Goal: Information Seeking & Learning: Learn about a topic

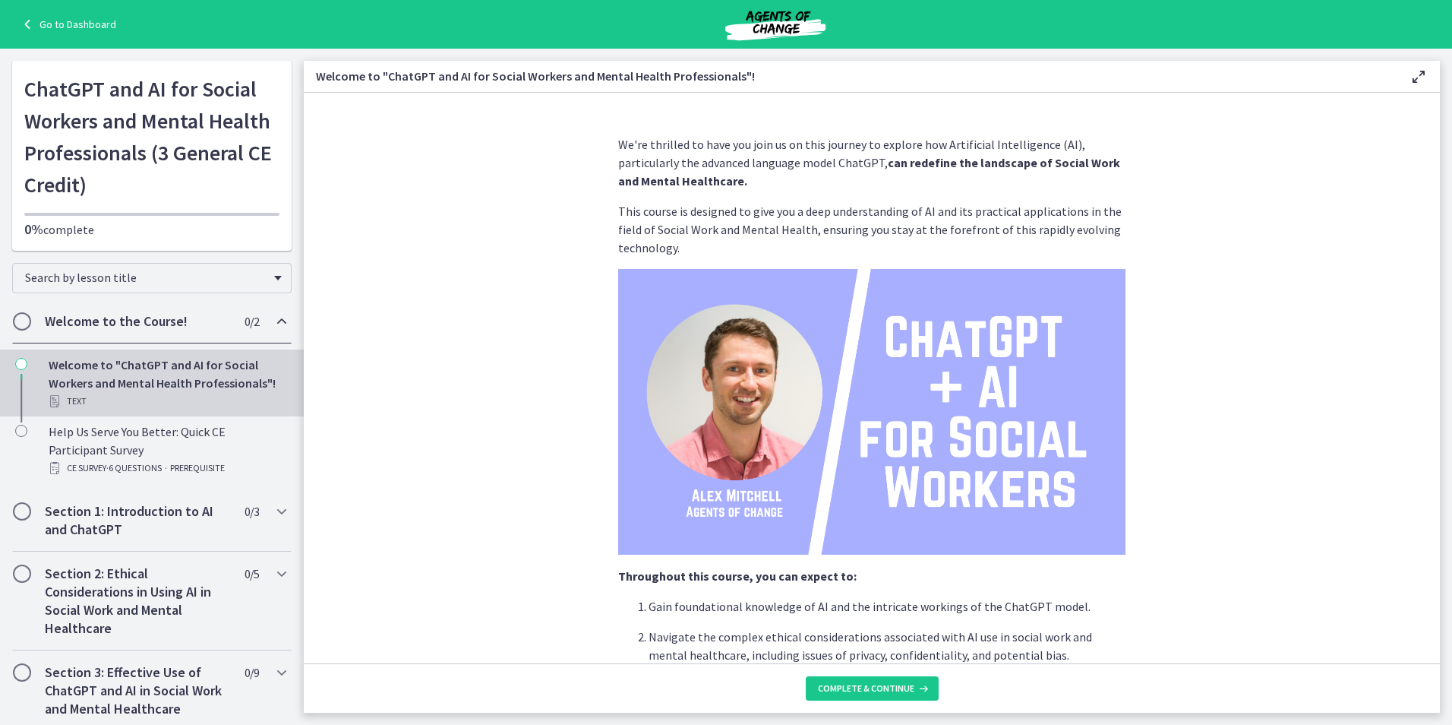
click at [776, 468] on img at bounding box center [871, 412] width 507 height 286
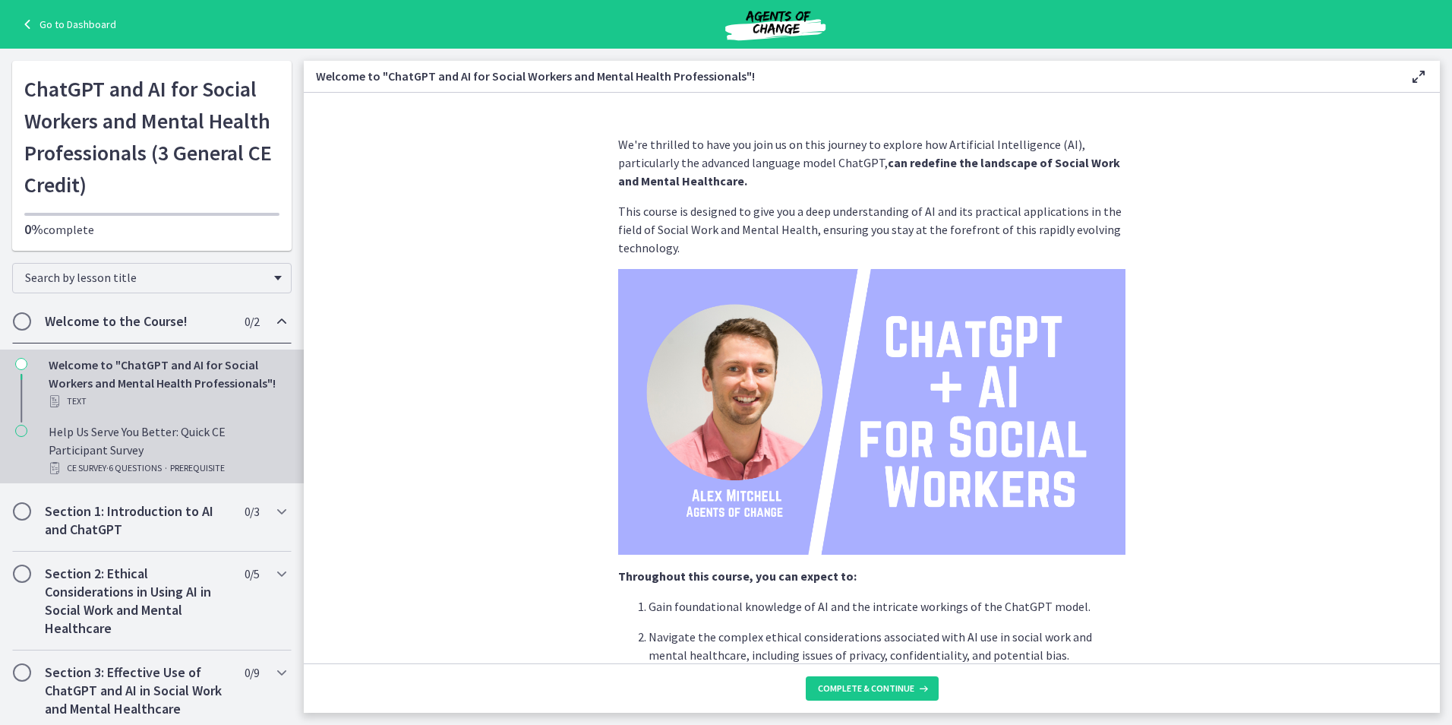
click at [126, 452] on div "Help Us Serve You Better: Quick CE Participant Survey CE Survey · 6 Questions ·…" at bounding box center [167, 449] width 237 height 55
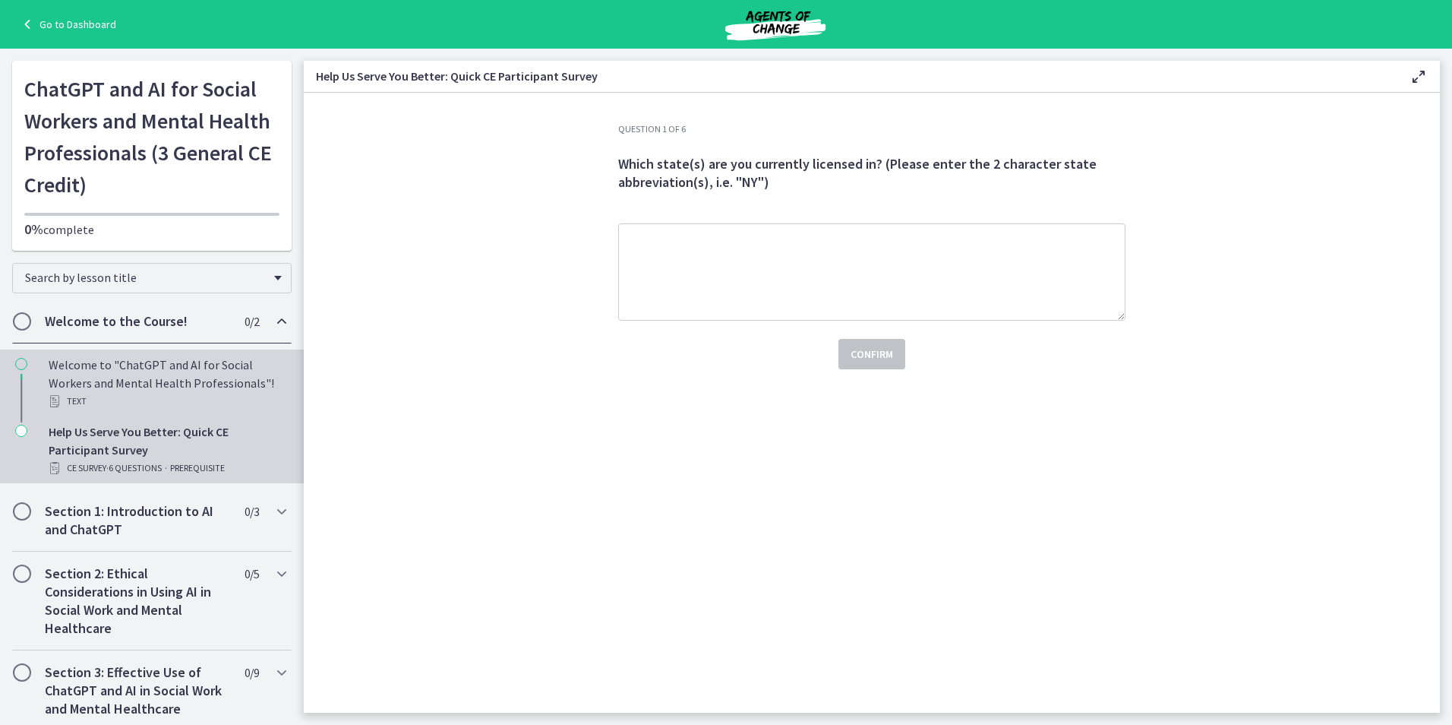
click at [125, 382] on div "Welcome to "ChatGPT and AI for Social Workers and Mental Health Professionals"!…" at bounding box center [167, 382] width 237 height 55
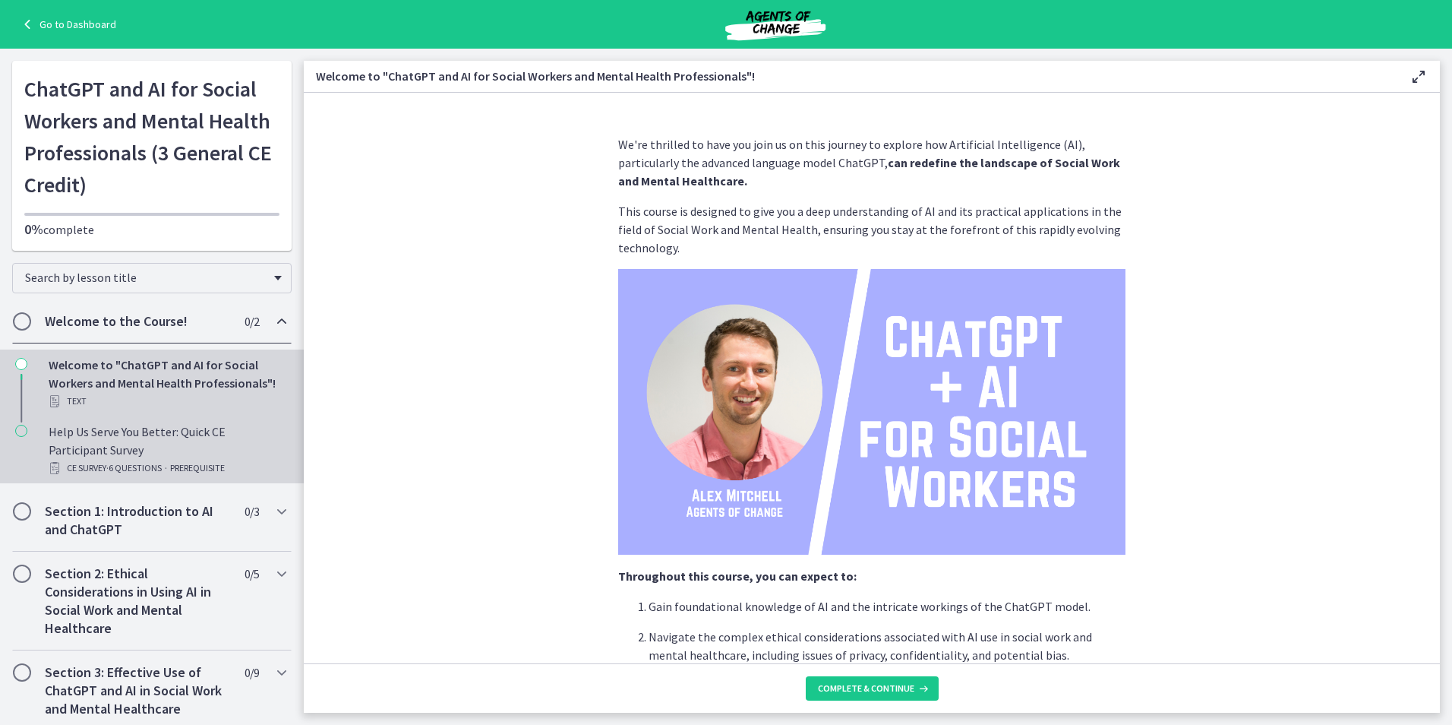
click at [156, 462] on span "· 6 Questions" at bounding box center [133, 468] width 55 height 18
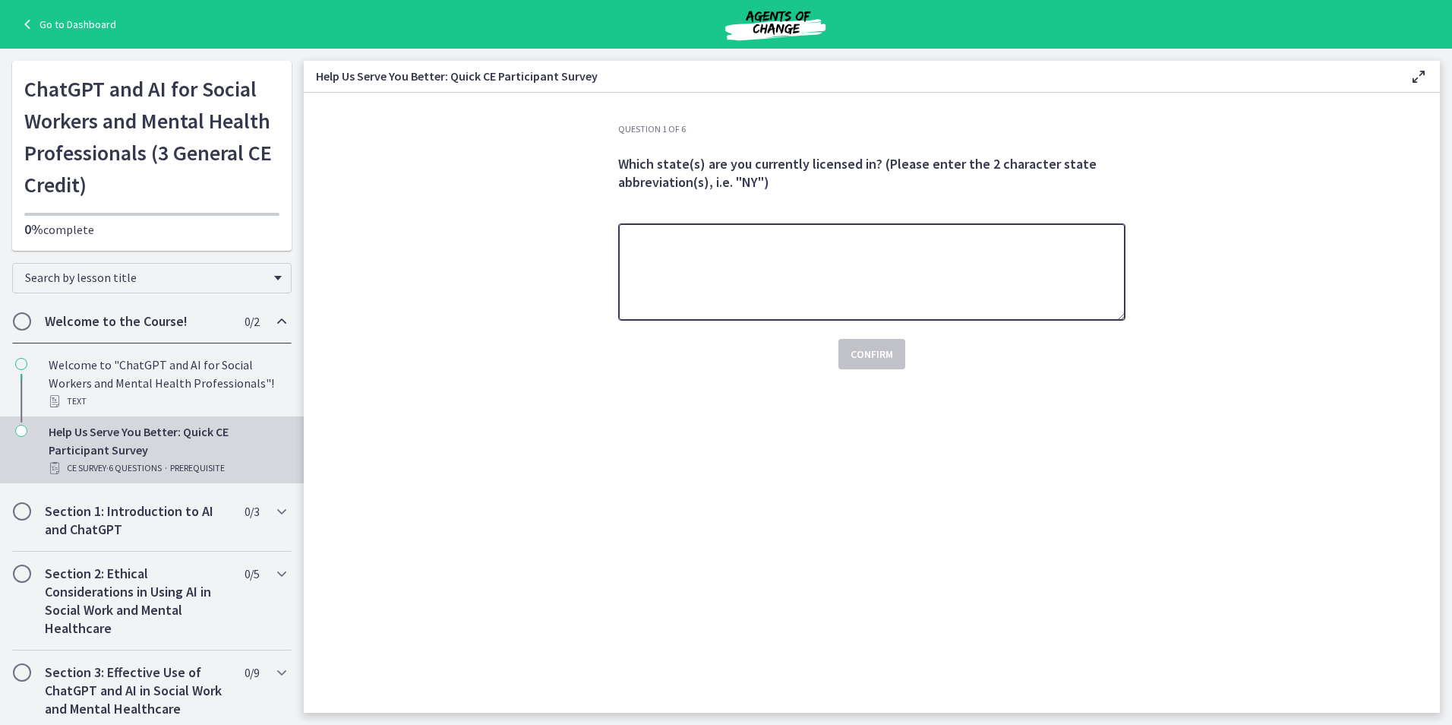
click at [668, 276] on textarea at bounding box center [871, 271] width 507 height 97
type textarea "**"
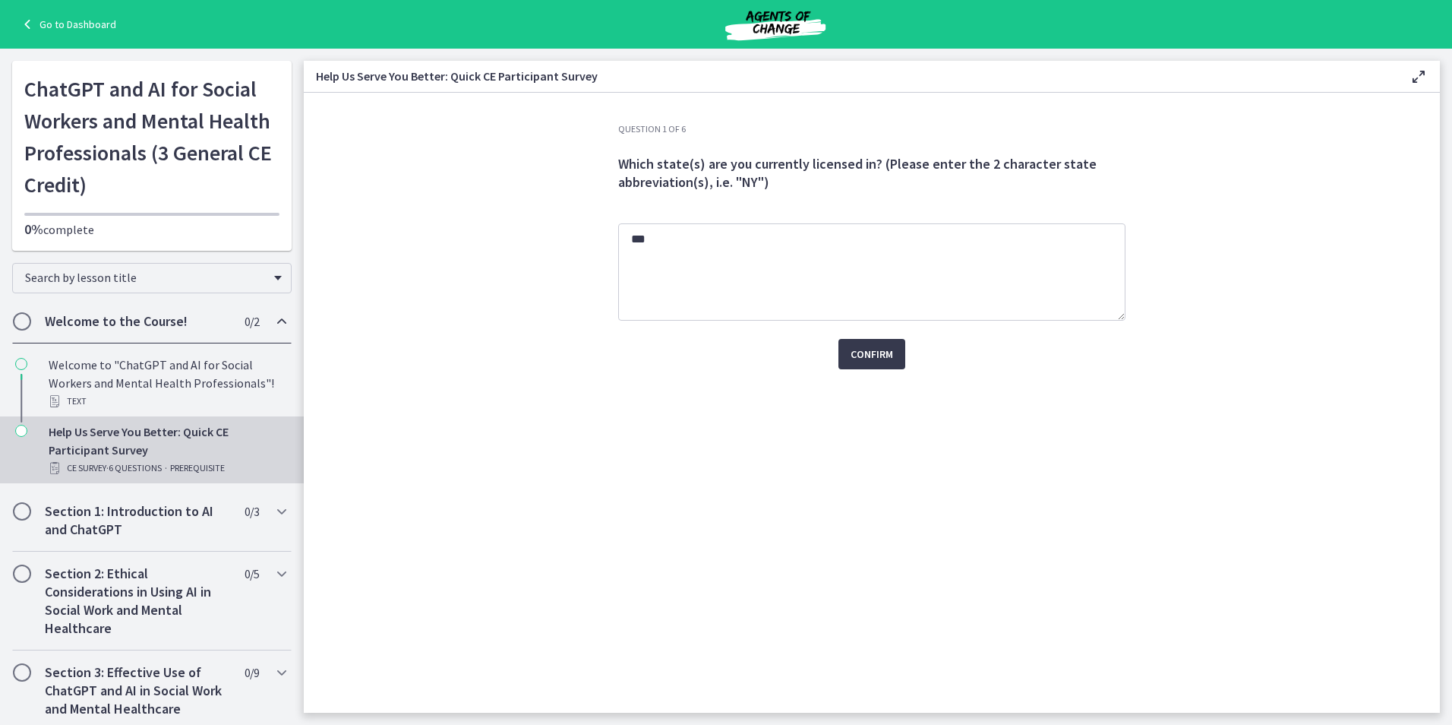
click at [689, 531] on div "Question 1 of 6 Which state(s) are you currently licensed in? (Please enter the…" at bounding box center [872, 417] width 532 height 589
click at [888, 349] on span "Confirm" at bounding box center [872, 354] width 43 height 18
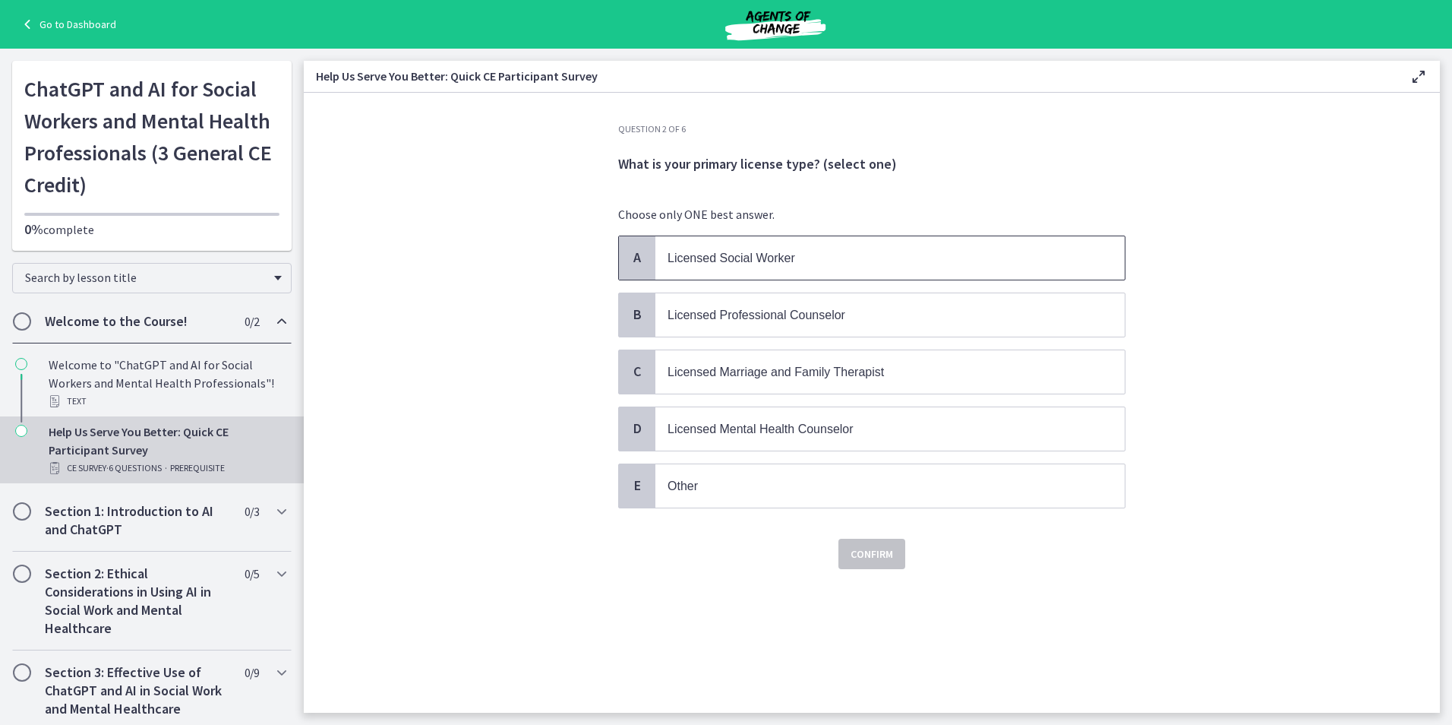
click at [906, 251] on p "Licensed Social Worker" at bounding box center [875, 257] width 415 height 19
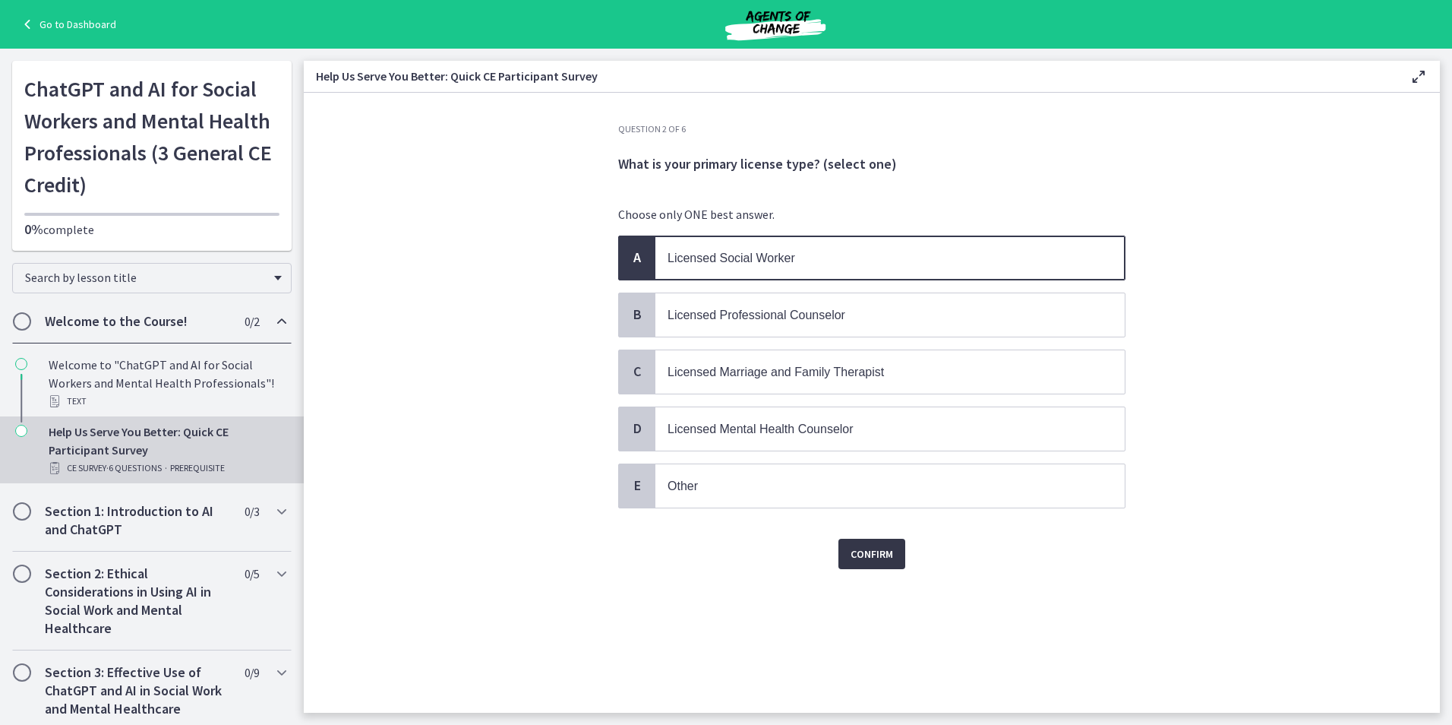
click at [896, 562] on button "Confirm" at bounding box center [872, 554] width 67 height 30
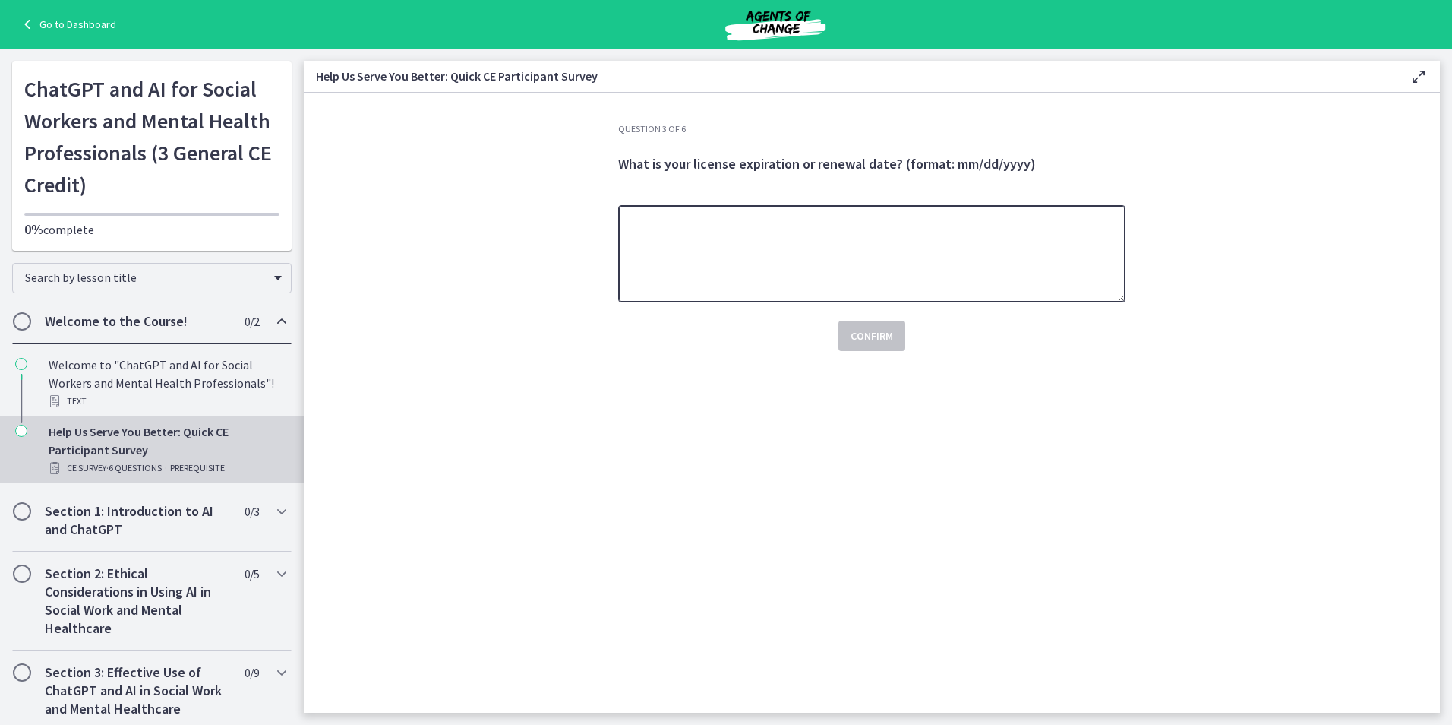
click at [747, 264] on textarea at bounding box center [871, 253] width 507 height 97
type textarea "**********"
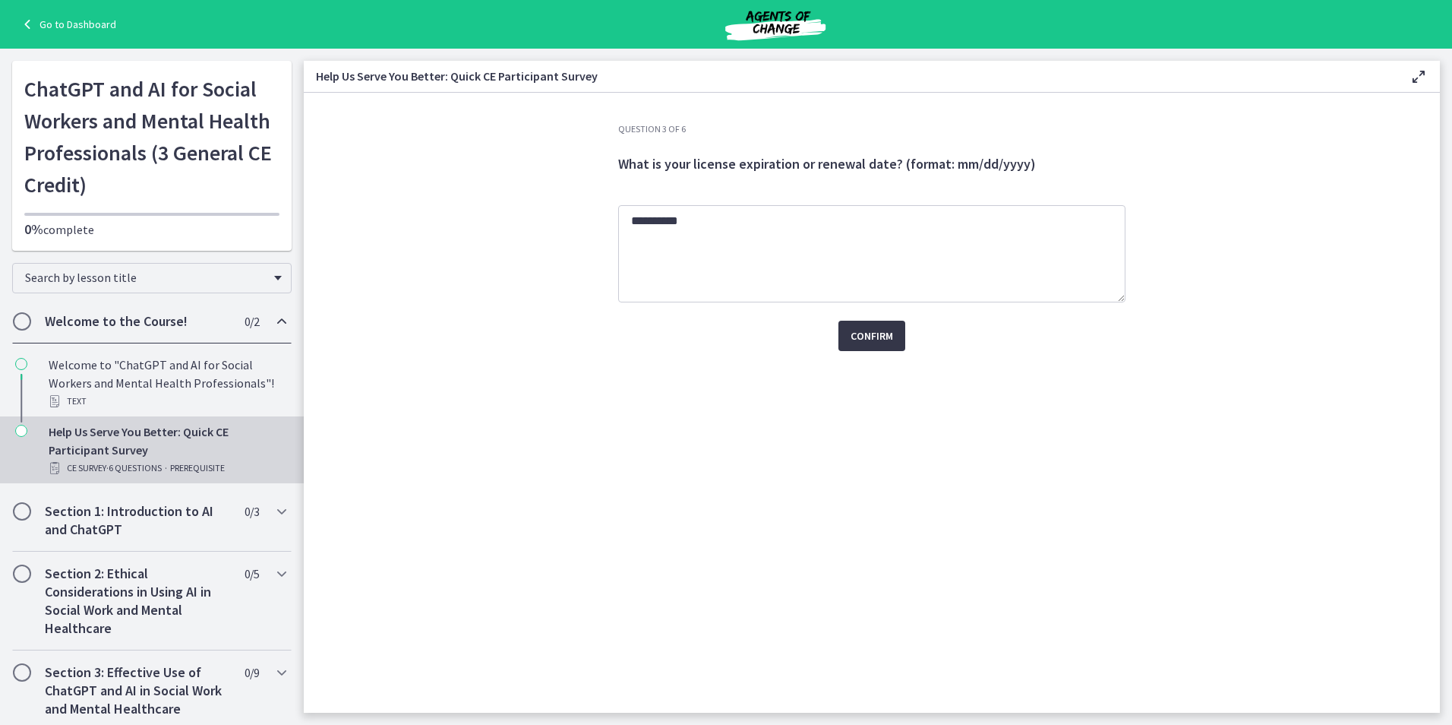
click at [855, 340] on span "Confirm" at bounding box center [872, 336] width 43 height 18
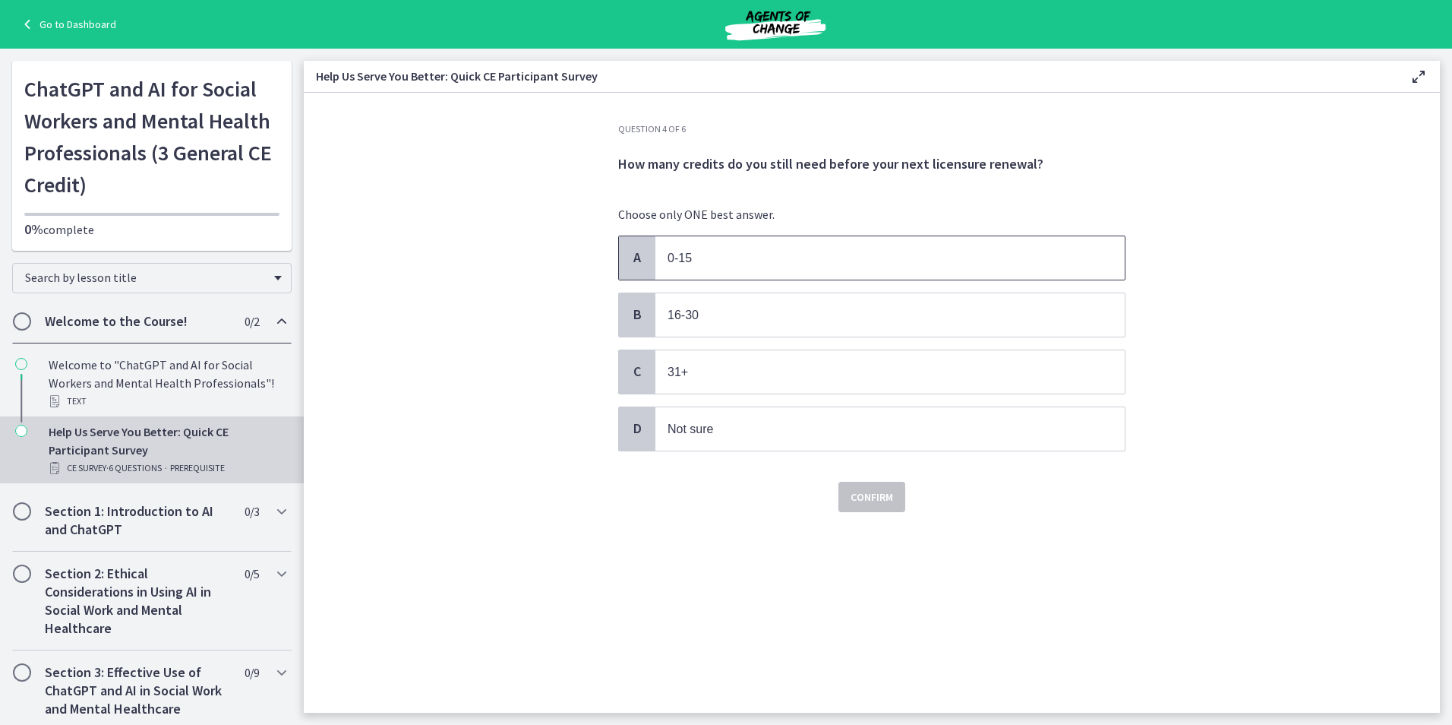
click at [781, 256] on p "0-15" at bounding box center [875, 257] width 415 height 19
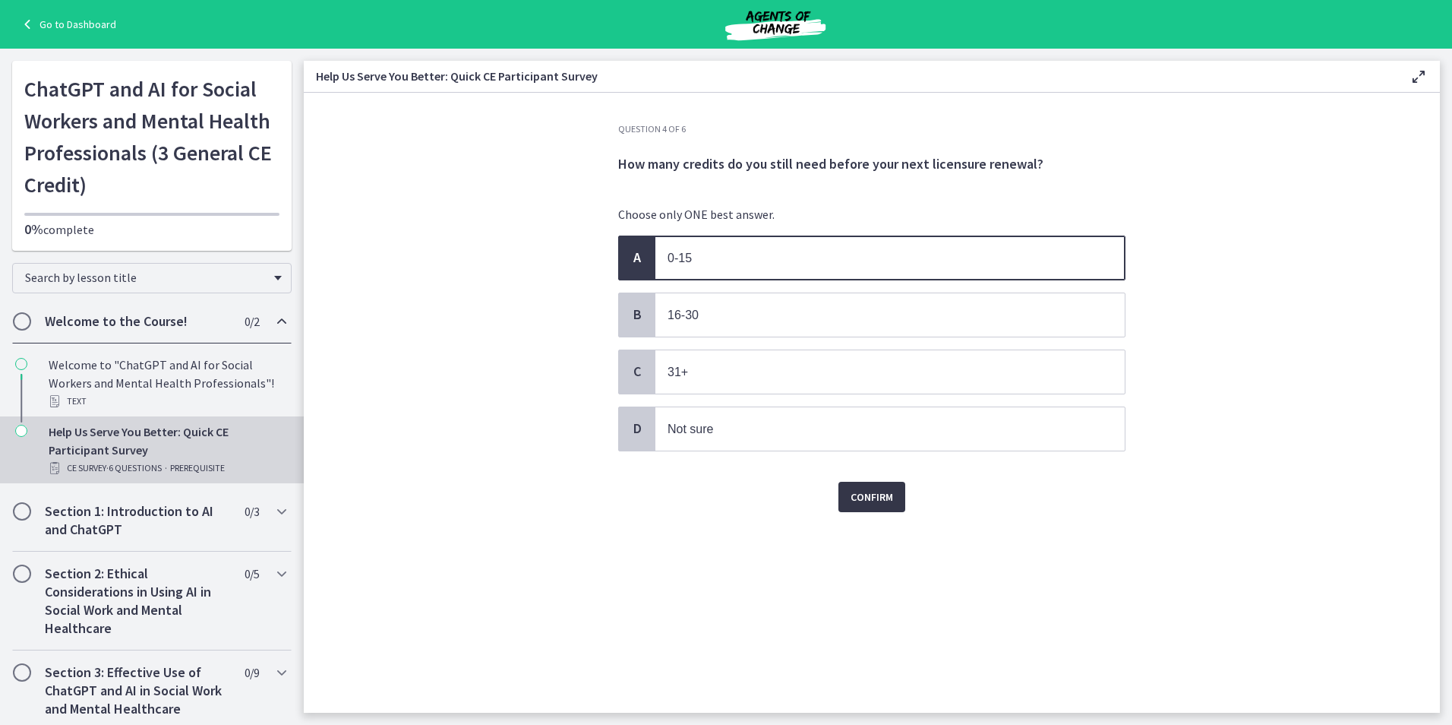
click at [875, 489] on span "Confirm" at bounding box center [872, 497] width 43 height 18
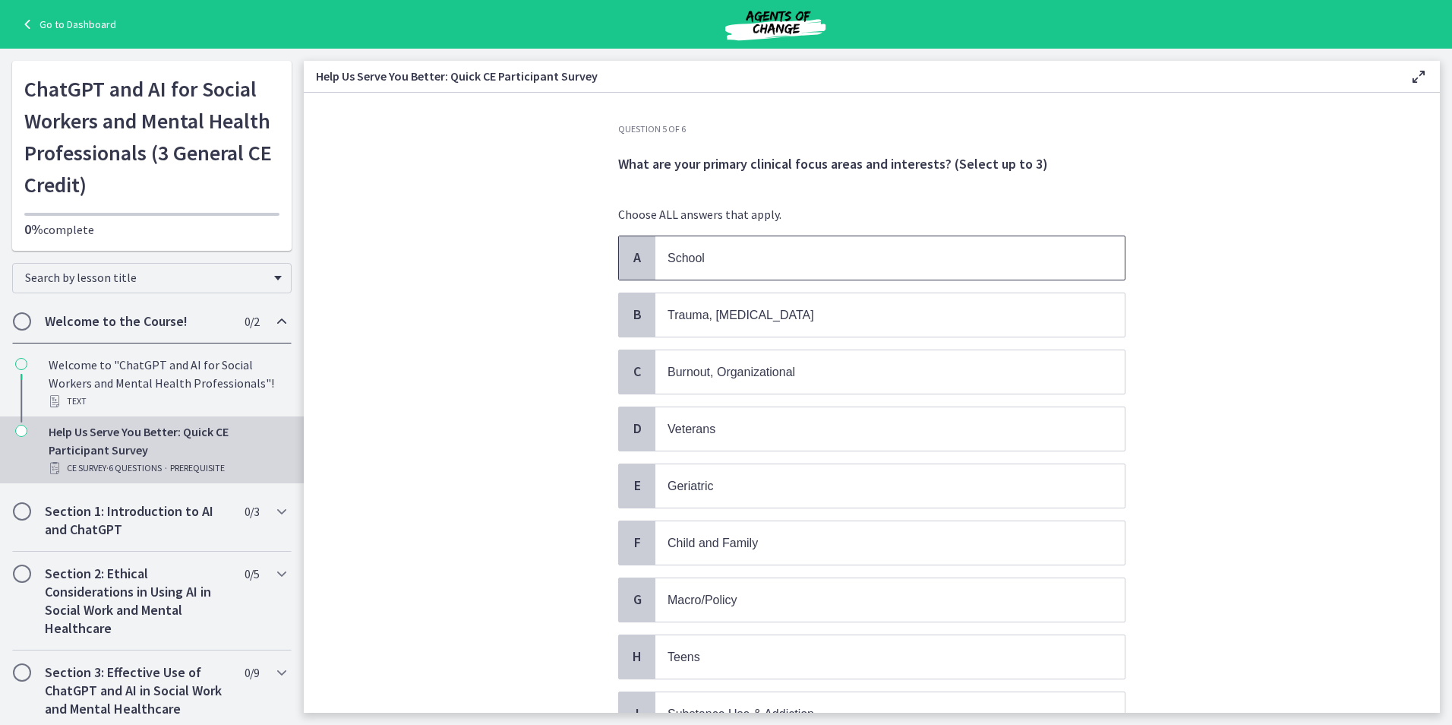
click at [809, 260] on p "School" at bounding box center [875, 257] width 415 height 19
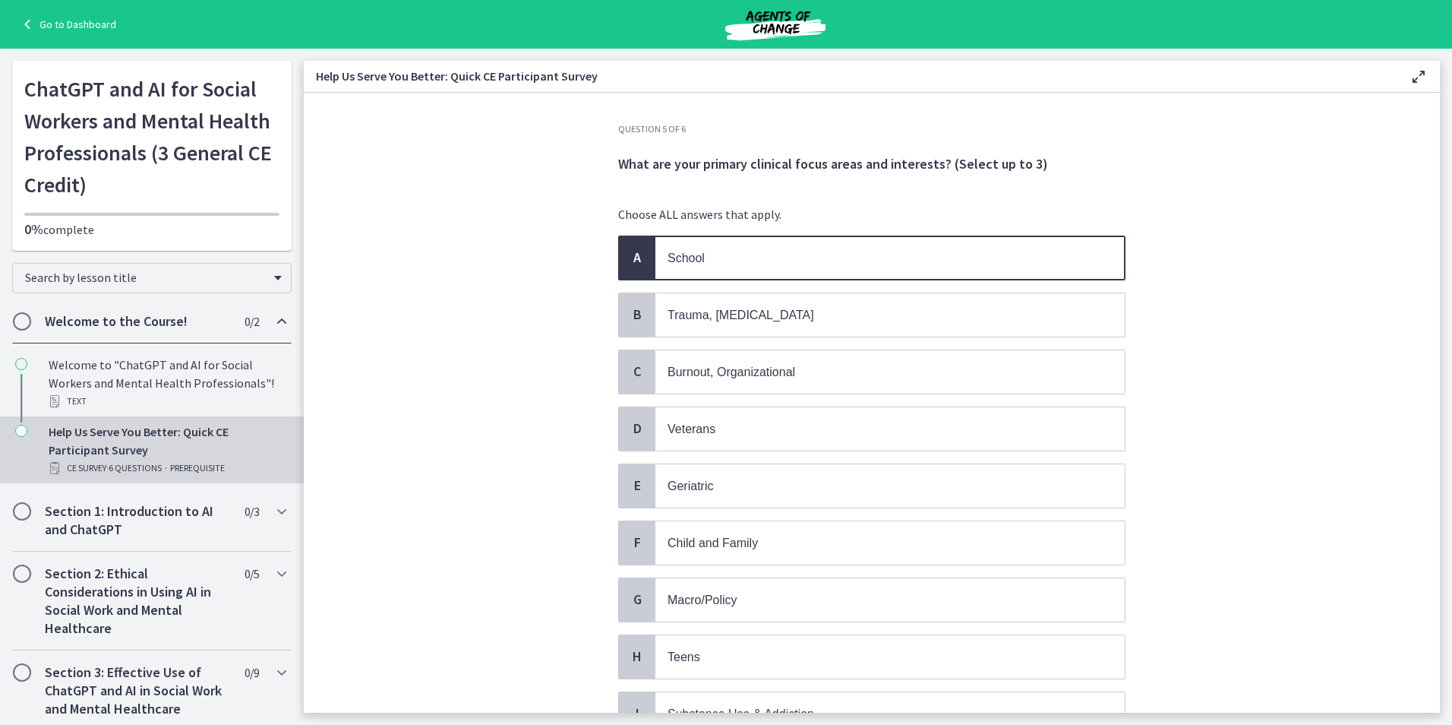
scroll to position [76, 0]
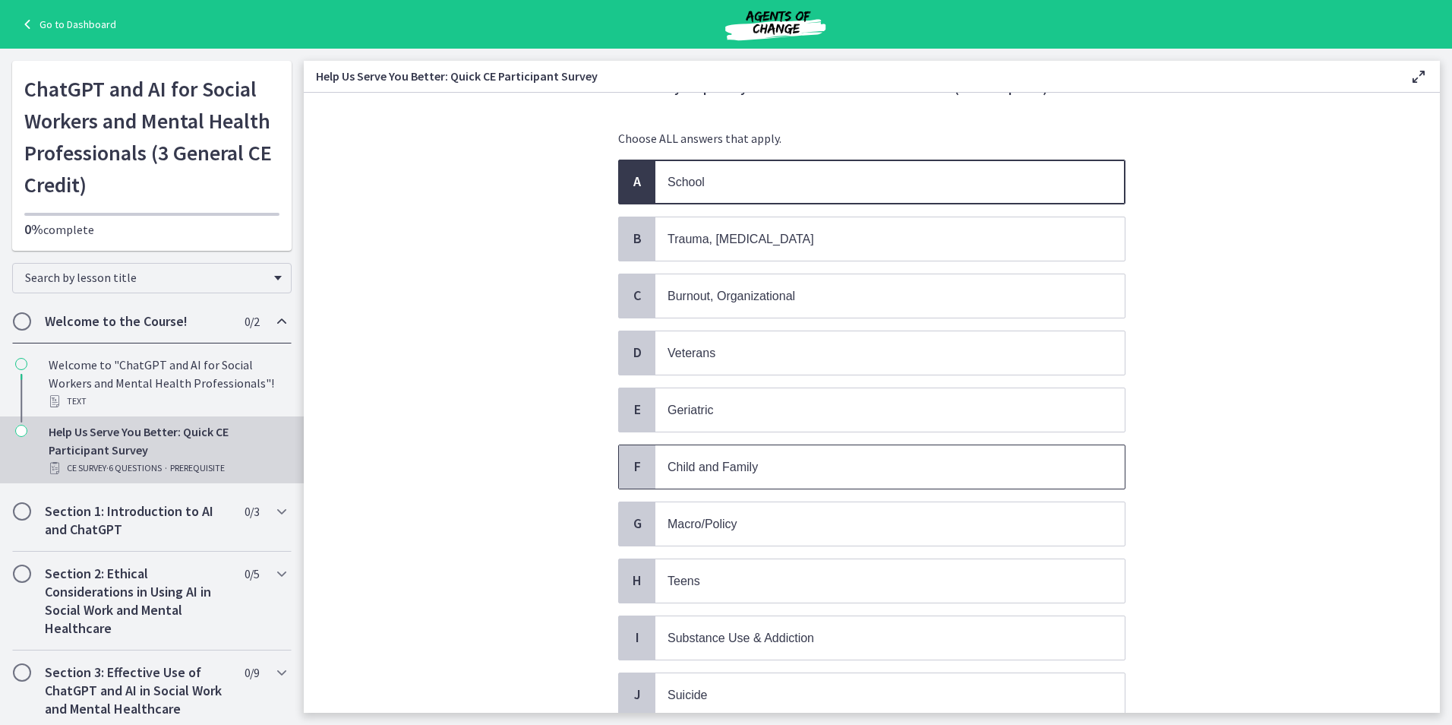
click at [776, 475] on p "Child and Family" at bounding box center [875, 466] width 415 height 19
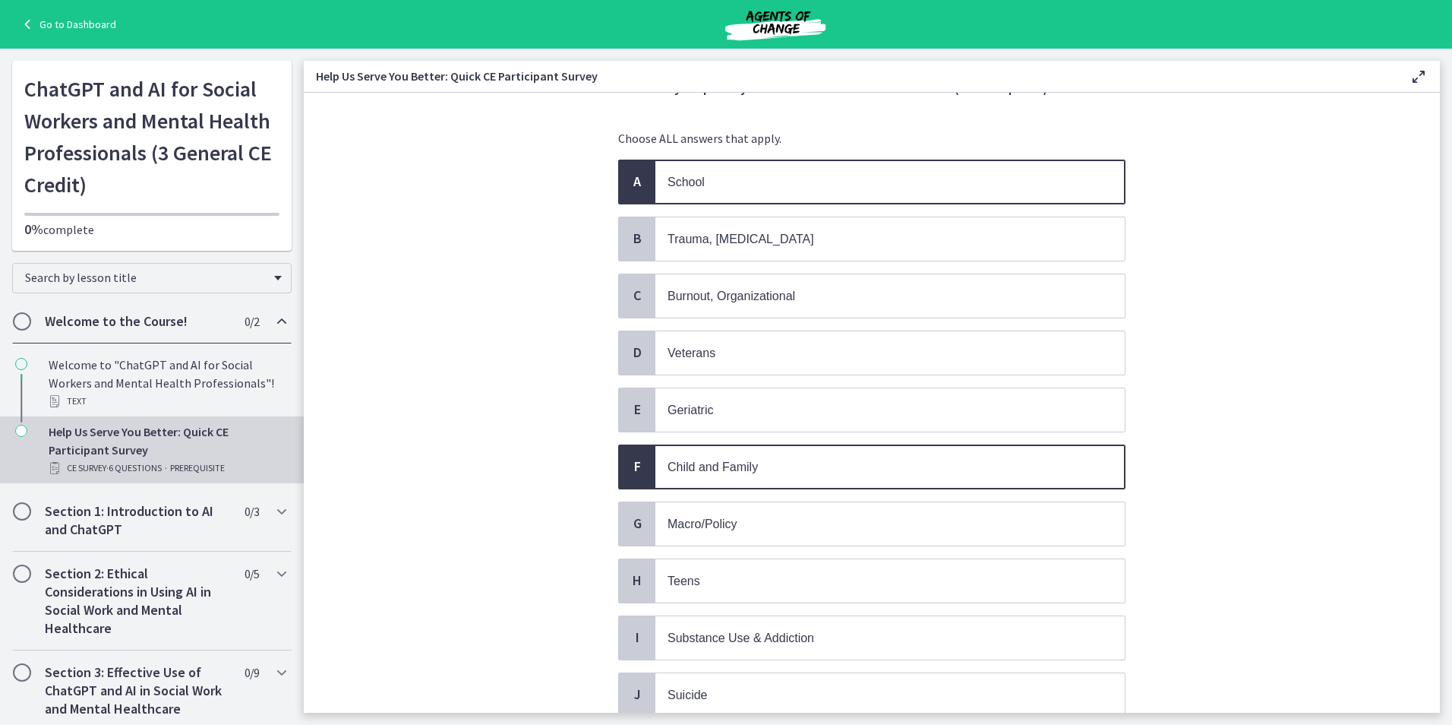
scroll to position [304, 0]
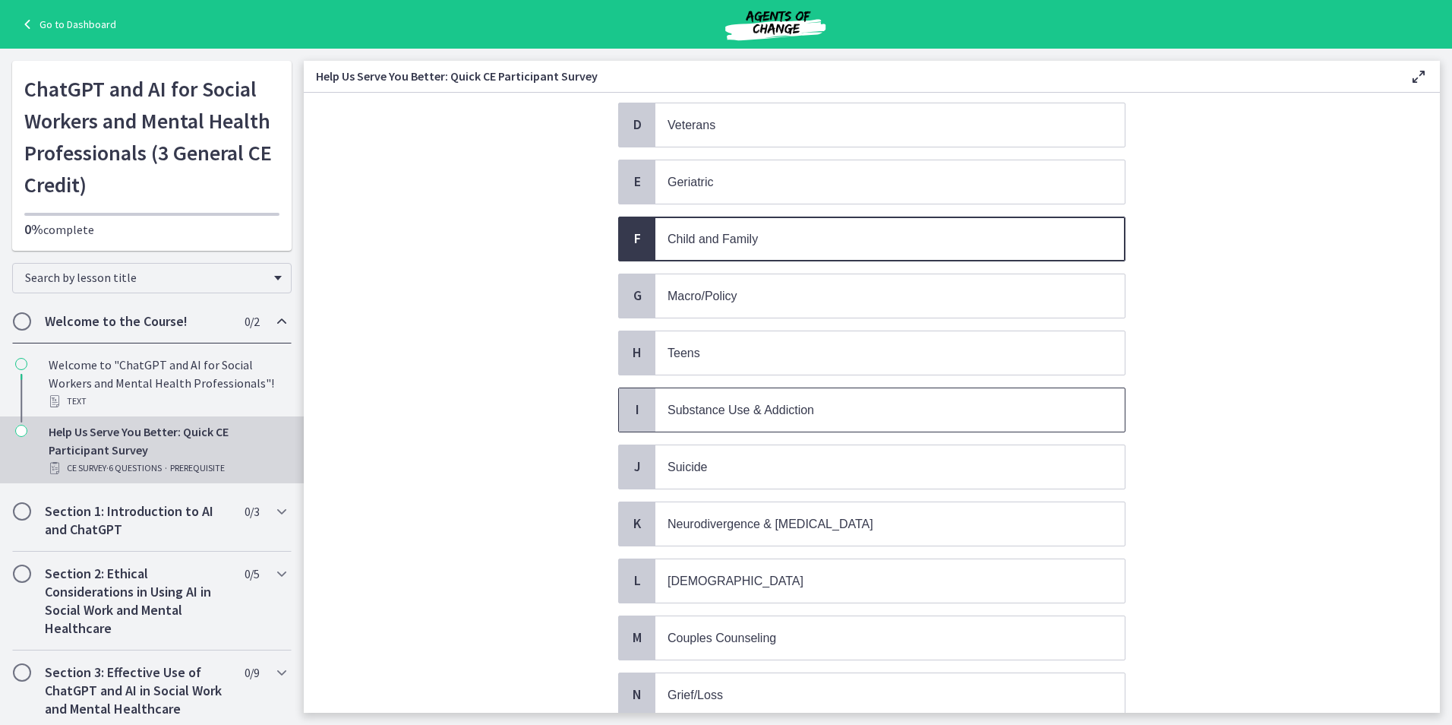
click at [705, 413] on span "Substance Use & Addiction" at bounding box center [741, 409] width 147 height 13
click at [690, 335] on span "Teens" at bounding box center [889, 352] width 469 height 43
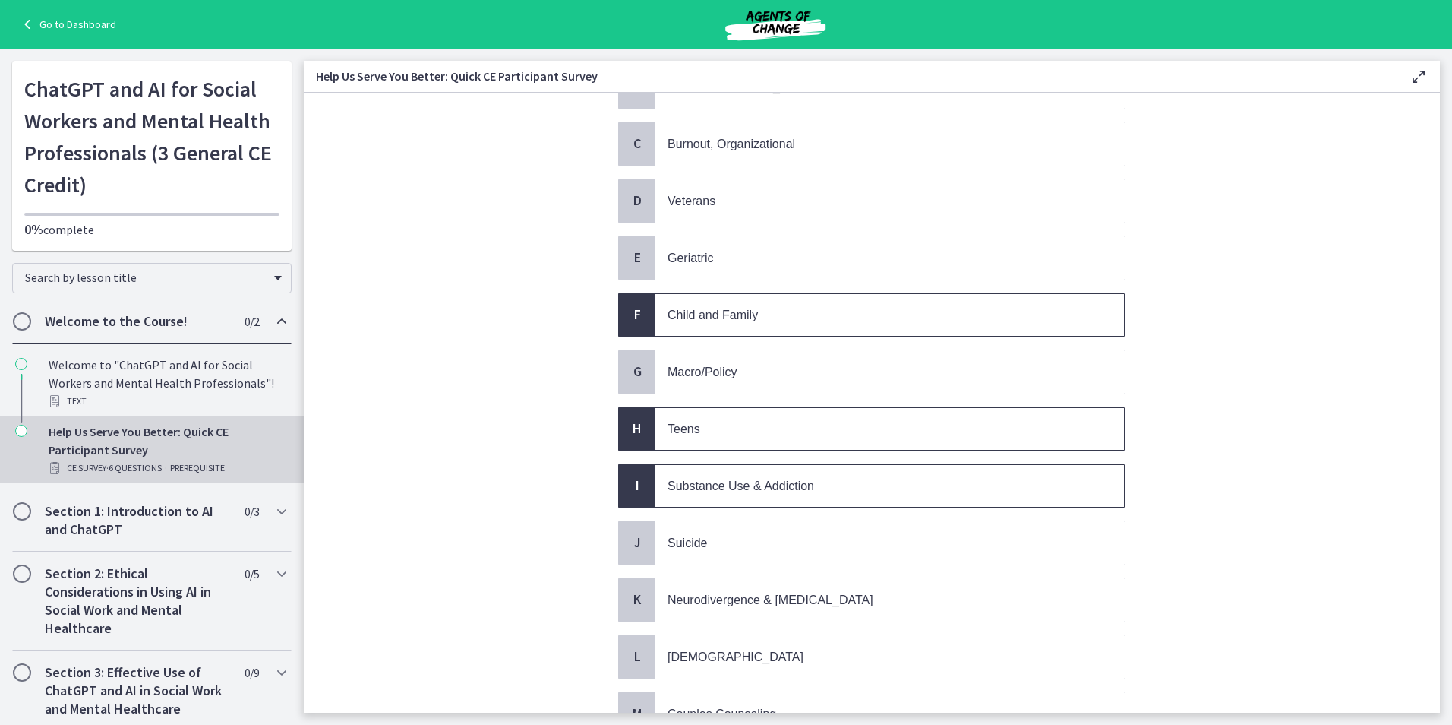
scroll to position [76, 0]
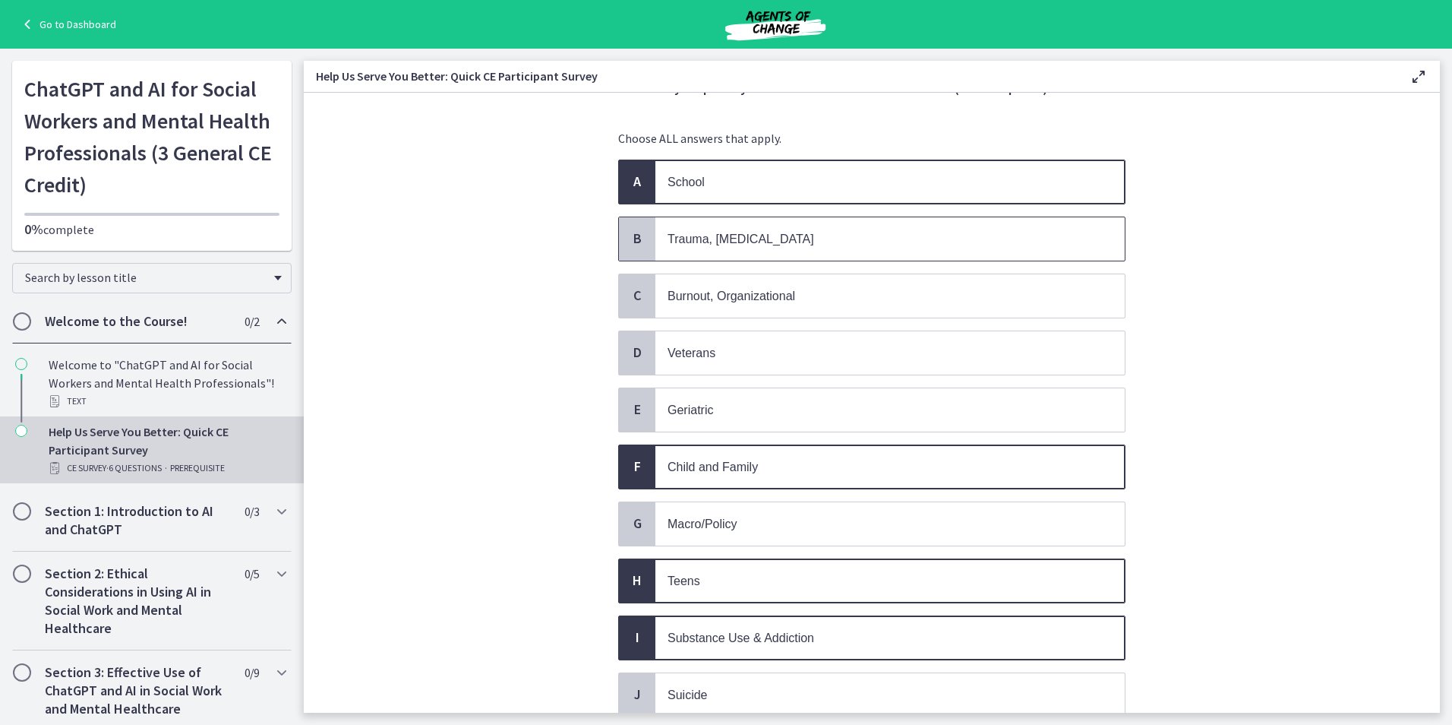
click at [706, 235] on span "Trauma, PTSD" at bounding box center [741, 238] width 147 height 13
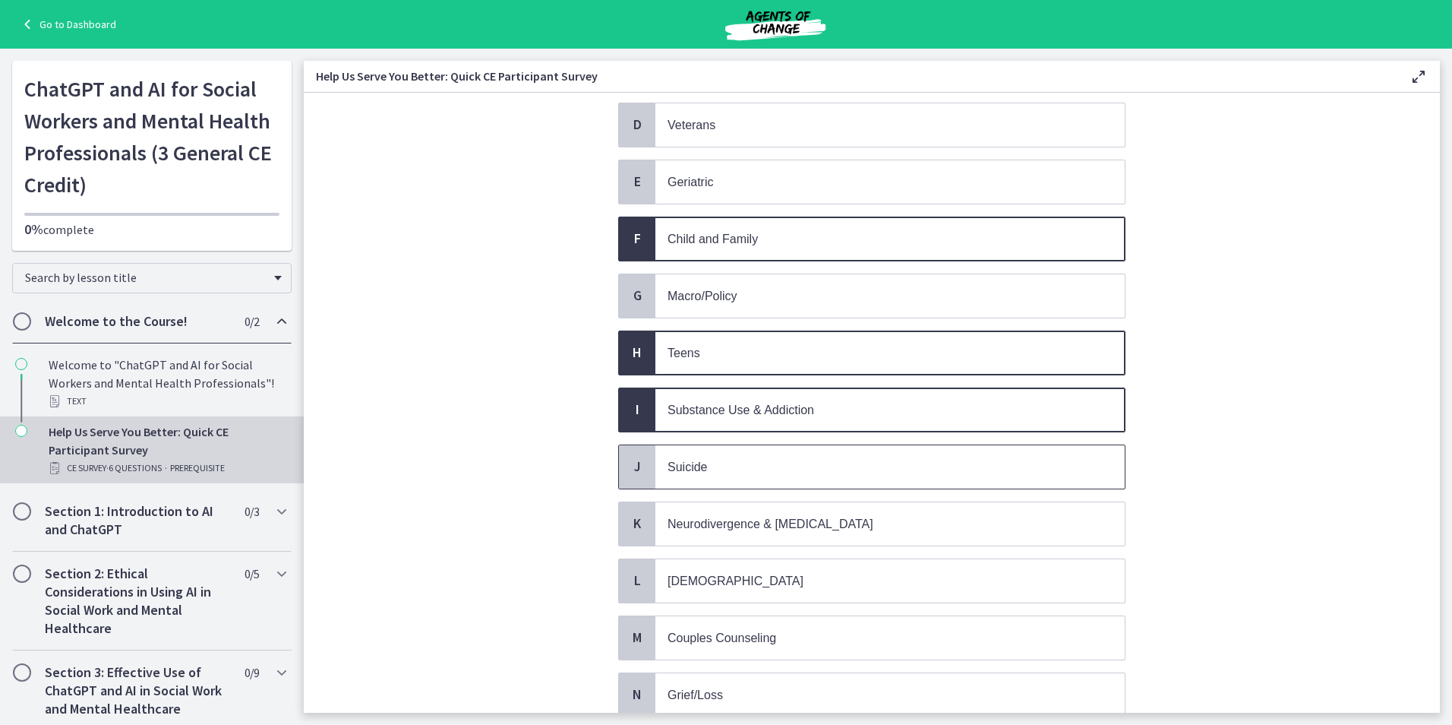
click at [867, 448] on span "Suicide" at bounding box center [889, 466] width 469 height 43
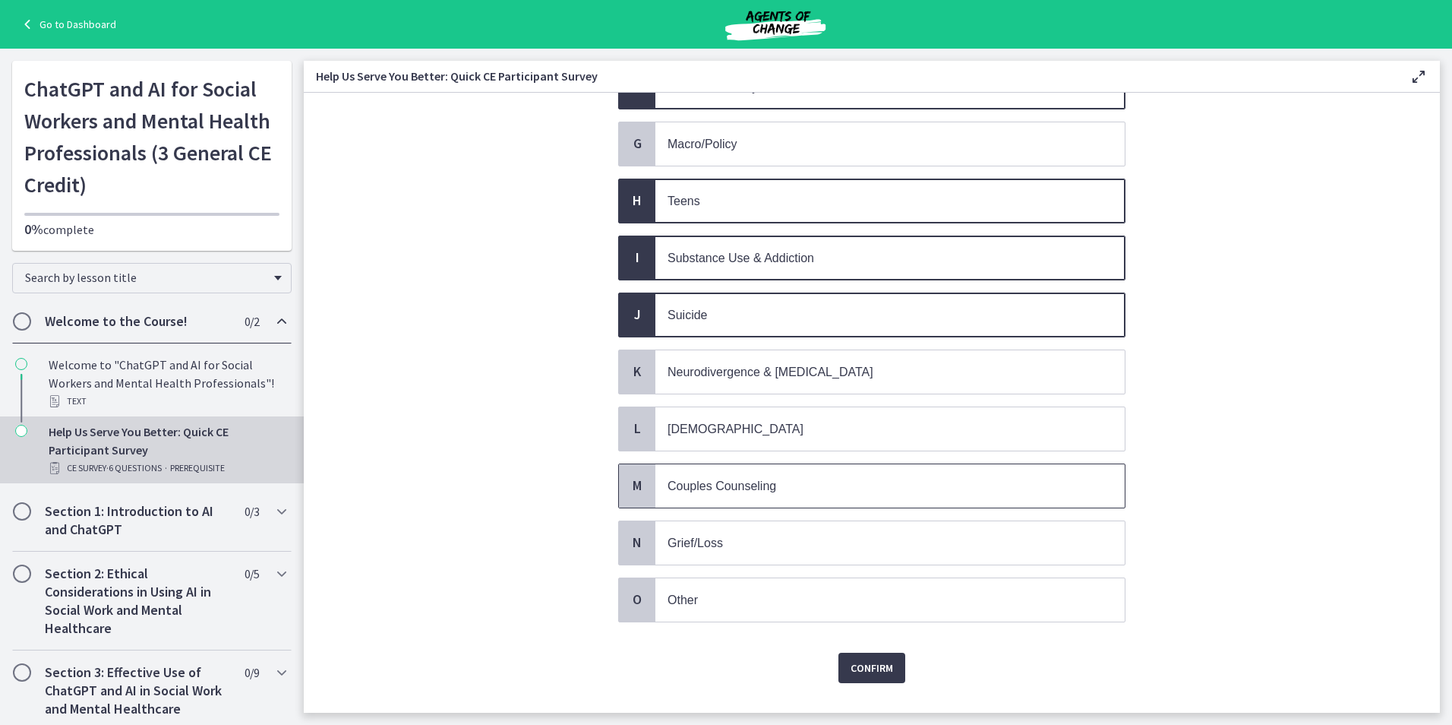
click at [788, 492] on p "Couples Counseling" at bounding box center [875, 485] width 415 height 19
click at [841, 654] on button "Confirm" at bounding box center [872, 667] width 67 height 30
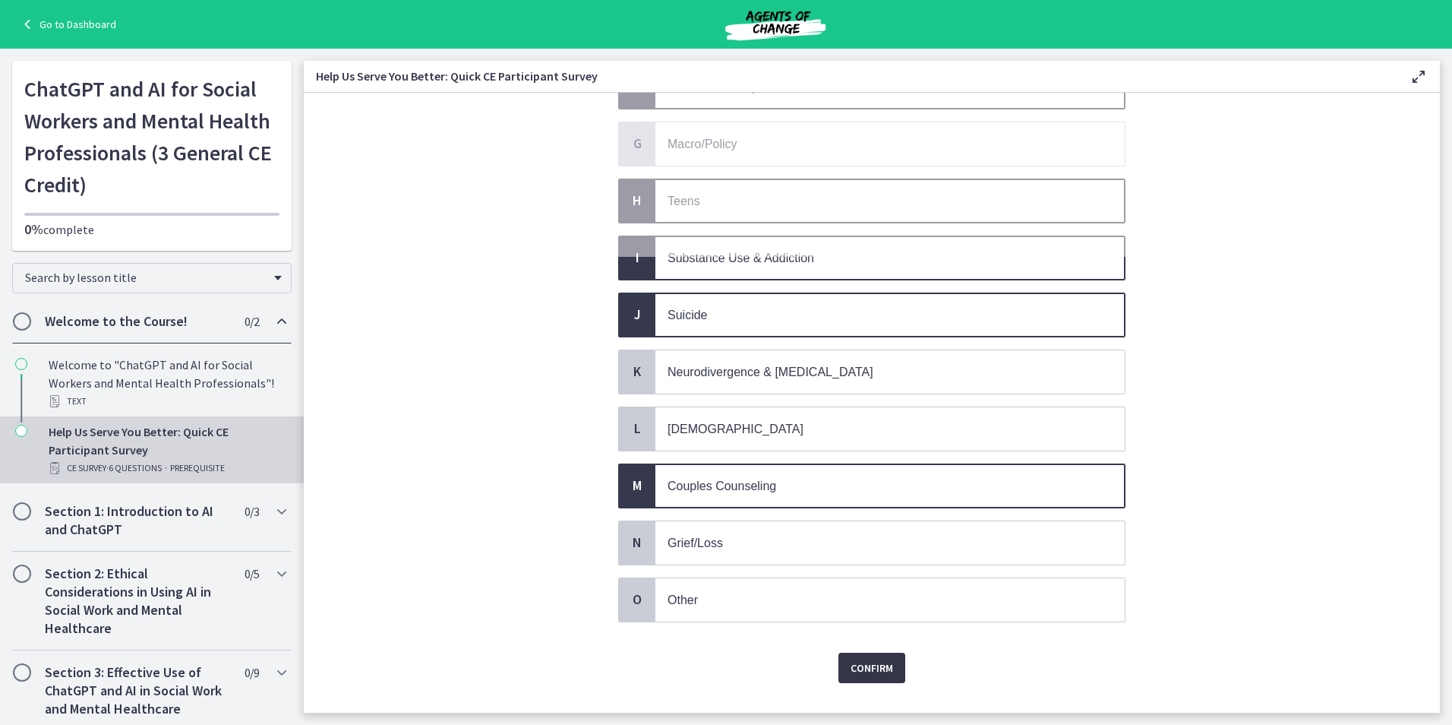
scroll to position [0, 0]
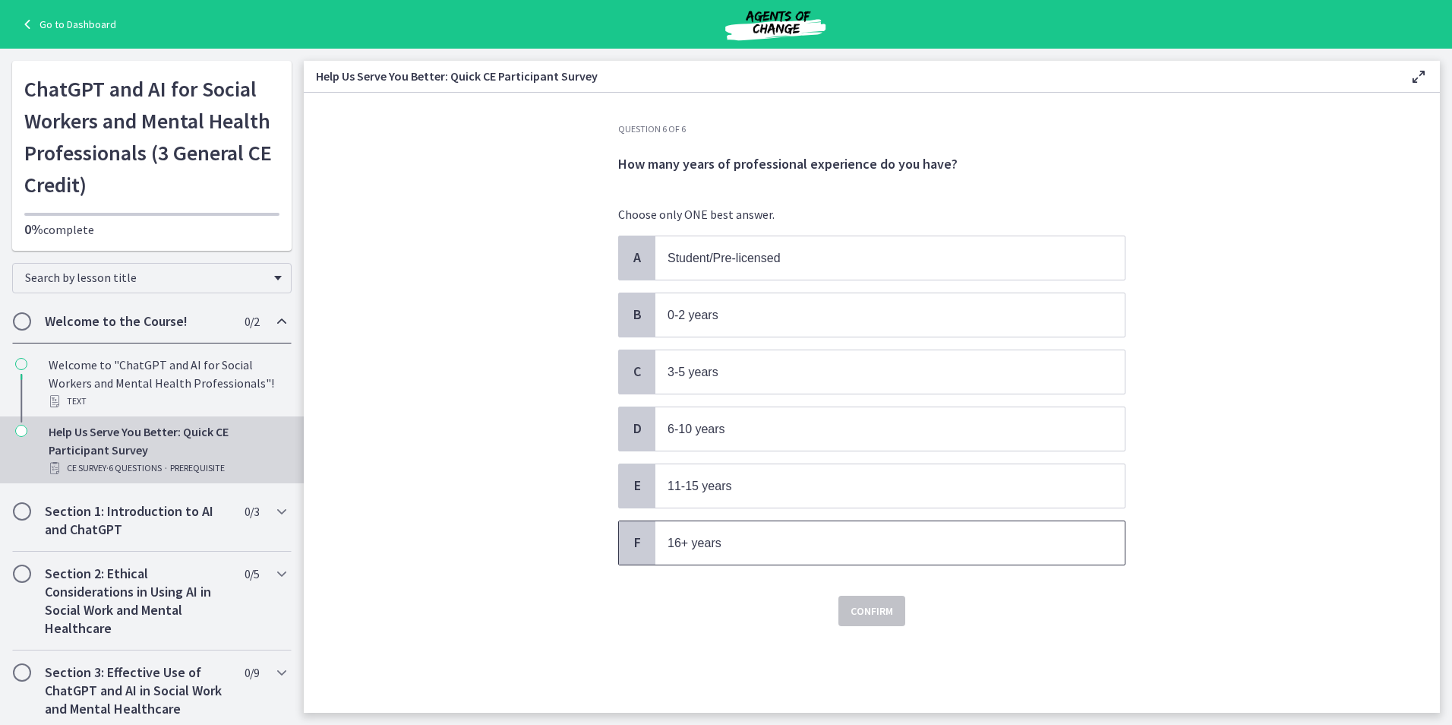
click at [755, 543] on p "16+ years" at bounding box center [875, 542] width 415 height 19
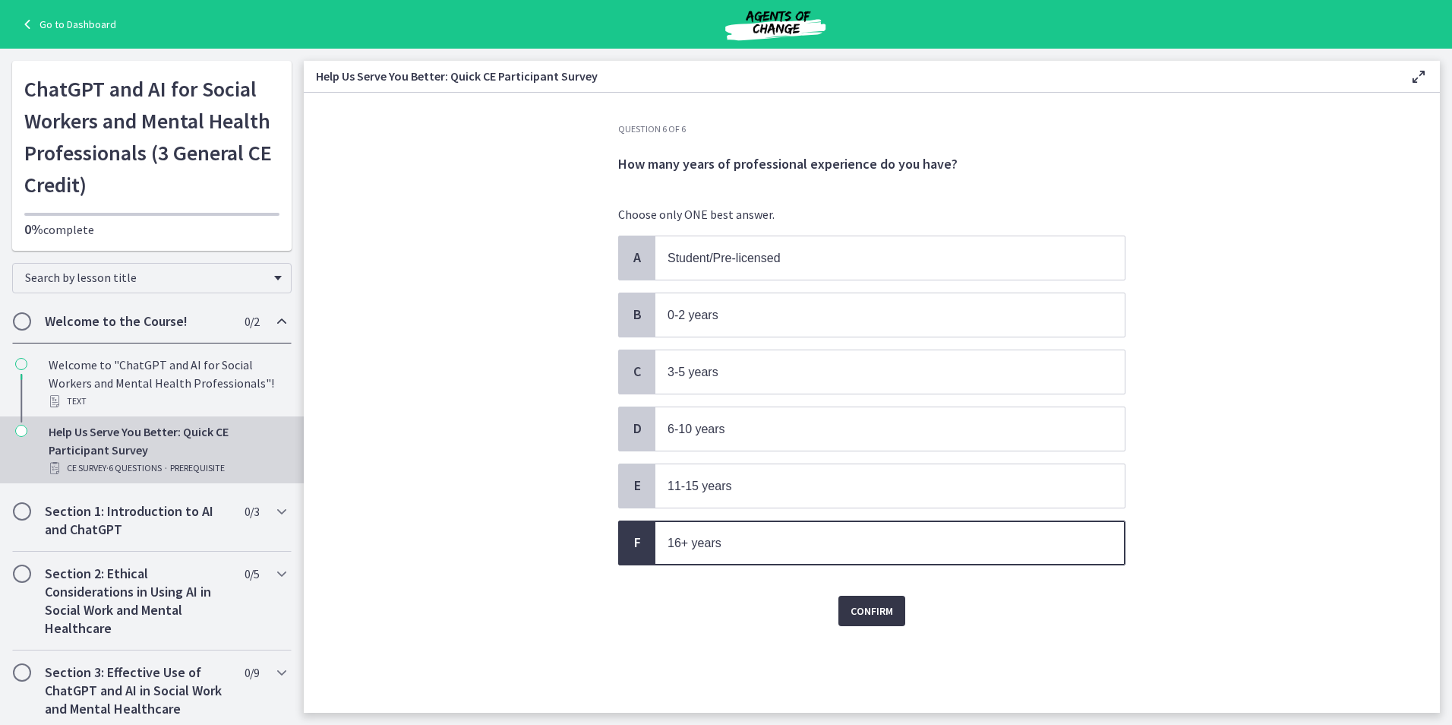
click at [861, 612] on span "Confirm" at bounding box center [872, 611] width 43 height 18
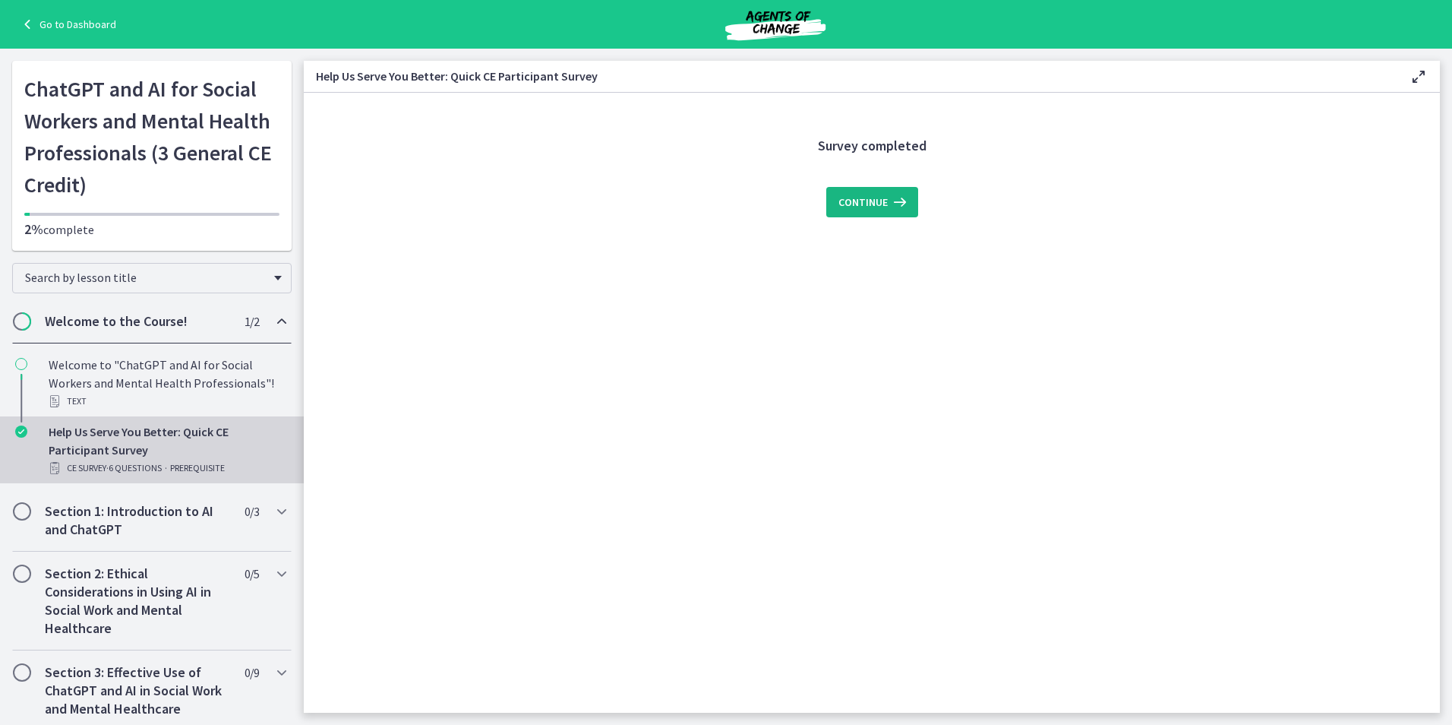
click at [861, 194] on span "Continue" at bounding box center [863, 202] width 49 height 18
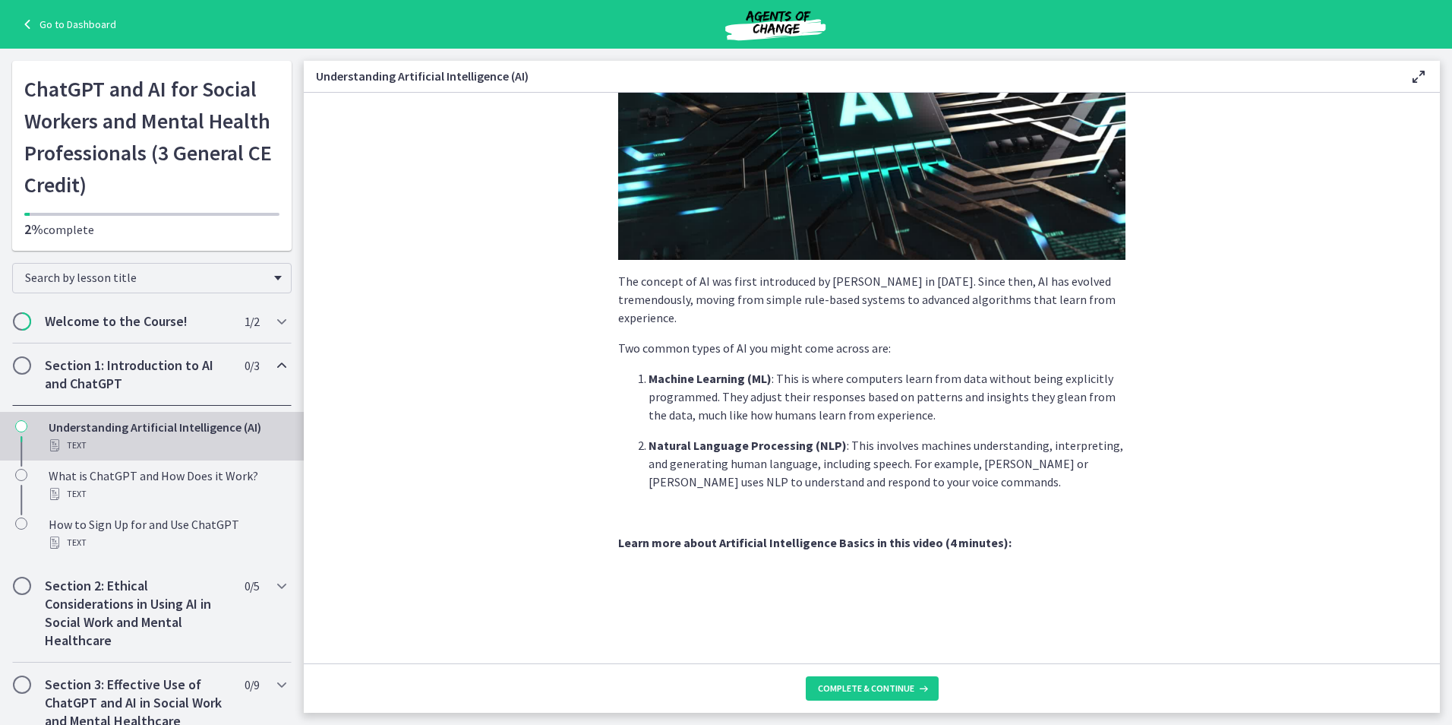
scroll to position [546, 0]
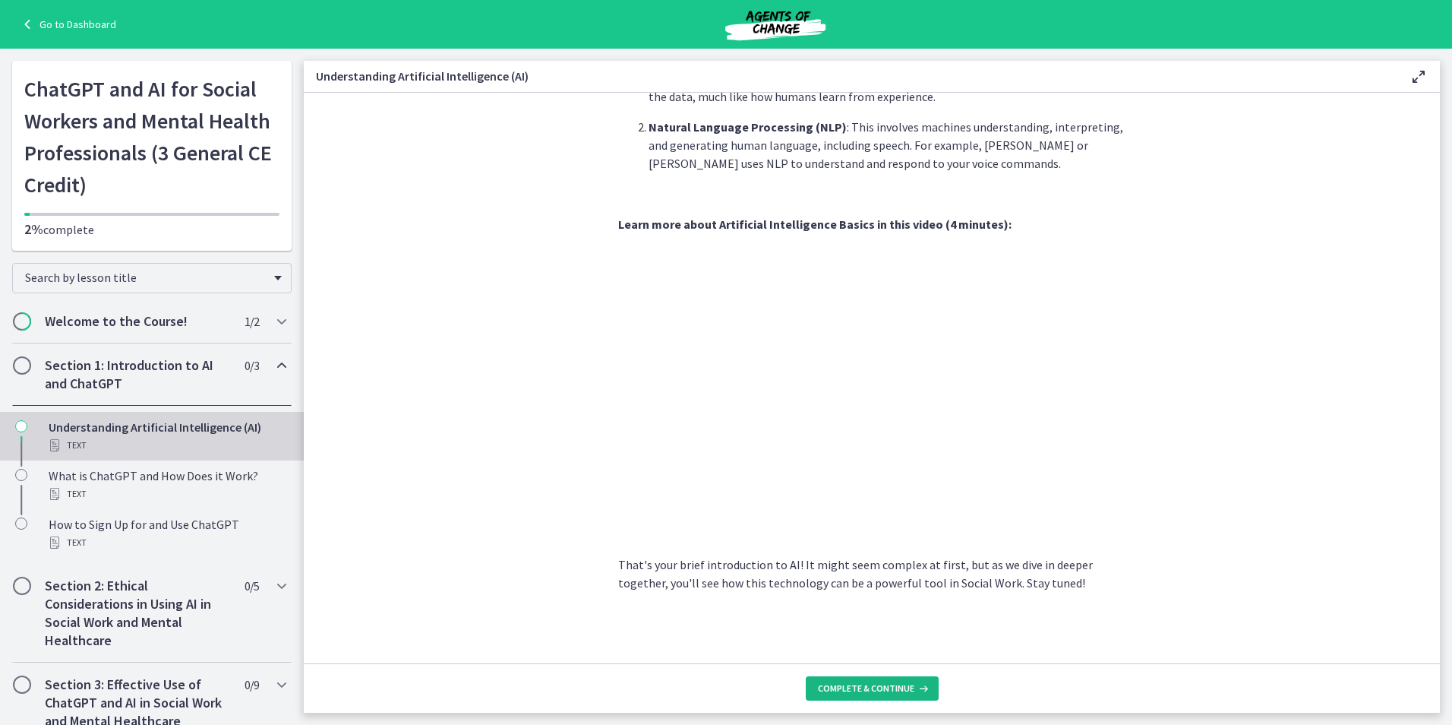
click at [883, 683] on span "Complete & continue" at bounding box center [866, 688] width 96 height 12
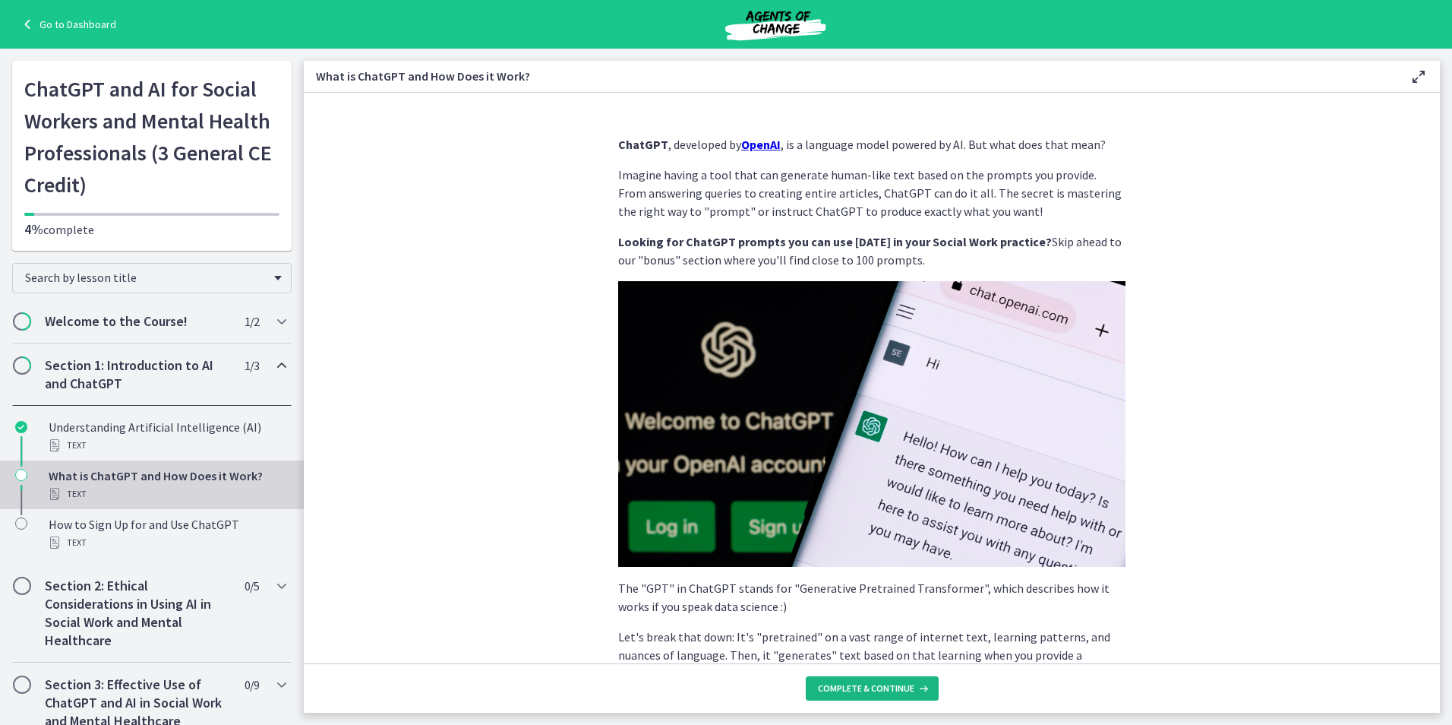
click at [883, 681] on button "Complete & continue" at bounding box center [872, 688] width 133 height 24
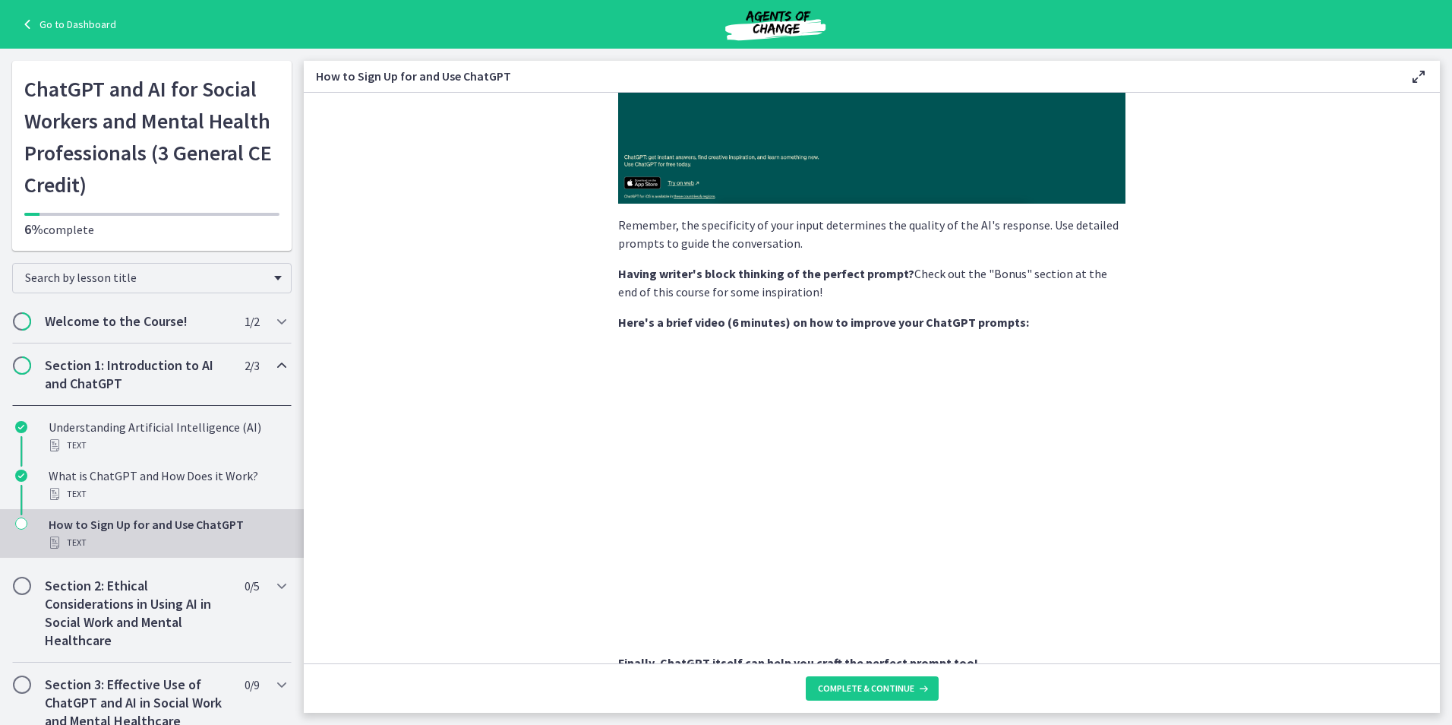
scroll to position [456, 0]
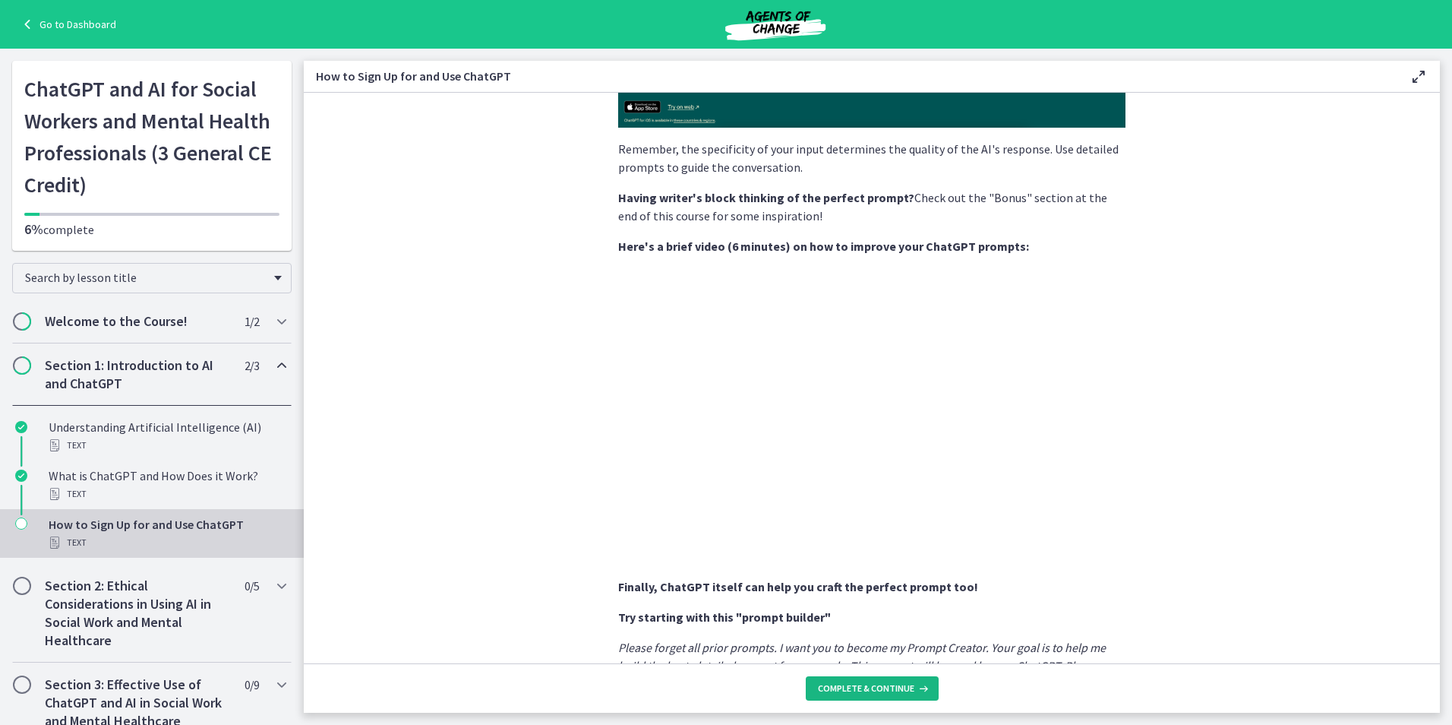
click at [840, 676] on button "Complete & continue" at bounding box center [872, 688] width 133 height 24
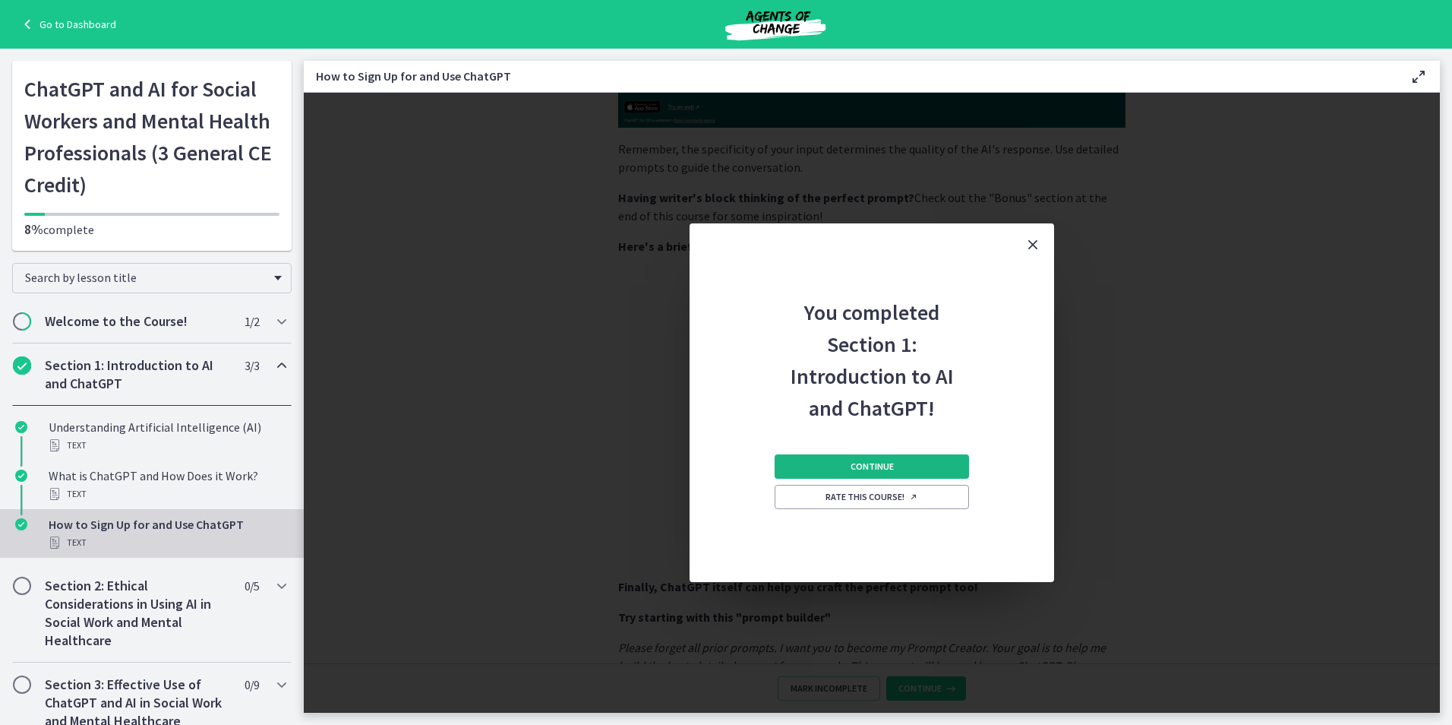
click at [850, 458] on button "Continue" at bounding box center [872, 466] width 194 height 24
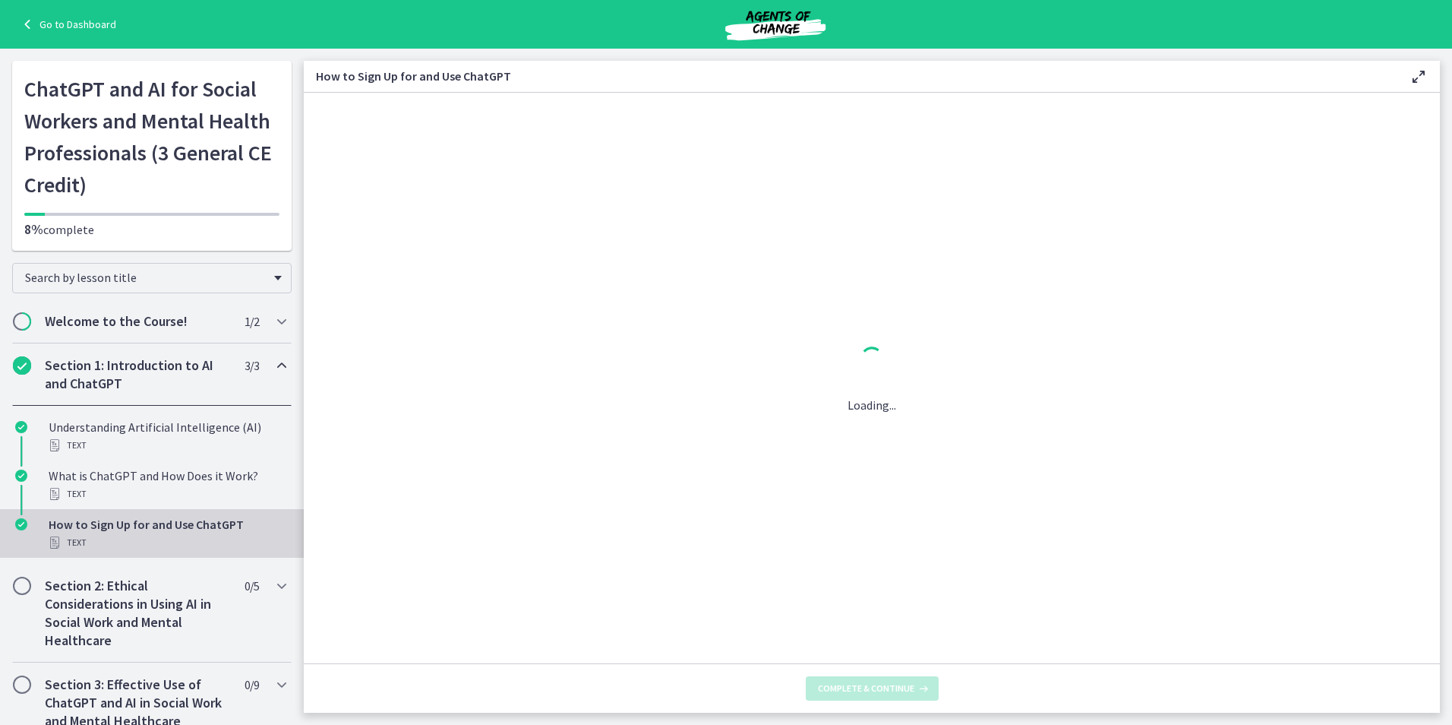
scroll to position [0, 0]
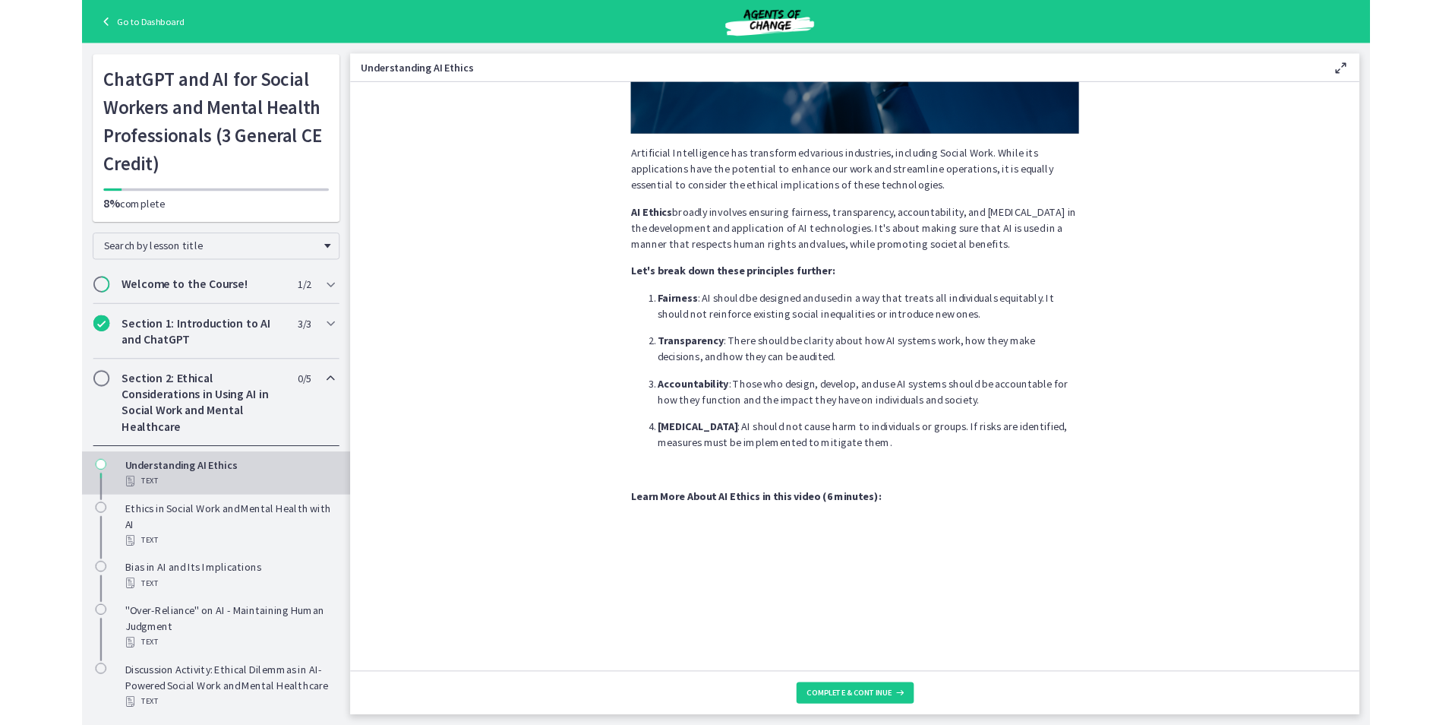
scroll to position [643, 0]
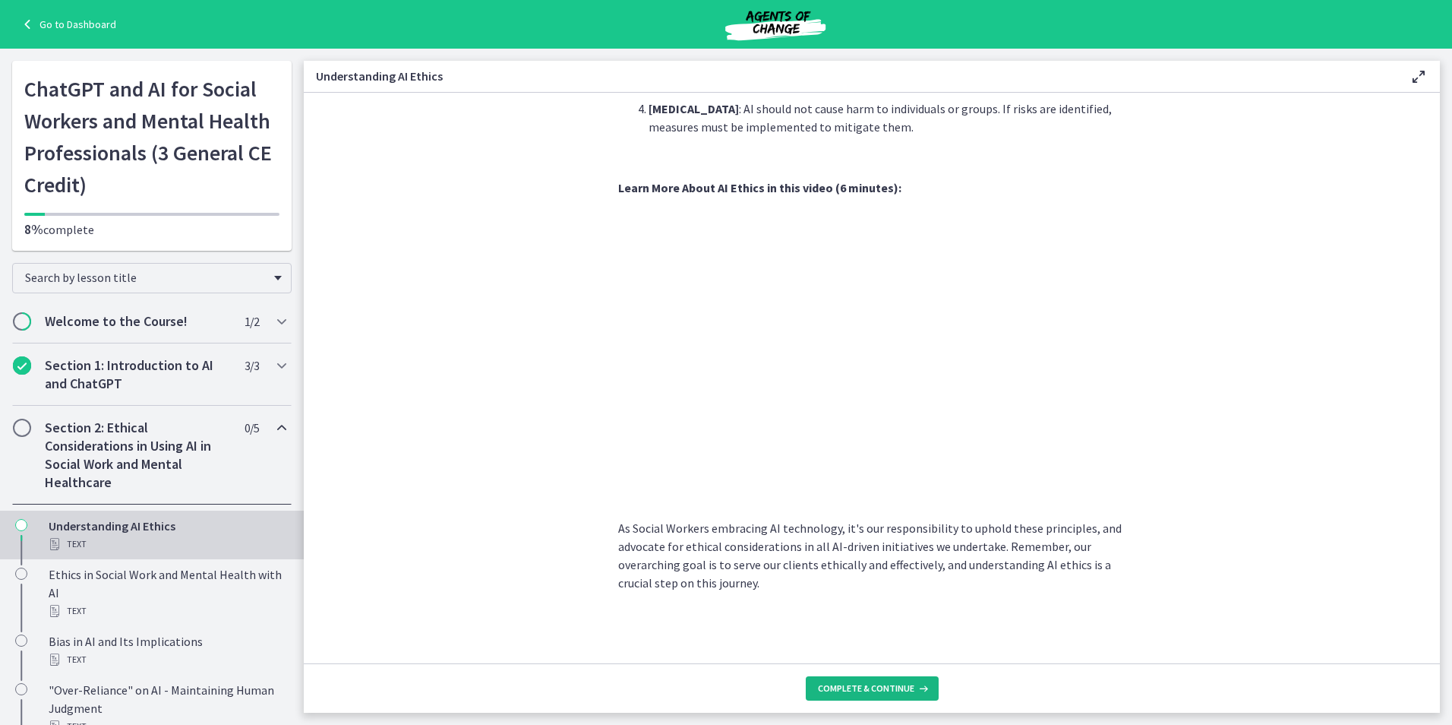
click at [875, 695] on button "Complete & continue" at bounding box center [872, 688] width 133 height 24
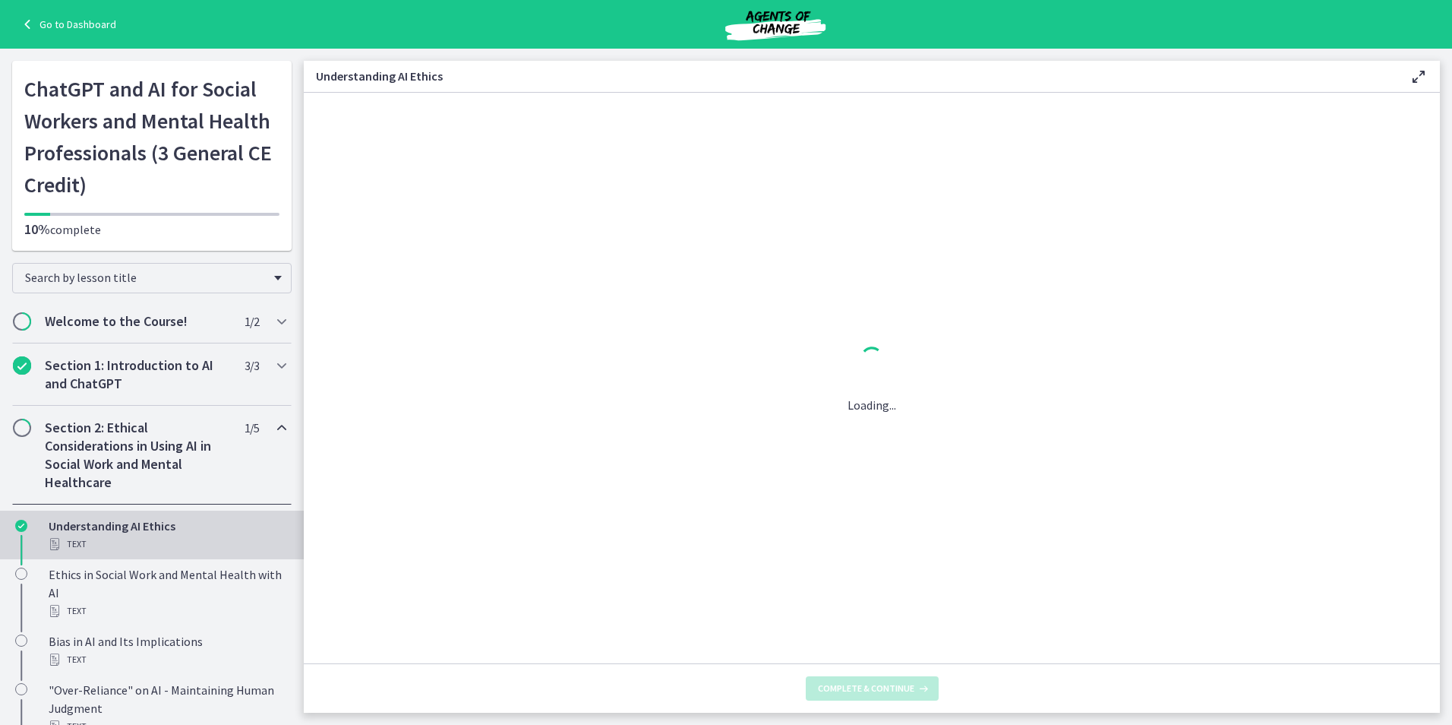
scroll to position [0, 0]
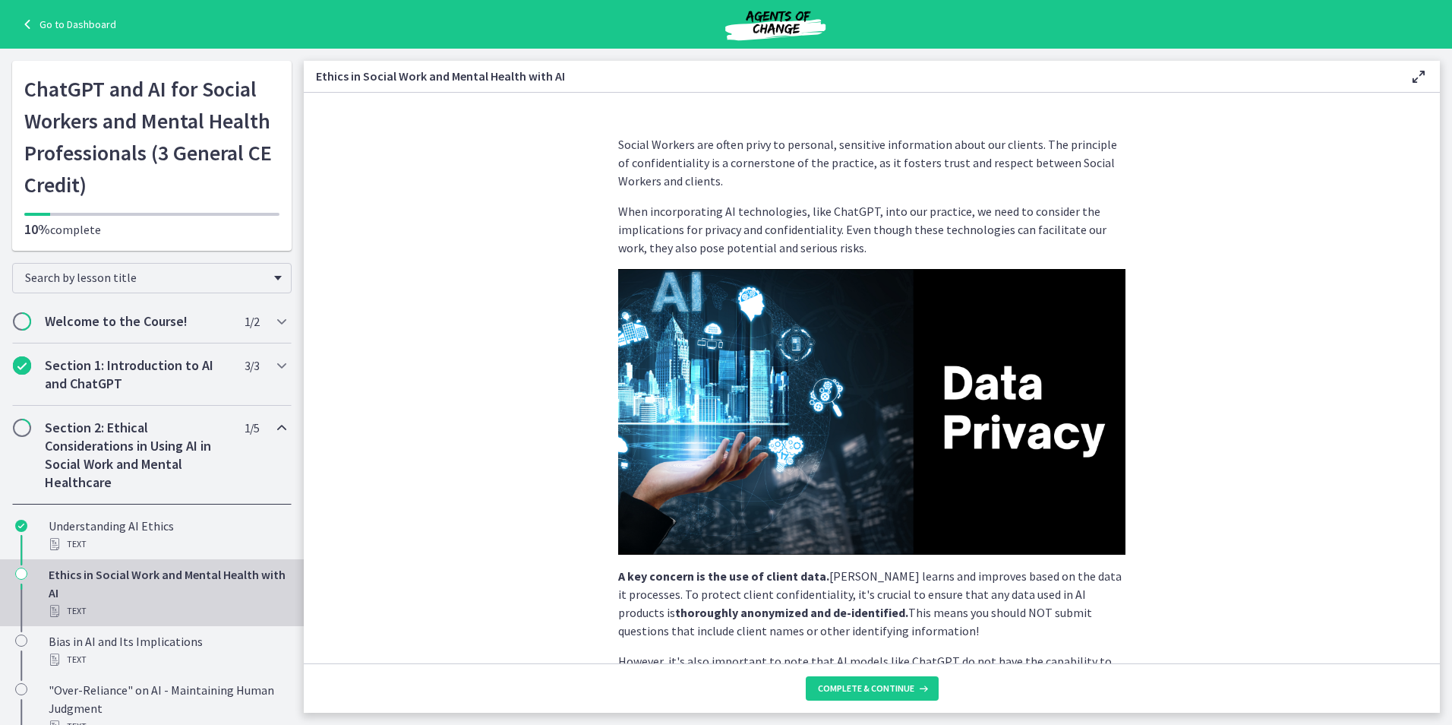
click at [273, 429] on icon "Chapters" at bounding box center [282, 428] width 18 height 18
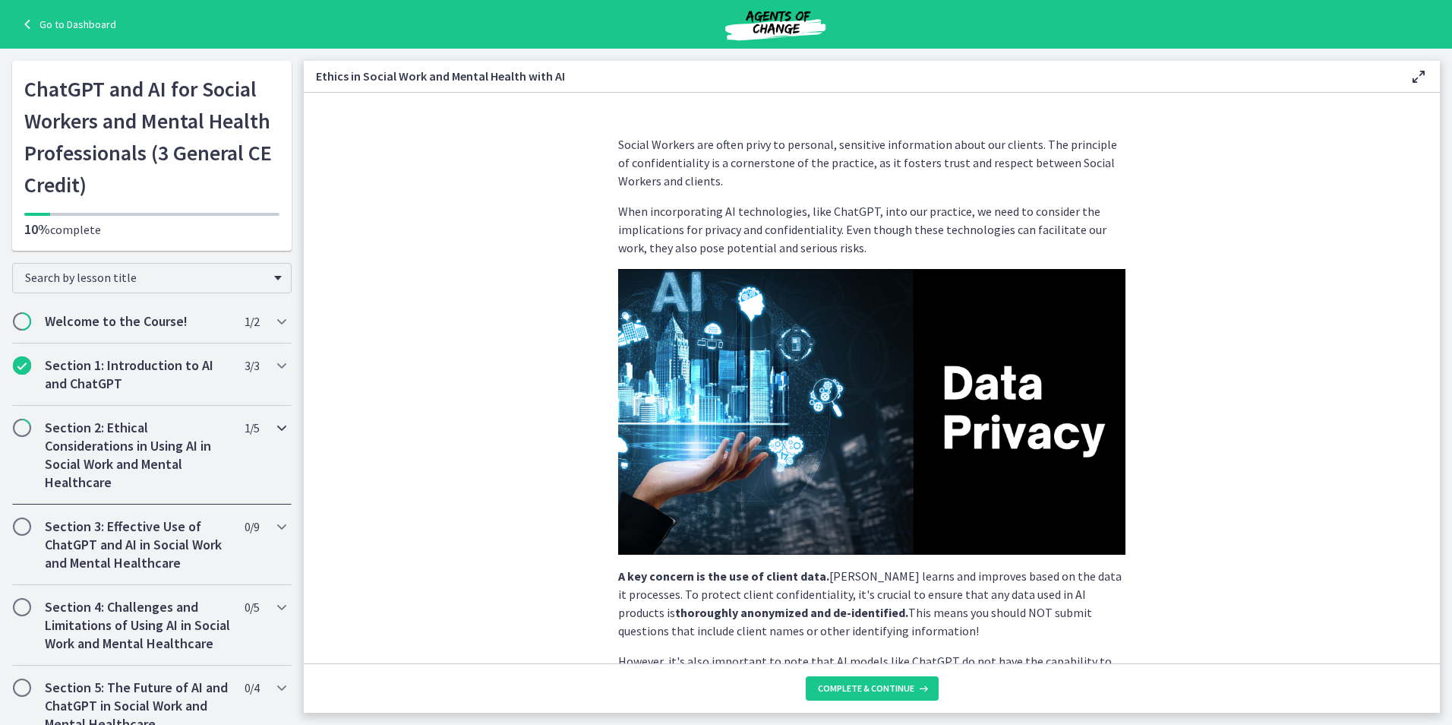
click at [273, 429] on icon "Chapters" at bounding box center [282, 428] width 18 height 18
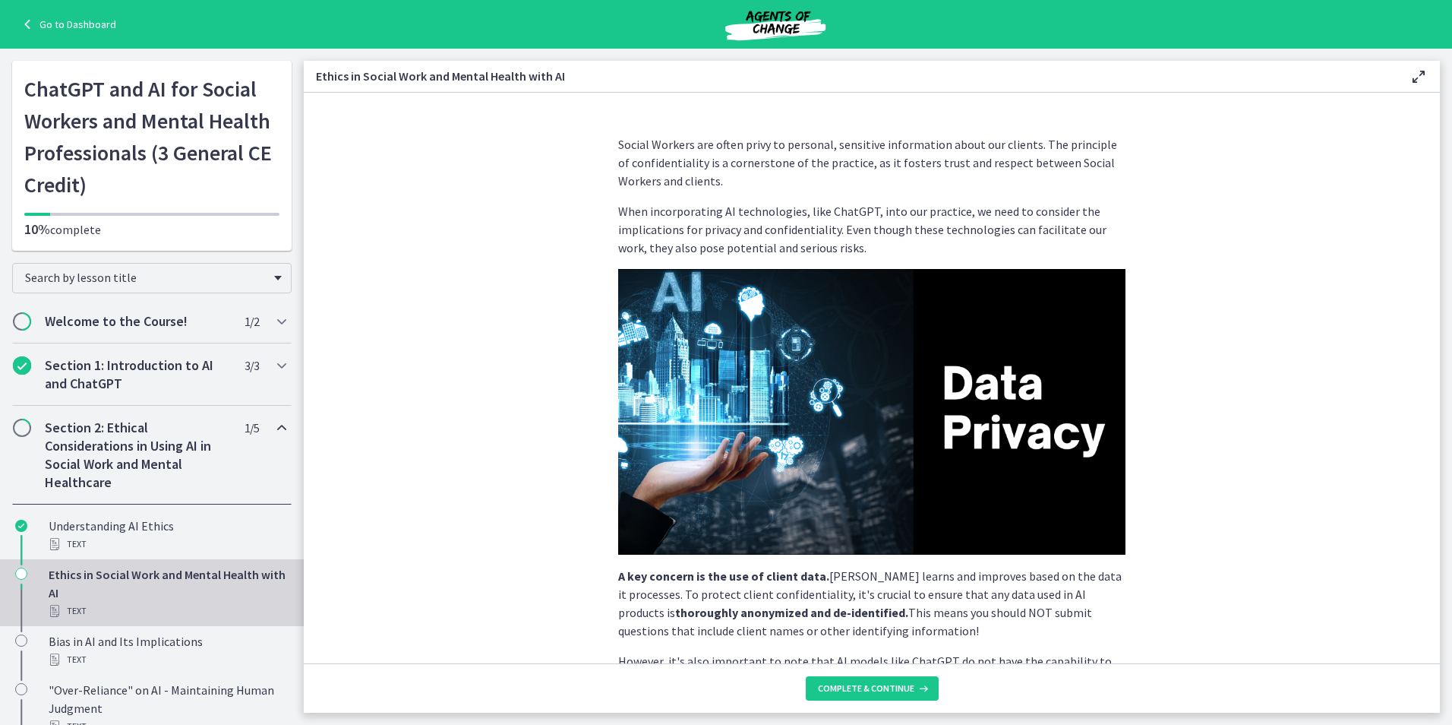
scroll to position [268, 0]
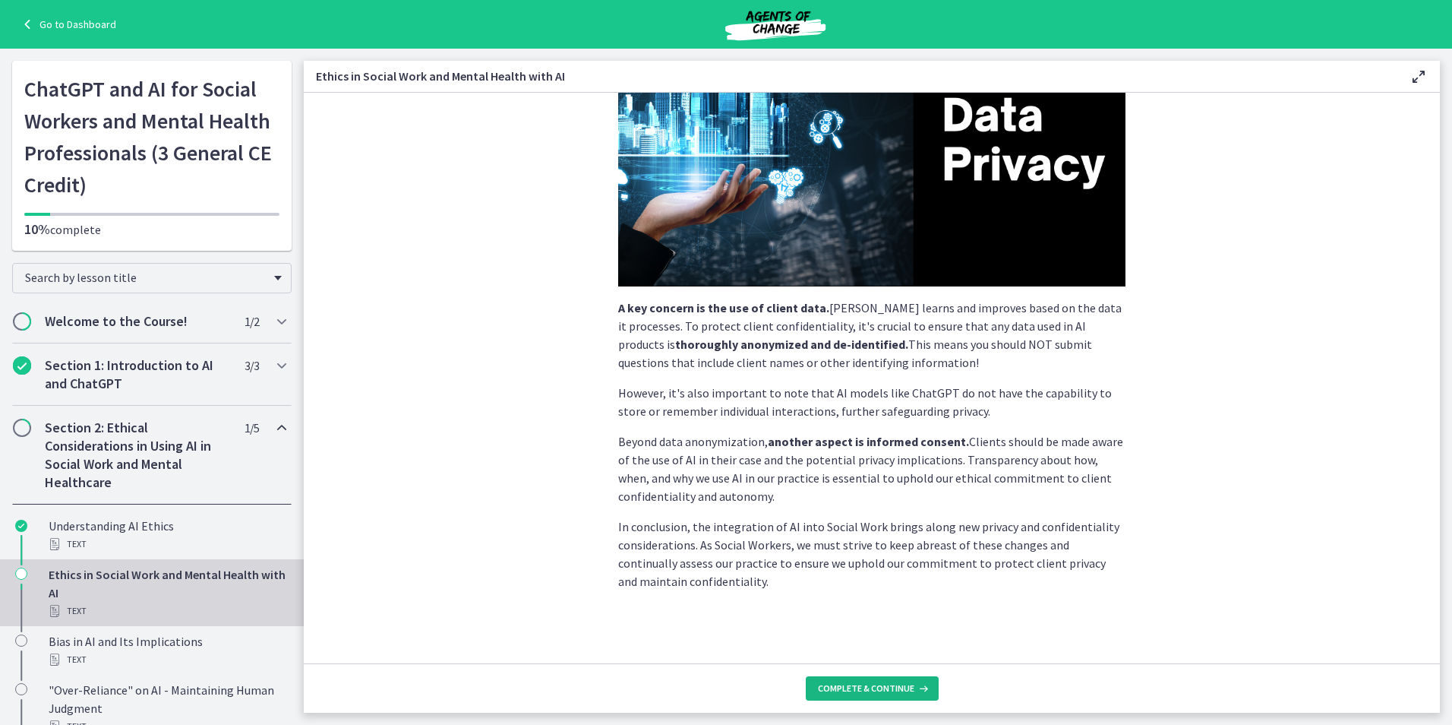
click at [858, 681] on button "Complete & continue" at bounding box center [872, 688] width 133 height 24
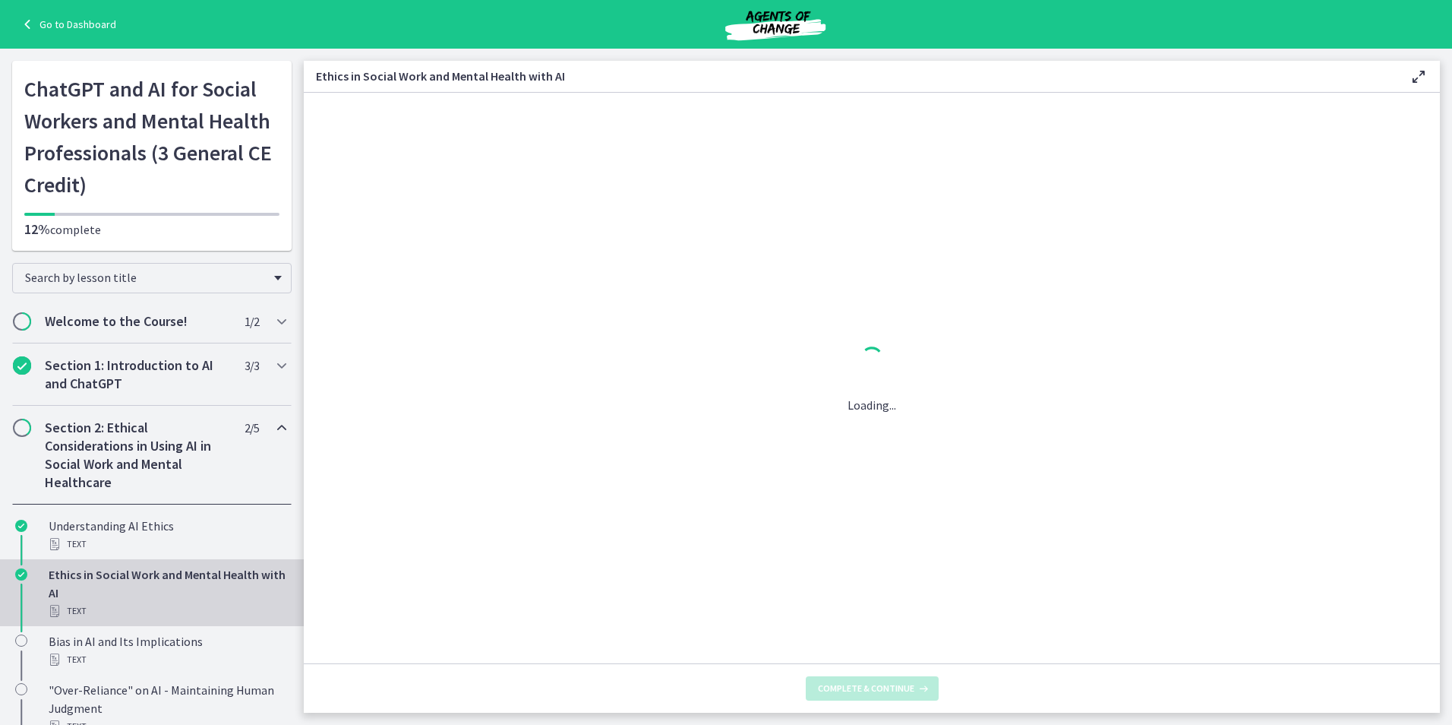
scroll to position [0, 0]
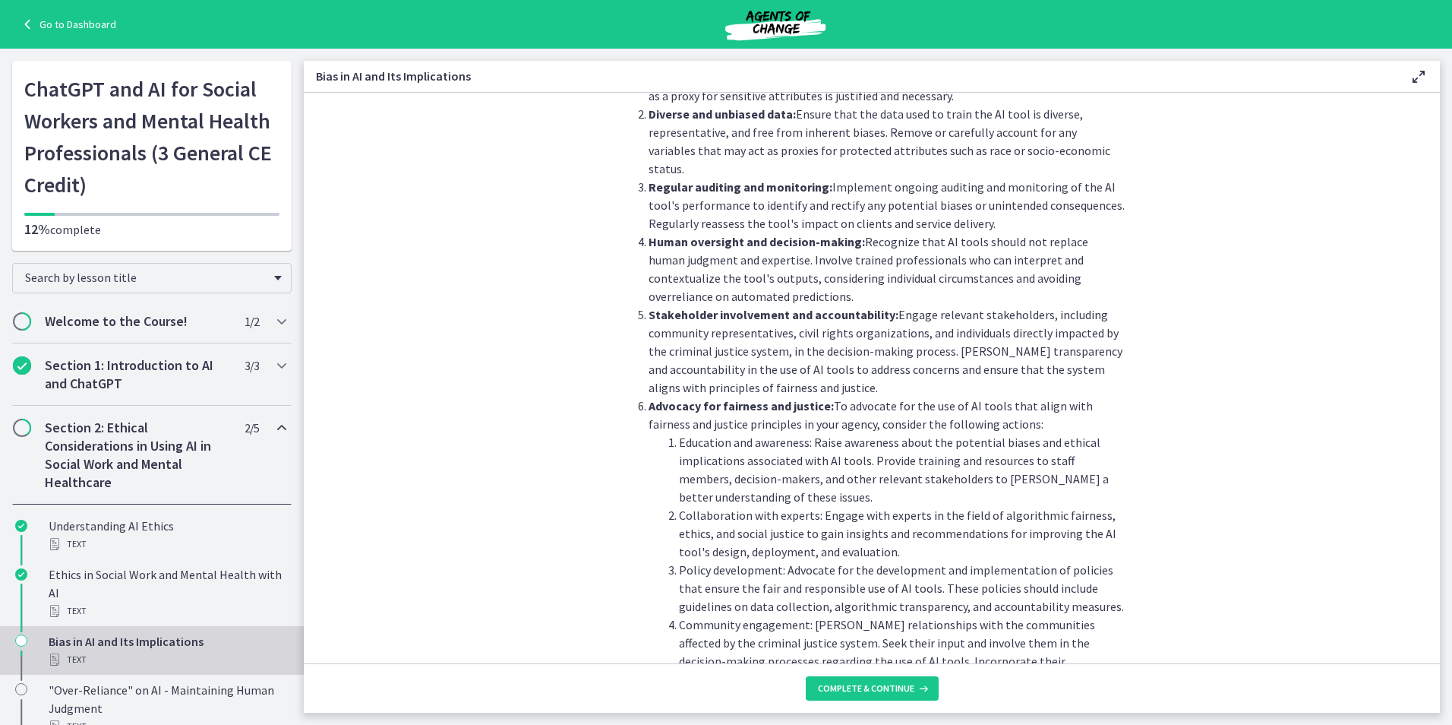
scroll to position [1585, 0]
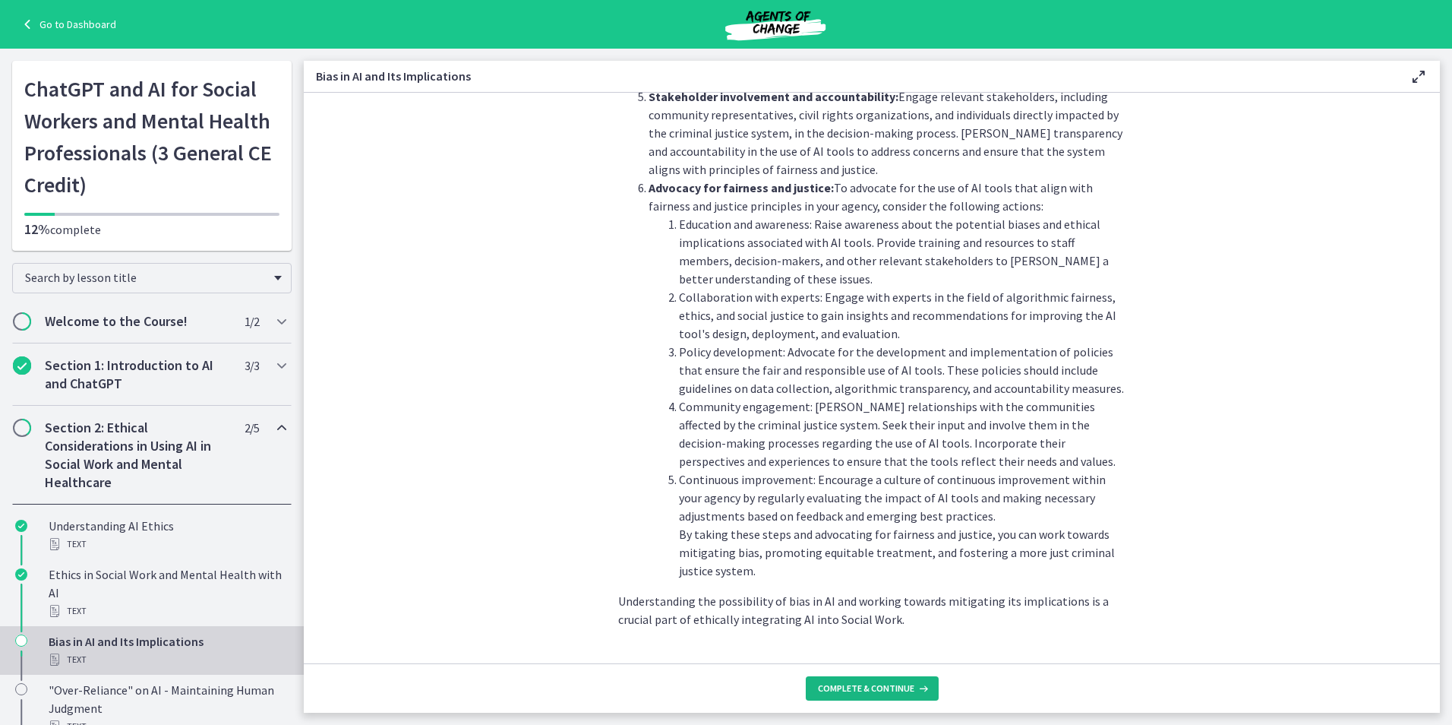
click at [897, 692] on span "Complete & continue" at bounding box center [866, 688] width 96 height 12
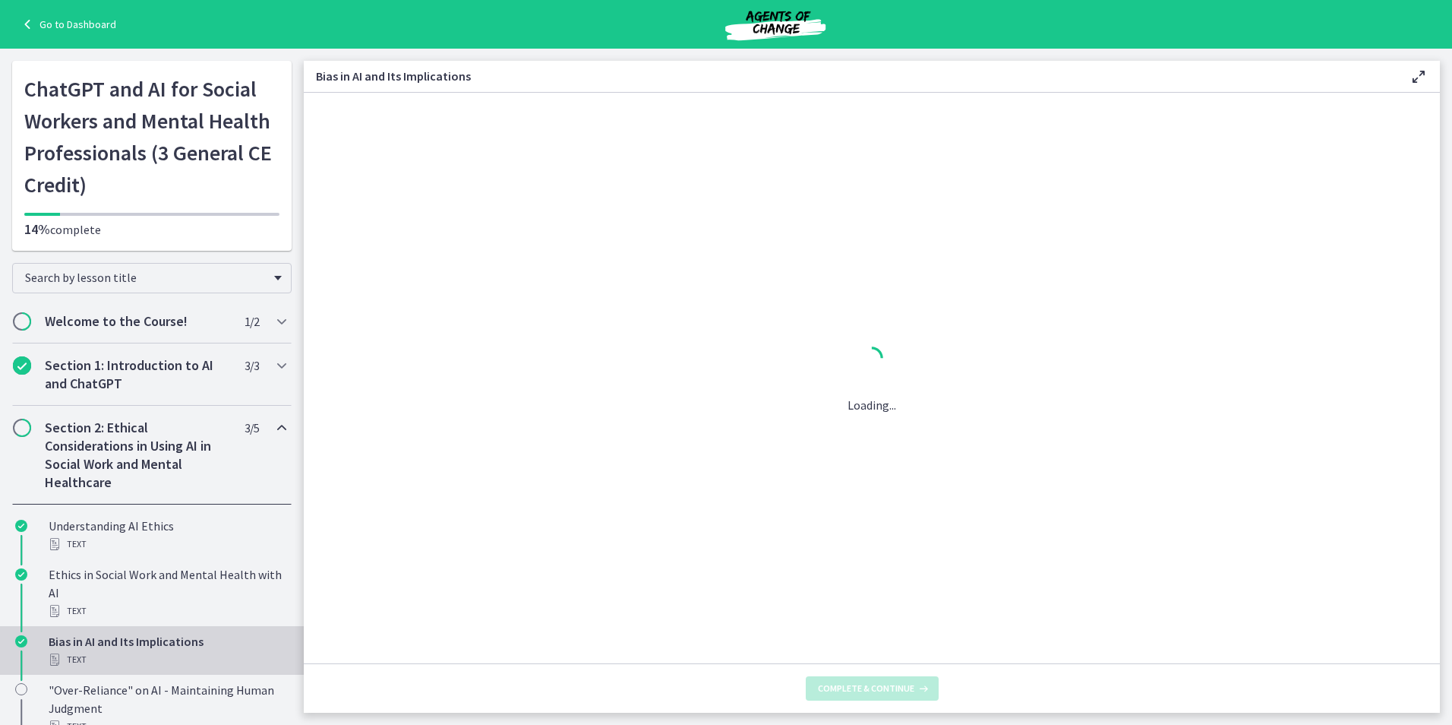
scroll to position [0, 0]
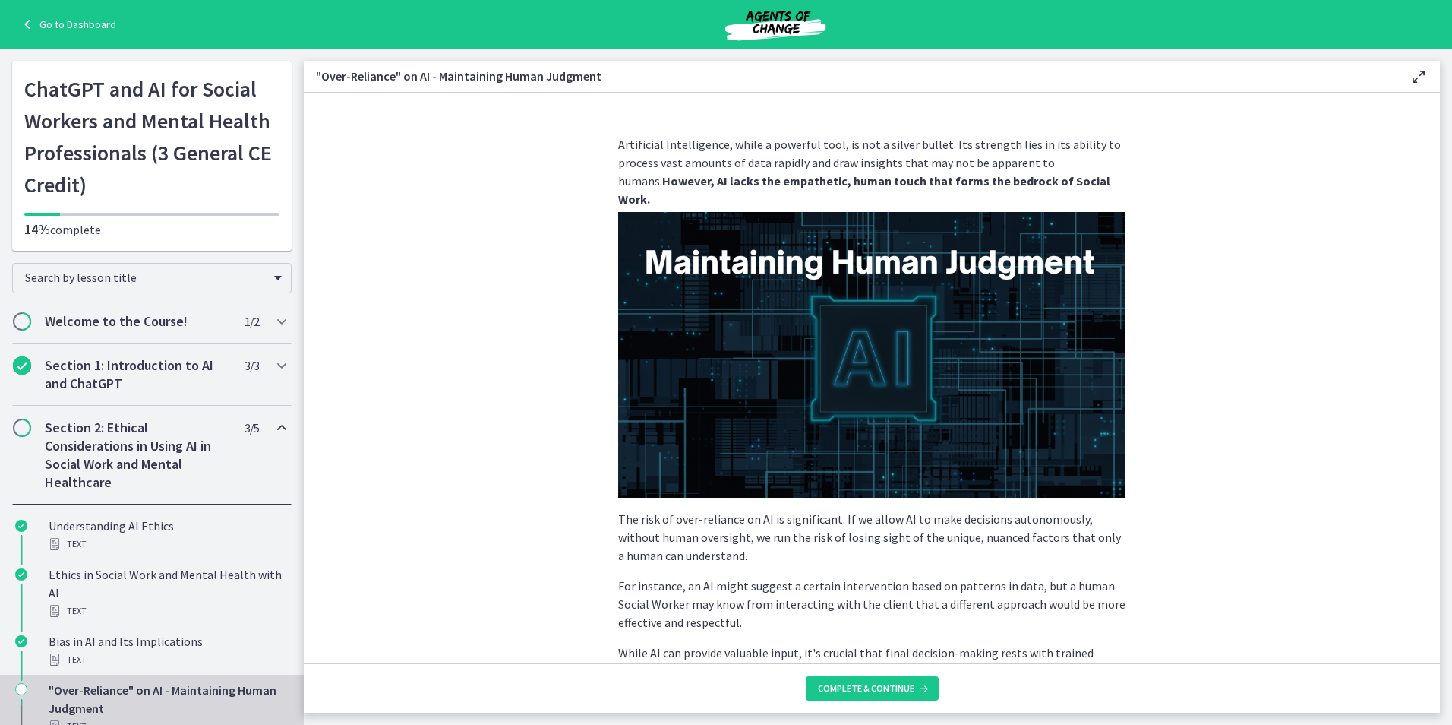
scroll to position [260, 0]
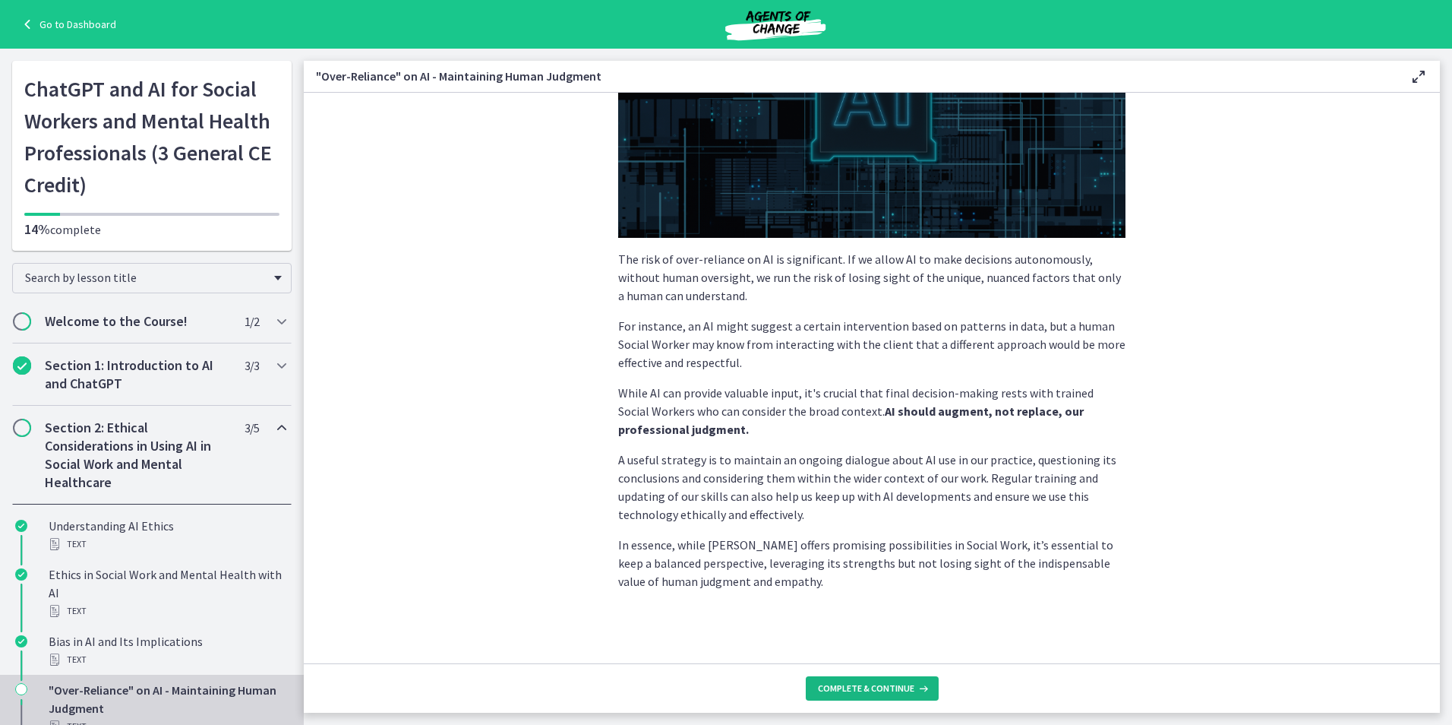
click at [905, 687] on span "Complete & continue" at bounding box center [866, 688] width 96 height 12
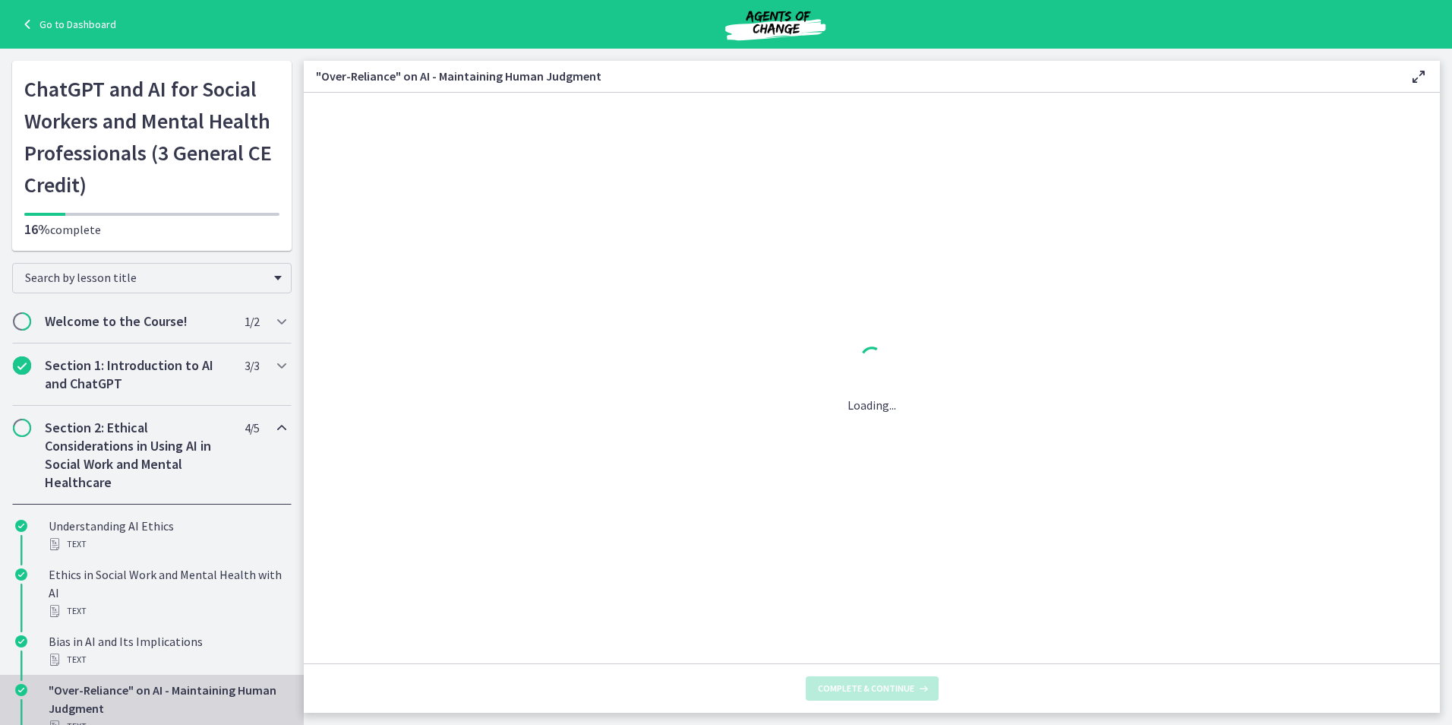
scroll to position [0, 0]
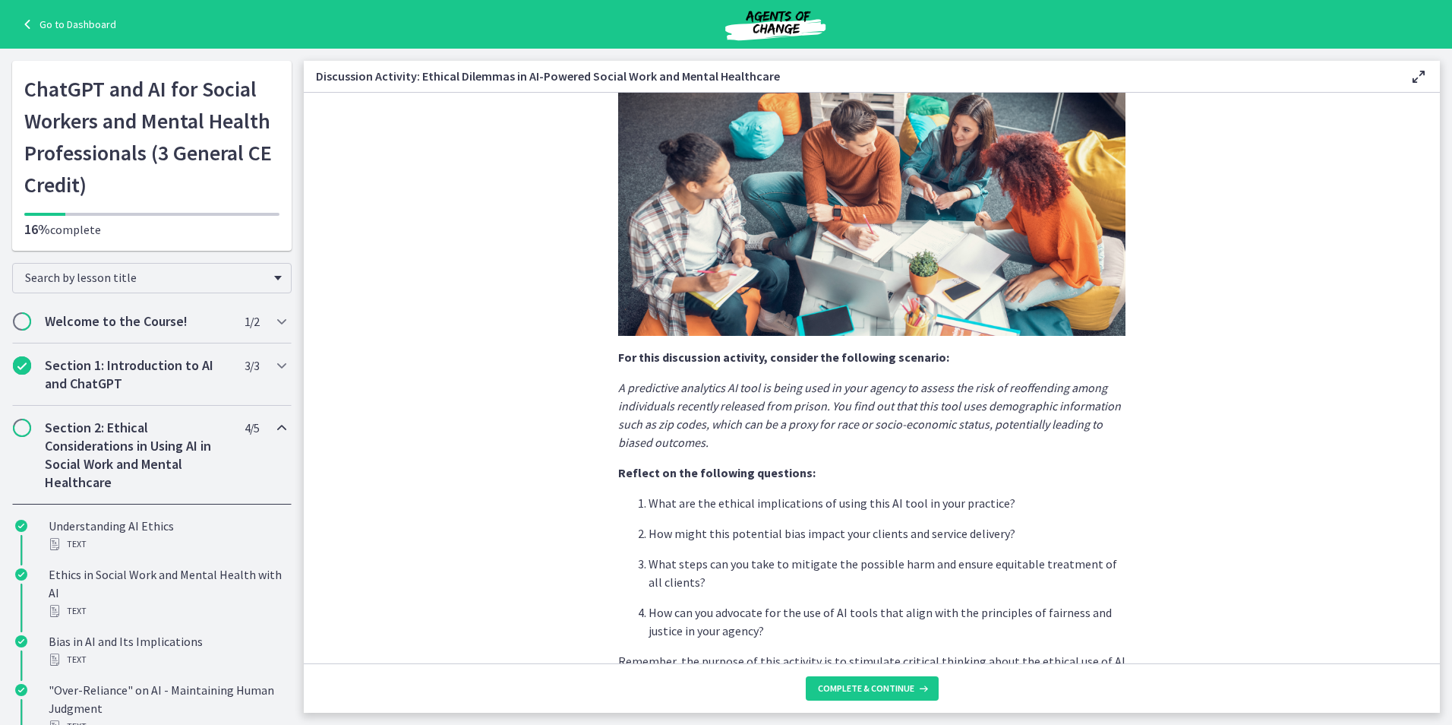
scroll to position [268, 0]
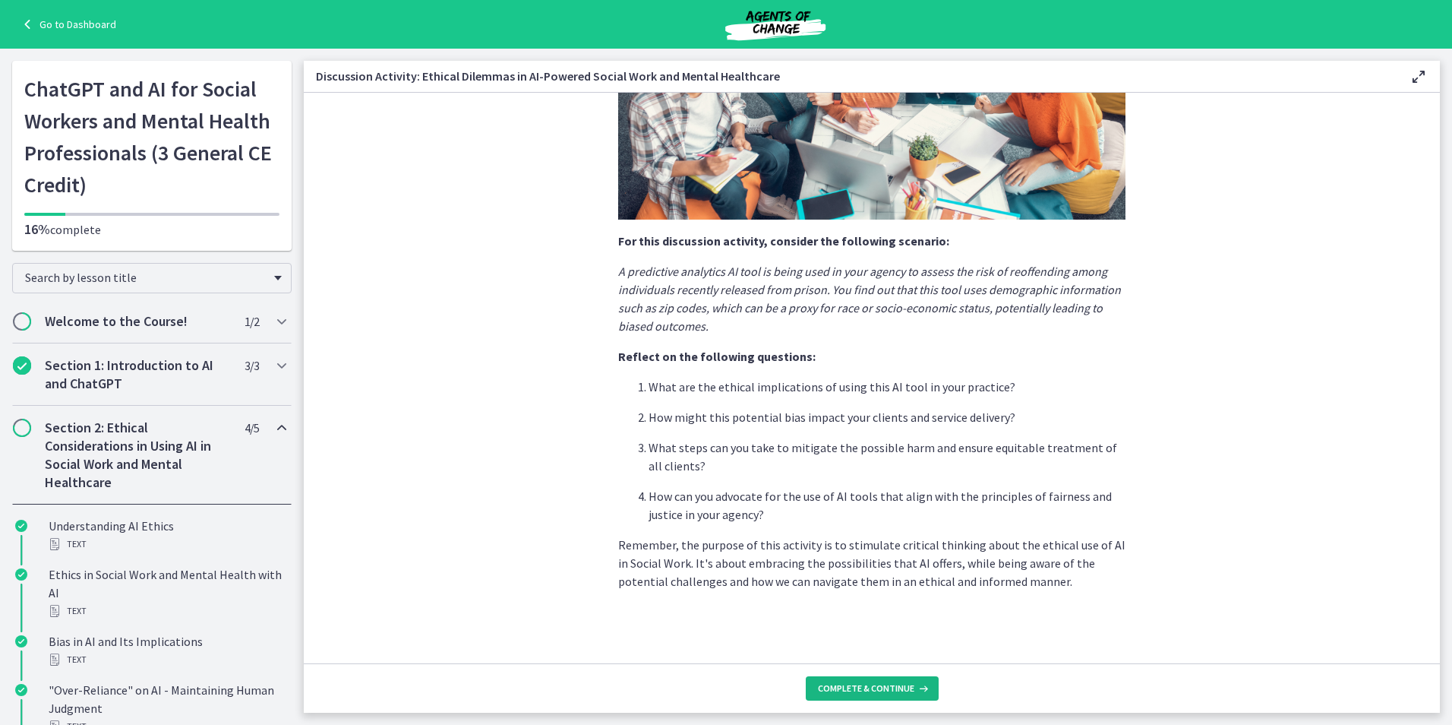
click at [869, 687] on span "Complete & continue" at bounding box center [866, 688] width 96 height 12
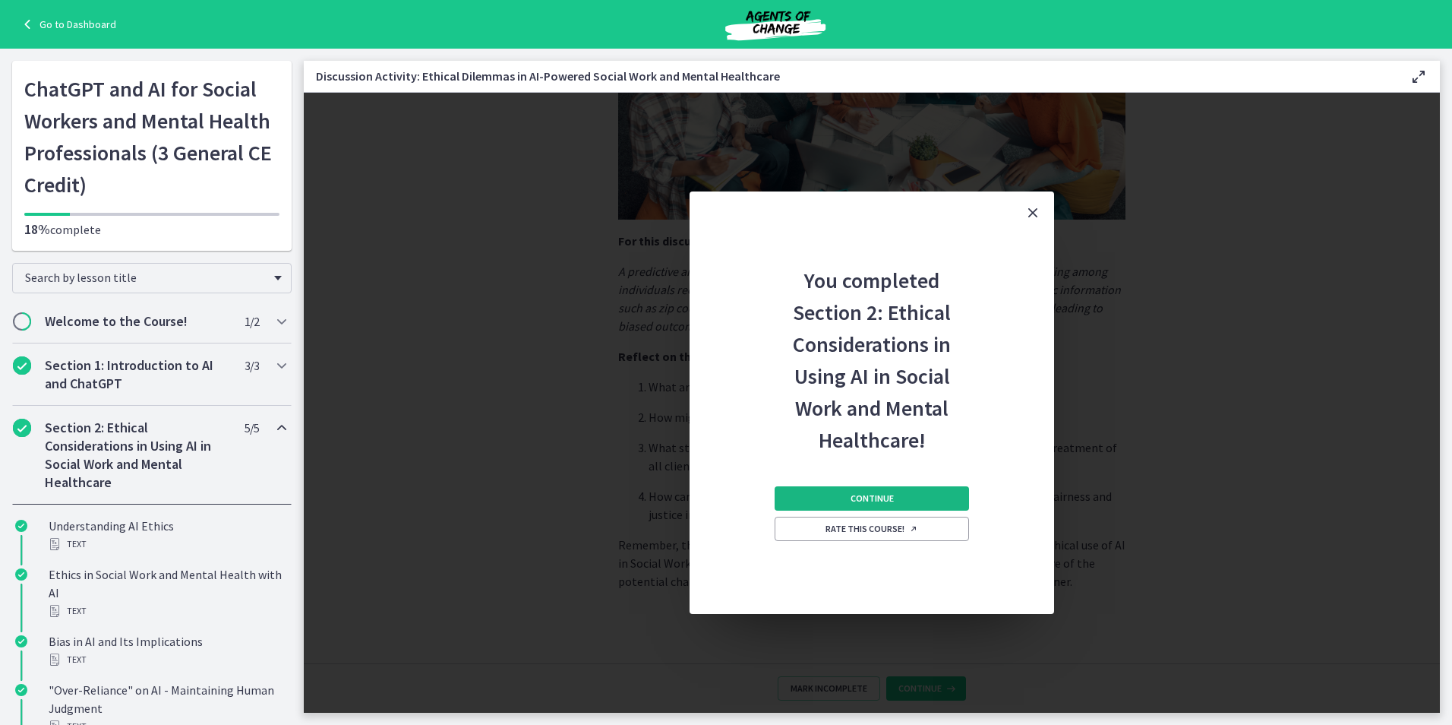
click at [918, 490] on button "Continue" at bounding box center [872, 498] width 194 height 24
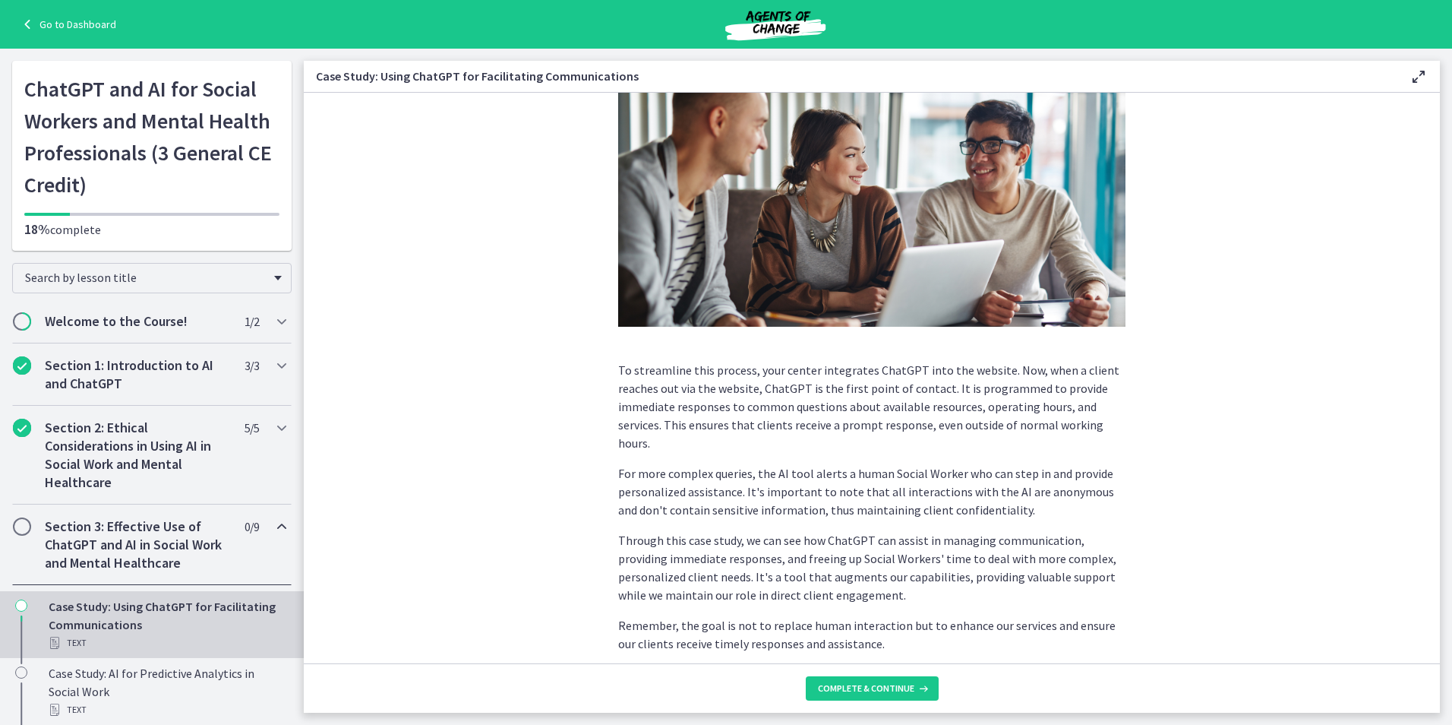
scroll to position [272, 0]
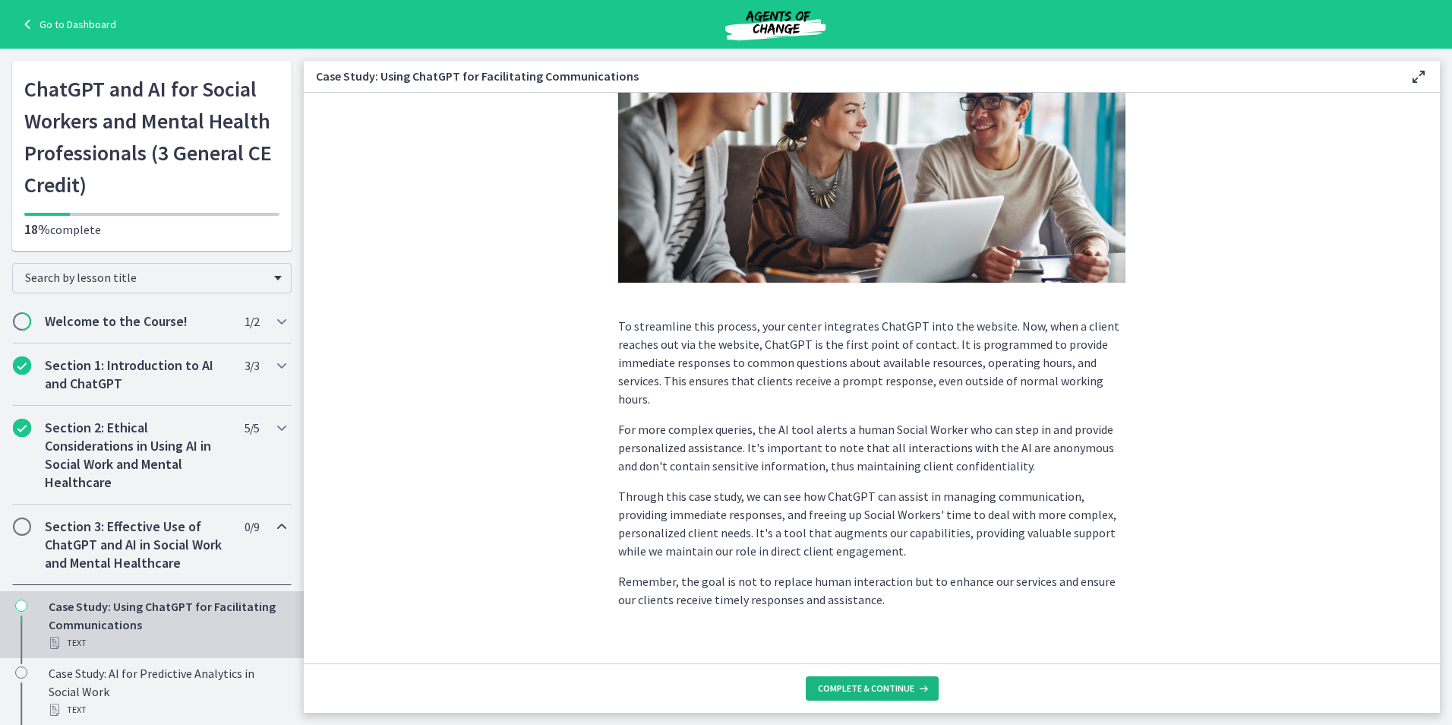
click at [850, 695] on button "Complete & continue" at bounding box center [872, 688] width 133 height 24
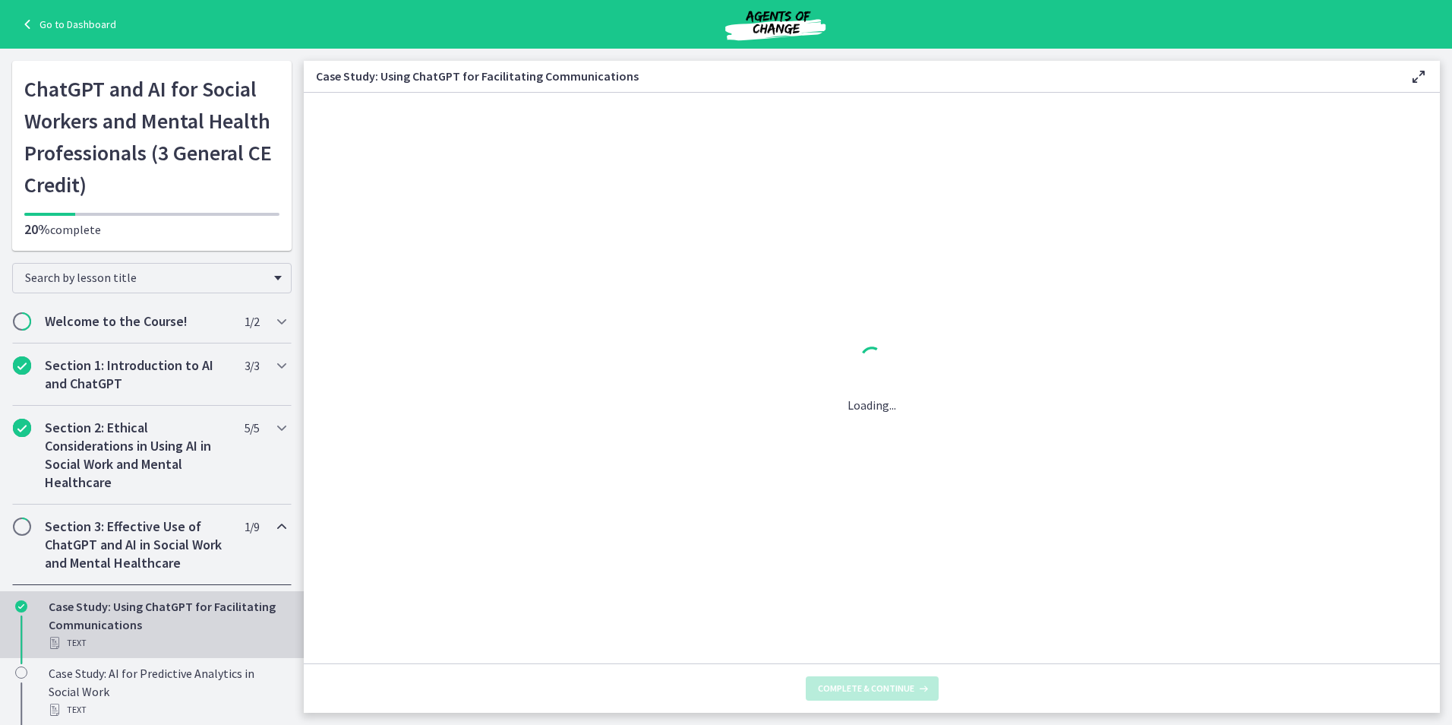
scroll to position [0, 0]
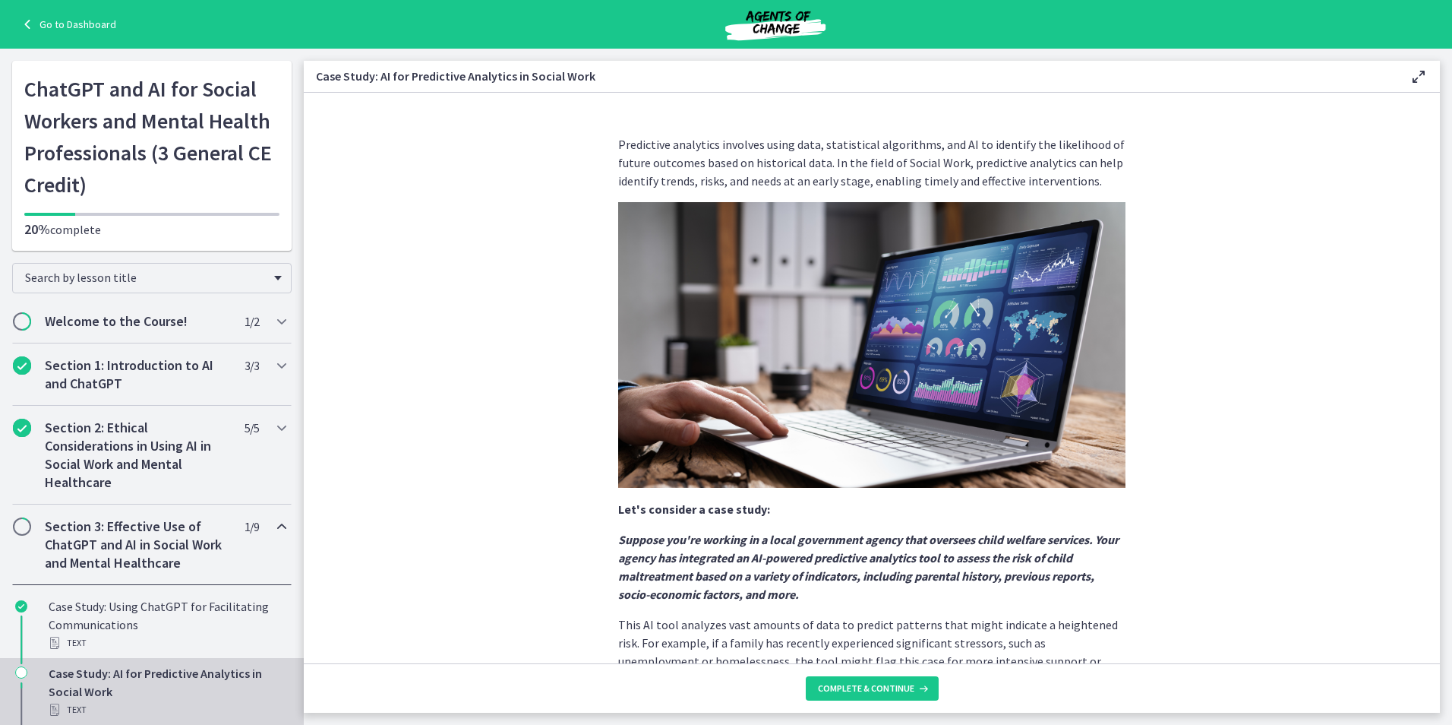
scroll to position [232, 0]
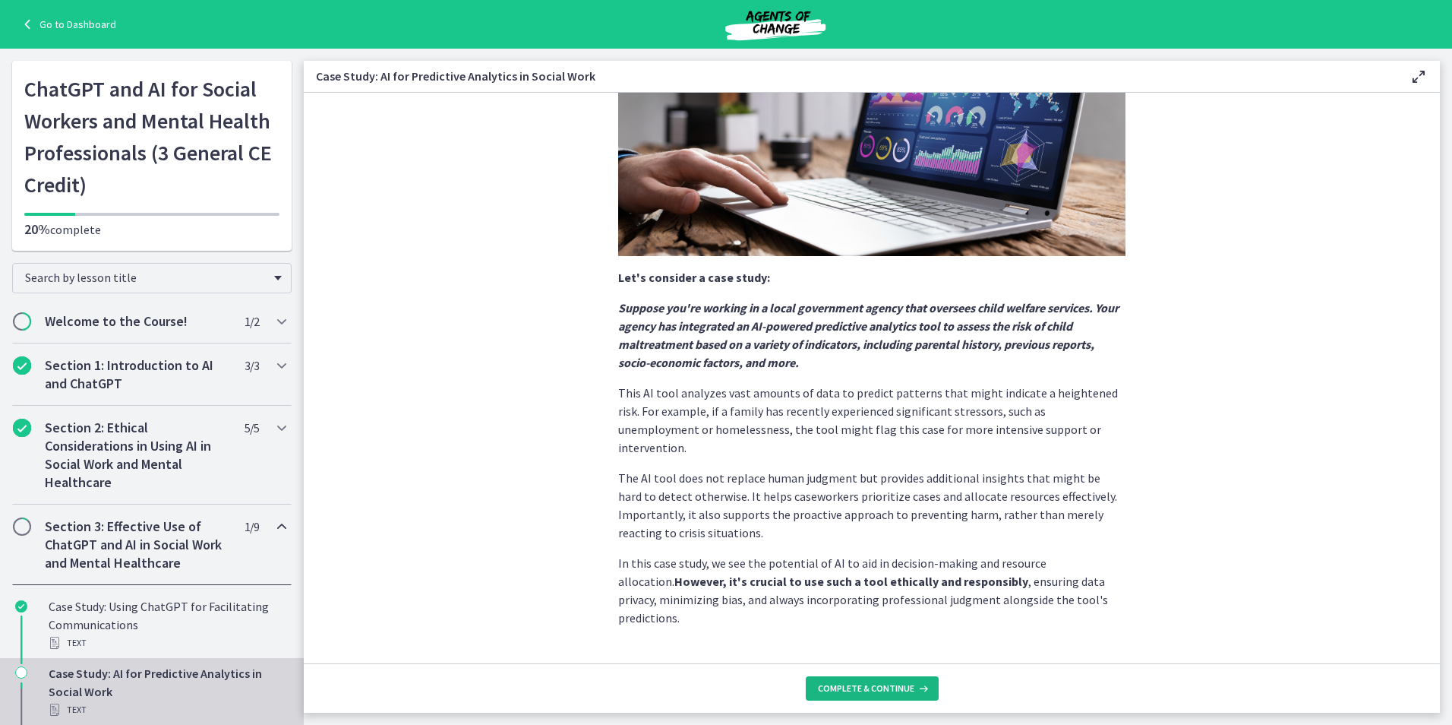
click at [876, 697] on button "Complete & continue" at bounding box center [872, 688] width 133 height 24
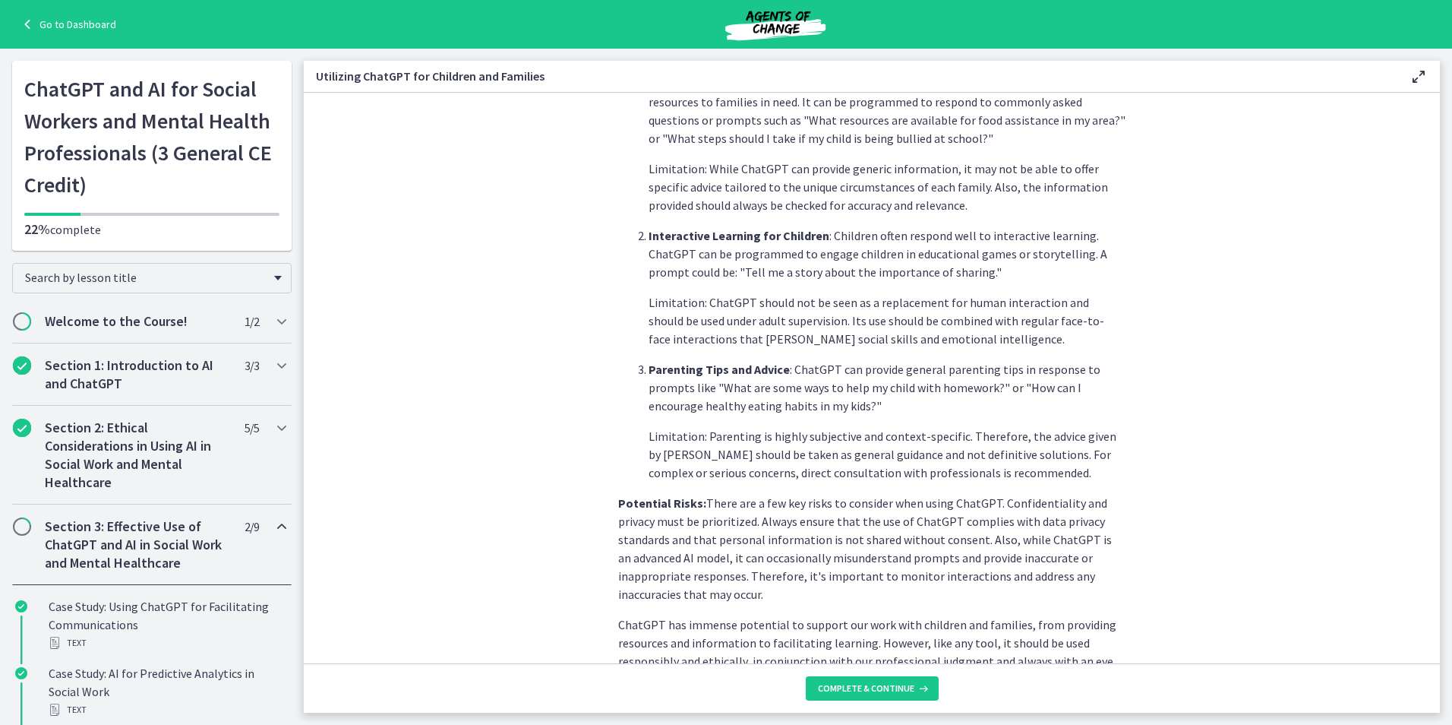
scroll to position [554, 0]
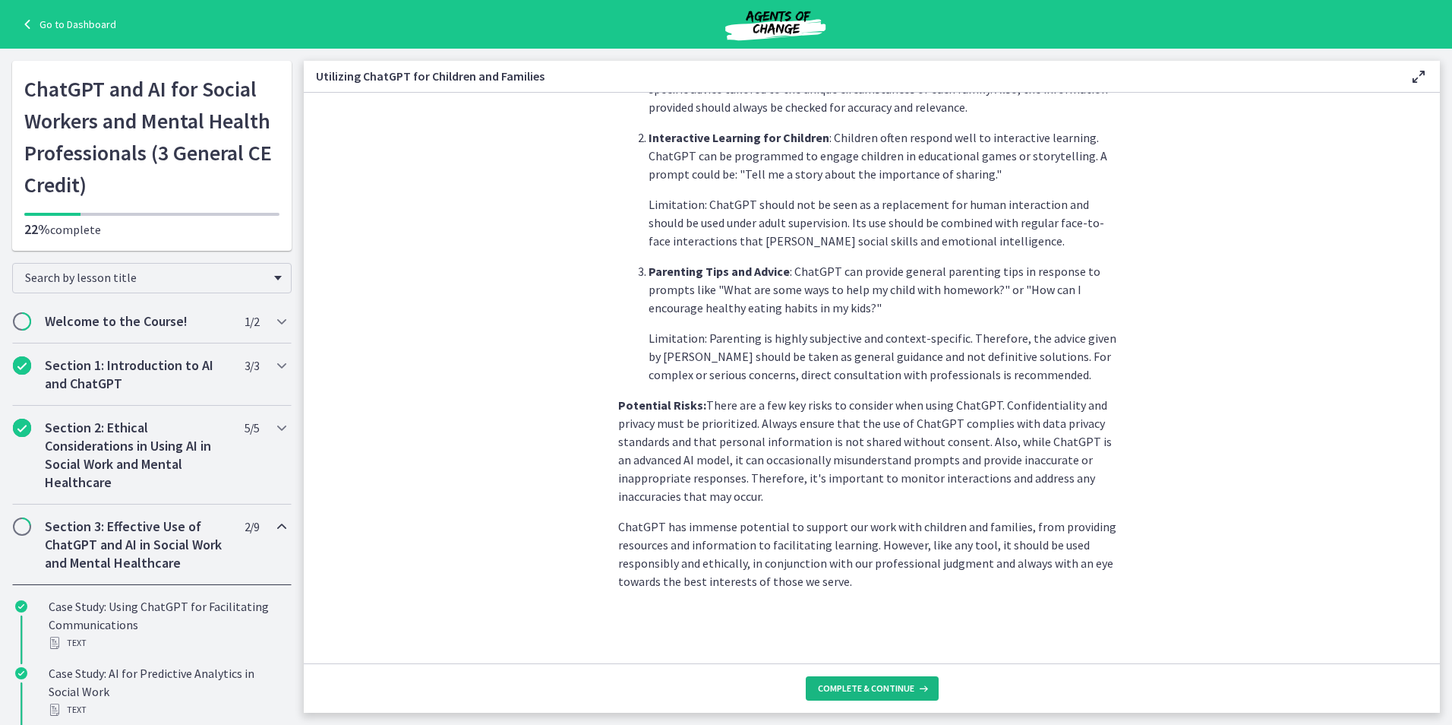
click at [849, 686] on span "Complete & continue" at bounding box center [866, 688] width 96 height 12
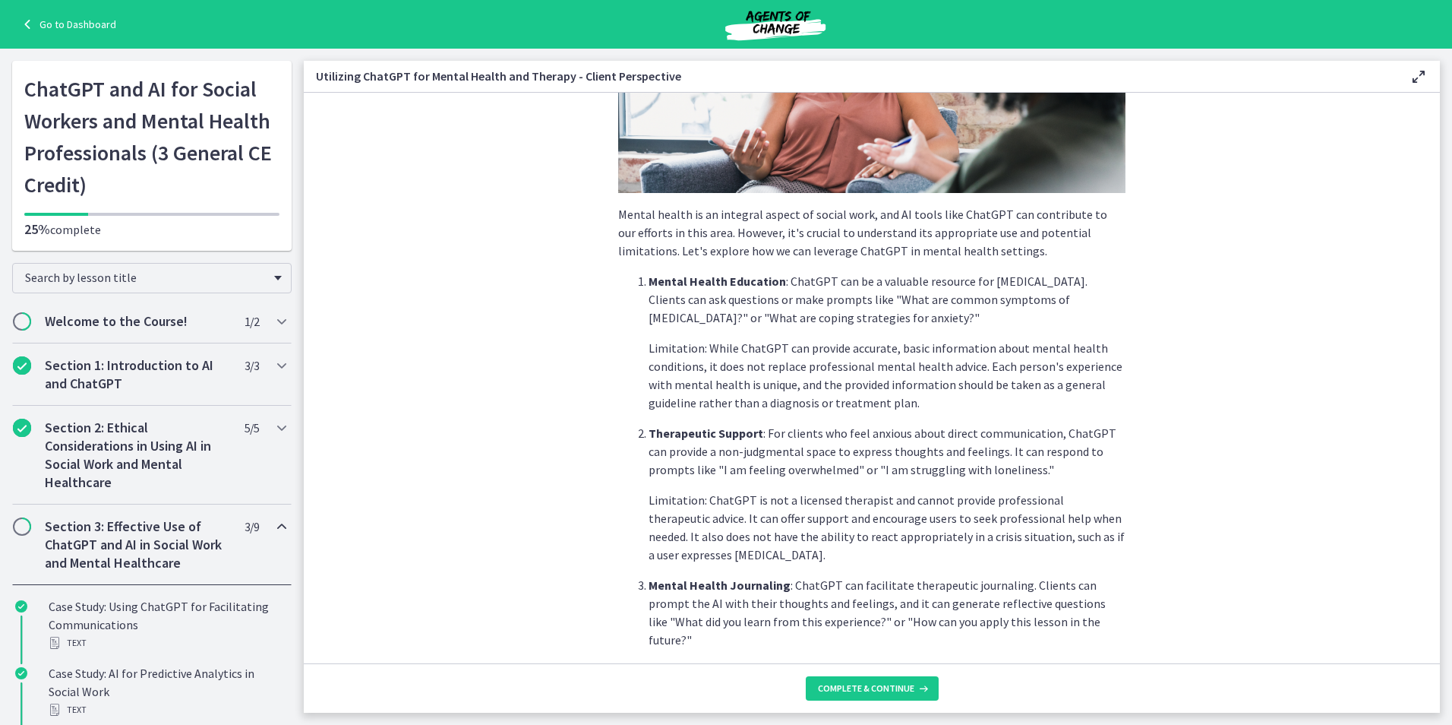
scroll to position [523, 0]
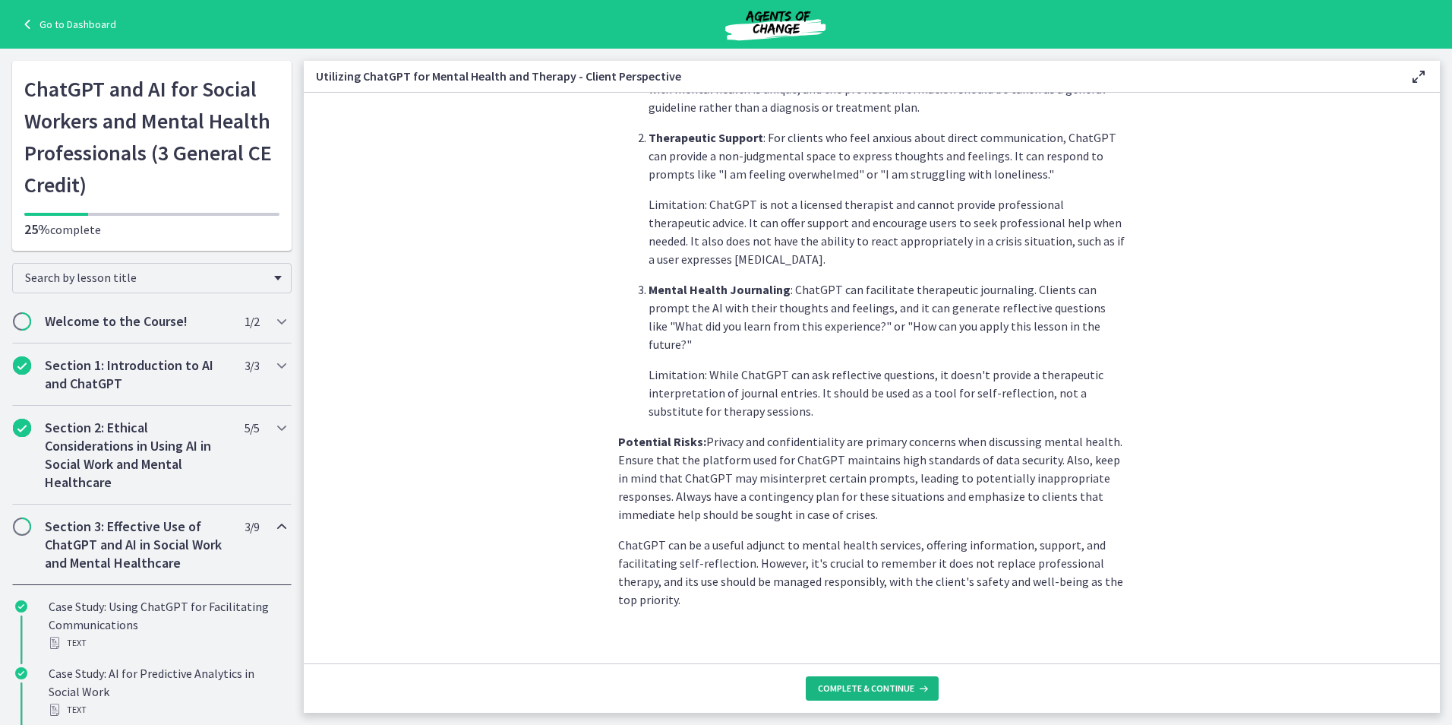
click at [889, 691] on span "Complete & continue" at bounding box center [866, 688] width 96 height 12
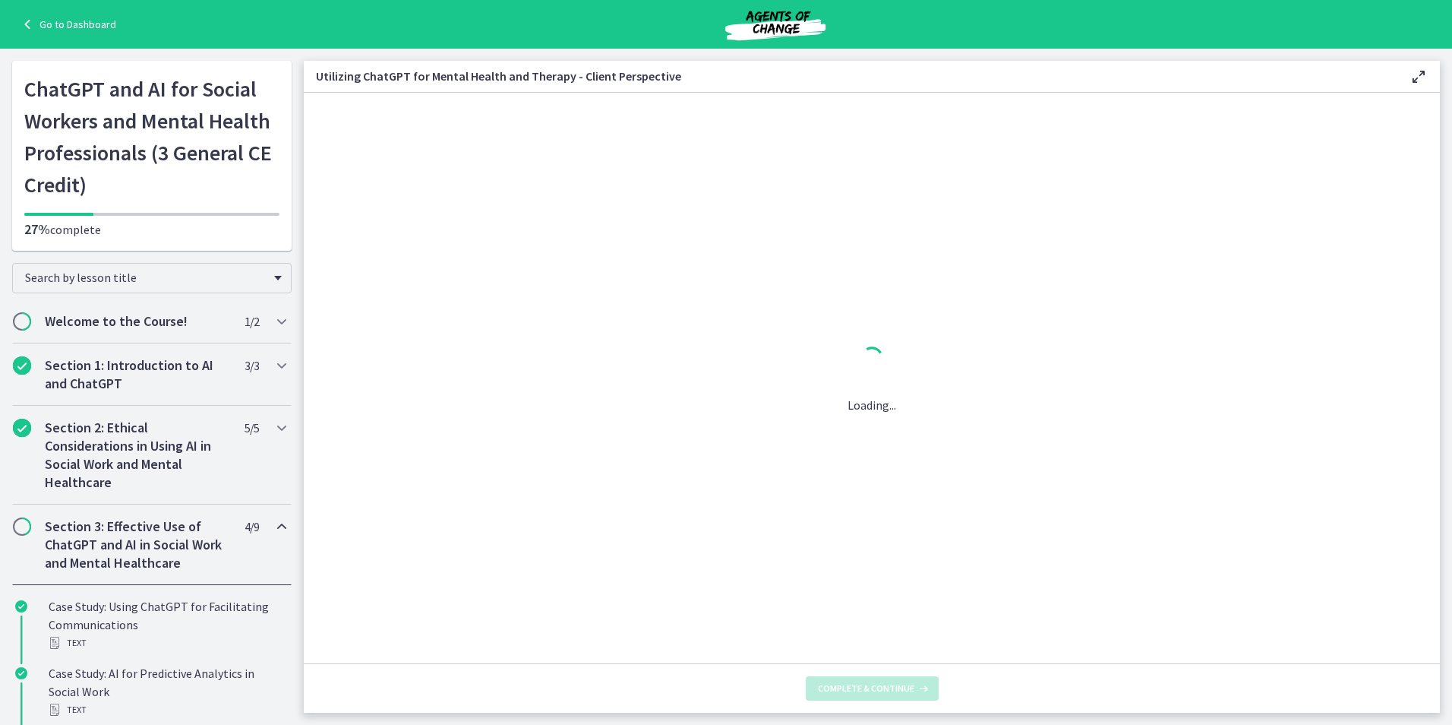
scroll to position [0, 0]
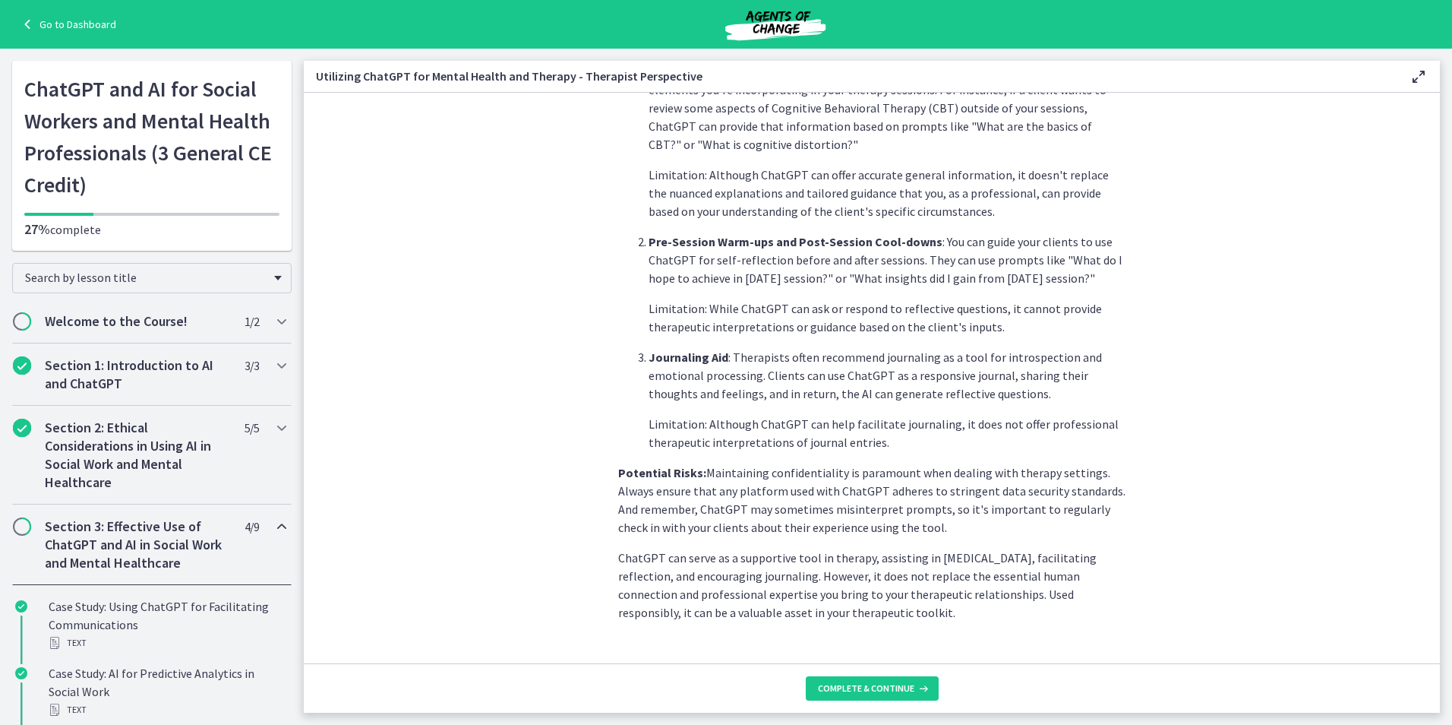
scroll to position [487, 0]
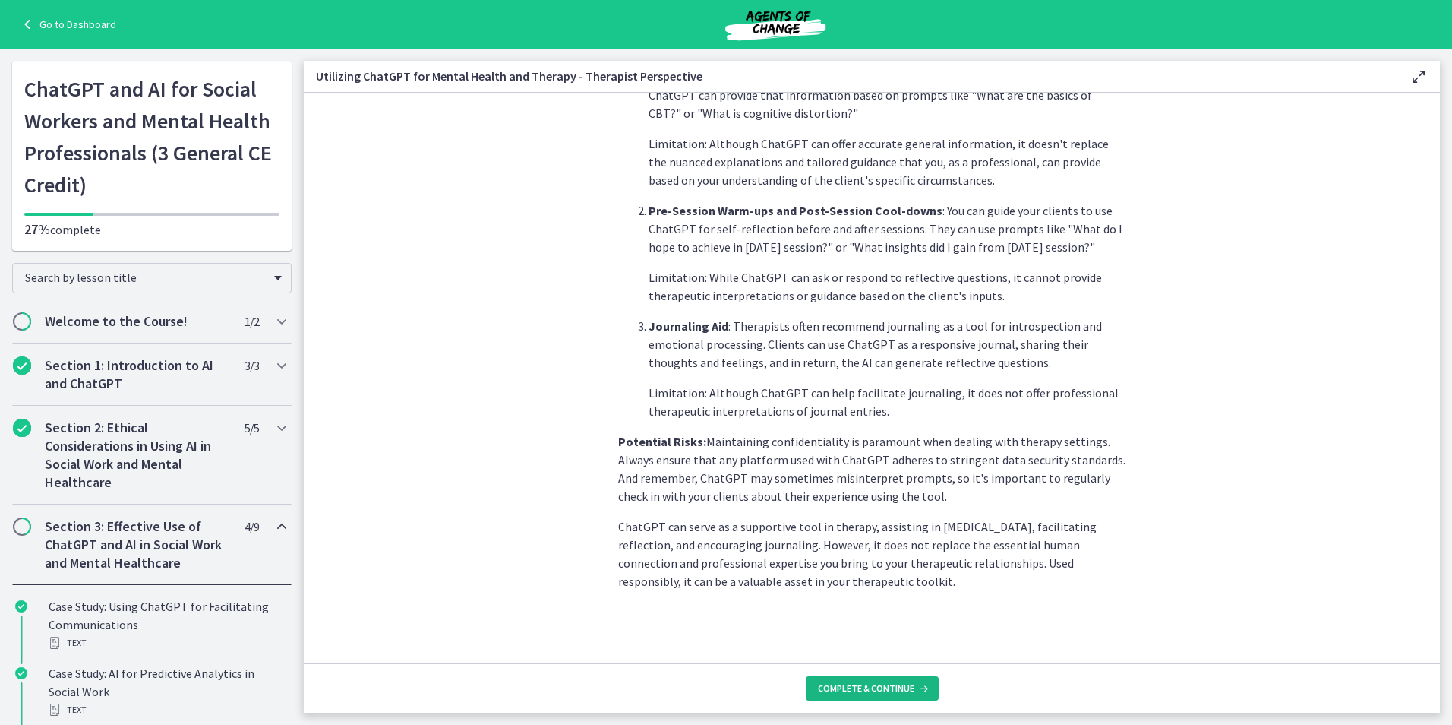
click at [873, 694] on button "Complete & continue" at bounding box center [872, 688] width 133 height 24
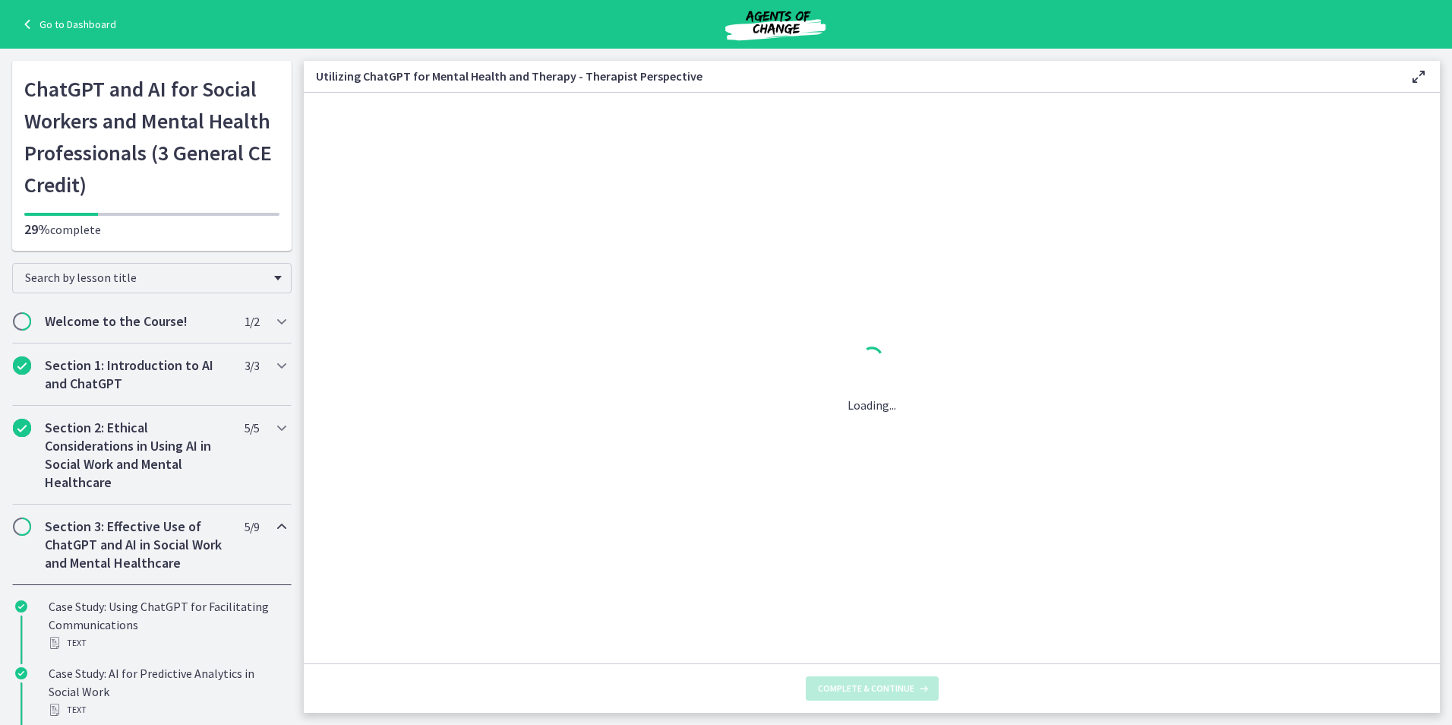
scroll to position [0, 0]
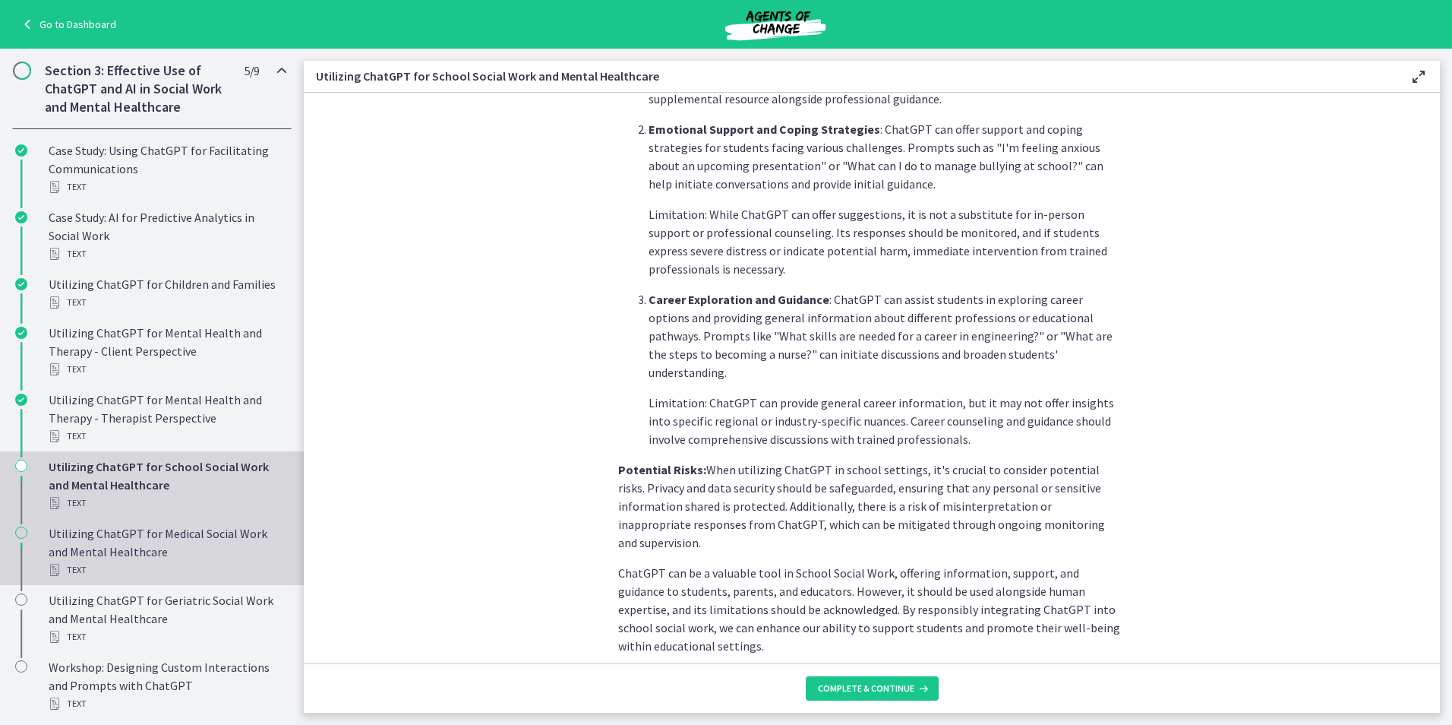
scroll to position [684, 0]
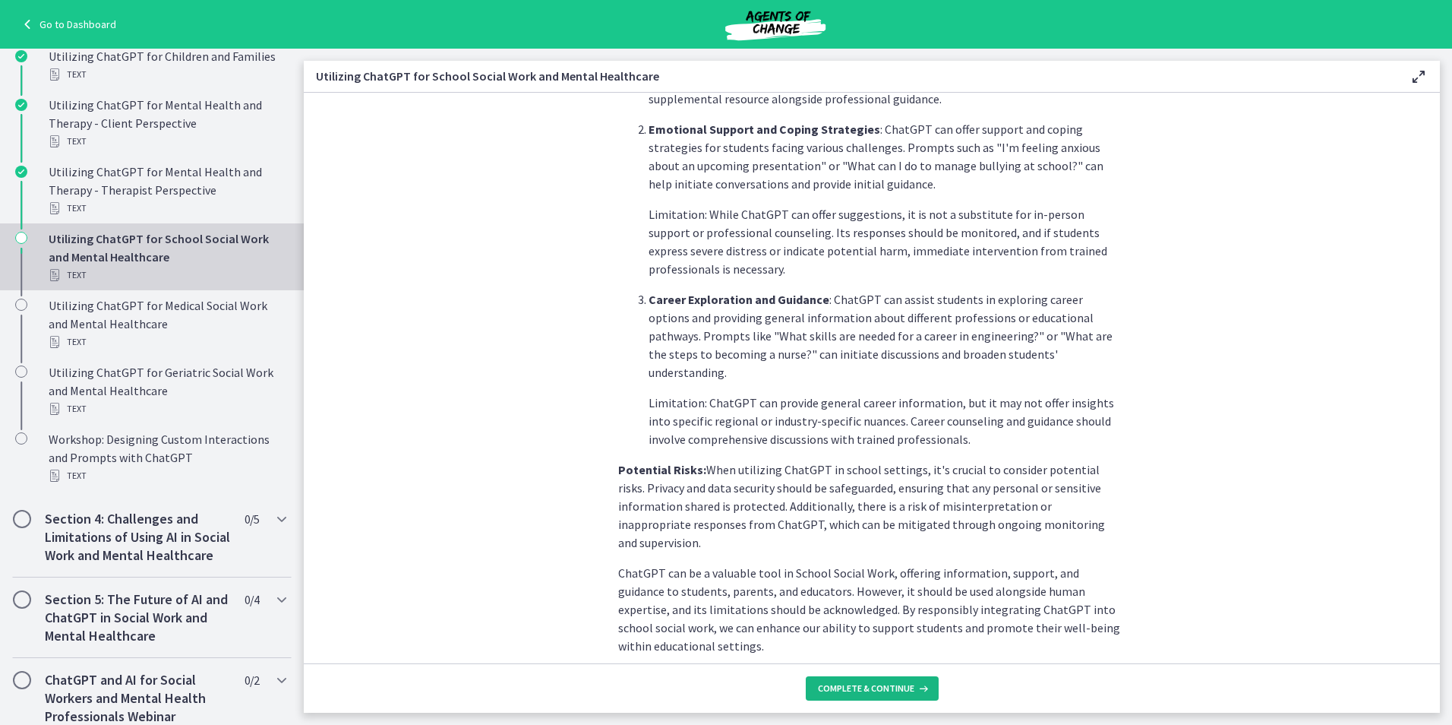
click at [908, 684] on span "Complete & continue" at bounding box center [866, 688] width 96 height 12
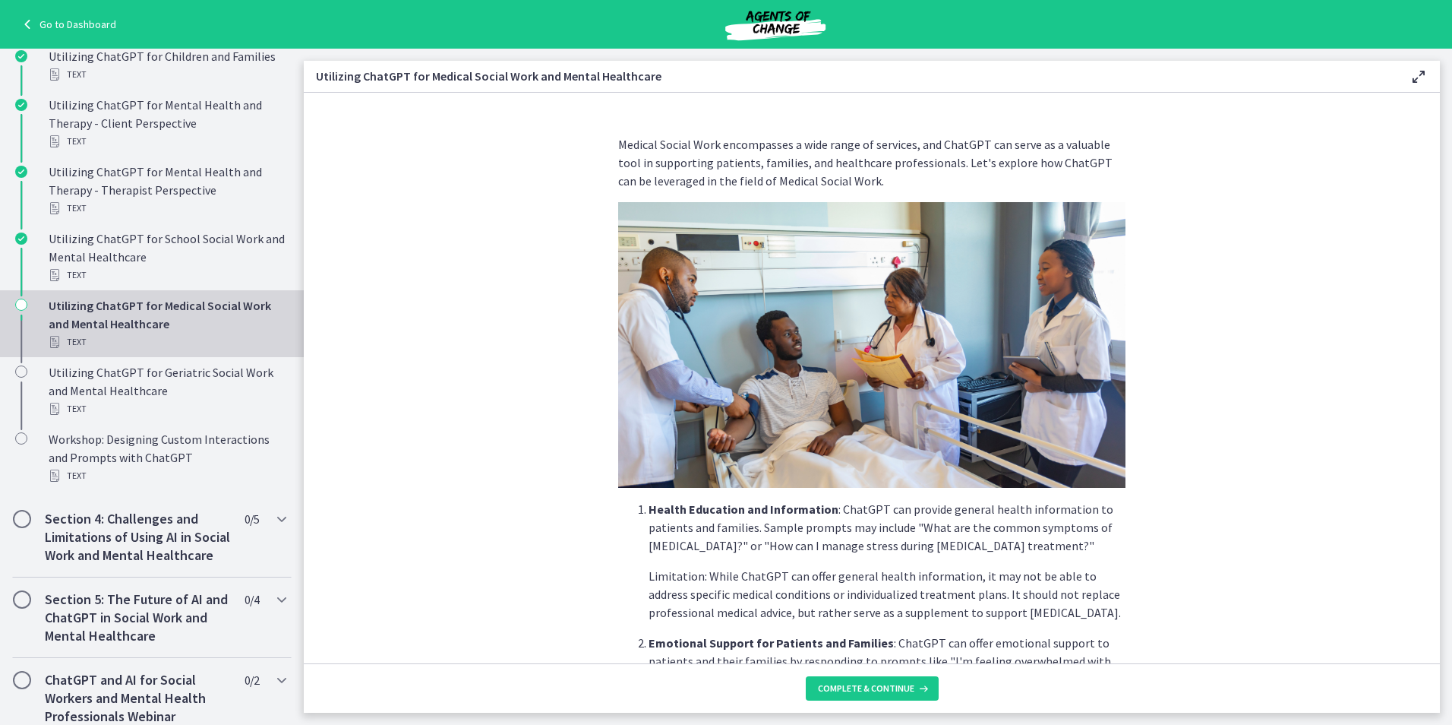
scroll to position [505, 0]
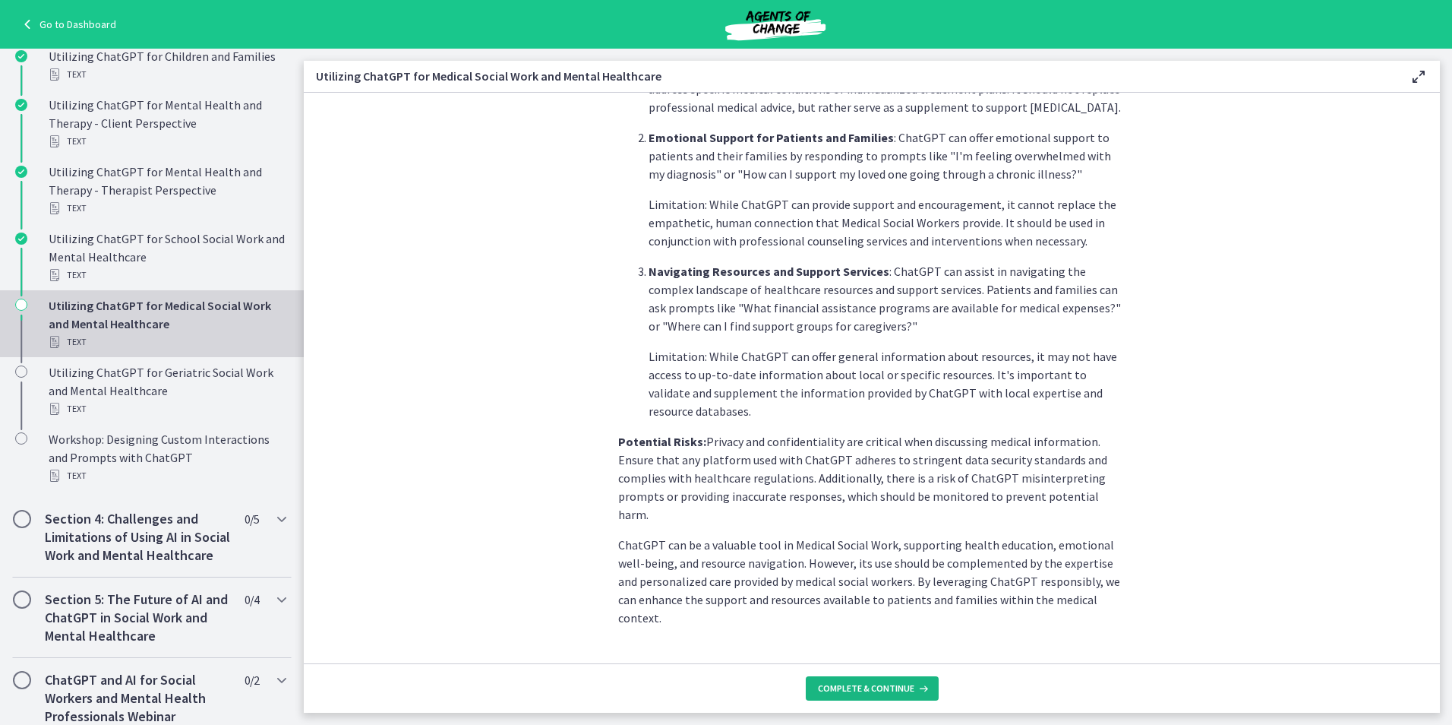
click at [877, 690] on span "Complete & continue" at bounding box center [866, 688] width 96 height 12
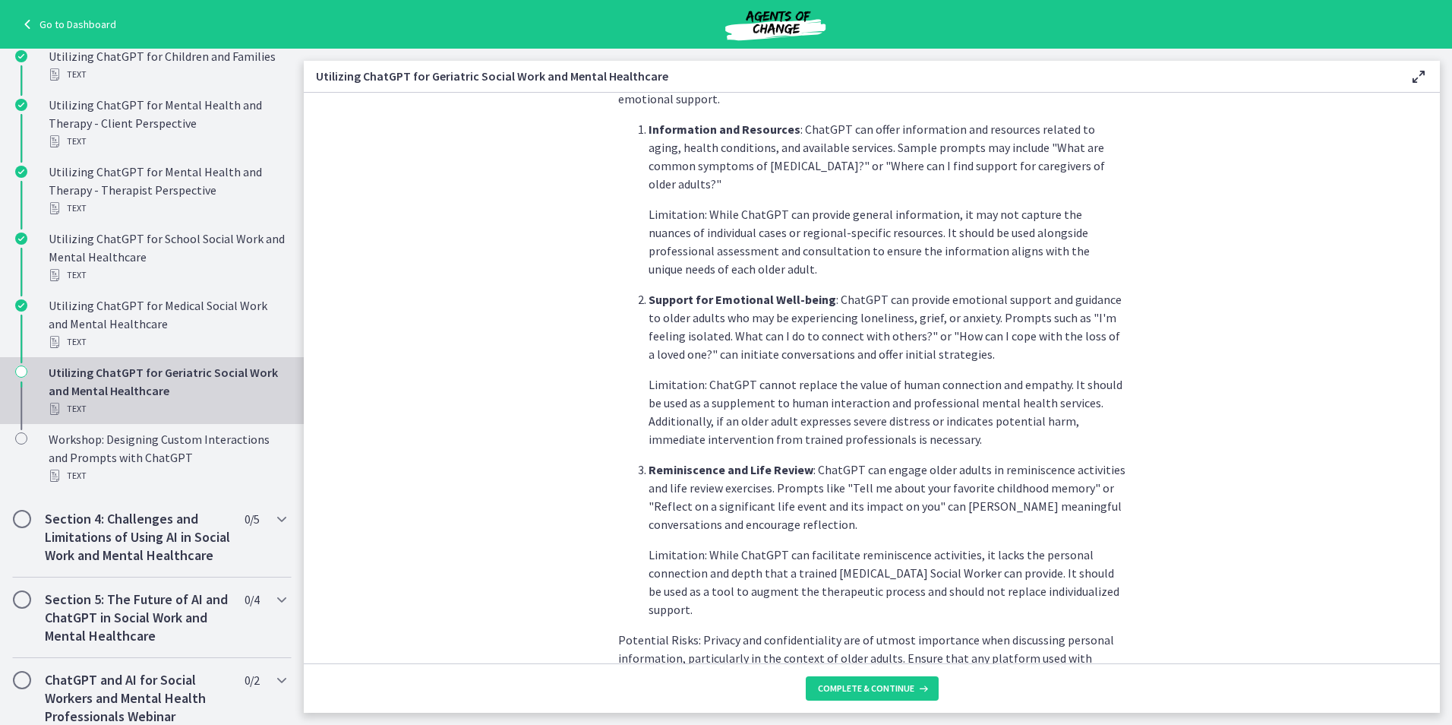
scroll to position [578, 0]
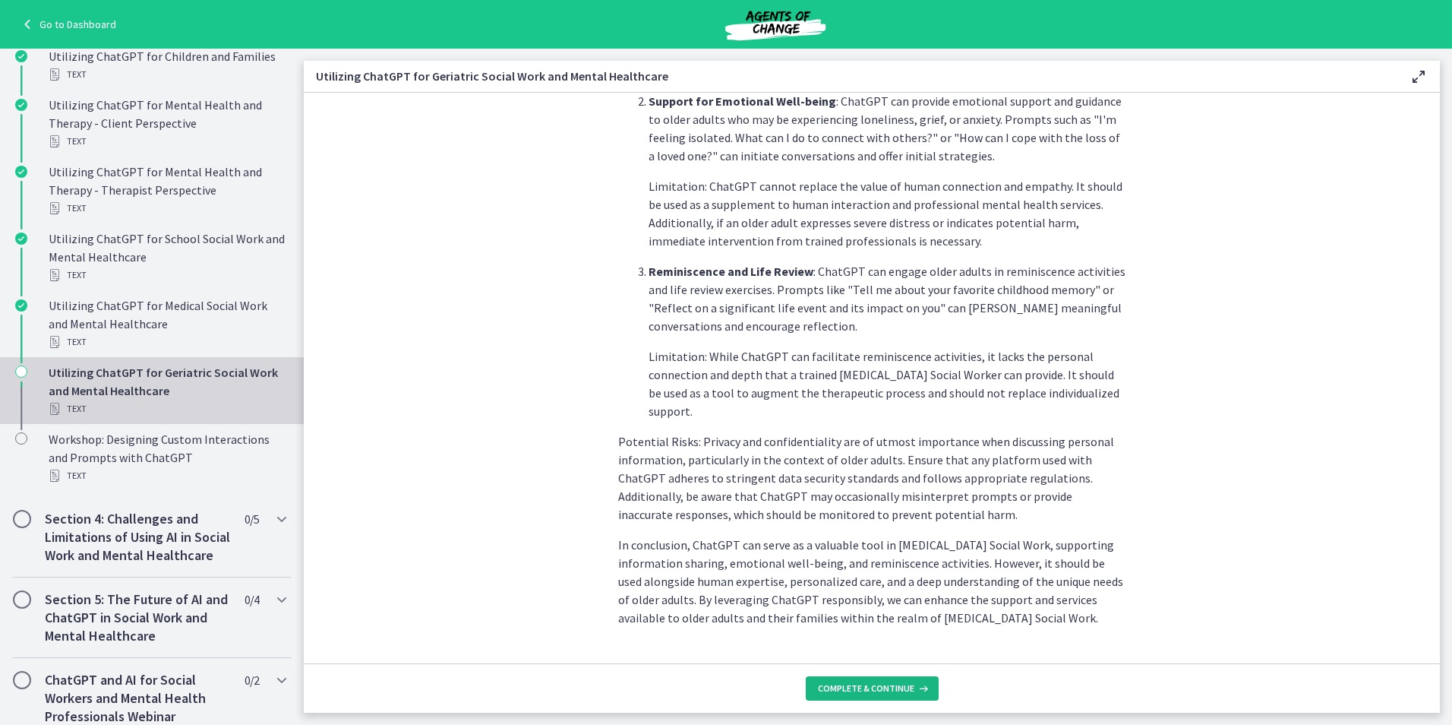
click at [838, 686] on span "Complete & continue" at bounding box center [866, 688] width 96 height 12
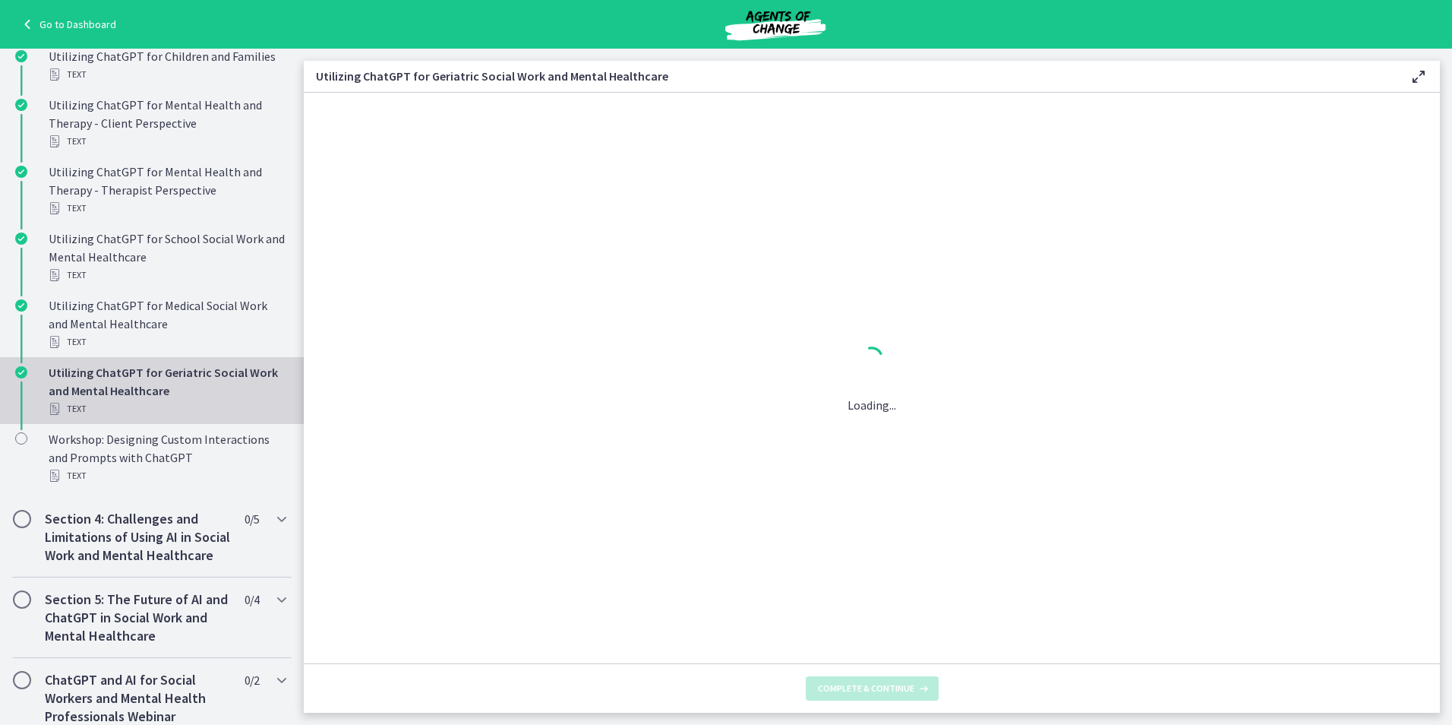
scroll to position [0, 0]
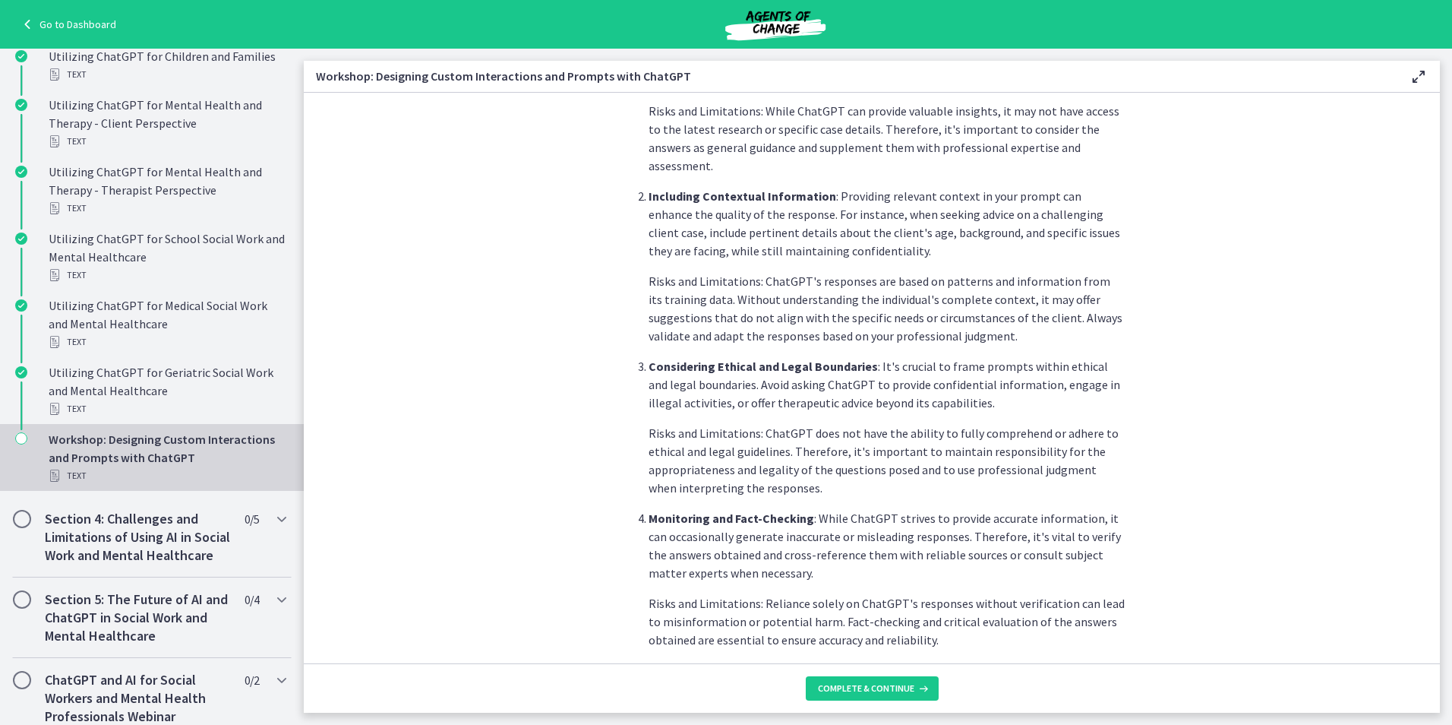
scroll to position [706, 0]
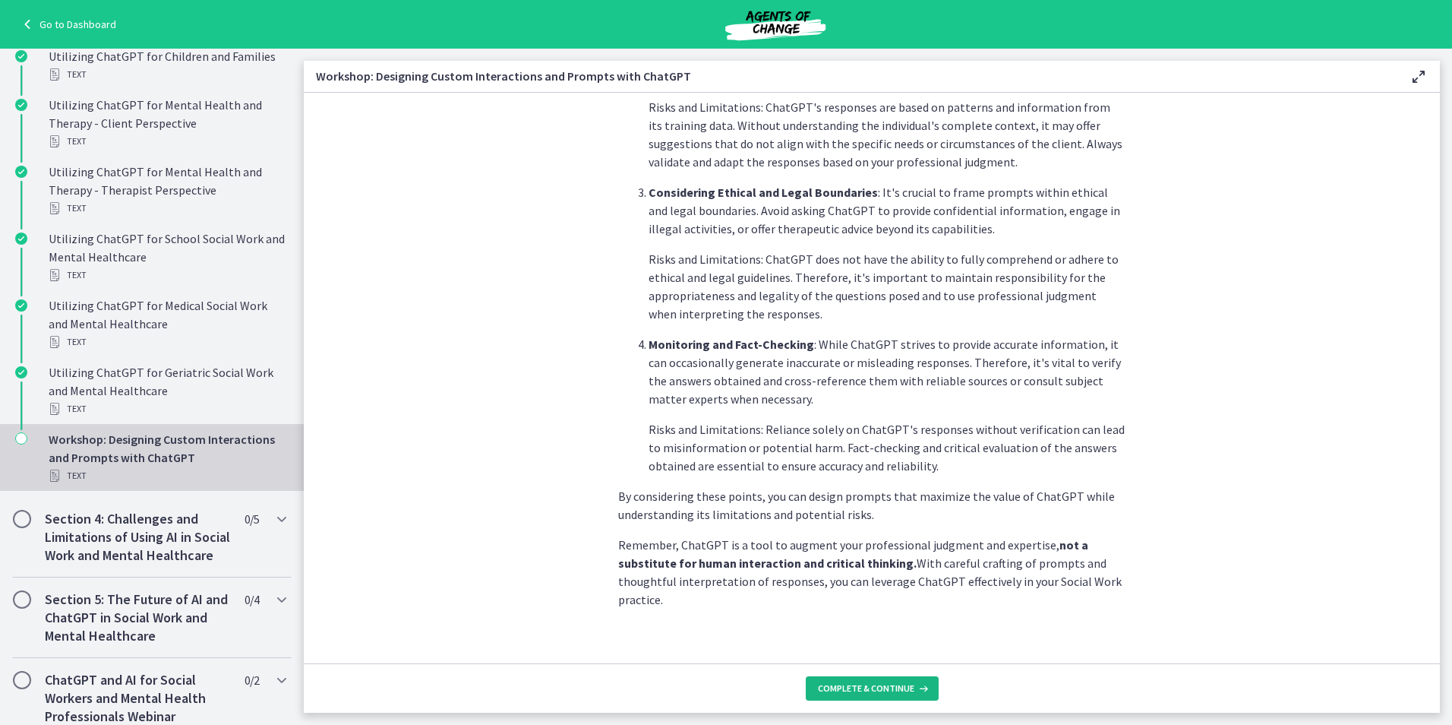
click at [856, 699] on button "Complete & continue" at bounding box center [872, 688] width 133 height 24
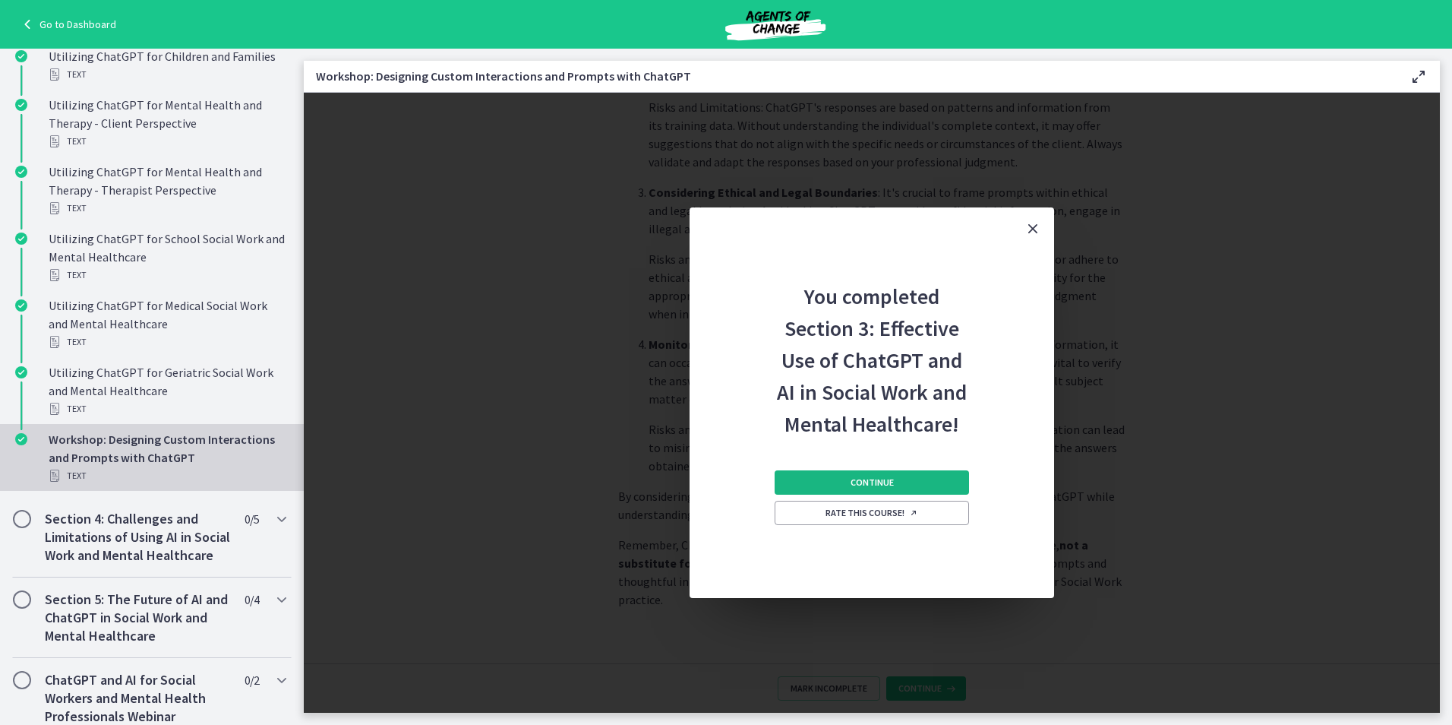
click at [848, 485] on button "Continue" at bounding box center [872, 482] width 194 height 24
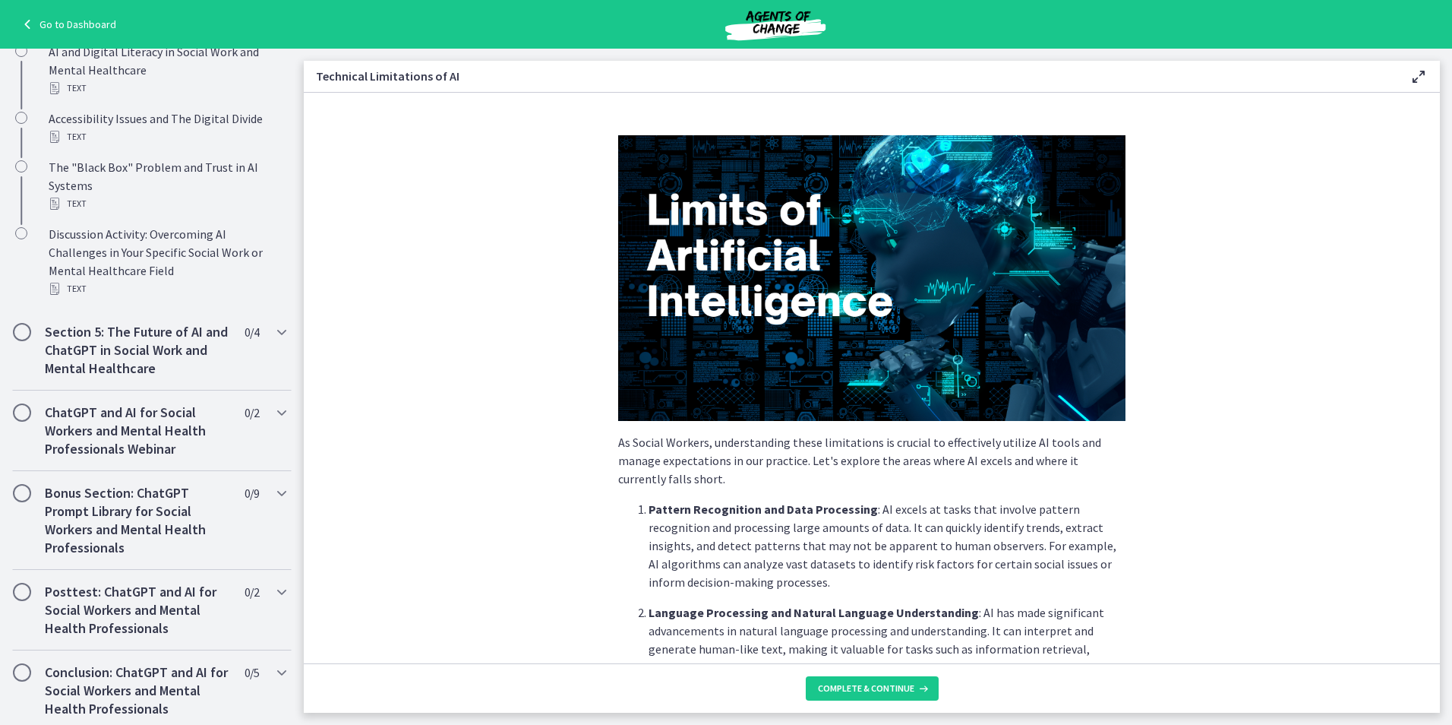
scroll to position [456, 0]
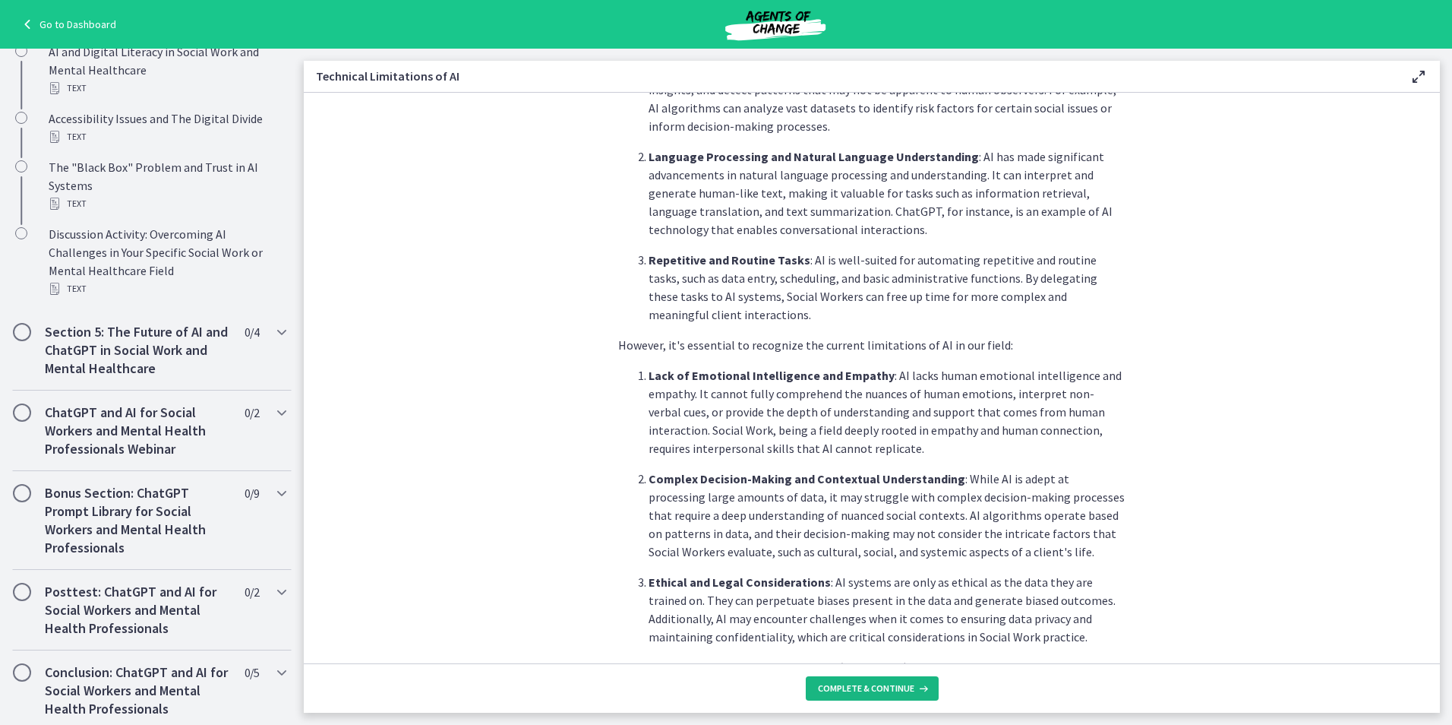
click at [875, 689] on span "Complete & continue" at bounding box center [866, 688] width 96 height 12
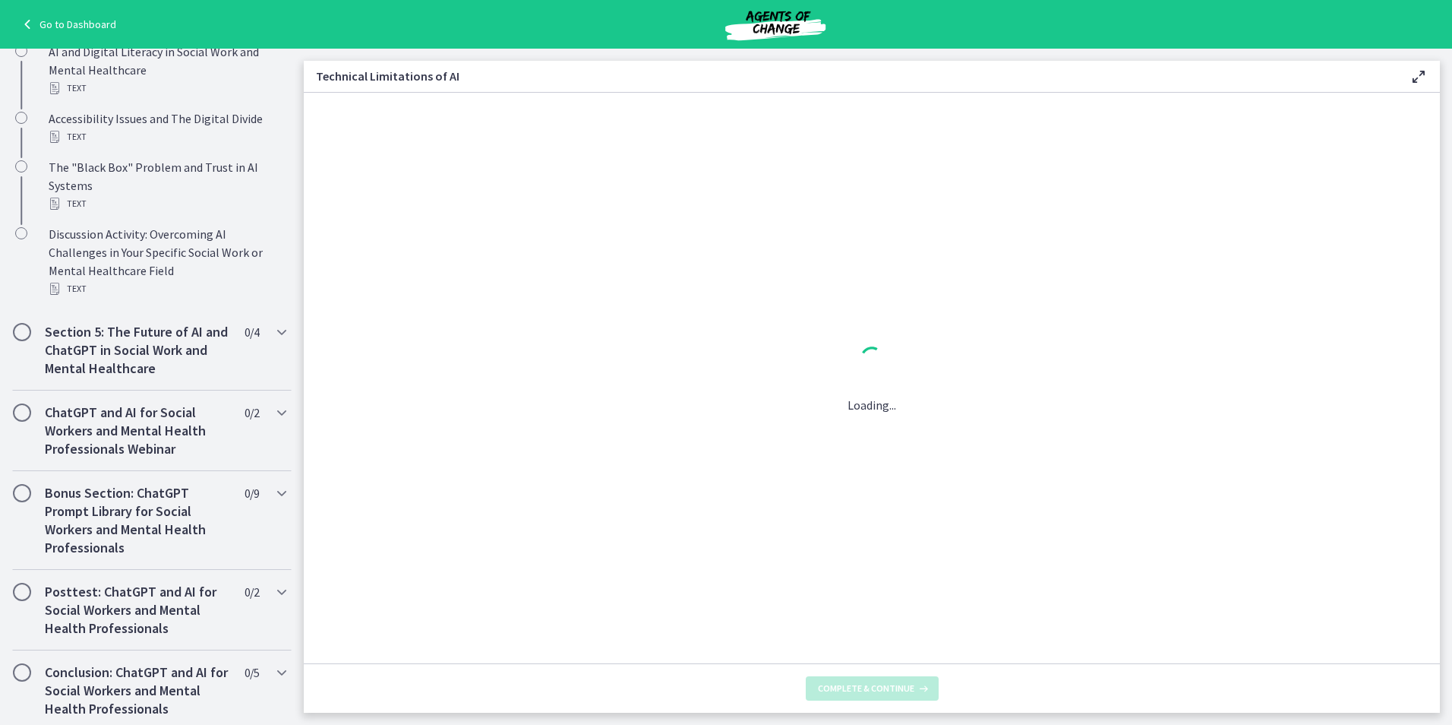
scroll to position [0, 0]
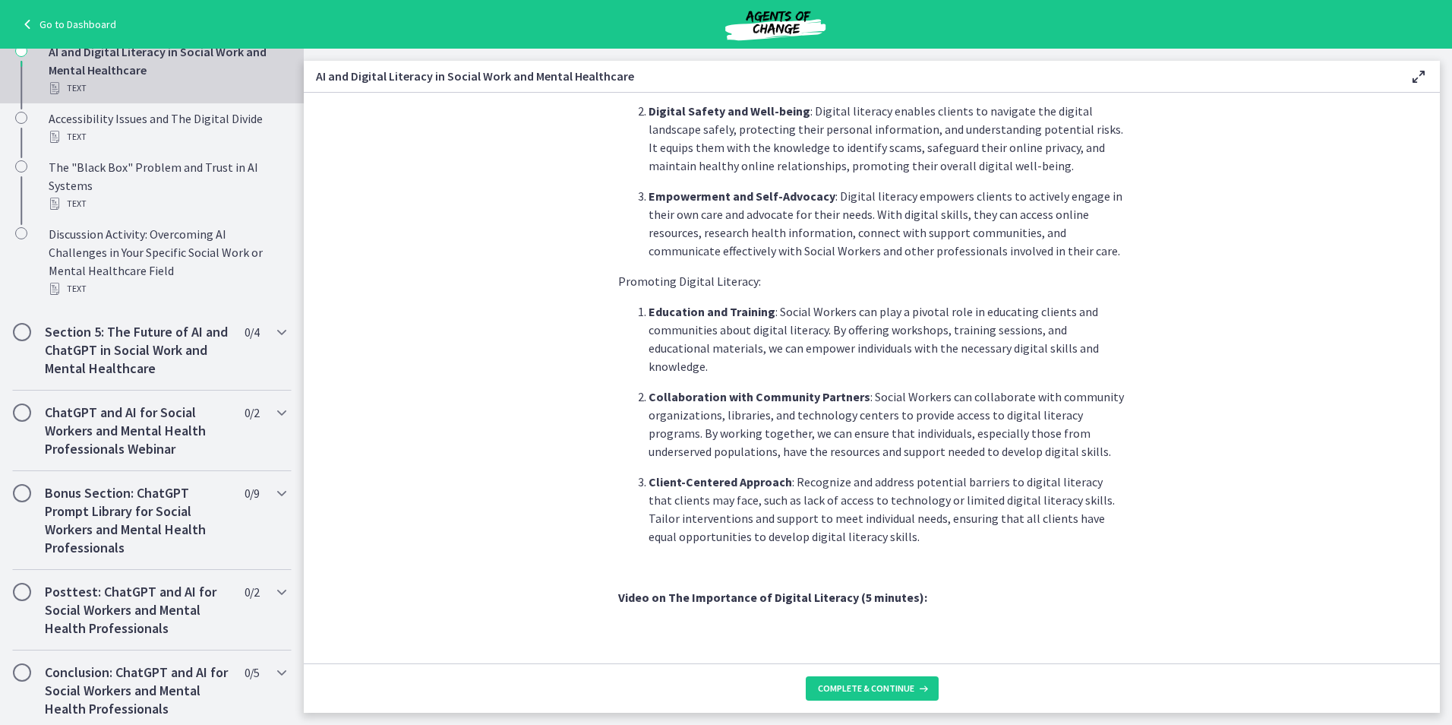
scroll to position [1172, 0]
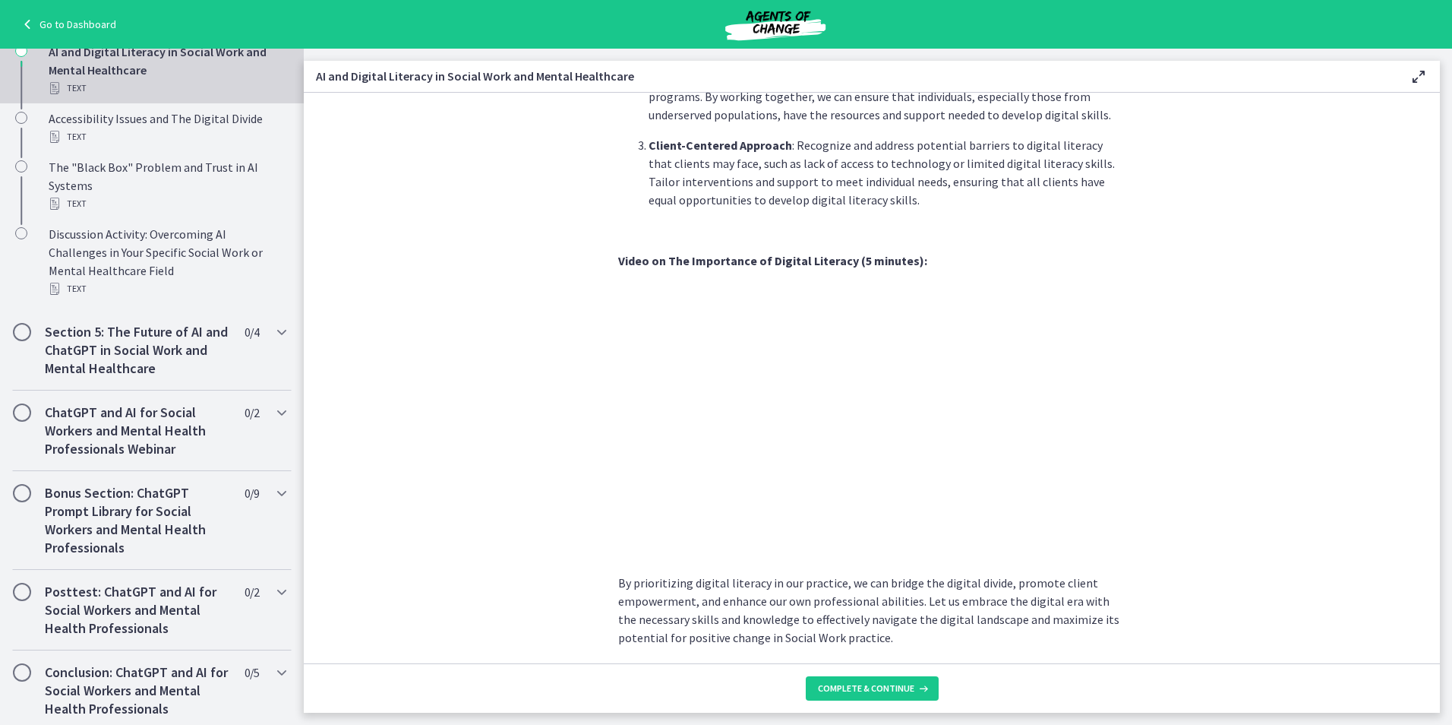
click at [1223, 455] on section "In today's rapidly advancing digital age, understanding and promoting digital l…" at bounding box center [872, 378] width 1136 height 570
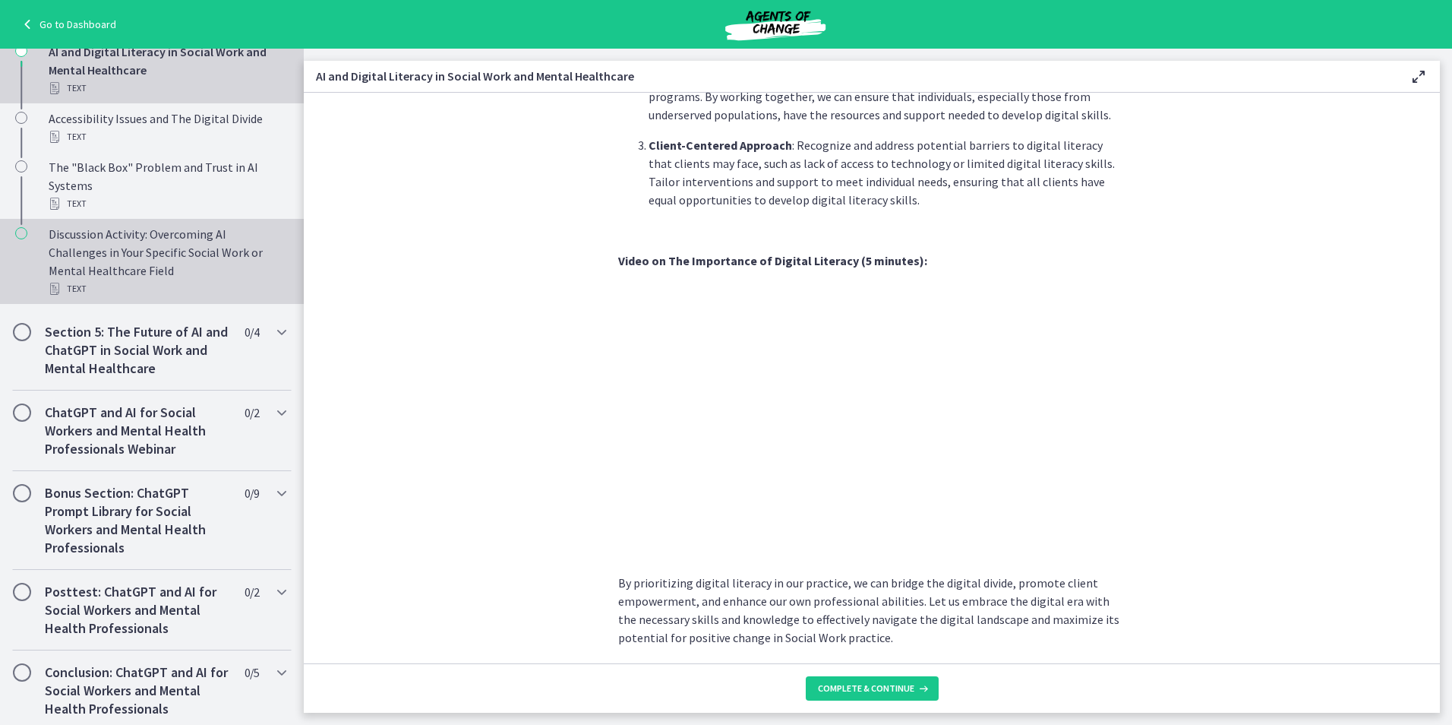
scroll to position [456, 0]
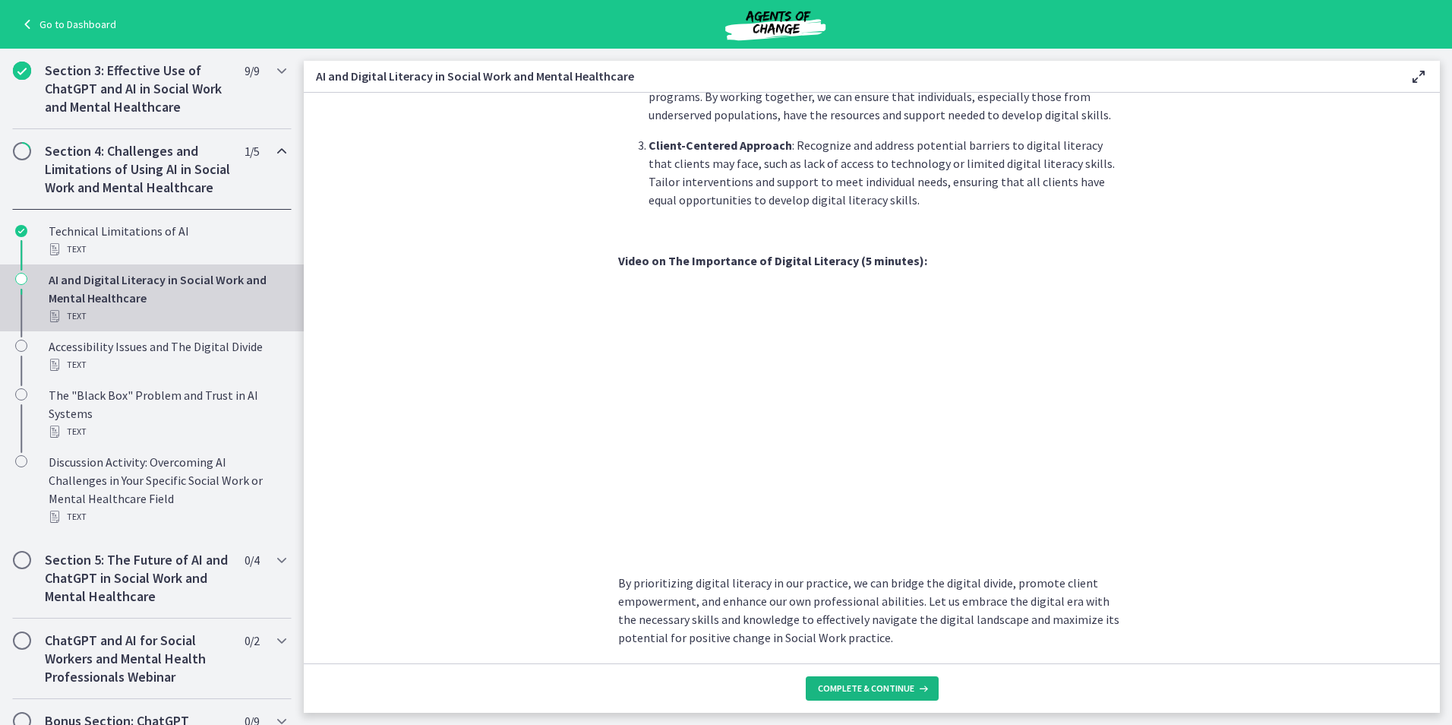
click at [877, 690] on span "Complete & continue" at bounding box center [866, 688] width 96 height 12
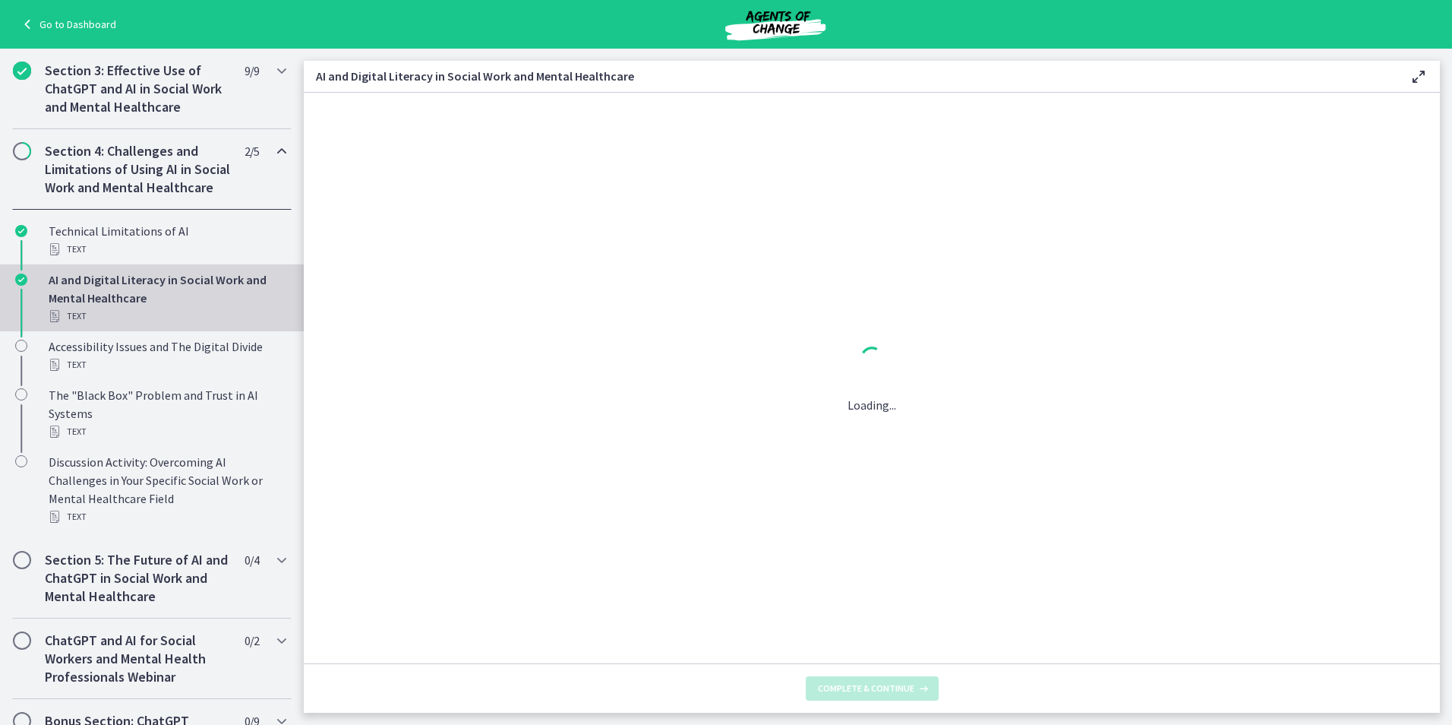
scroll to position [0, 0]
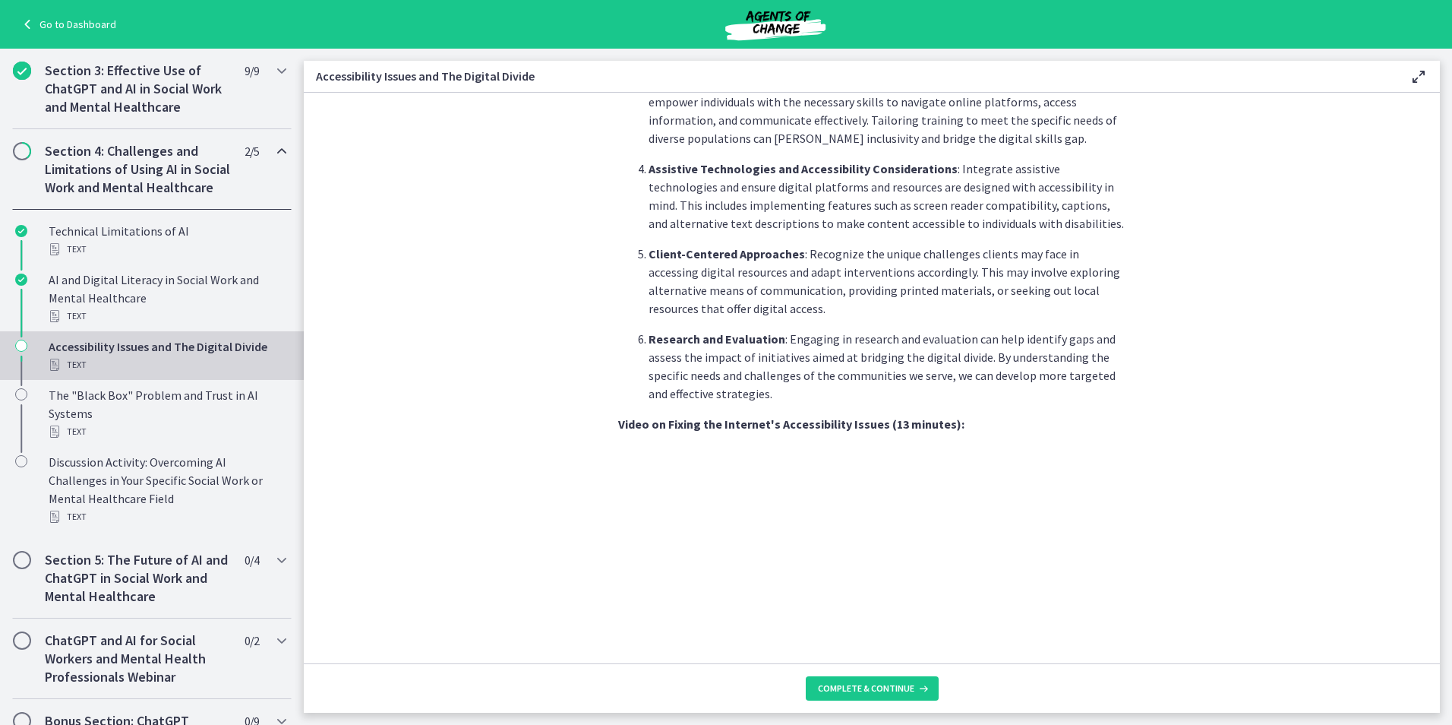
scroll to position [1178, 0]
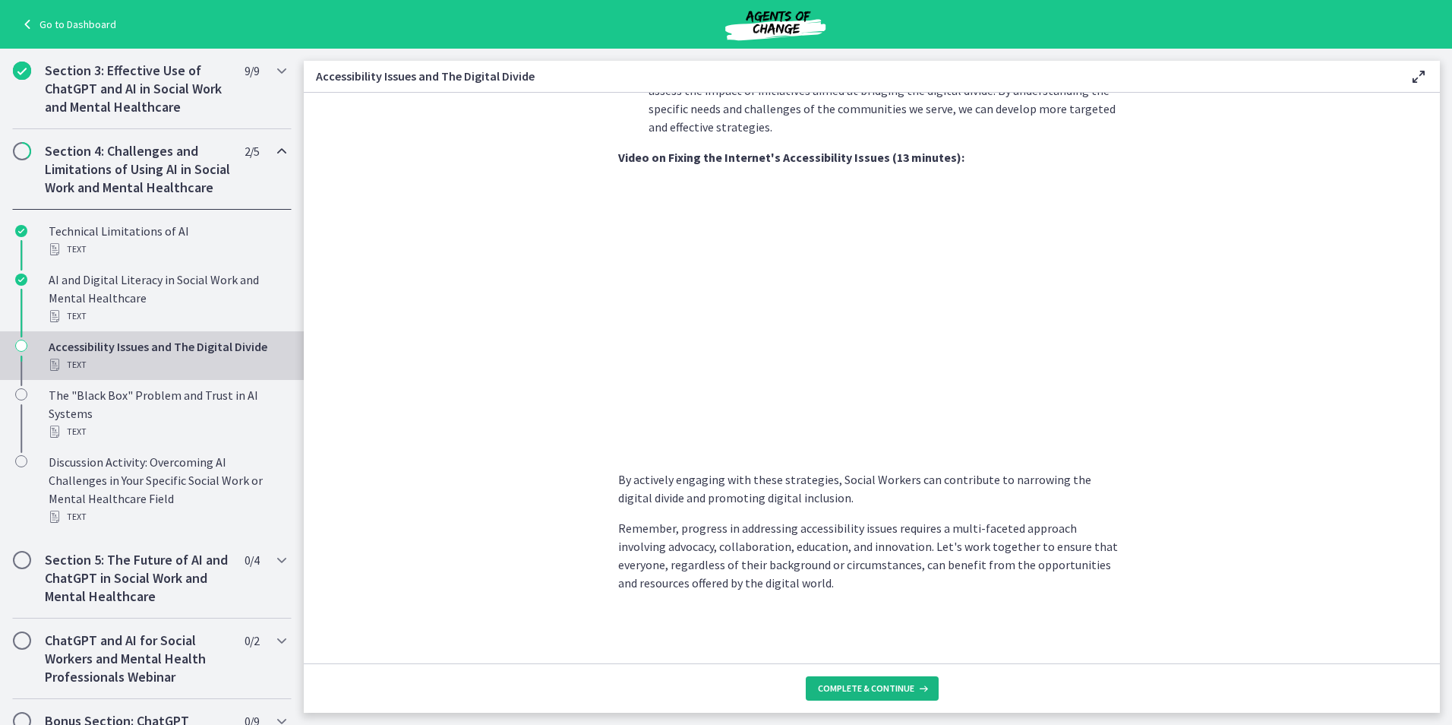
click at [858, 678] on button "Complete & continue" at bounding box center [872, 688] width 133 height 24
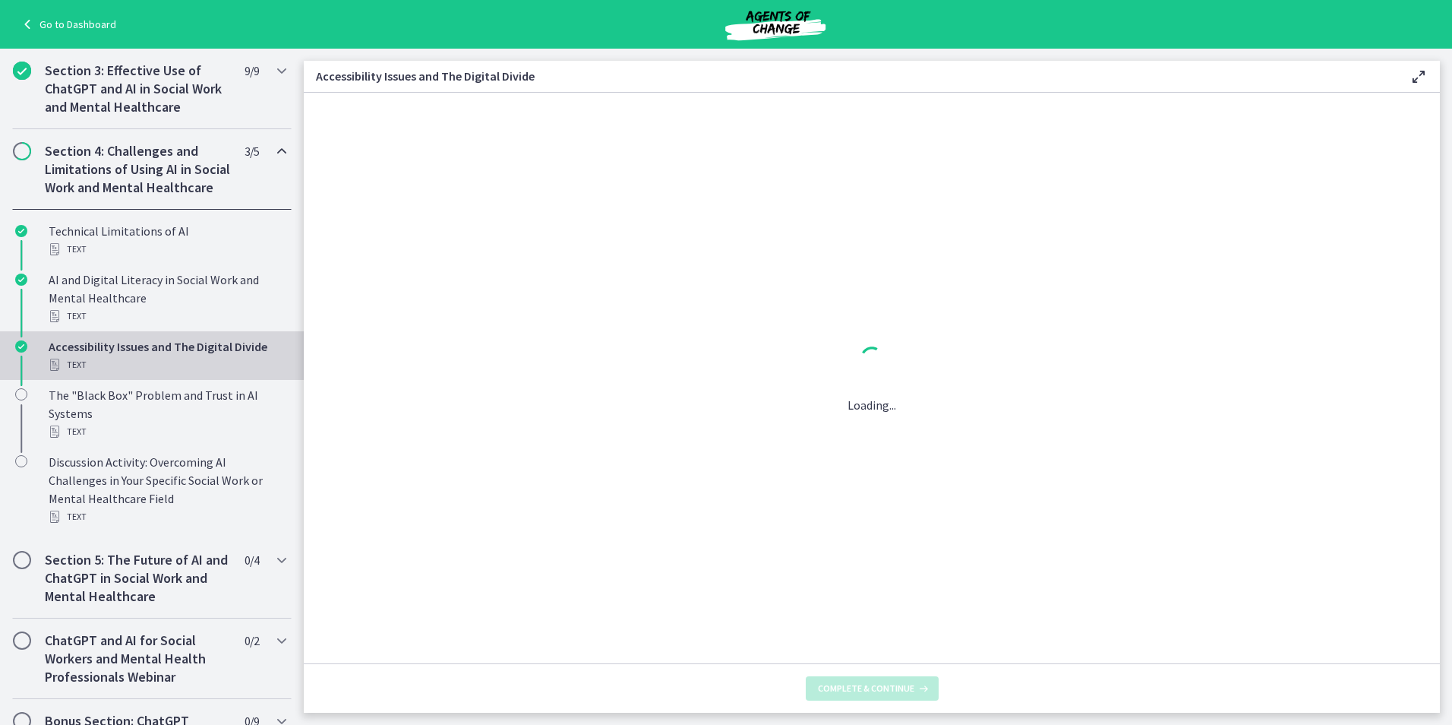
scroll to position [0, 0]
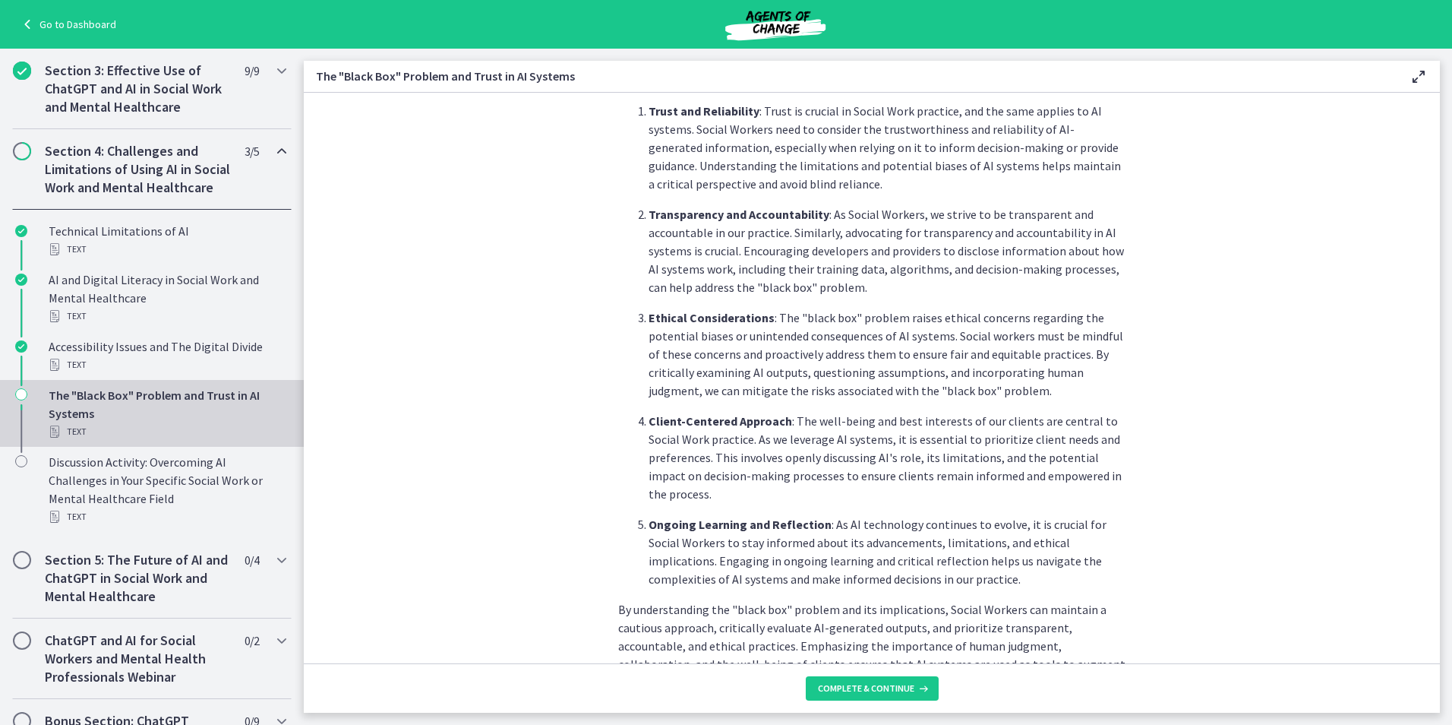
scroll to position [633, 0]
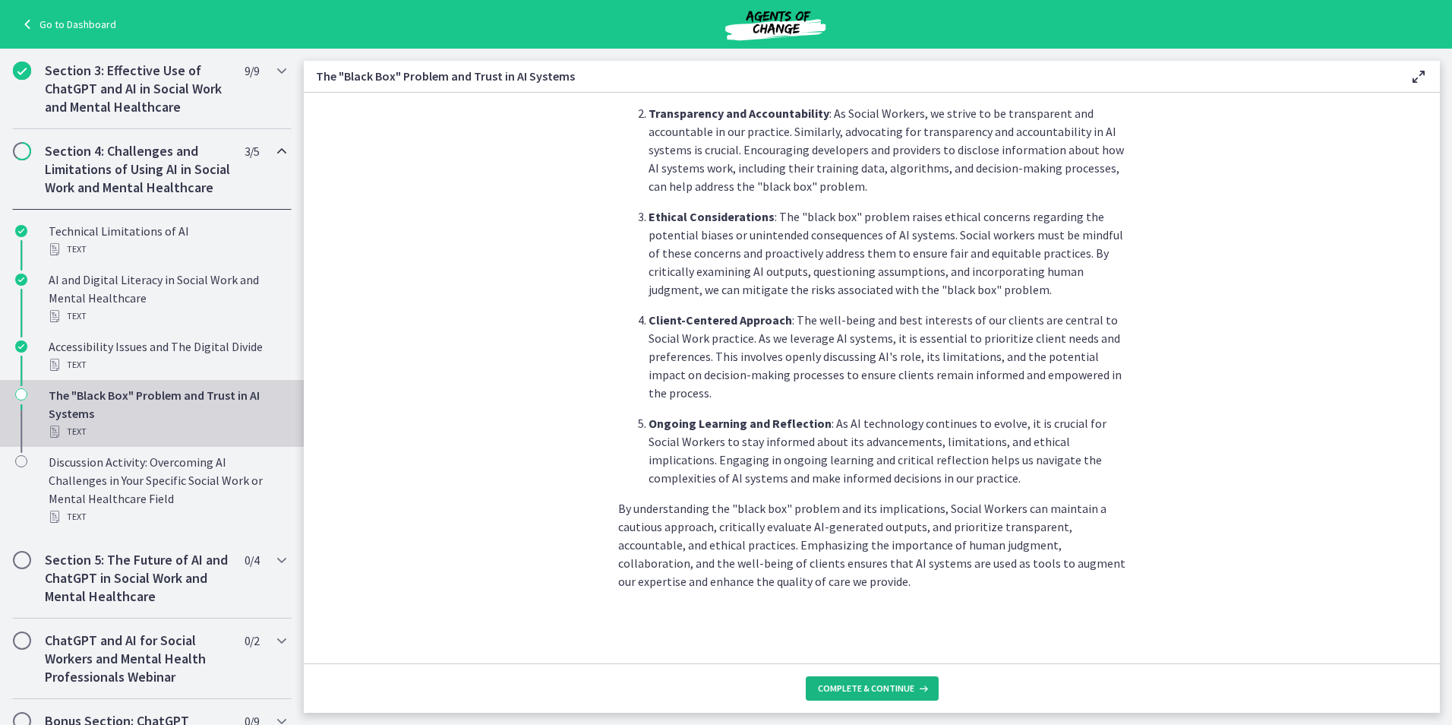
click at [882, 681] on button "Complete & continue" at bounding box center [872, 688] width 133 height 24
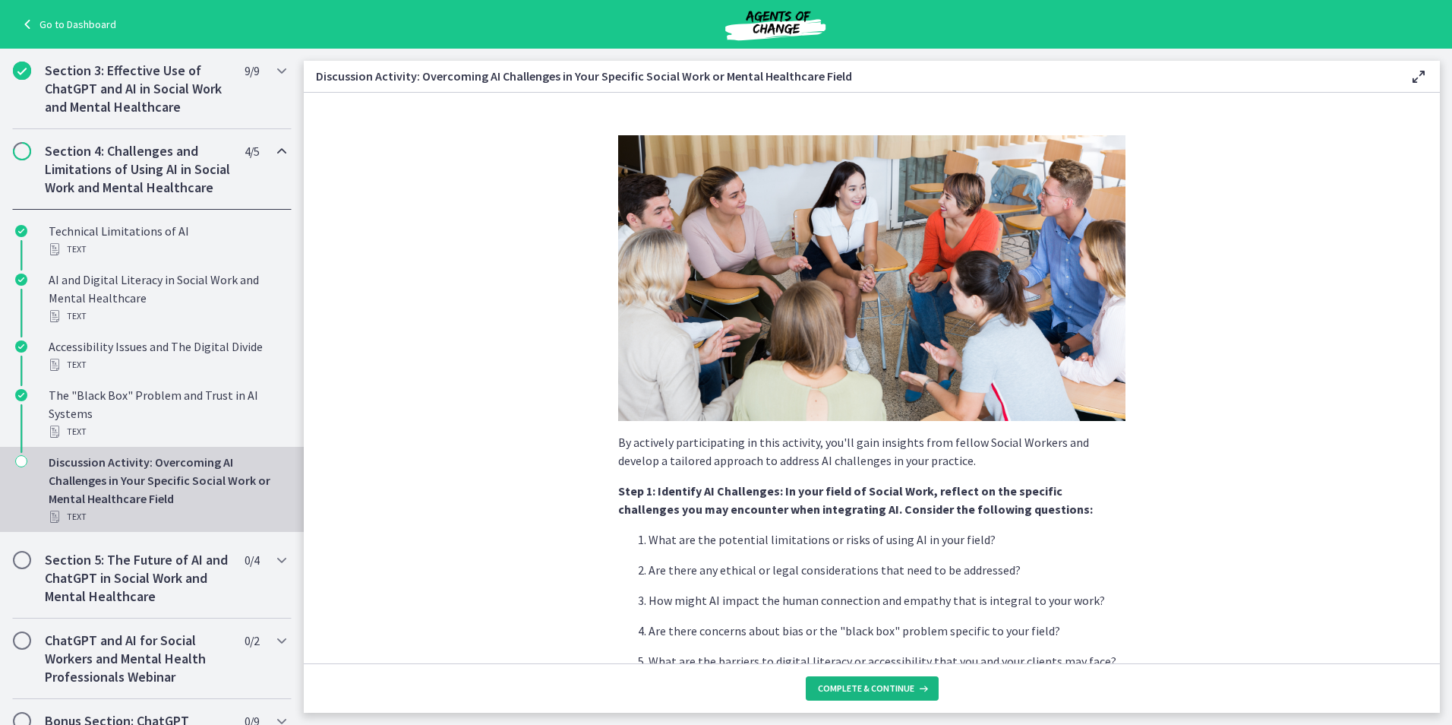
click at [832, 694] on button "Complete & continue" at bounding box center [872, 688] width 133 height 24
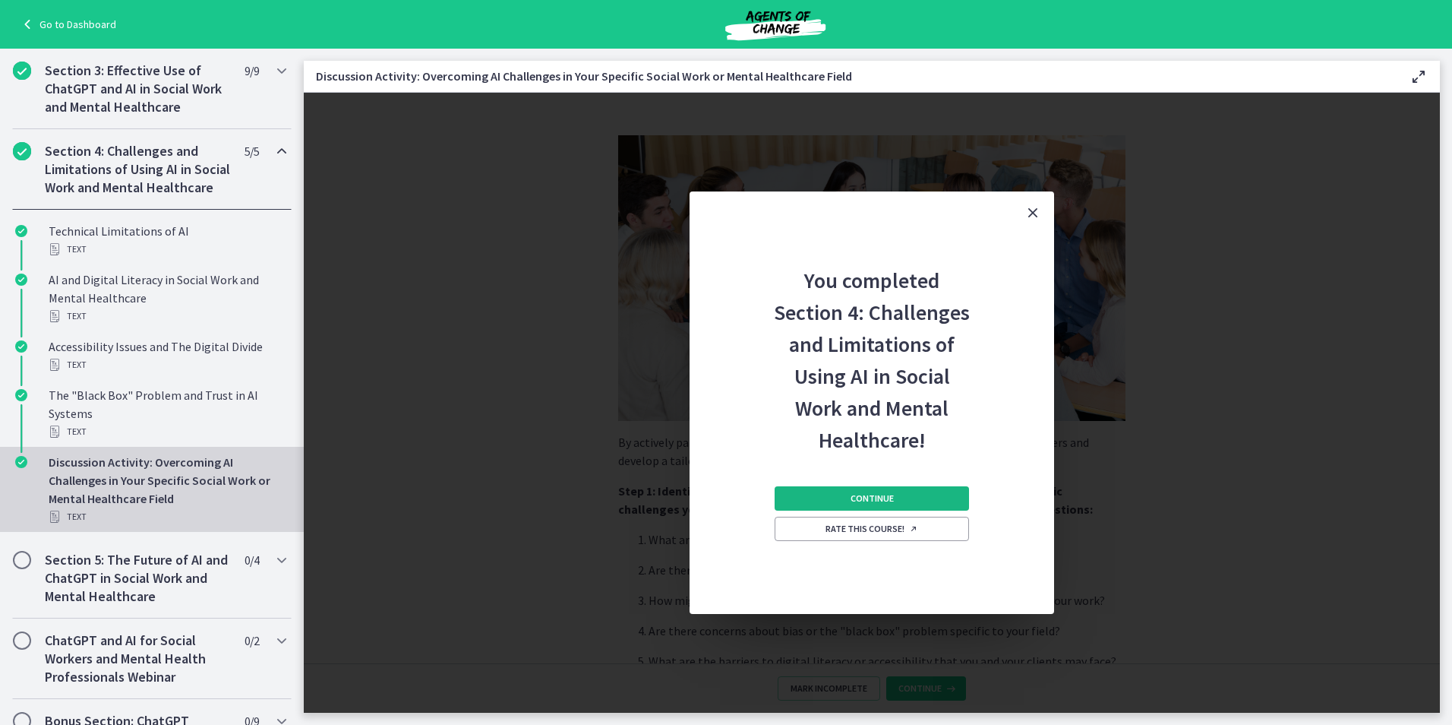
click at [854, 494] on span "Continue" at bounding box center [872, 498] width 43 height 12
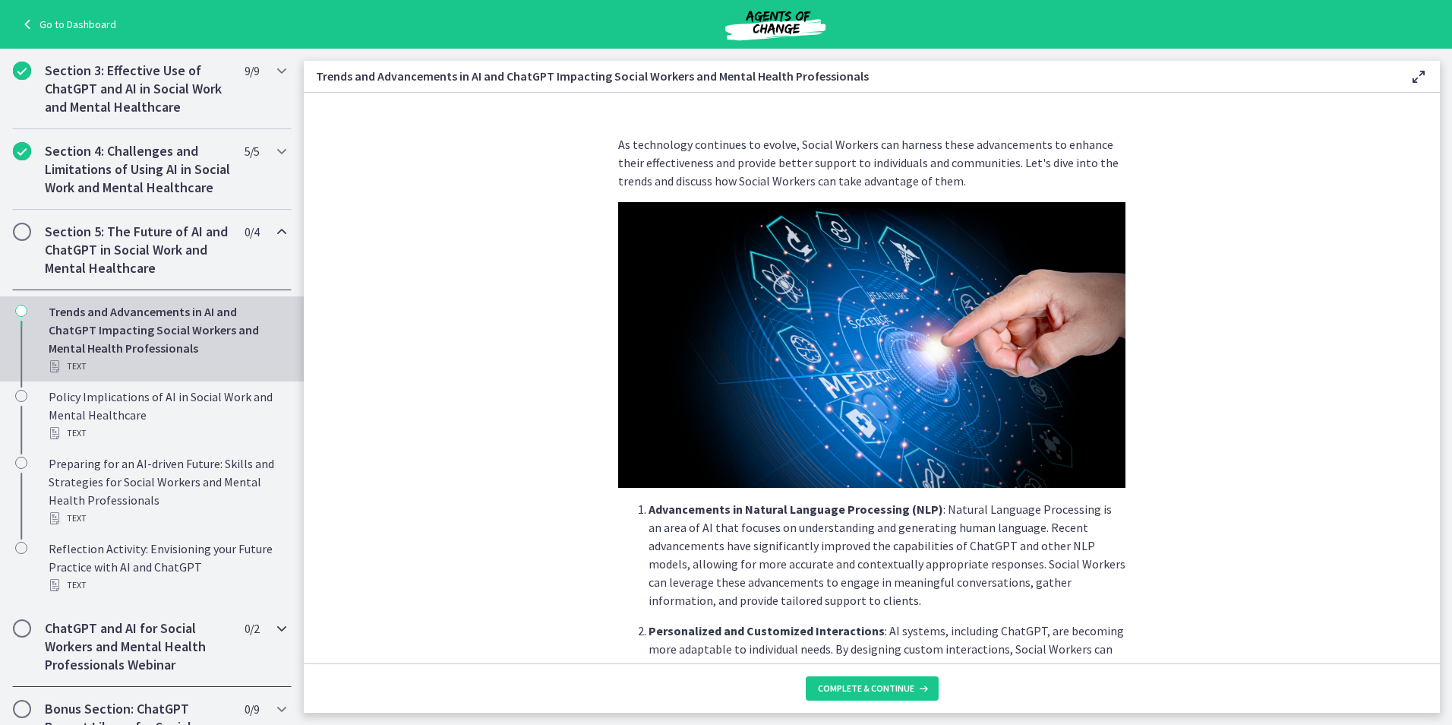
scroll to position [740, 0]
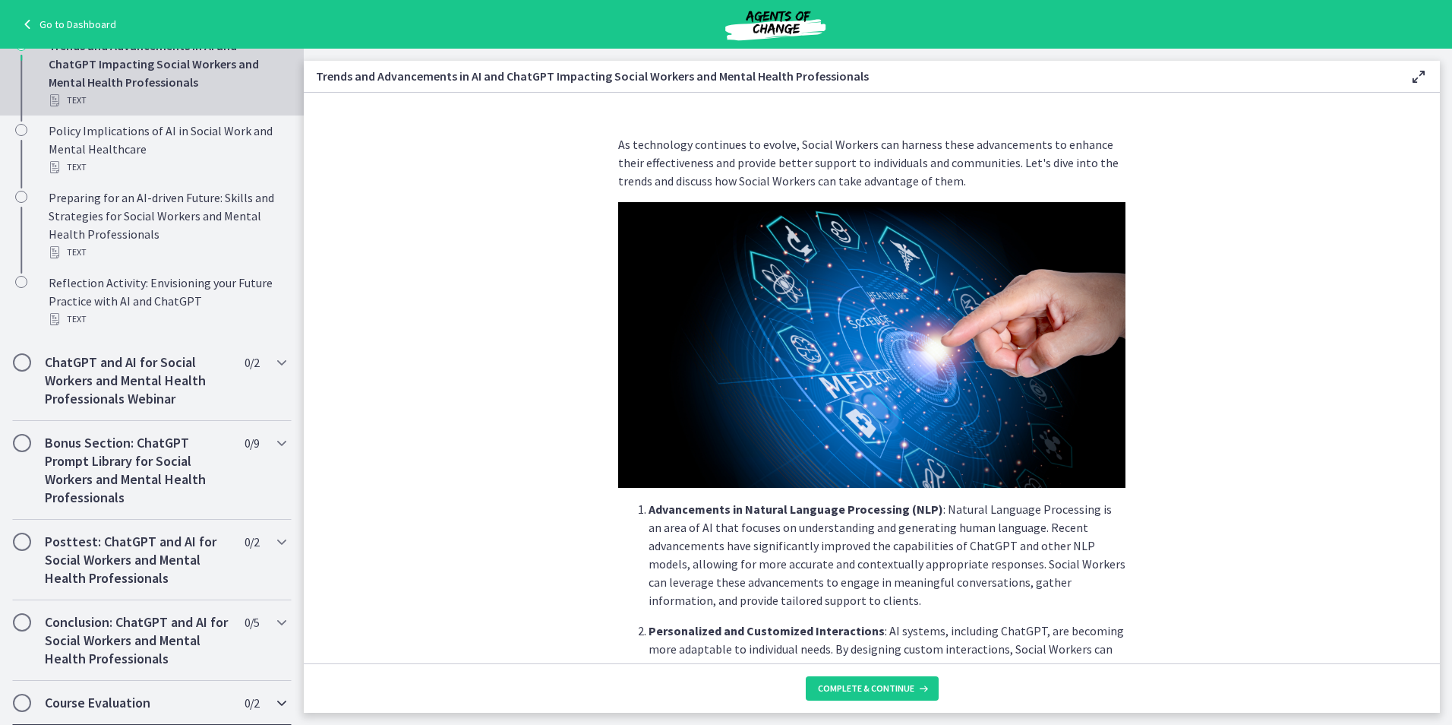
click at [245, 688] on div "Course Evaluation 0 / 2 Completed" at bounding box center [152, 703] width 280 height 44
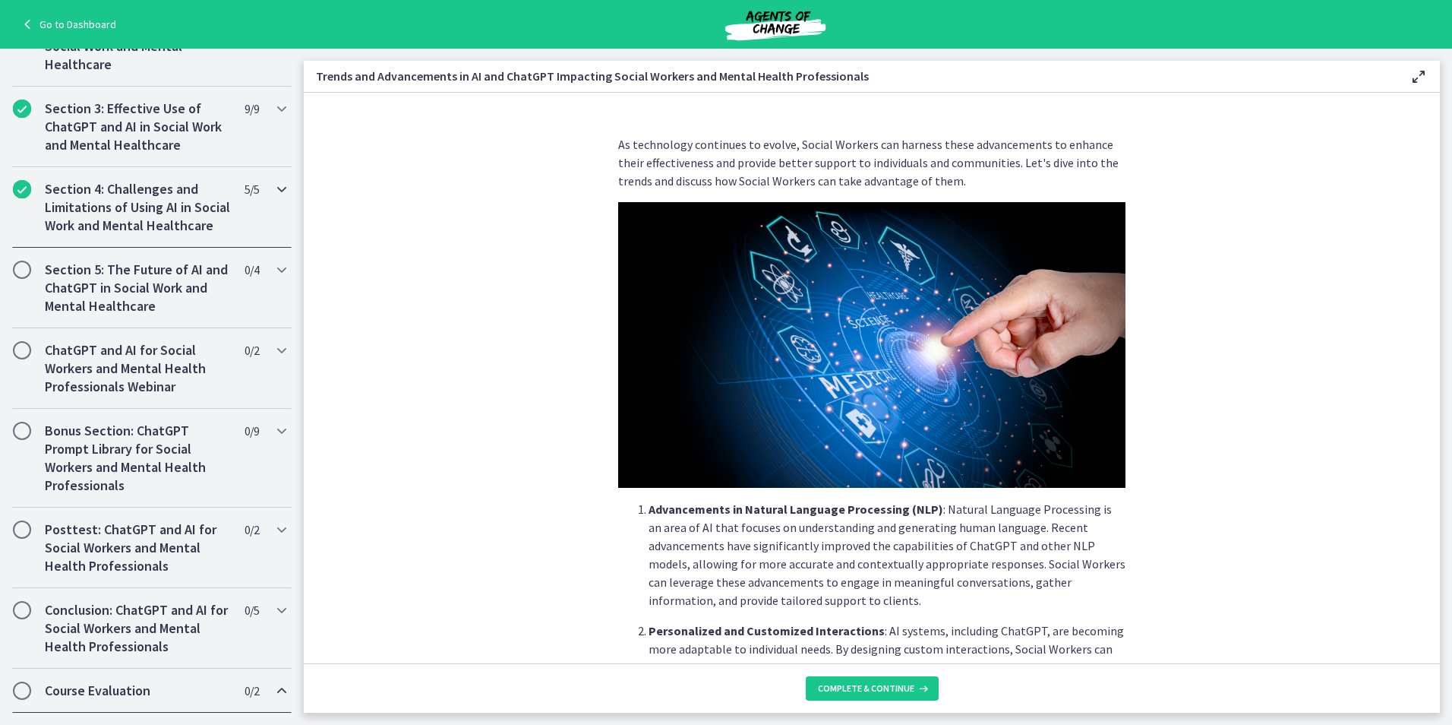
scroll to position [342, 0]
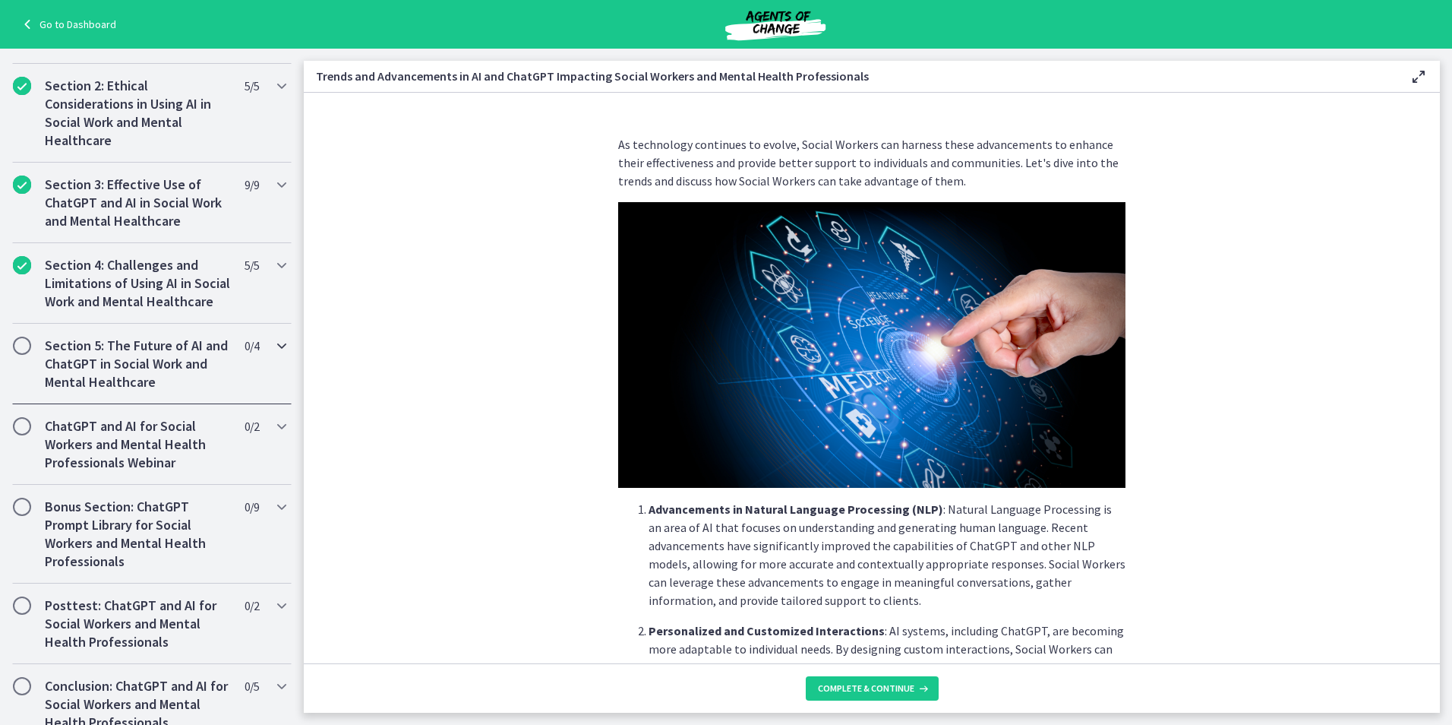
click at [109, 391] on h2 "Section 5: The Future of AI and ChatGPT in Social Work and Mental Healthcare" at bounding box center [137, 363] width 185 height 55
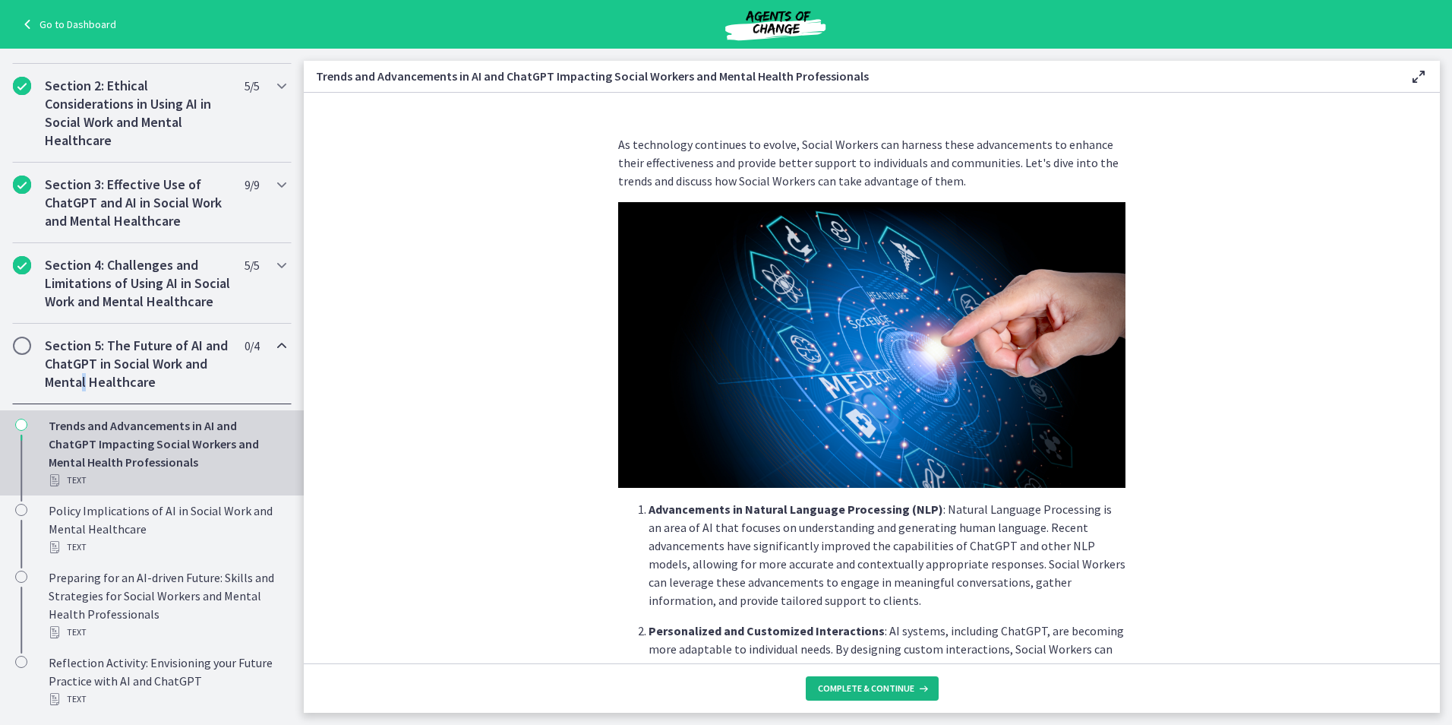
click at [870, 690] on span "Complete & continue" at bounding box center [866, 688] width 96 height 12
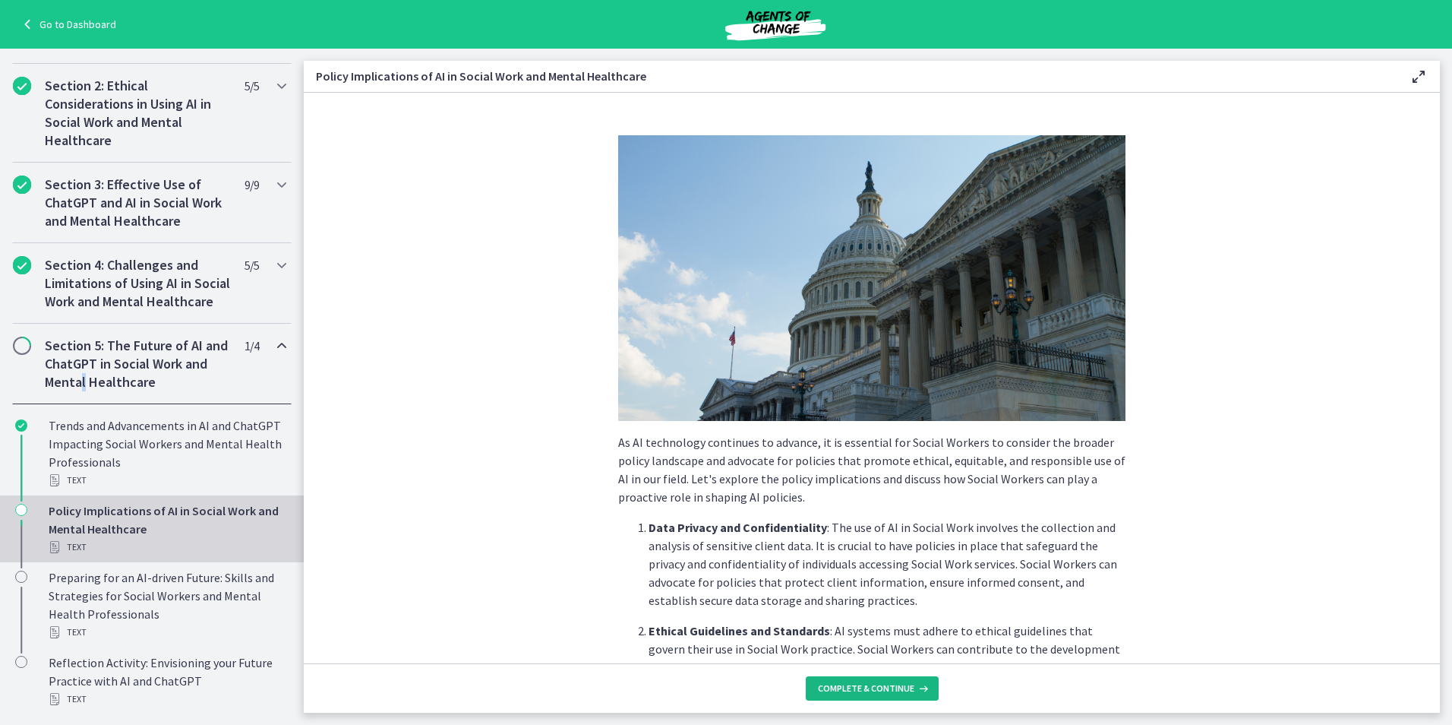
click at [870, 690] on span "Complete & continue" at bounding box center [866, 688] width 96 height 12
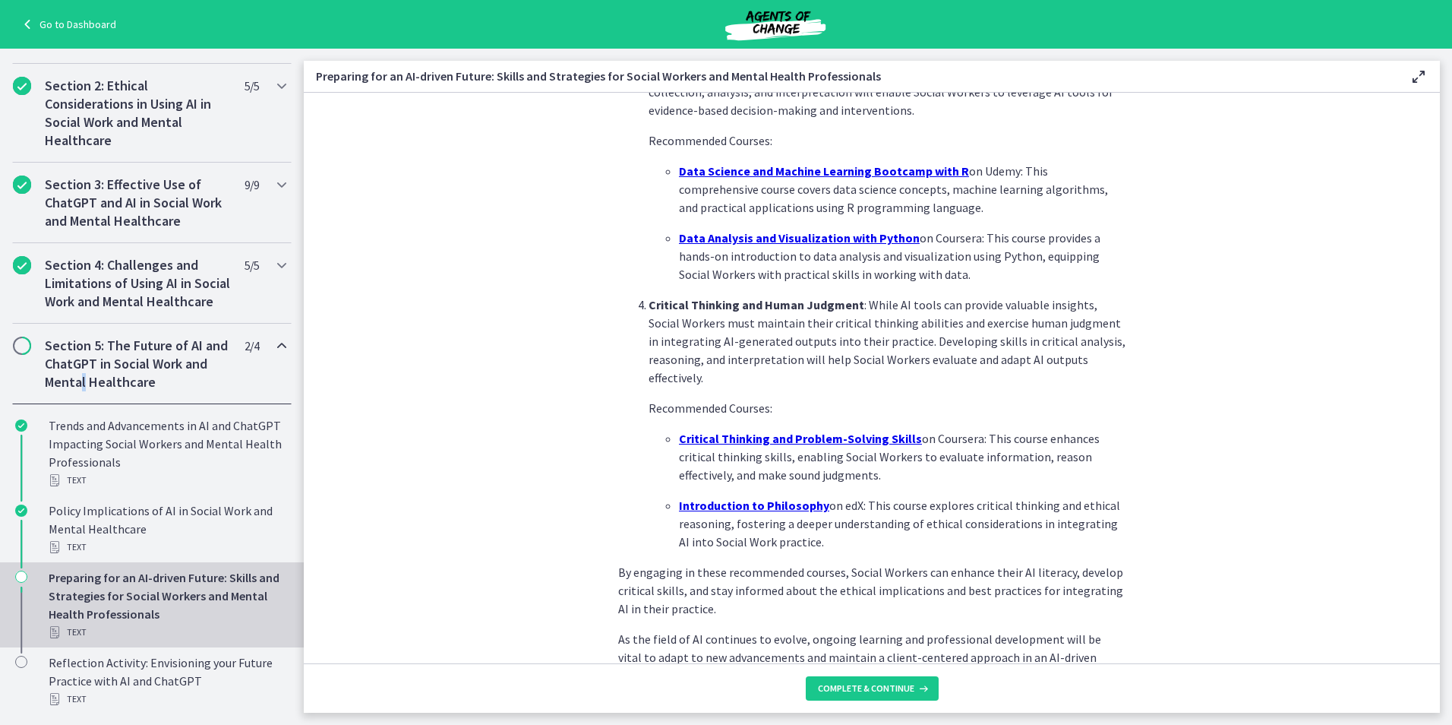
scroll to position [961, 0]
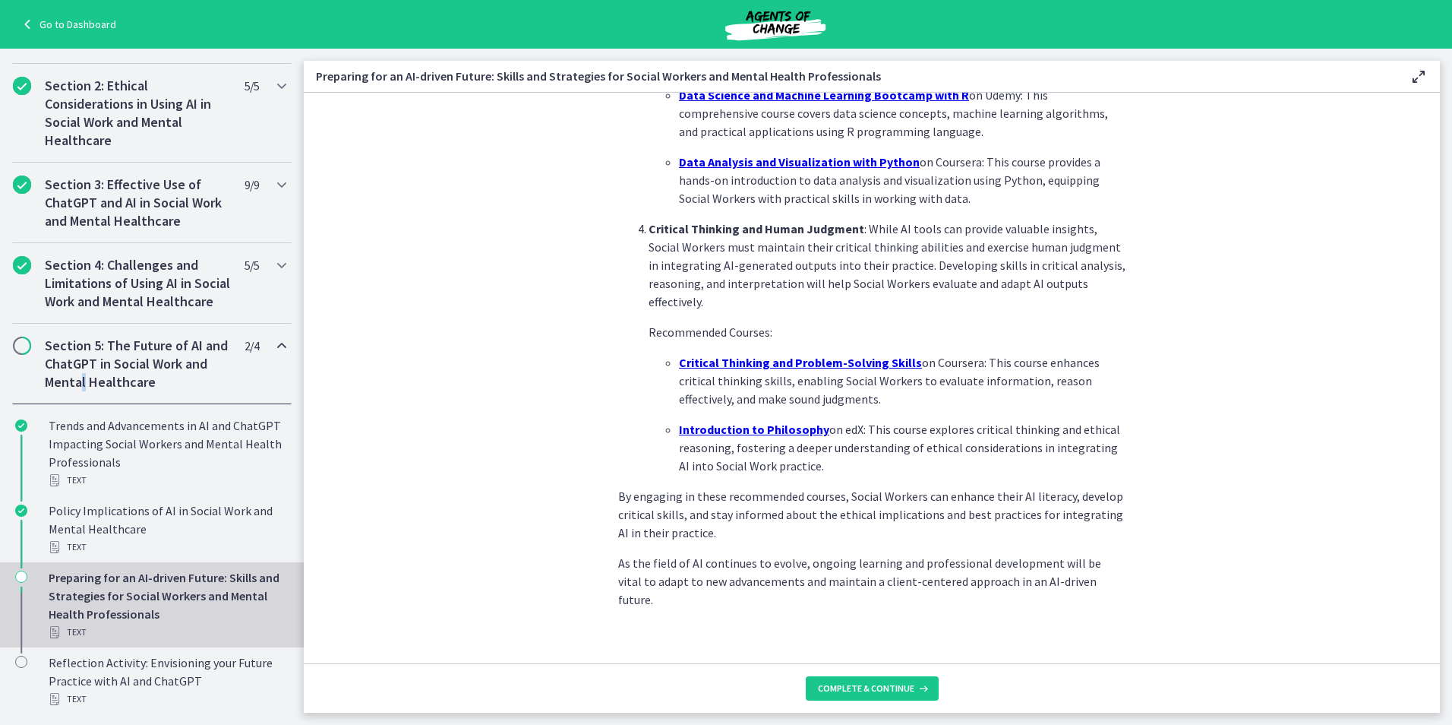
click at [763, 428] on u "Introduction to Philosophy" at bounding box center [754, 429] width 150 height 15
click at [864, 684] on span "Complete & continue" at bounding box center [866, 688] width 96 height 12
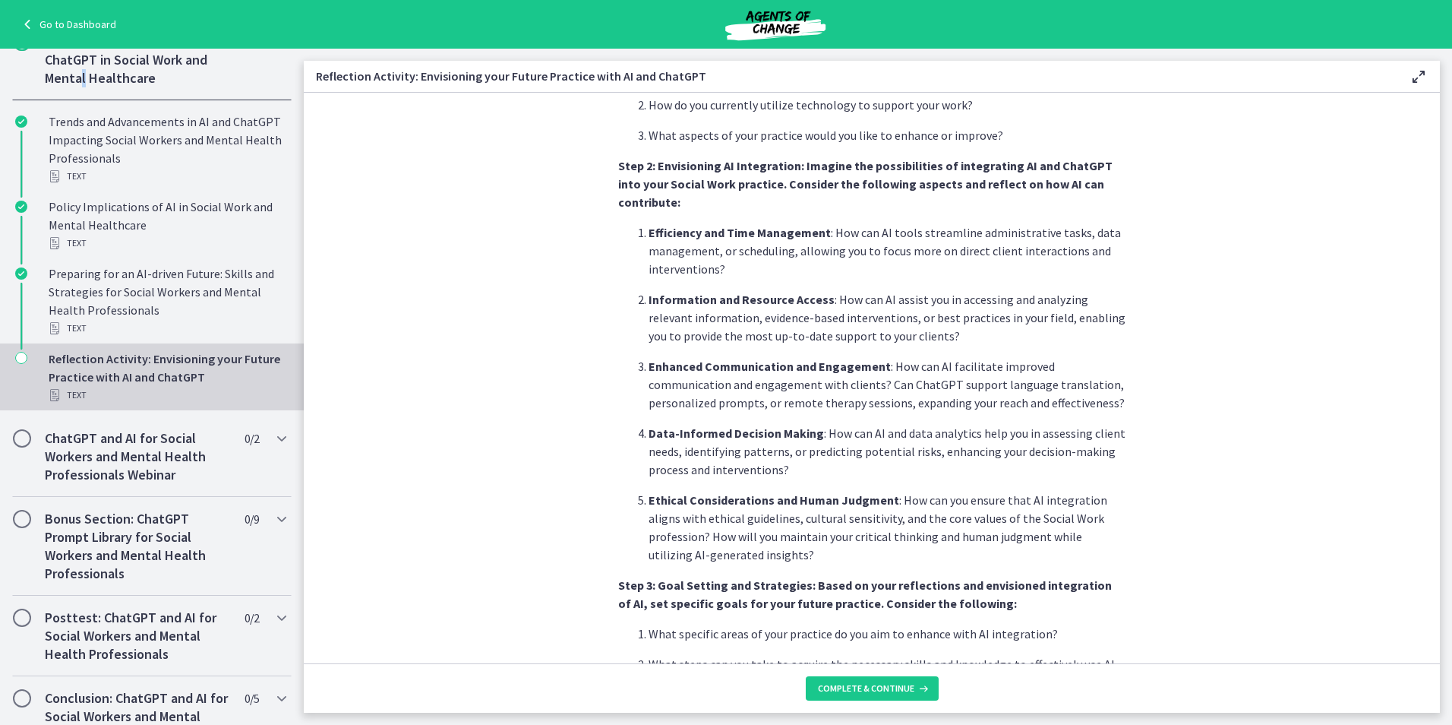
scroll to position [911, 0]
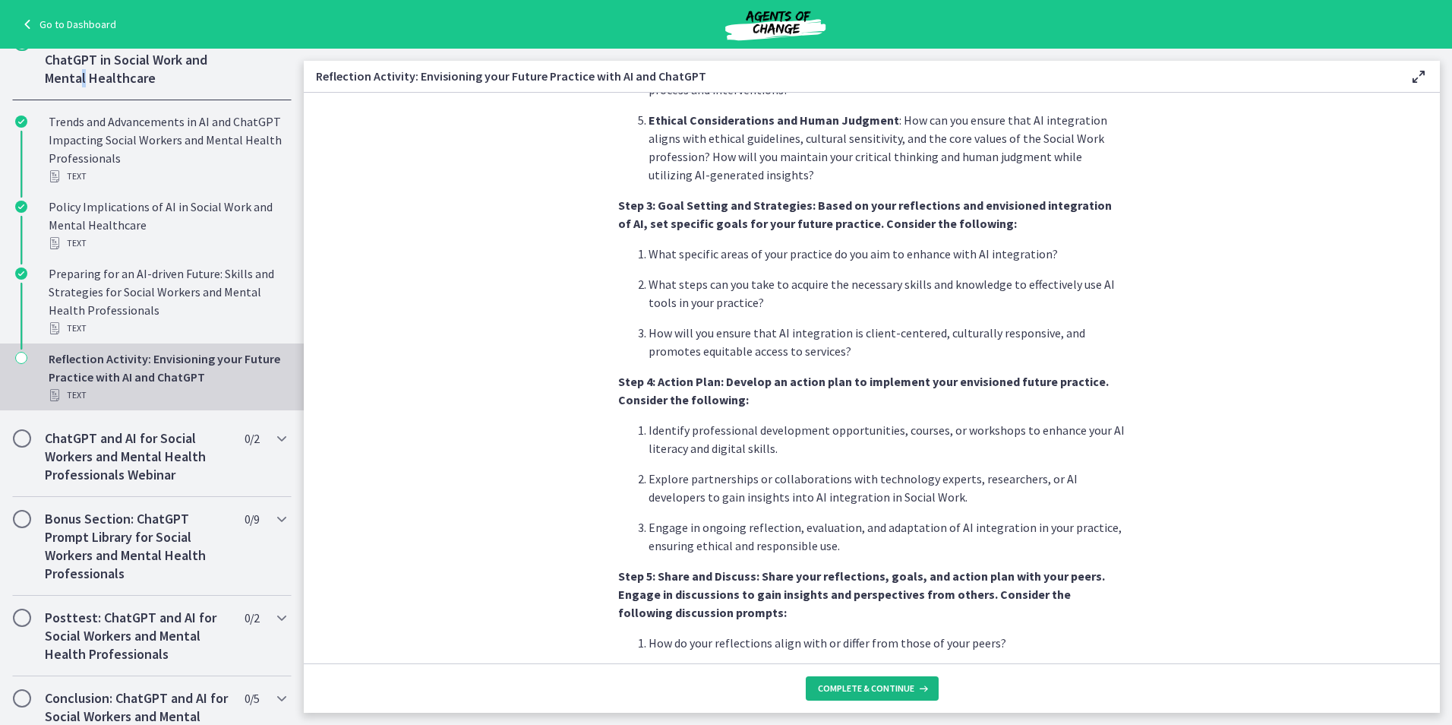
click at [864, 678] on button "Complete & continue" at bounding box center [872, 688] width 133 height 24
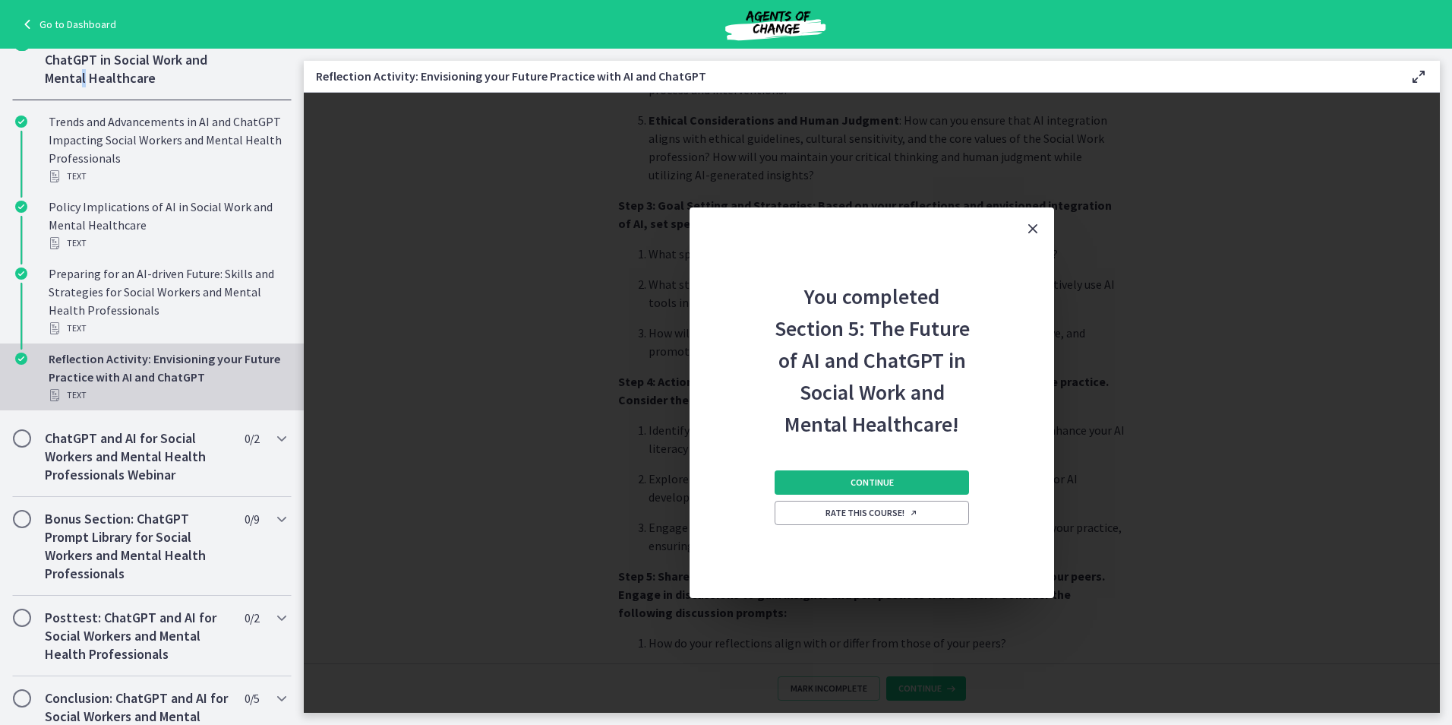
click at [861, 476] on span "Continue" at bounding box center [872, 482] width 43 height 12
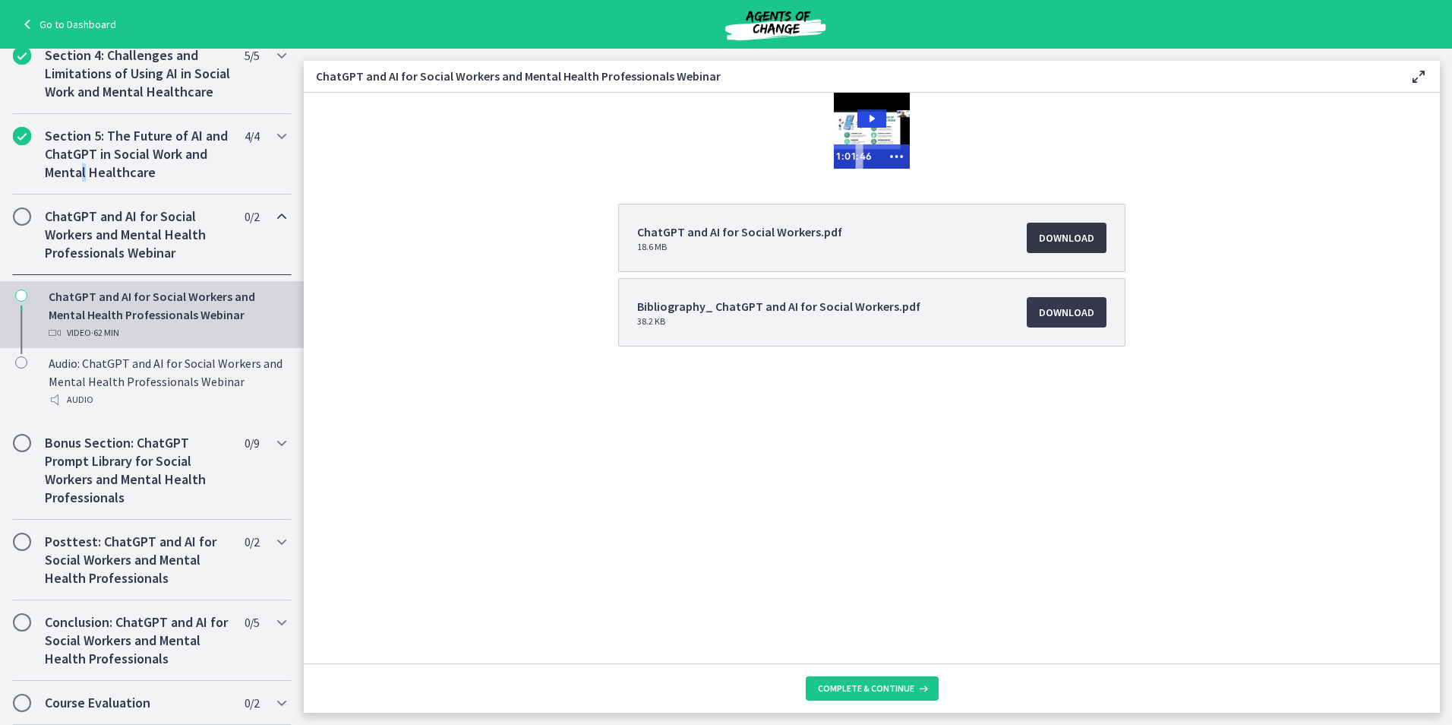
click at [1083, 239] on span "Download Opens in a new window" at bounding box center [1066, 238] width 55 height 18
click at [1057, 305] on span "Download Opens in a new window" at bounding box center [1066, 312] width 55 height 18
click at [857, 690] on span "Complete & continue" at bounding box center [866, 688] width 96 height 12
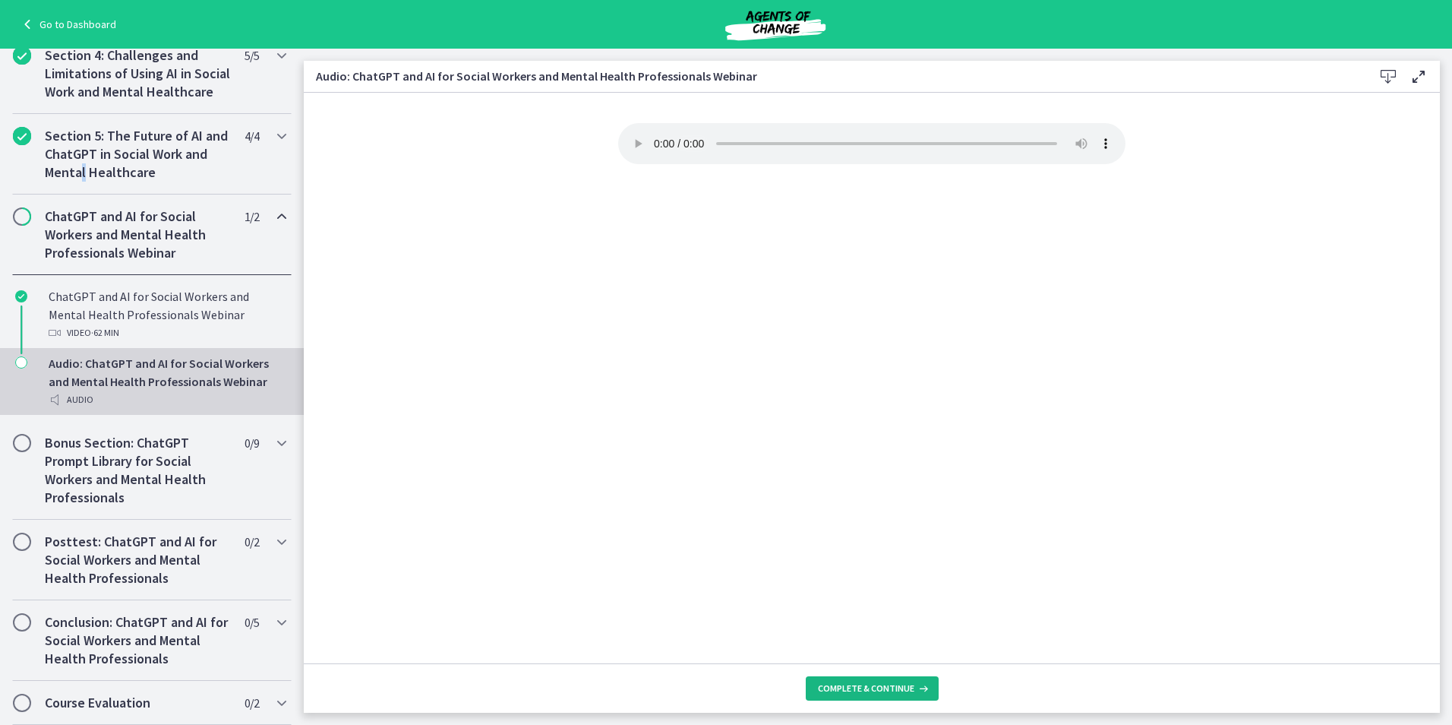
click at [850, 689] on span "Complete & continue" at bounding box center [866, 688] width 96 height 12
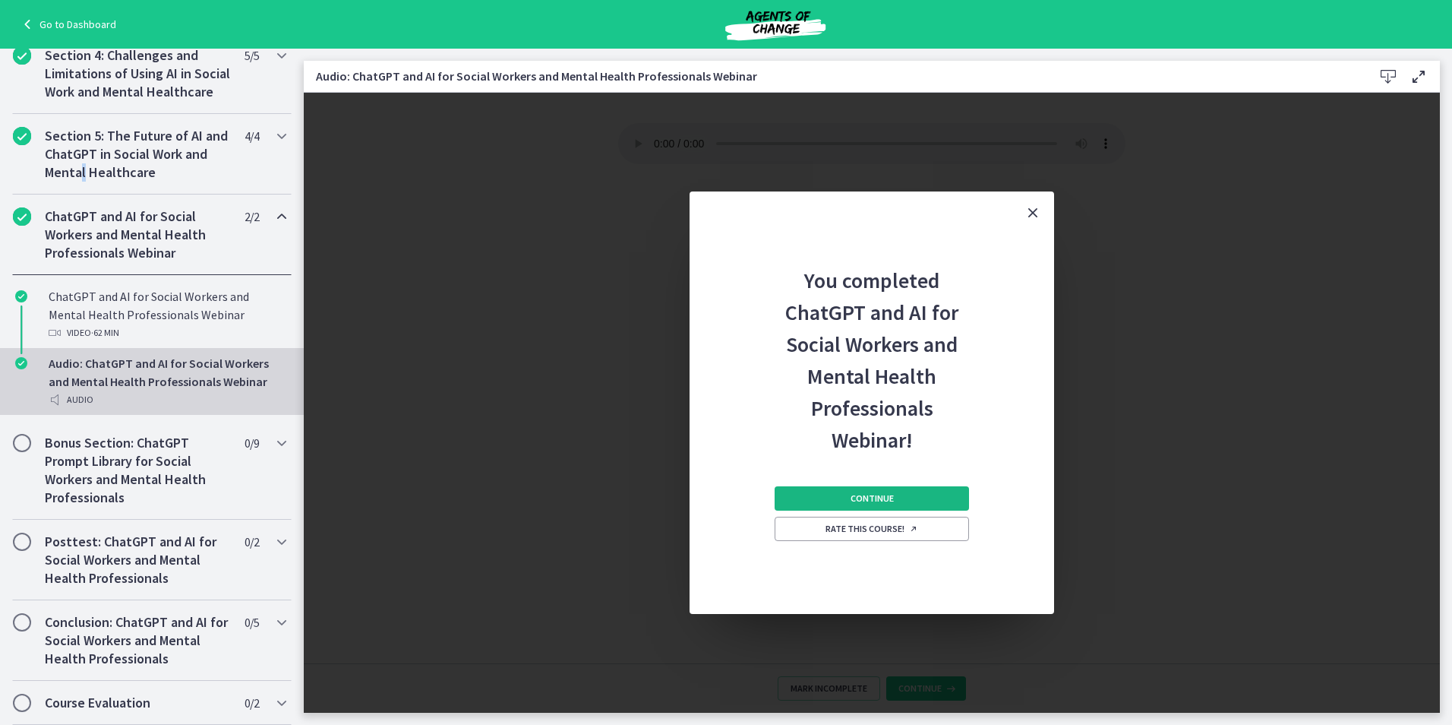
click at [877, 501] on span "Continue" at bounding box center [872, 498] width 43 height 12
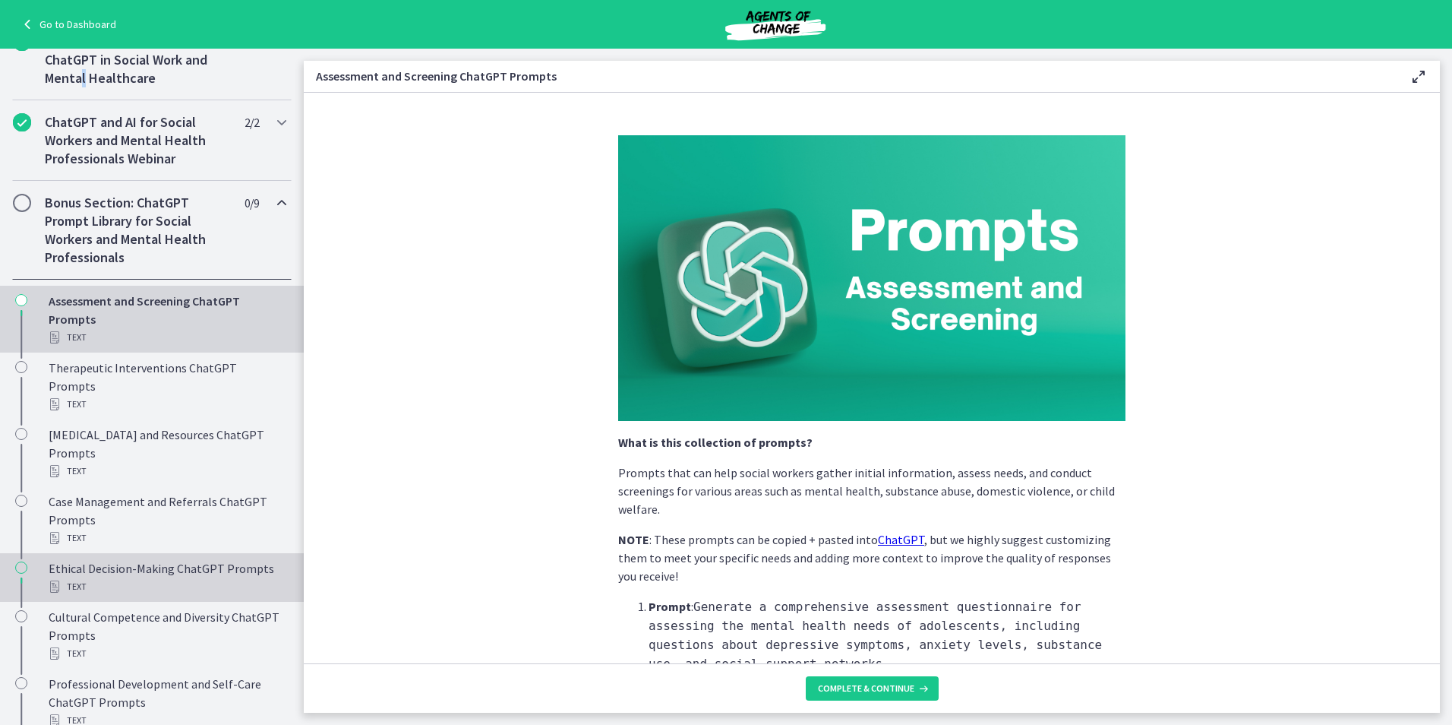
scroll to position [949, 0]
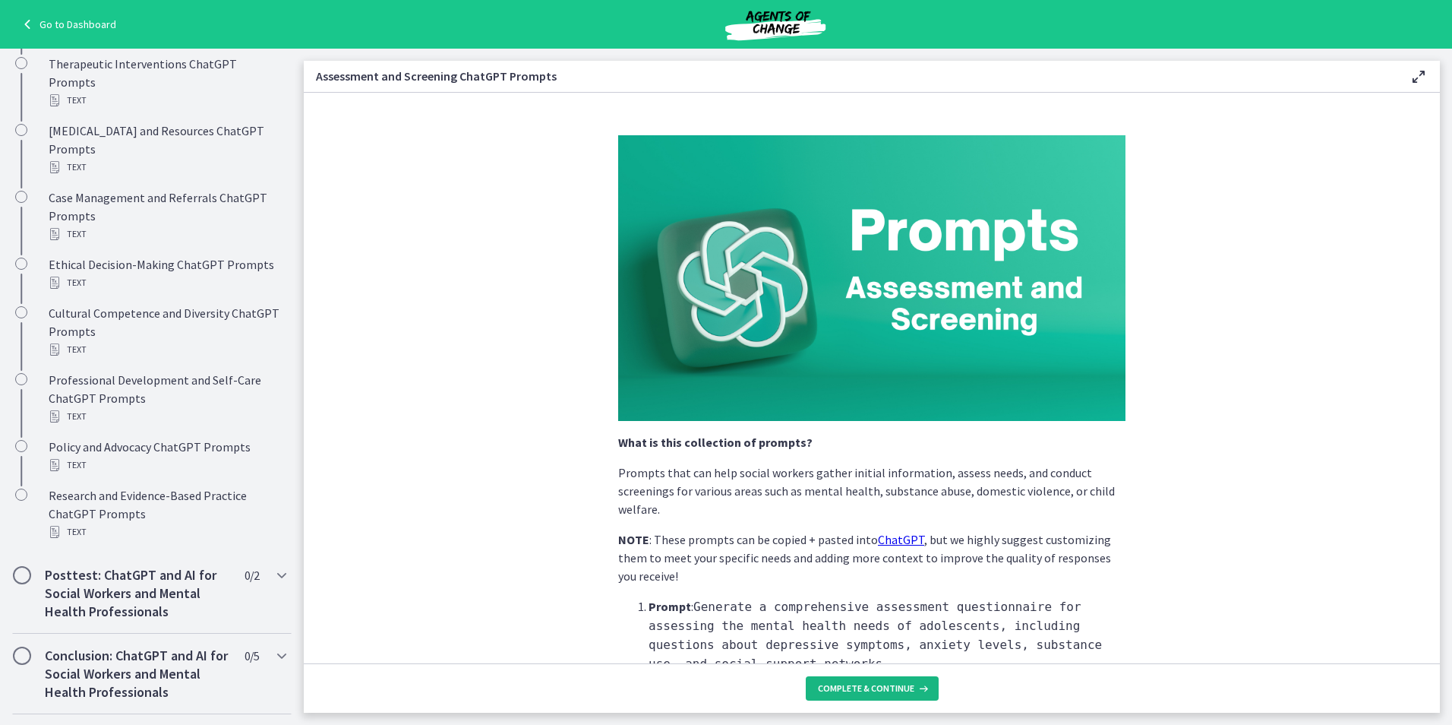
click at [852, 693] on span "Complete & continue" at bounding box center [866, 688] width 96 height 12
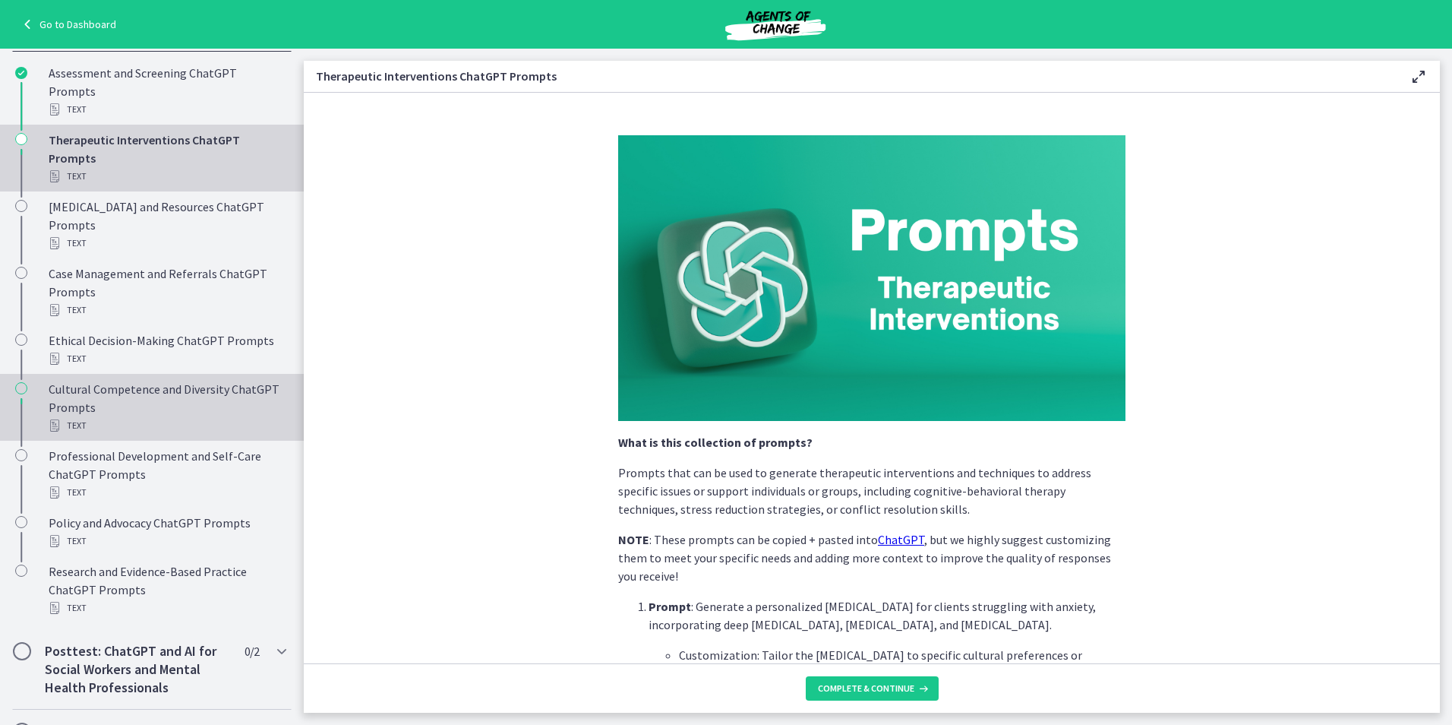
scroll to position [798, 0]
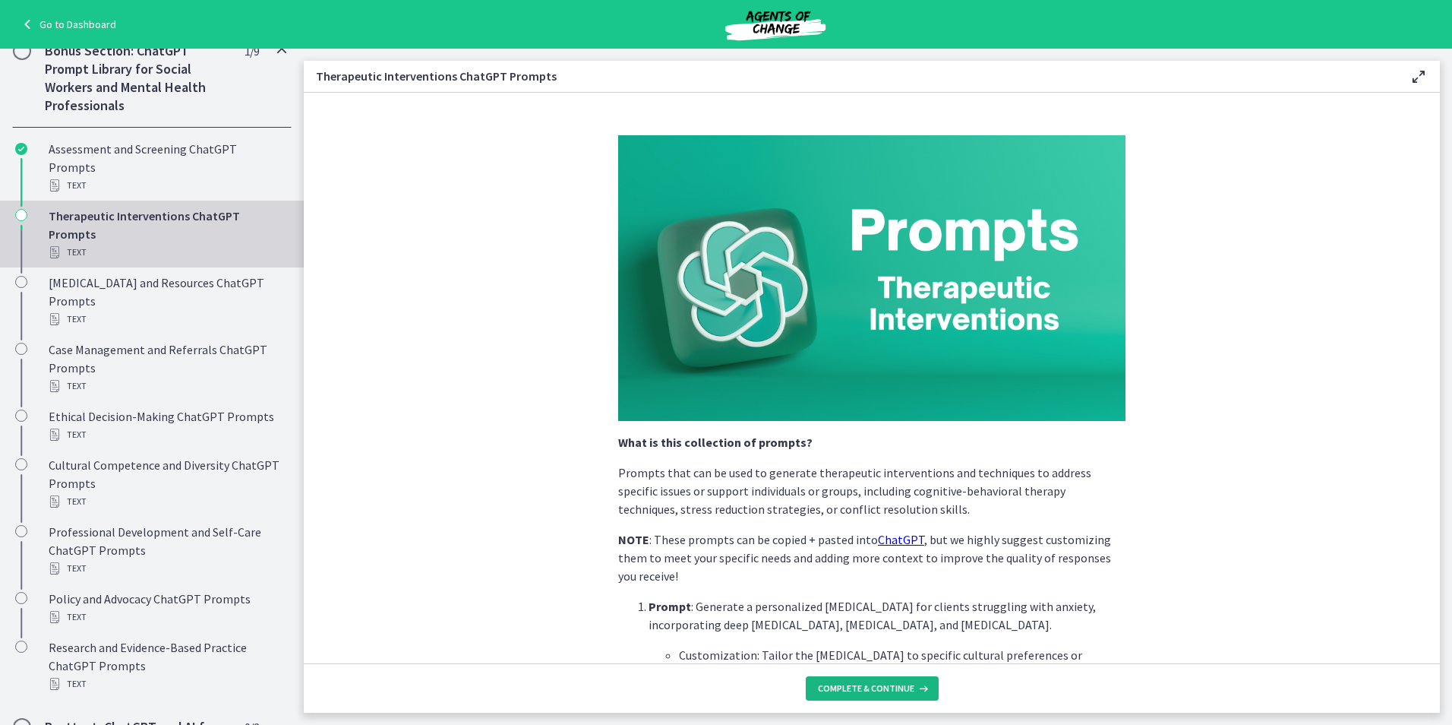
click at [865, 686] on span "Complete & continue" at bounding box center [866, 688] width 96 height 12
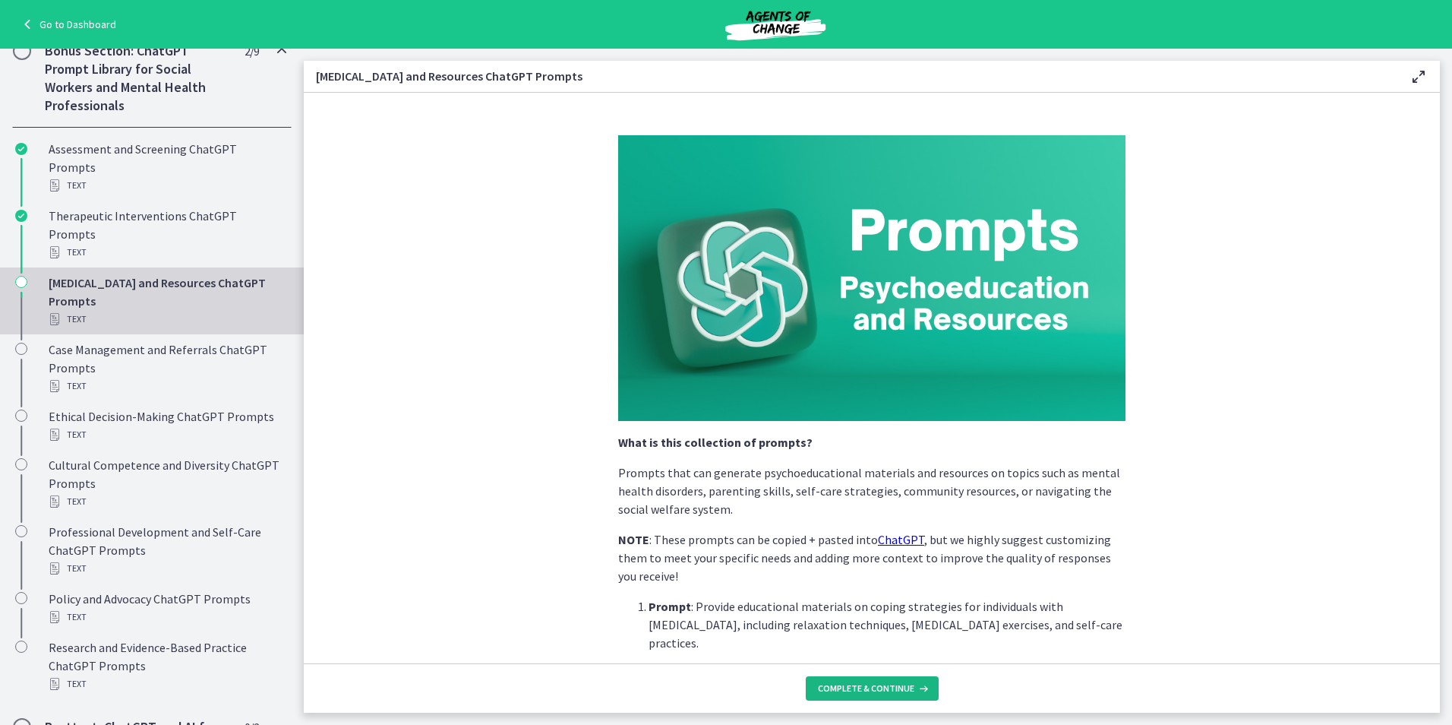
click at [865, 686] on span "Complete & continue" at bounding box center [866, 688] width 96 height 12
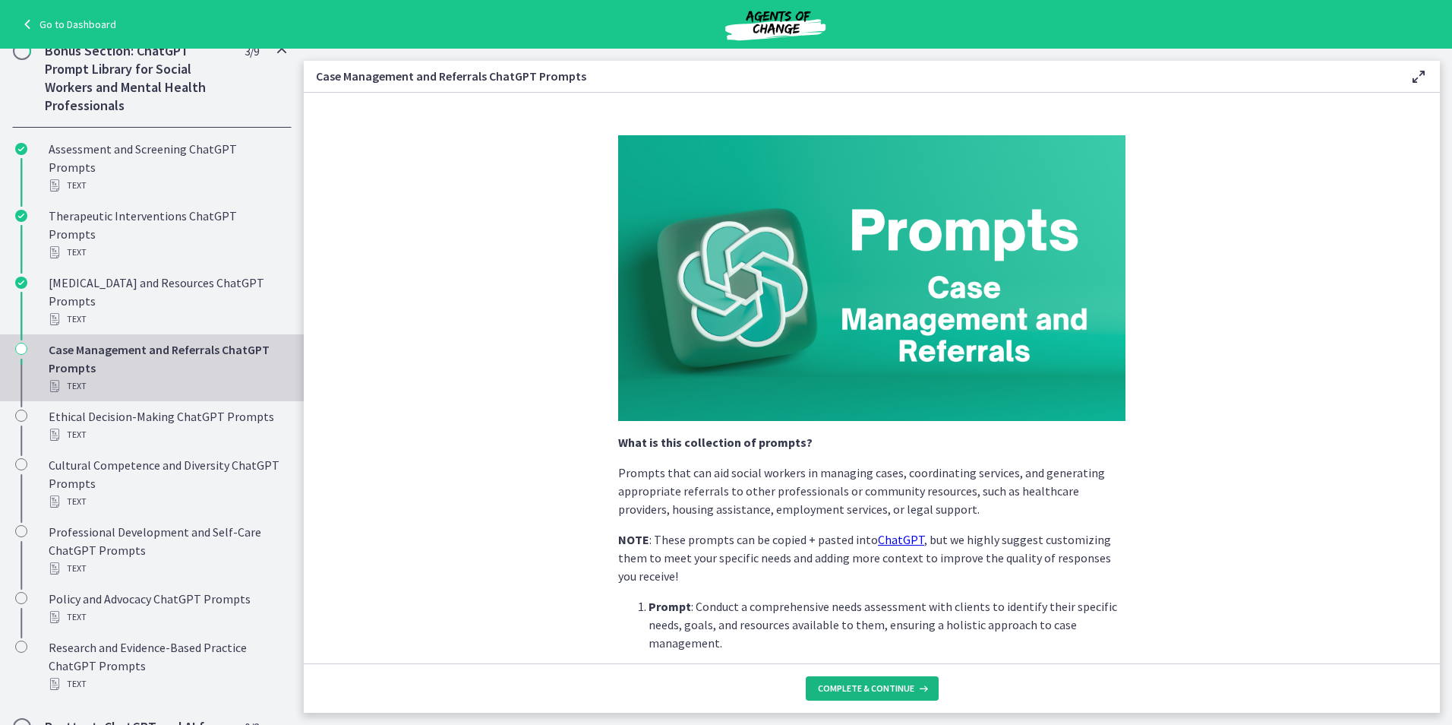
click at [868, 687] on span "Complete & continue" at bounding box center [866, 688] width 96 height 12
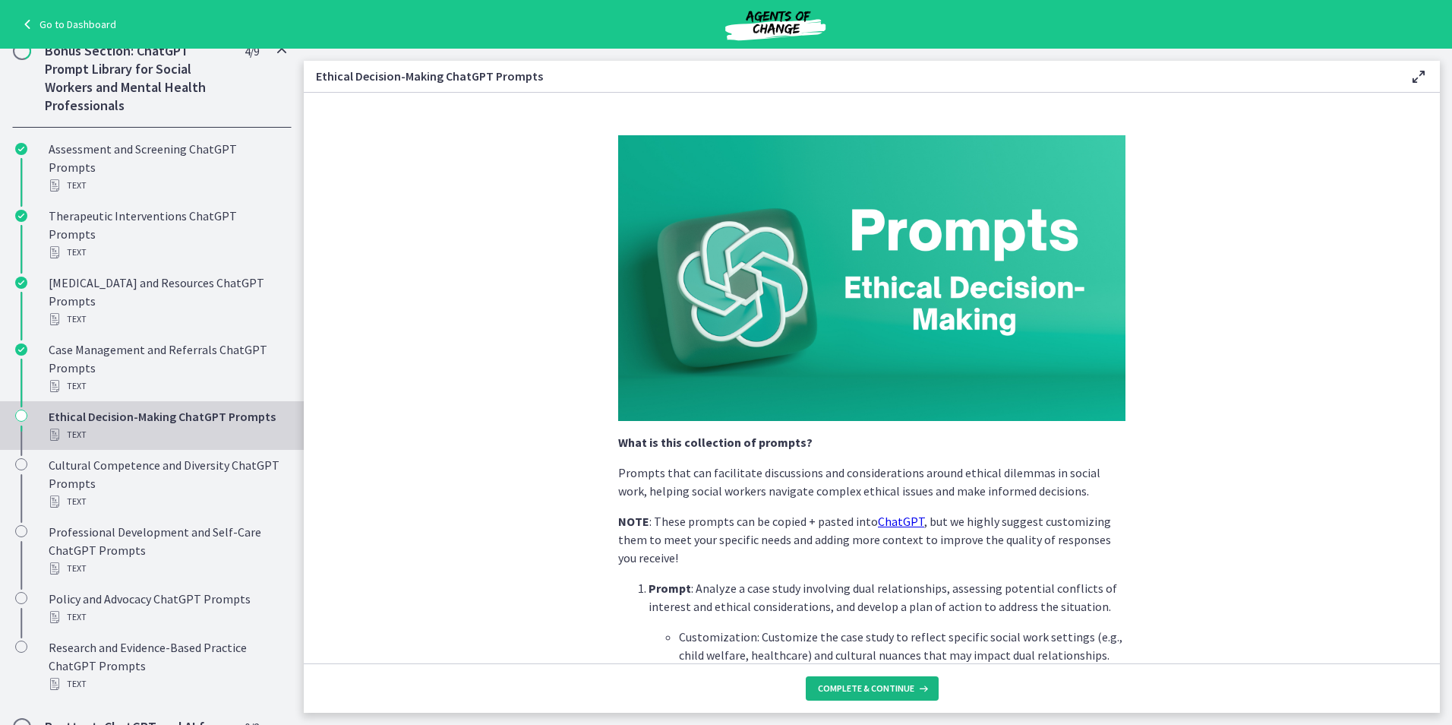
click at [868, 687] on span "Complete & continue" at bounding box center [866, 688] width 96 height 12
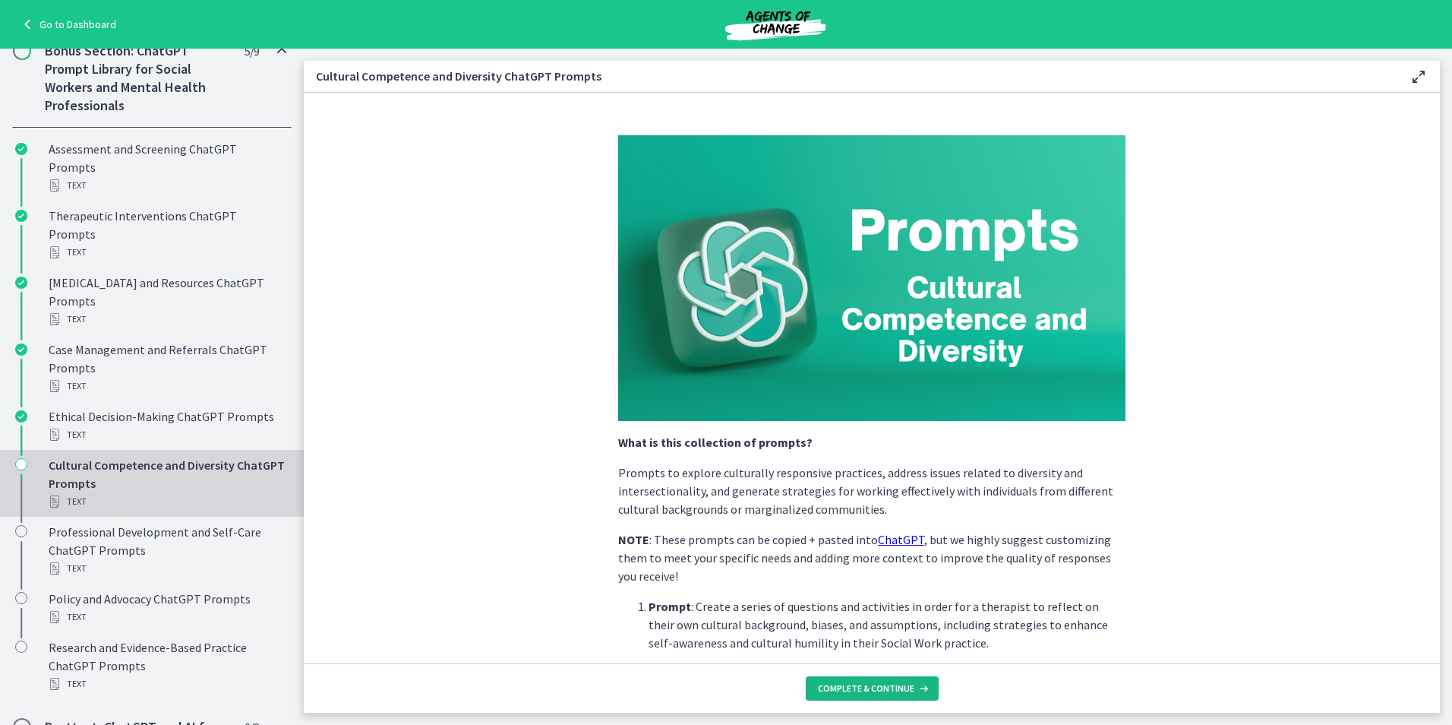
click at [868, 687] on span "Complete & continue" at bounding box center [866, 688] width 96 height 12
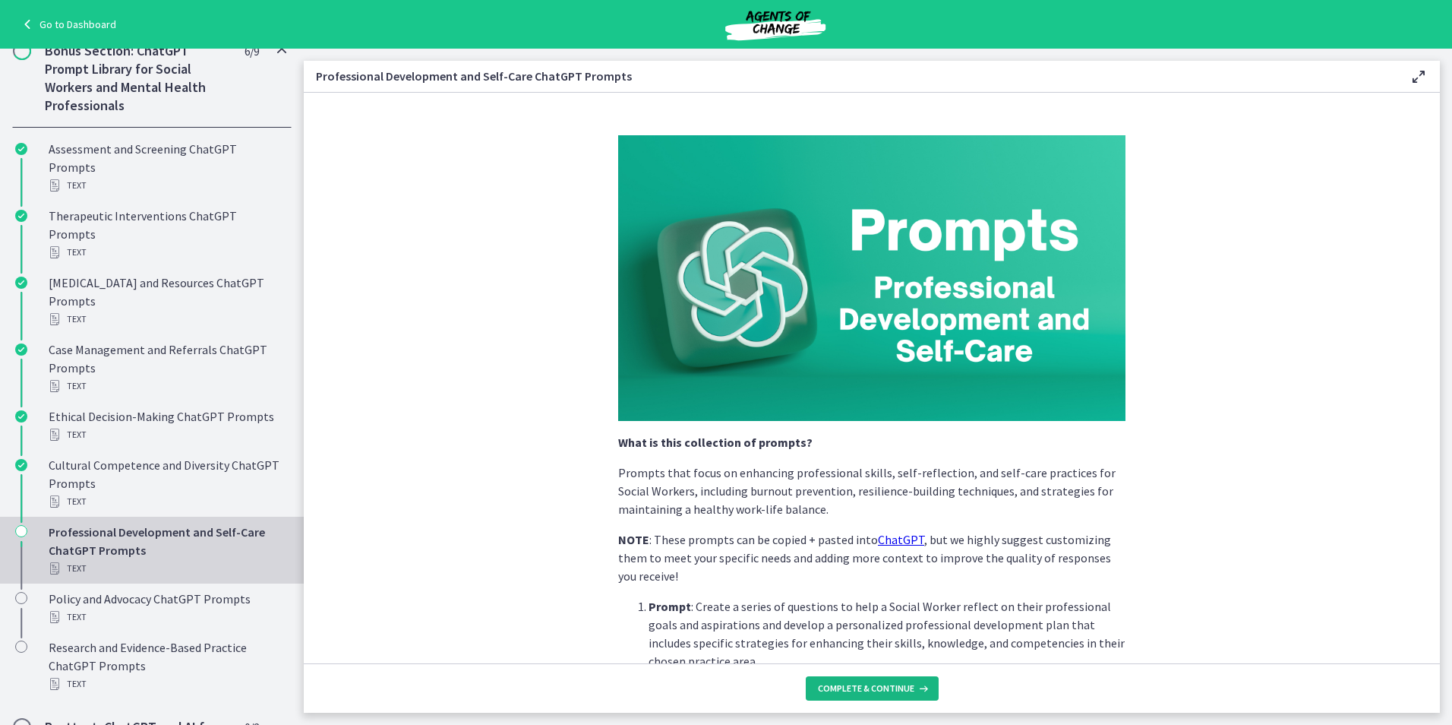
click at [868, 687] on span "Complete & continue" at bounding box center [866, 688] width 96 height 12
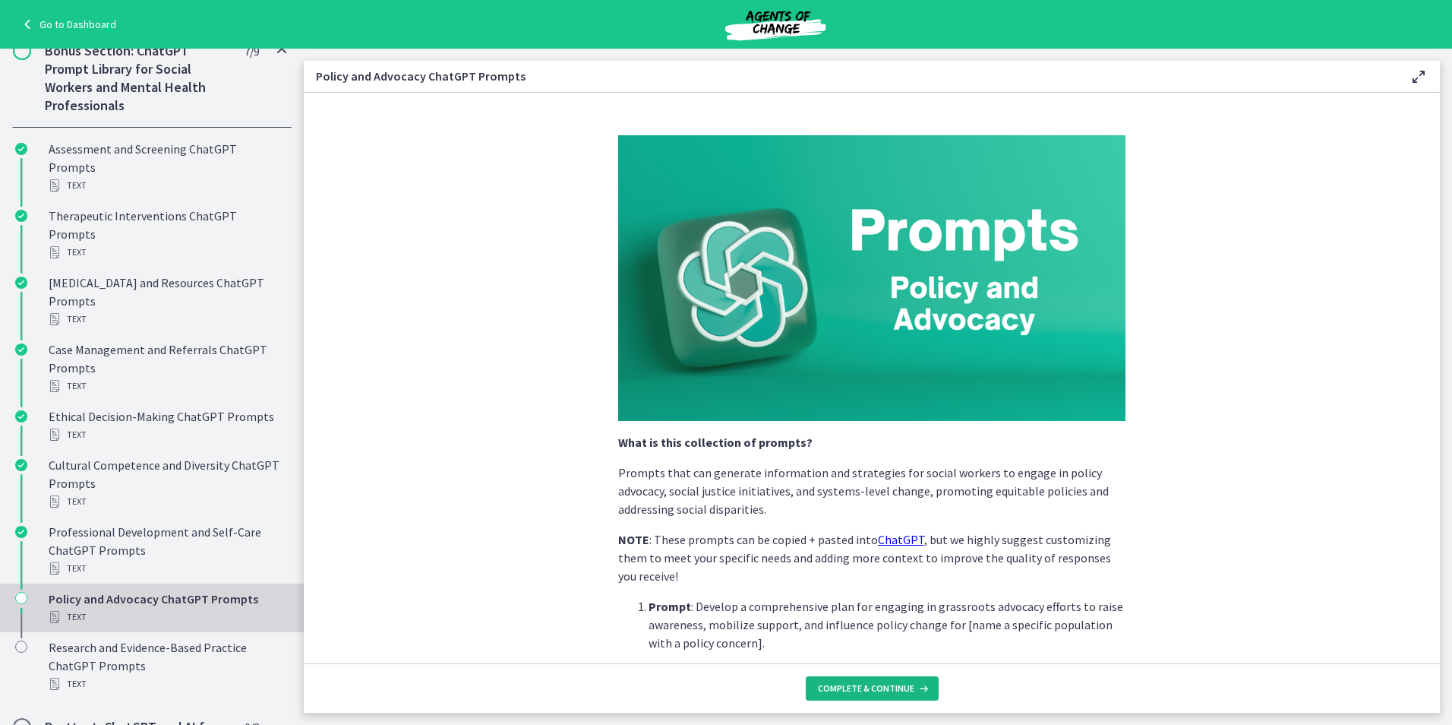
click at [868, 687] on span "Complete & continue" at bounding box center [866, 688] width 96 height 12
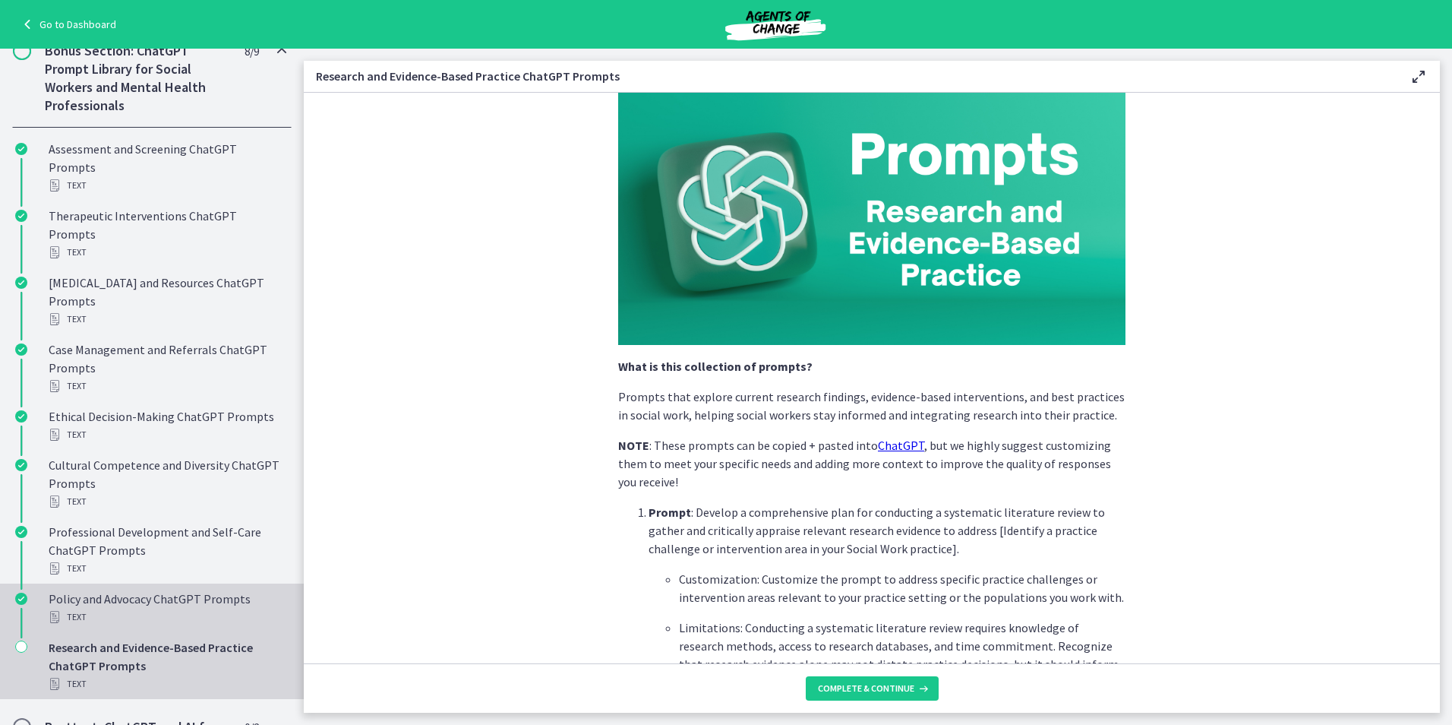
scroll to position [983, 0]
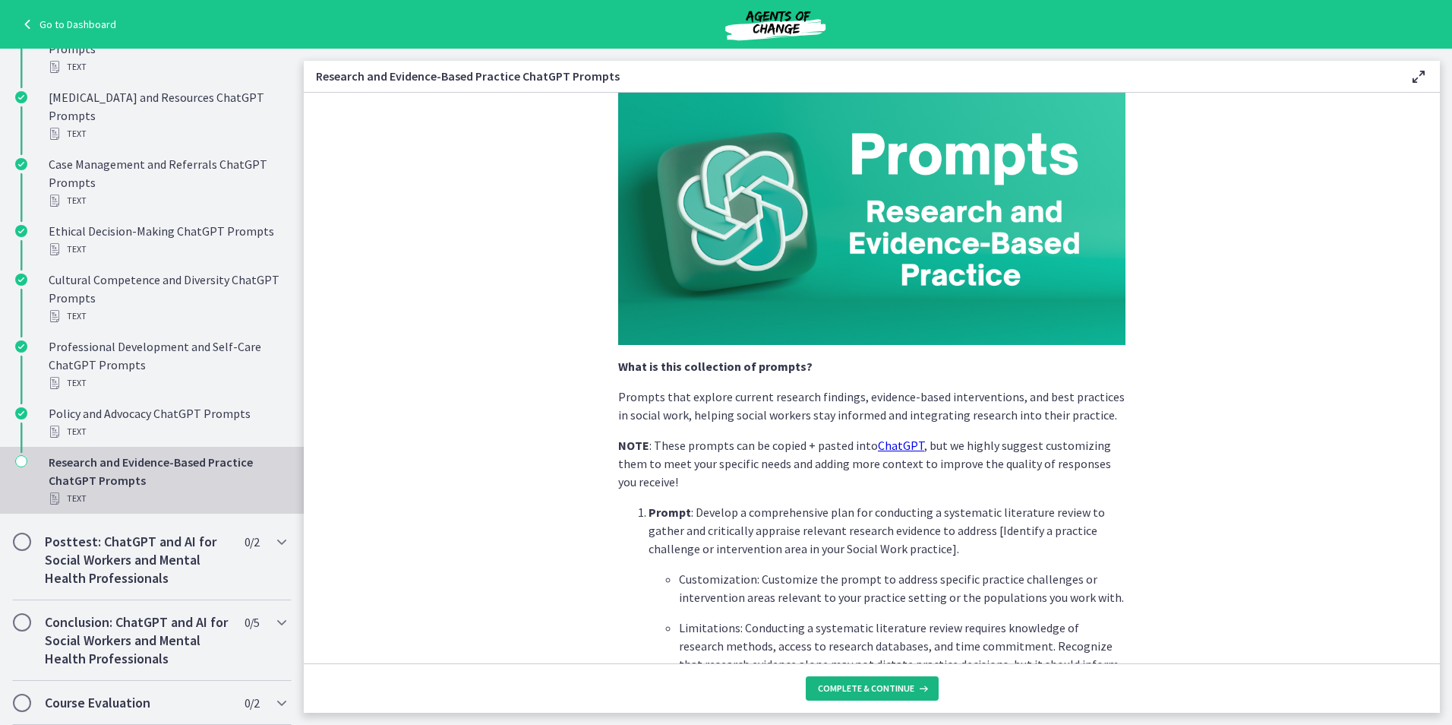
click at [820, 686] on span "Complete & continue" at bounding box center [866, 688] width 96 height 12
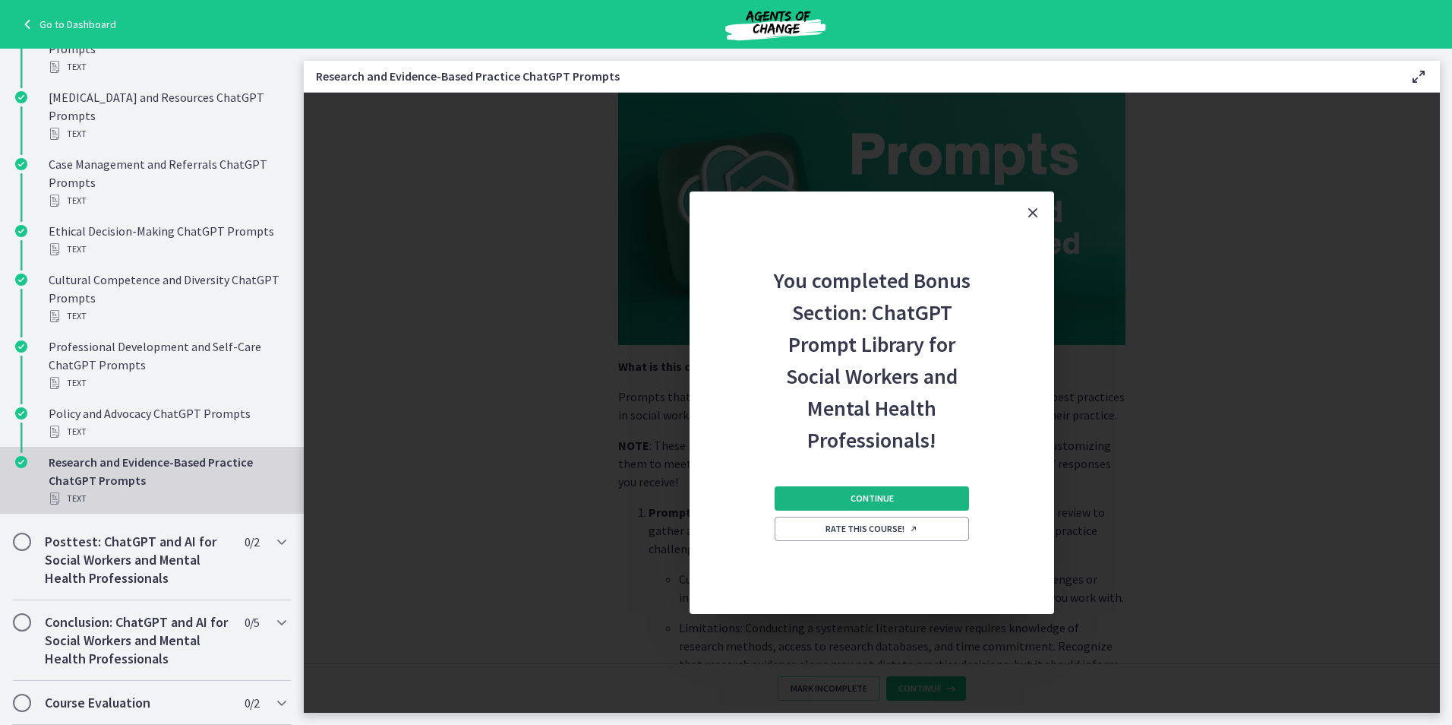
click at [877, 498] on span "Continue" at bounding box center [872, 498] width 43 height 12
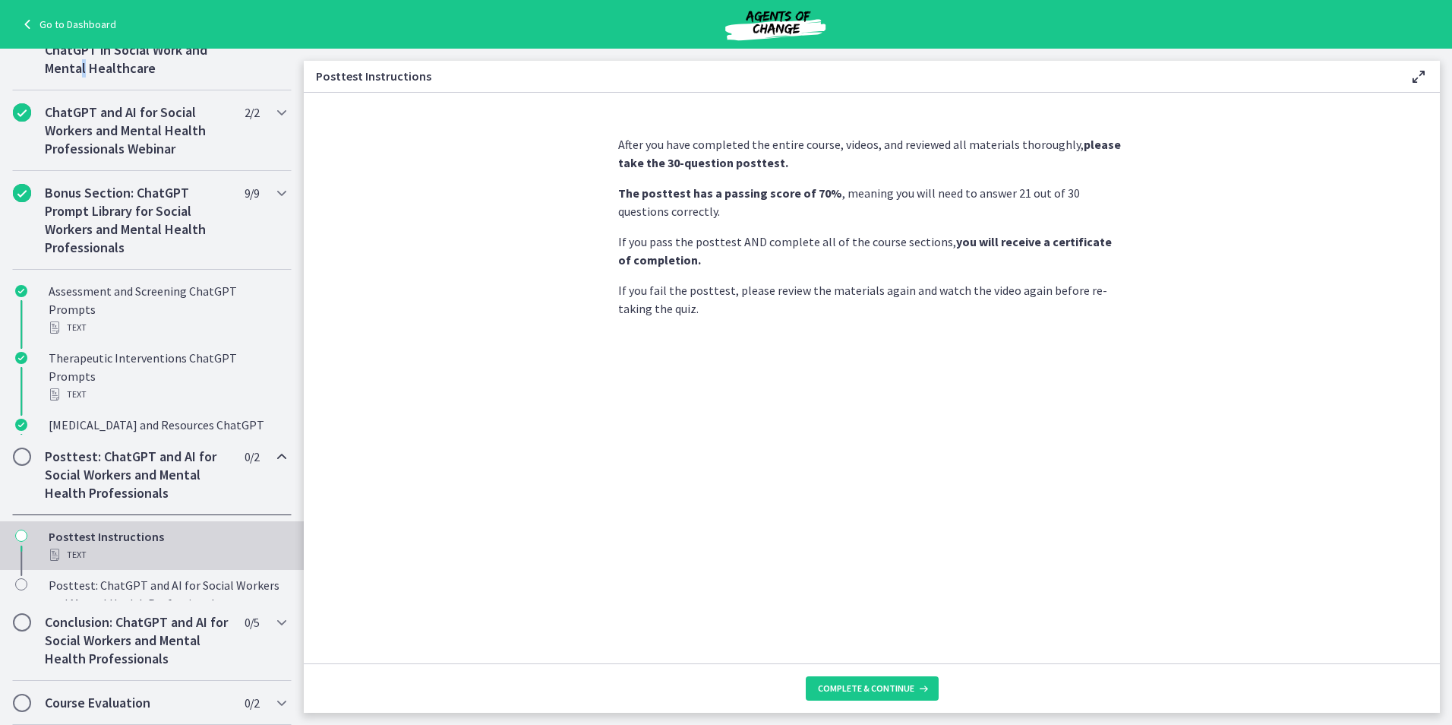
scroll to position [551, 0]
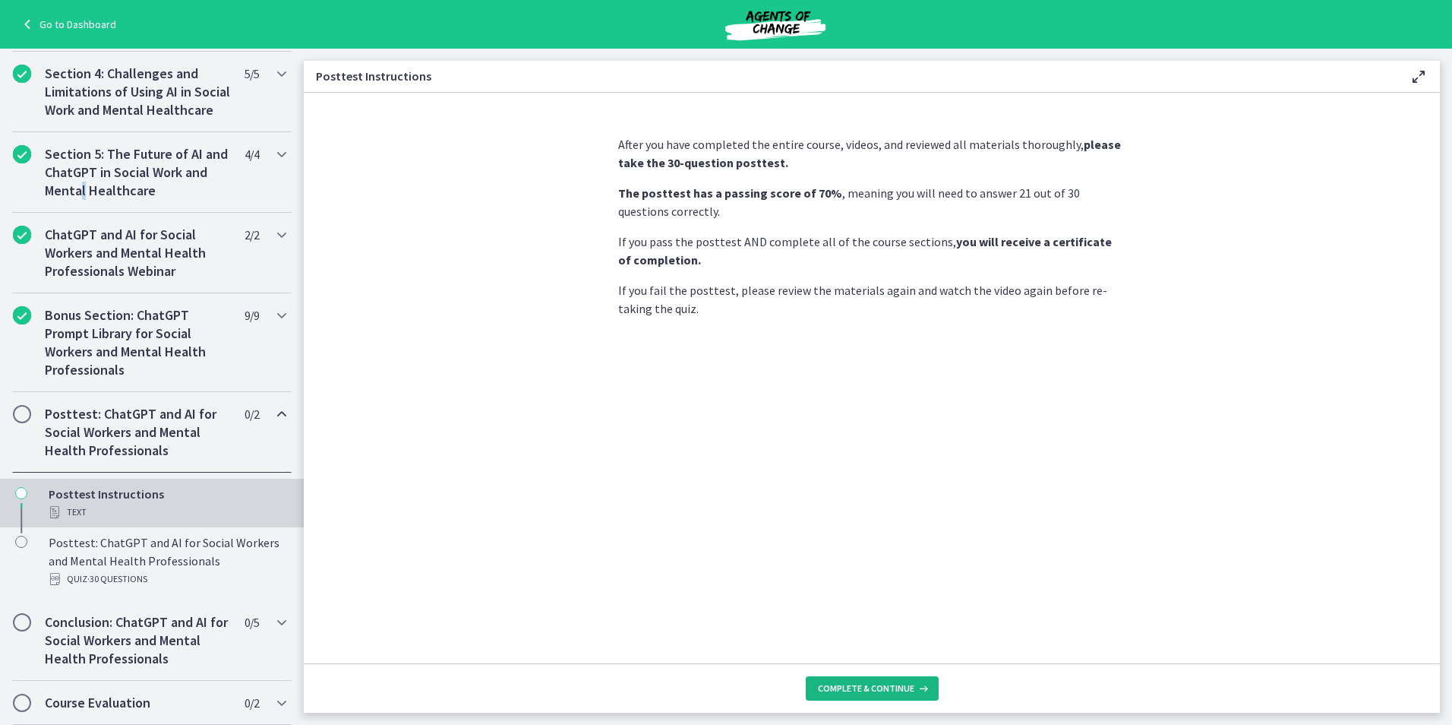
click at [876, 690] on span "Complete & continue" at bounding box center [866, 688] width 96 height 12
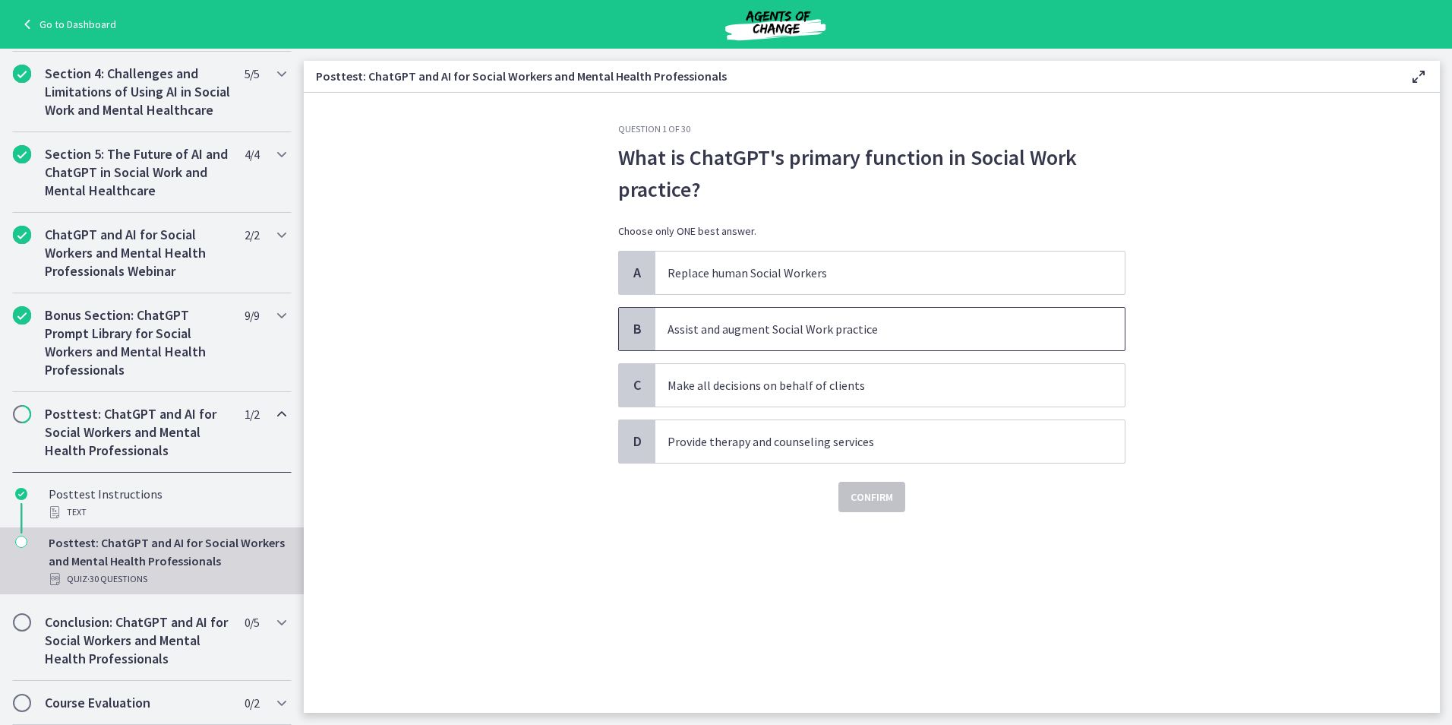
click at [728, 340] on span "Assist and augment Social Work practice" at bounding box center [889, 329] width 469 height 43
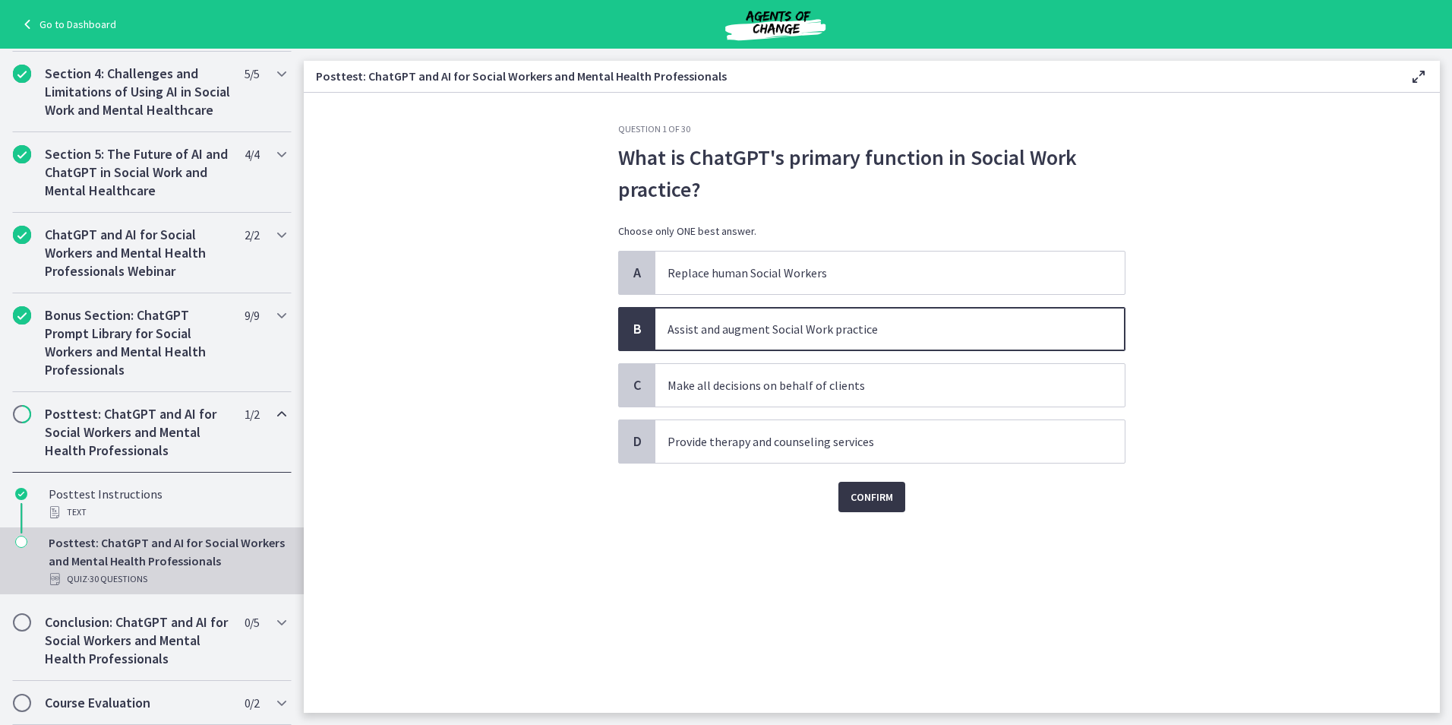
click at [864, 496] on span "Confirm" at bounding box center [872, 497] width 43 height 18
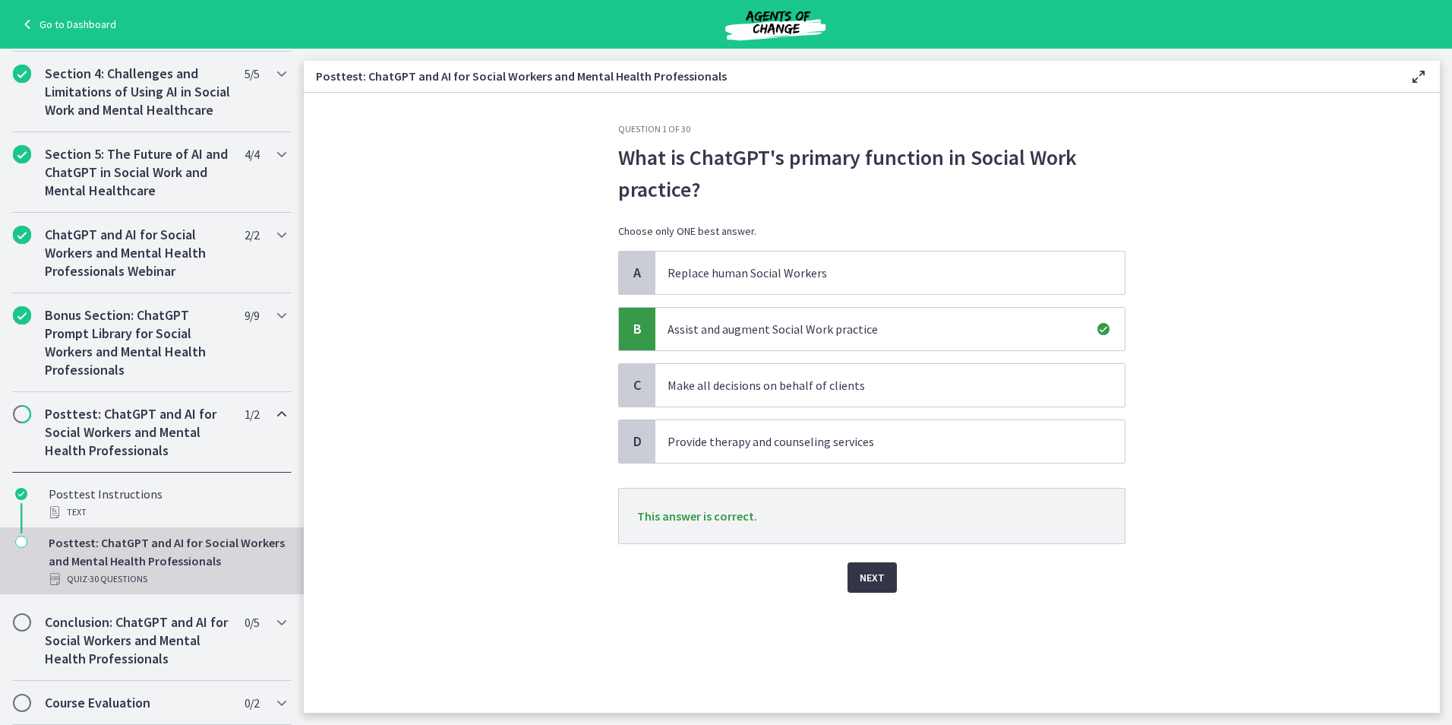
click at [871, 579] on span "Next" at bounding box center [872, 577] width 25 height 18
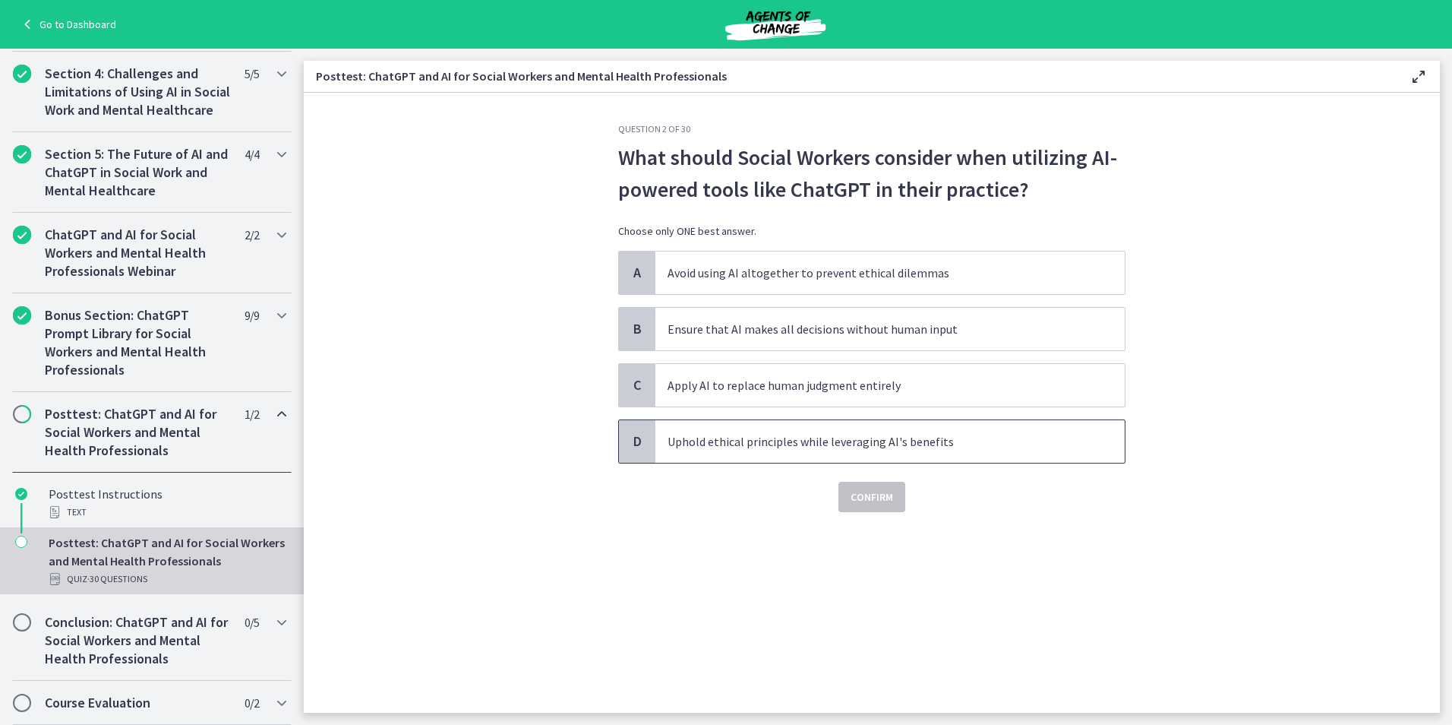
click at [1022, 441] on p "Uphold ethical principles while leveraging AI's benefits" at bounding box center [875, 441] width 415 height 18
click at [870, 499] on span "Confirm" at bounding box center [872, 497] width 43 height 18
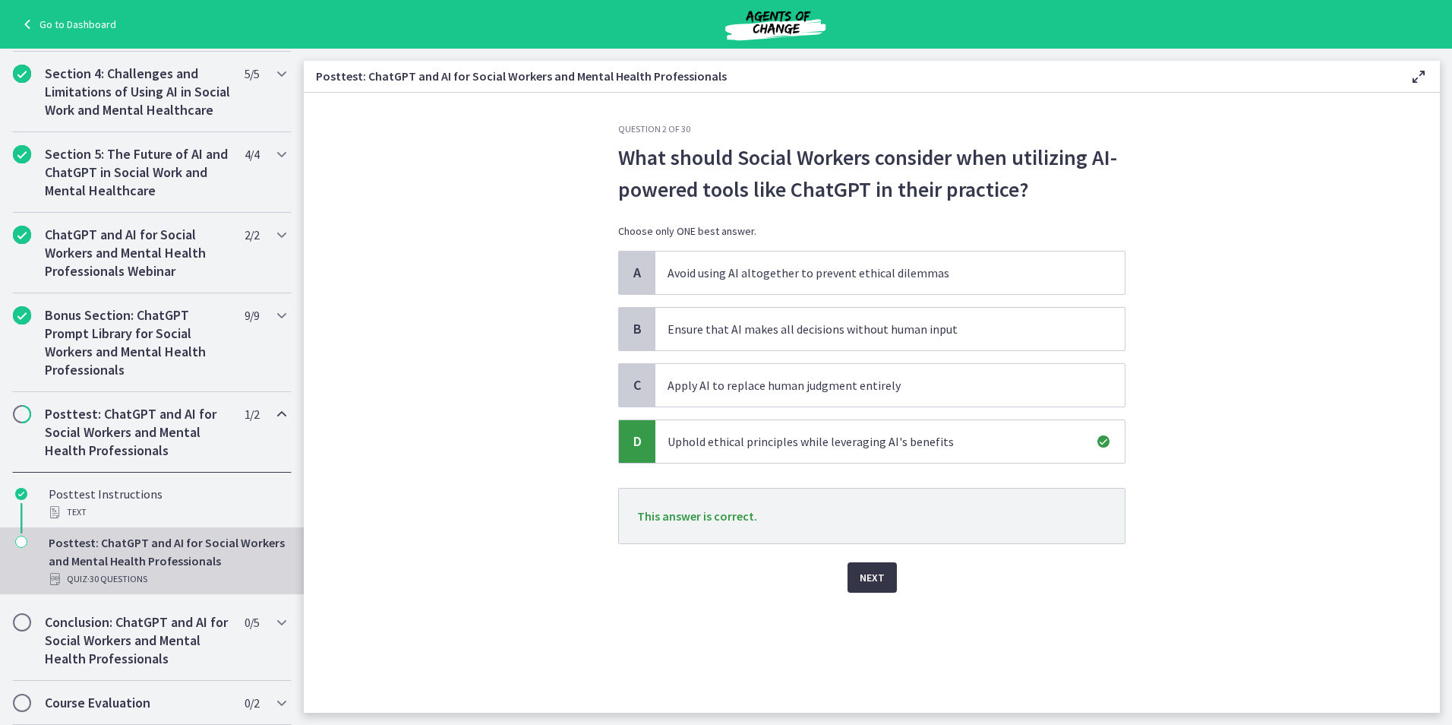
click at [863, 576] on span "Next" at bounding box center [872, 577] width 25 height 18
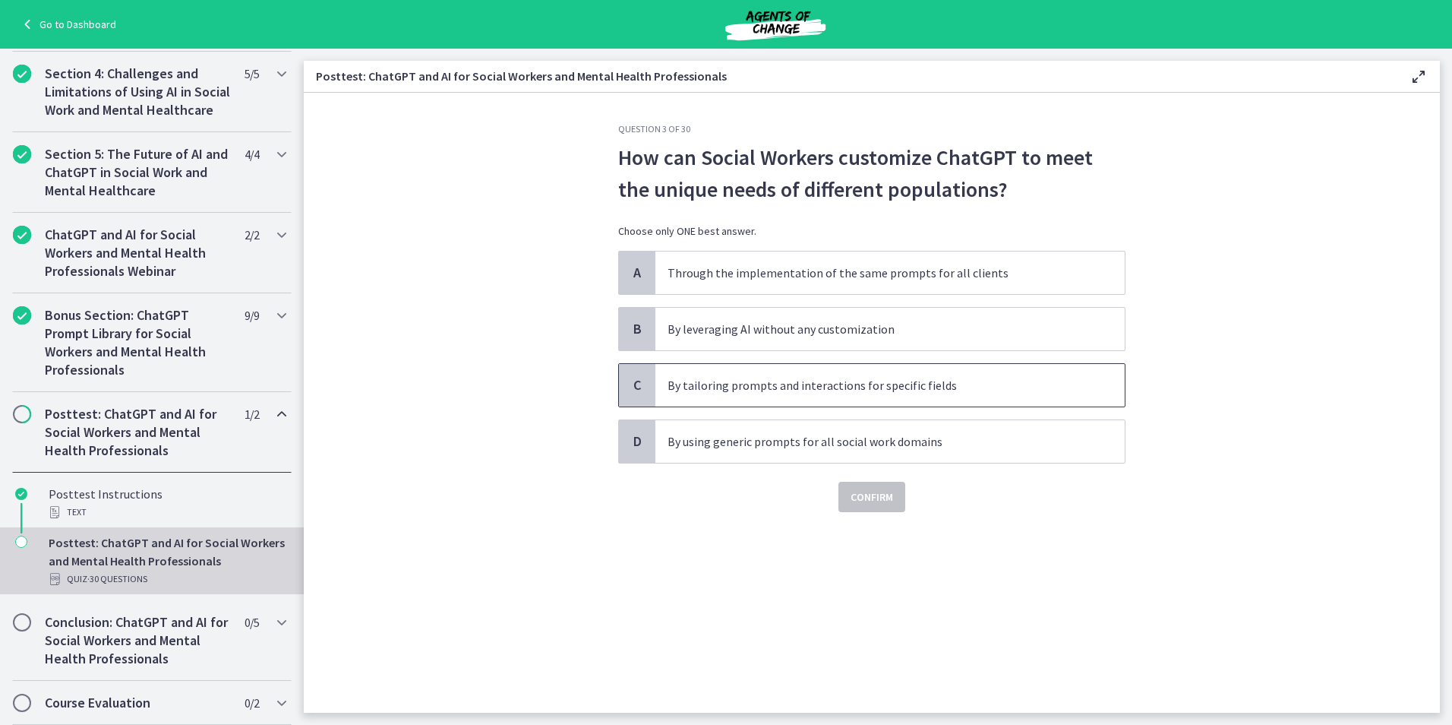
click at [751, 387] on p "By tailoring prompts and interactions for specific fields" at bounding box center [875, 385] width 415 height 18
click at [870, 488] on span "Confirm" at bounding box center [872, 497] width 43 height 18
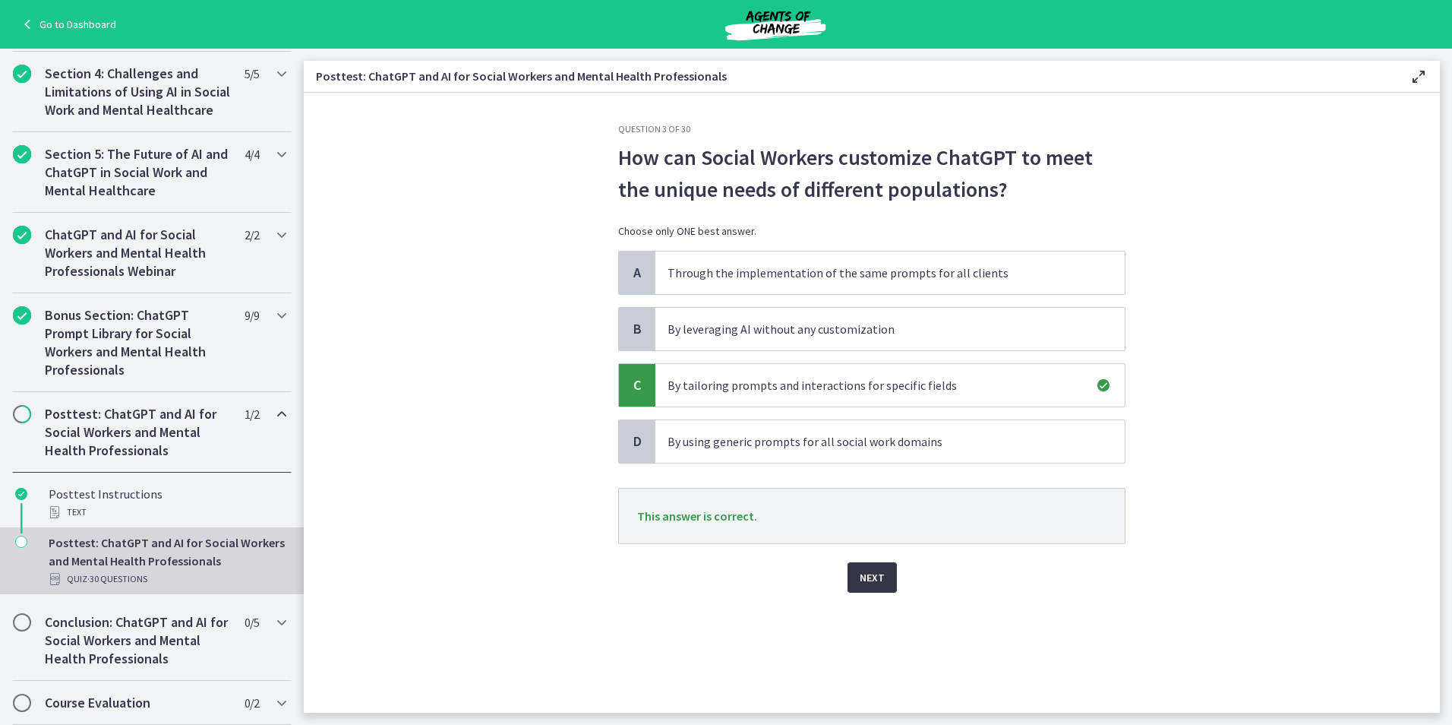
click at [876, 563] on button "Next" at bounding box center [872, 577] width 49 height 30
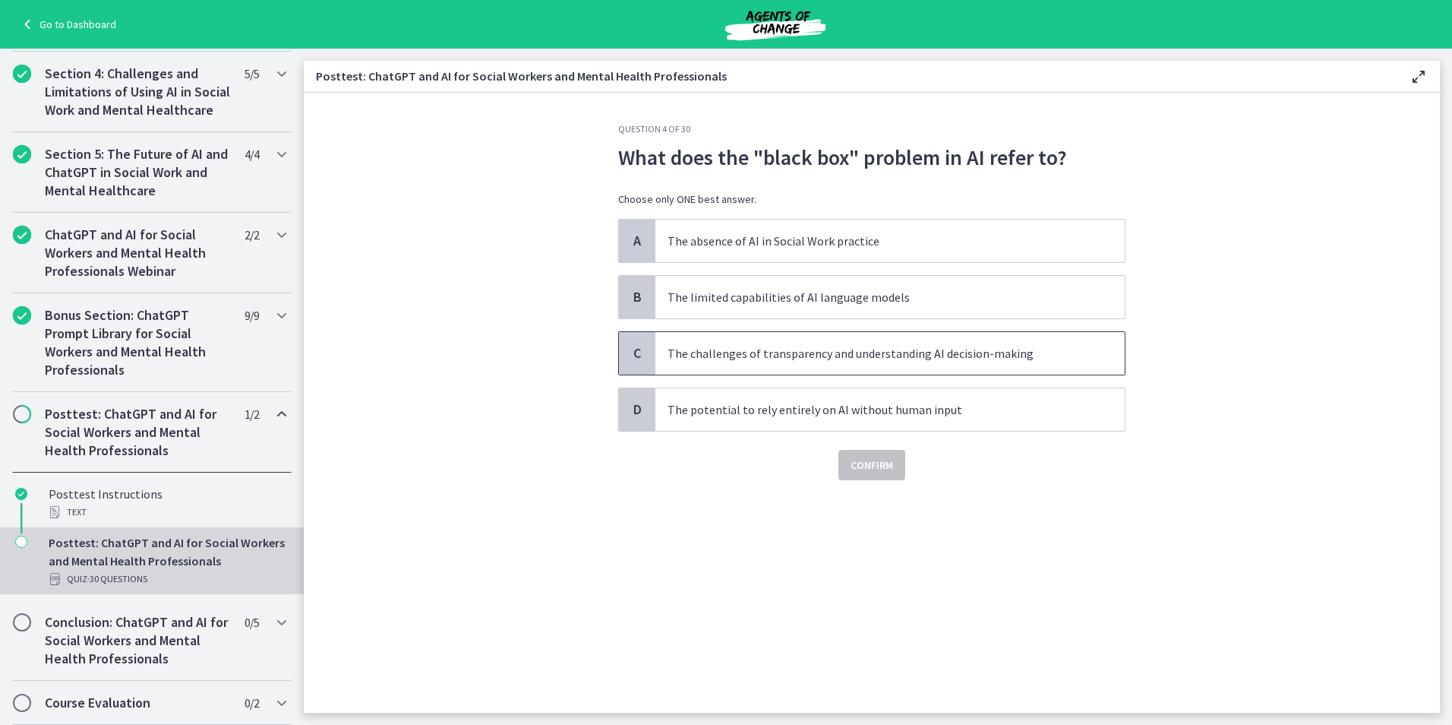
click at [707, 355] on p "The challenges of transparency and understanding AI decision-making" at bounding box center [875, 353] width 415 height 18
click at [860, 450] on button "Confirm" at bounding box center [872, 465] width 67 height 30
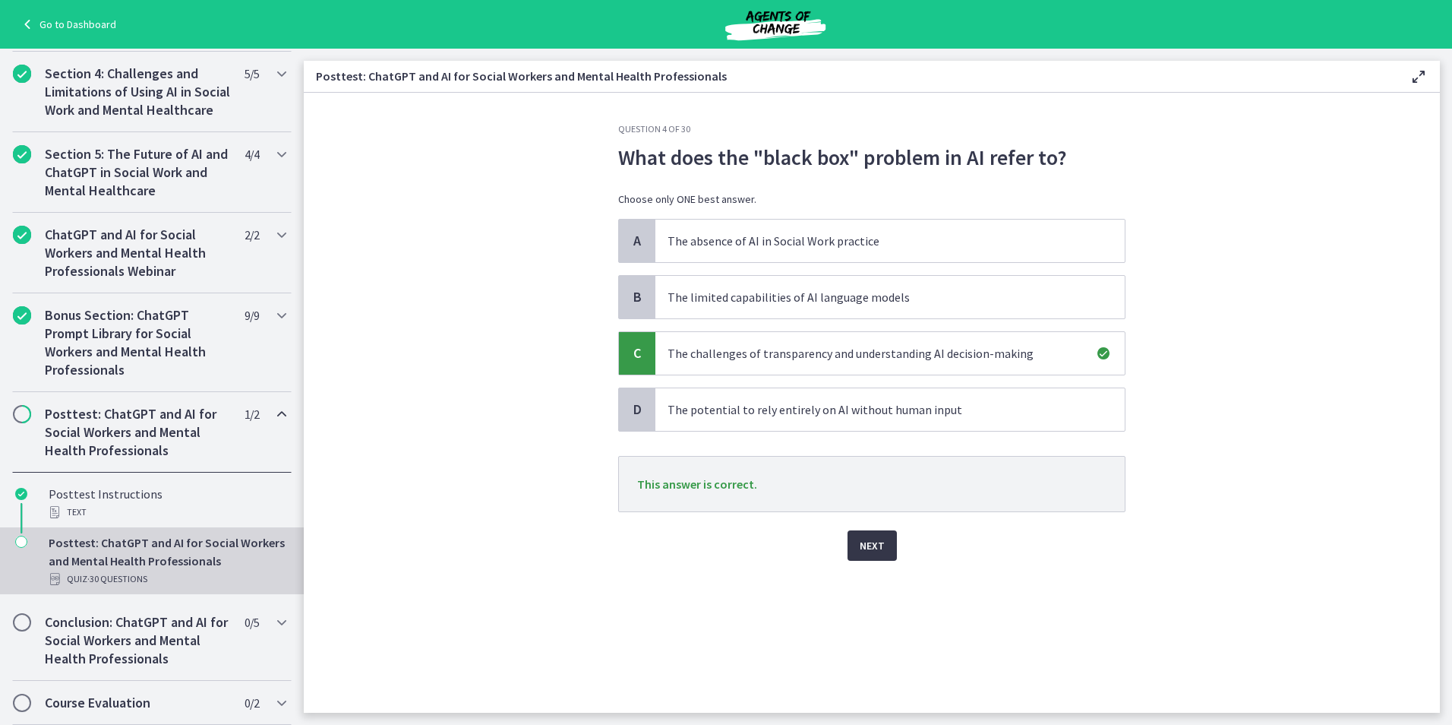
click at [878, 549] on span "Next" at bounding box center [872, 545] width 25 height 18
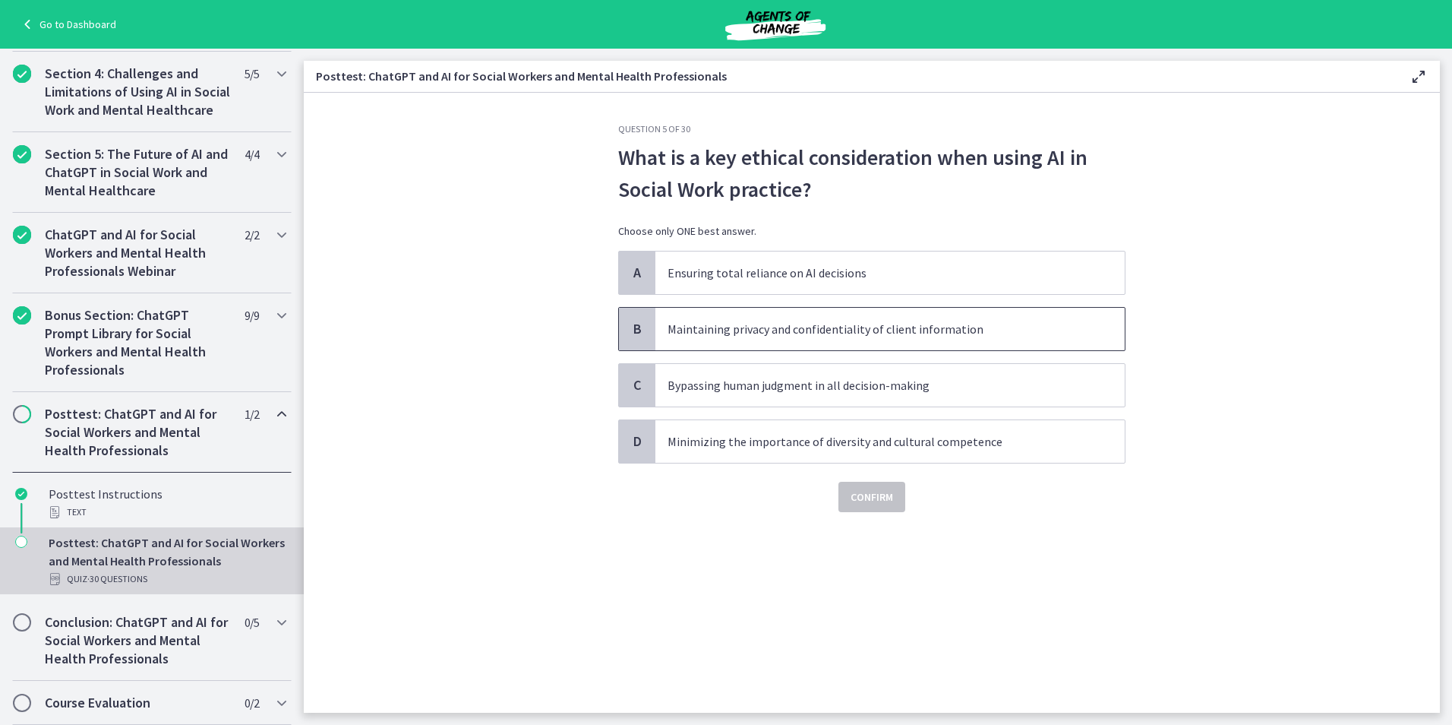
click at [1006, 323] on p "Maintaining privacy and confidentiality of client information" at bounding box center [875, 329] width 415 height 18
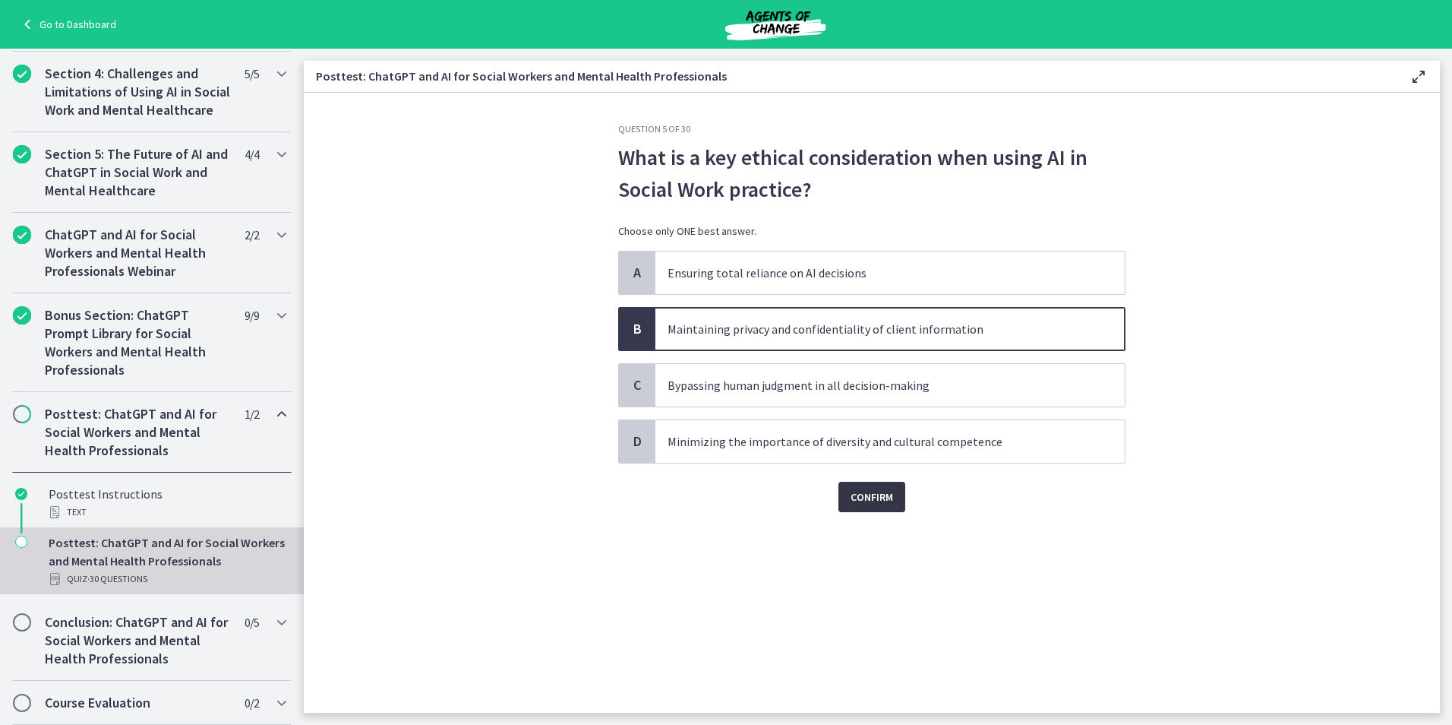
click at [870, 508] on button "Confirm" at bounding box center [872, 497] width 67 height 30
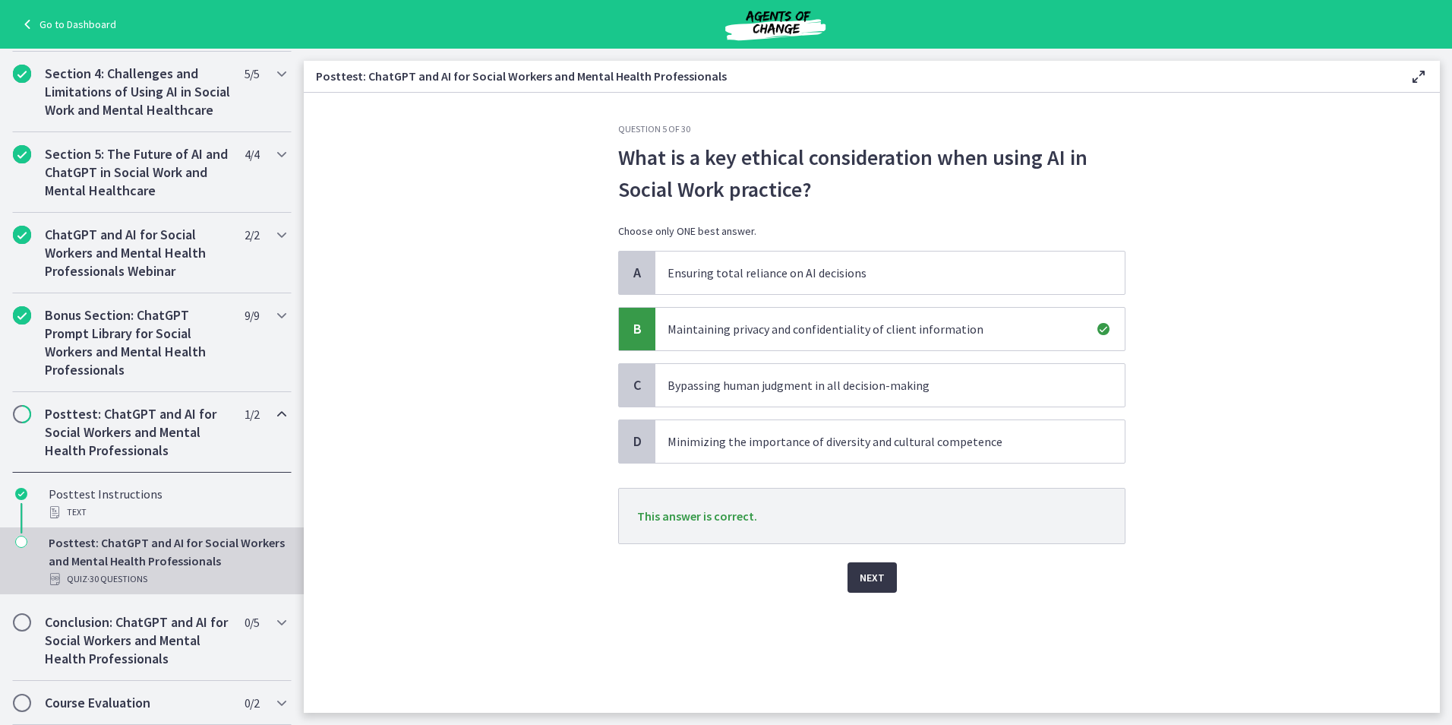
click at [873, 580] on span "Next" at bounding box center [872, 577] width 25 height 18
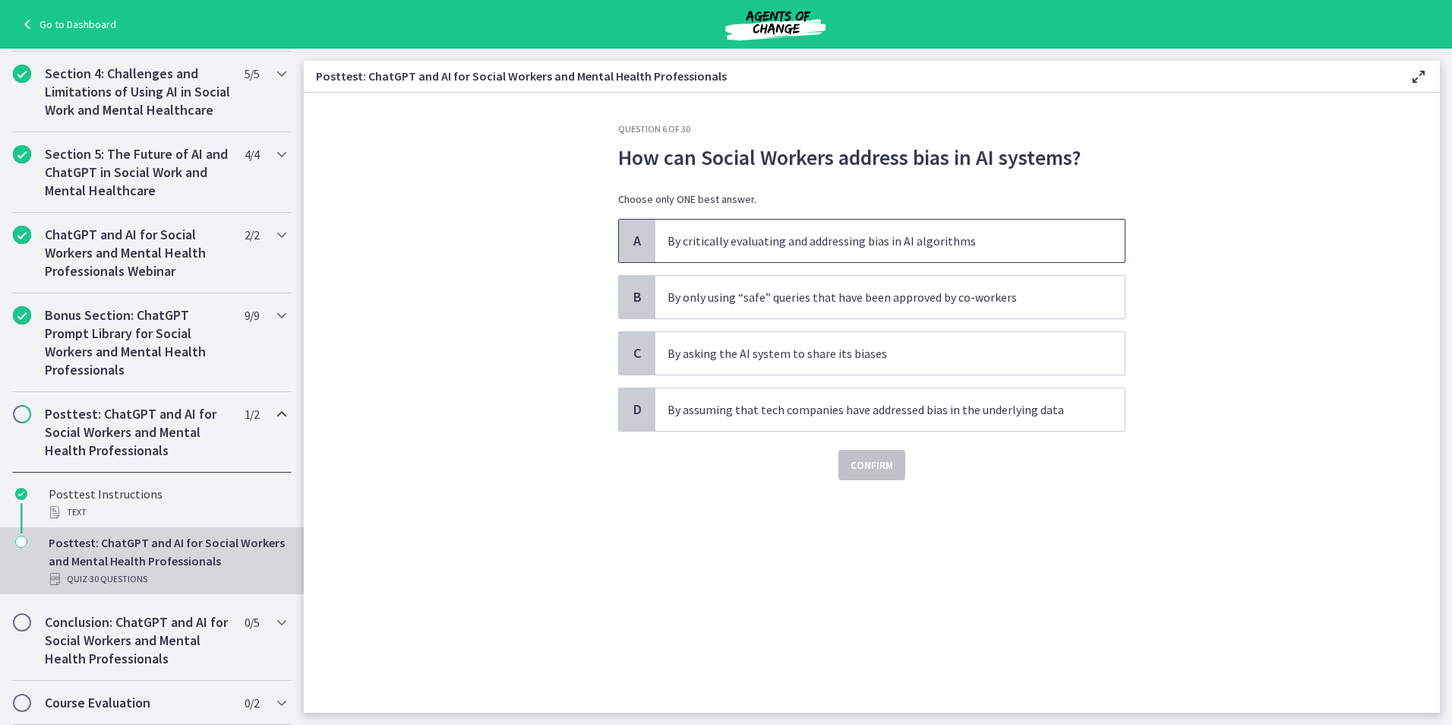
click at [719, 232] on p "By critically evaluating and addressing bias in AI algorithms" at bounding box center [875, 241] width 415 height 18
click at [880, 468] on span "Confirm" at bounding box center [872, 465] width 43 height 18
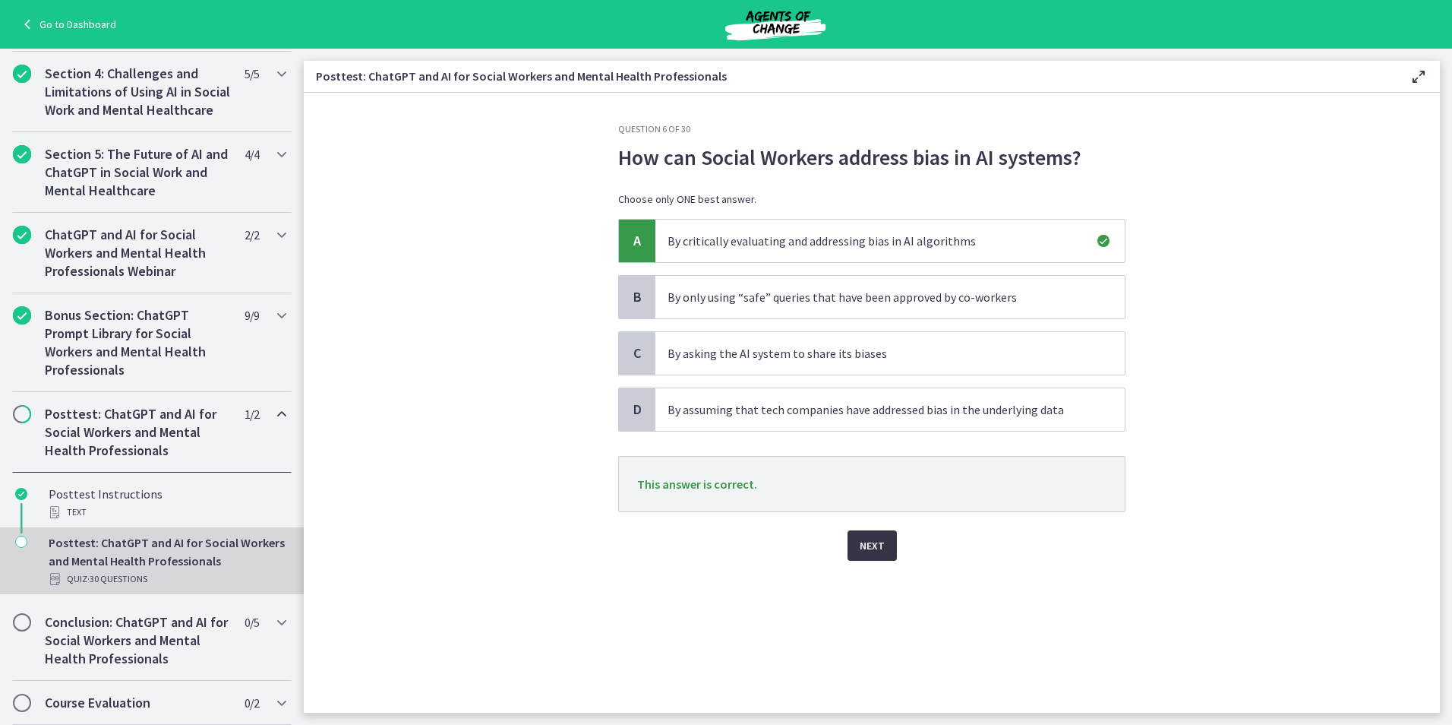
click at [870, 542] on span "Next" at bounding box center [872, 545] width 25 height 18
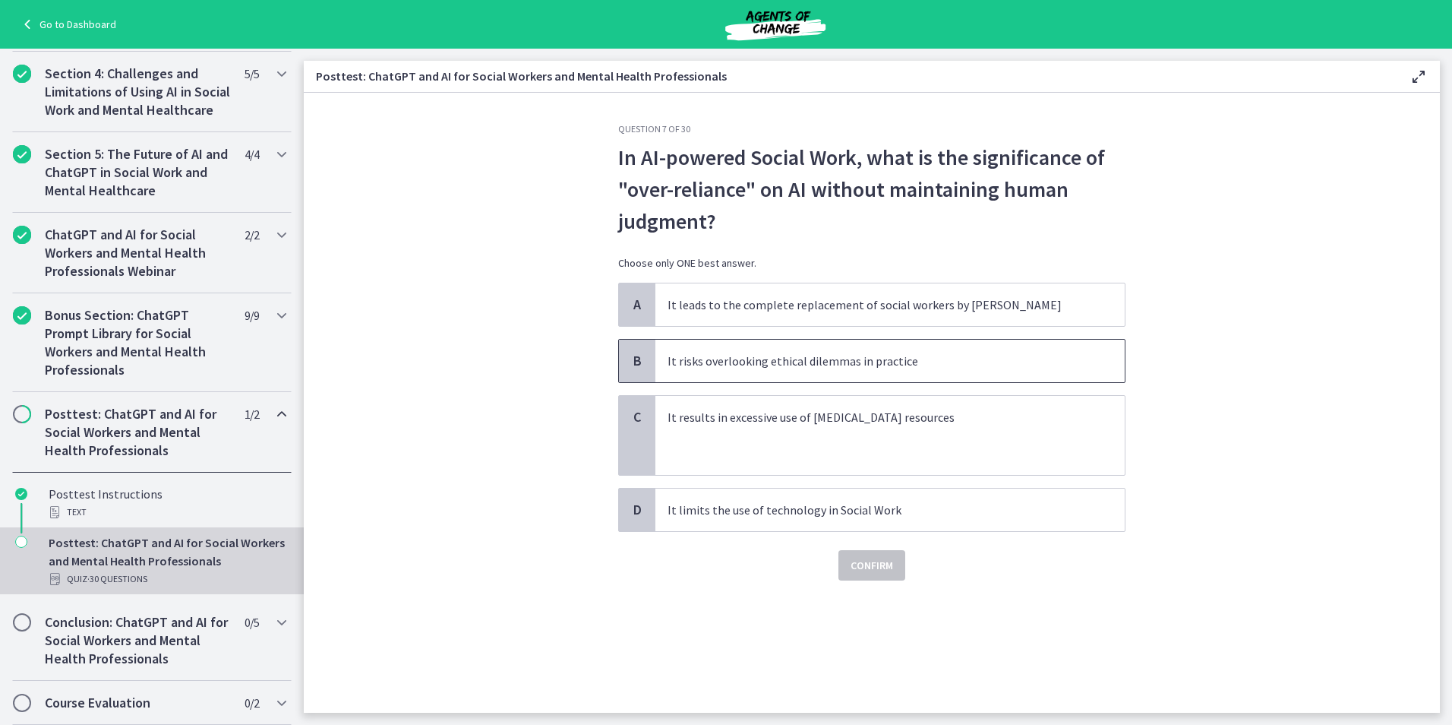
click at [1021, 356] on p "It risks overlooking ethical dilemmas in practice" at bounding box center [875, 361] width 415 height 18
click at [880, 561] on span "Confirm" at bounding box center [872, 565] width 43 height 18
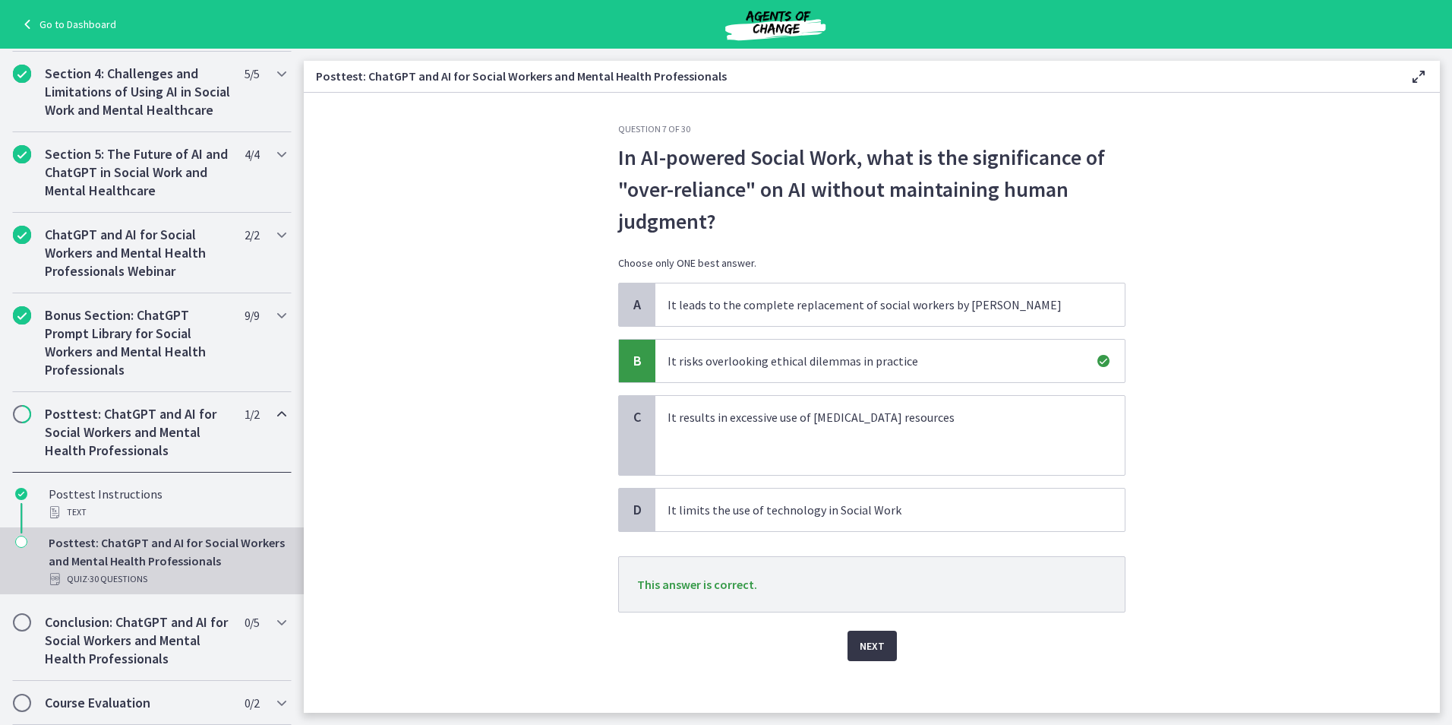
click at [867, 652] on span "Next" at bounding box center [872, 645] width 25 height 18
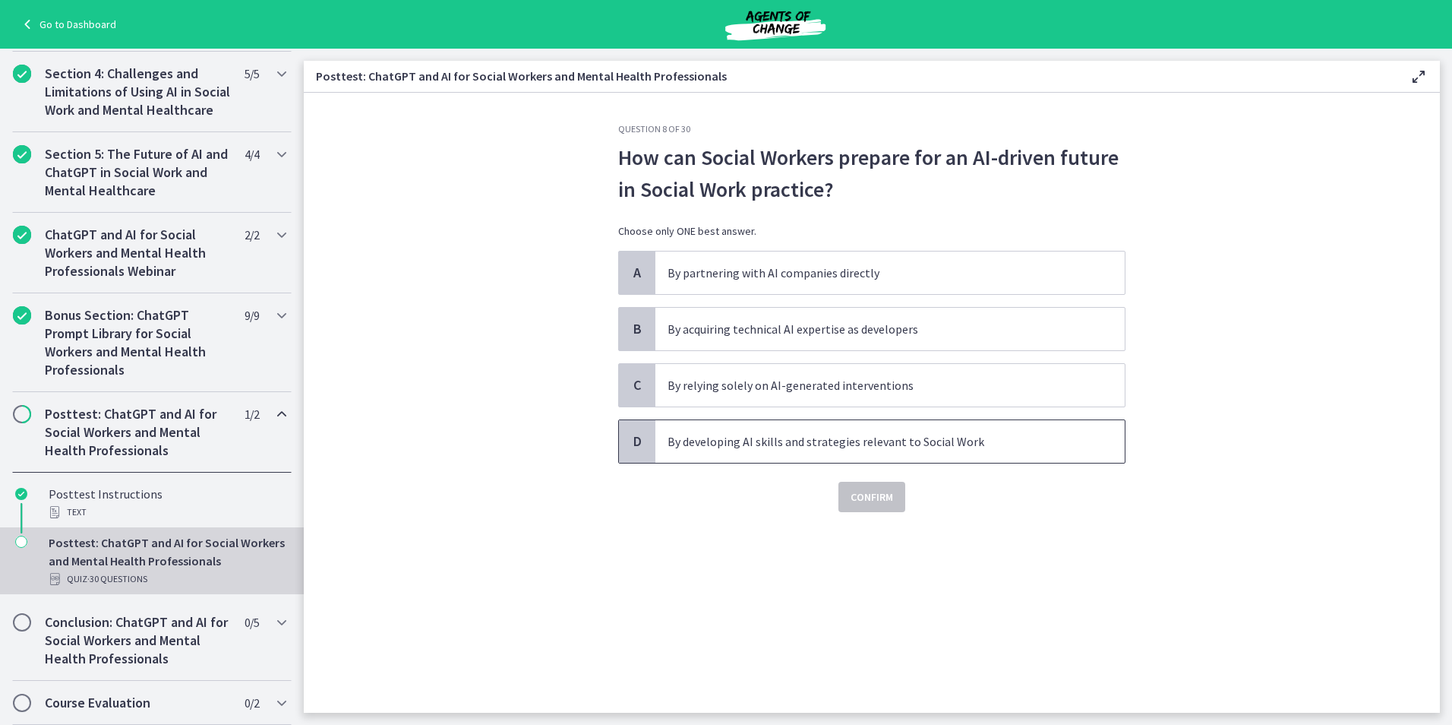
click at [1018, 450] on p "By developing AI skills and strategies relevant to Social Work" at bounding box center [875, 441] width 415 height 18
click at [882, 499] on span "Confirm" at bounding box center [872, 497] width 43 height 18
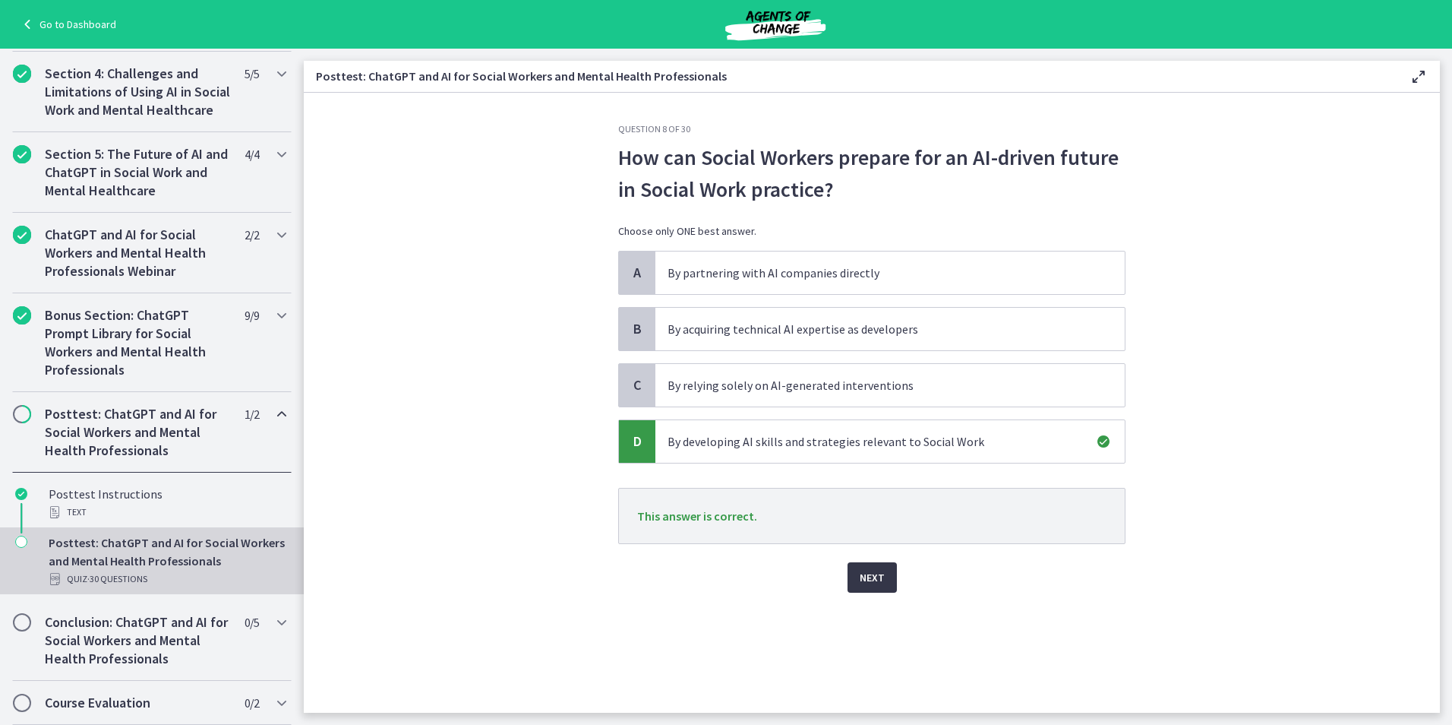
click at [869, 574] on span "Next" at bounding box center [872, 577] width 25 height 18
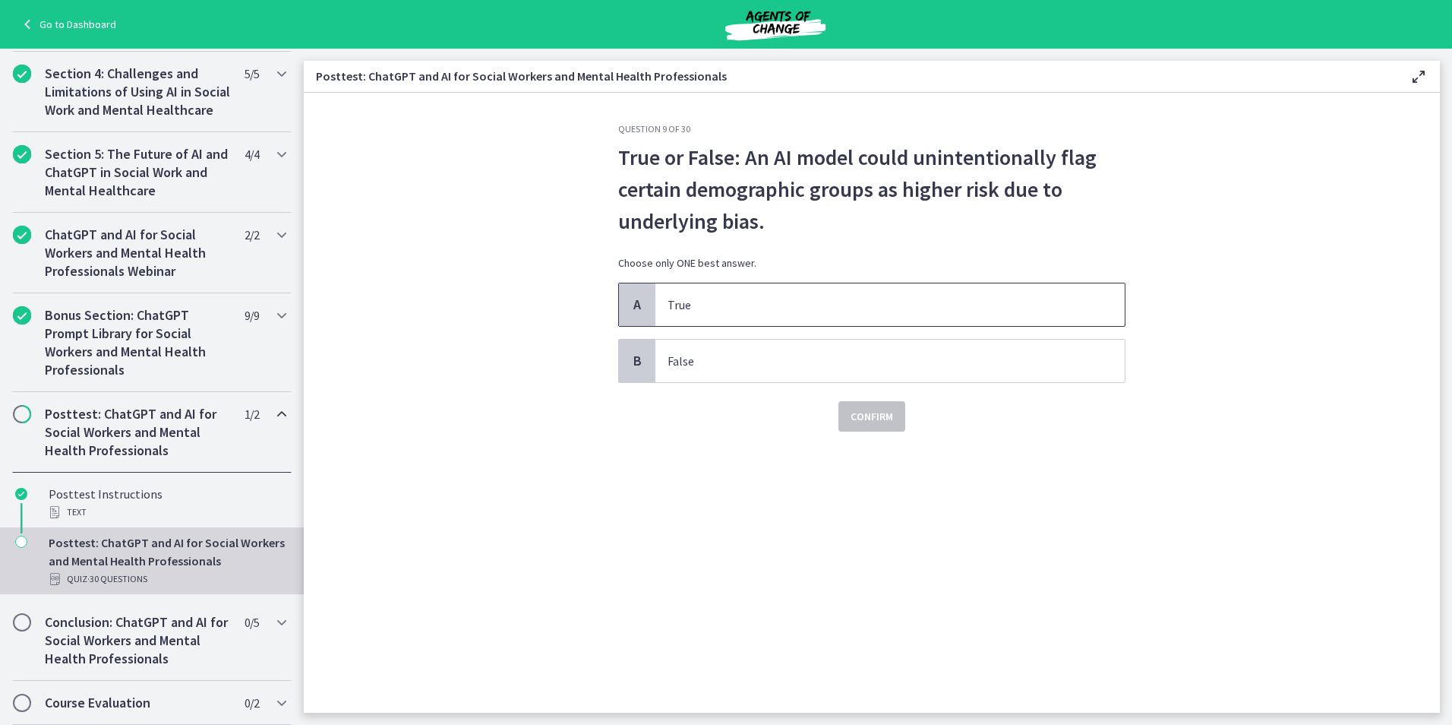
click at [775, 287] on span "True" at bounding box center [889, 304] width 469 height 43
click at [848, 428] on button "Confirm" at bounding box center [872, 416] width 67 height 30
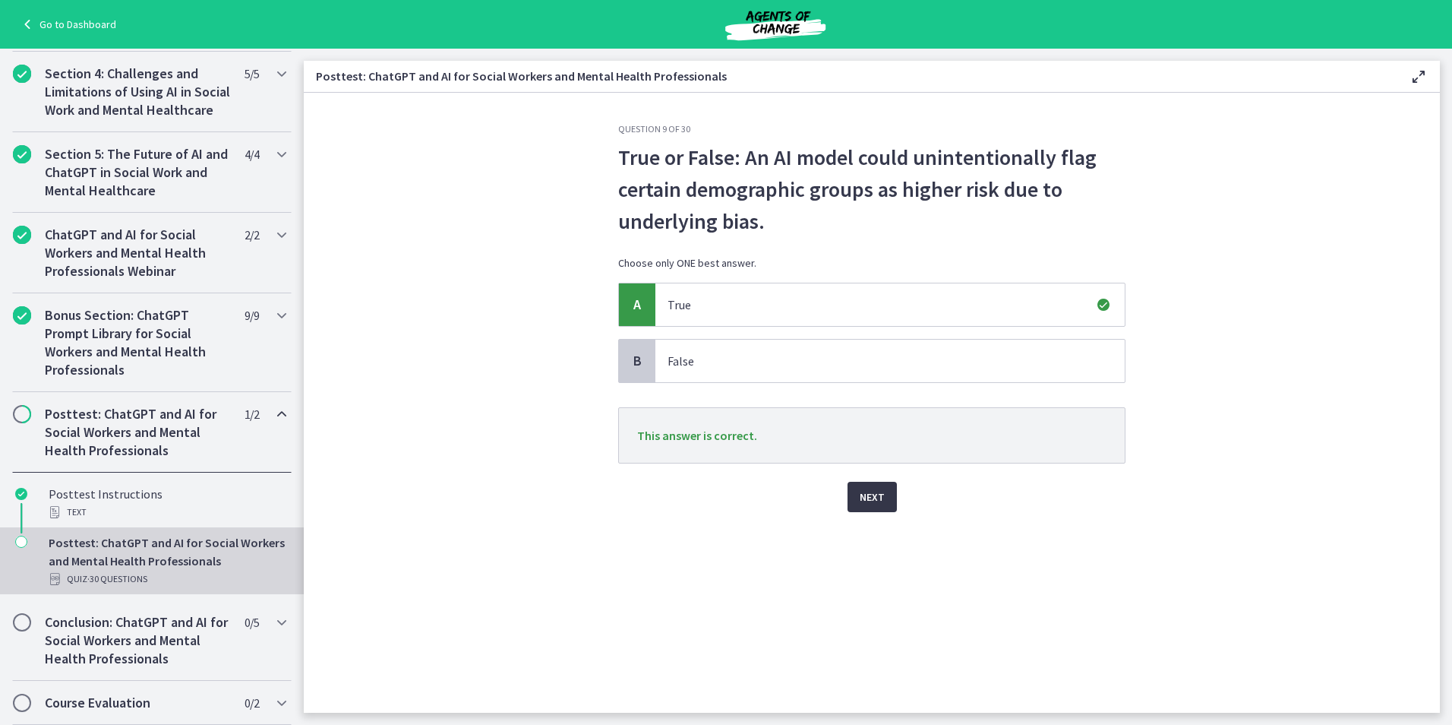
click at [881, 492] on span "Next" at bounding box center [872, 497] width 25 height 18
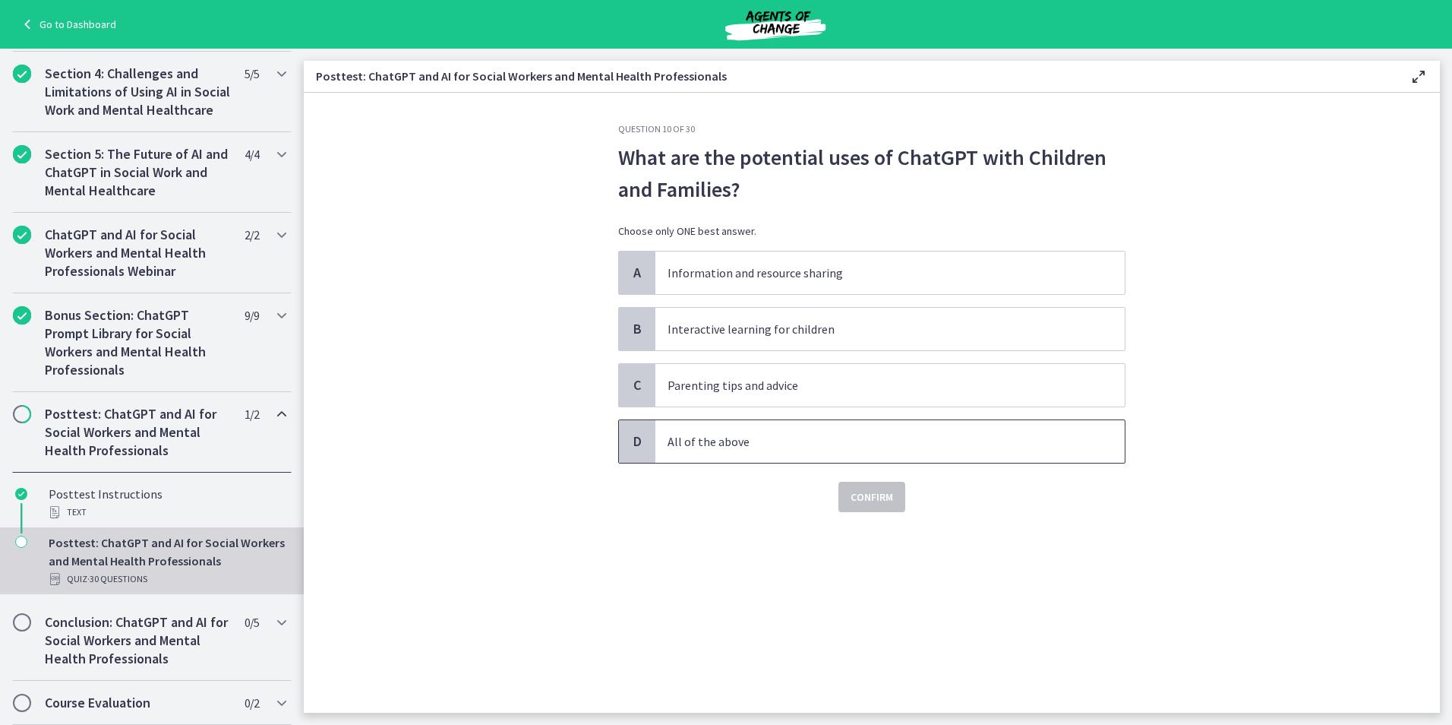
click at [749, 437] on p "All of the above" at bounding box center [875, 441] width 415 height 18
click at [883, 494] on span "Confirm" at bounding box center [872, 497] width 43 height 18
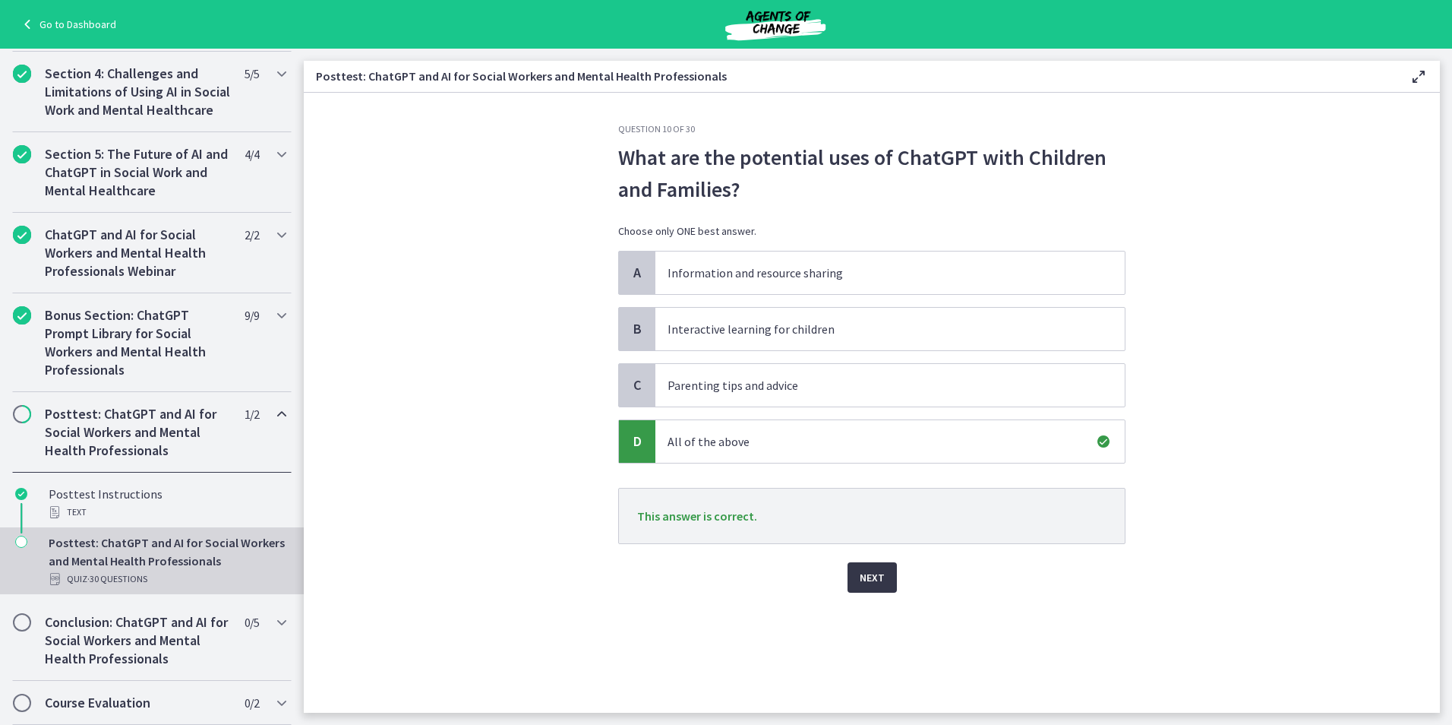
click at [875, 585] on span "Next" at bounding box center [872, 577] width 25 height 18
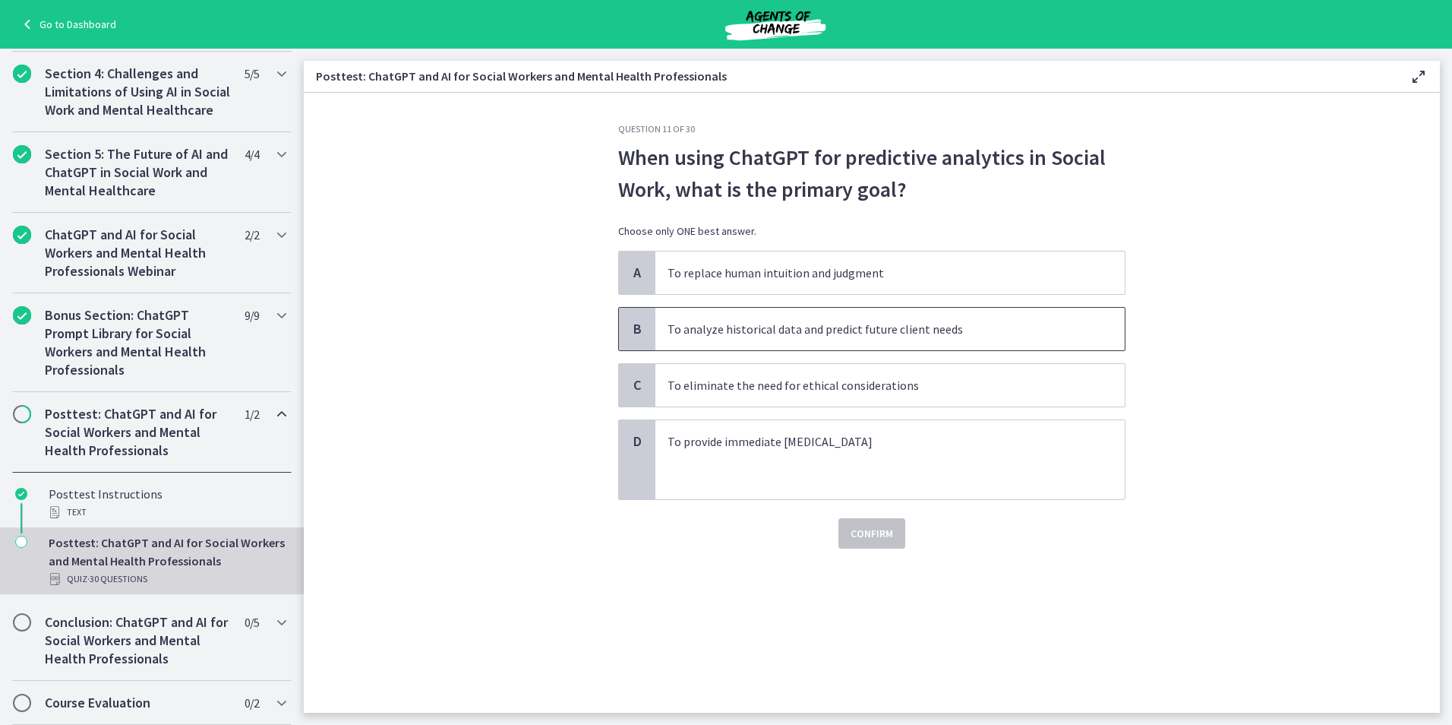
click at [765, 325] on p "To analyze historical data and predict future client needs" at bounding box center [875, 329] width 415 height 18
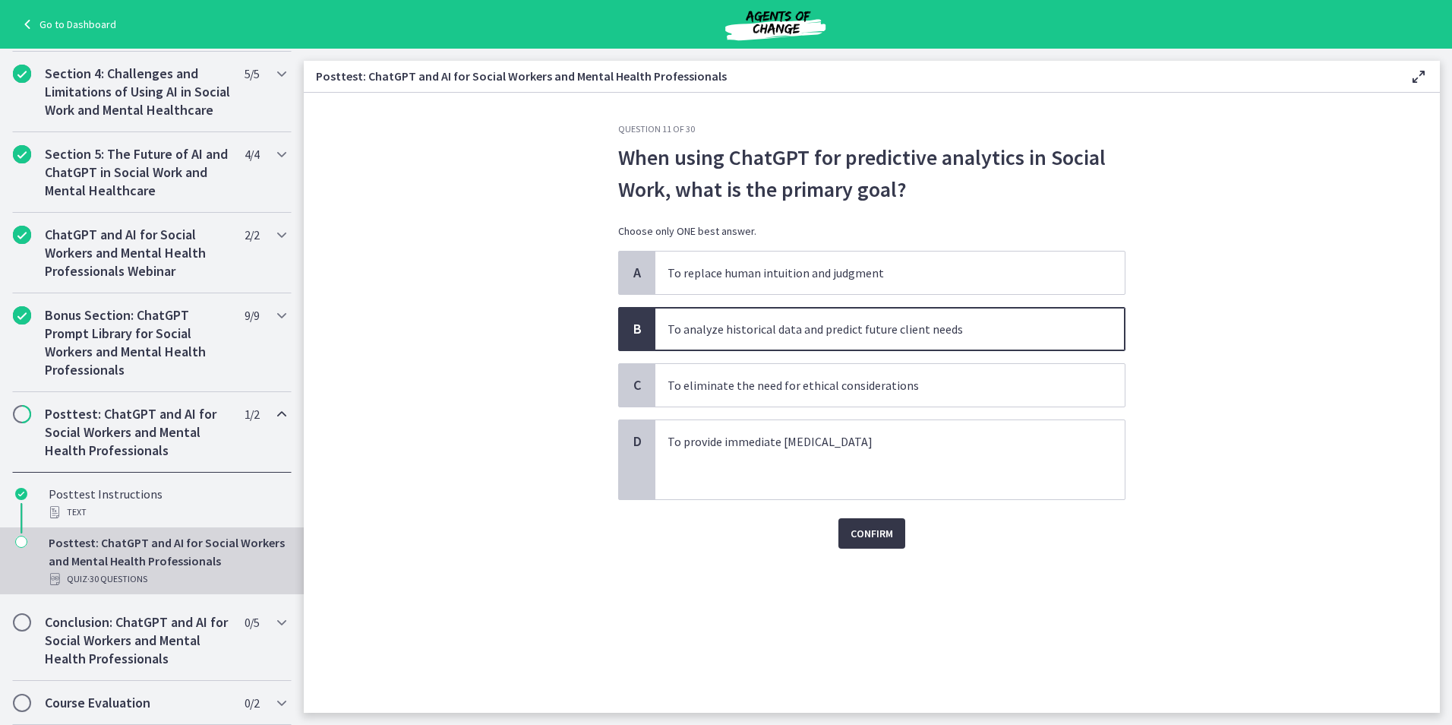
click at [884, 527] on span "Confirm" at bounding box center [872, 533] width 43 height 18
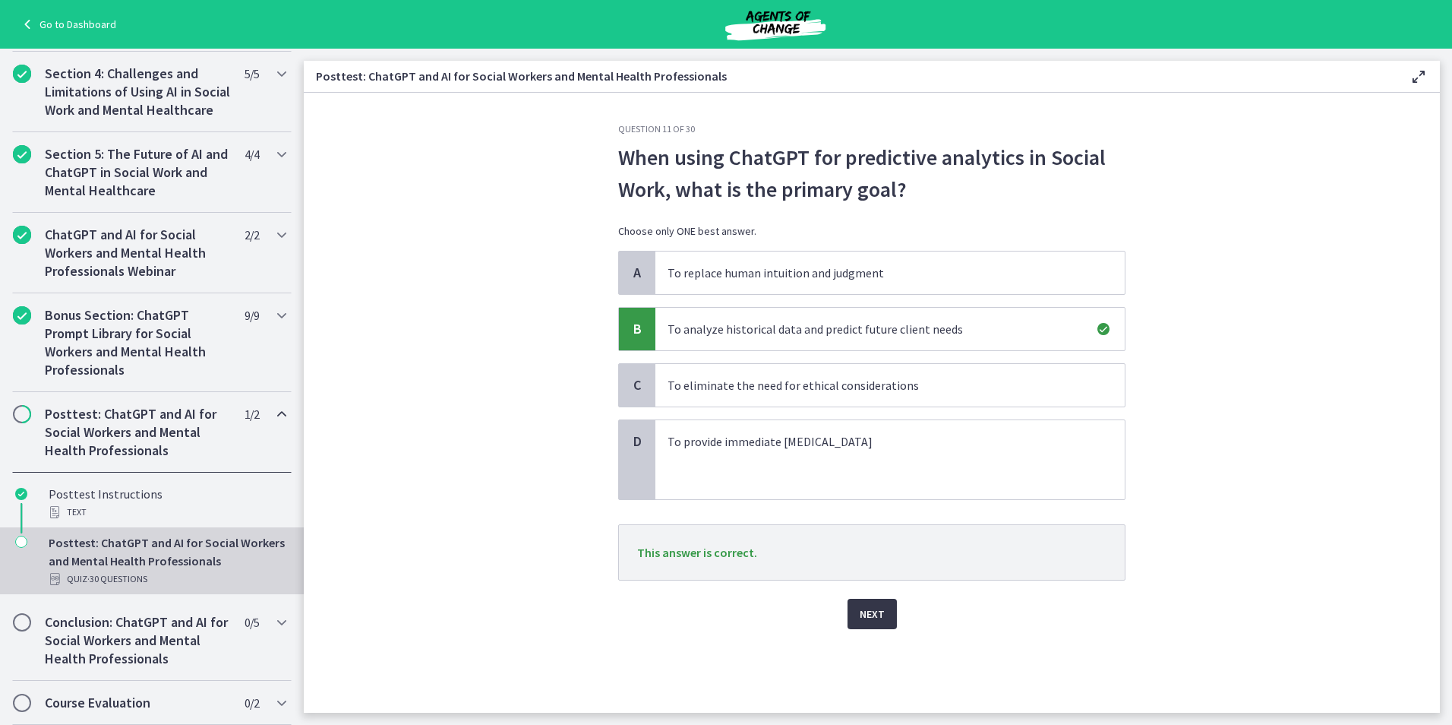
click at [873, 611] on span "Next" at bounding box center [872, 614] width 25 height 18
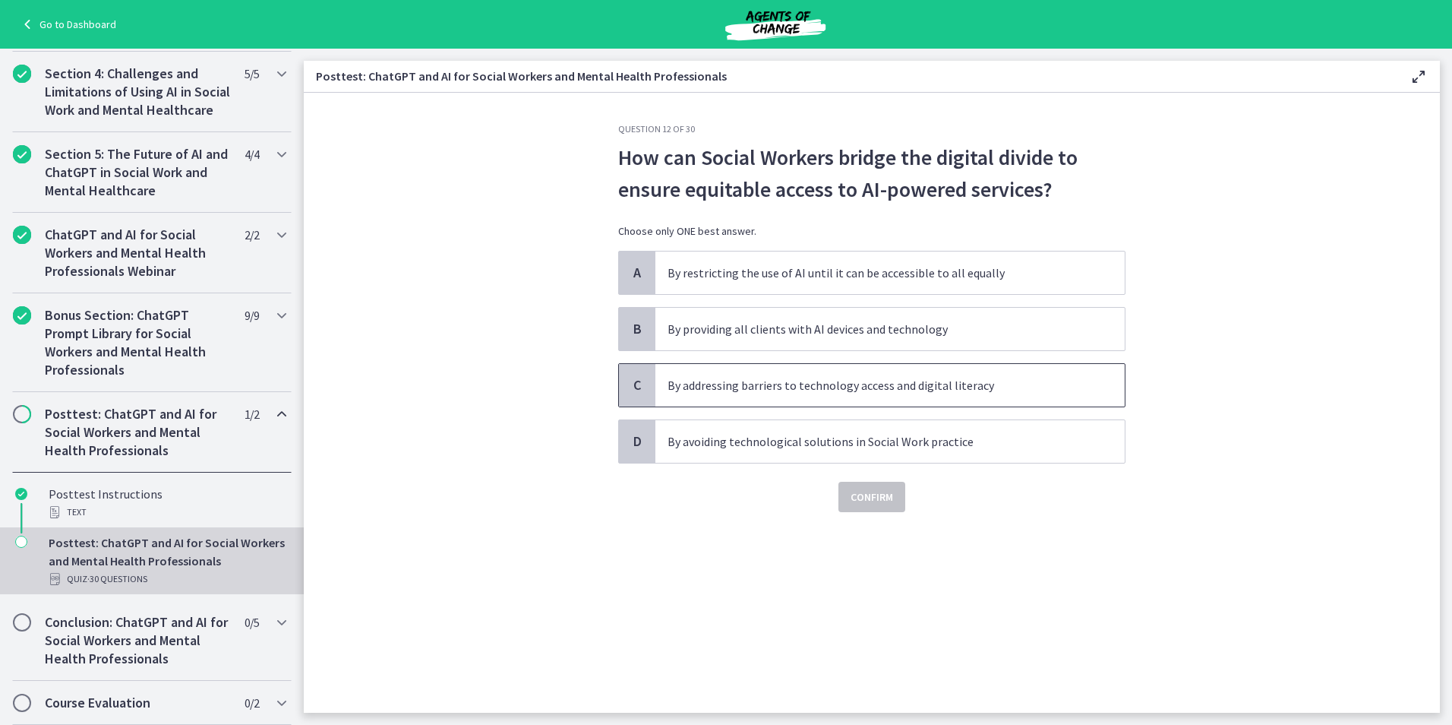
click at [835, 393] on p "By addressing barriers to technology access and digital literacy" at bounding box center [875, 385] width 415 height 18
click at [876, 515] on div "Question 12 of 30 How can Social Workers bridge the digital divide to ensure eq…" at bounding box center [872, 417] width 532 height 589
click at [879, 487] on button "Confirm" at bounding box center [872, 497] width 67 height 30
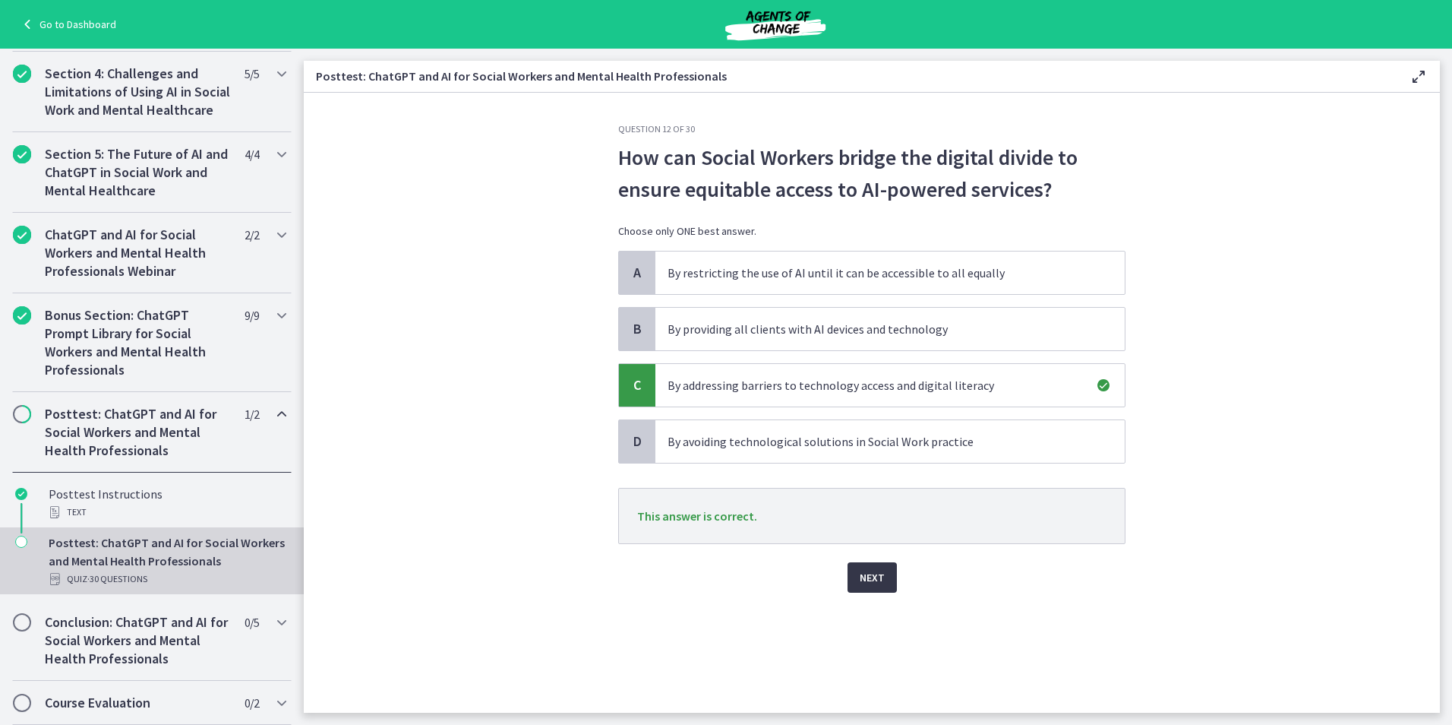
click at [892, 576] on button "Next" at bounding box center [872, 577] width 49 height 30
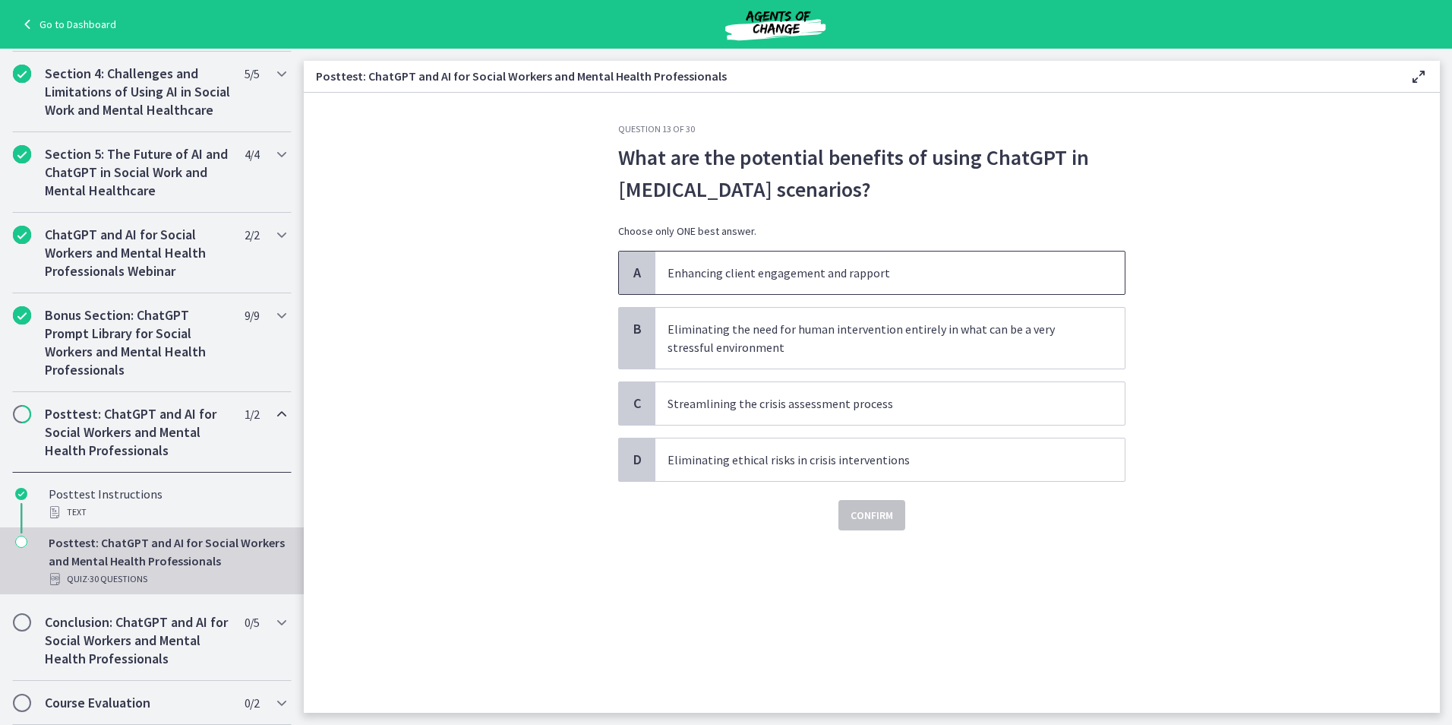
click at [911, 283] on span "Enhancing client engagement and rapport" at bounding box center [889, 272] width 469 height 43
click at [868, 519] on span "Confirm" at bounding box center [872, 515] width 43 height 18
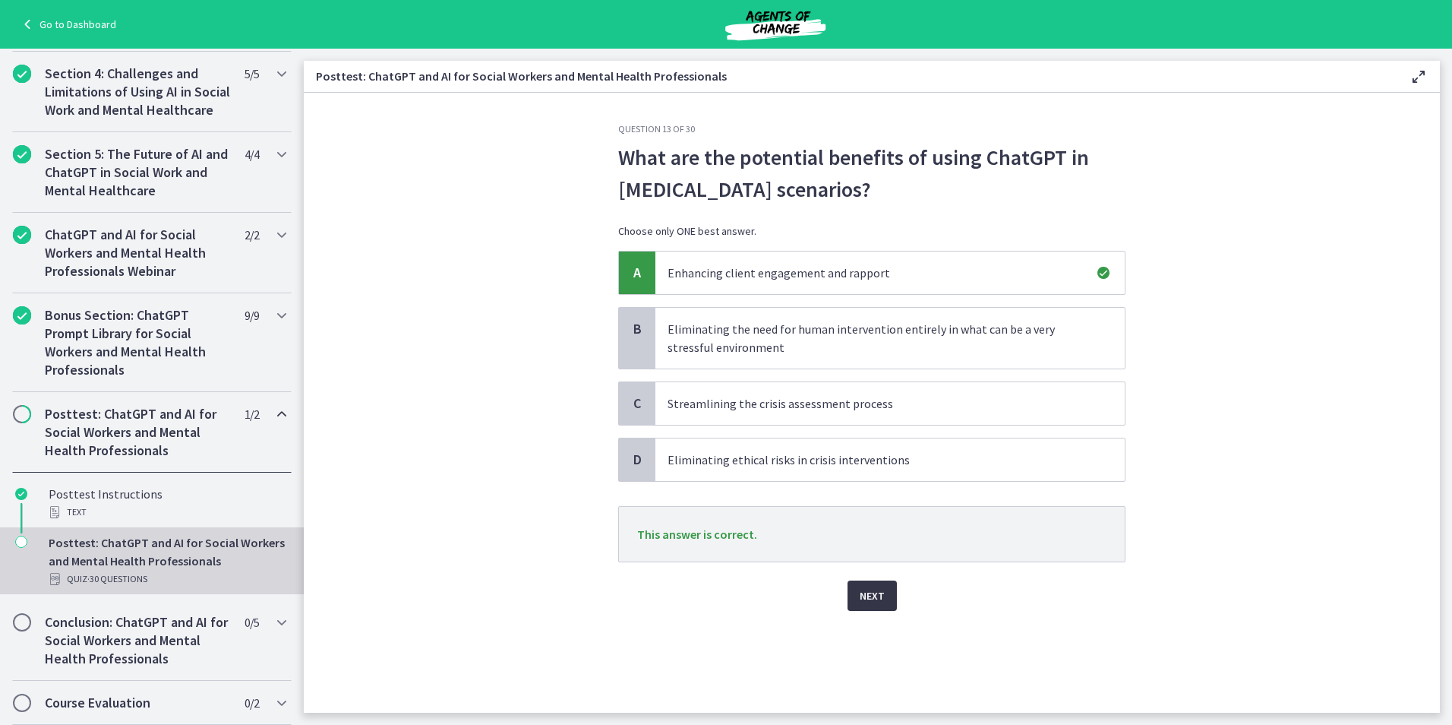
click at [867, 591] on span "Next" at bounding box center [872, 595] width 25 height 18
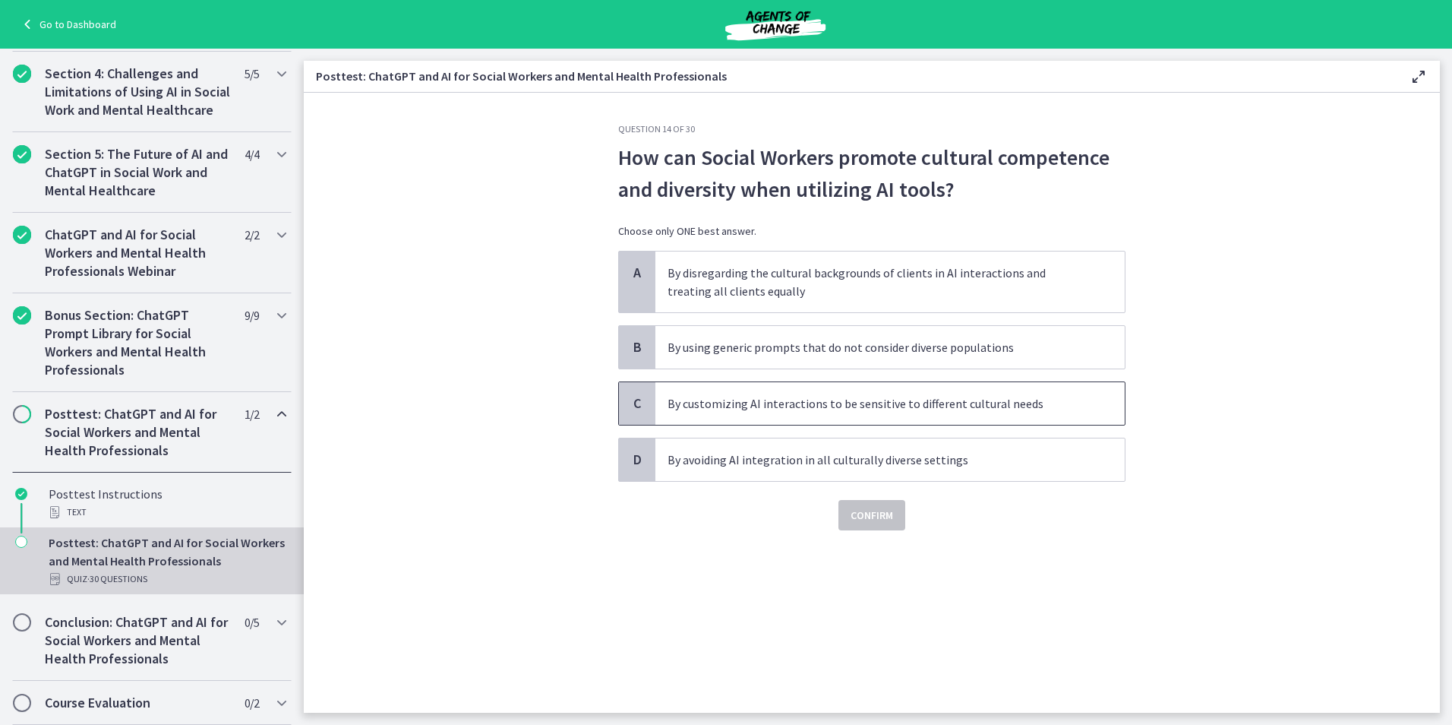
click at [876, 412] on span "By customizing AI interactions to be sensitive to different cultural needs" at bounding box center [889, 403] width 469 height 43
click at [883, 524] on button "Confirm" at bounding box center [872, 515] width 67 height 30
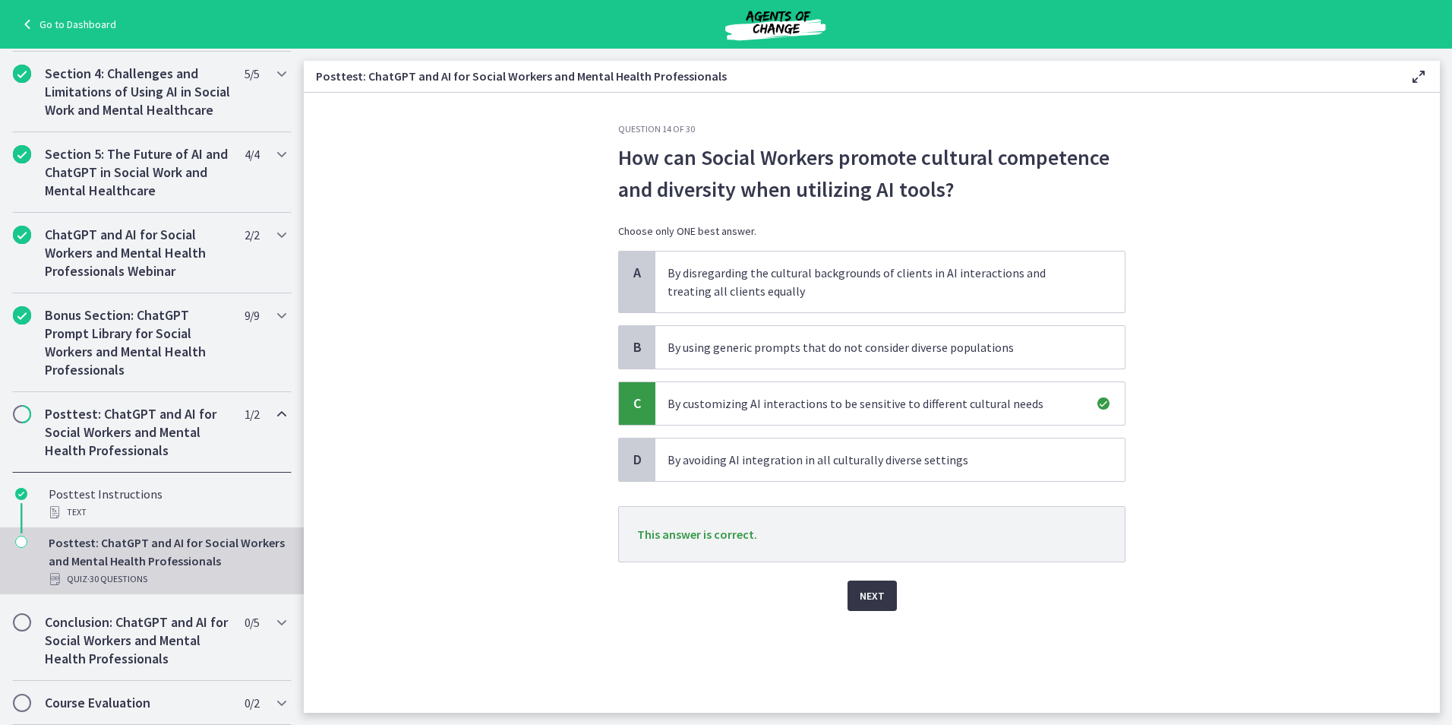
click at [874, 596] on span "Next" at bounding box center [872, 595] width 25 height 18
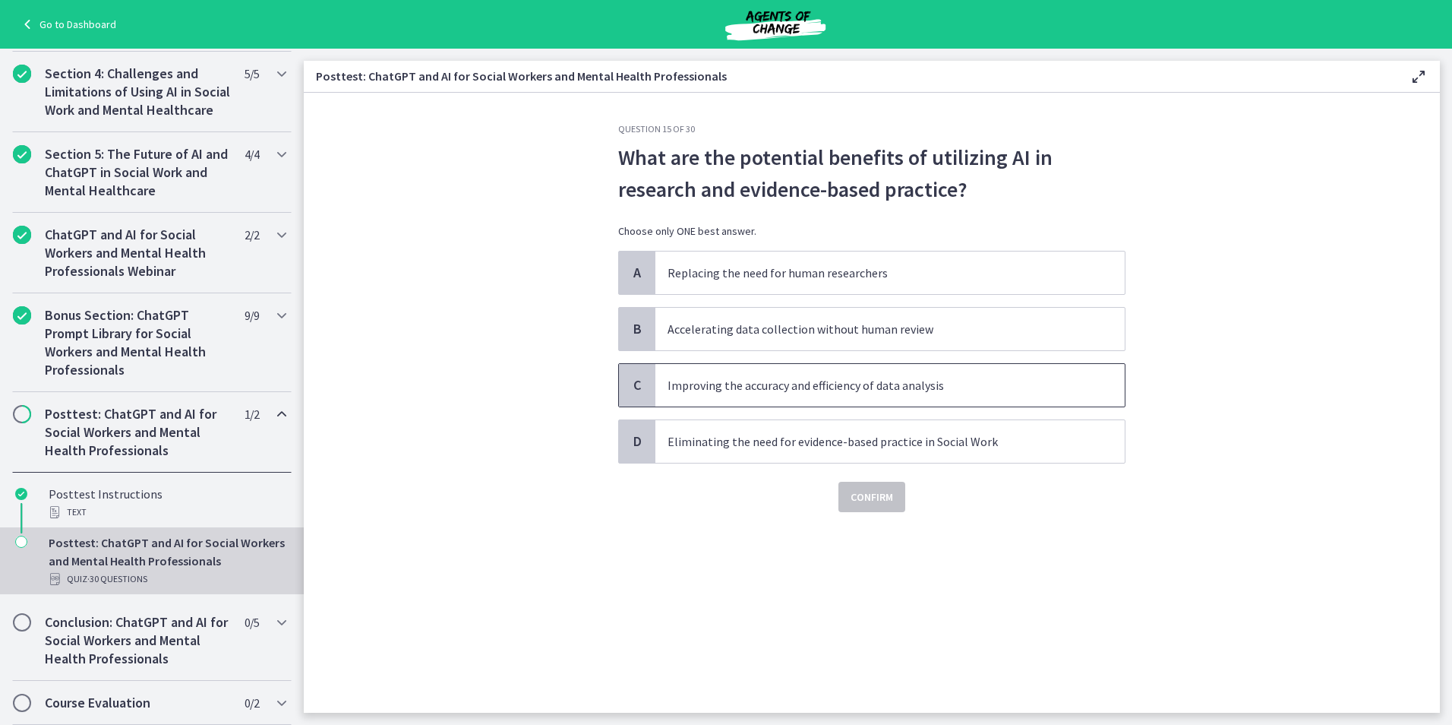
click at [813, 379] on p "Improving the accuracy and efficiency of data analysis" at bounding box center [875, 385] width 415 height 18
click at [864, 507] on button "Confirm" at bounding box center [872, 497] width 67 height 30
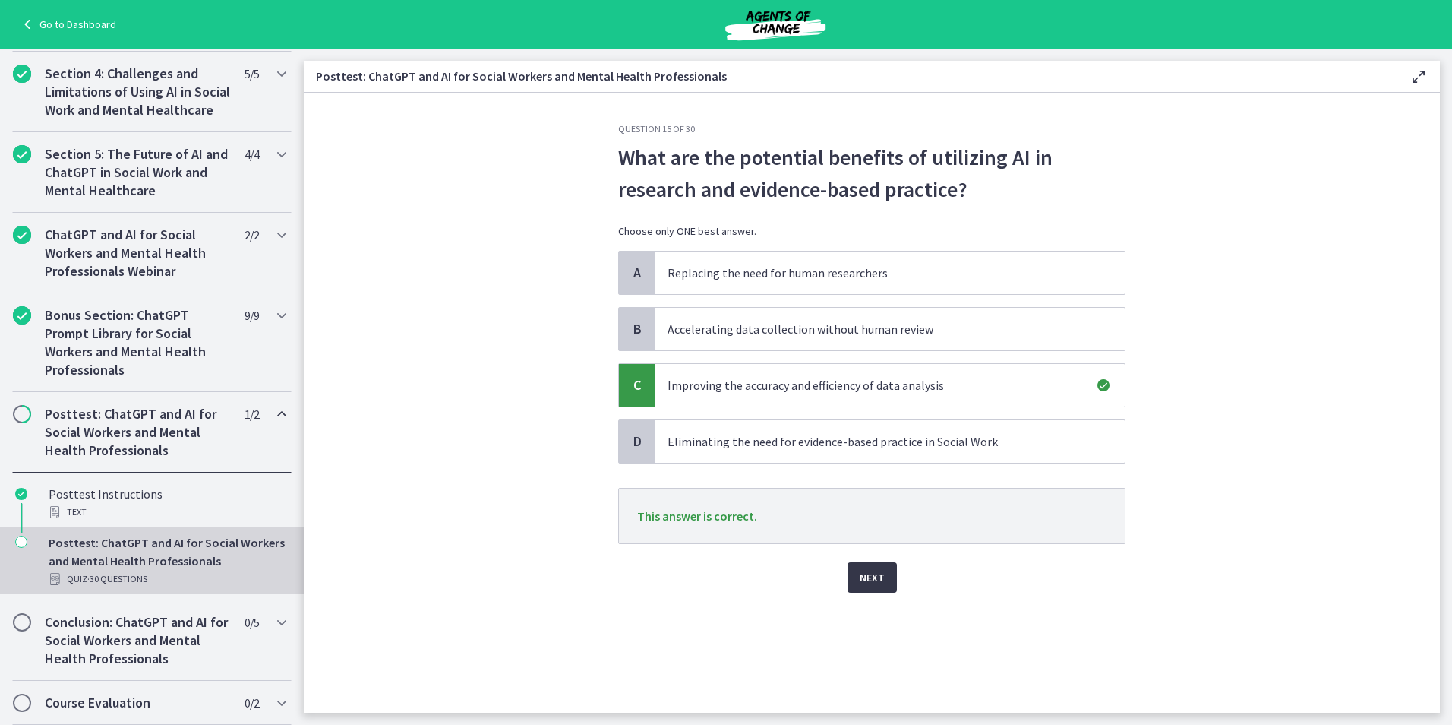
click at [870, 578] on span "Next" at bounding box center [872, 577] width 25 height 18
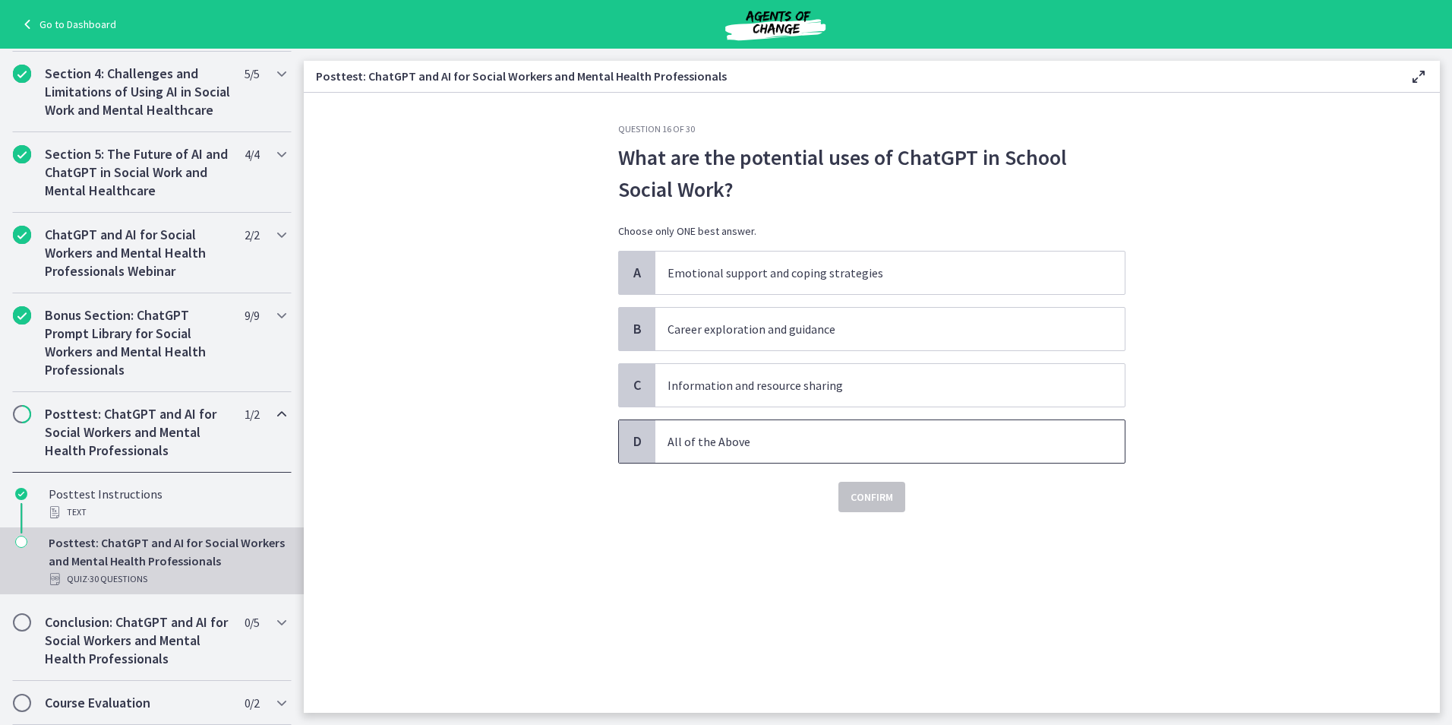
click at [760, 441] on p "All of the Above" at bounding box center [875, 441] width 415 height 18
click at [877, 492] on span "Confirm" at bounding box center [872, 497] width 43 height 18
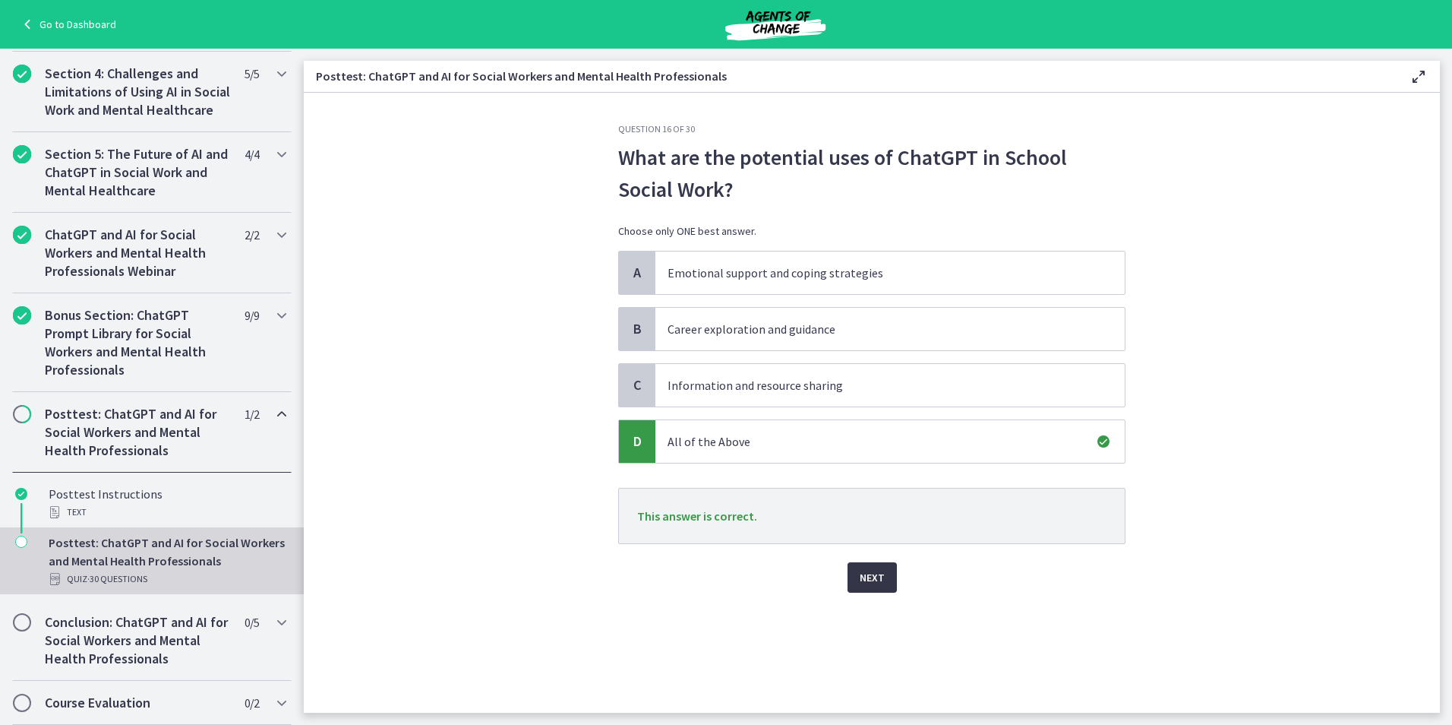
click at [880, 577] on span "Next" at bounding box center [872, 577] width 25 height 18
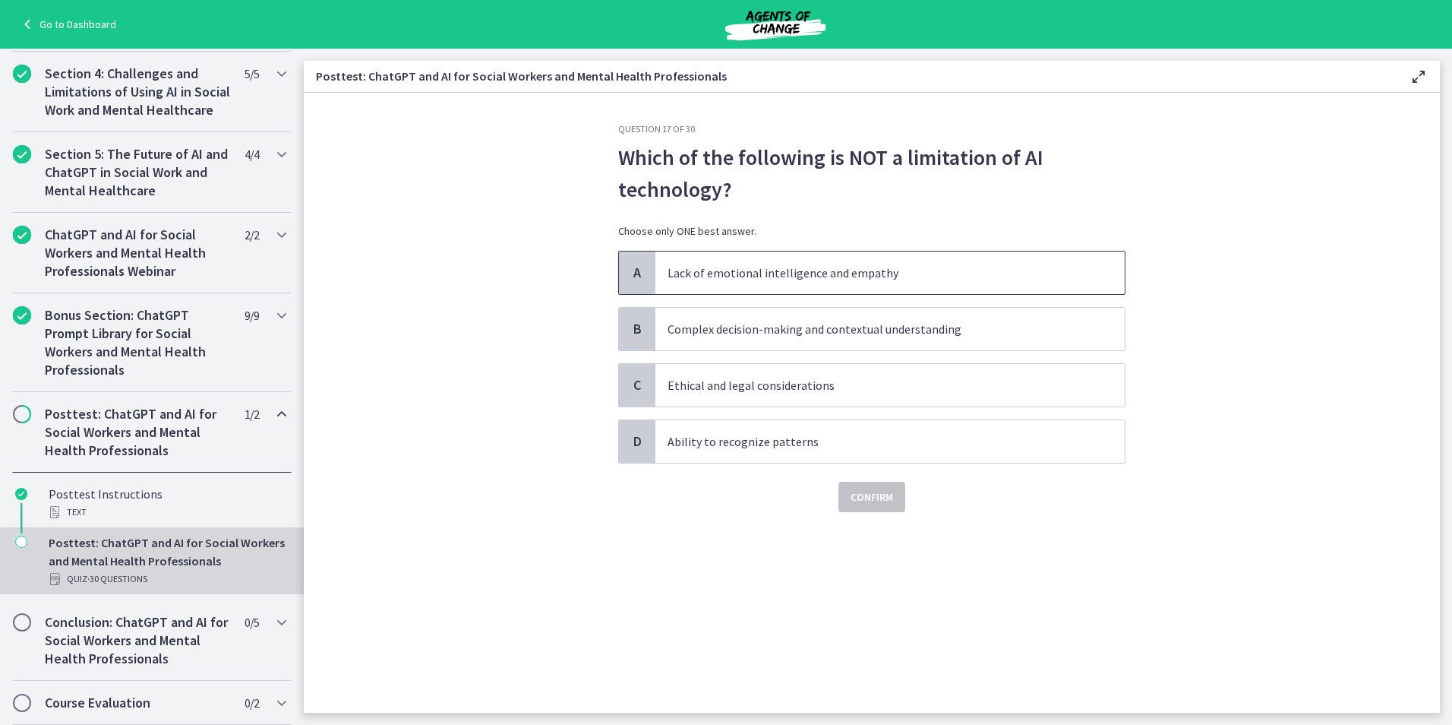
click at [790, 278] on p "Lack of emotional intelligence and empathy" at bounding box center [875, 273] width 415 height 18
click at [877, 491] on span "Confirm" at bounding box center [872, 497] width 43 height 18
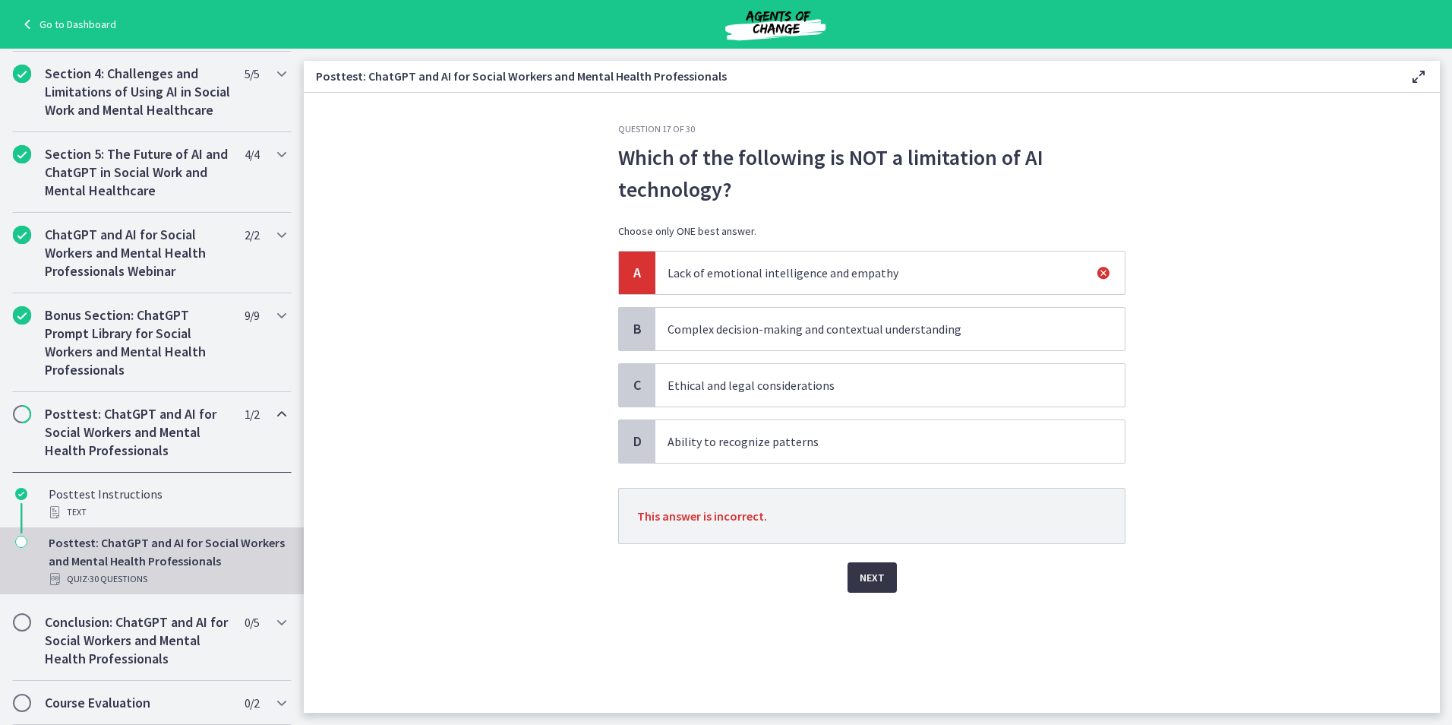
click at [873, 583] on span "Next" at bounding box center [872, 577] width 25 height 18
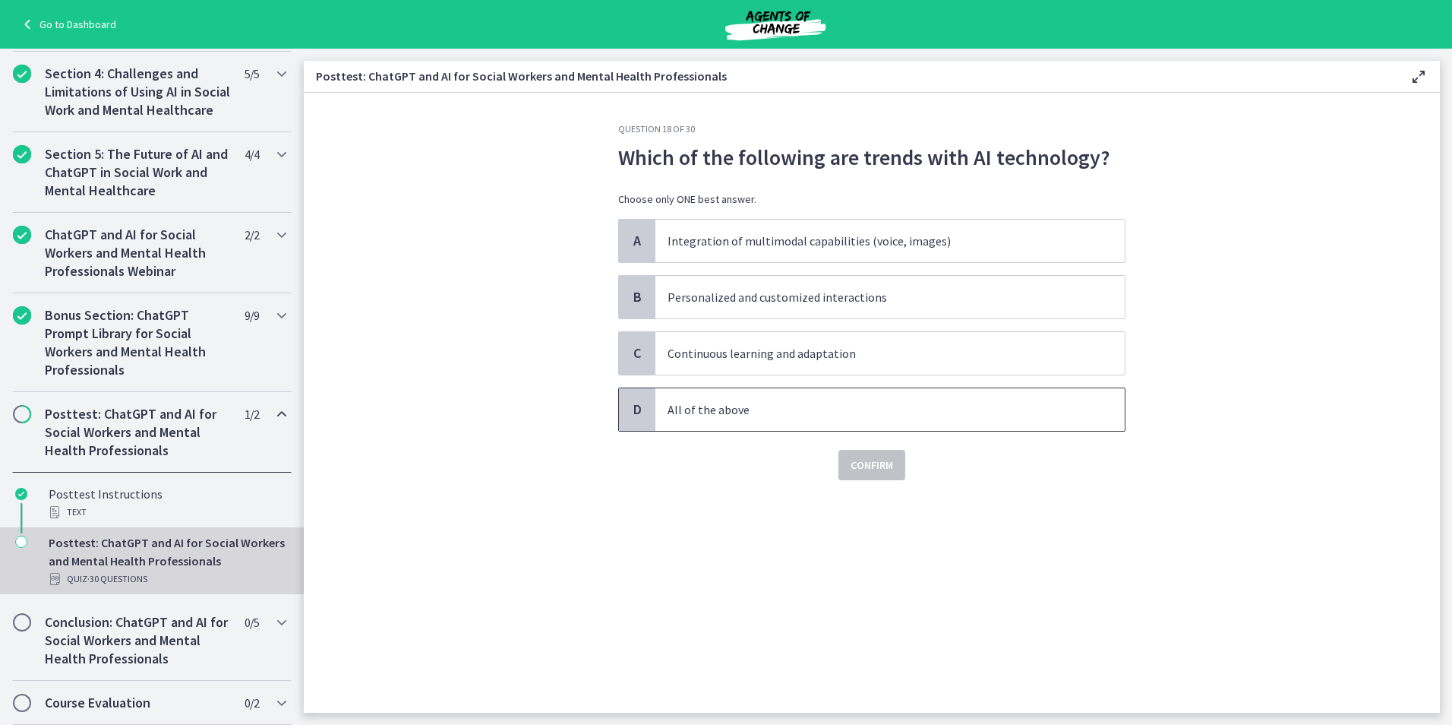
click at [713, 422] on span "All of the above" at bounding box center [889, 409] width 469 height 43
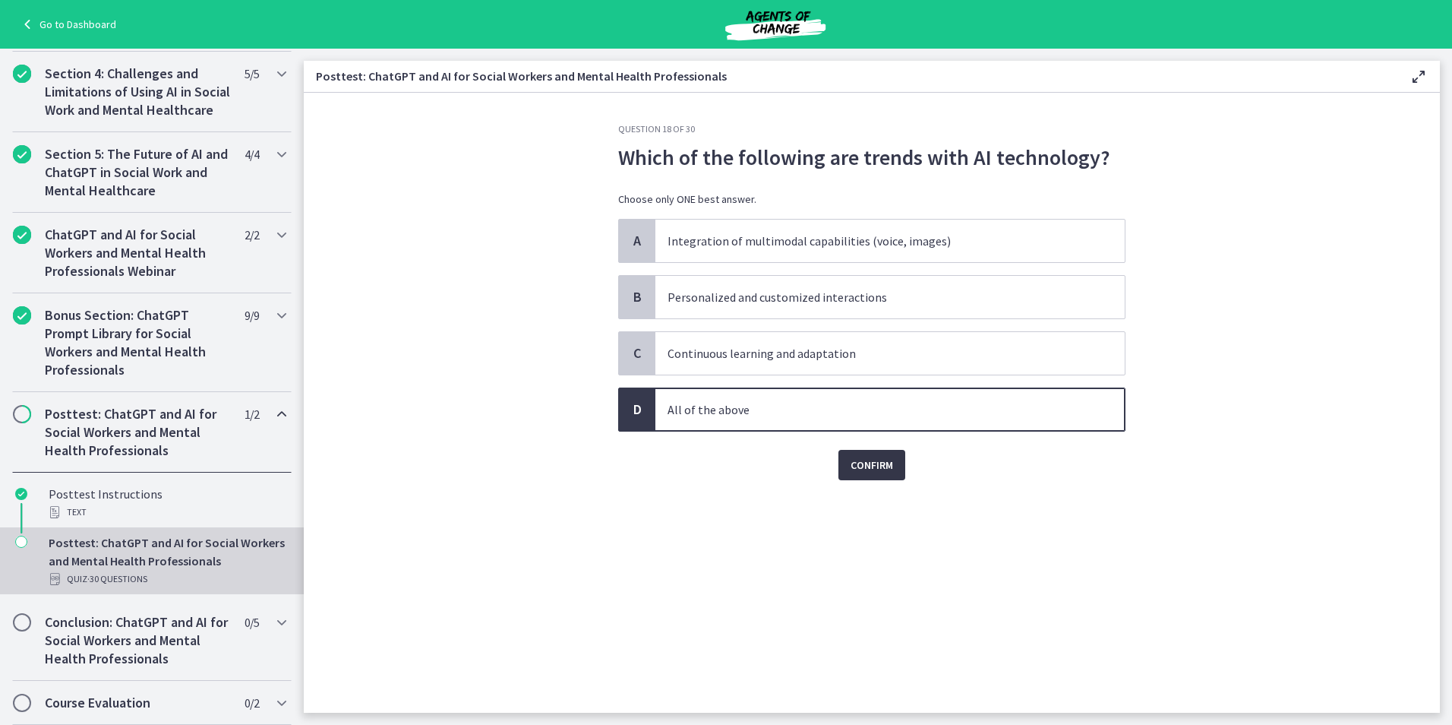
click at [888, 467] on span "Confirm" at bounding box center [872, 465] width 43 height 18
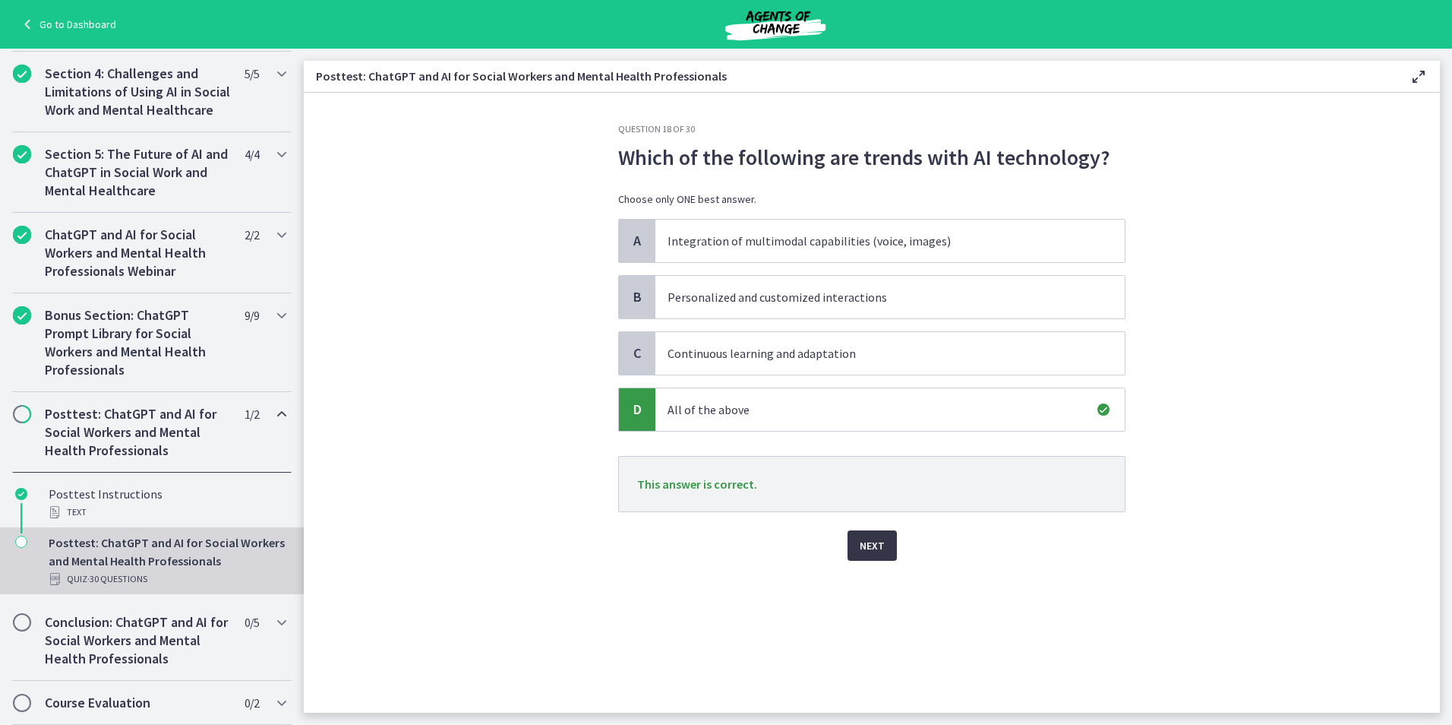
click at [879, 535] on button "Next" at bounding box center [872, 545] width 49 height 30
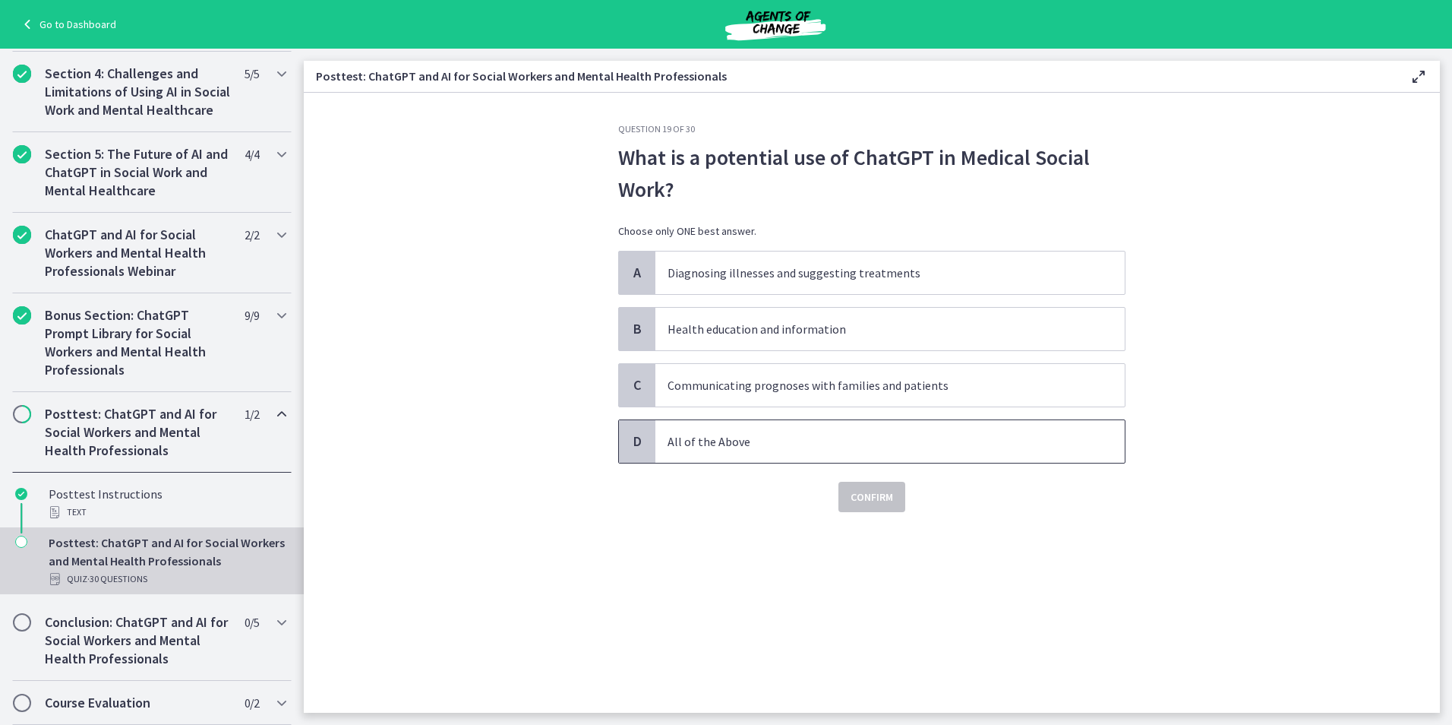
click at [795, 453] on span "All of the Above" at bounding box center [889, 441] width 469 height 43
click at [886, 496] on span "Confirm" at bounding box center [872, 497] width 43 height 18
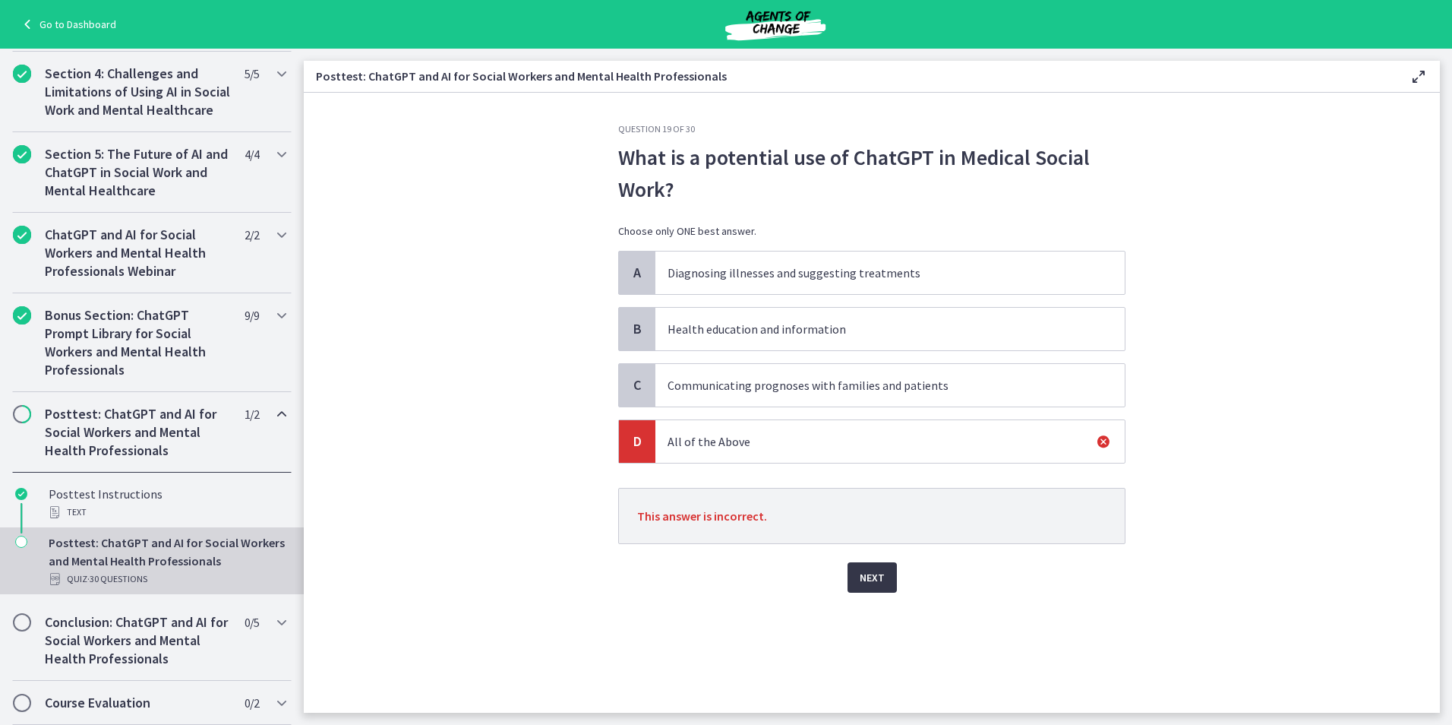
click at [881, 589] on button "Next" at bounding box center [872, 577] width 49 height 30
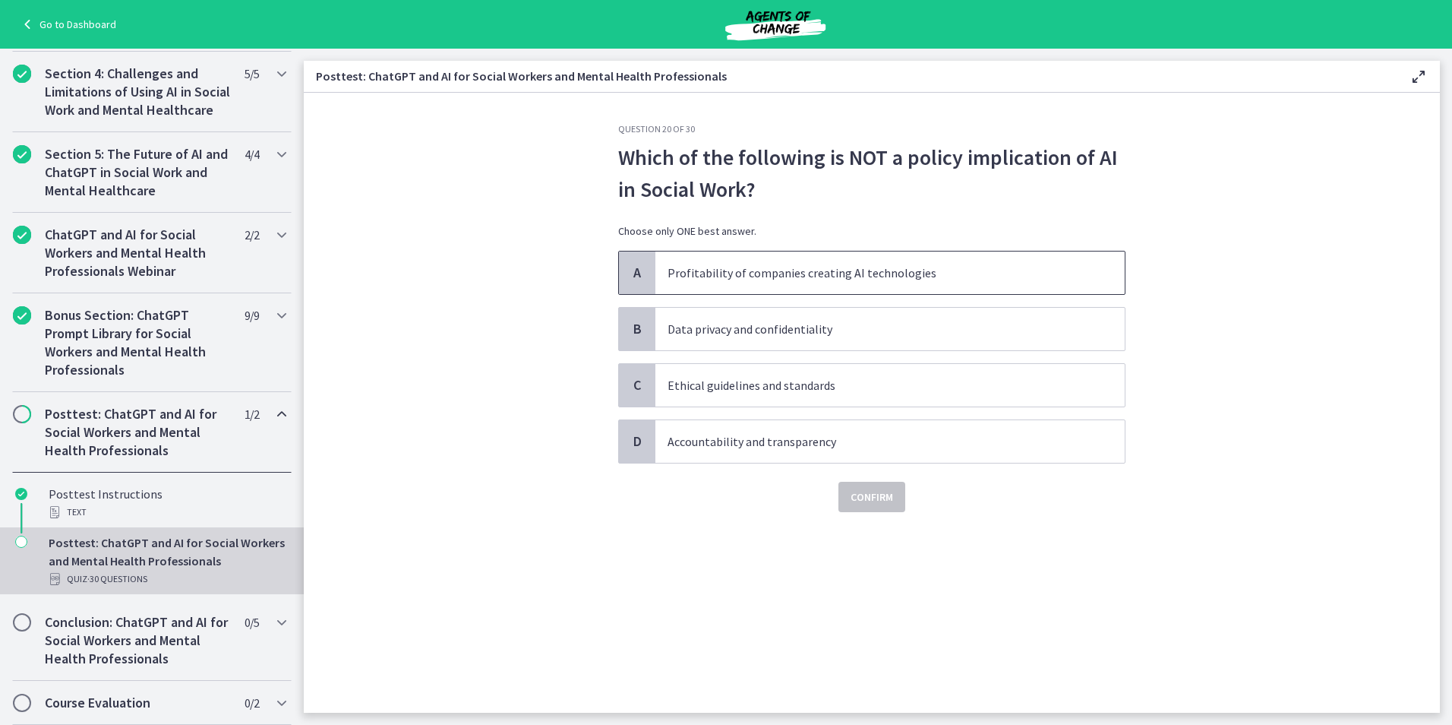
click at [853, 272] on p "Profitability of companies creating AI technologies" at bounding box center [875, 273] width 415 height 18
click at [864, 496] on span "Confirm" at bounding box center [872, 497] width 43 height 18
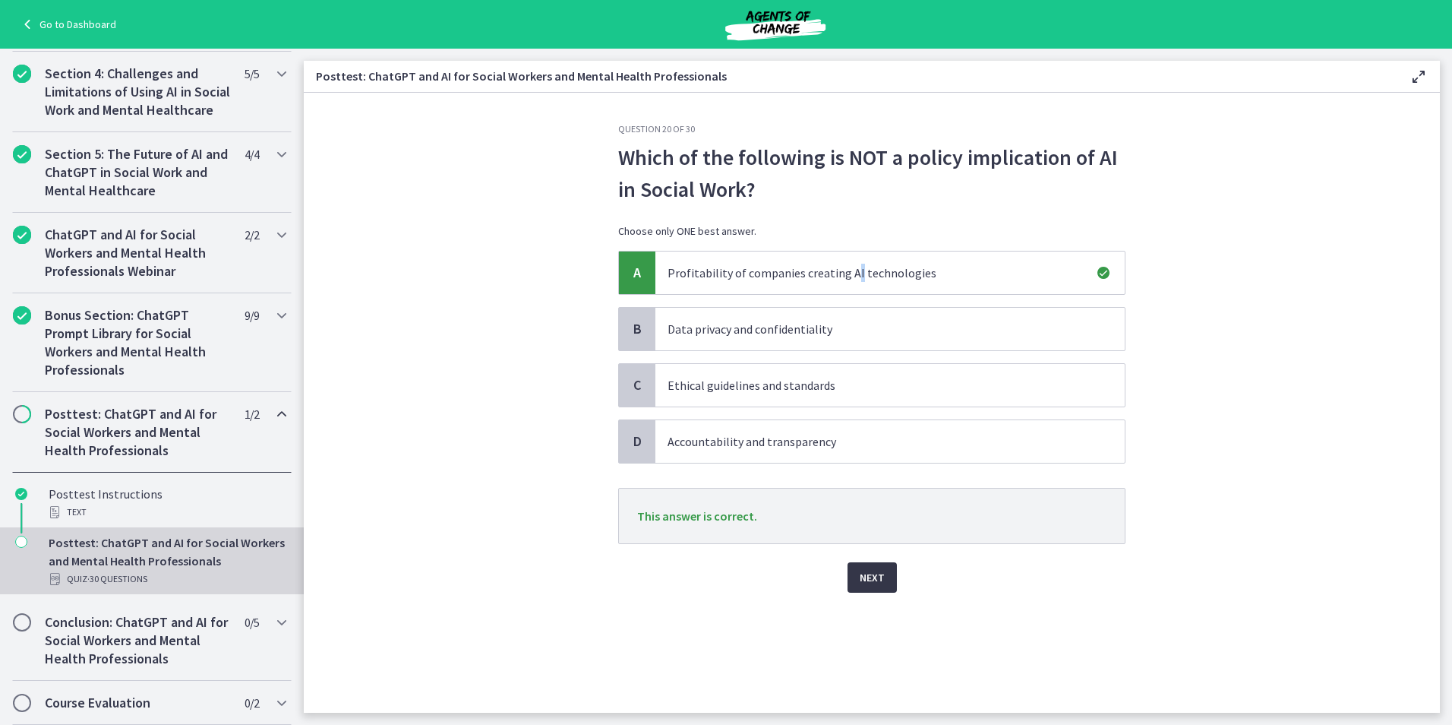
click at [882, 571] on span "Next" at bounding box center [872, 577] width 25 height 18
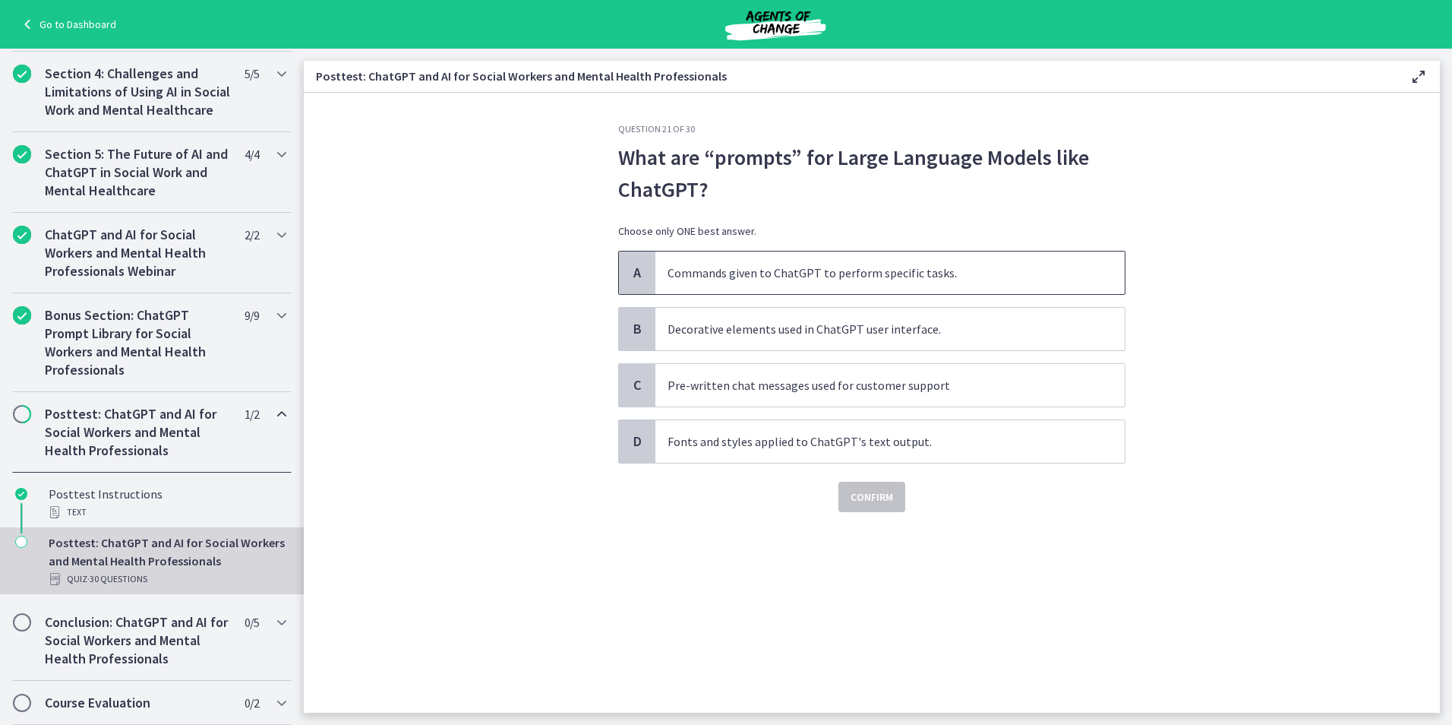
click at [864, 279] on p "Commands given to ChatGPT to perform specific tasks." at bounding box center [875, 273] width 415 height 18
click at [877, 502] on span "Confirm" at bounding box center [872, 497] width 43 height 18
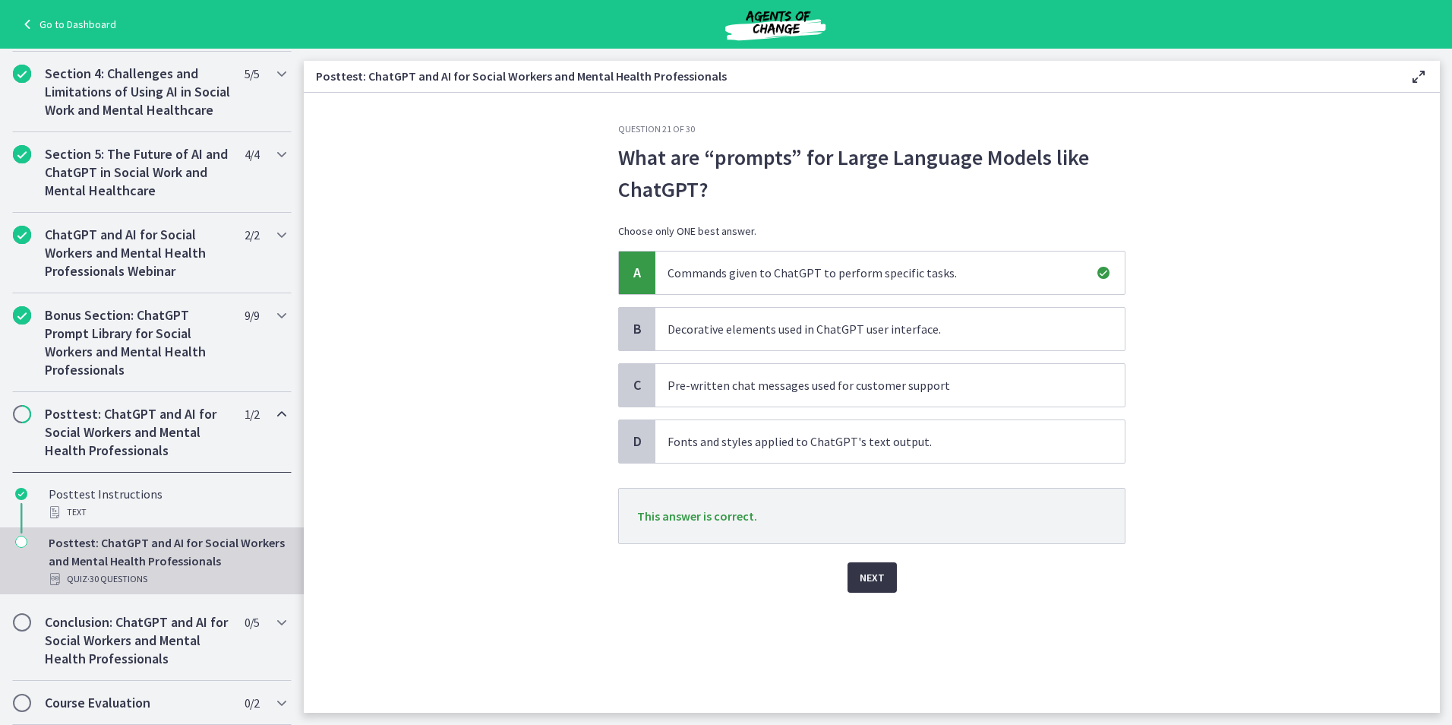
click at [863, 579] on span "Next" at bounding box center [872, 577] width 25 height 18
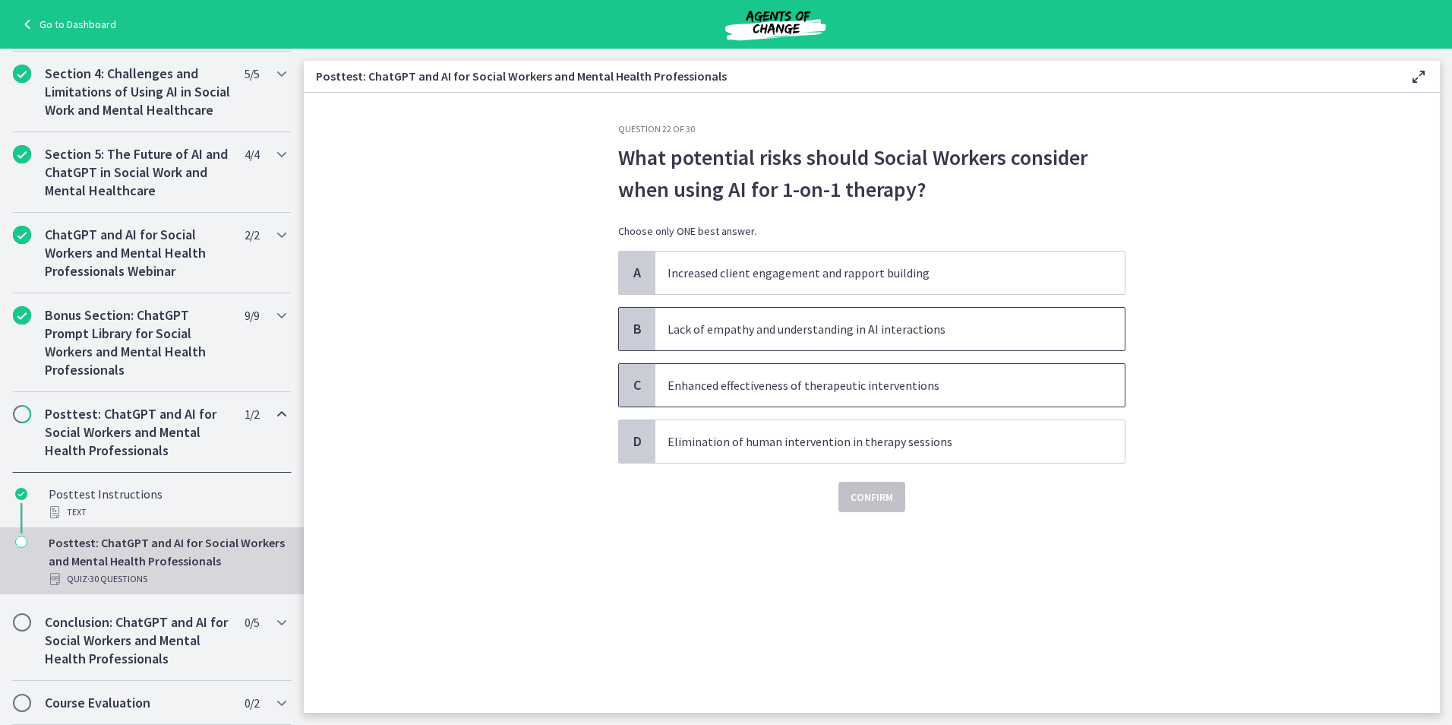
drag, startPoint x: 905, startPoint y: 342, endPoint x: 908, endPoint y: 402, distance: 60.1
click at [905, 343] on span "Lack of empathy and understanding in AI interactions" at bounding box center [889, 329] width 469 height 43
click at [894, 503] on button "Confirm" at bounding box center [872, 497] width 67 height 30
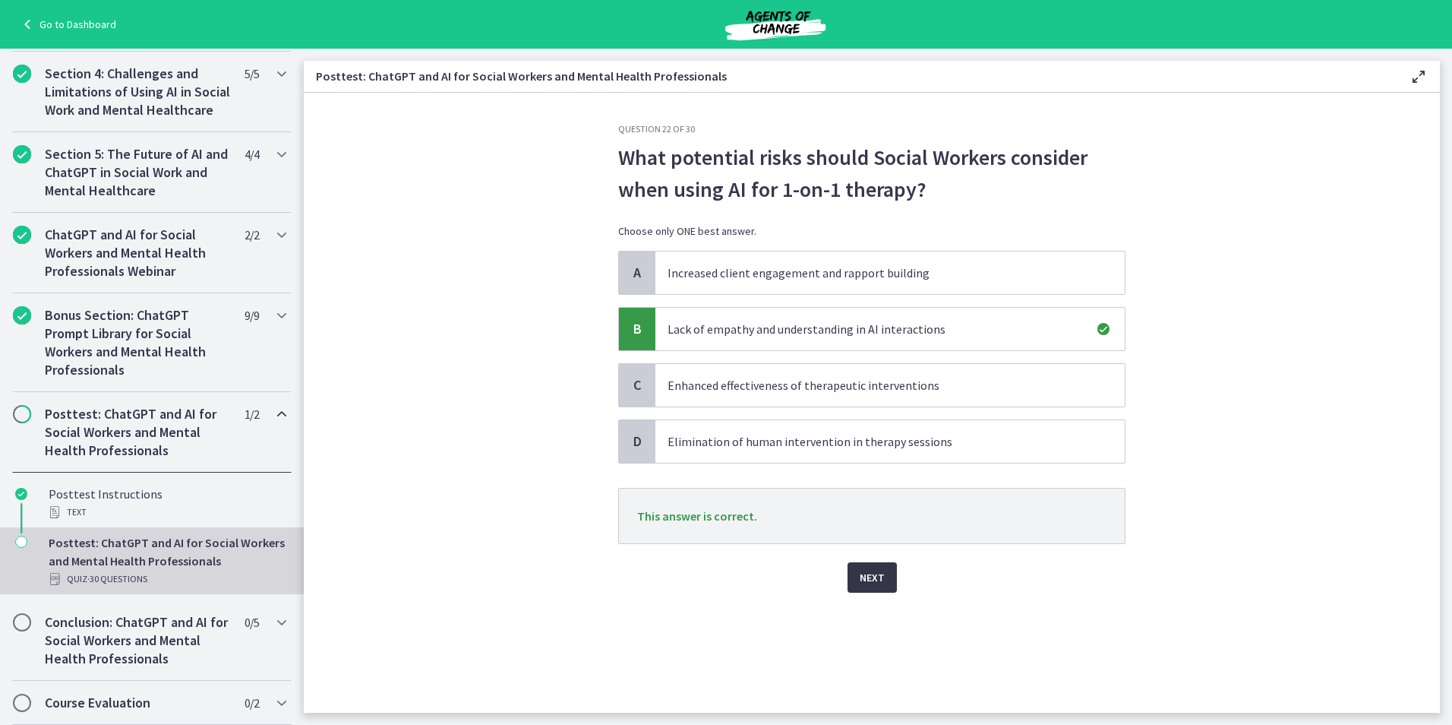
click at [880, 574] on span "Next" at bounding box center [872, 577] width 25 height 18
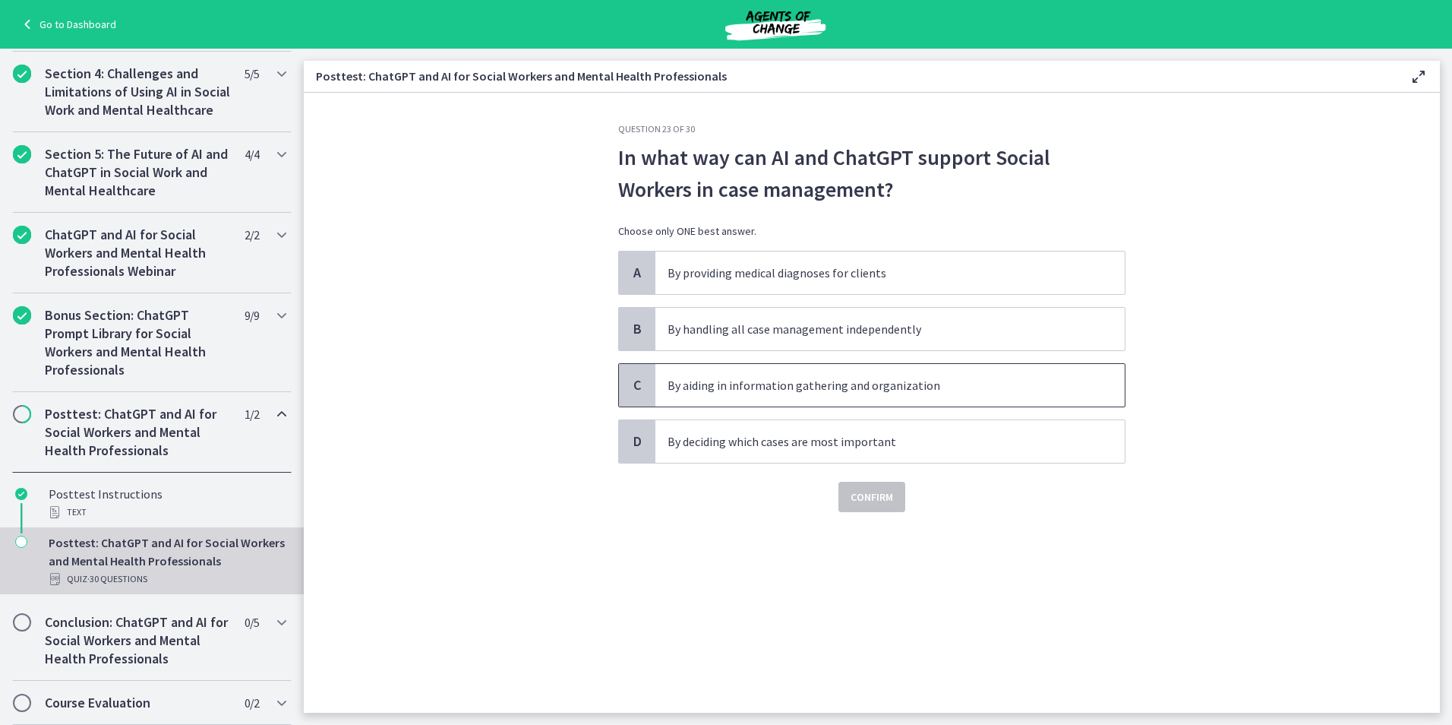
click at [830, 385] on p "By aiding in information gathering and organization" at bounding box center [875, 385] width 415 height 18
click at [870, 497] on span "Confirm" at bounding box center [872, 497] width 43 height 18
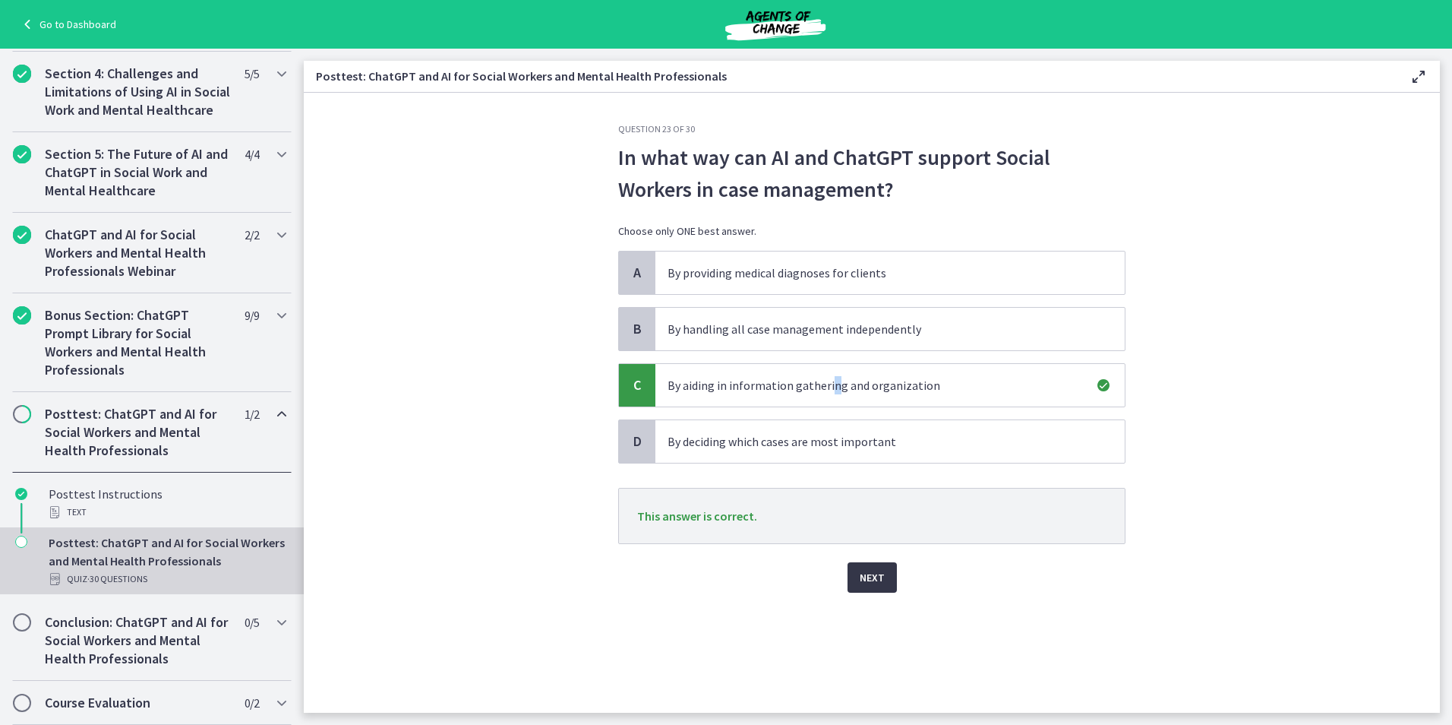
click at [875, 574] on span "Next" at bounding box center [872, 577] width 25 height 18
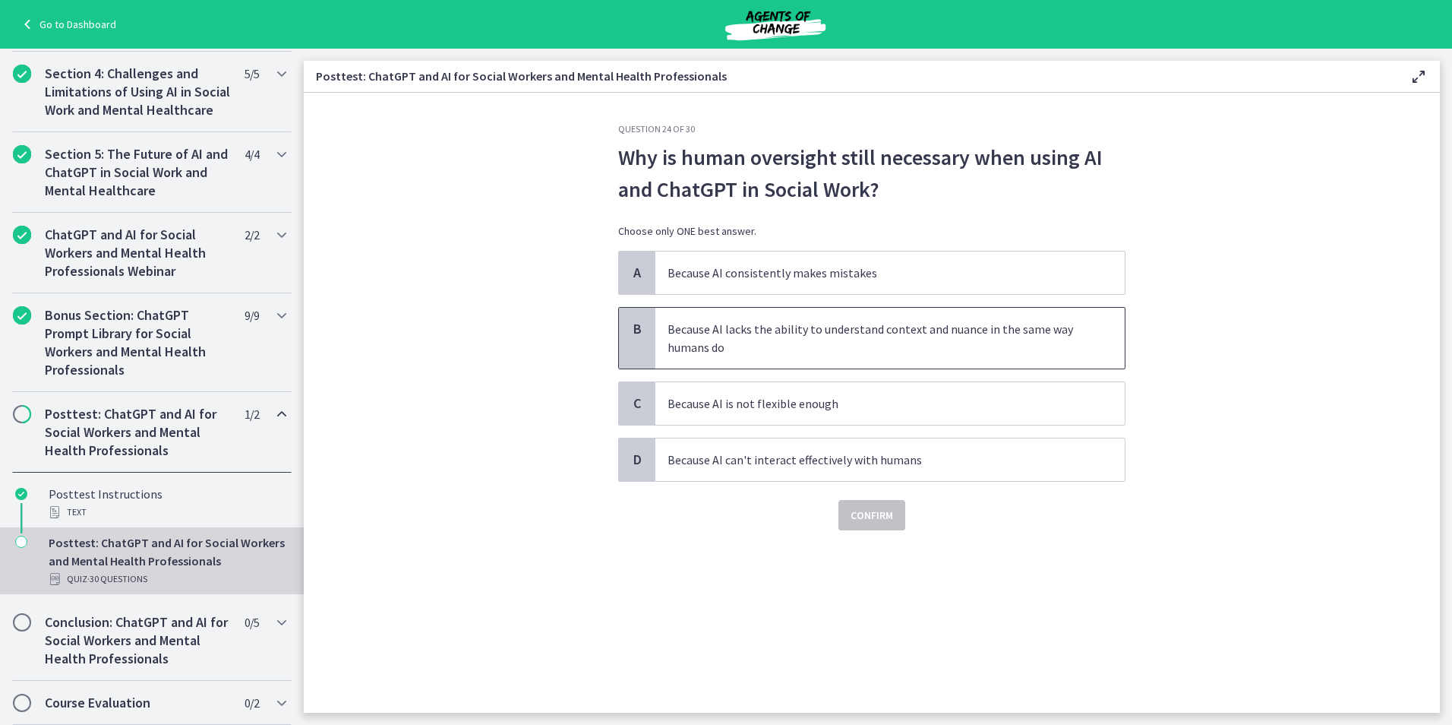
click at [834, 326] on p "Because AI lacks the ability to understand context and nuance in the same way h…" at bounding box center [875, 338] width 415 height 36
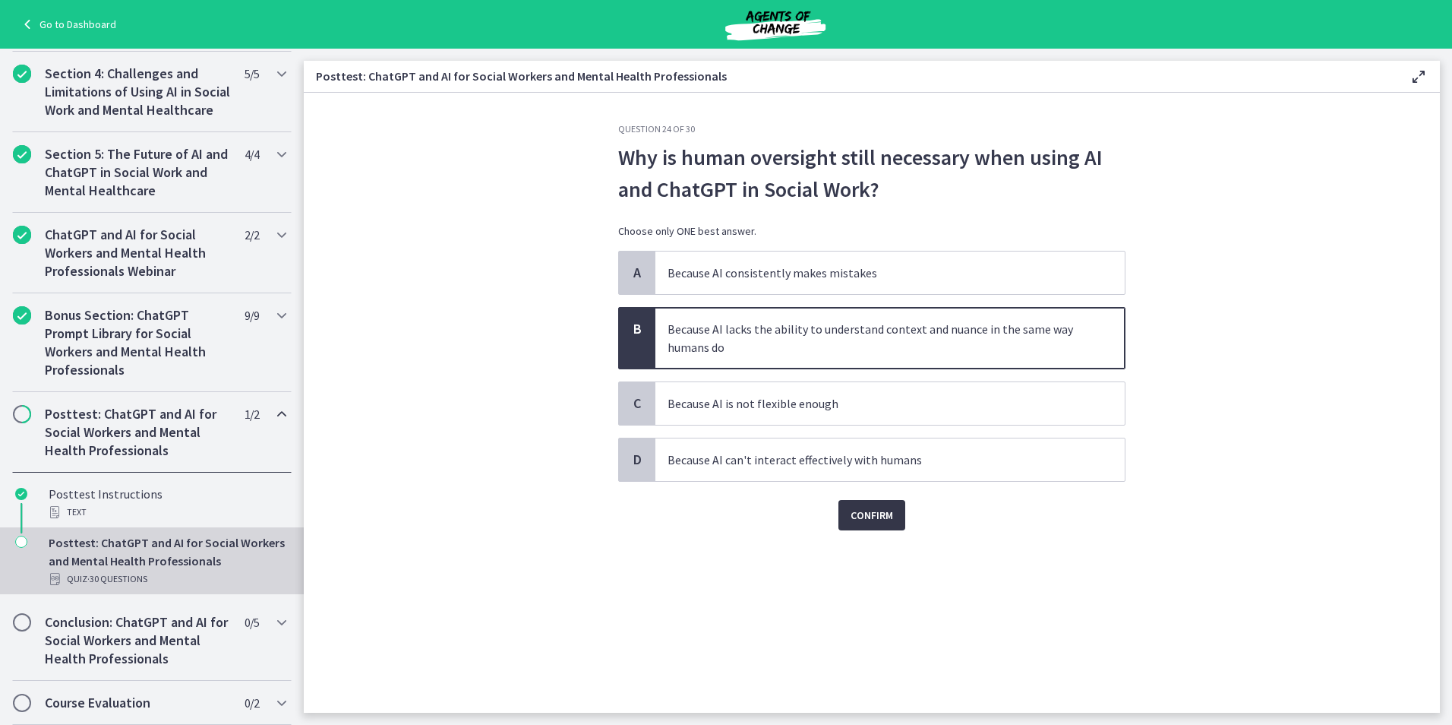
click at [877, 519] on span "Confirm" at bounding box center [872, 515] width 43 height 18
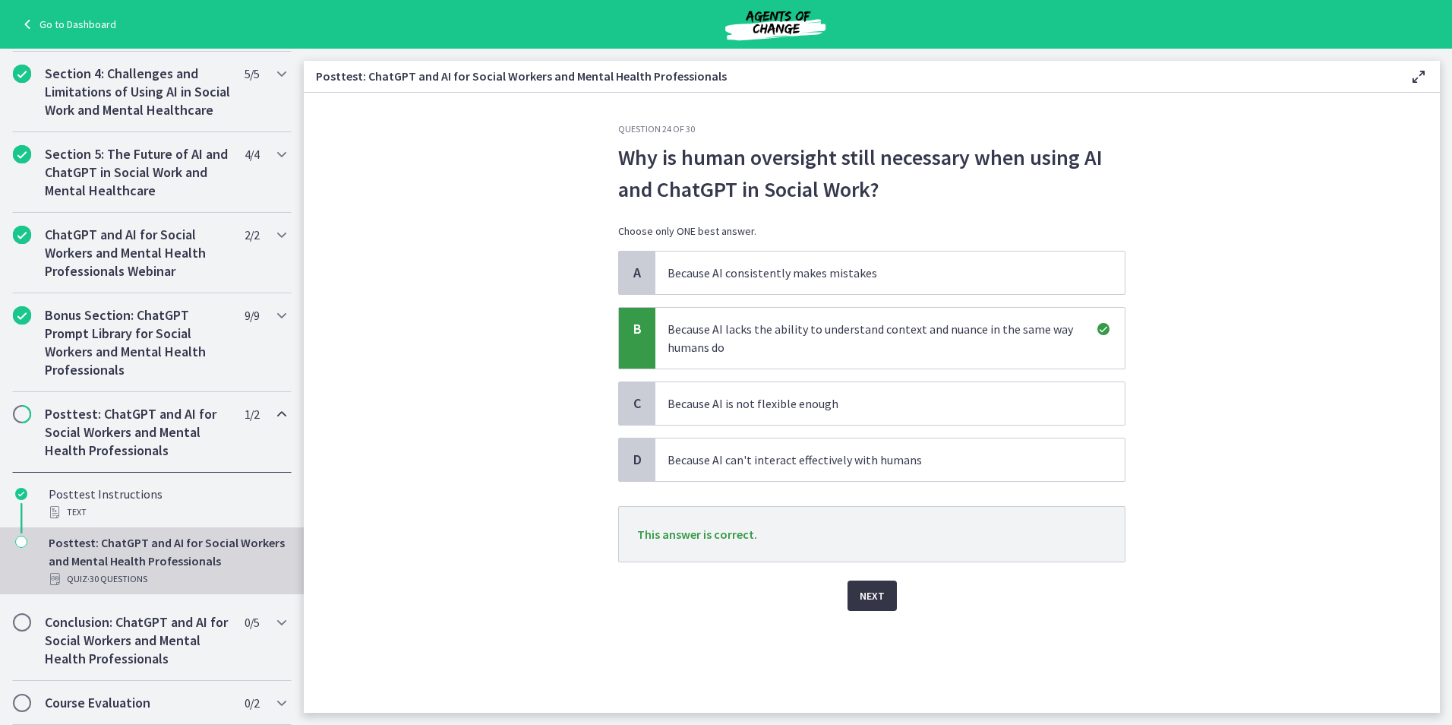
click at [881, 592] on span "Next" at bounding box center [872, 595] width 25 height 18
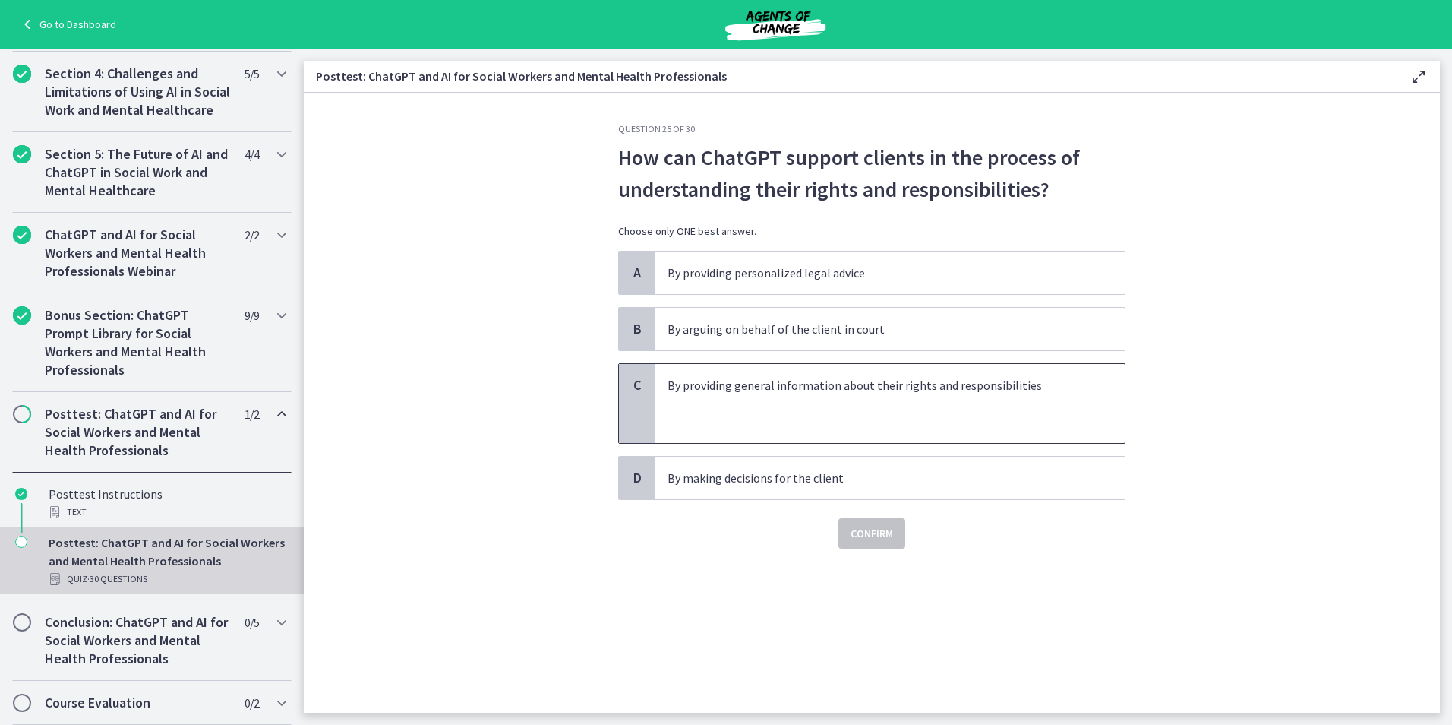
click at [811, 403] on p at bounding box center [875, 403] width 415 height 18
click at [867, 551] on div "Question 25 of 30 How can ChatGPT support clients in the process of understandi…" at bounding box center [872, 417] width 532 height 589
click at [873, 535] on span "Confirm" at bounding box center [872, 533] width 43 height 18
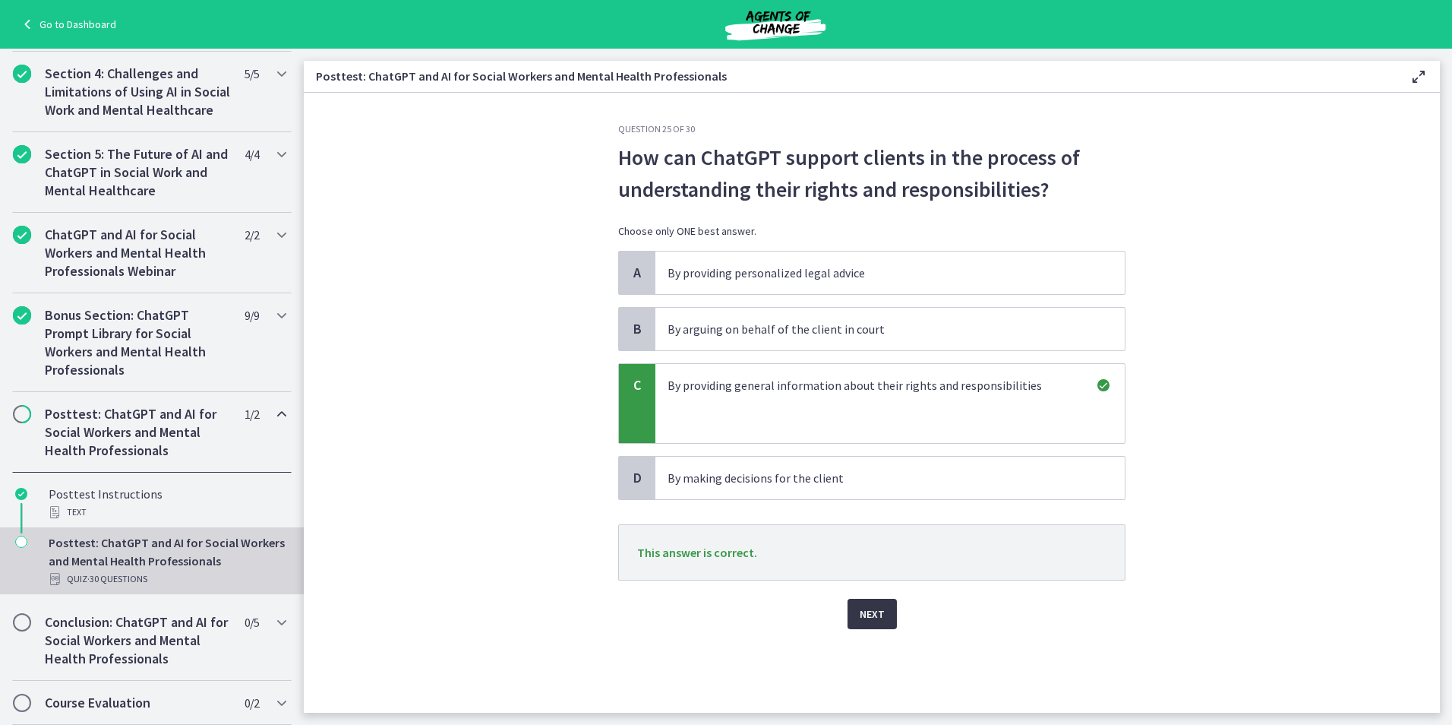
click at [877, 614] on span "Next" at bounding box center [872, 614] width 25 height 18
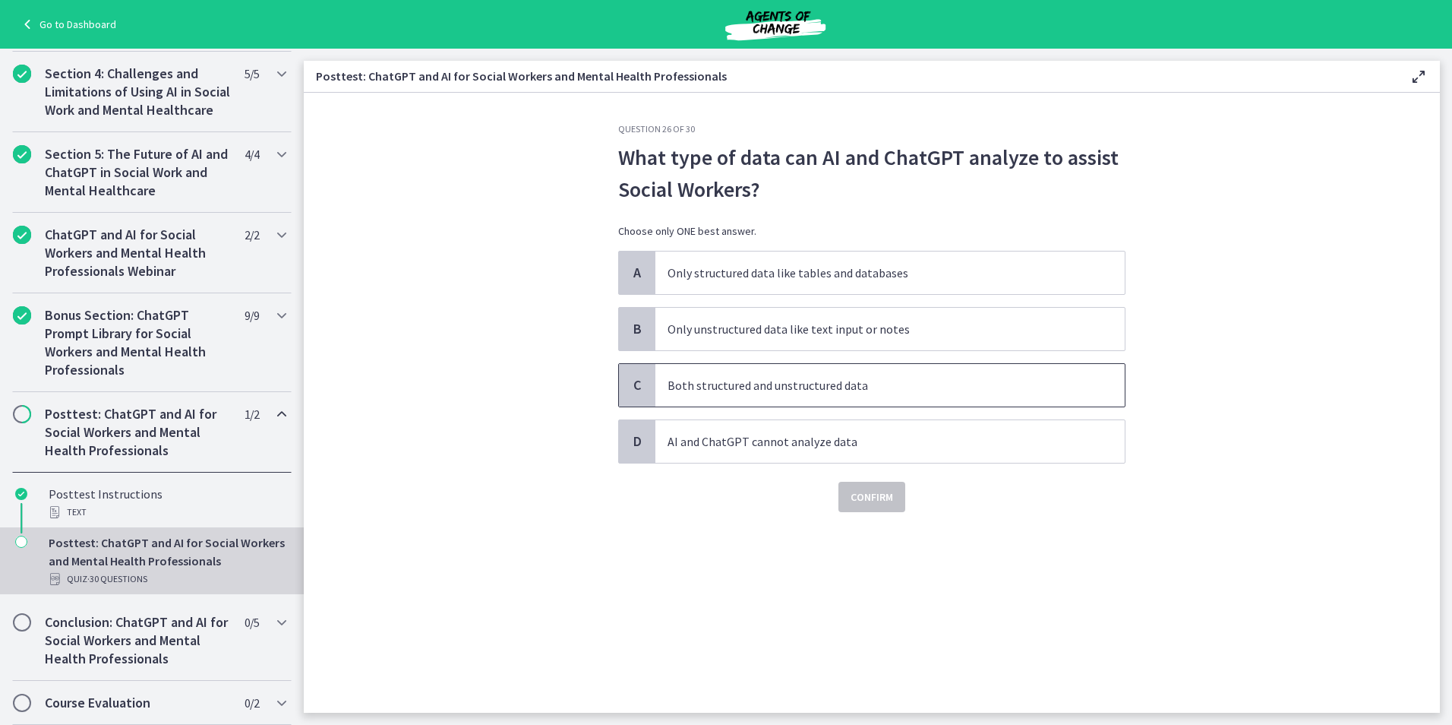
click at [771, 373] on span "Both structured and unstructured data" at bounding box center [889, 385] width 469 height 43
click at [864, 489] on span "Confirm" at bounding box center [872, 497] width 43 height 18
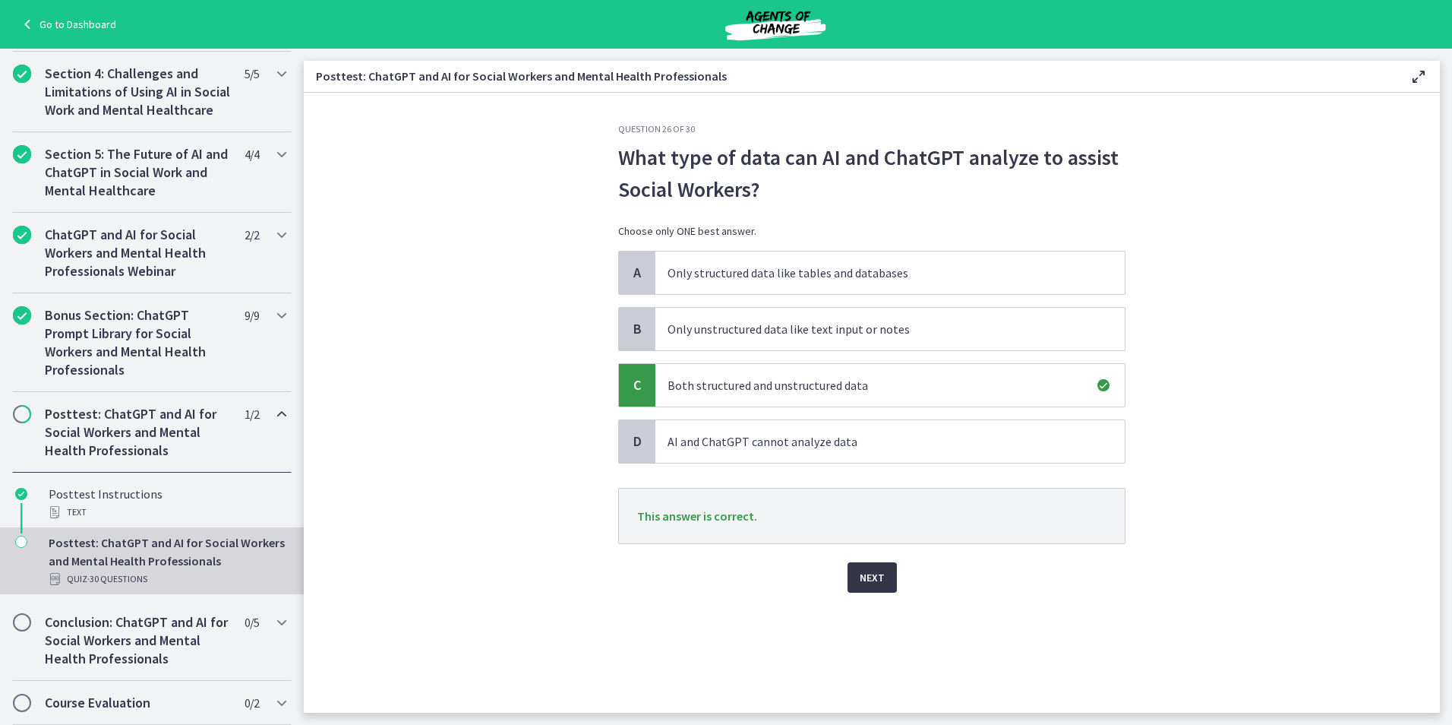
click at [875, 564] on button "Next" at bounding box center [872, 577] width 49 height 30
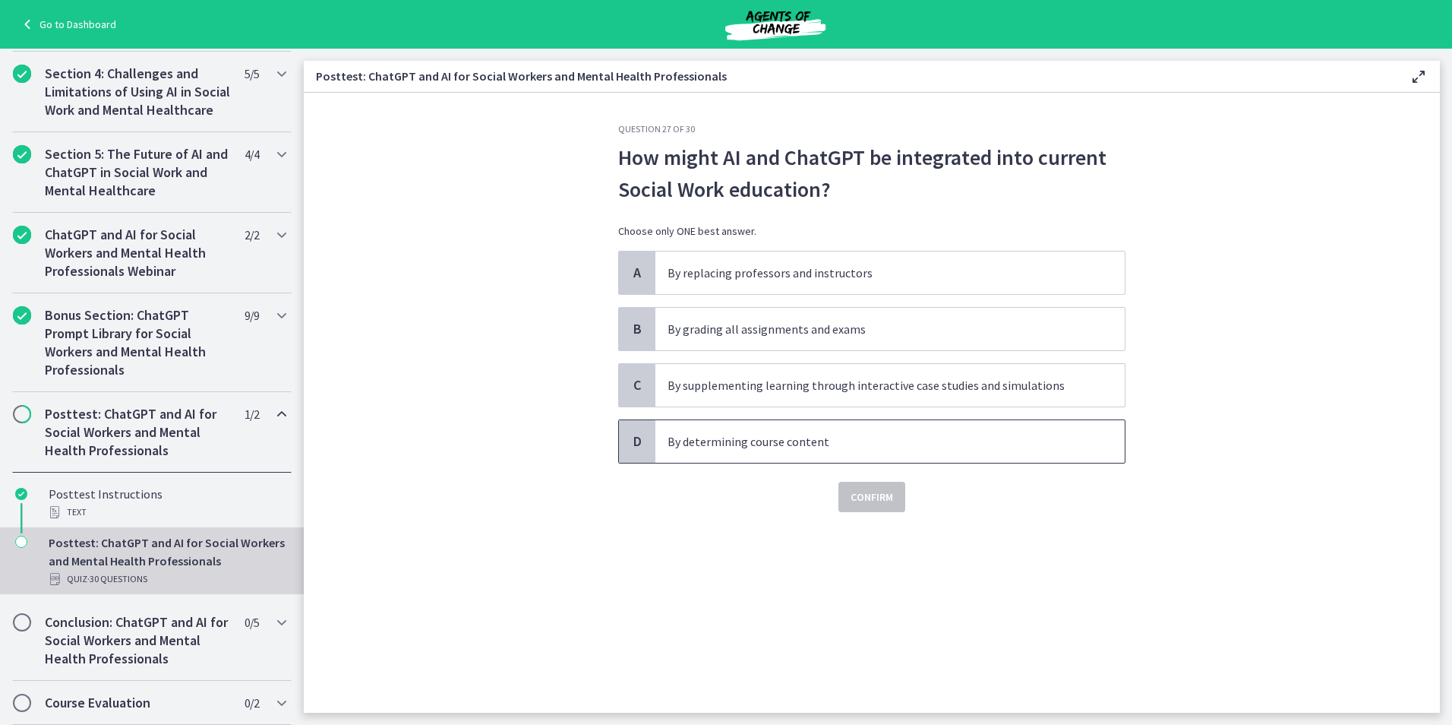
click at [668, 453] on span "By determining course content" at bounding box center [889, 441] width 469 height 43
click at [867, 507] on button "Confirm" at bounding box center [872, 497] width 67 height 30
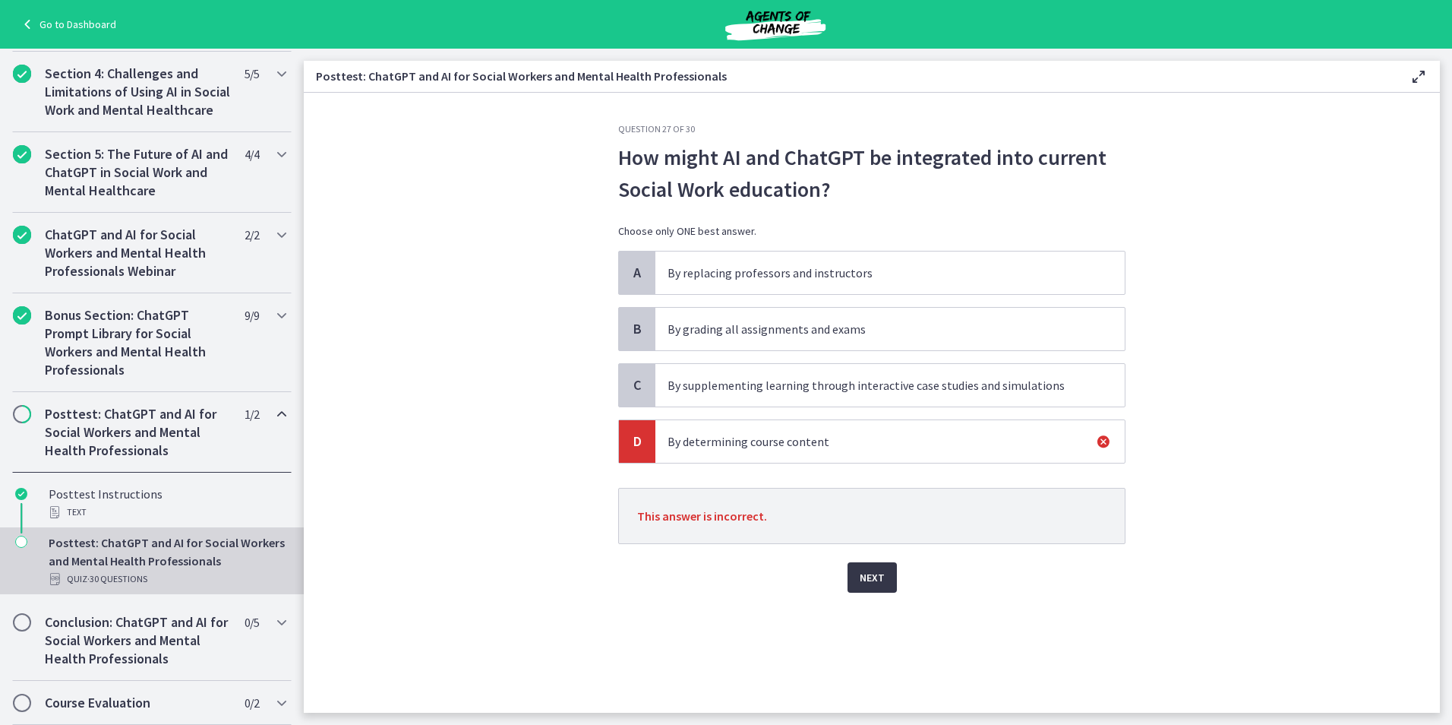
click at [870, 577] on span "Next" at bounding box center [872, 577] width 25 height 18
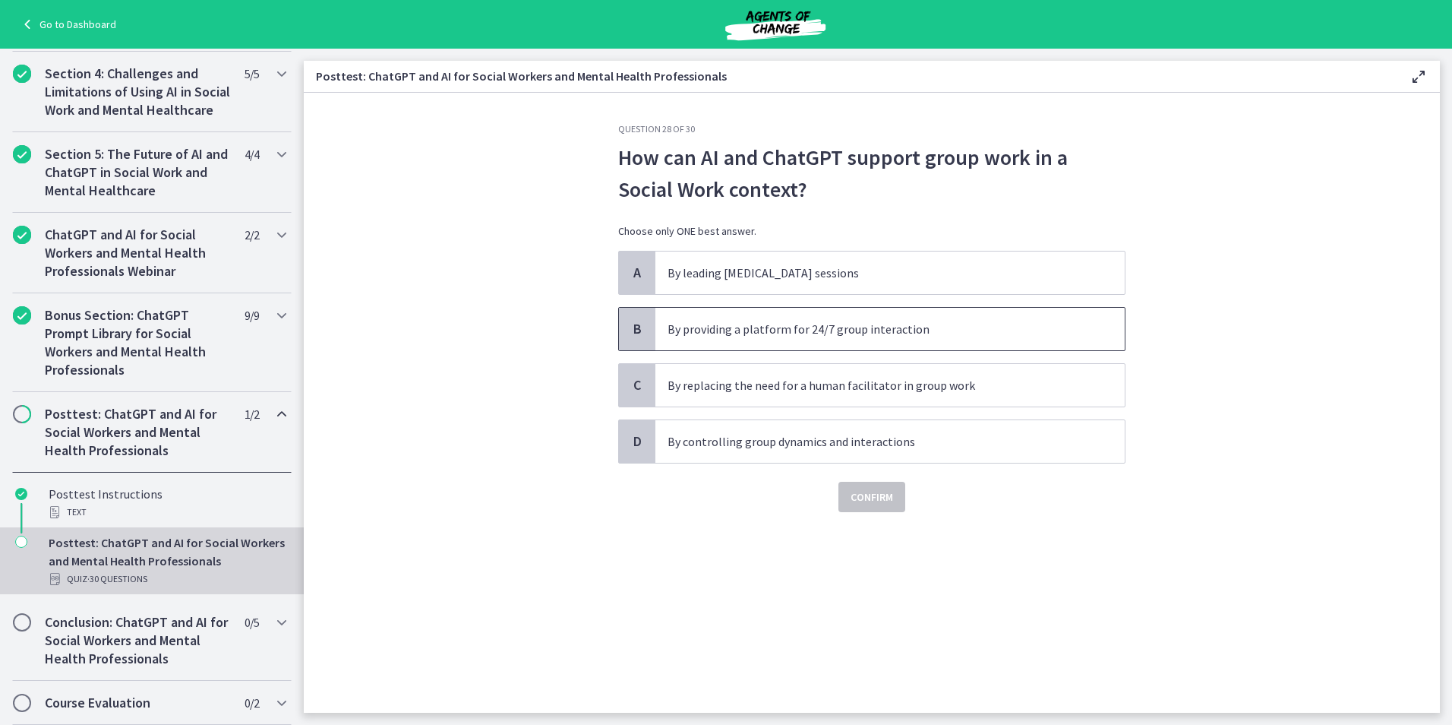
click at [798, 343] on span "By providing a platform for 24/7 group interaction" at bounding box center [889, 329] width 469 height 43
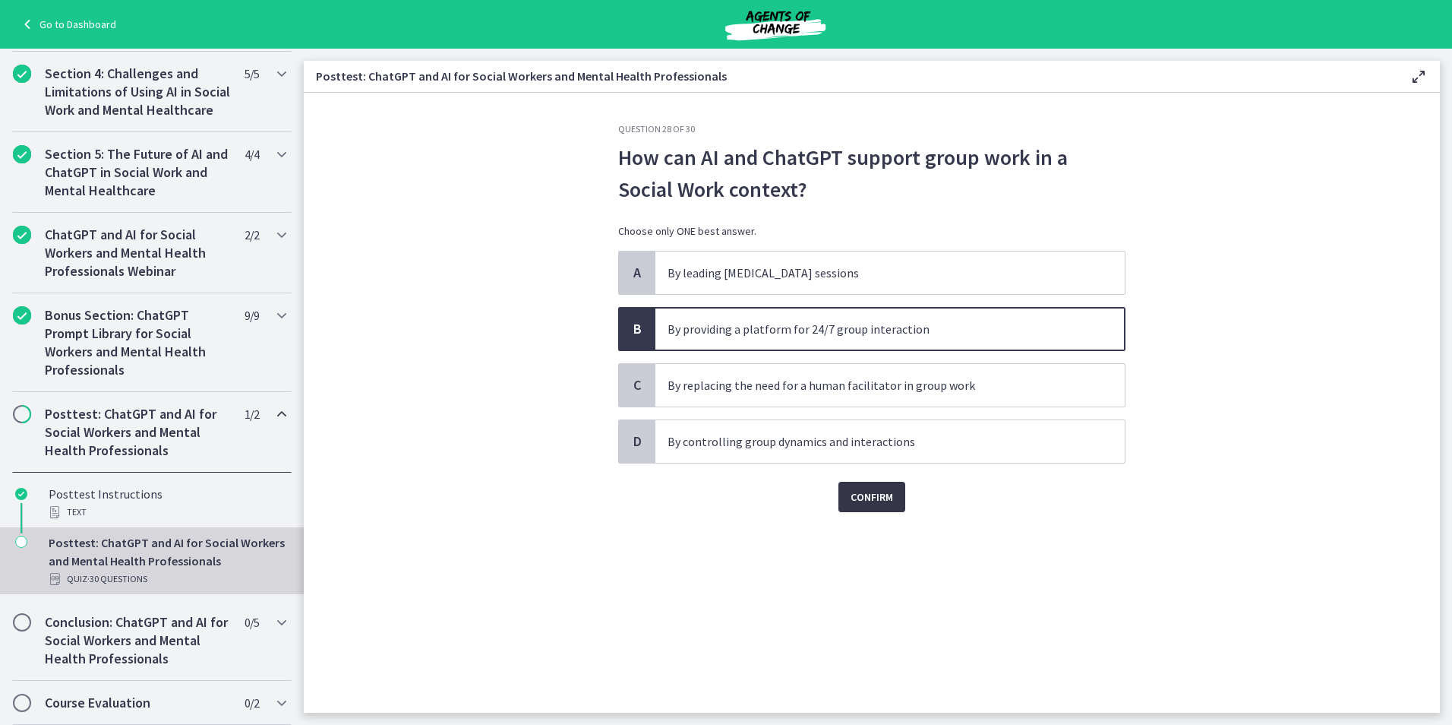
click at [866, 509] on button "Confirm" at bounding box center [872, 497] width 67 height 30
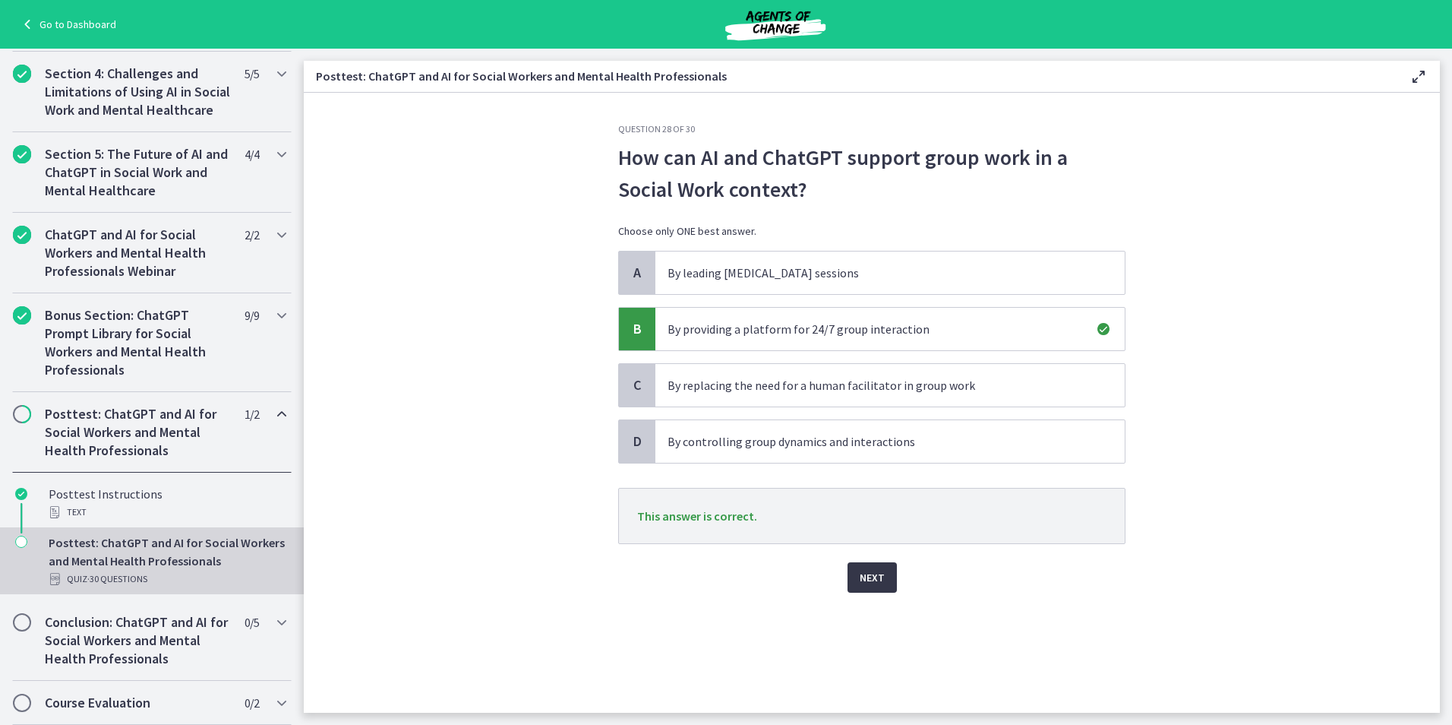
click at [880, 577] on span "Next" at bounding box center [872, 577] width 25 height 18
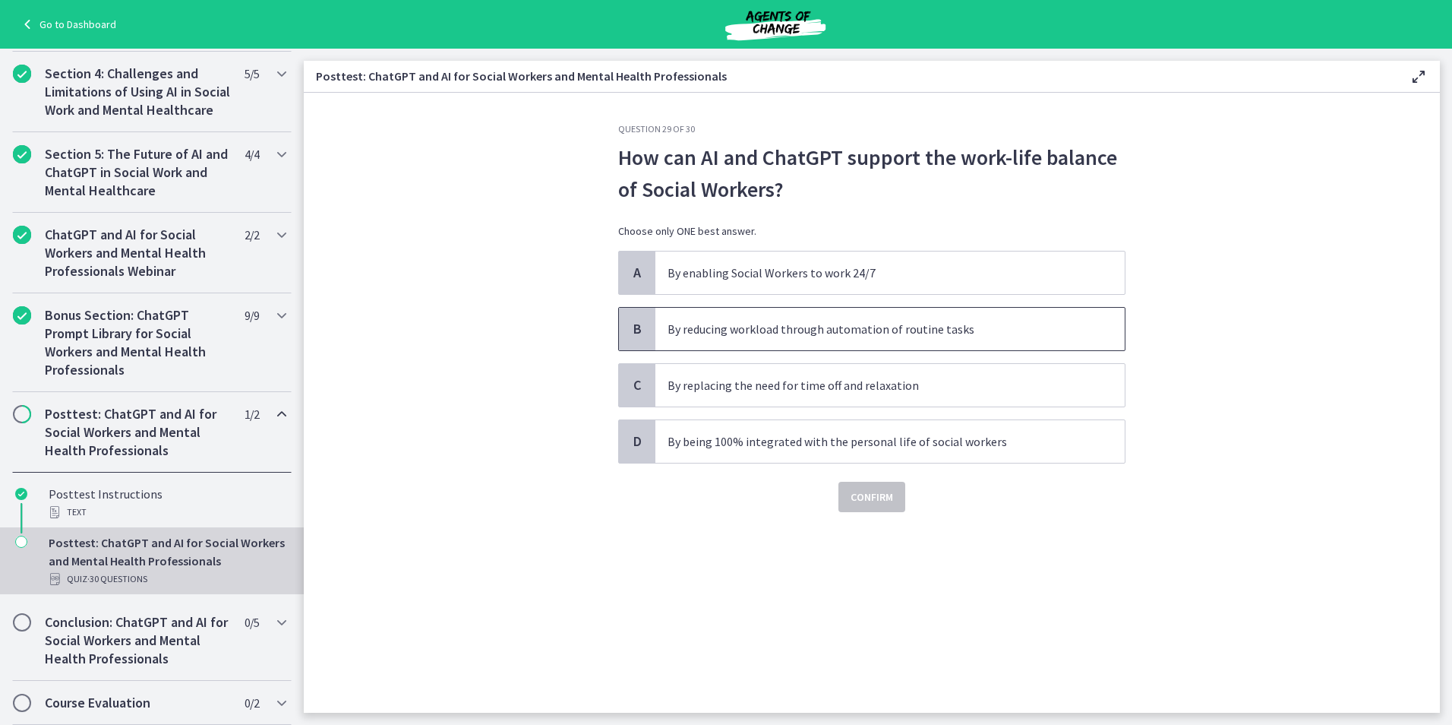
click at [977, 346] on span "By reducing workload through automation of routine tasks" at bounding box center [889, 329] width 469 height 43
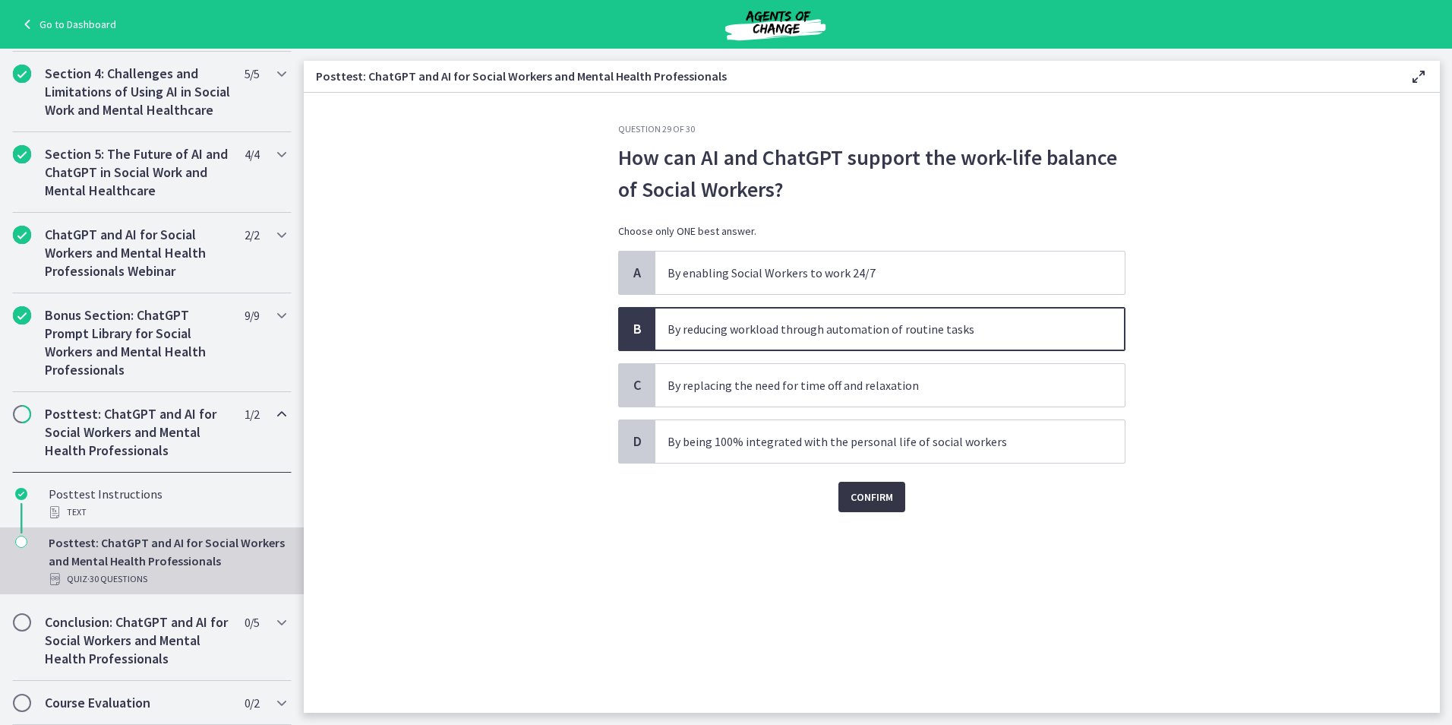
click at [880, 502] on span "Confirm" at bounding box center [872, 497] width 43 height 18
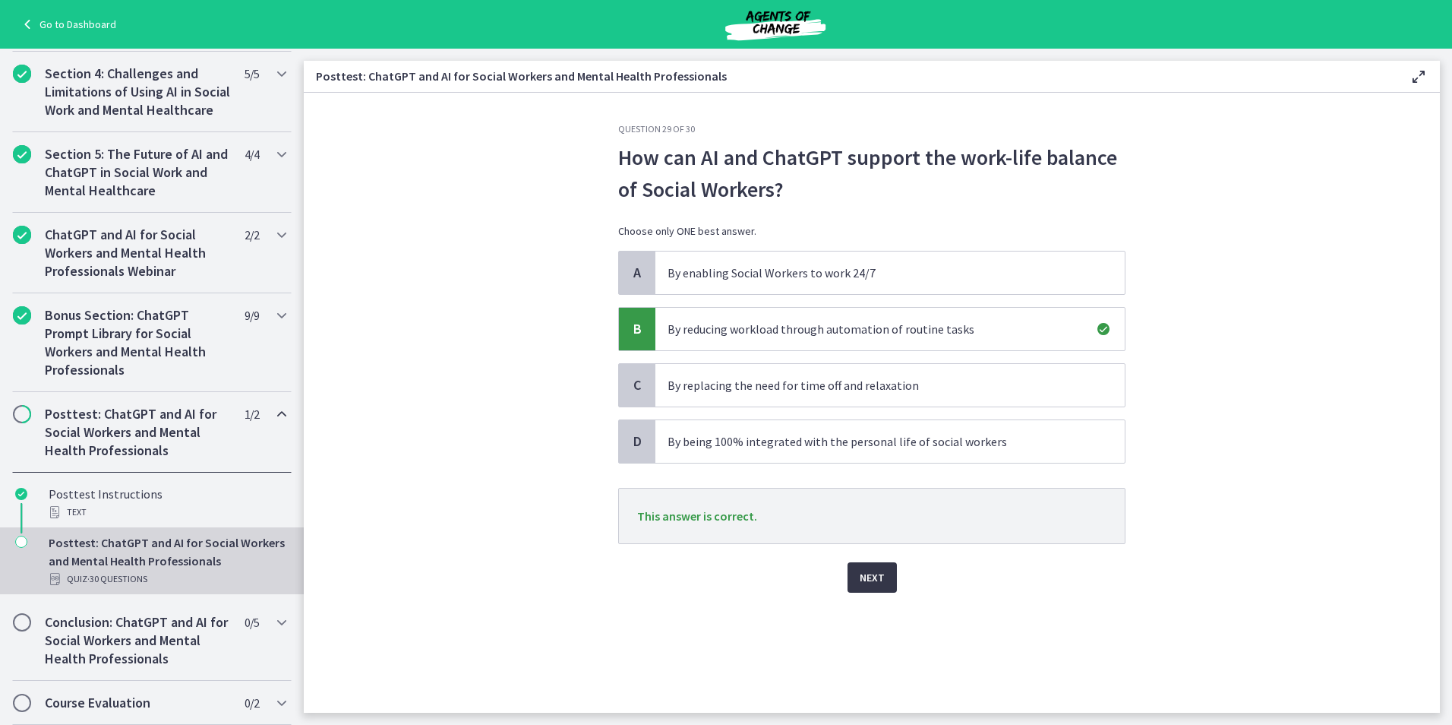
click at [889, 580] on button "Next" at bounding box center [872, 577] width 49 height 30
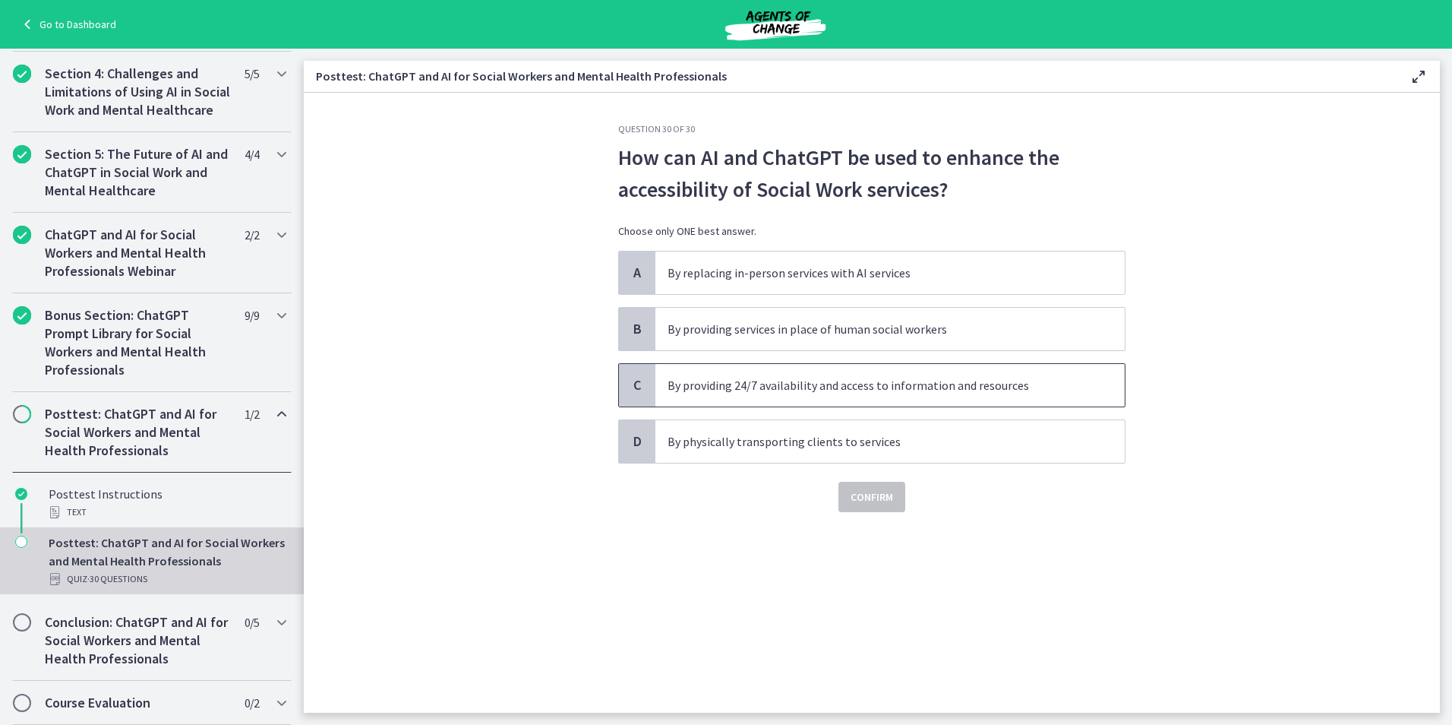
click at [965, 403] on span "By providing 24/7 availability and access to information and resources" at bounding box center [889, 385] width 469 height 43
click at [878, 489] on span "Confirm" at bounding box center [872, 497] width 43 height 18
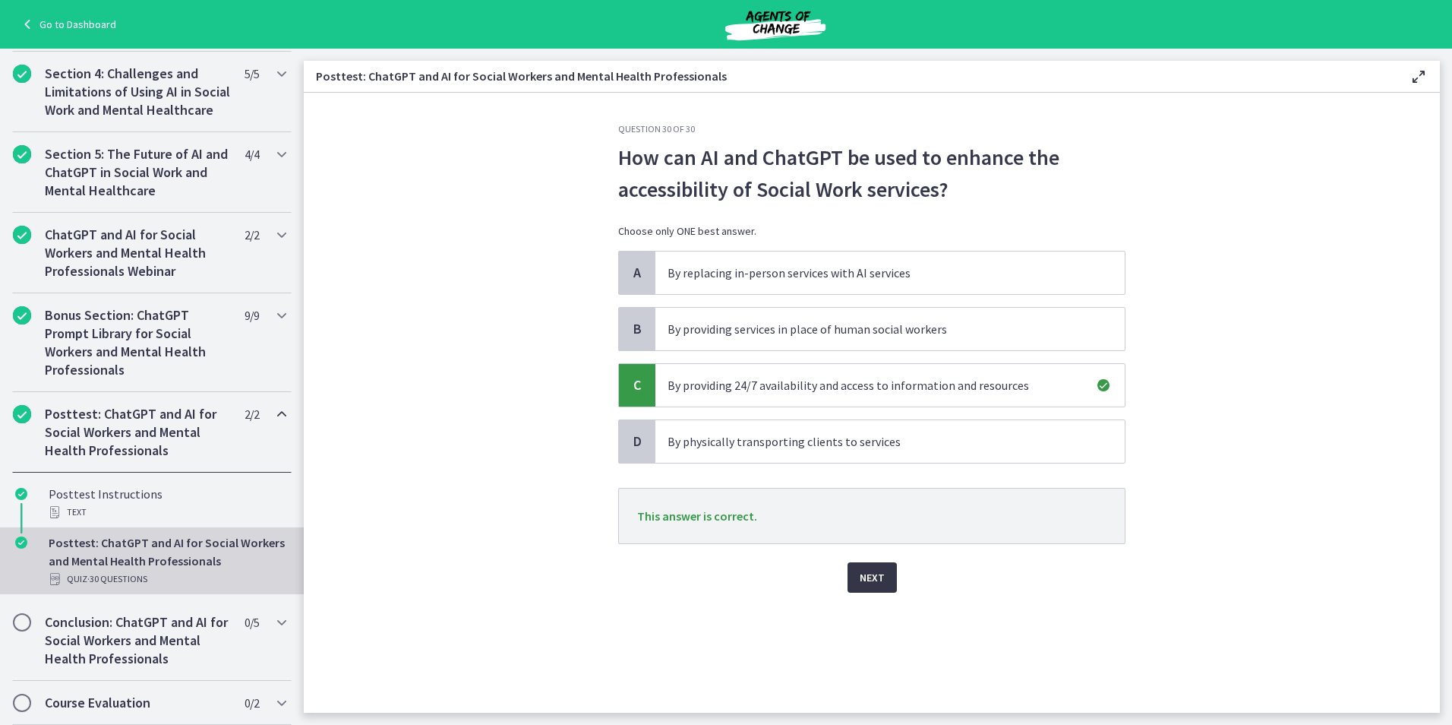
click at [867, 580] on span "Next" at bounding box center [872, 577] width 25 height 18
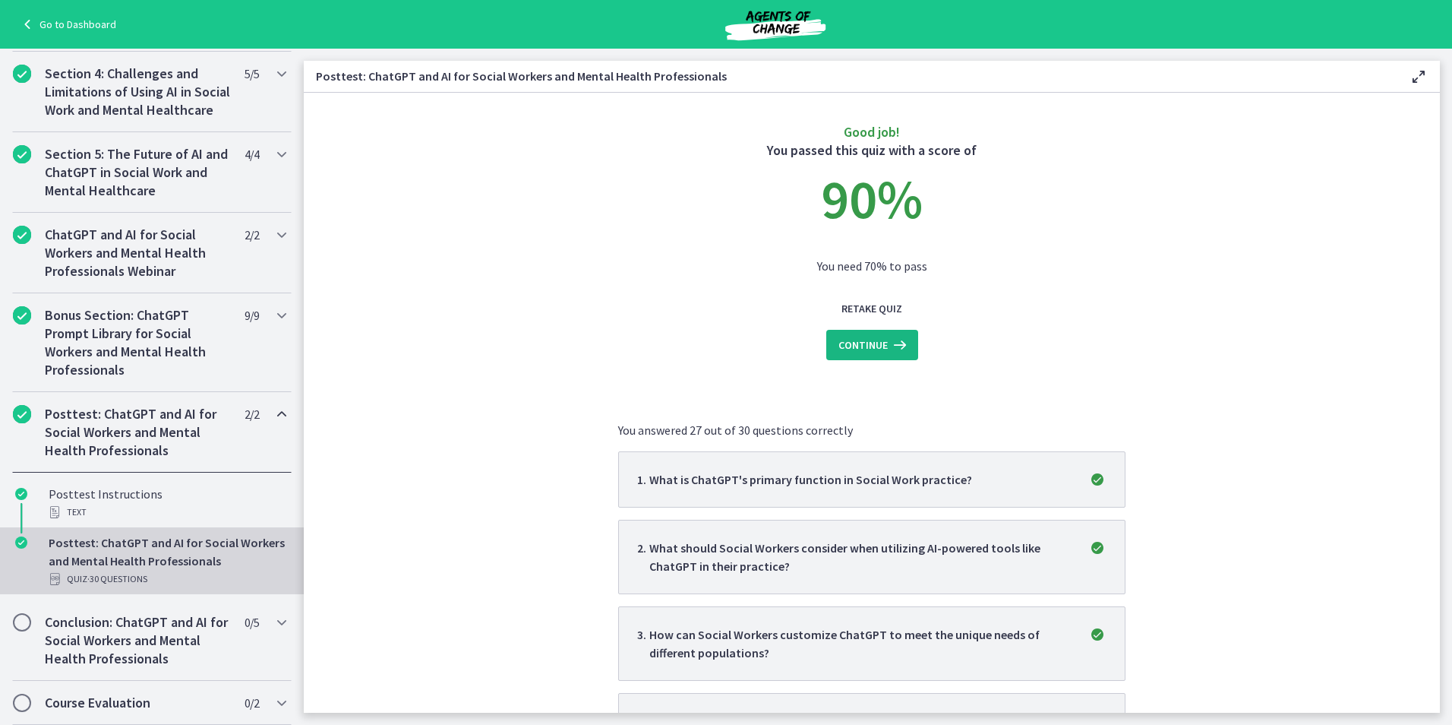
click at [847, 352] on span "Continue" at bounding box center [863, 345] width 49 height 18
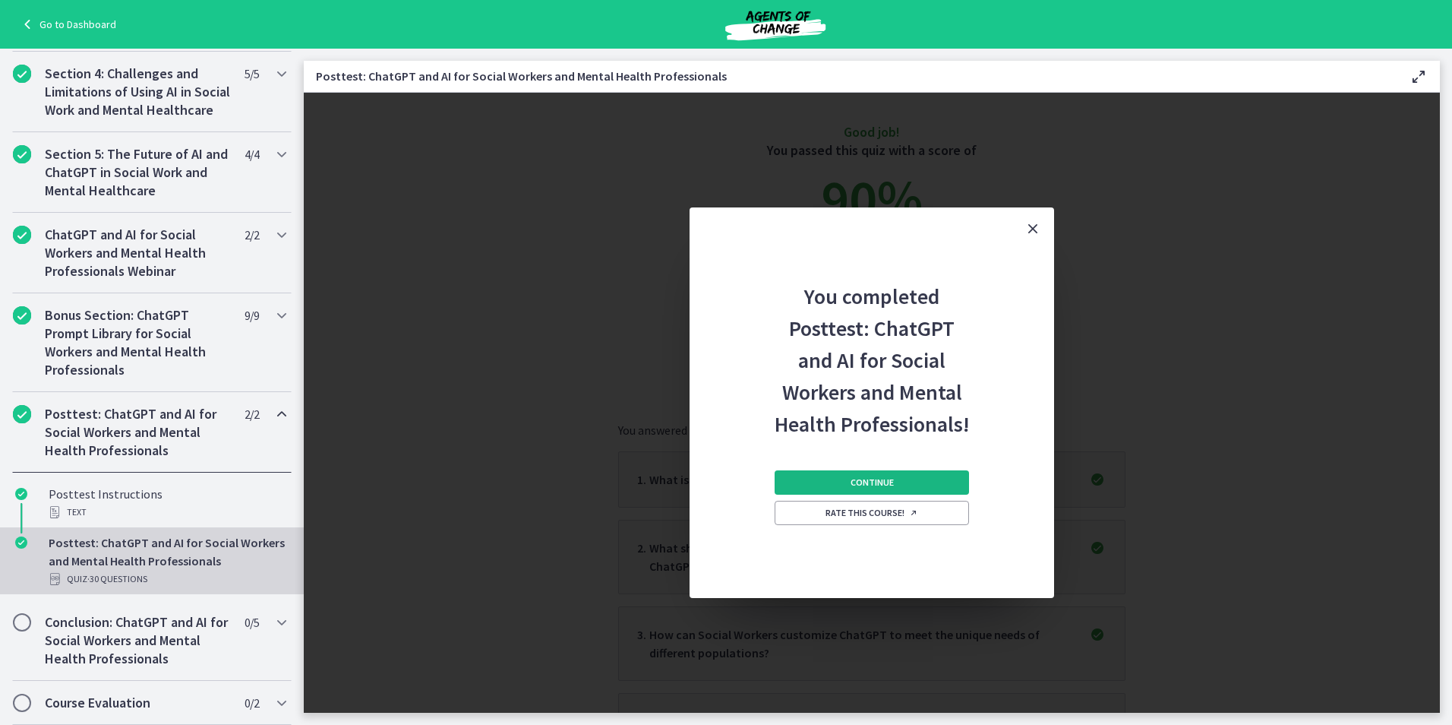
click at [819, 485] on button "Continue" at bounding box center [872, 482] width 194 height 24
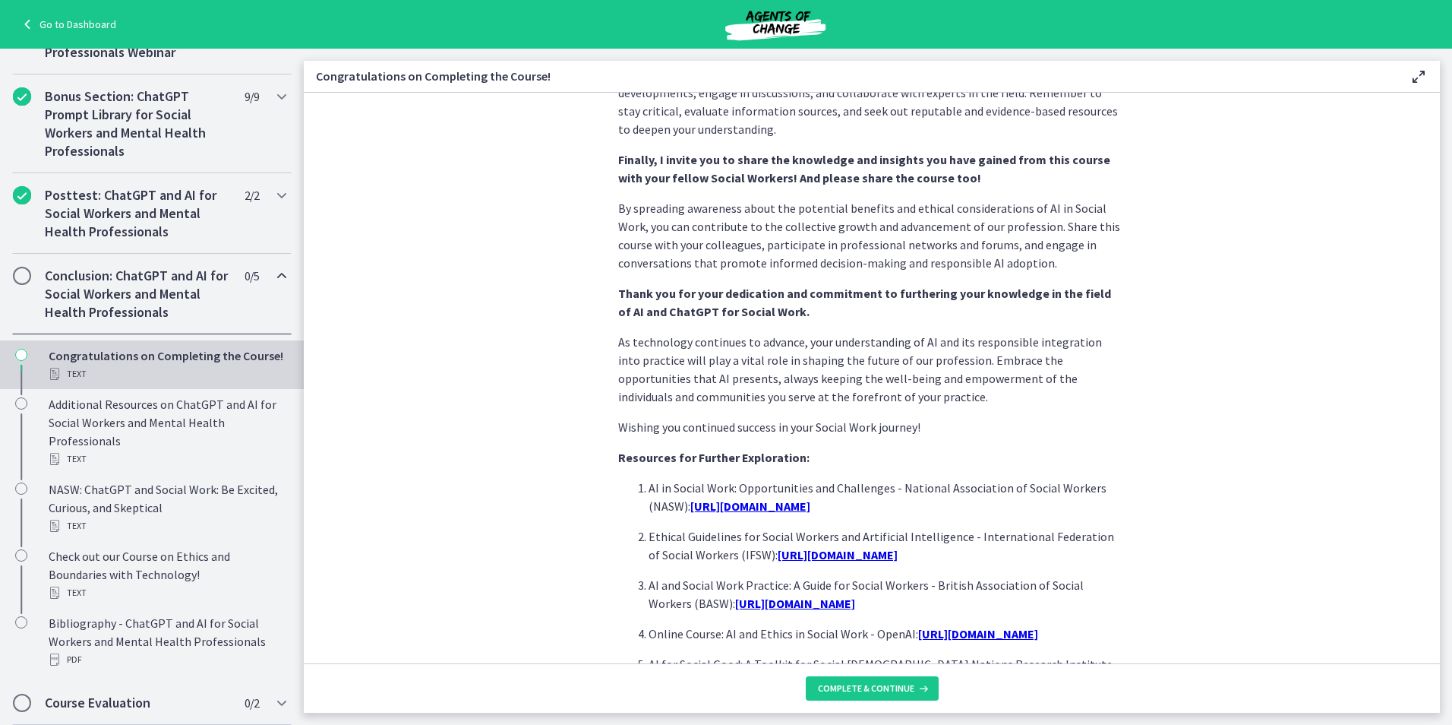
scroll to position [1201, 0]
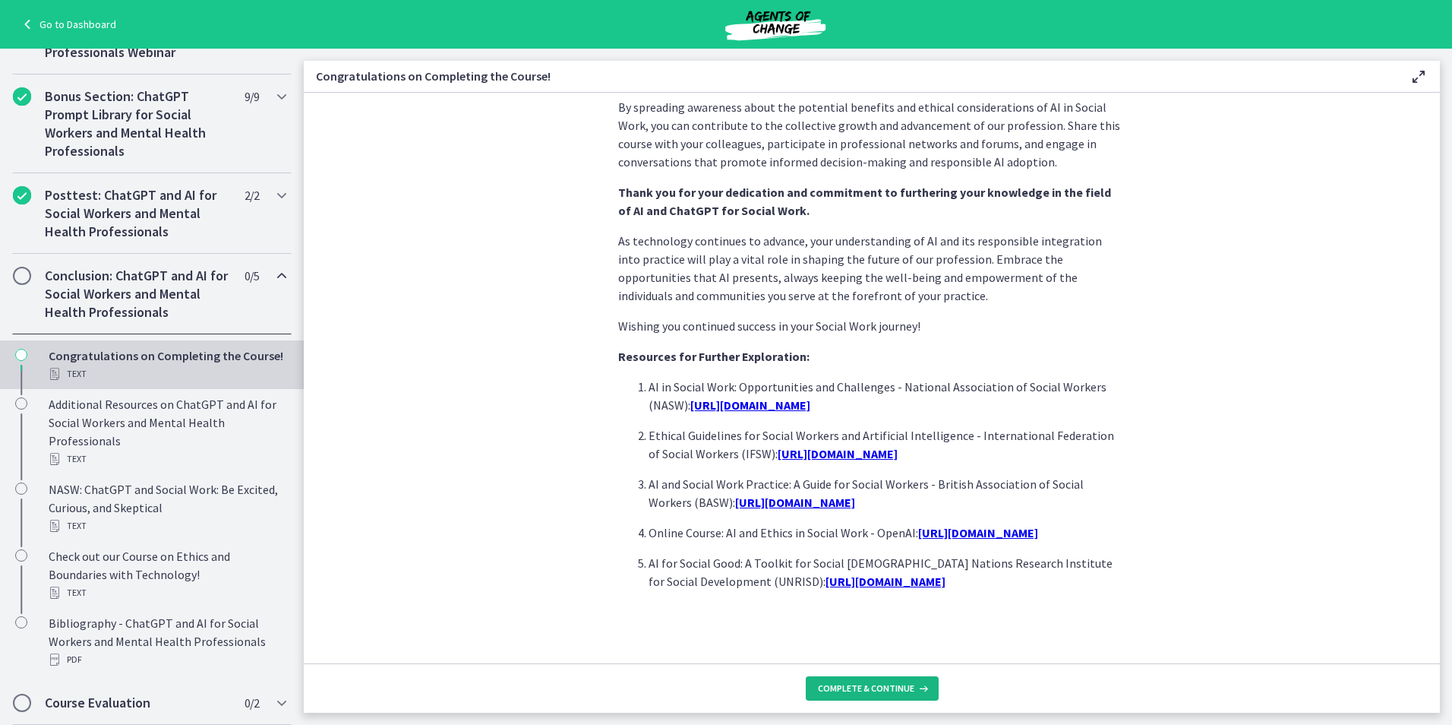
click at [889, 691] on span "Complete & continue" at bounding box center [866, 688] width 96 height 12
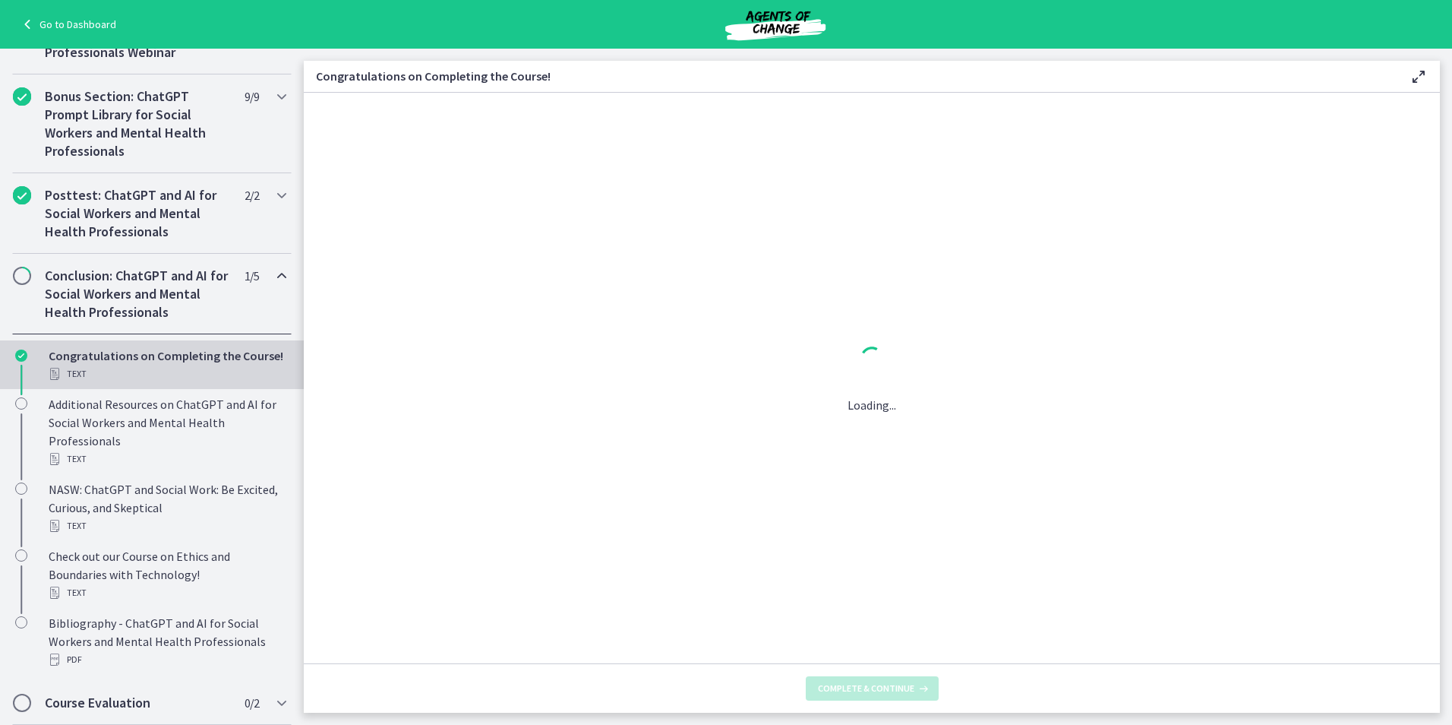
scroll to position [0, 0]
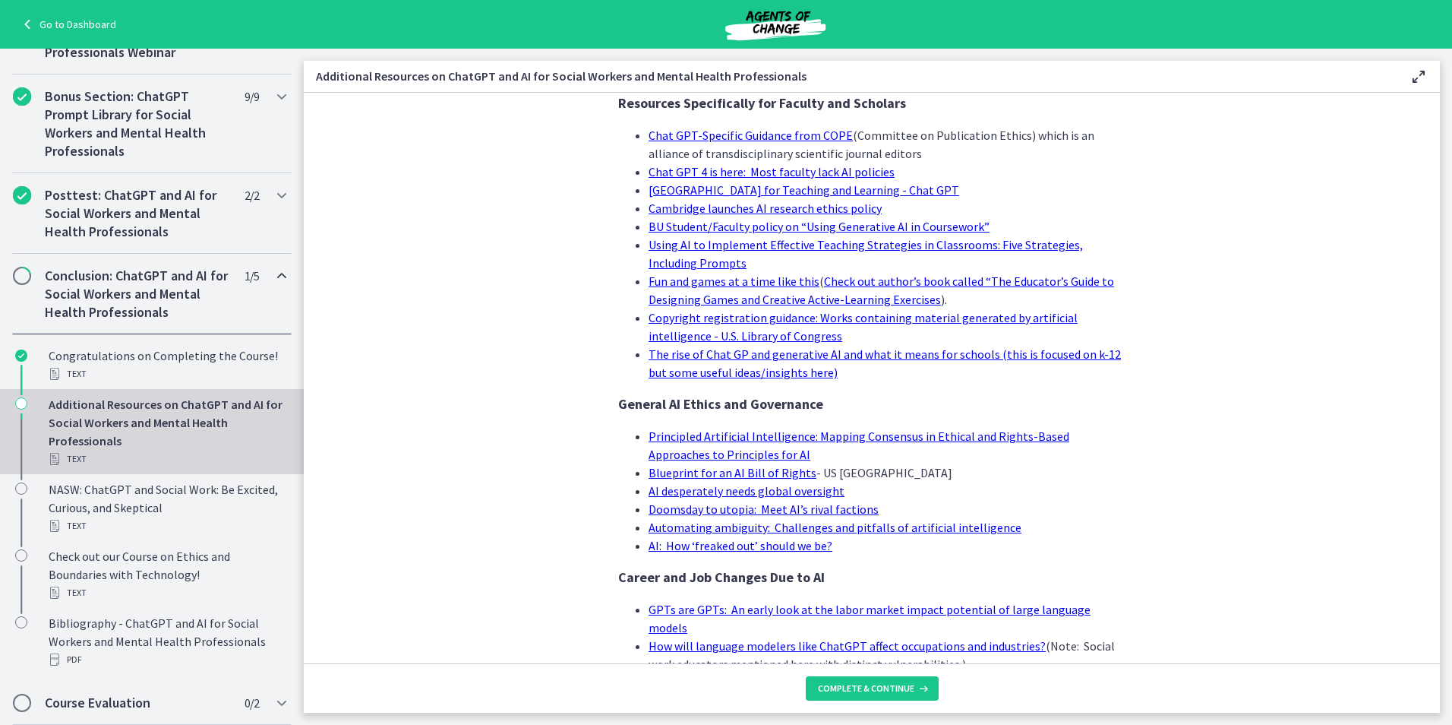
scroll to position [1371, 0]
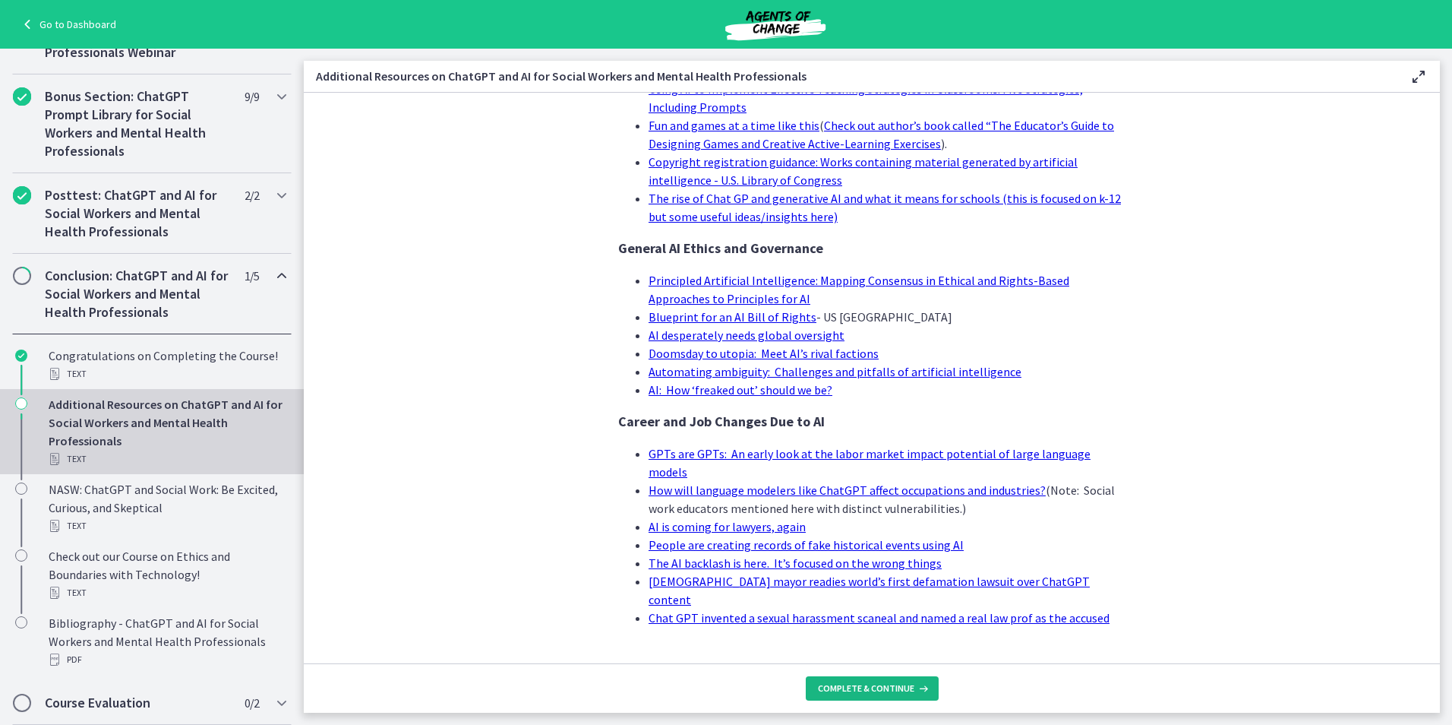
click at [829, 684] on span "Complete & continue" at bounding box center [866, 688] width 96 height 12
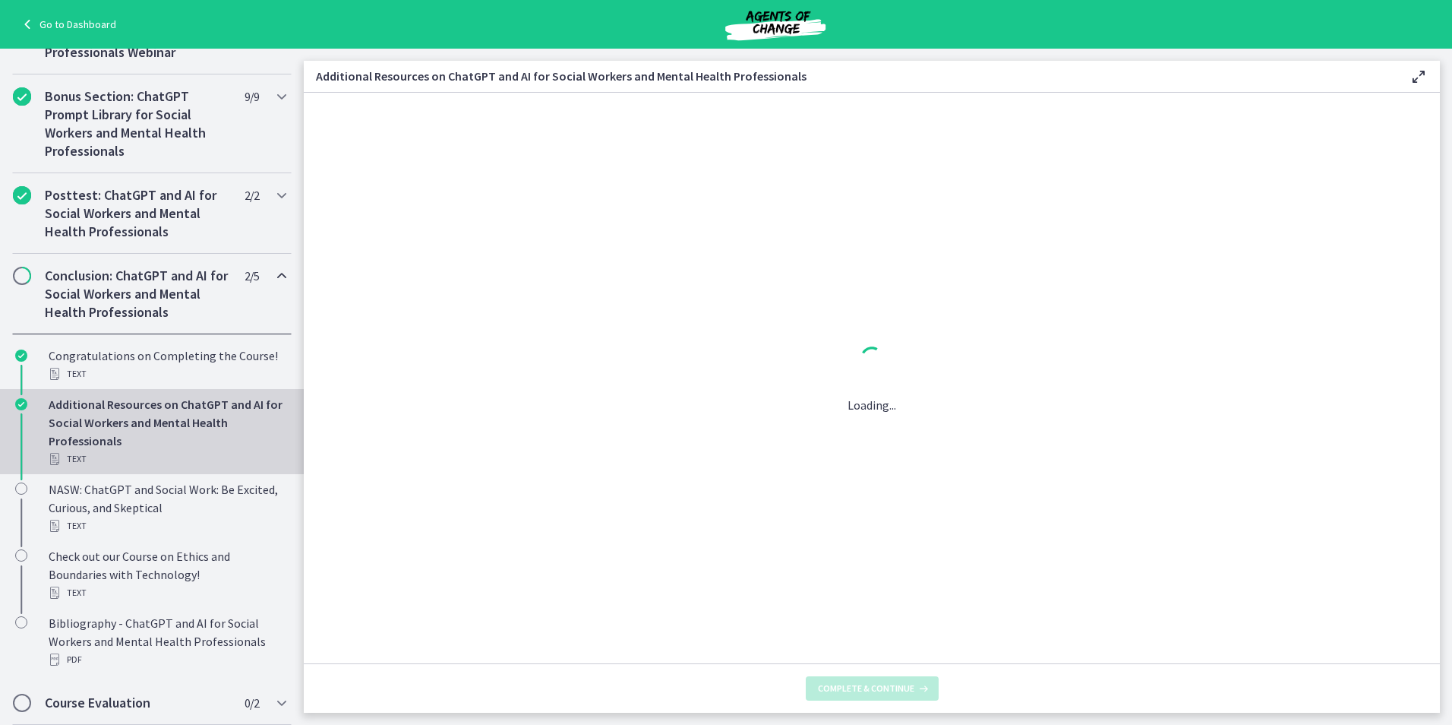
scroll to position [0, 0]
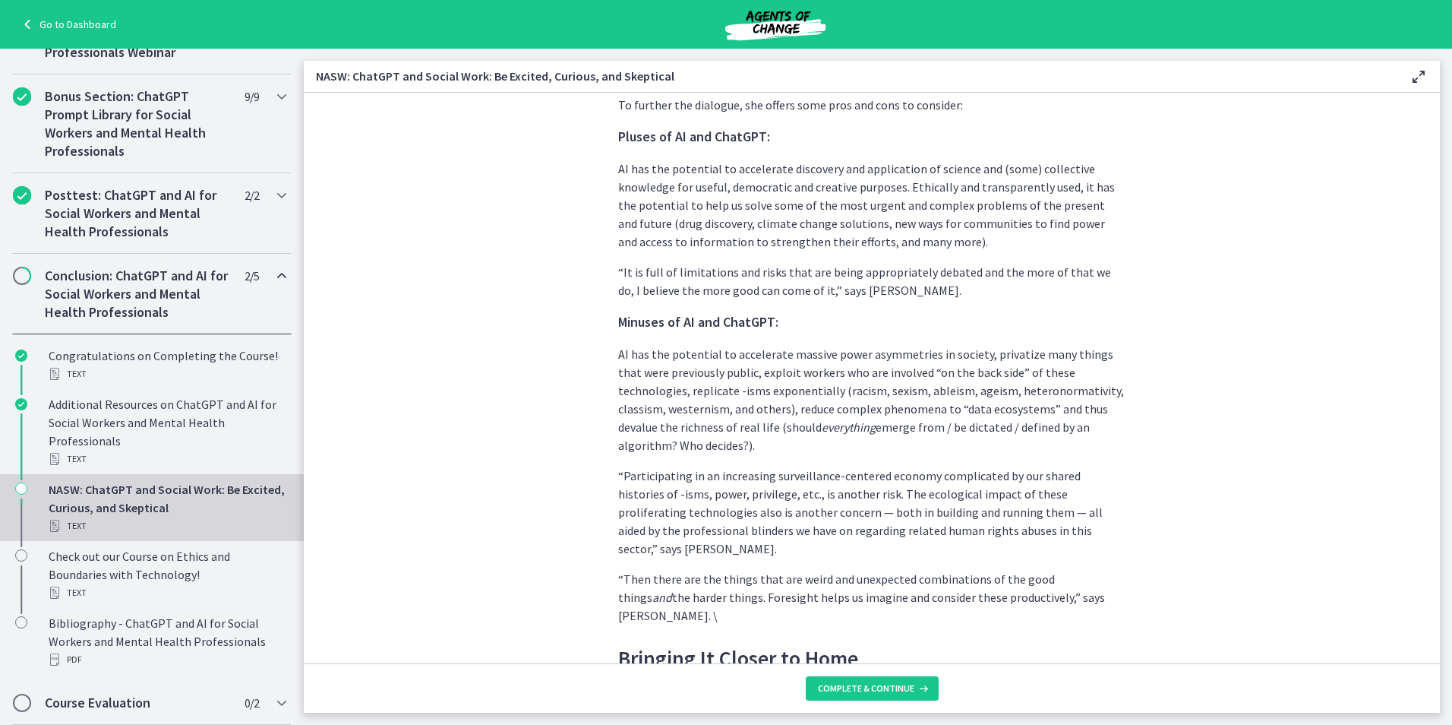
scroll to position [3798, 0]
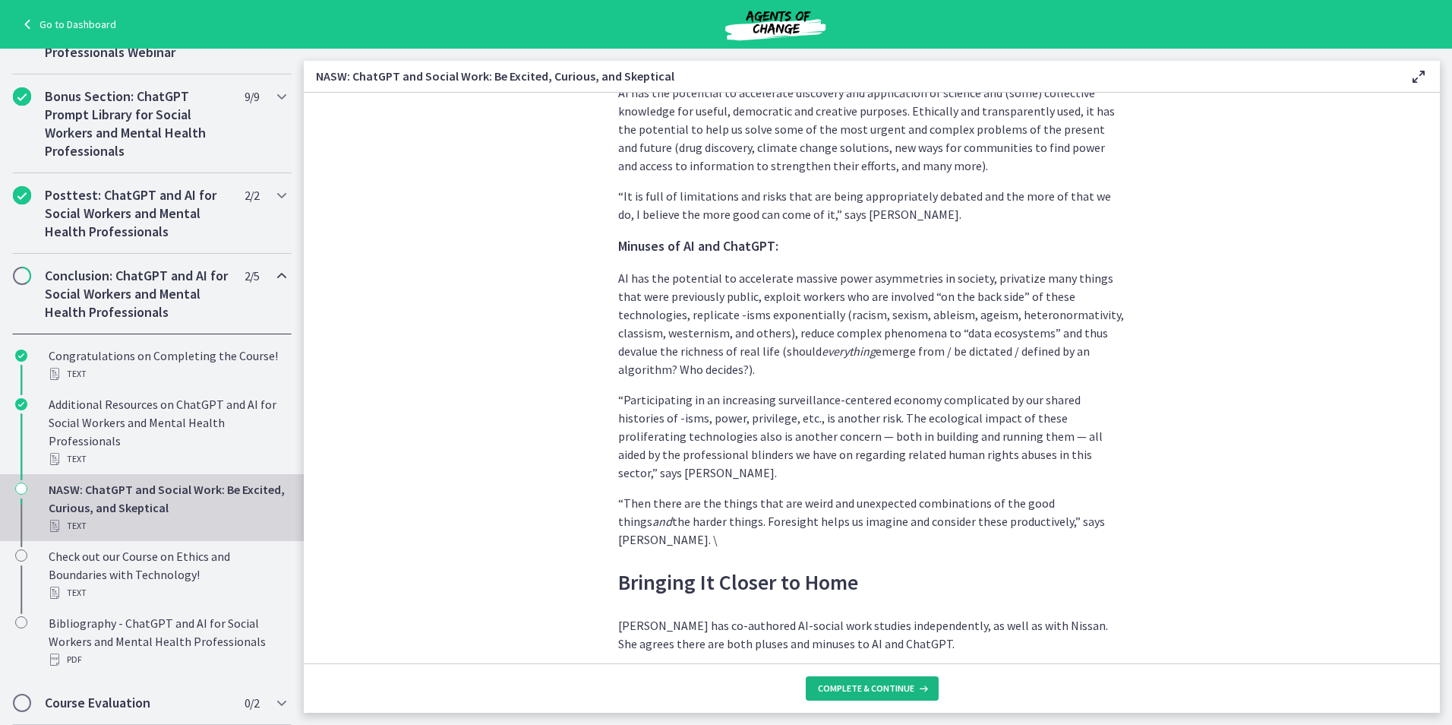
click at [893, 678] on button "Complete & continue" at bounding box center [872, 688] width 133 height 24
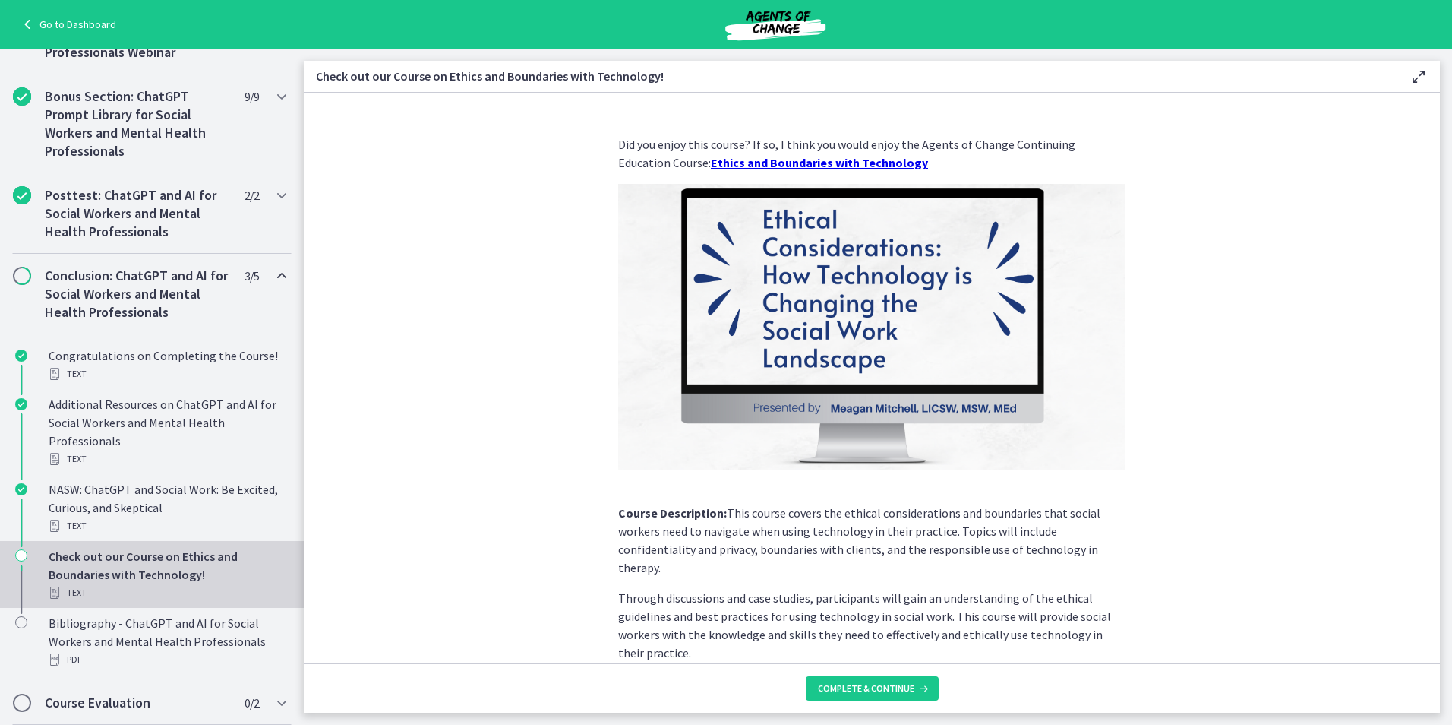
scroll to position [84, 0]
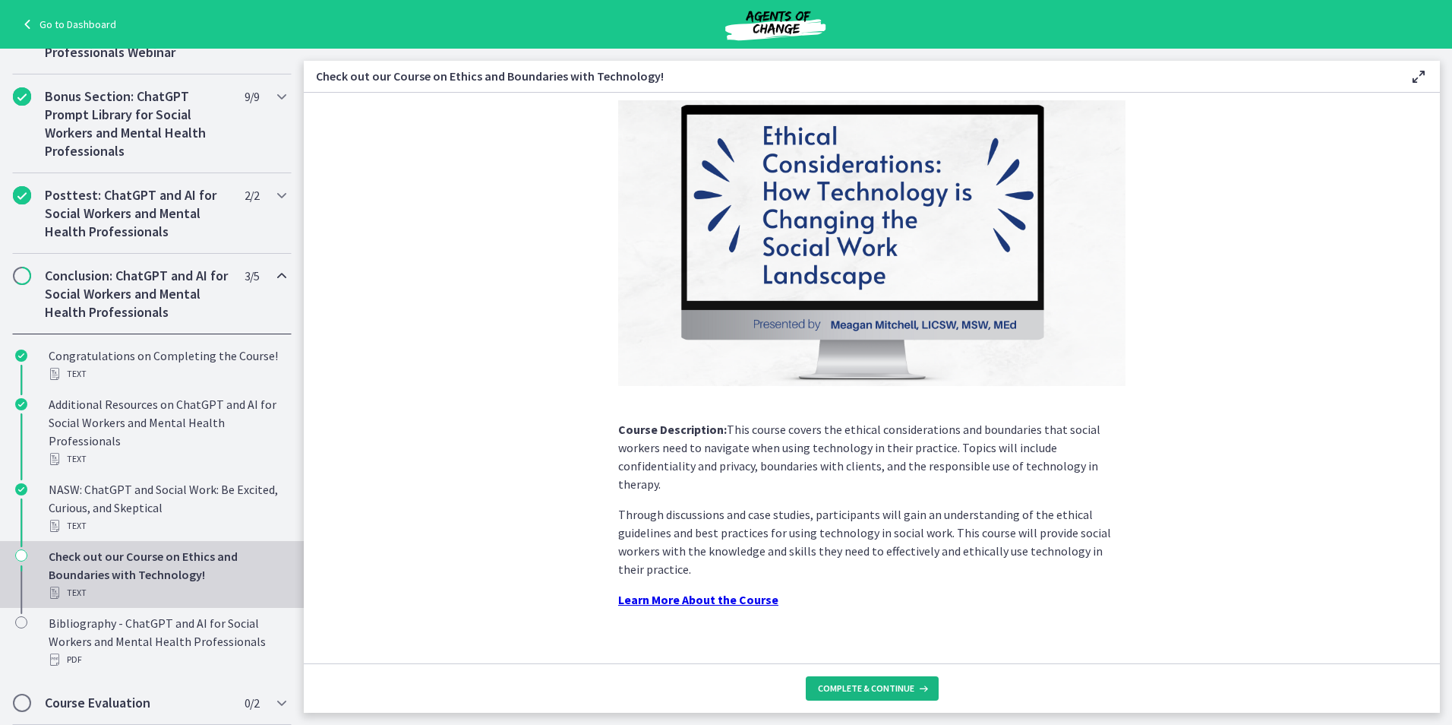
click at [875, 690] on span "Complete & continue" at bounding box center [866, 688] width 96 height 12
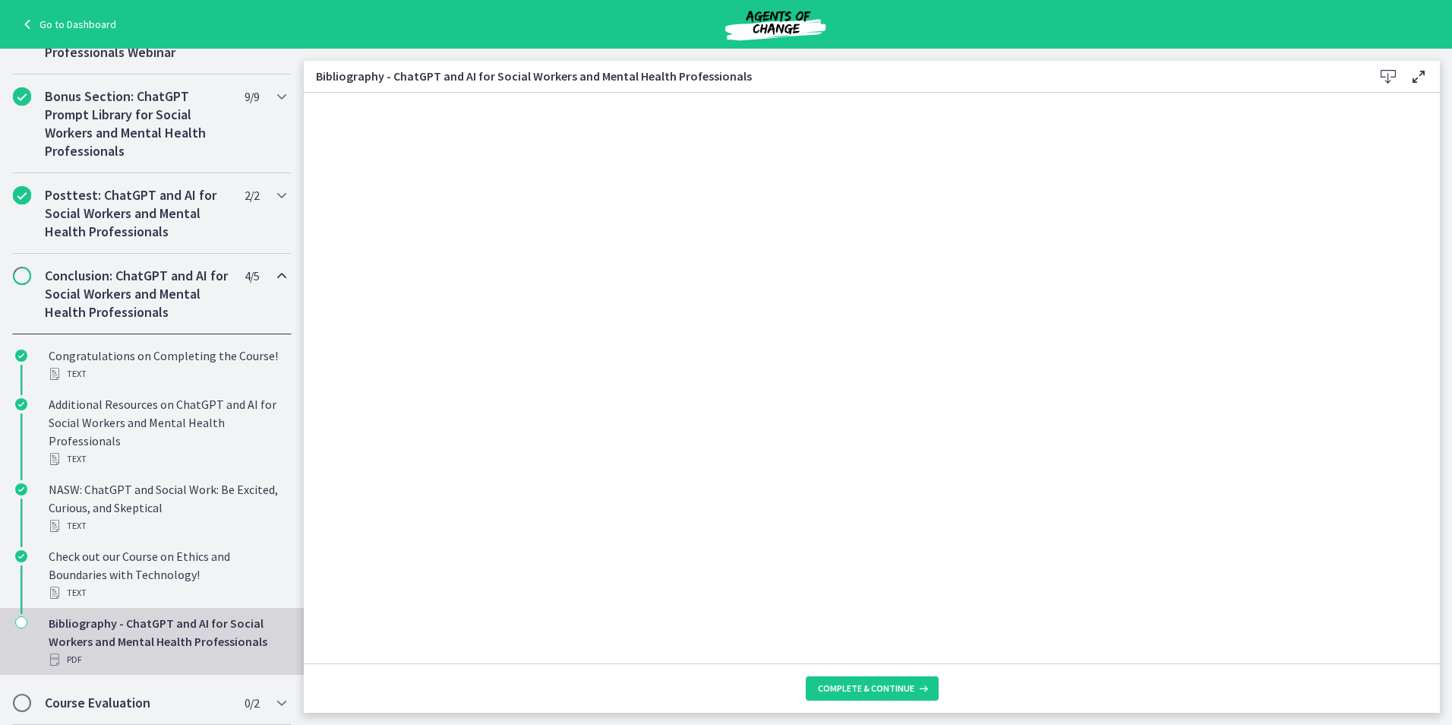
click at [883, 667] on footer "Complete & continue" at bounding box center [872, 687] width 1136 height 49
click at [884, 690] on span "Complete & continue" at bounding box center [866, 688] width 96 height 12
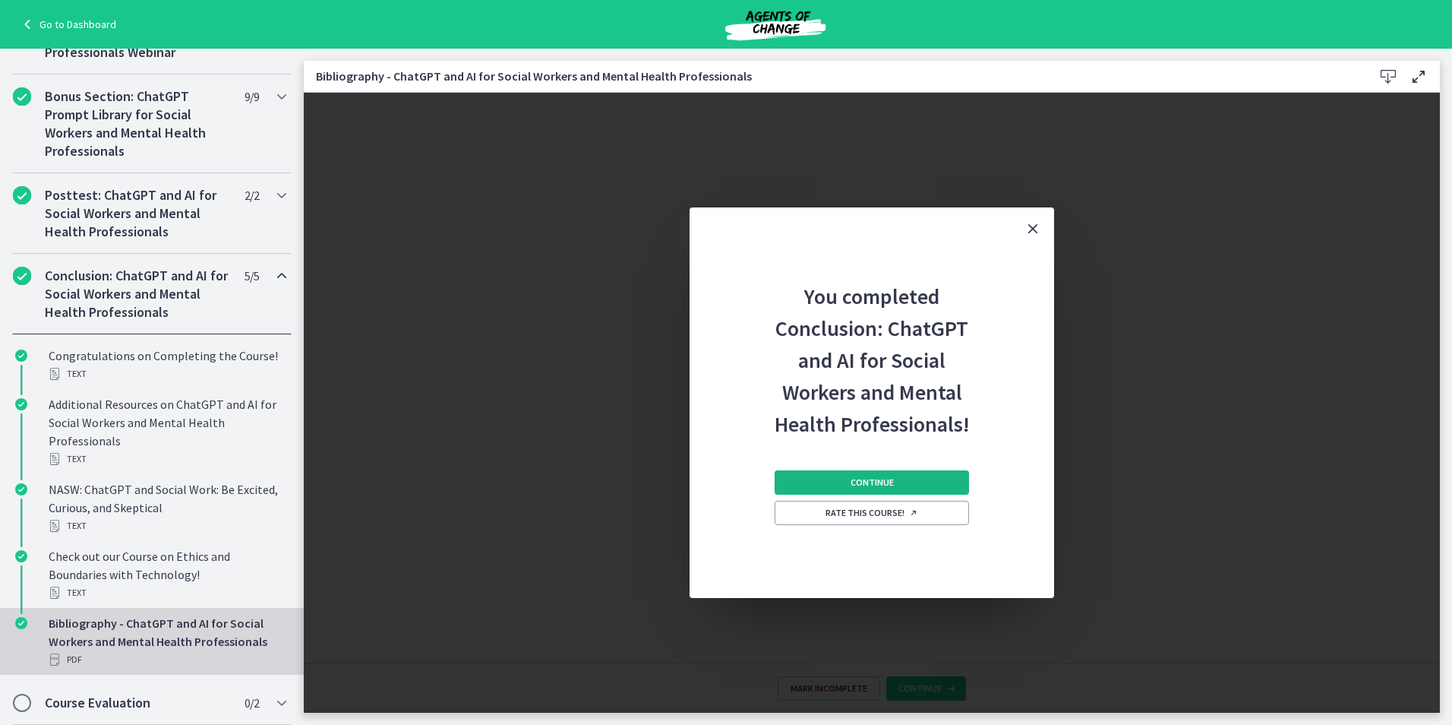
click at [908, 481] on button "Continue" at bounding box center [872, 482] width 194 height 24
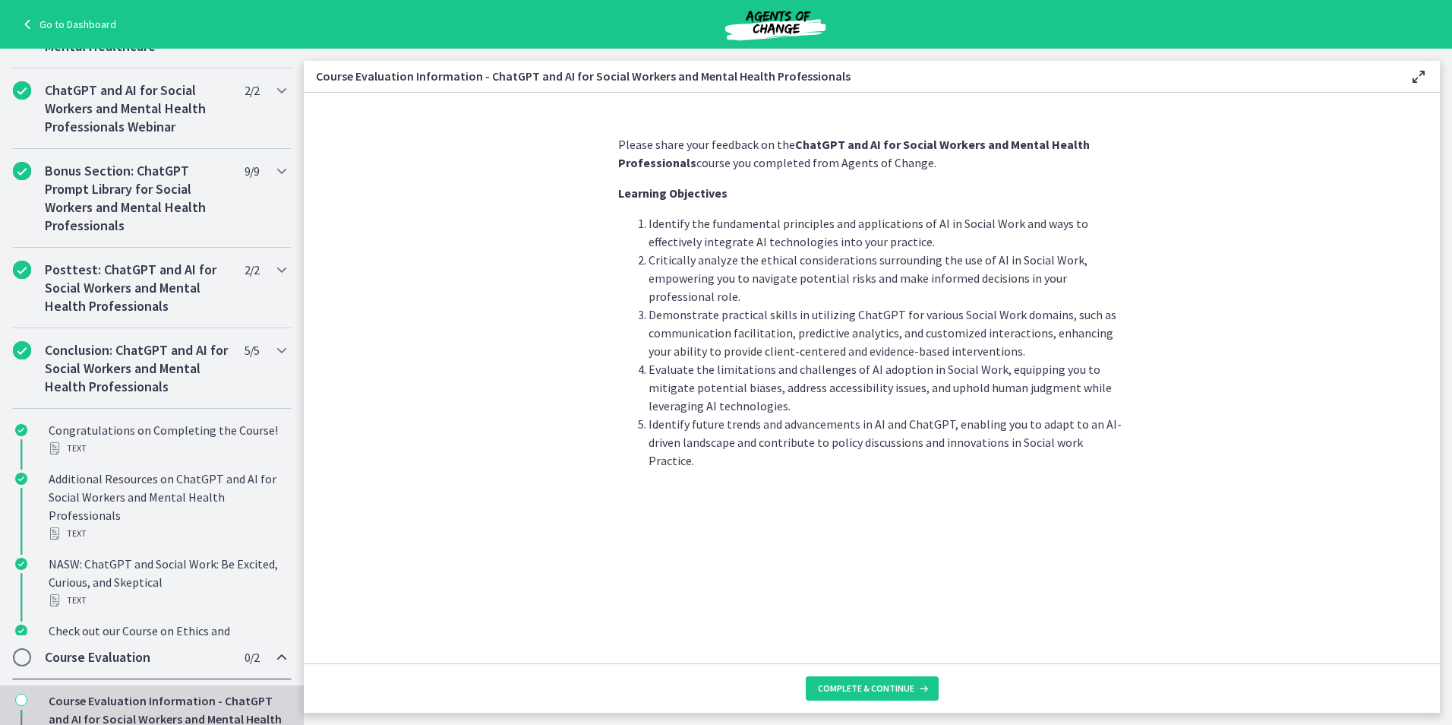
scroll to position [570, 0]
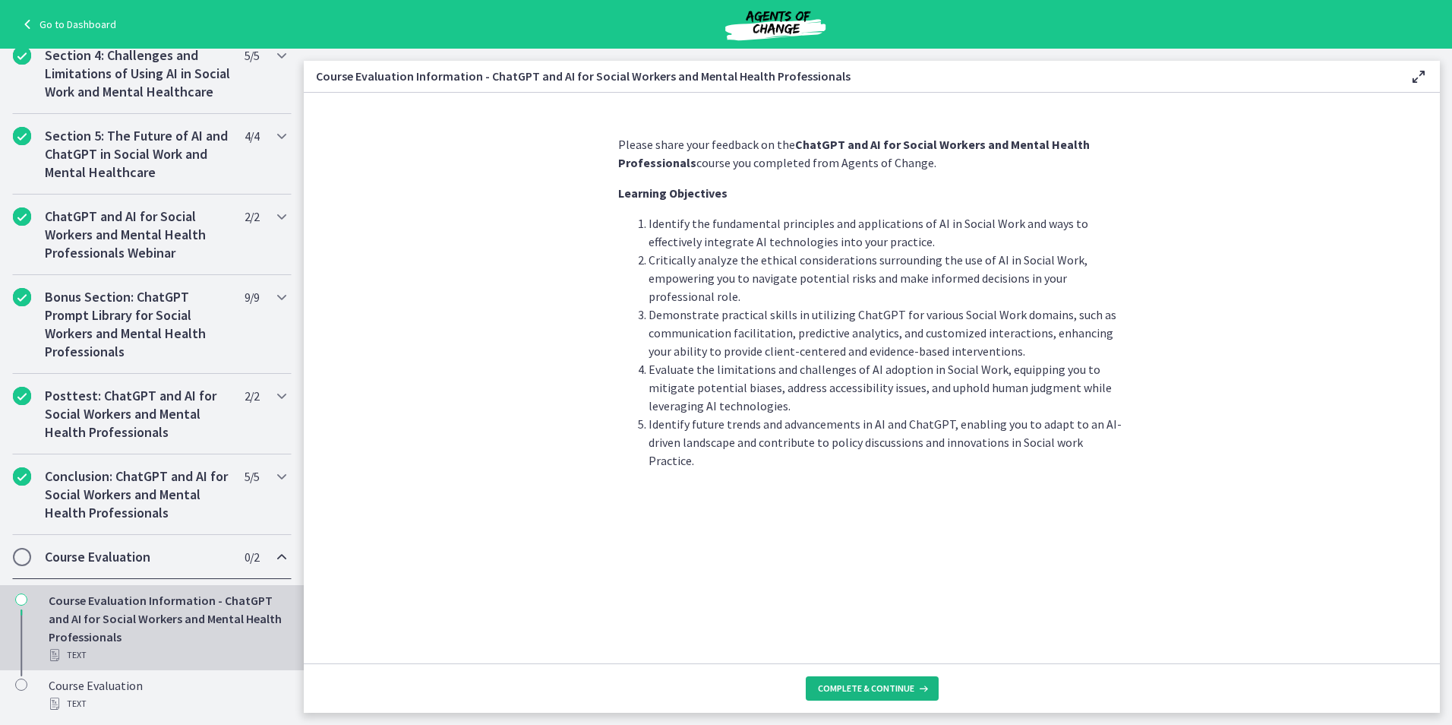
click at [884, 690] on span "Complete & continue" at bounding box center [866, 688] width 96 height 12
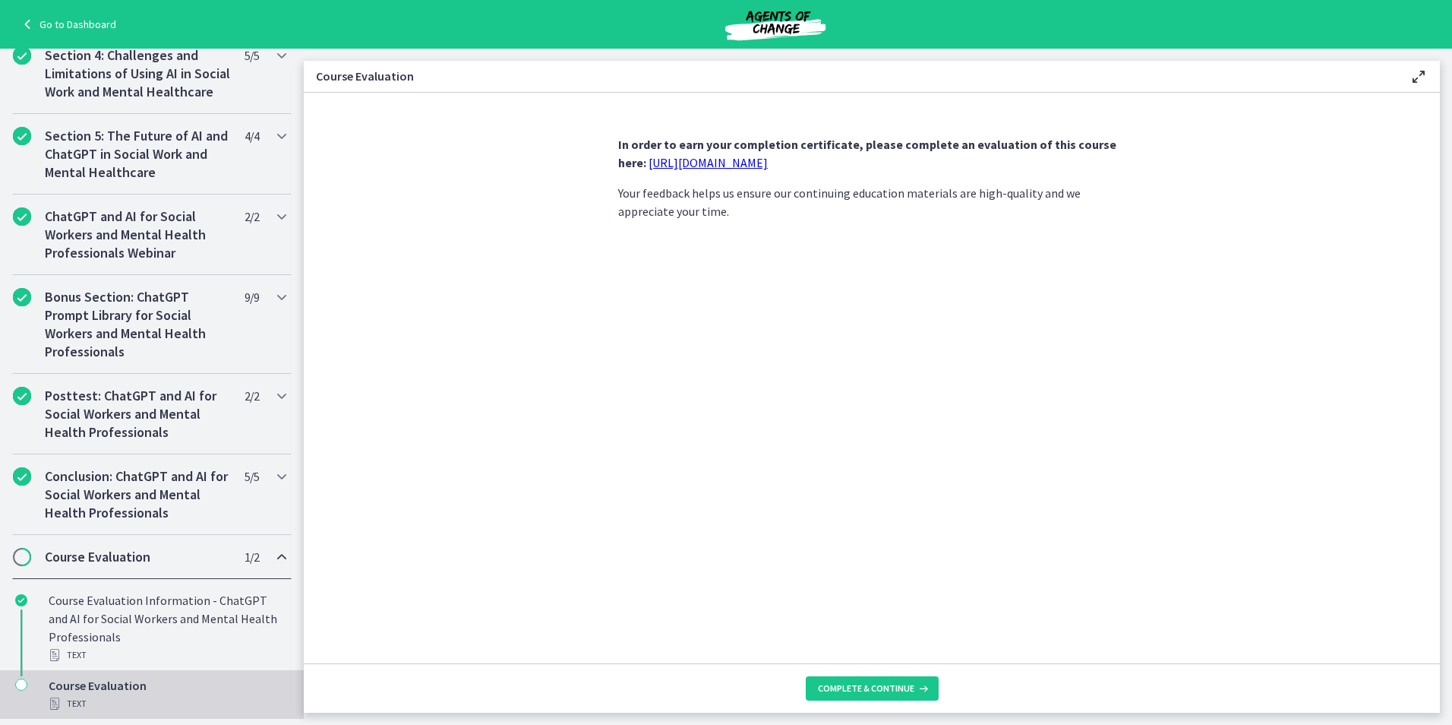
click at [649, 163] on link "https://forms.gle/jm1zbfhChZ2exBv78" at bounding box center [708, 162] width 119 height 15
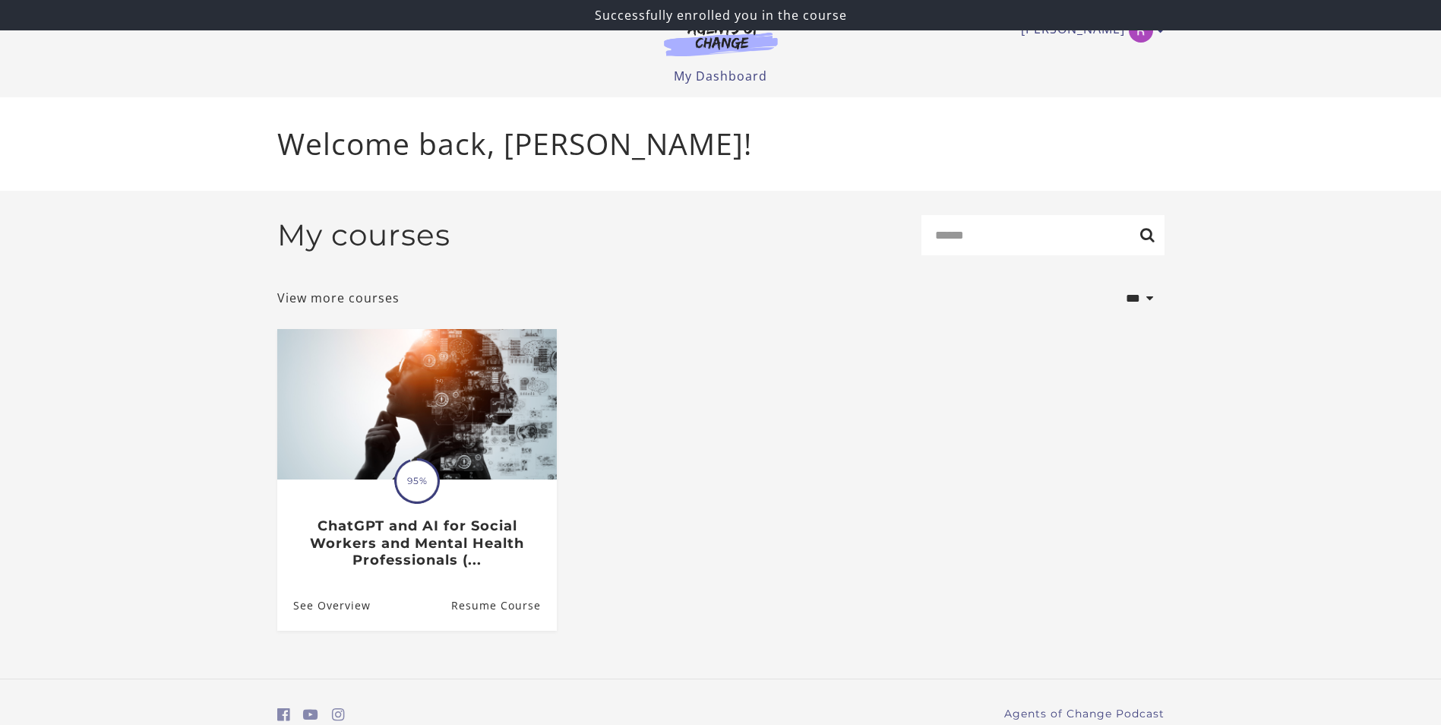
click at [718, 65] on div "Rebecca G My Account Support Sign Out Toggle menu Menu My Dashboard My Account …" at bounding box center [720, 42] width 887 height 85
click at [717, 77] on link "My Dashboard" at bounding box center [720, 76] width 93 height 17
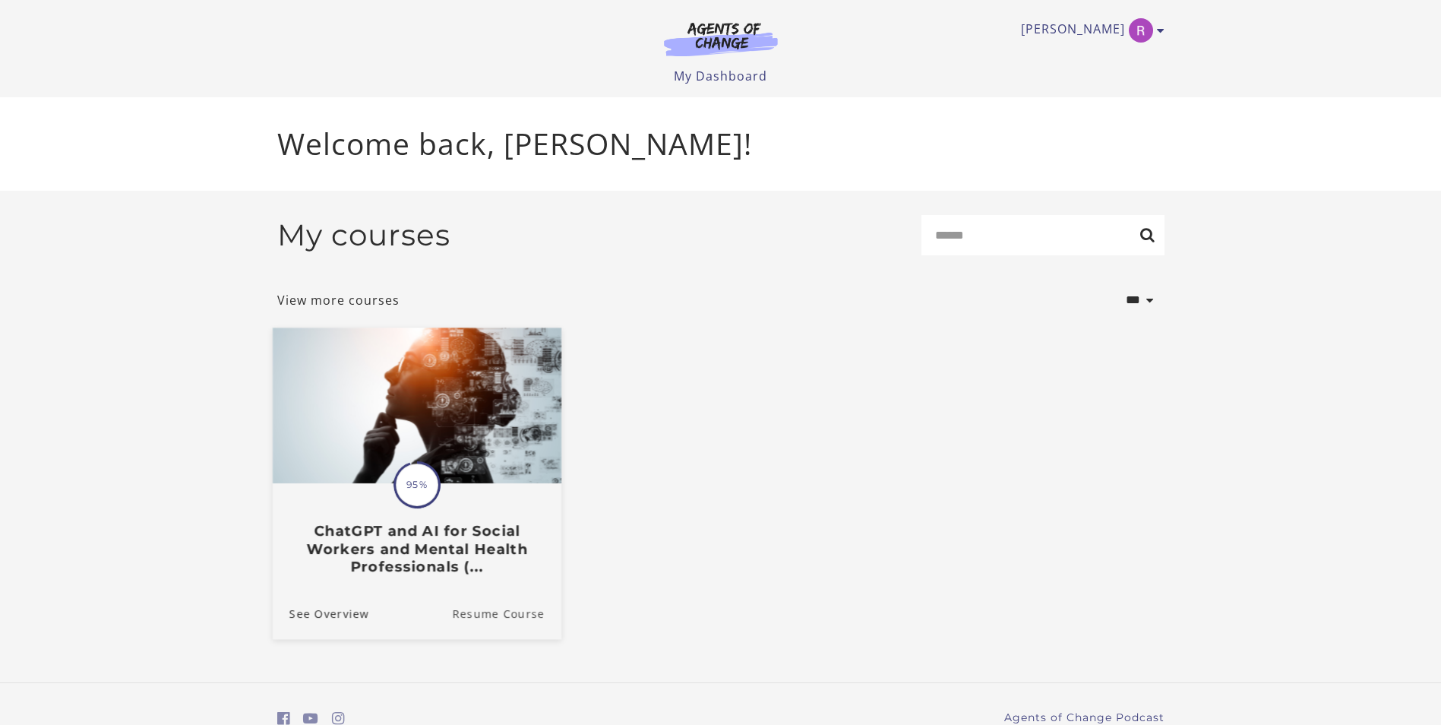
click at [495, 625] on link "Resume Course" at bounding box center [506, 612] width 109 height 51
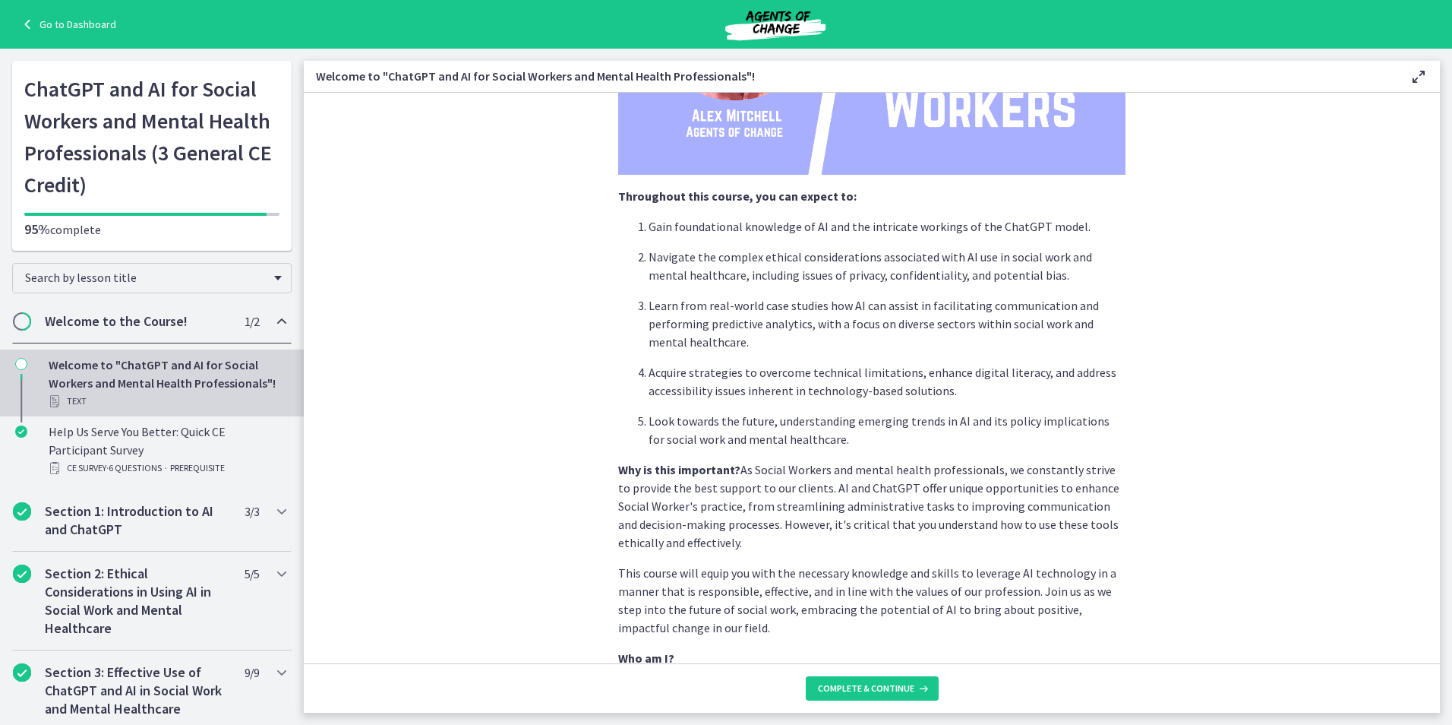
scroll to position [602, 0]
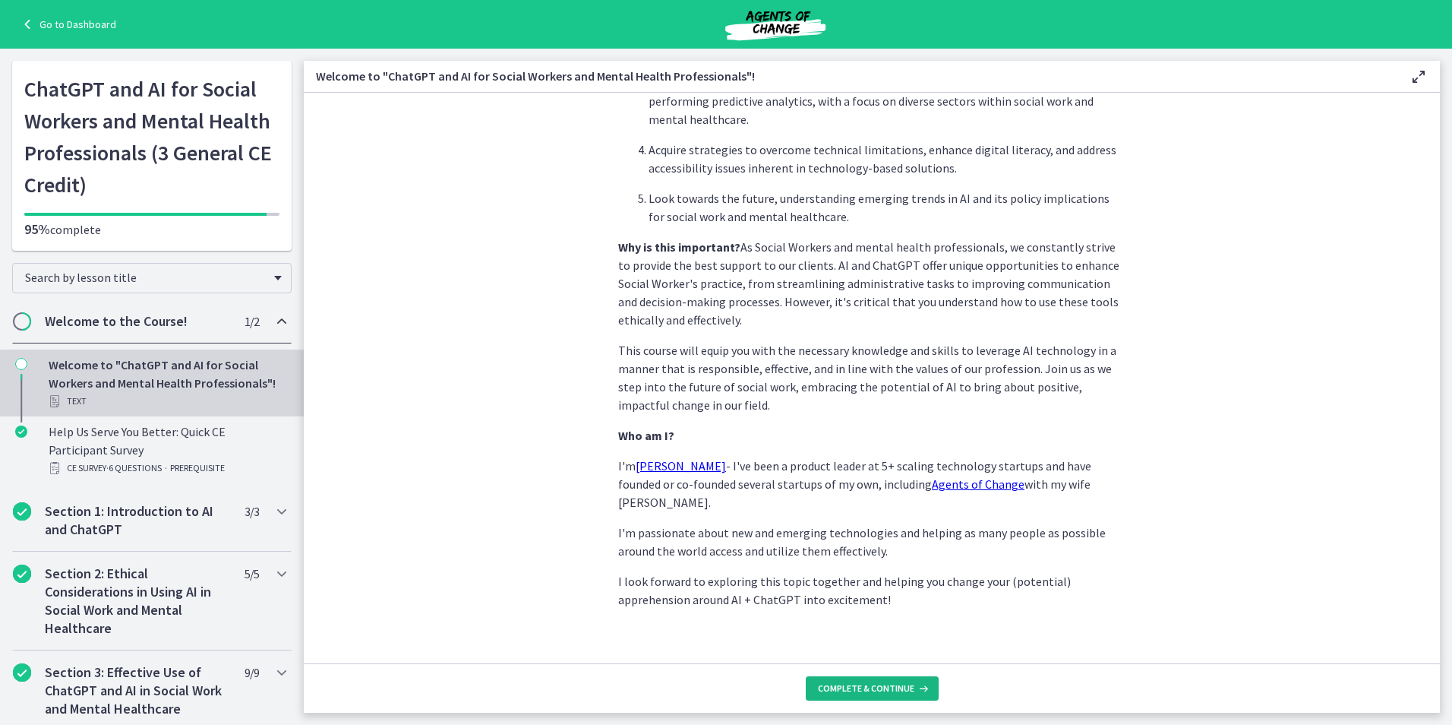
click at [861, 682] on span "Complete & continue" at bounding box center [866, 688] width 96 height 12
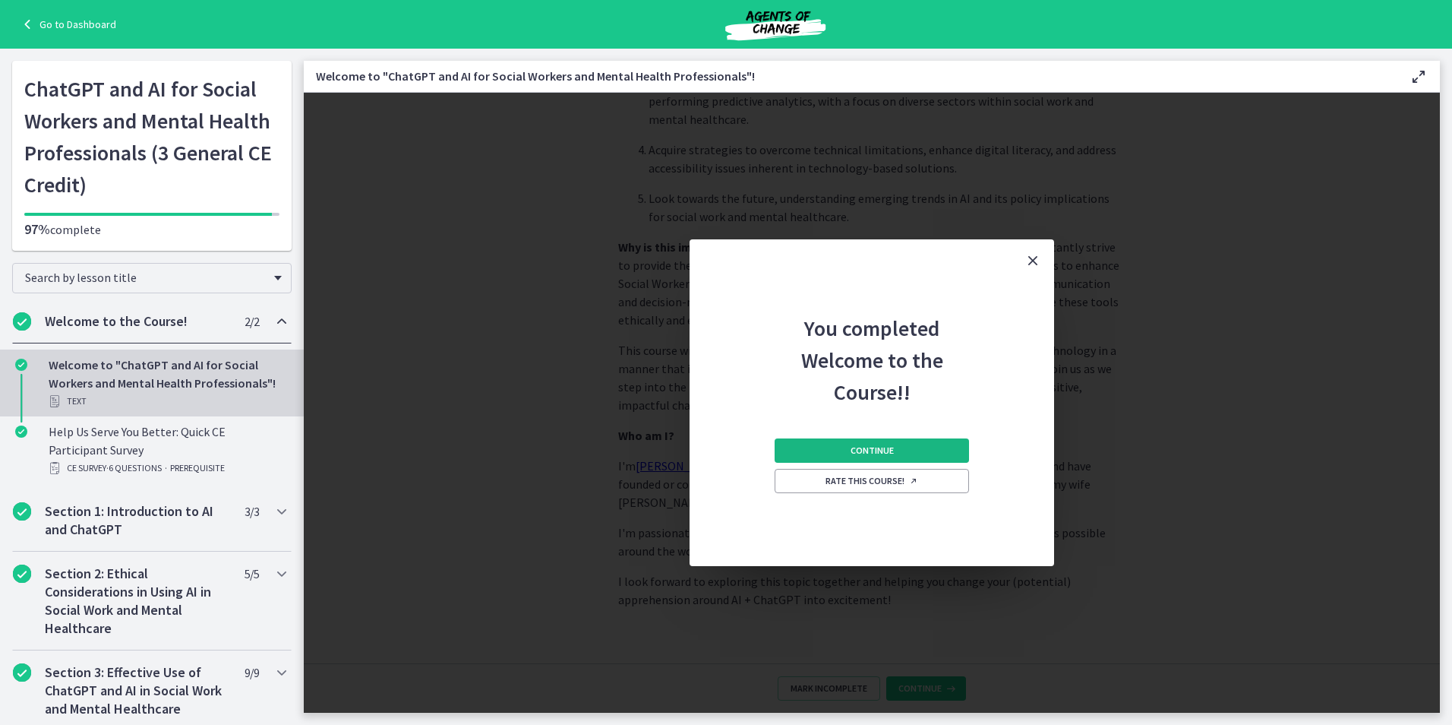
click at [866, 449] on span "Continue" at bounding box center [872, 450] width 43 height 12
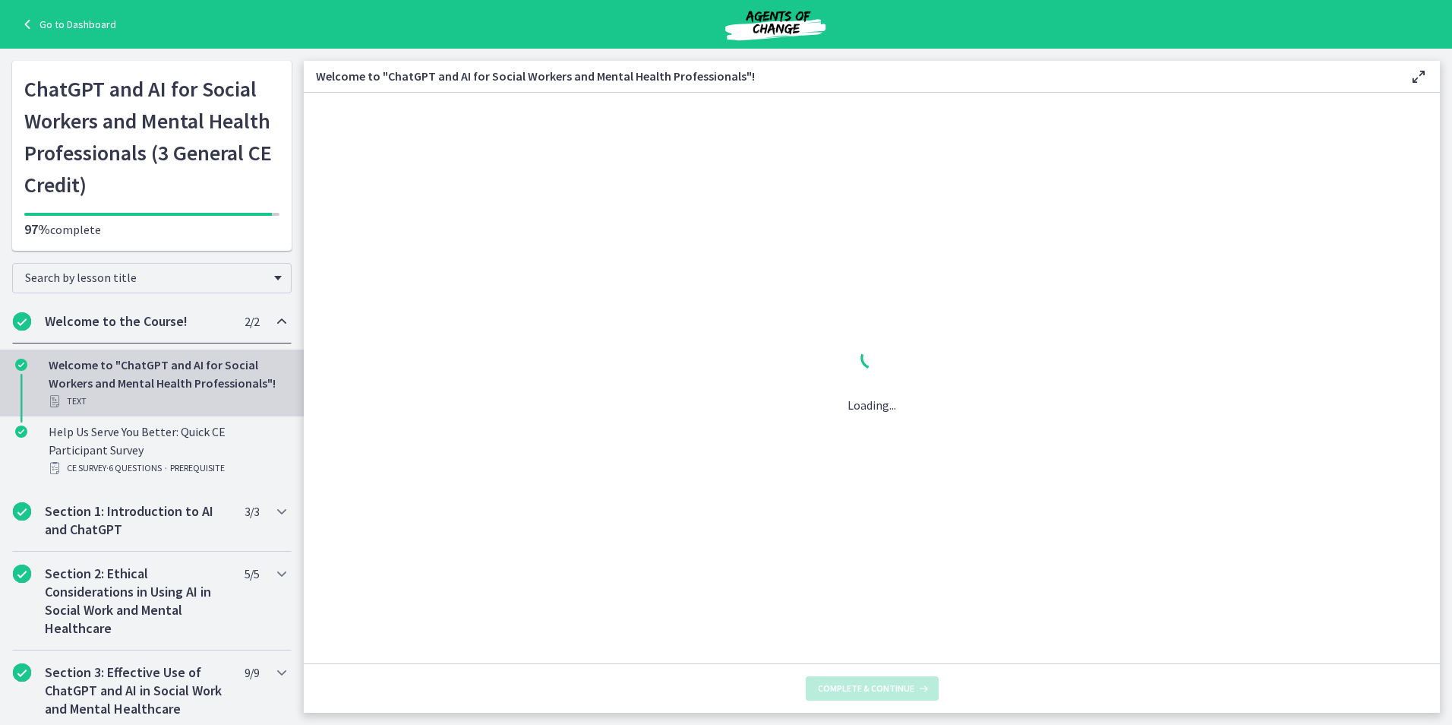
scroll to position [0, 0]
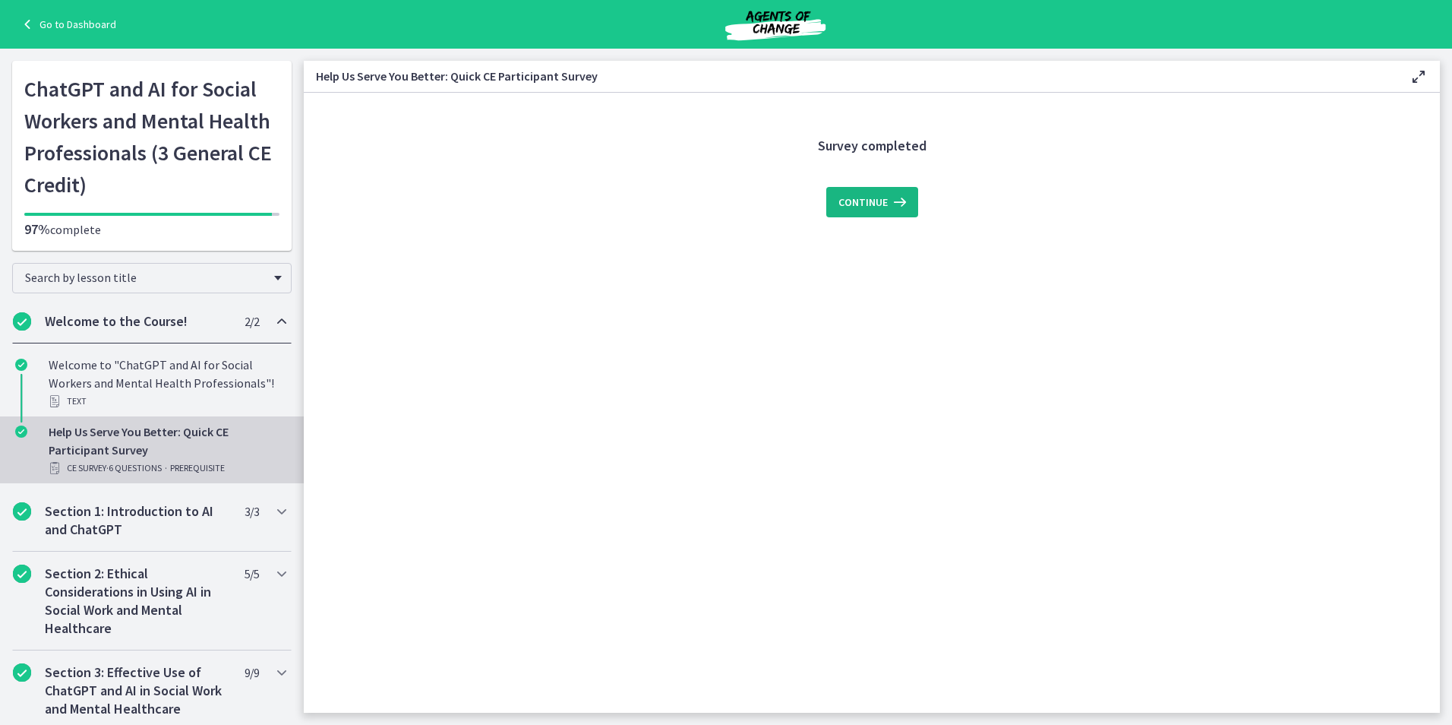
click at [877, 211] on button "Continue" at bounding box center [872, 202] width 92 height 30
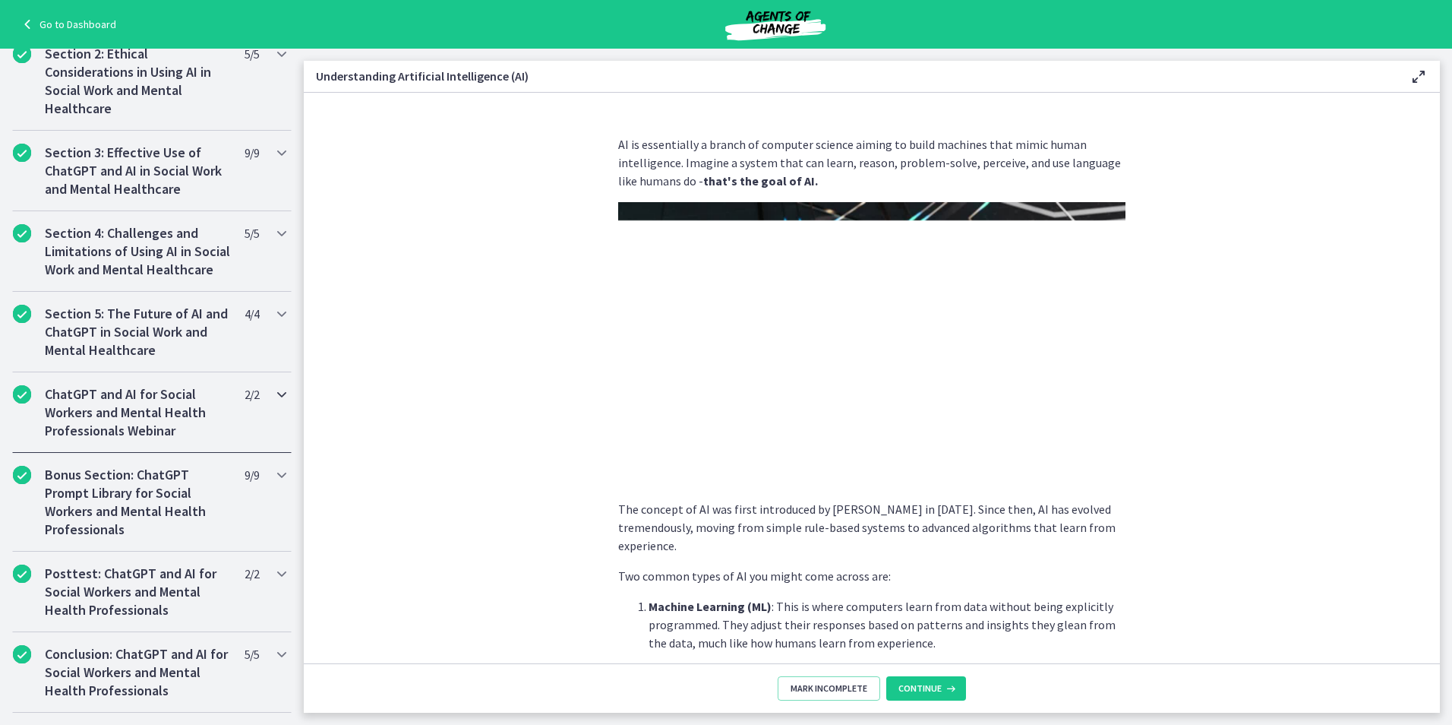
scroll to position [582, 0]
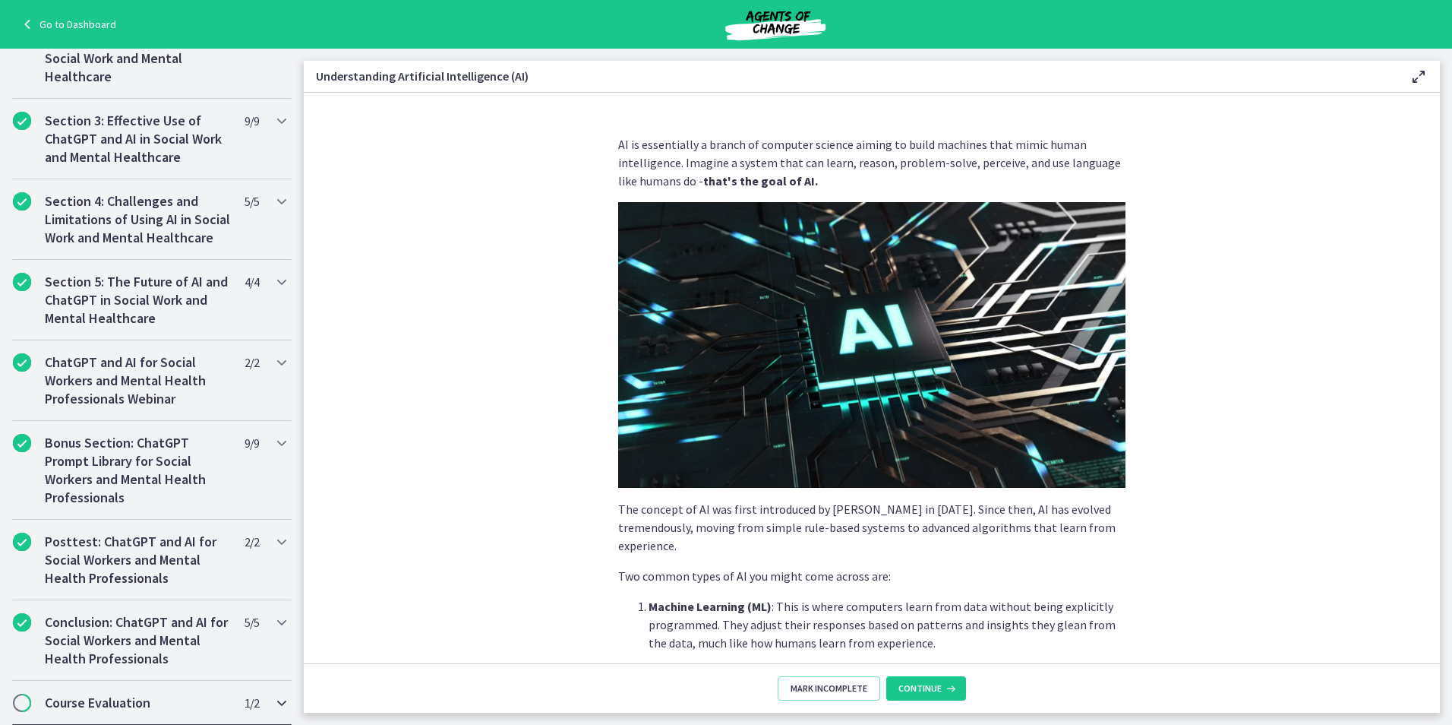
click at [173, 706] on h2 "Course Evaluation" at bounding box center [137, 702] width 185 height 18
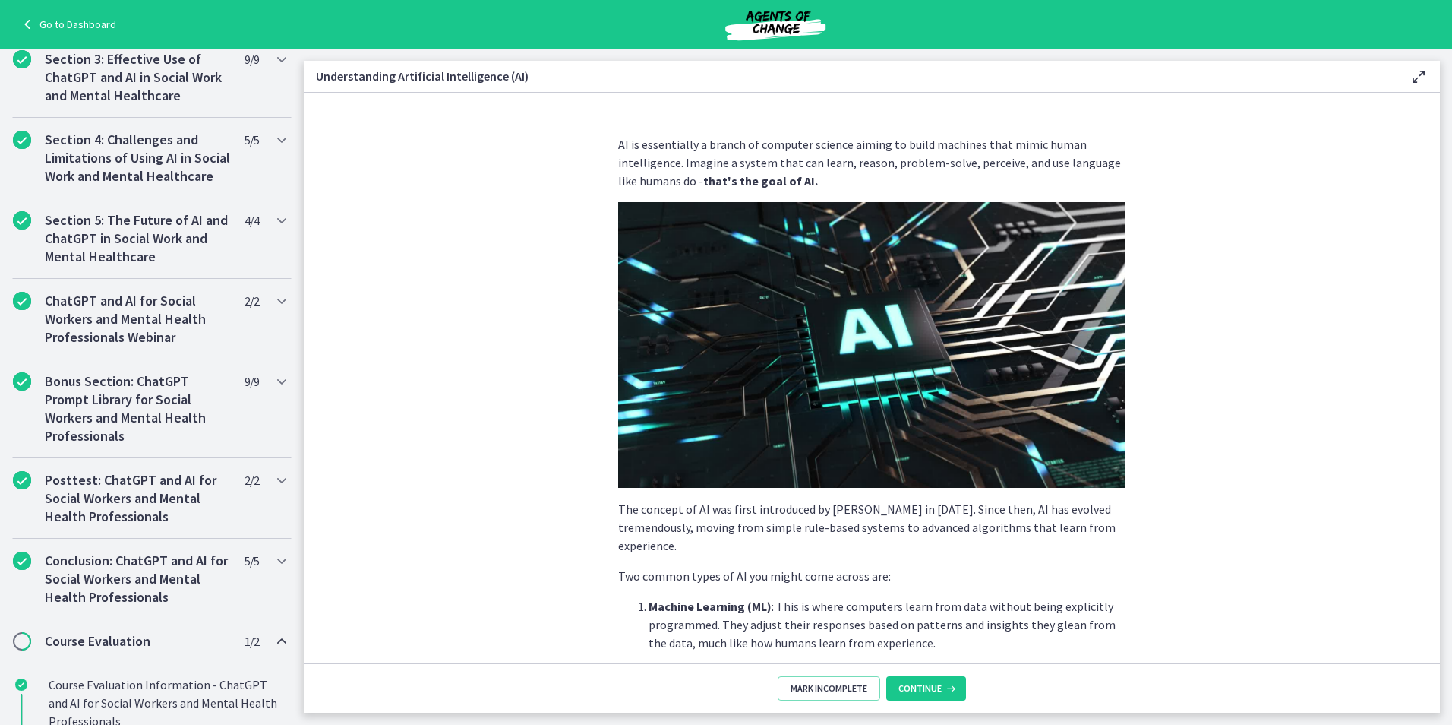
scroll to position [424, 0]
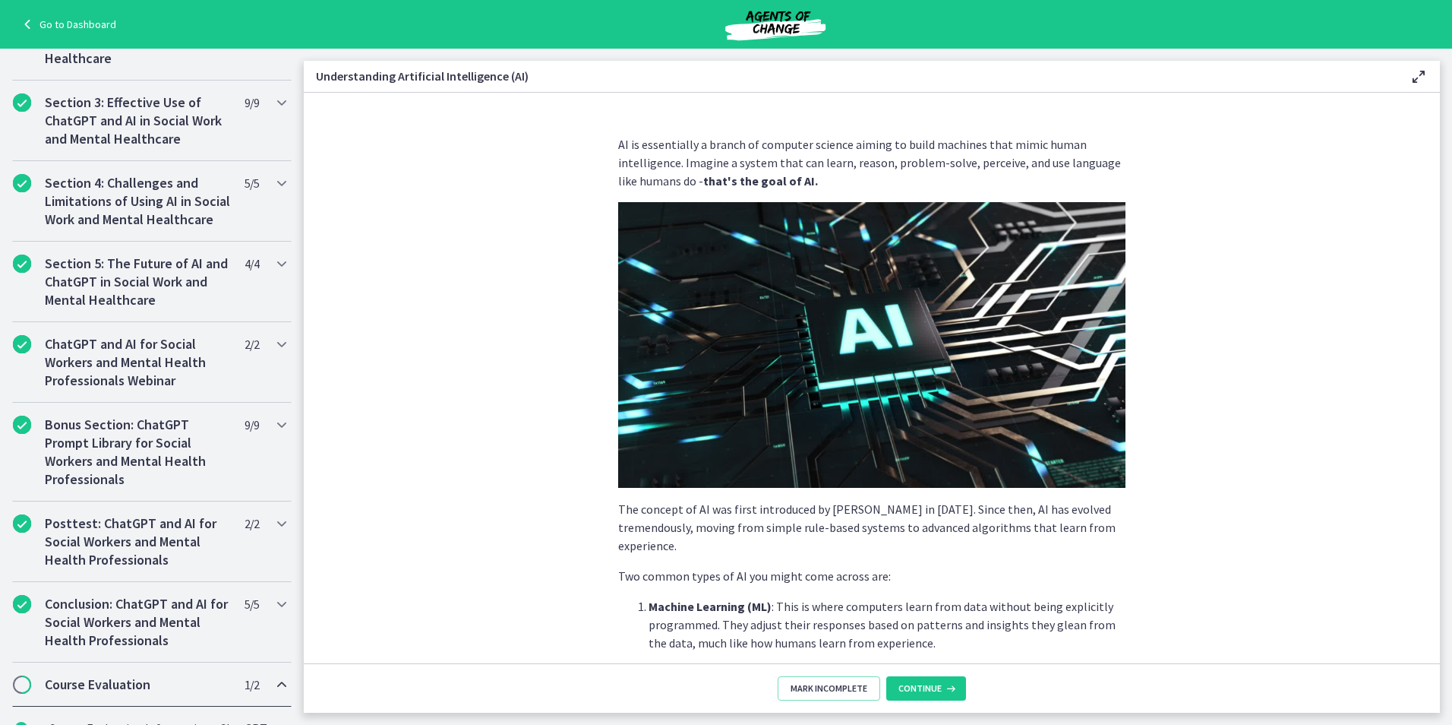
click at [209, 687] on div "Course Evaluation 1 / 2 Completed" at bounding box center [152, 684] width 280 height 44
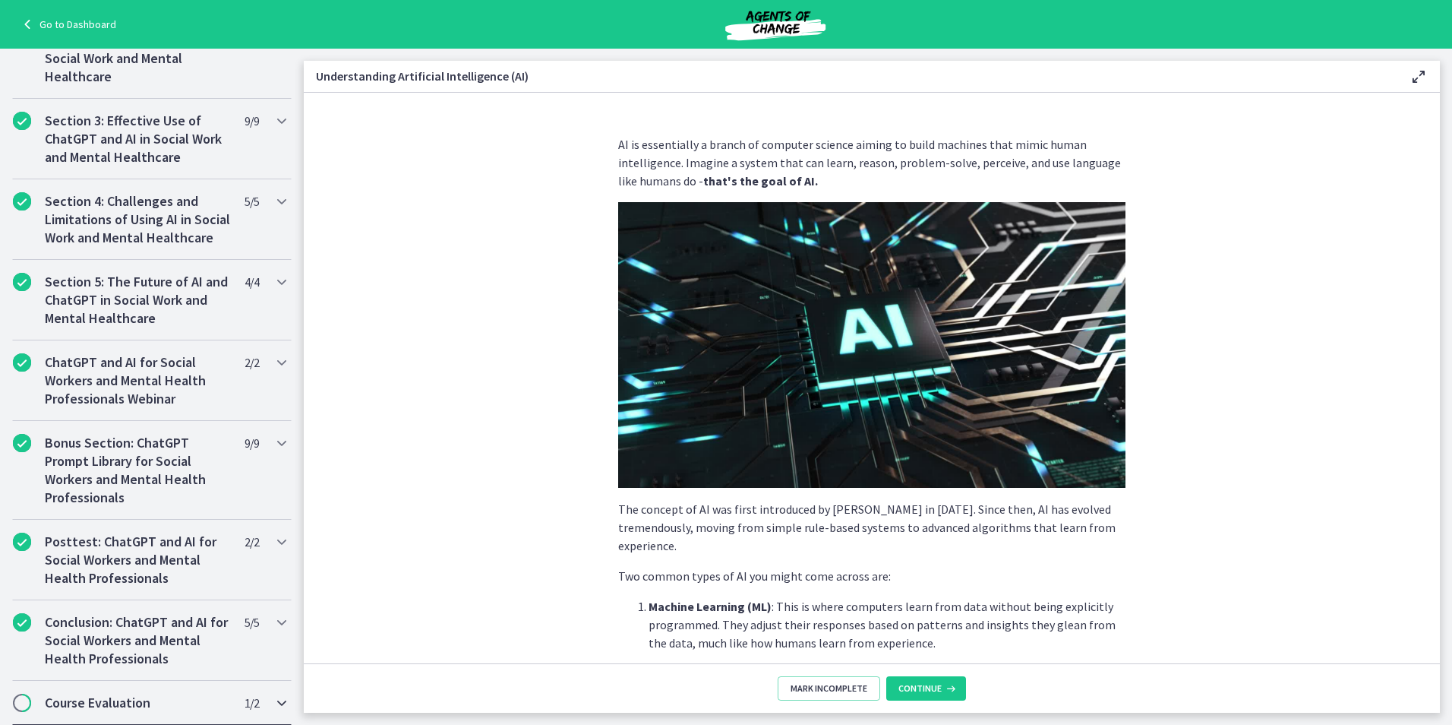
click at [111, 693] on div "Course Evaluation 1 / 2 Completed" at bounding box center [152, 703] width 280 height 44
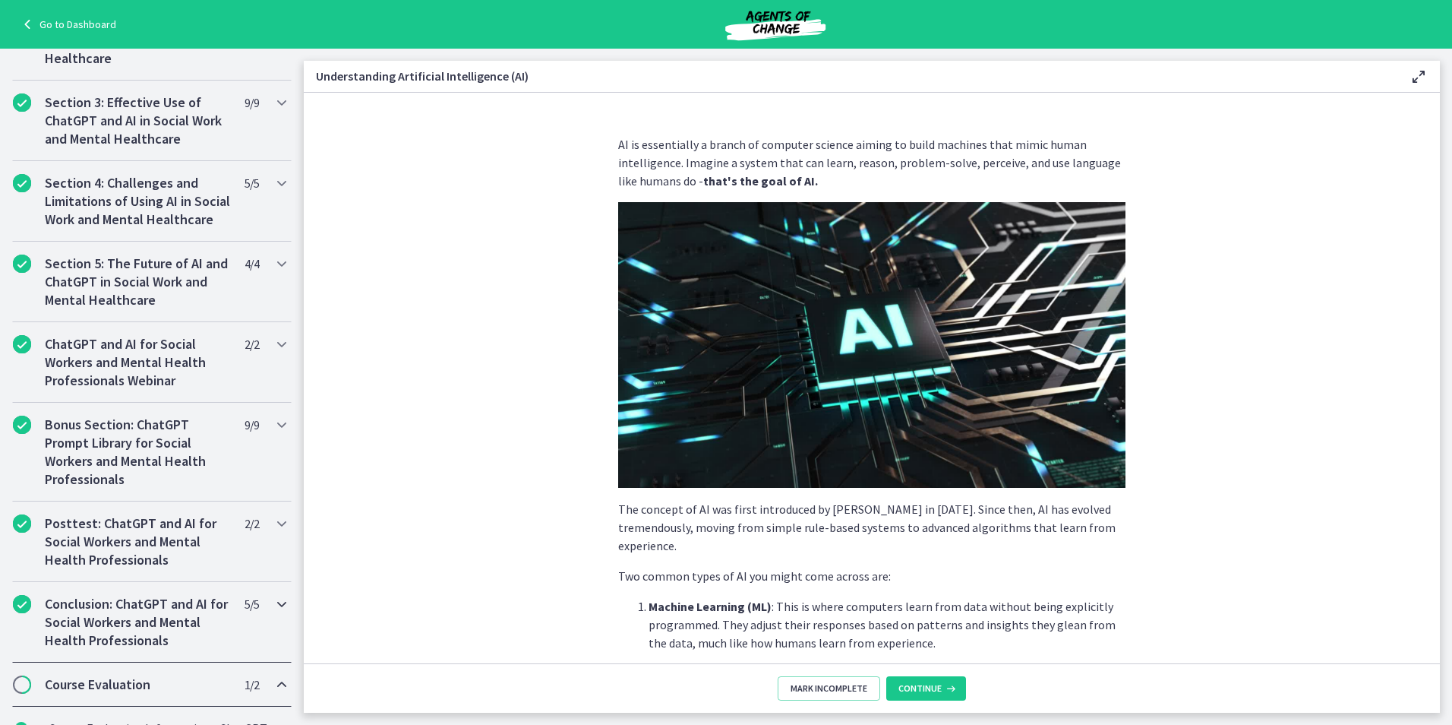
click at [141, 636] on h2 "Conclusion: ChatGPT and AI for Social Workers and Mental Health Professionals" at bounding box center [137, 622] width 185 height 55
click at [926, 697] on button "Continue" at bounding box center [926, 688] width 80 height 24
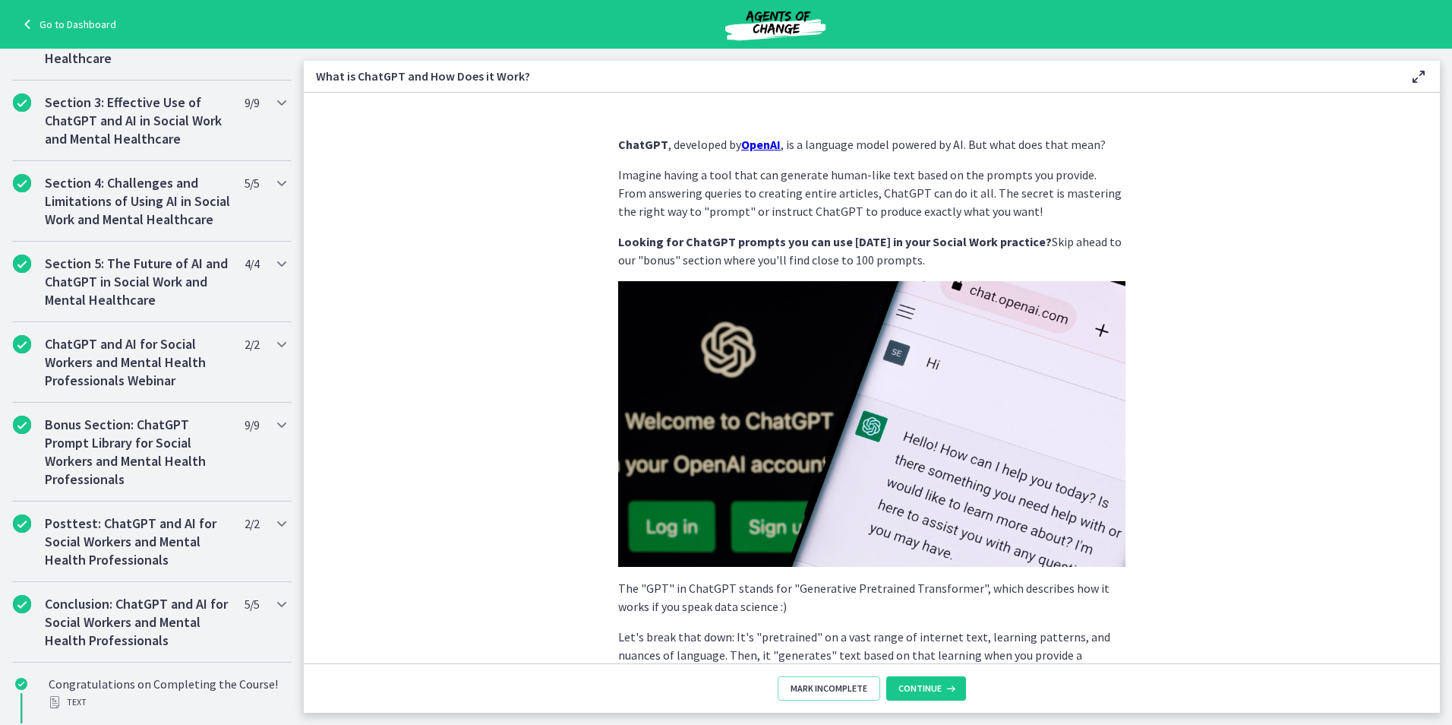
scroll to position [582, 0]
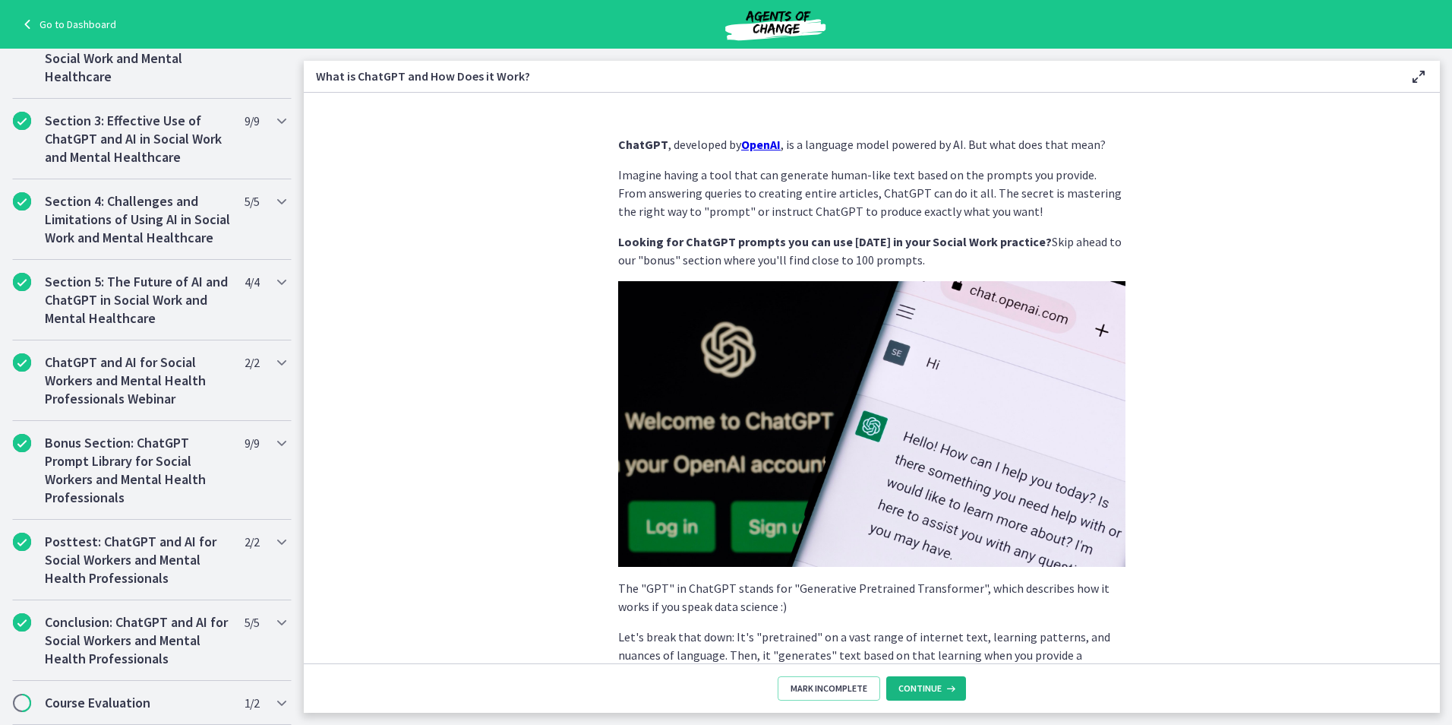
click at [908, 690] on span "Continue" at bounding box center [920, 688] width 43 height 12
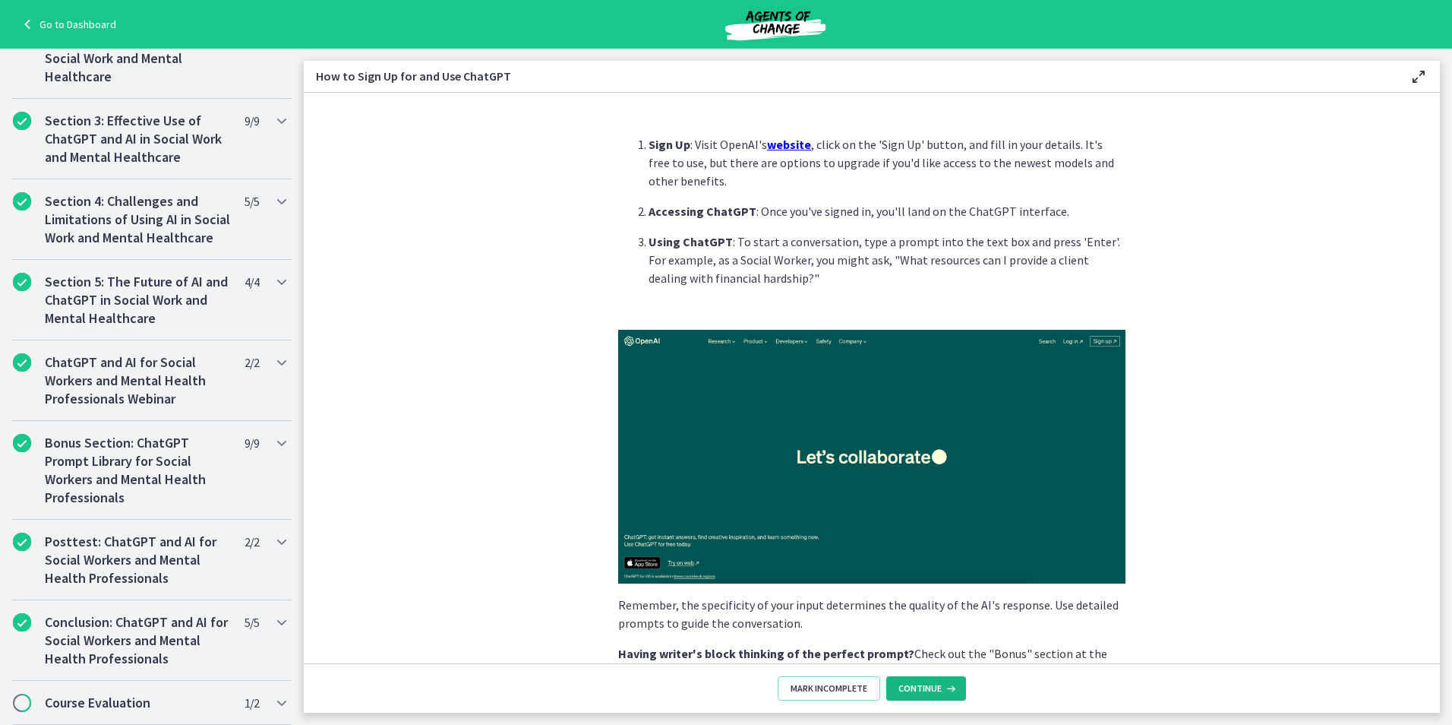
click at [918, 701] on footer "Mark Incomplete Continue" at bounding box center [872, 687] width 1136 height 49
click at [918, 687] on span "Continue" at bounding box center [920, 688] width 43 height 12
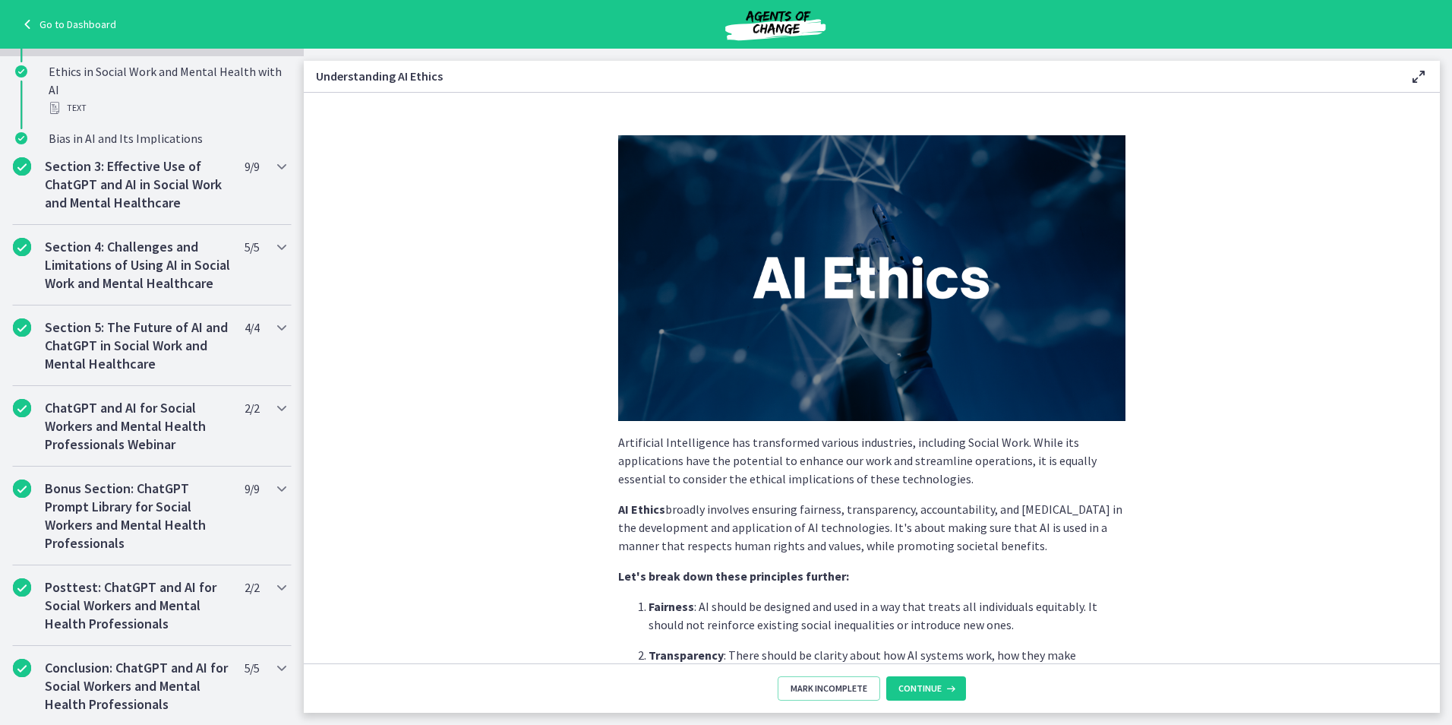
scroll to position [424, 0]
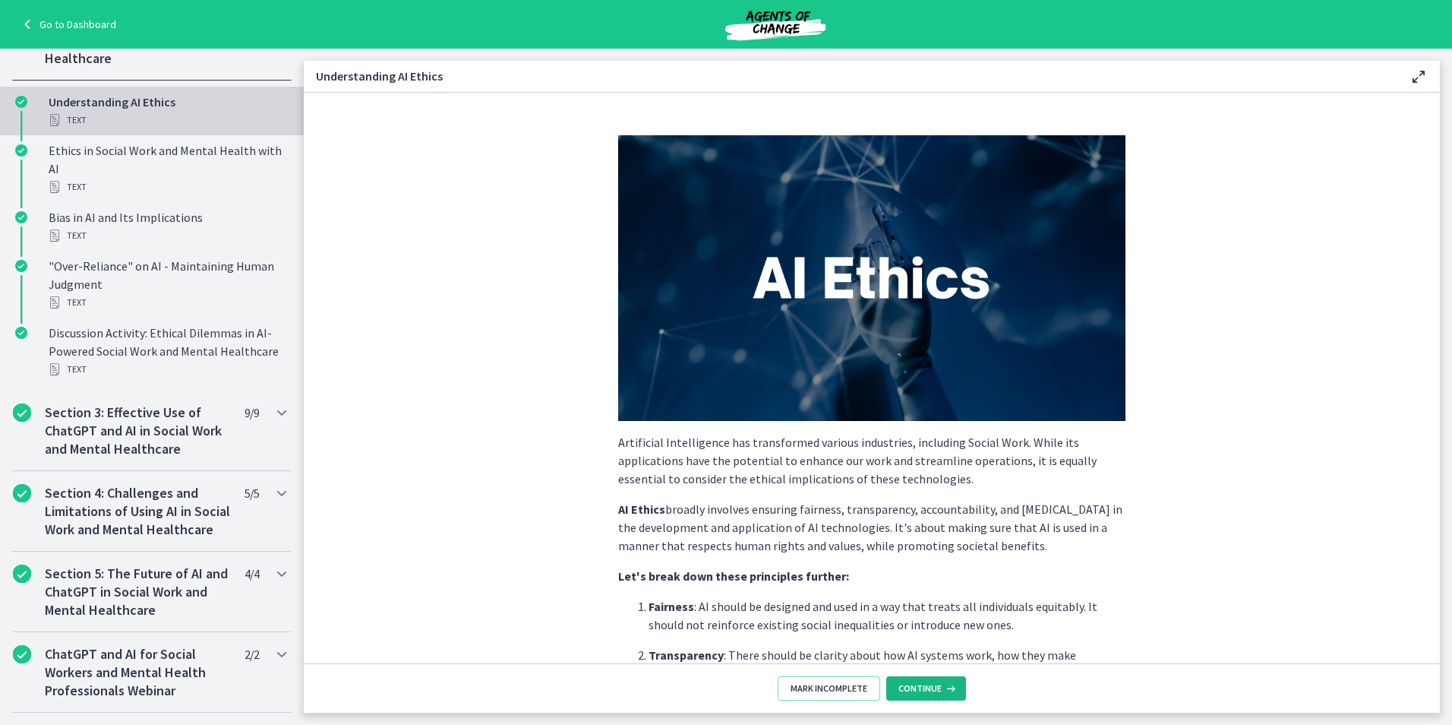
click at [918, 686] on span "Continue" at bounding box center [920, 688] width 43 height 12
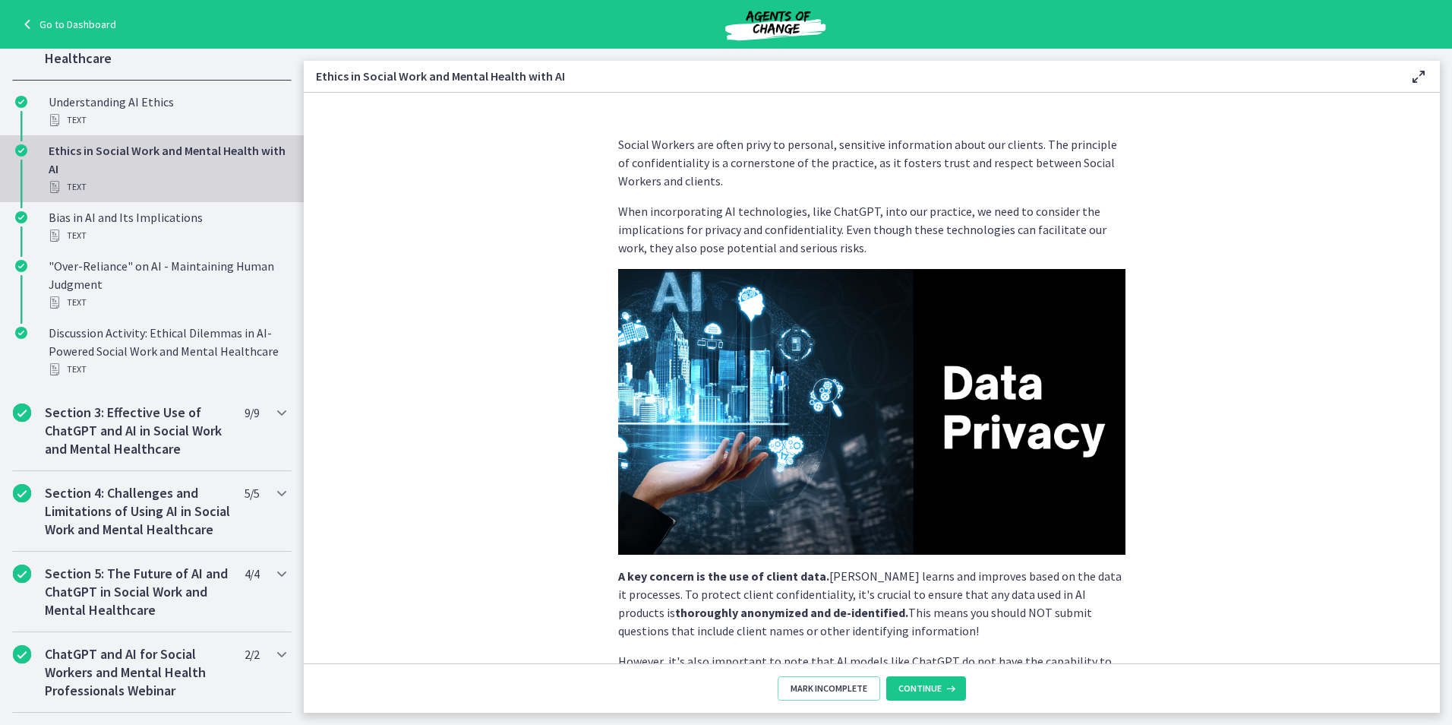
click at [918, 684] on span "Continue" at bounding box center [920, 688] width 43 height 12
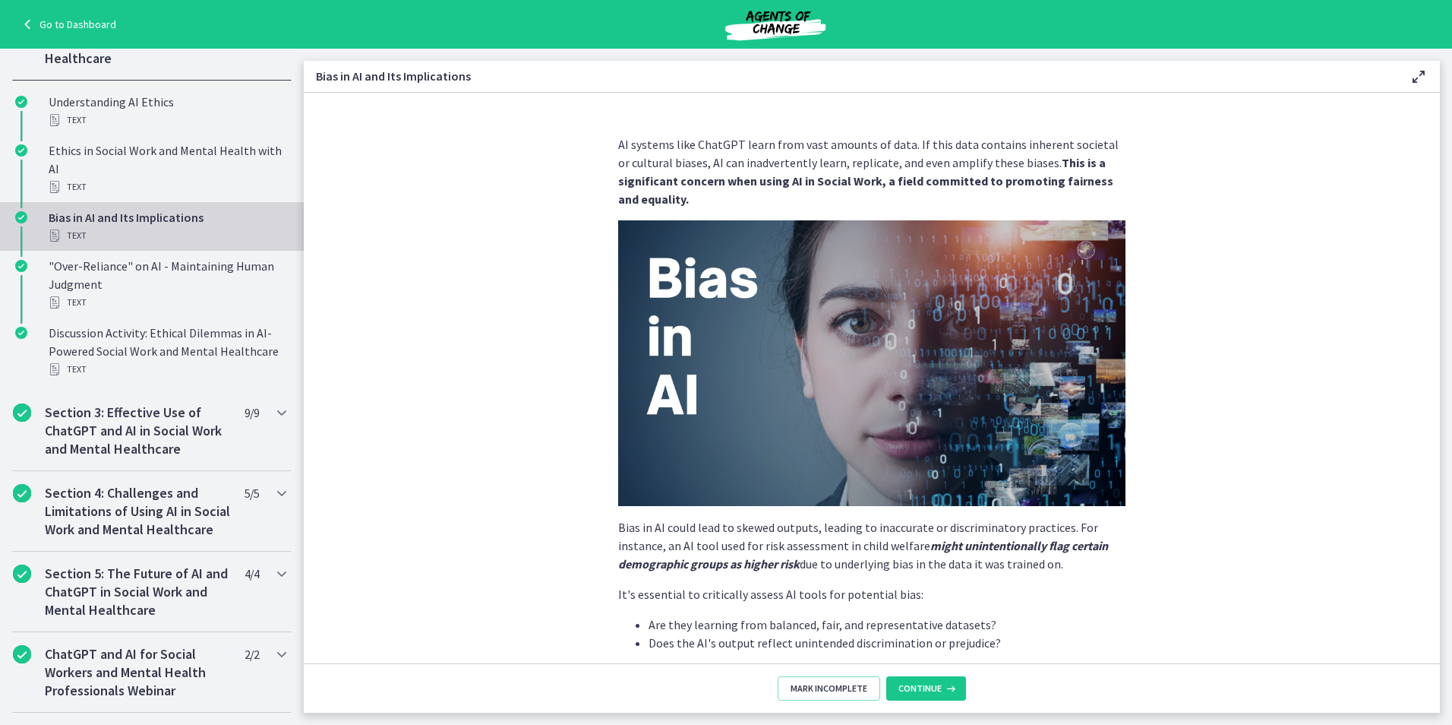
click at [918, 681] on button "Continue" at bounding box center [926, 688] width 80 height 24
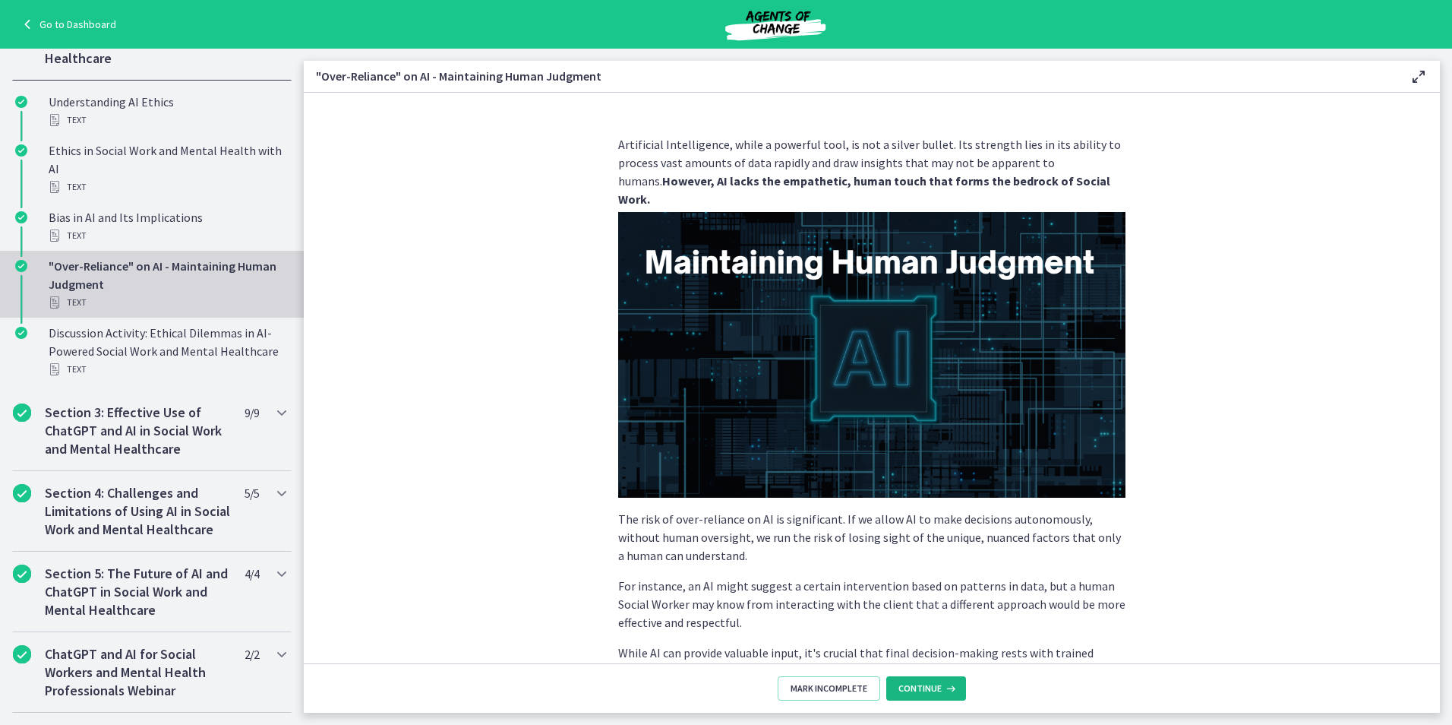
click at [918, 681] on button "Continue" at bounding box center [926, 688] width 80 height 24
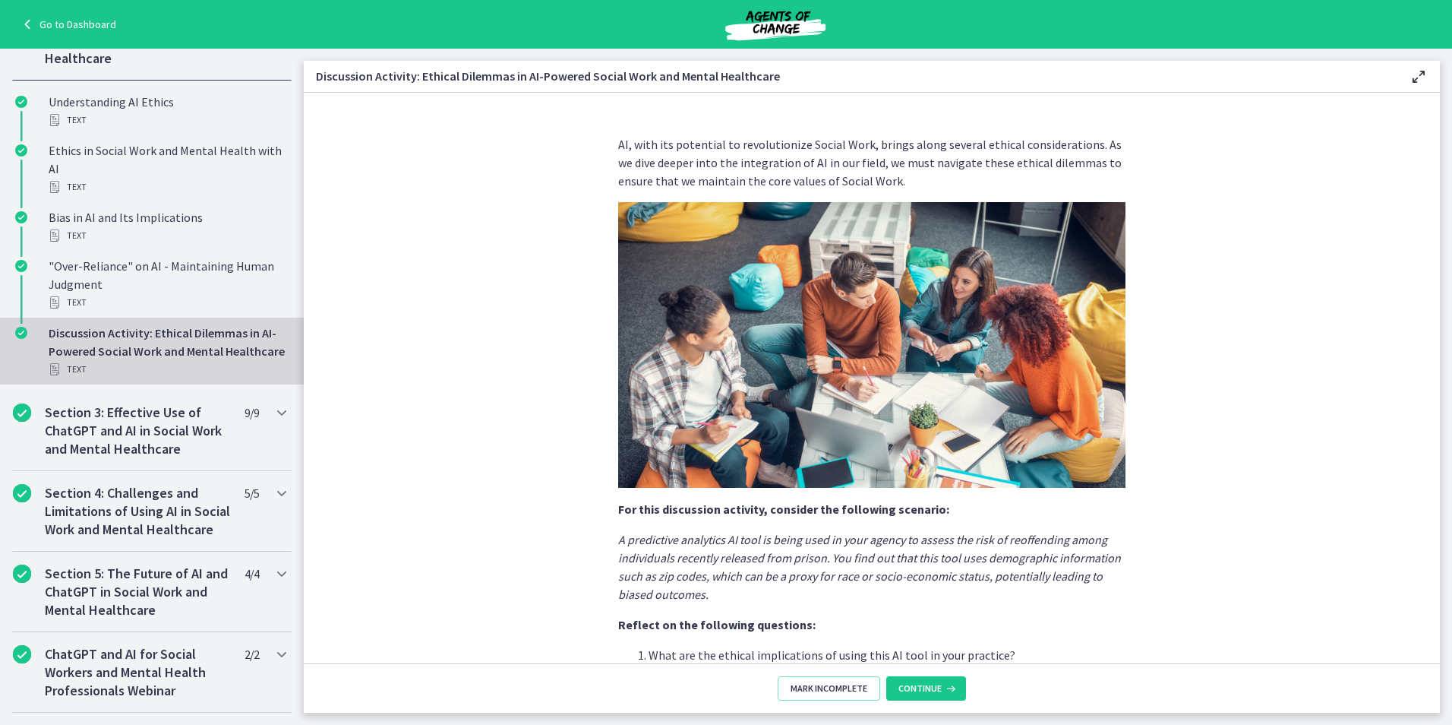
click at [918, 681] on button "Continue" at bounding box center [926, 688] width 80 height 24
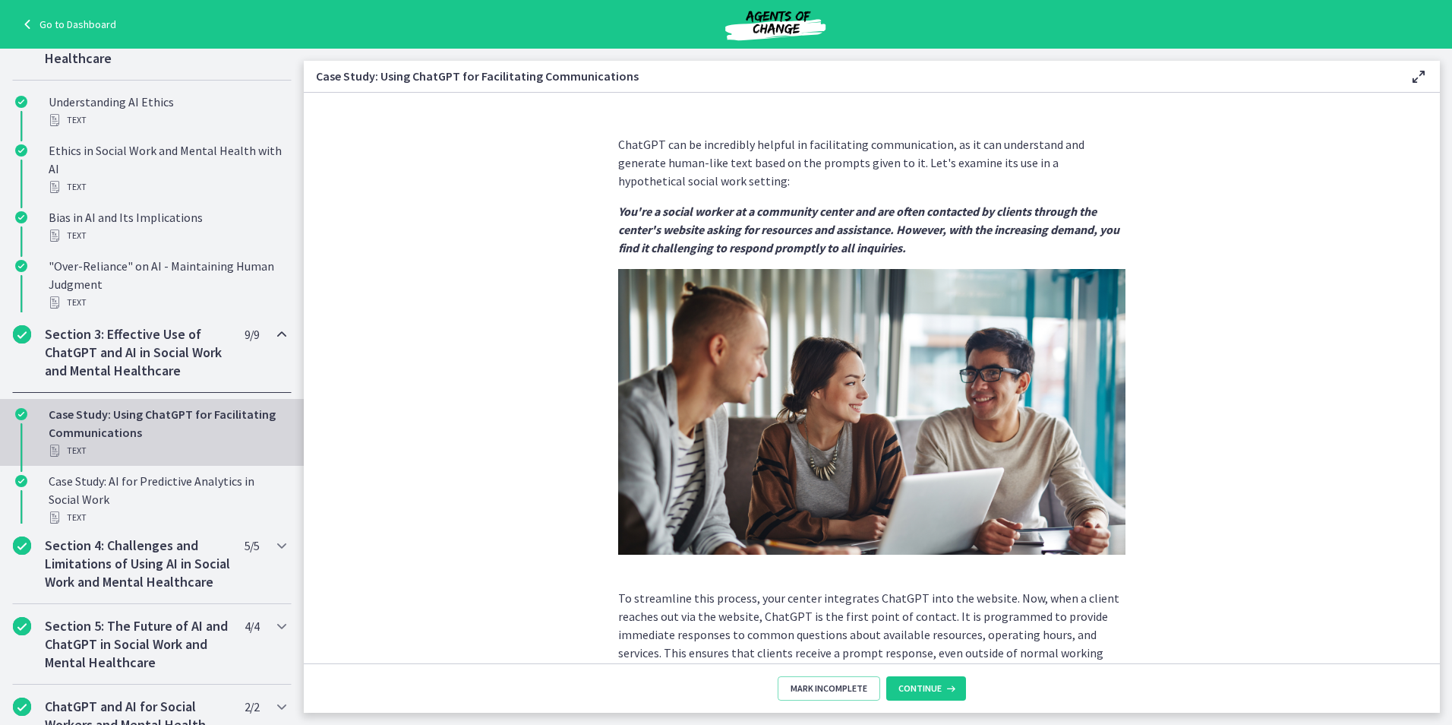
click at [918, 681] on button "Continue" at bounding box center [926, 688] width 80 height 24
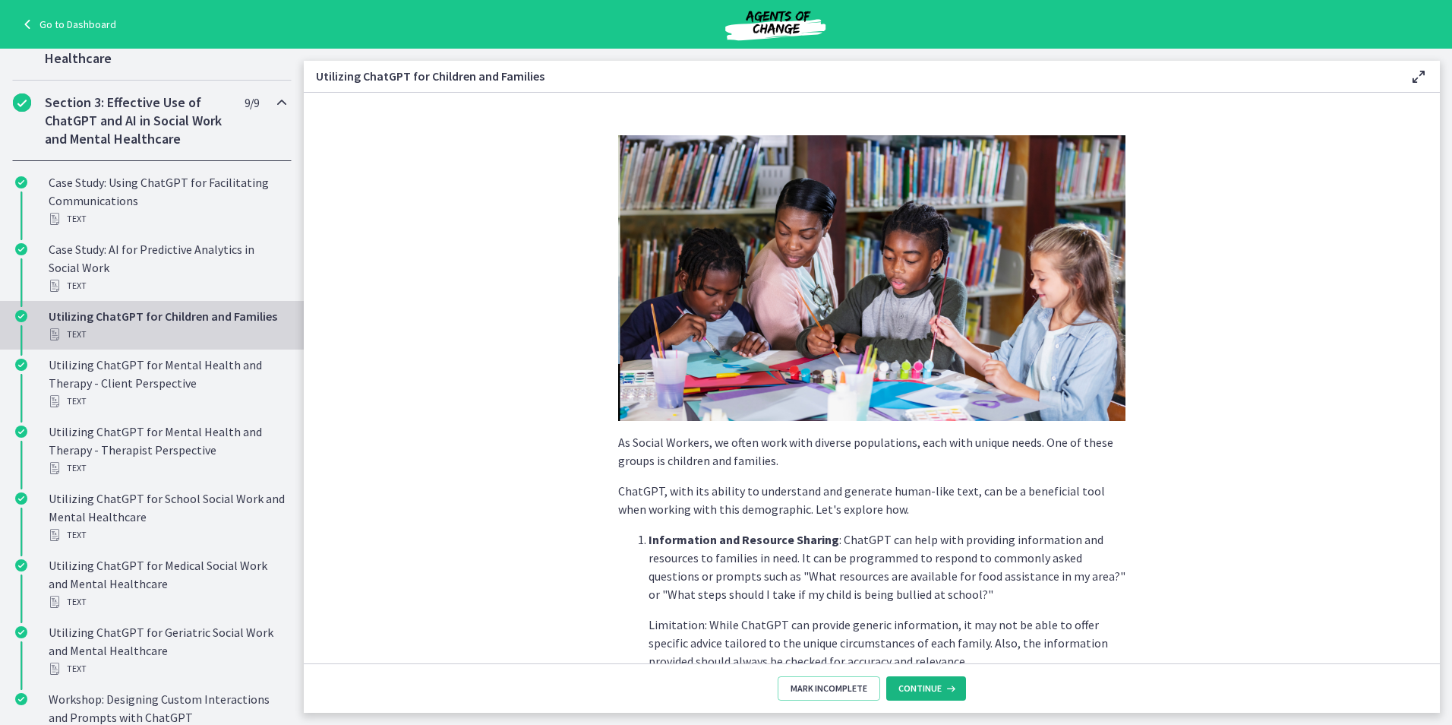
click at [918, 682] on span "Continue" at bounding box center [920, 688] width 43 height 12
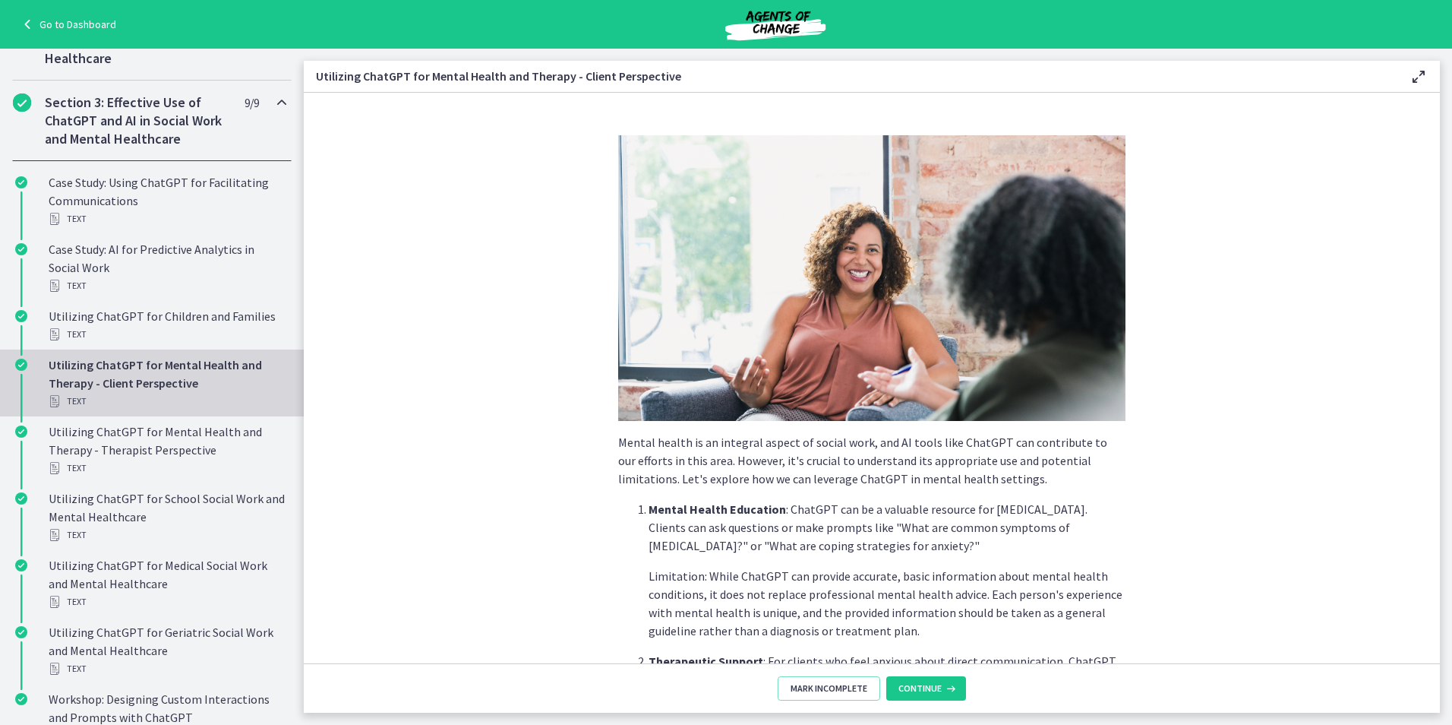
click at [918, 682] on span "Continue" at bounding box center [920, 688] width 43 height 12
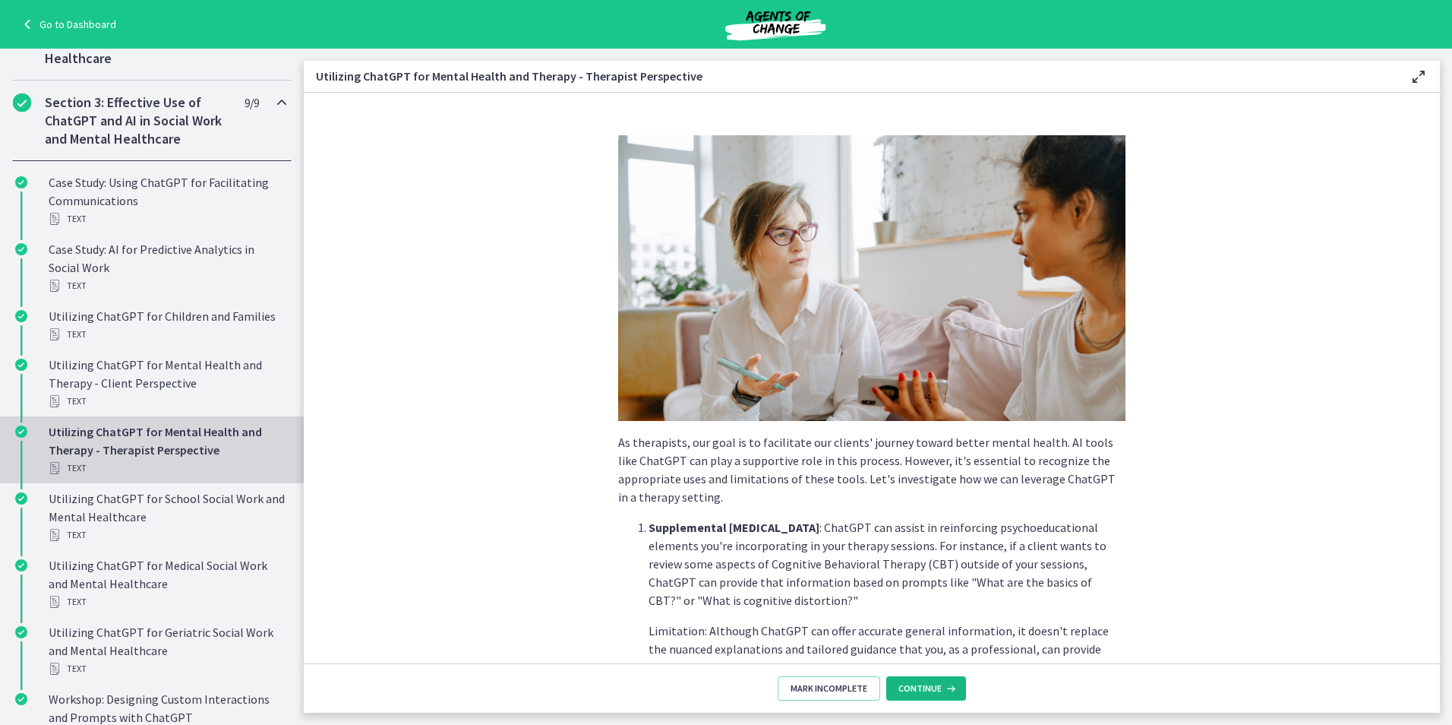
click at [918, 683] on span "Continue" at bounding box center [920, 688] width 43 height 12
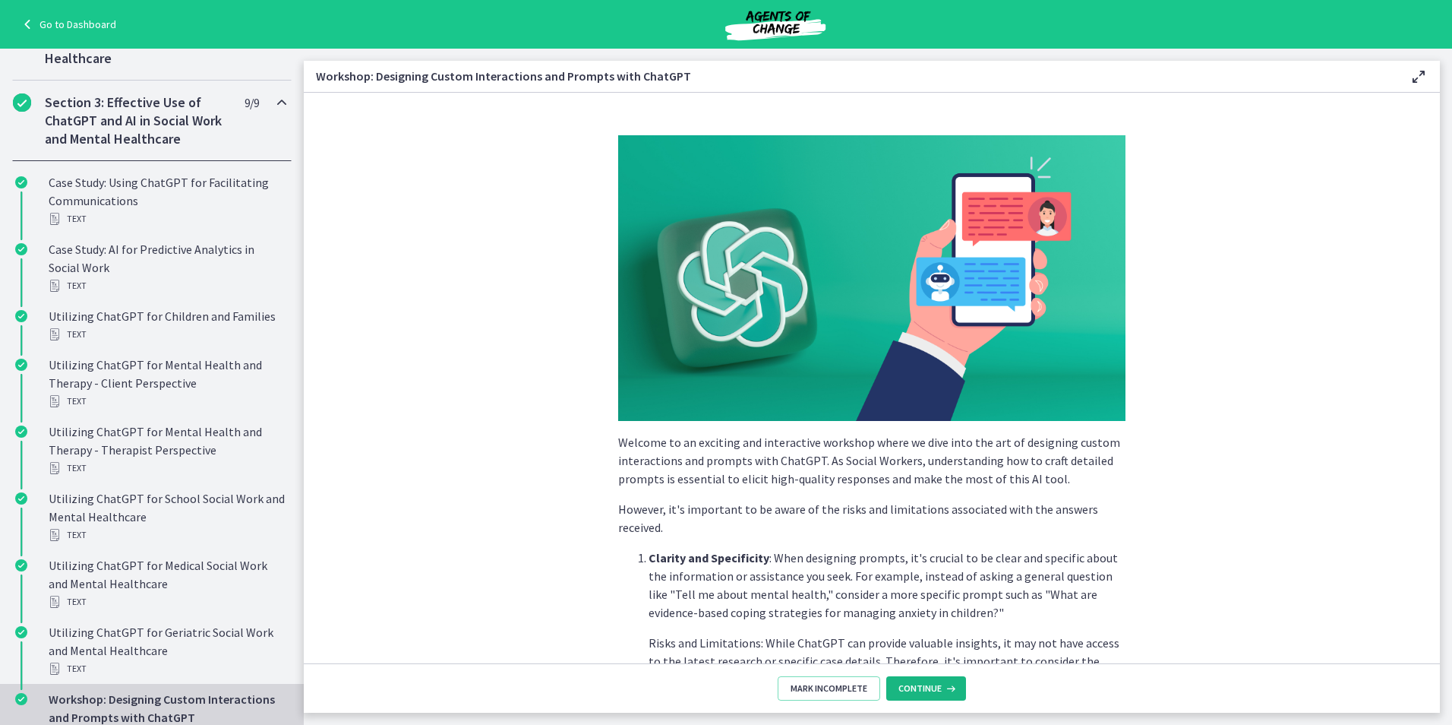
click at [918, 686] on span "Continue" at bounding box center [920, 688] width 43 height 12
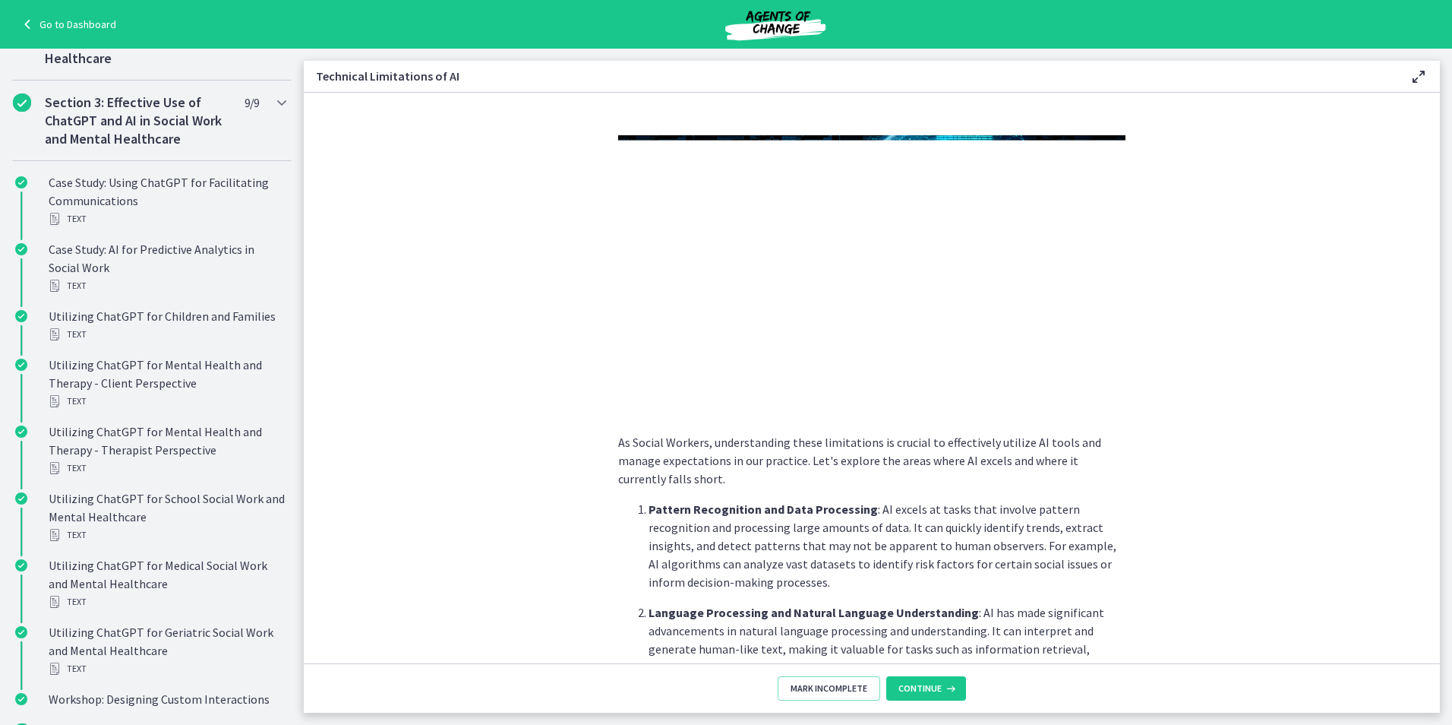
click at [918, 686] on span "Continue" at bounding box center [920, 688] width 43 height 12
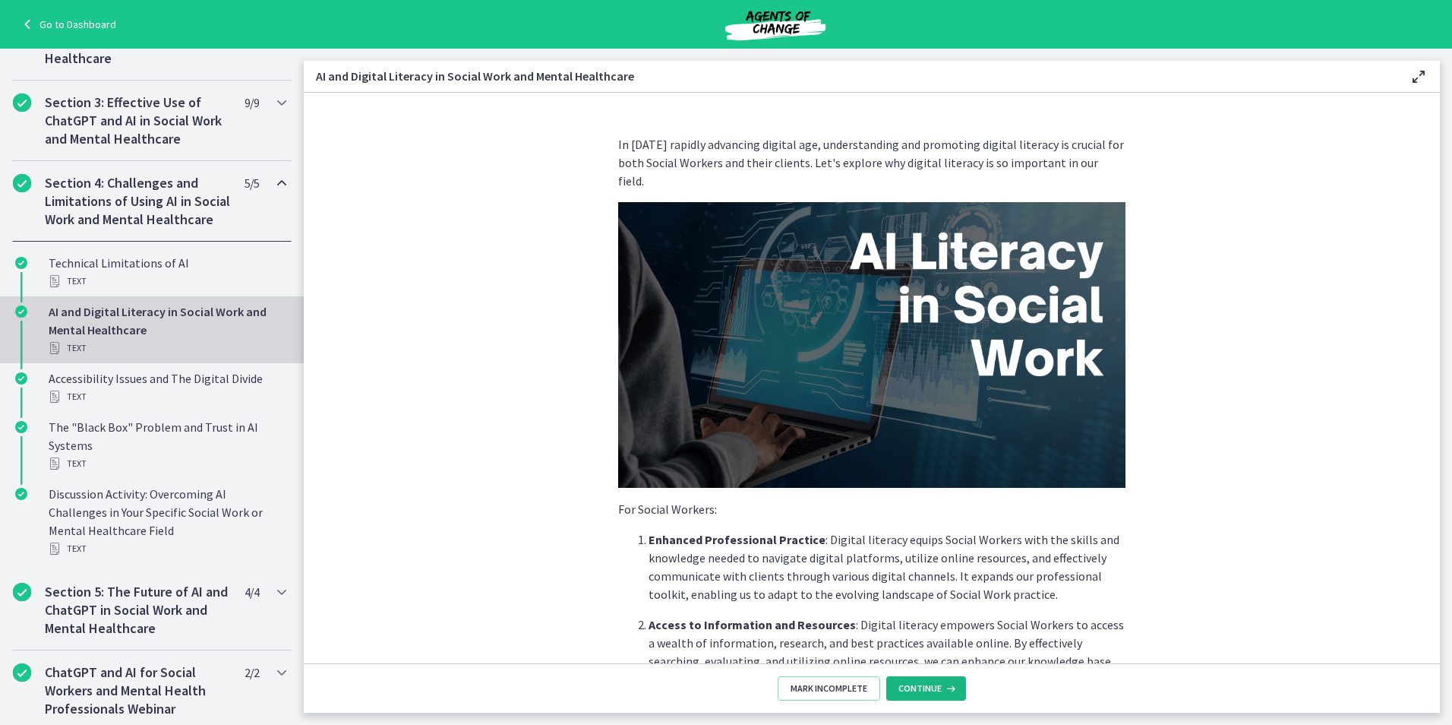
click at [918, 686] on span "Continue" at bounding box center [920, 688] width 43 height 12
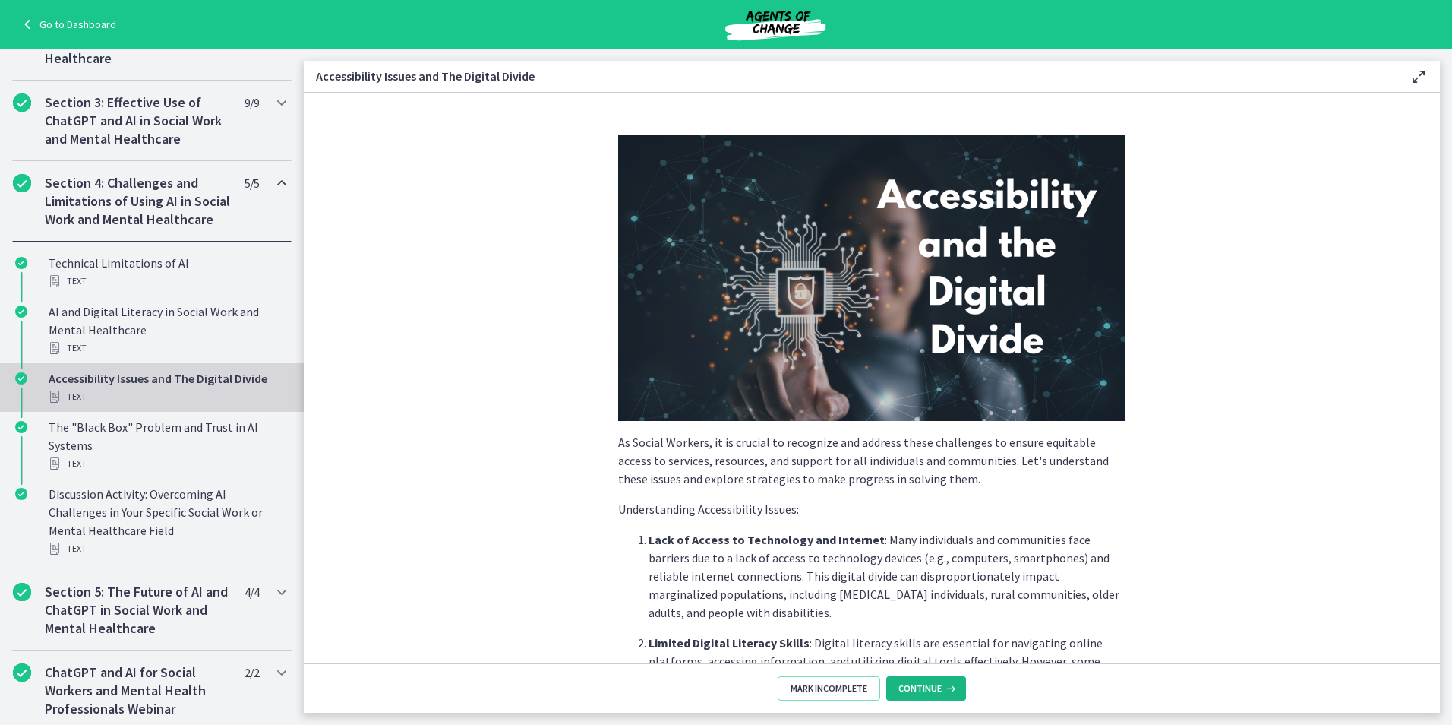
click at [918, 688] on span "Continue" at bounding box center [920, 688] width 43 height 12
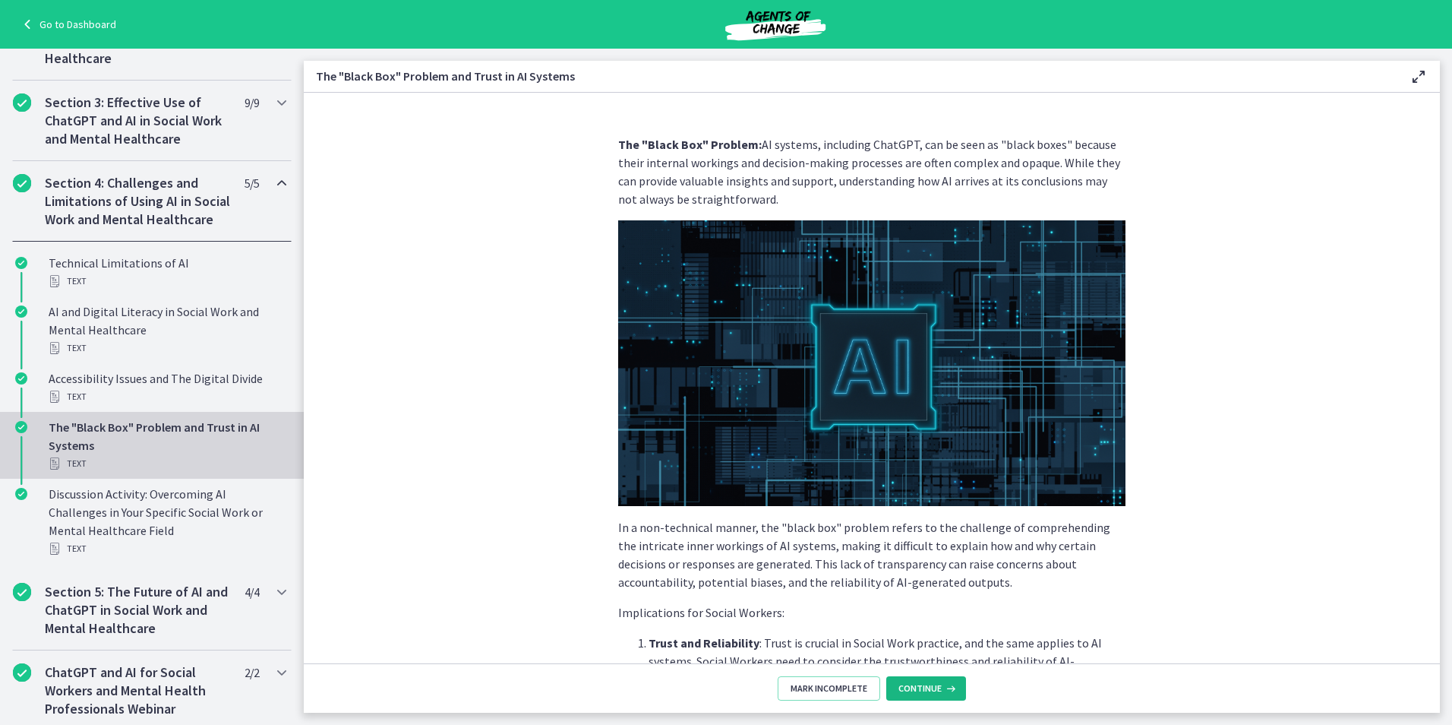
click at [921, 684] on span "Continue" at bounding box center [920, 688] width 43 height 12
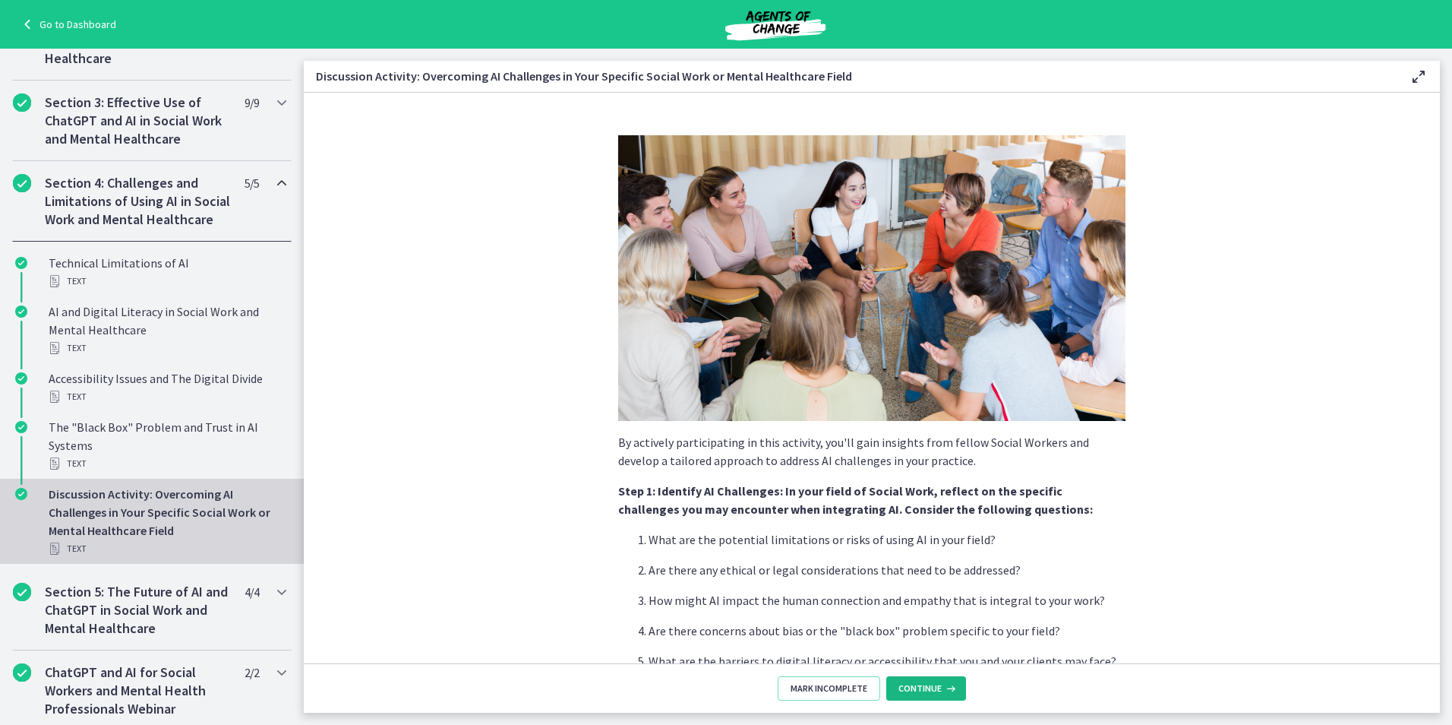
click at [921, 684] on span "Continue" at bounding box center [920, 688] width 43 height 12
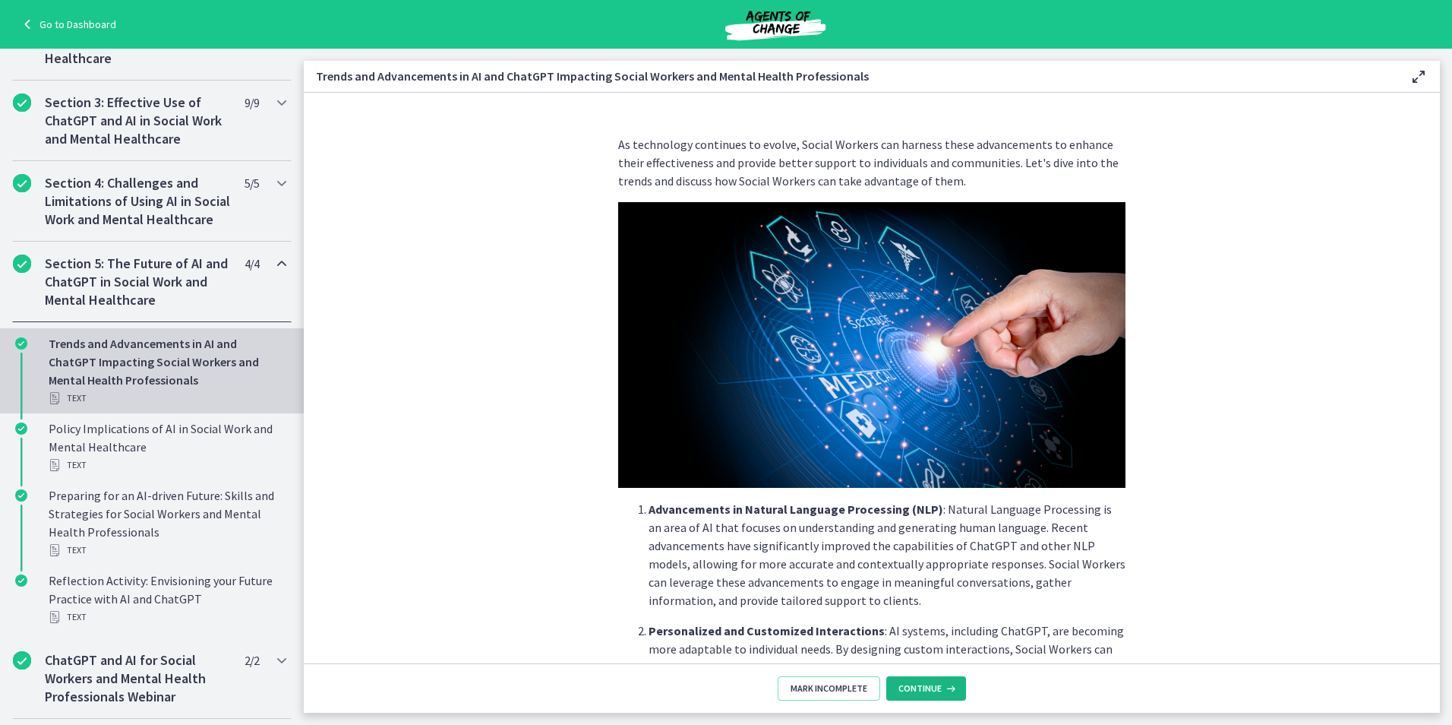
click at [921, 684] on span "Continue" at bounding box center [920, 688] width 43 height 12
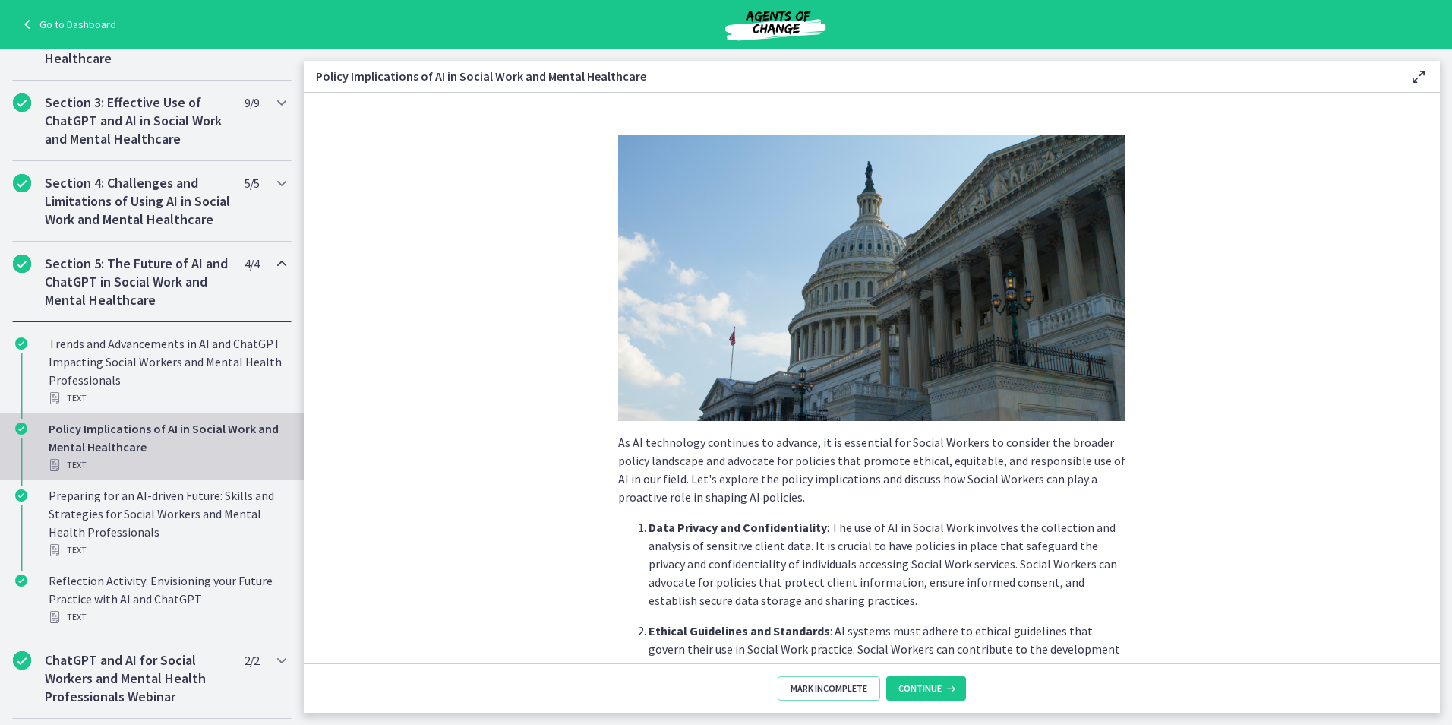
click at [921, 684] on span "Continue" at bounding box center [920, 688] width 43 height 12
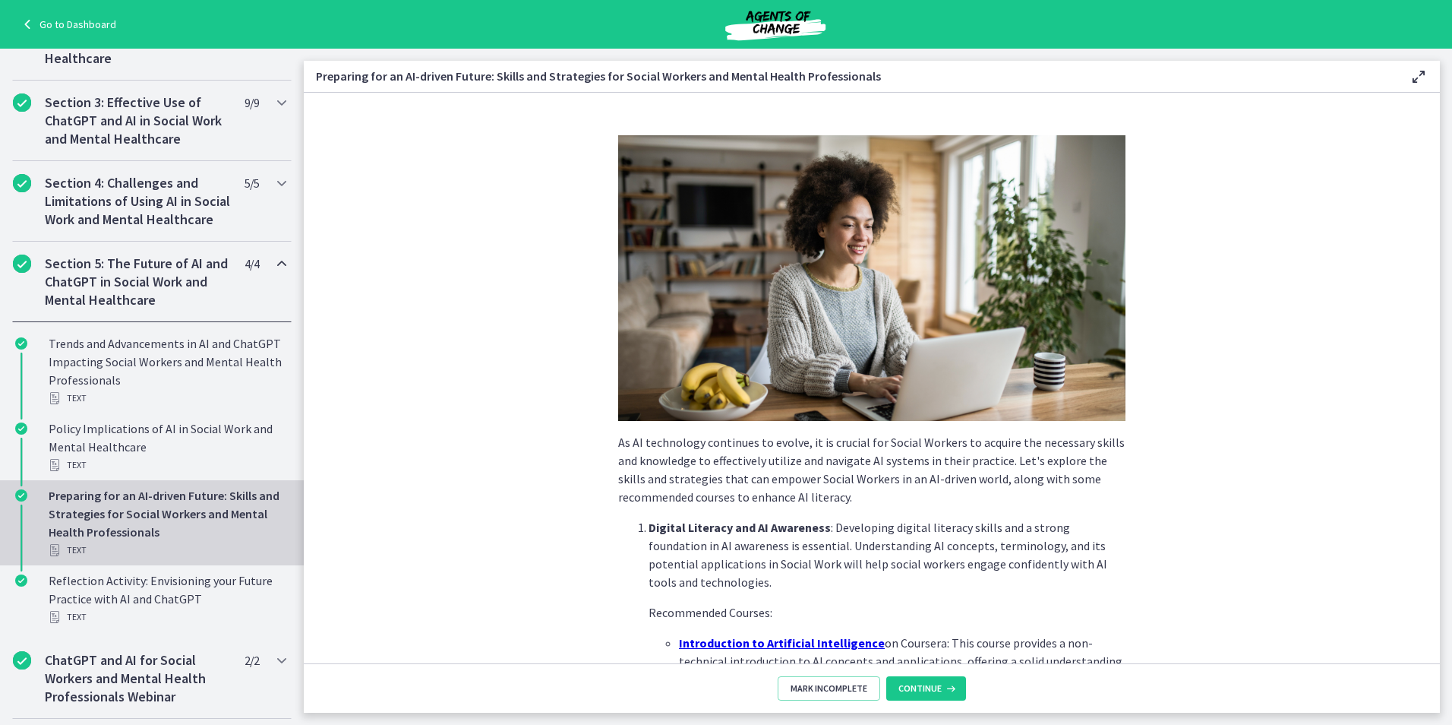
click at [922, 682] on button "Continue" at bounding box center [926, 688] width 80 height 24
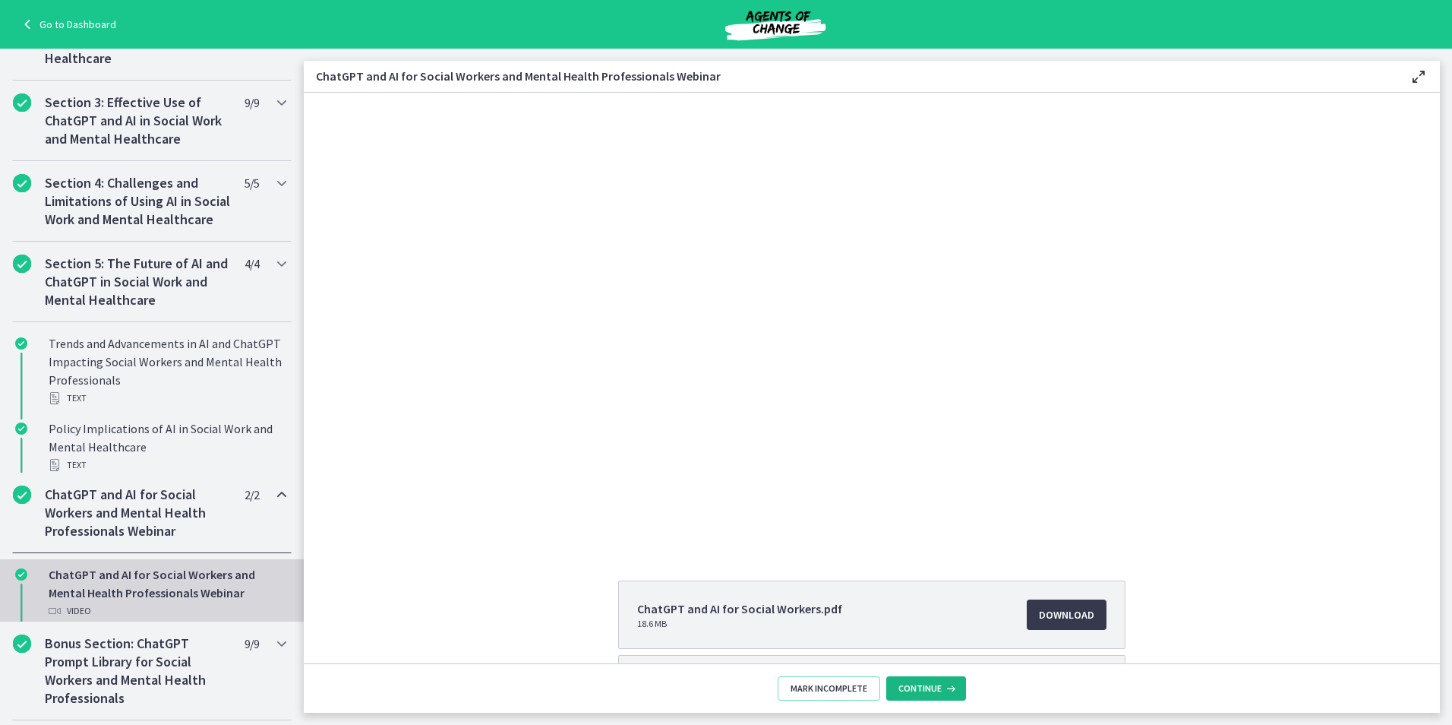
click at [924, 685] on span "Continue" at bounding box center [920, 688] width 43 height 12
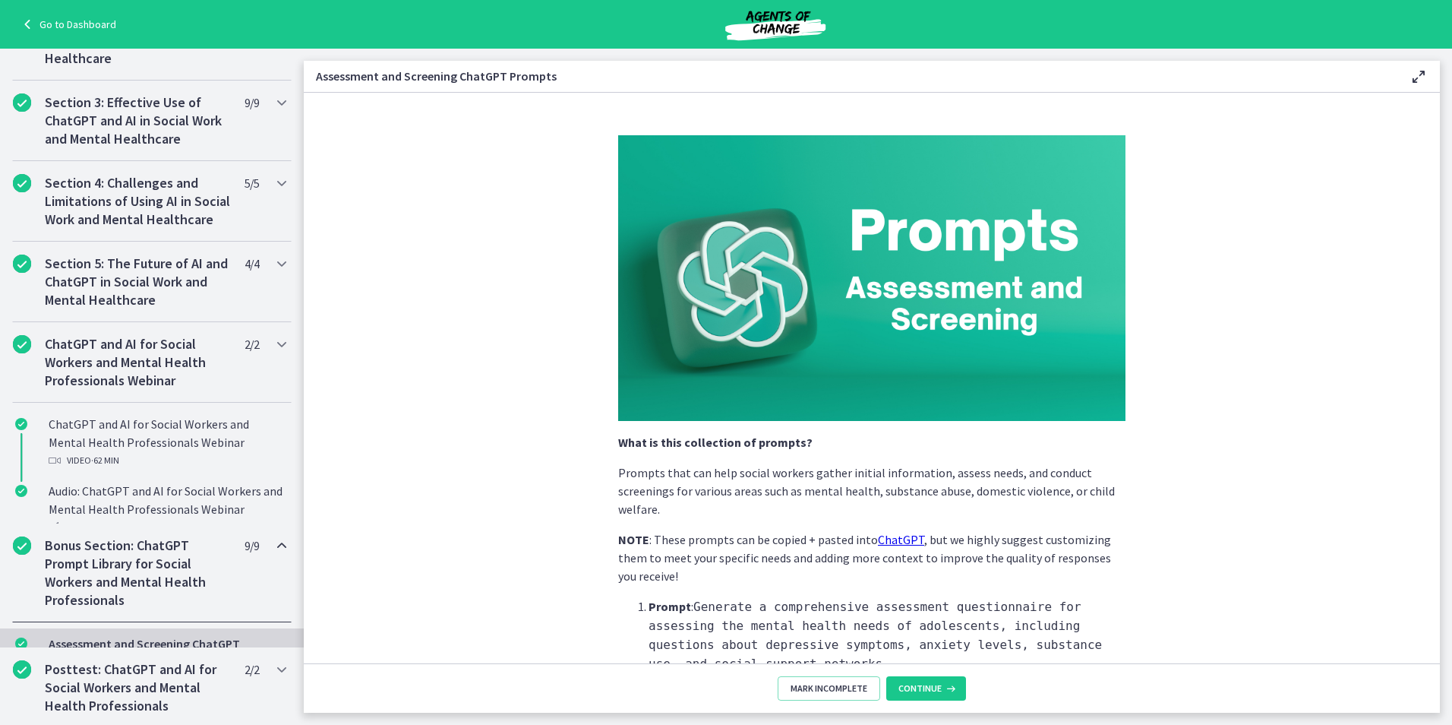
click at [924, 688] on span "Continue" at bounding box center [920, 688] width 43 height 12
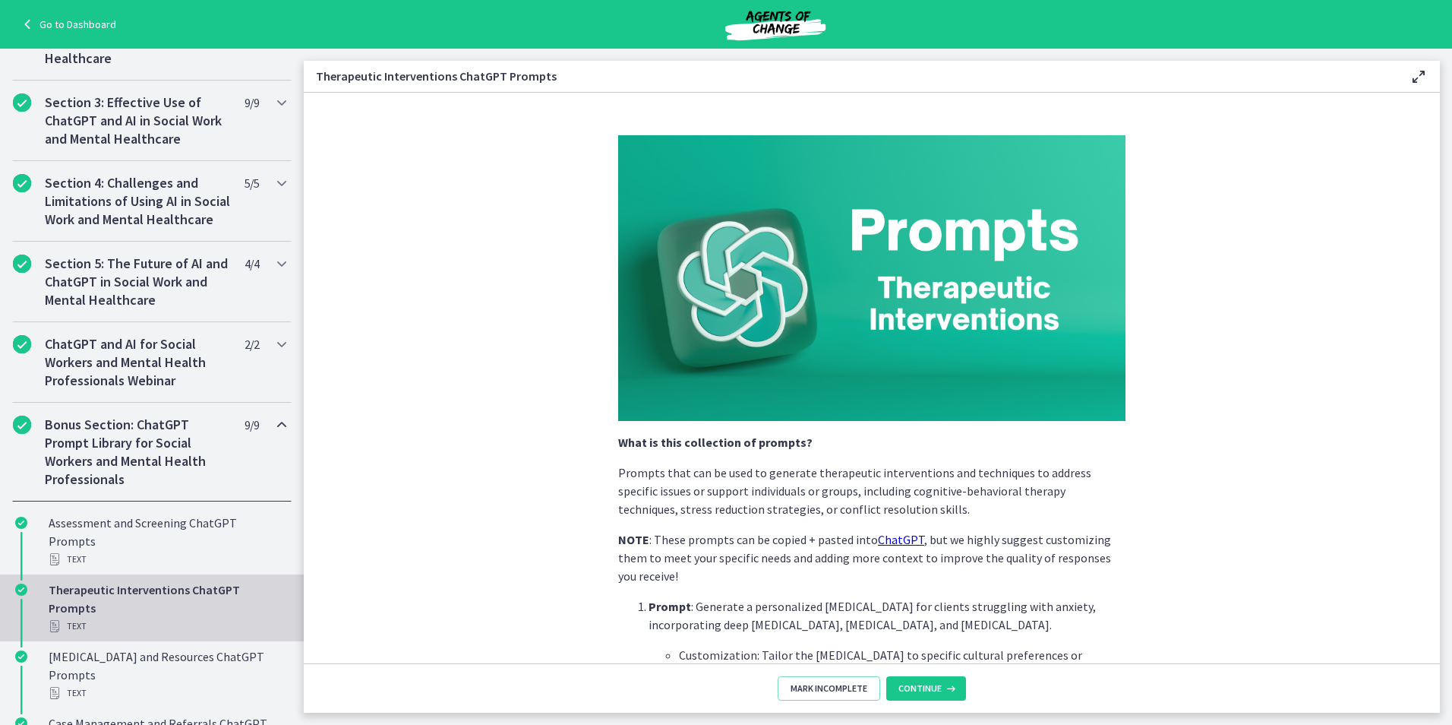
click at [924, 688] on span "Continue" at bounding box center [920, 688] width 43 height 12
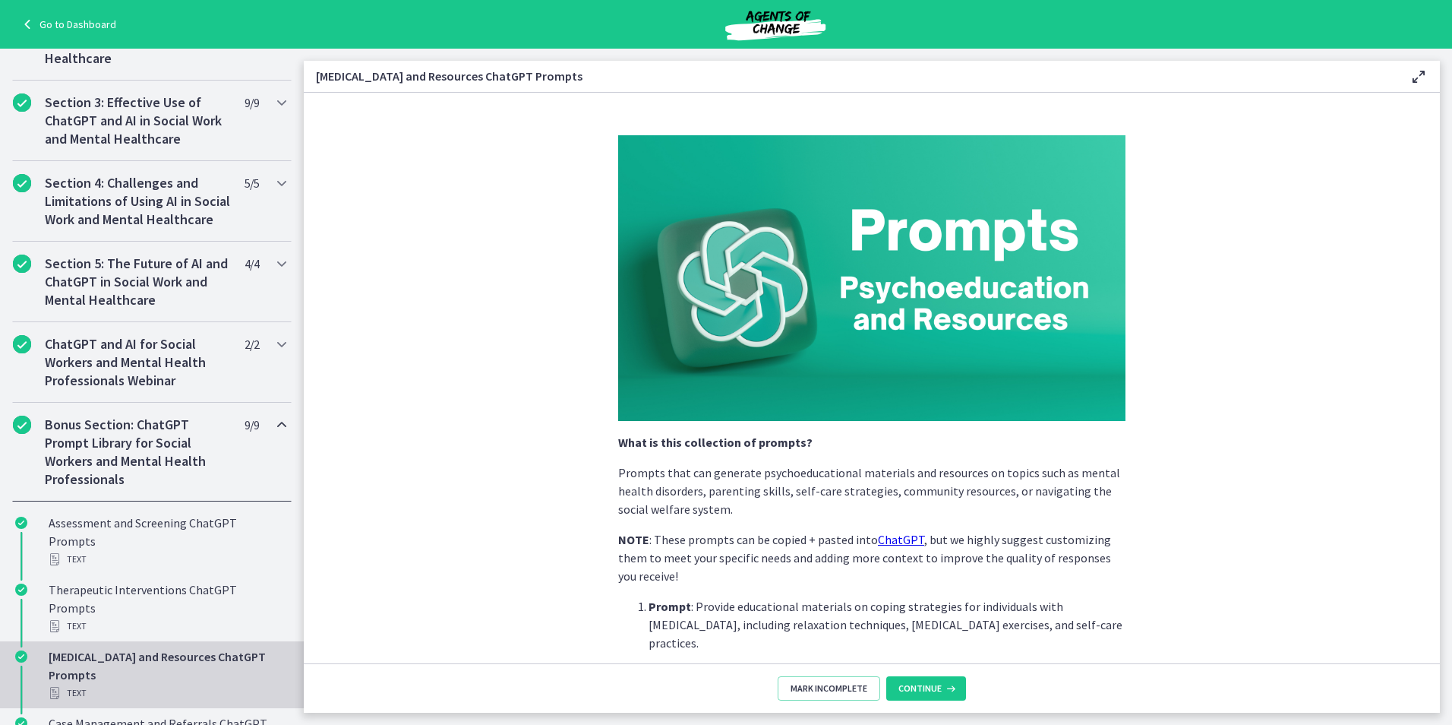
click at [924, 688] on span "Continue" at bounding box center [920, 688] width 43 height 12
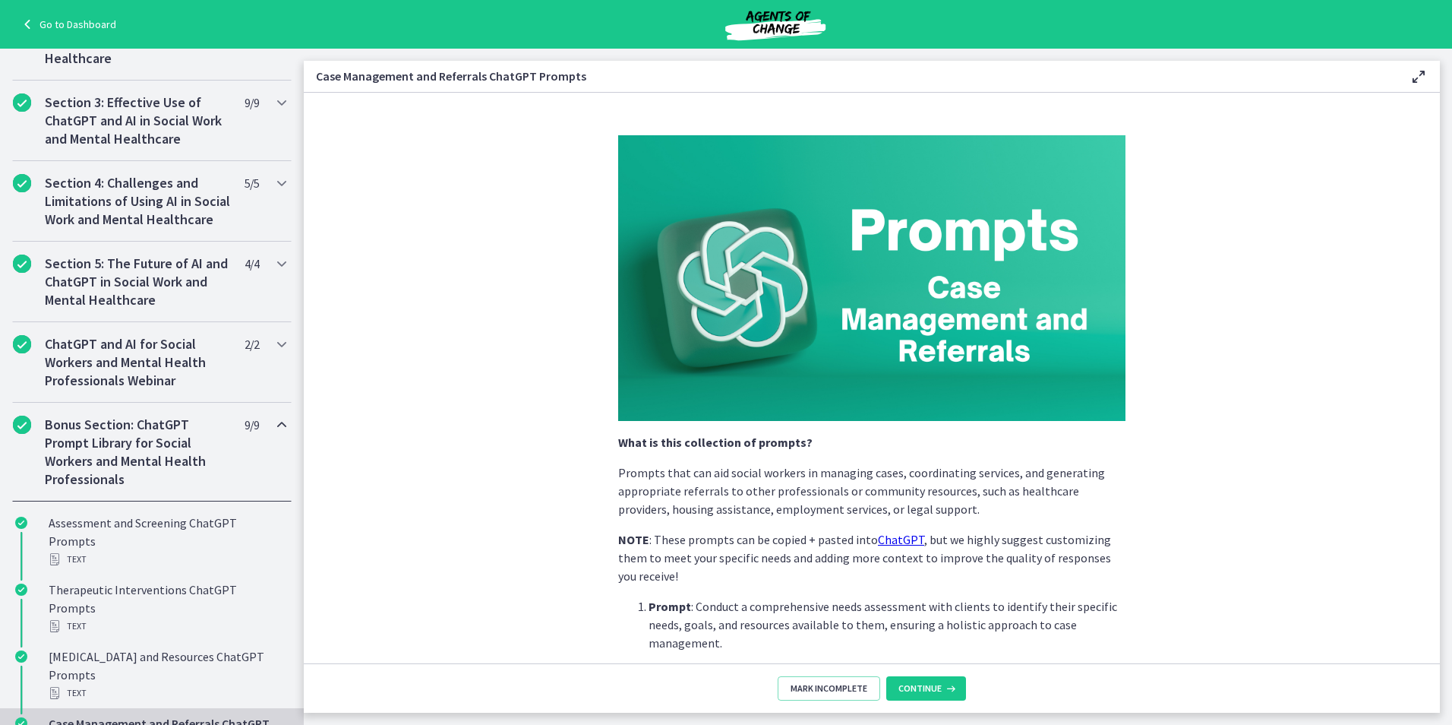
click at [925, 690] on span "Continue" at bounding box center [920, 688] width 43 height 12
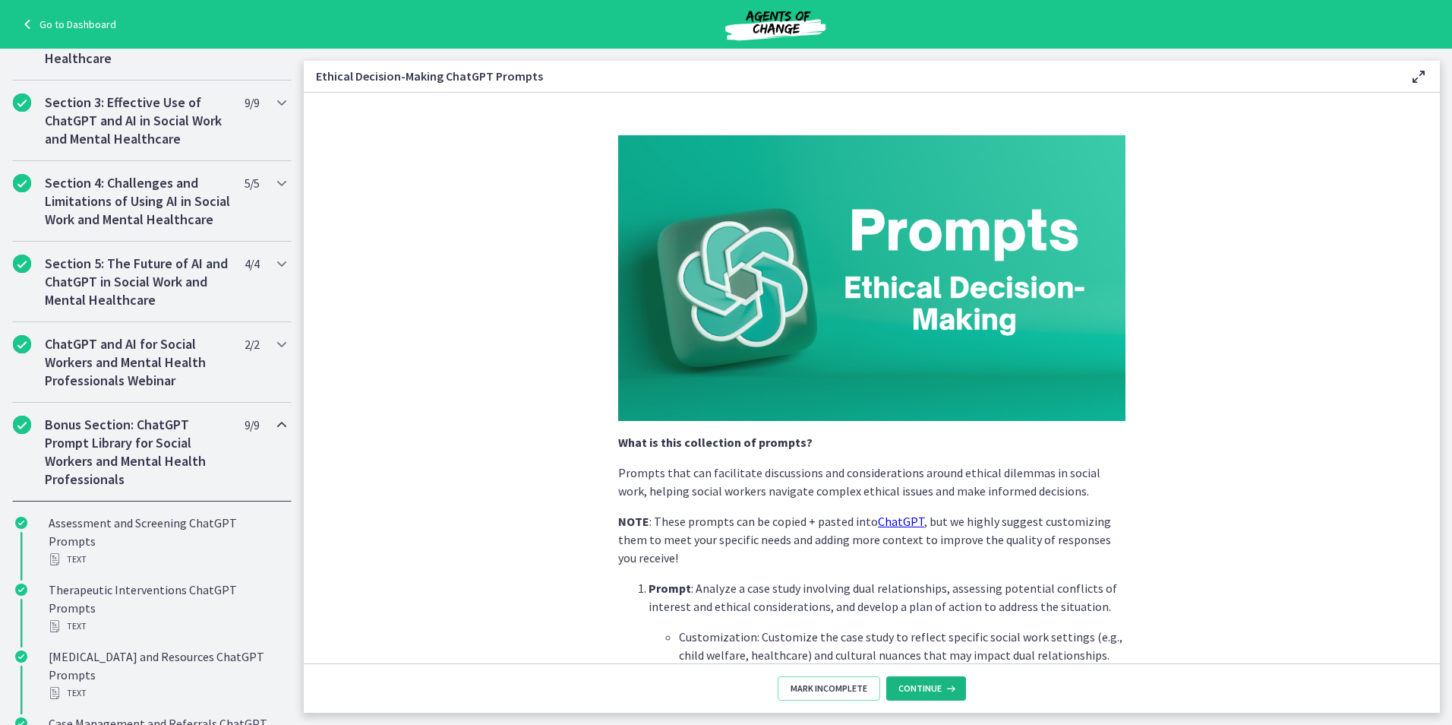
click at [926, 690] on span "Continue" at bounding box center [920, 688] width 43 height 12
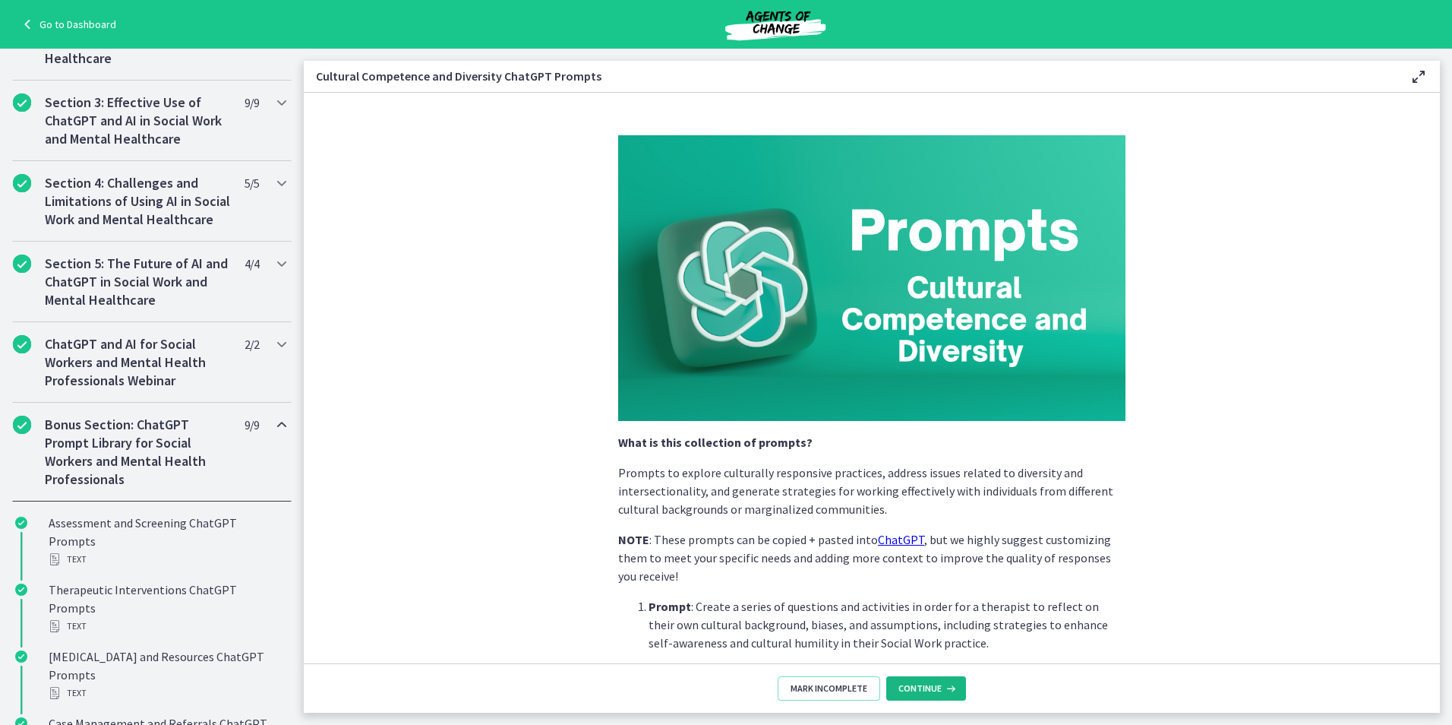
click at [927, 688] on span "Continue" at bounding box center [920, 688] width 43 height 12
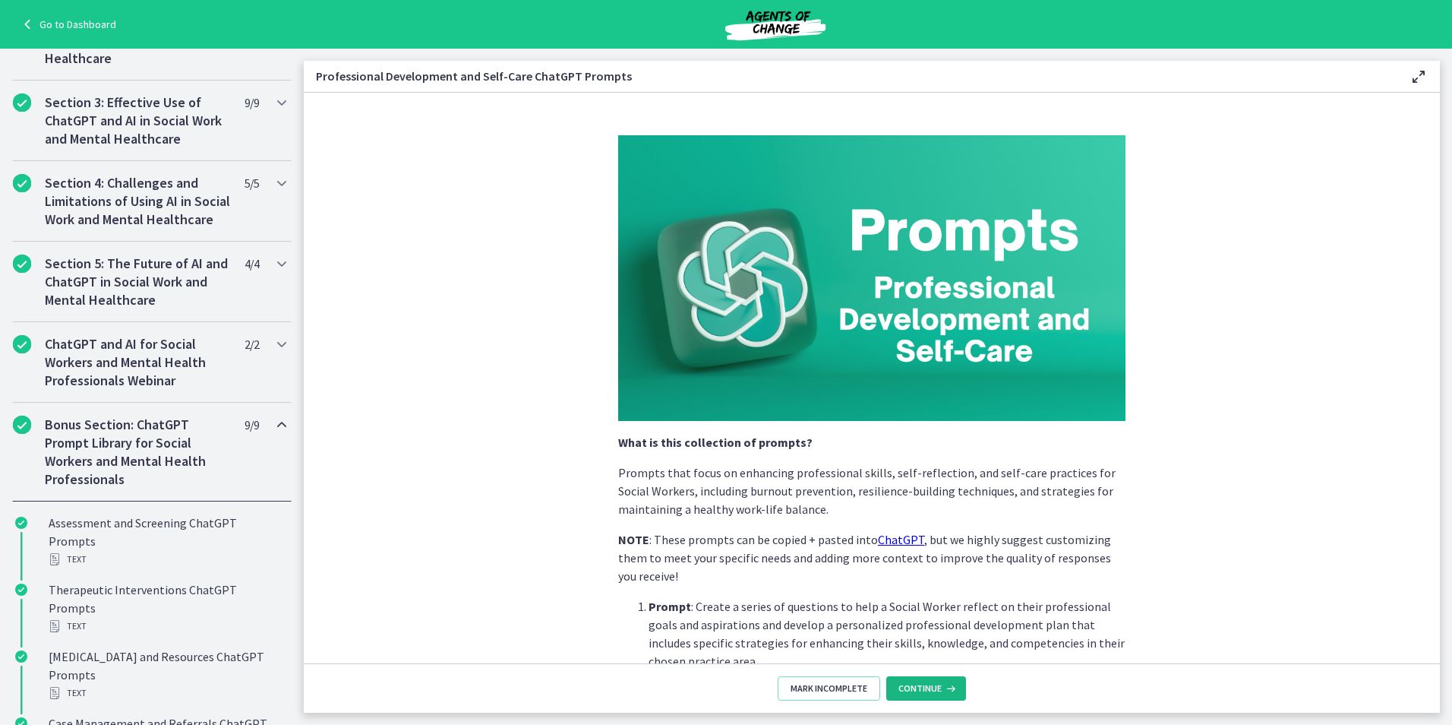
click at [927, 685] on span "Continue" at bounding box center [920, 688] width 43 height 12
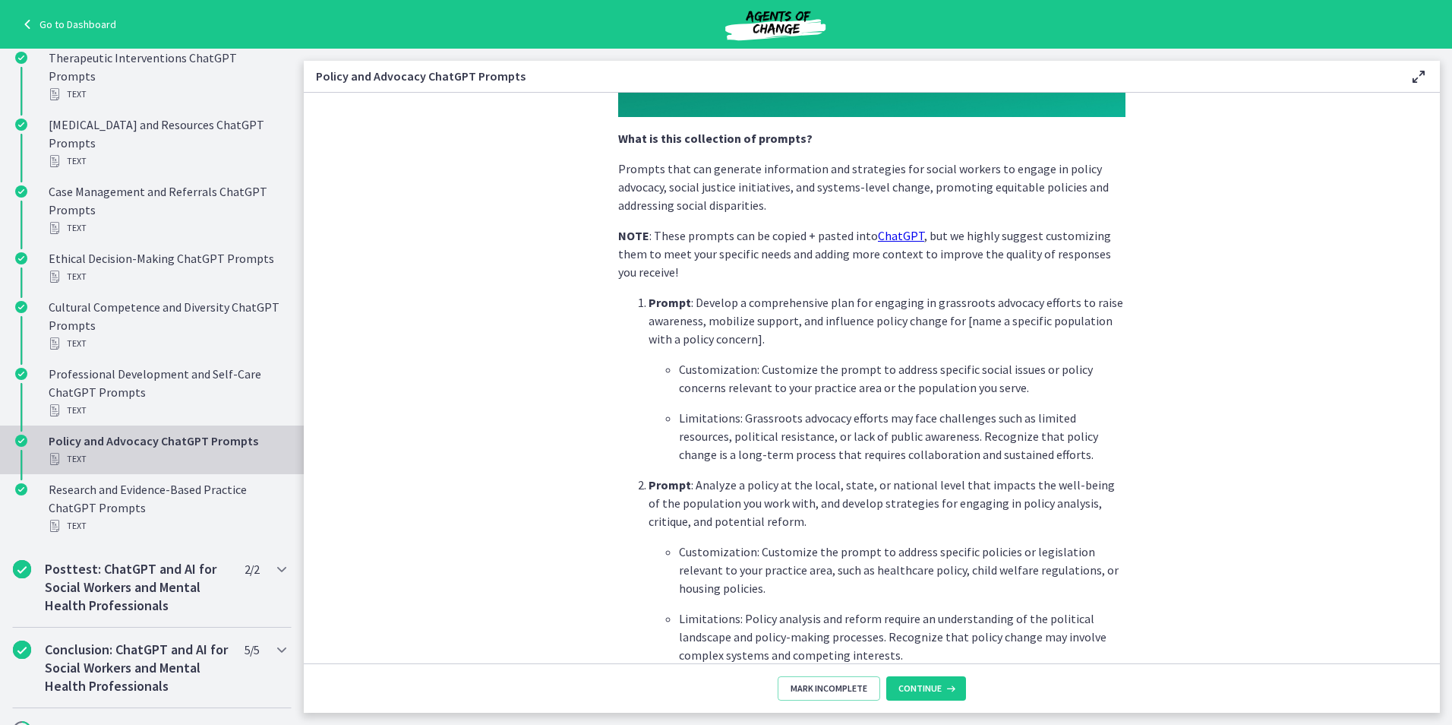
scroll to position [983, 0]
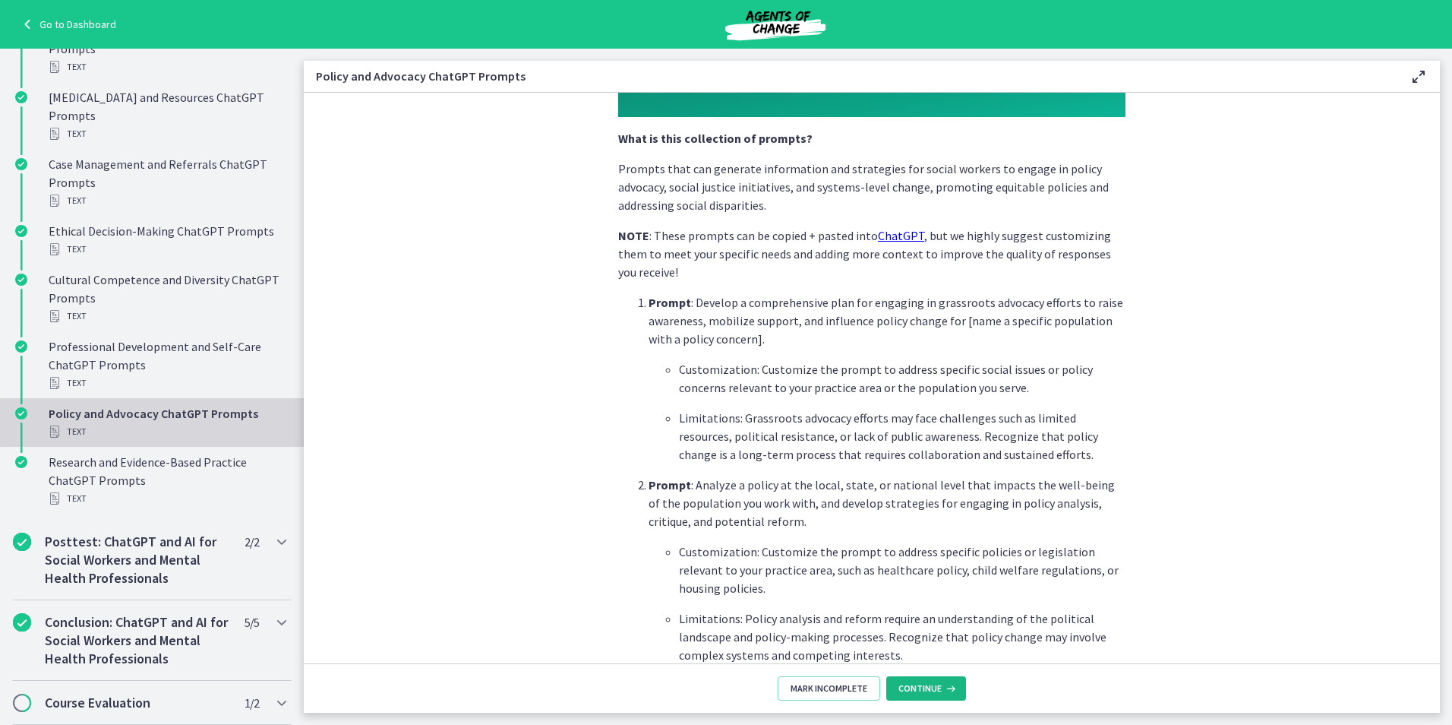
click at [897, 687] on button "Continue" at bounding box center [926, 688] width 80 height 24
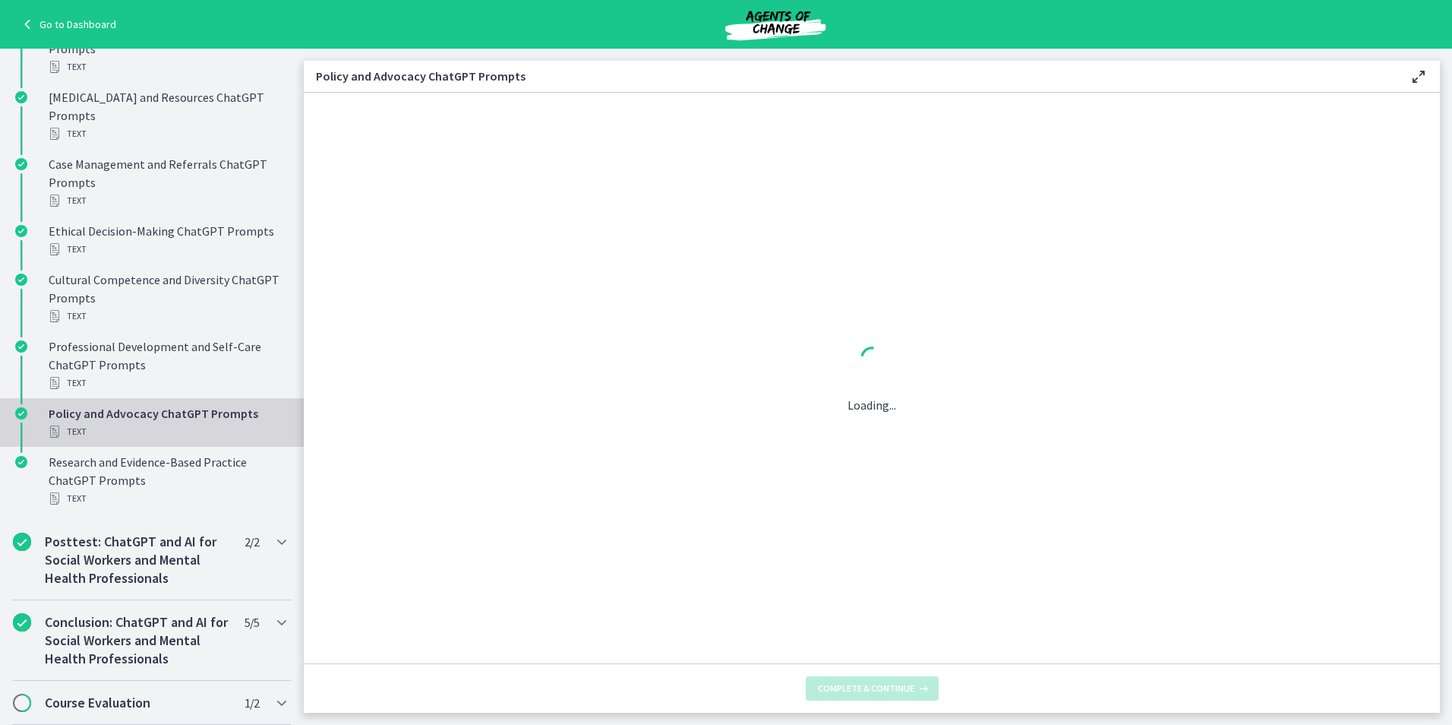
scroll to position [0, 0]
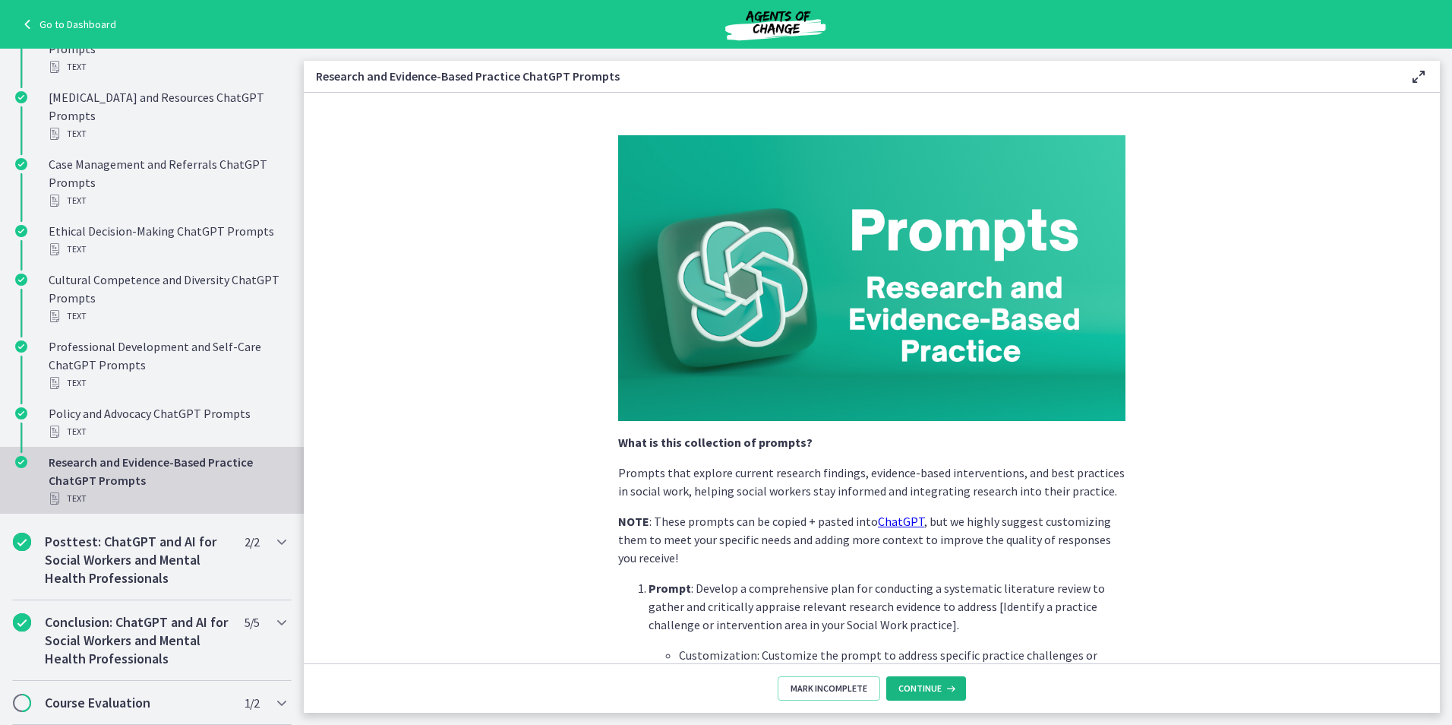
click at [899, 687] on button "Continue" at bounding box center [926, 688] width 80 height 24
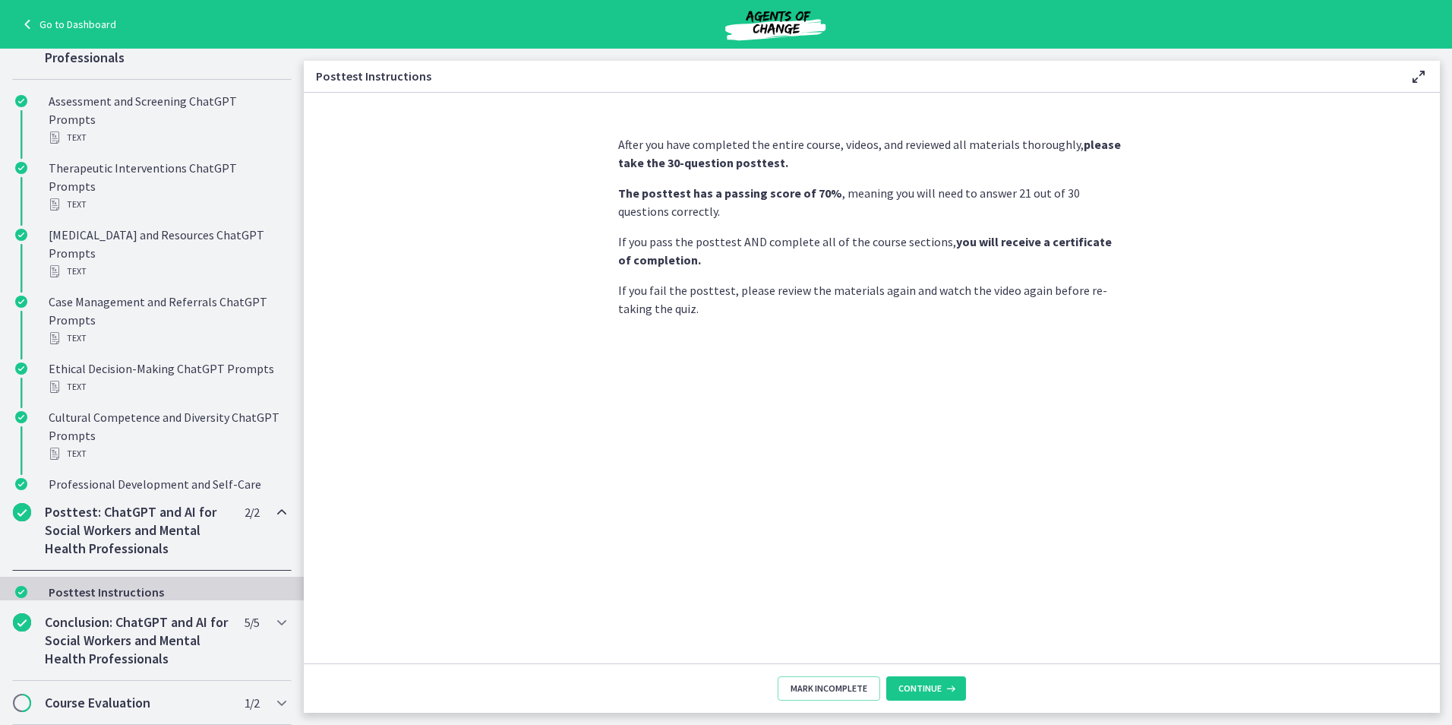
click at [899, 687] on span "Continue" at bounding box center [920, 688] width 43 height 12
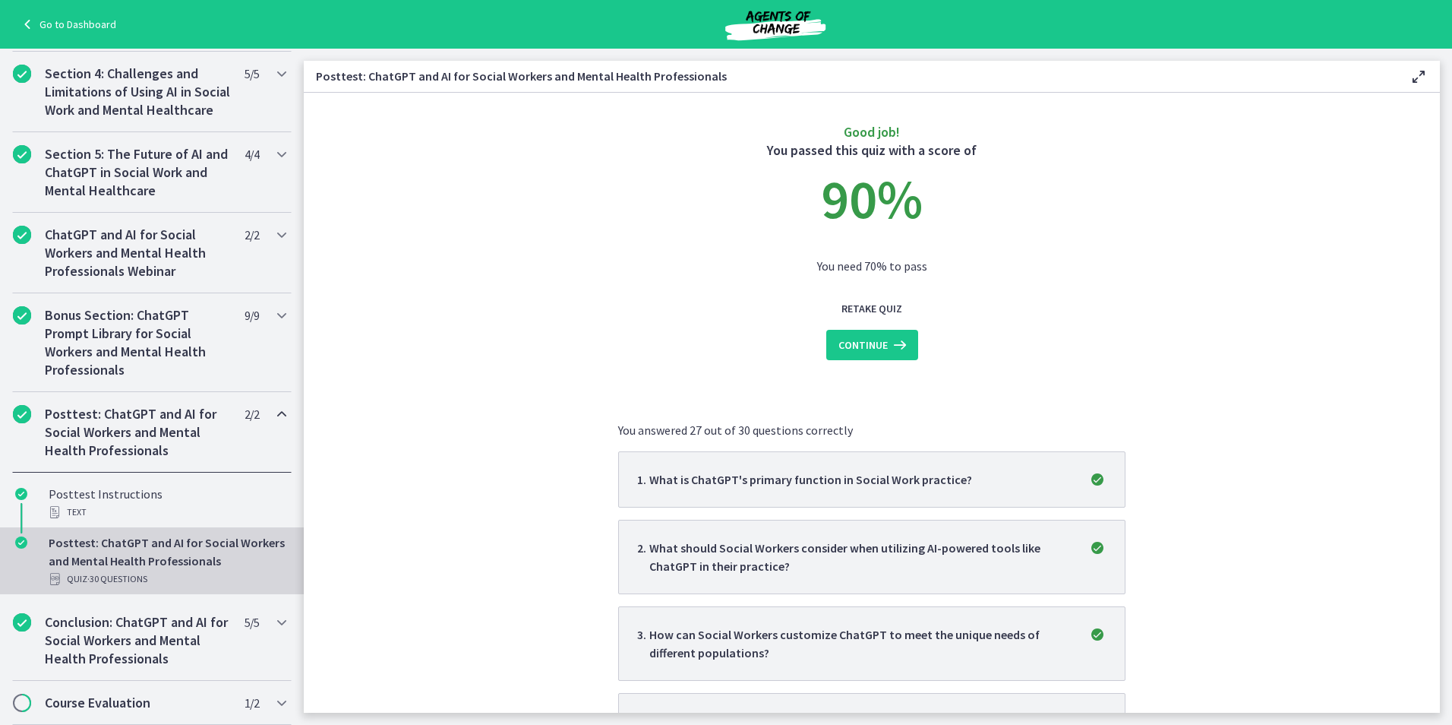
click at [479, 542] on section "Good job! You passed this quiz with a score of 90 % You need 70% to pass Retake…" at bounding box center [872, 403] width 1136 height 620
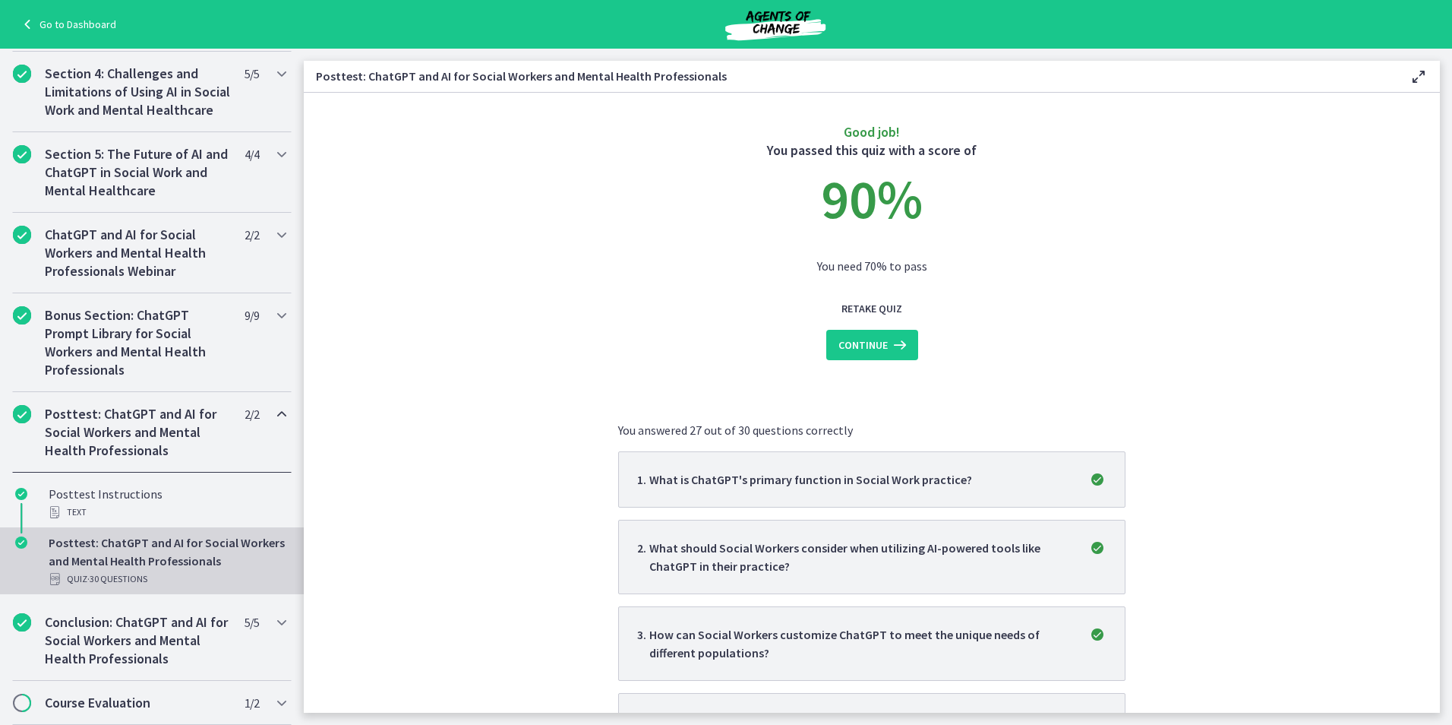
scroll to position [76, 0]
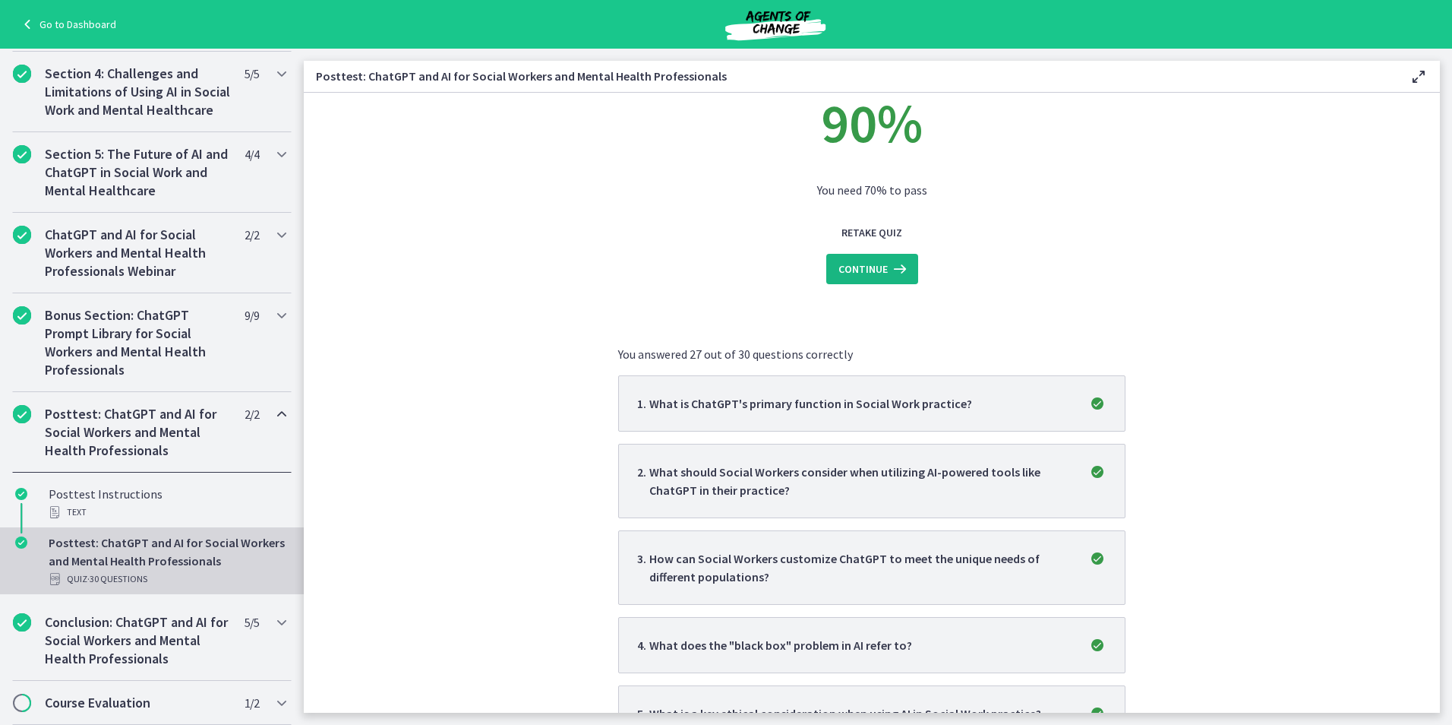
click at [864, 266] on span "Continue" at bounding box center [863, 269] width 49 height 18
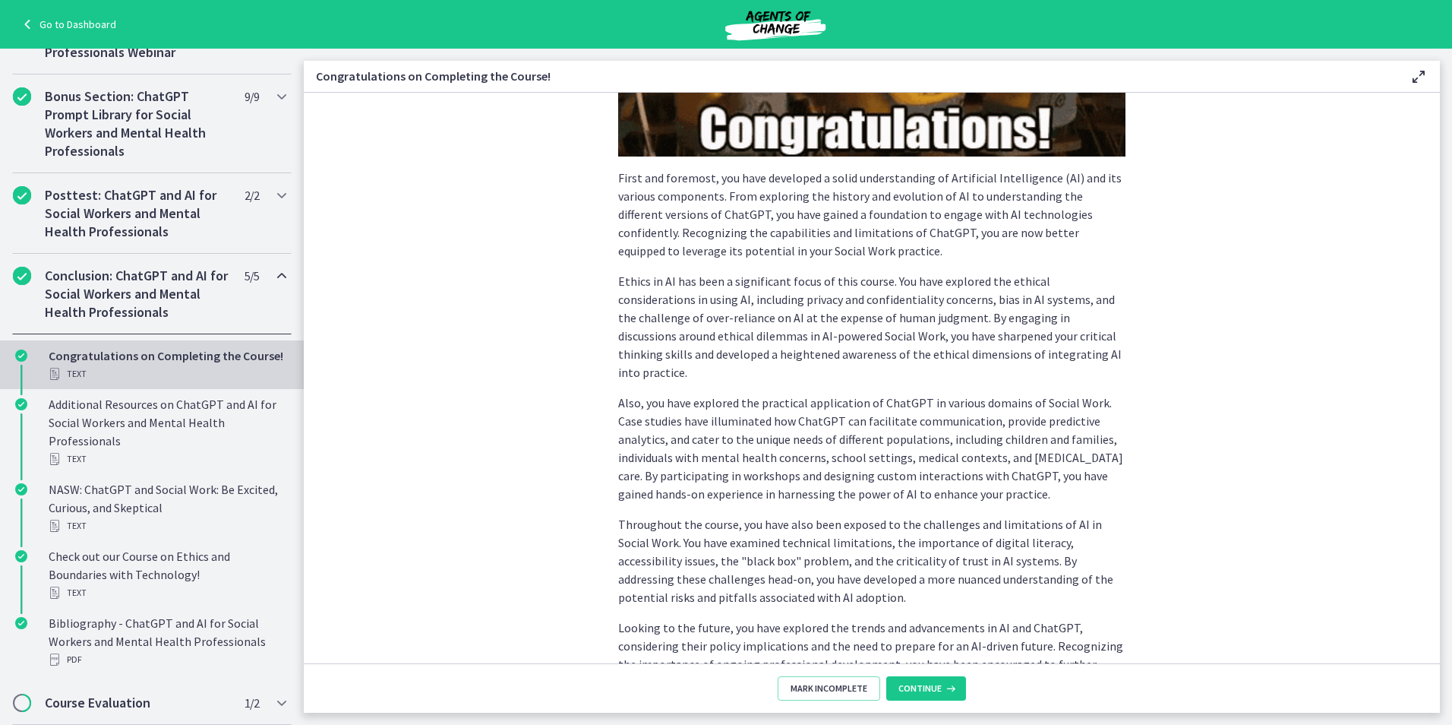
scroll to position [380, 0]
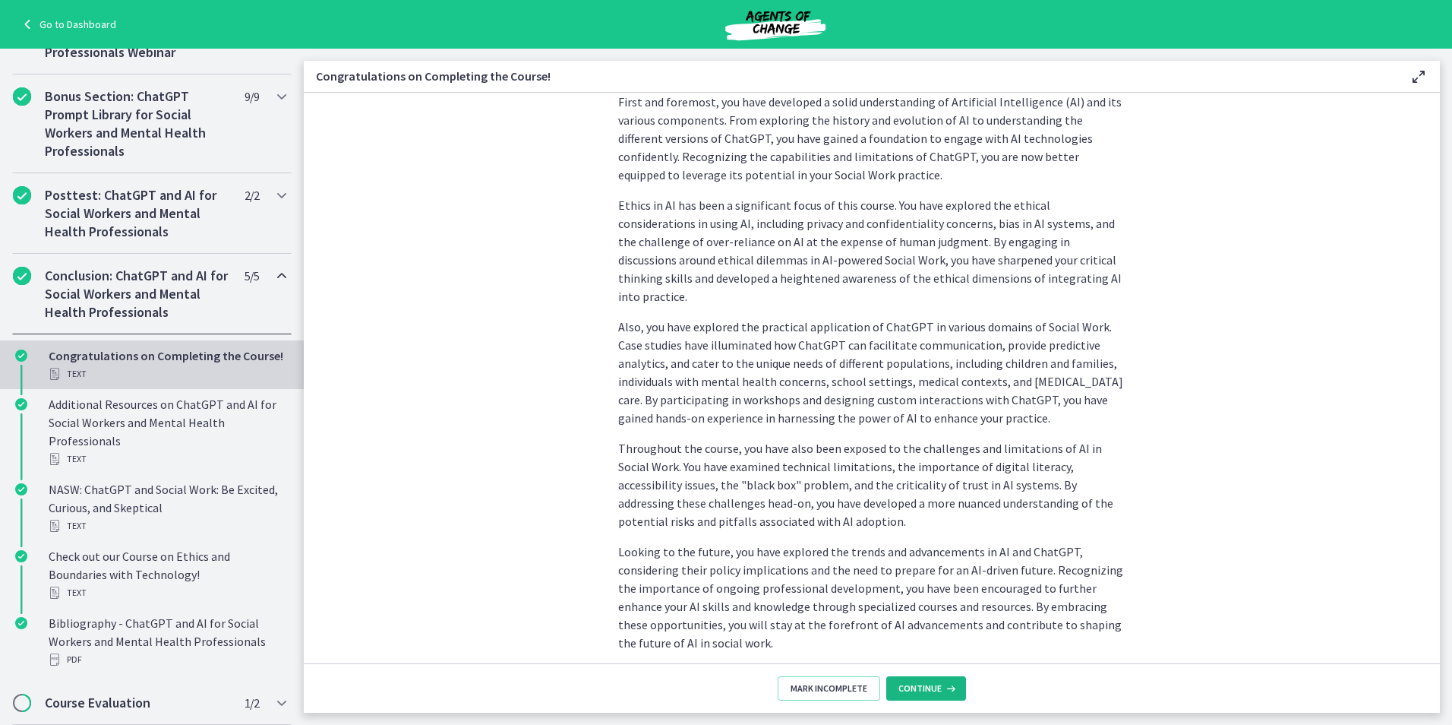
click at [933, 676] on button "Continue" at bounding box center [926, 688] width 80 height 24
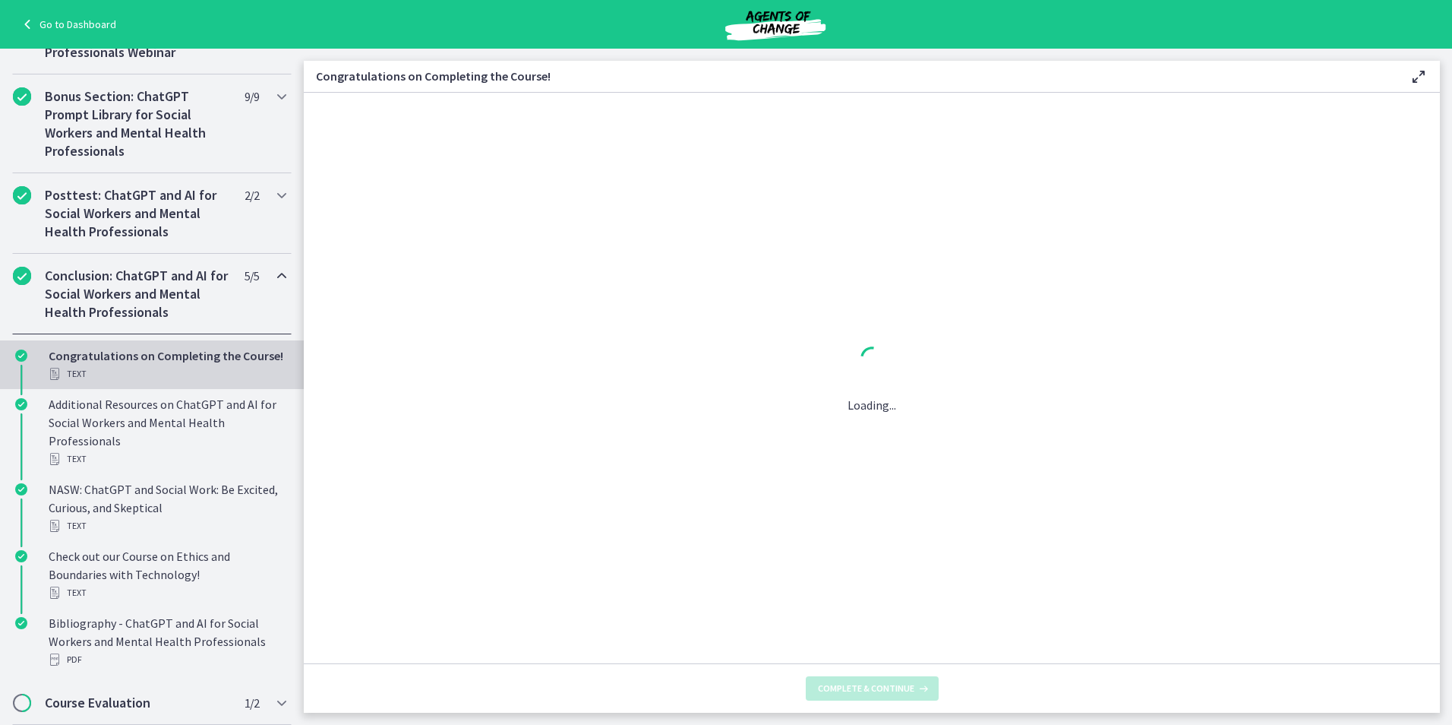
scroll to position [0, 0]
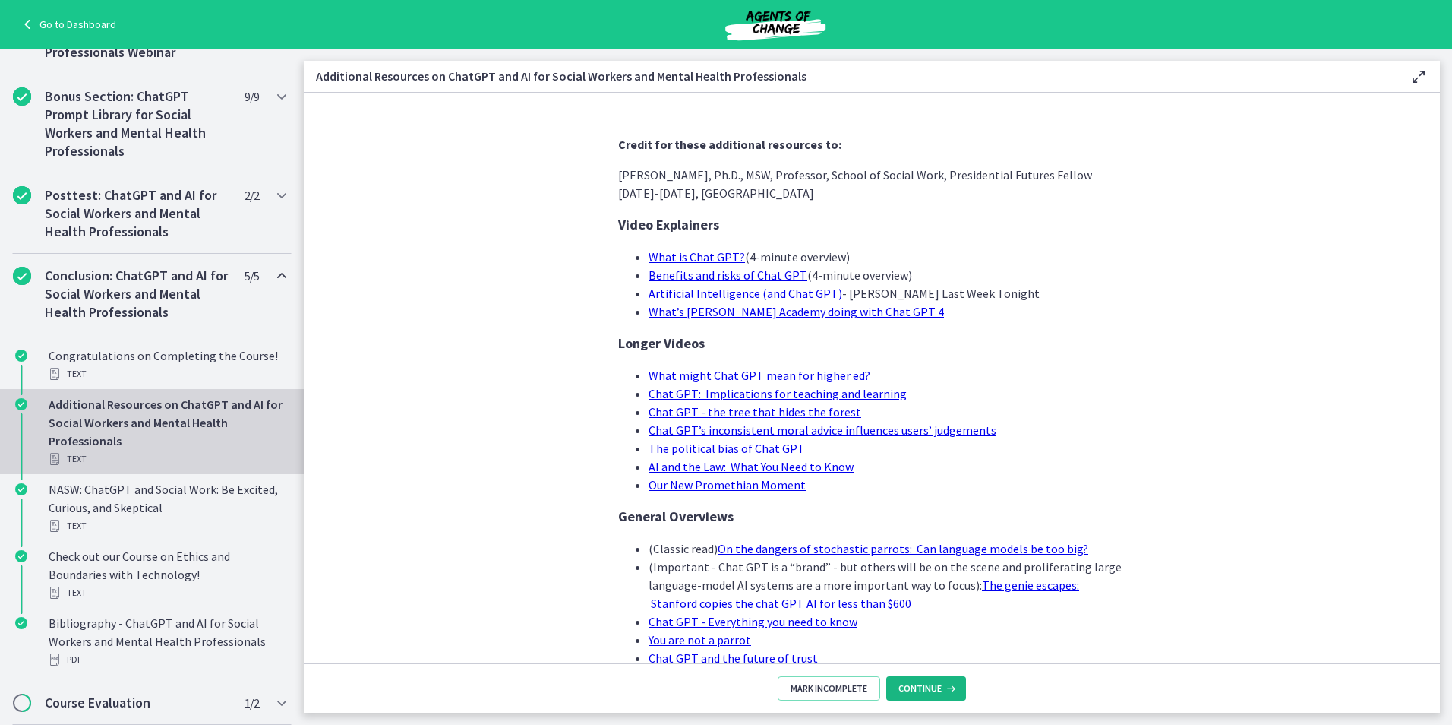
click at [933, 677] on button "Continue" at bounding box center [926, 688] width 80 height 24
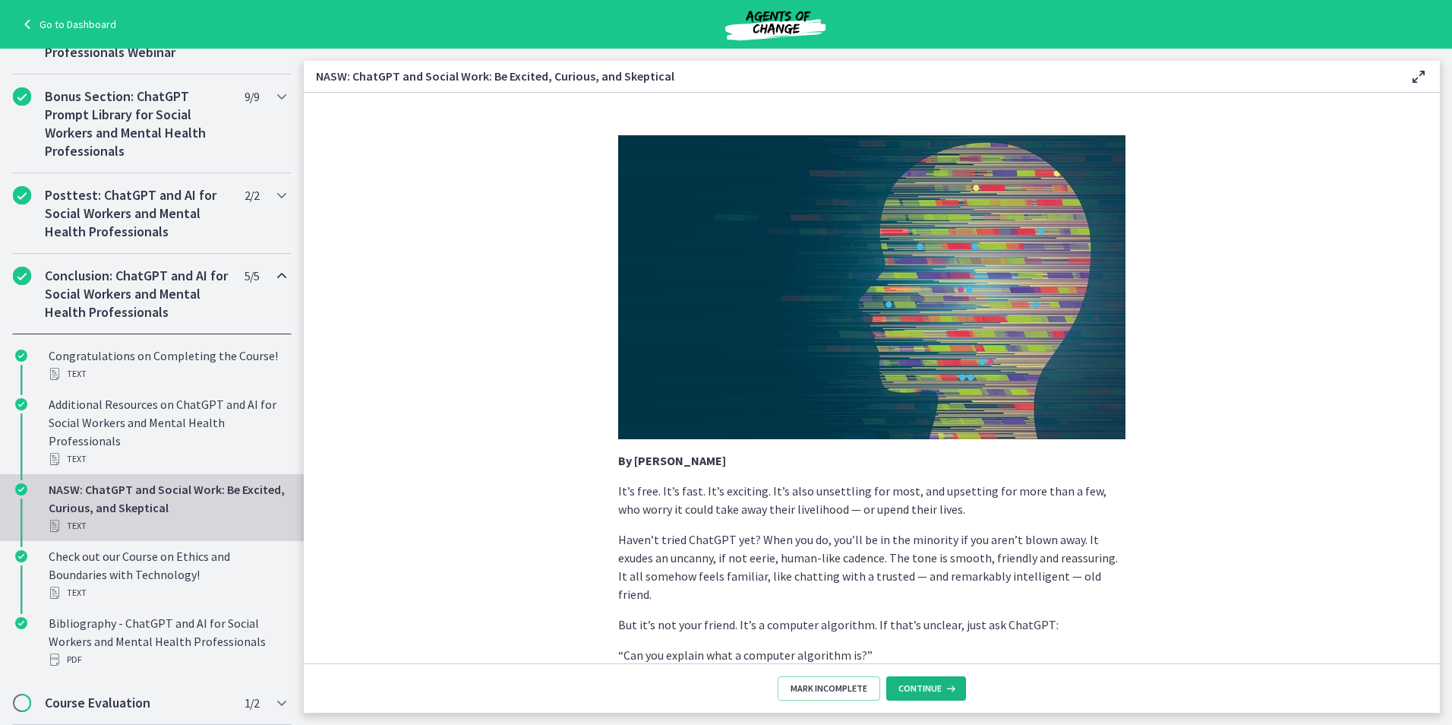
click at [937, 678] on button "Continue" at bounding box center [926, 688] width 80 height 24
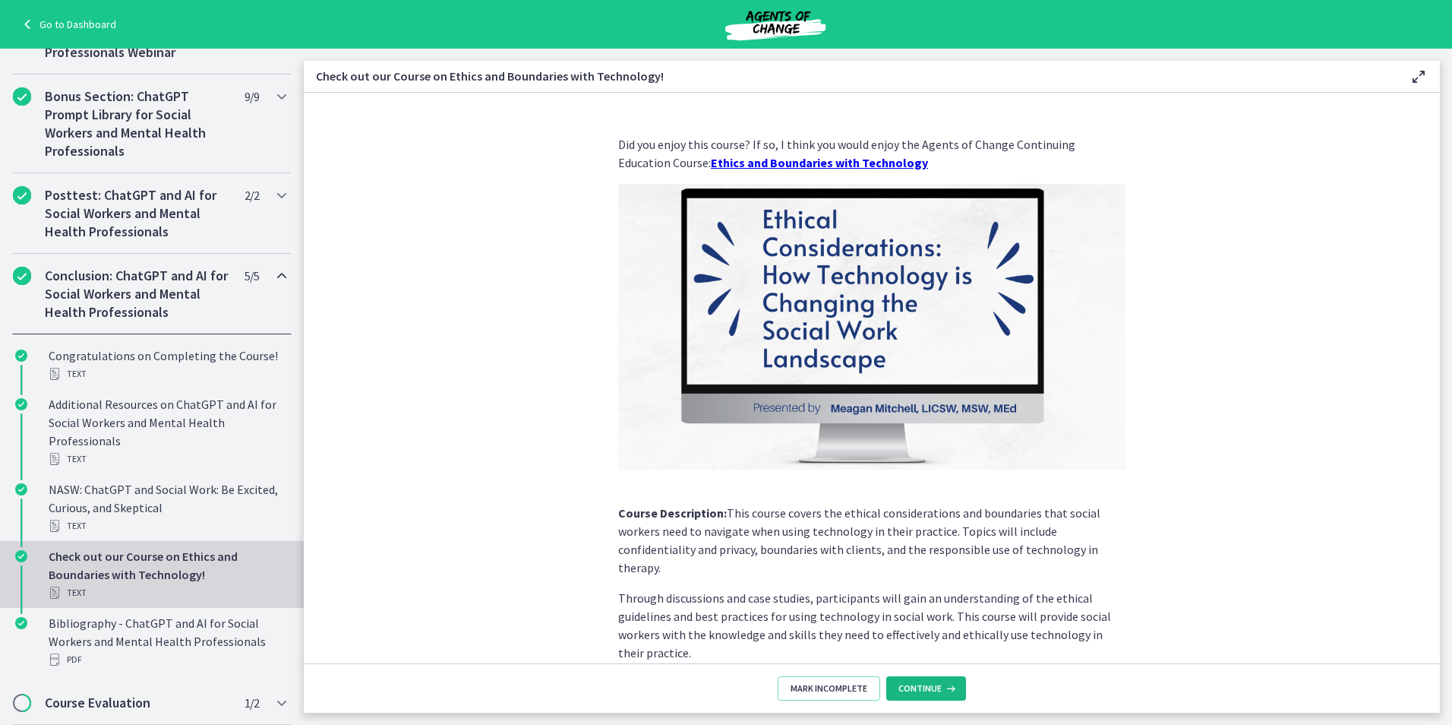
click at [937, 680] on button "Continue" at bounding box center [926, 688] width 80 height 24
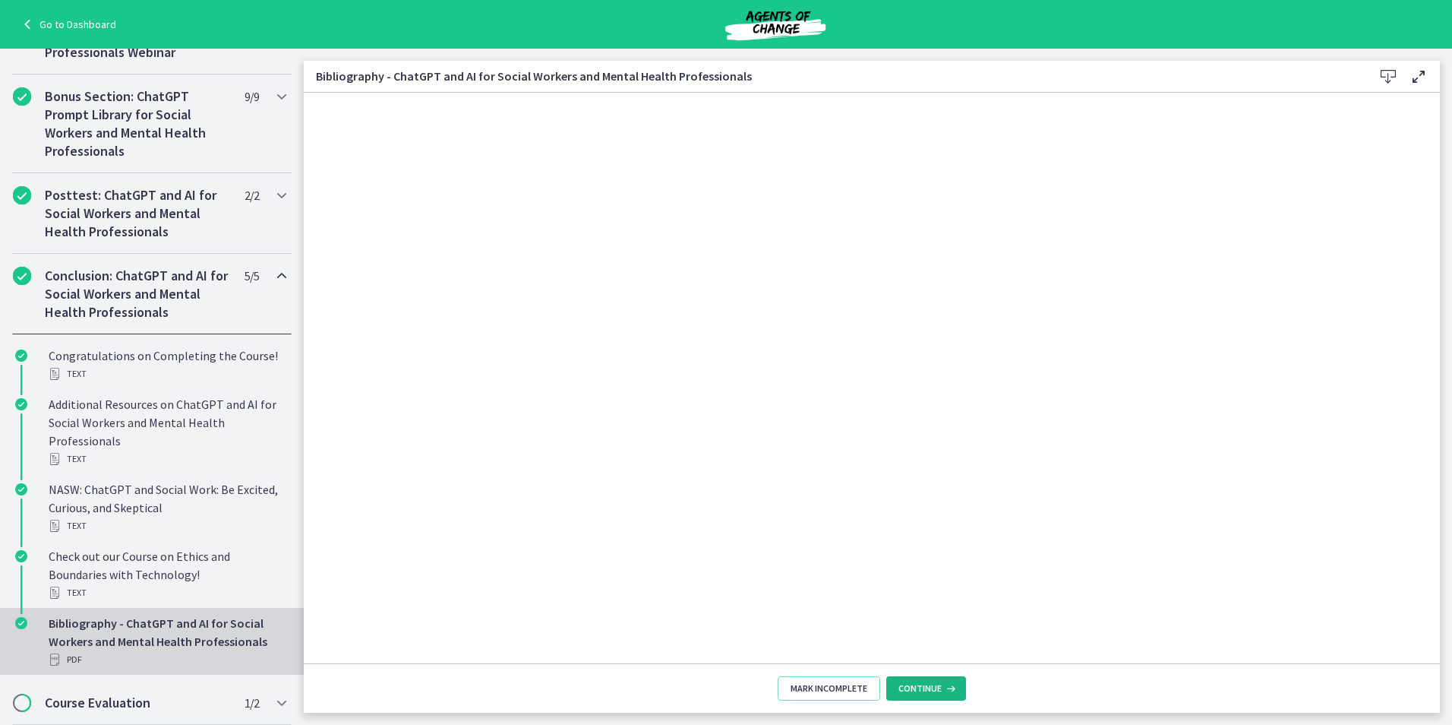
click at [940, 681] on button "Continue" at bounding box center [926, 688] width 80 height 24
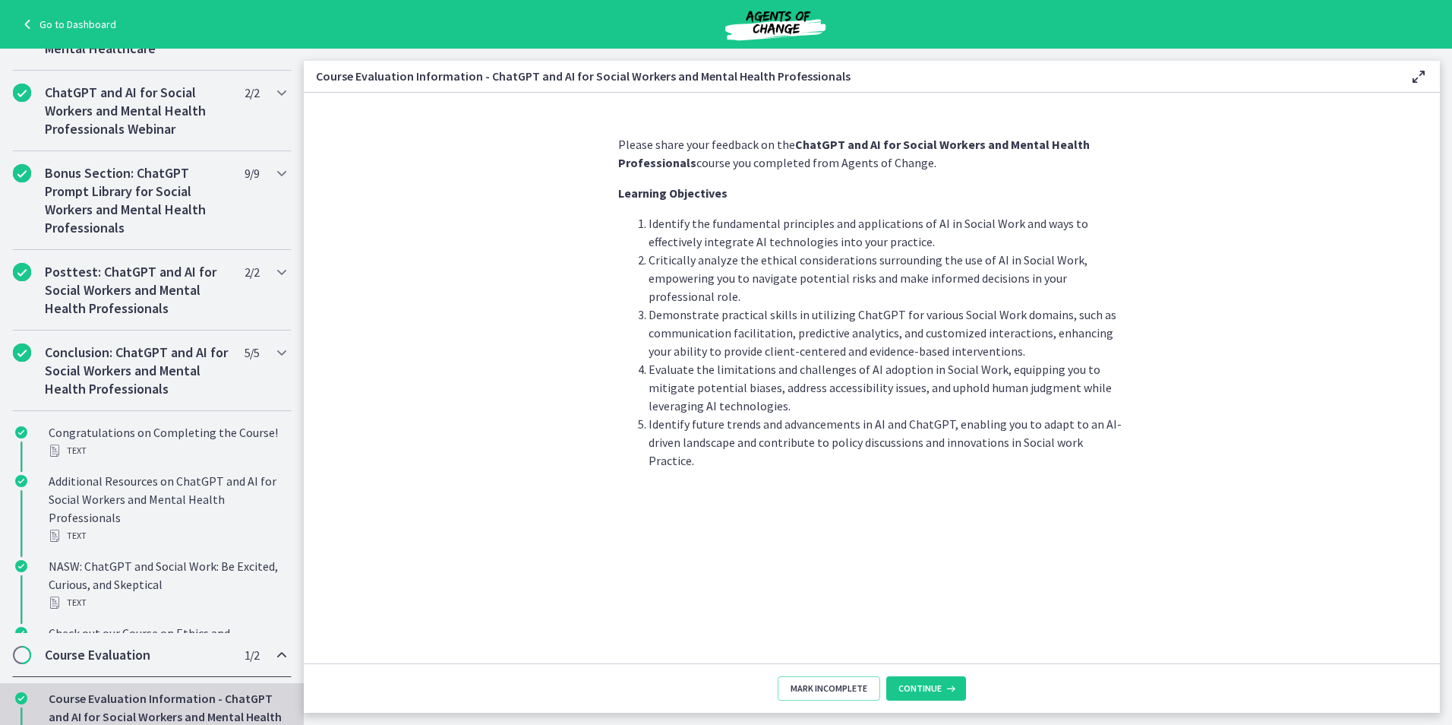
scroll to position [570, 0]
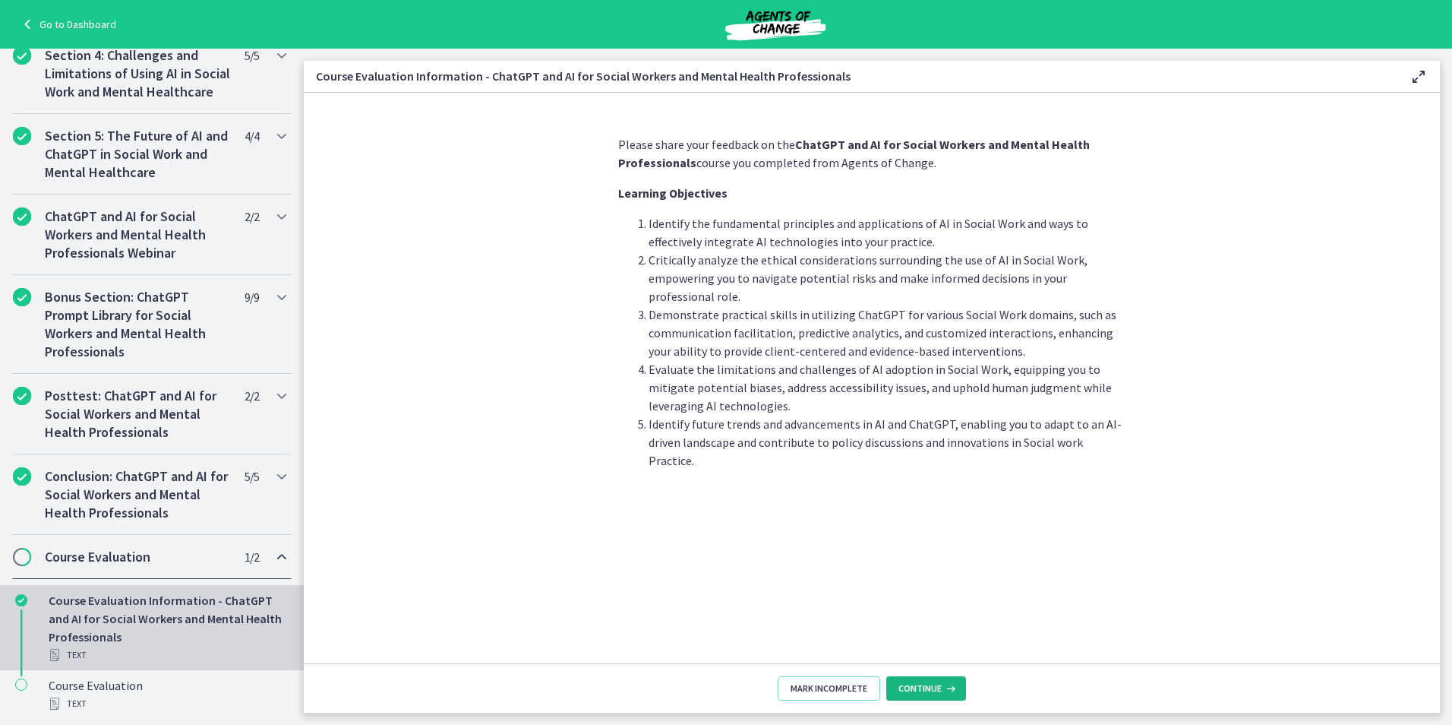
click at [940, 682] on span "Continue" at bounding box center [920, 688] width 43 height 12
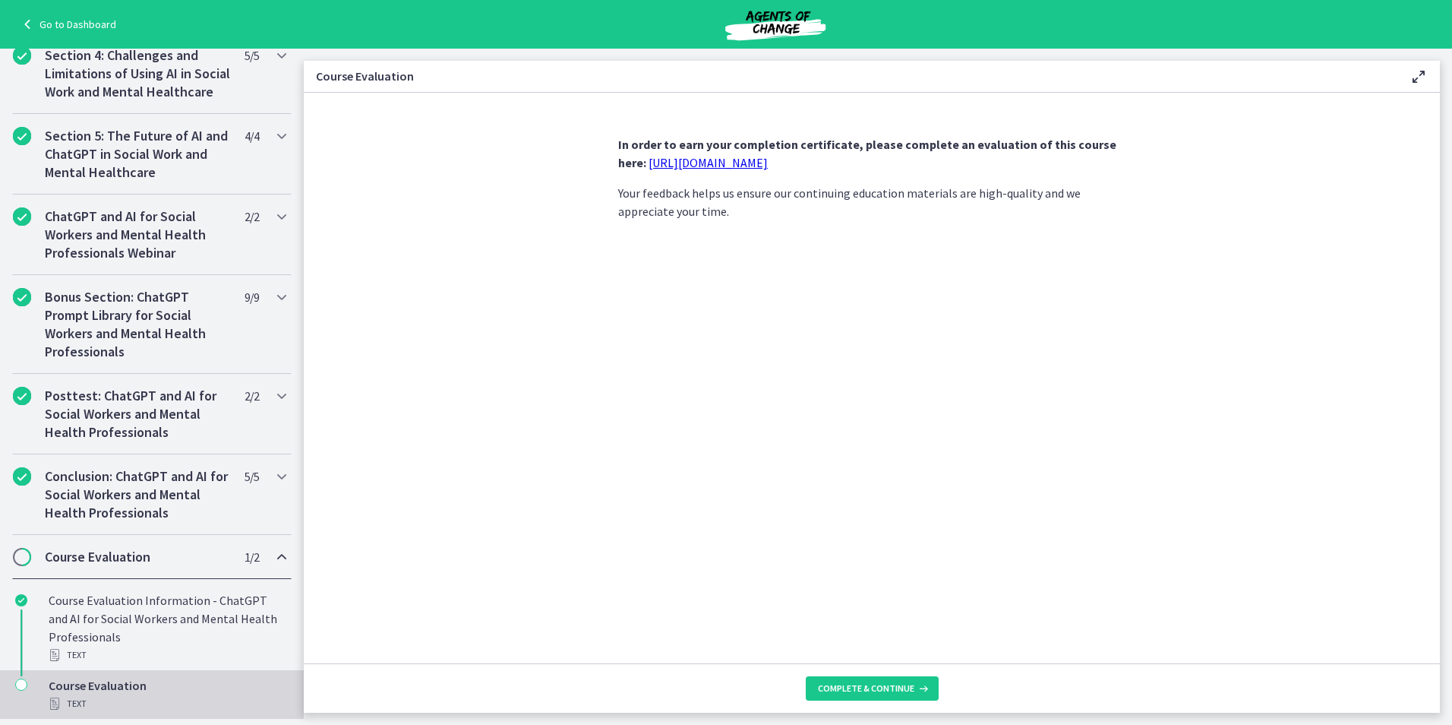
click at [941, 682] on footer "Complete & continue" at bounding box center [872, 687] width 1136 height 49
click at [880, 682] on span "Complete & continue" at bounding box center [866, 688] width 96 height 12
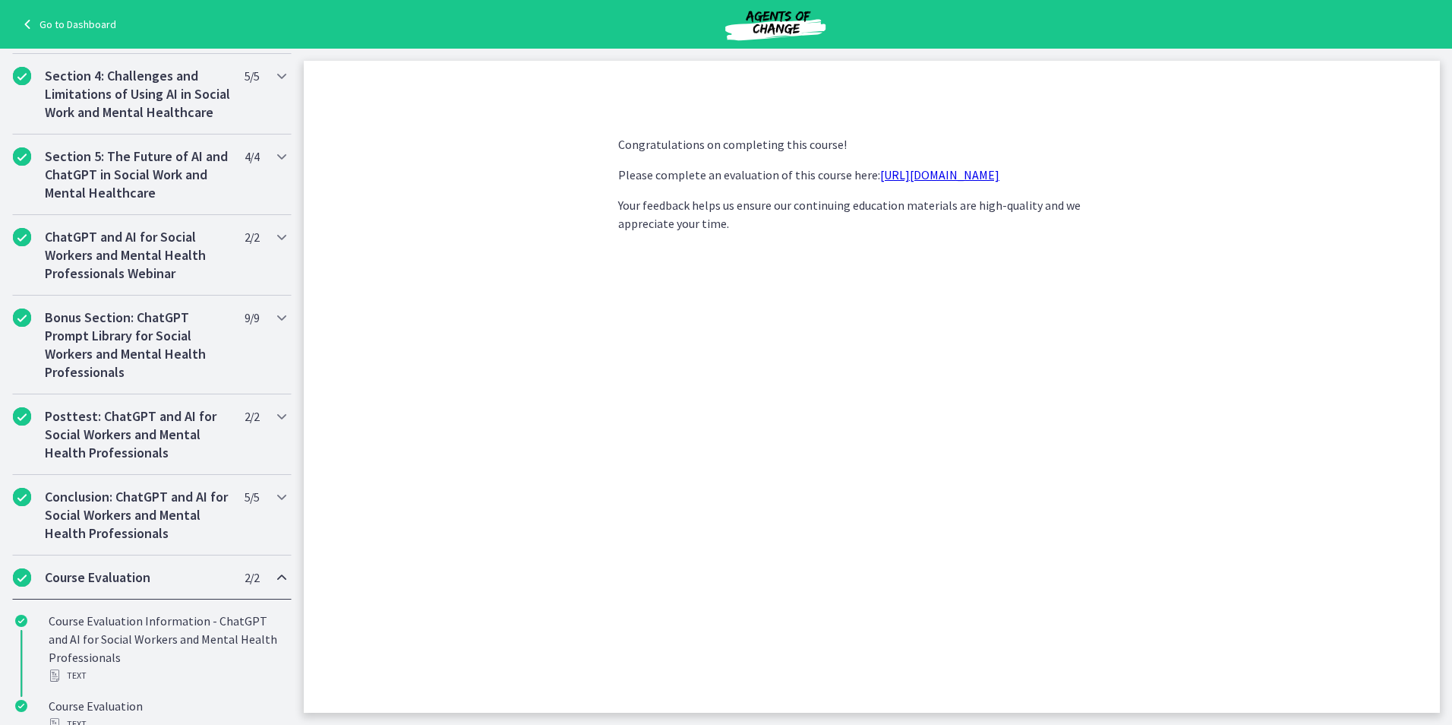
scroll to position [651, 0]
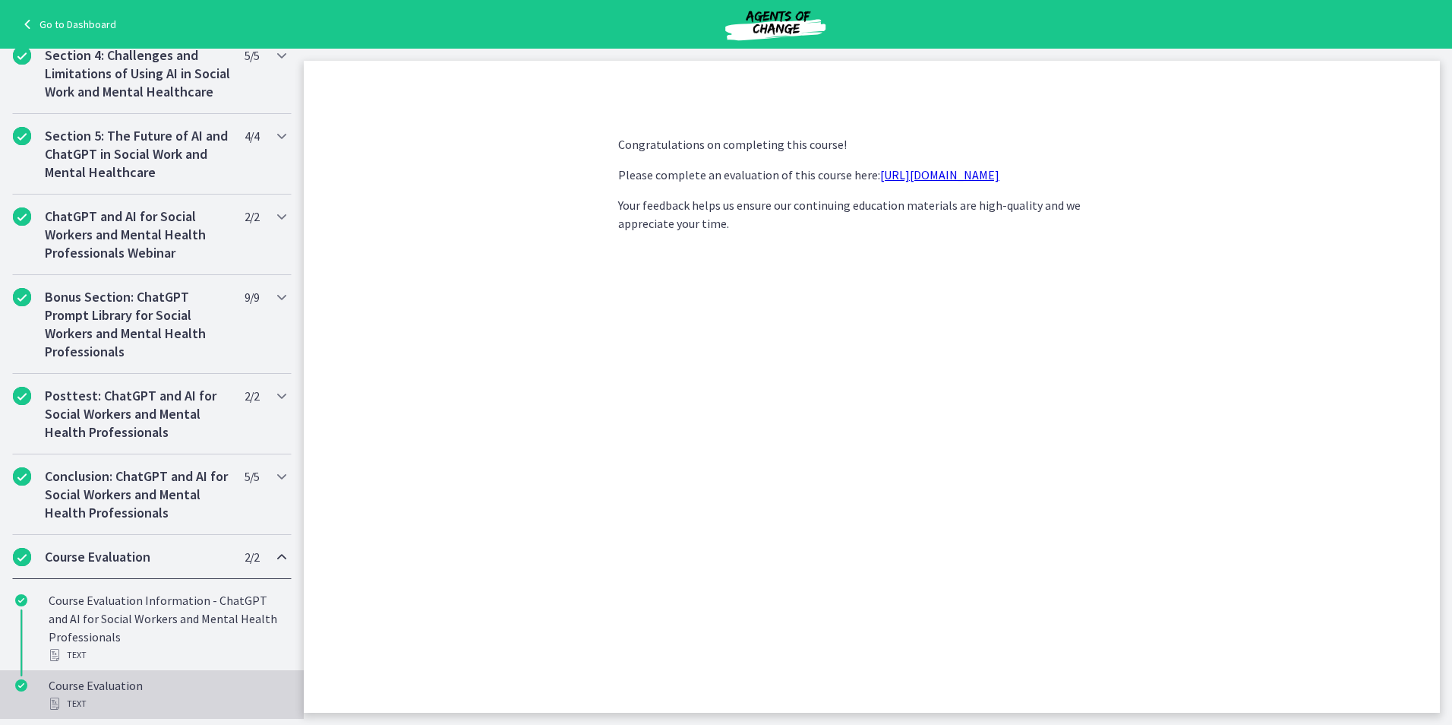
click at [99, 690] on div "Course Evaluation Text" at bounding box center [167, 694] width 237 height 36
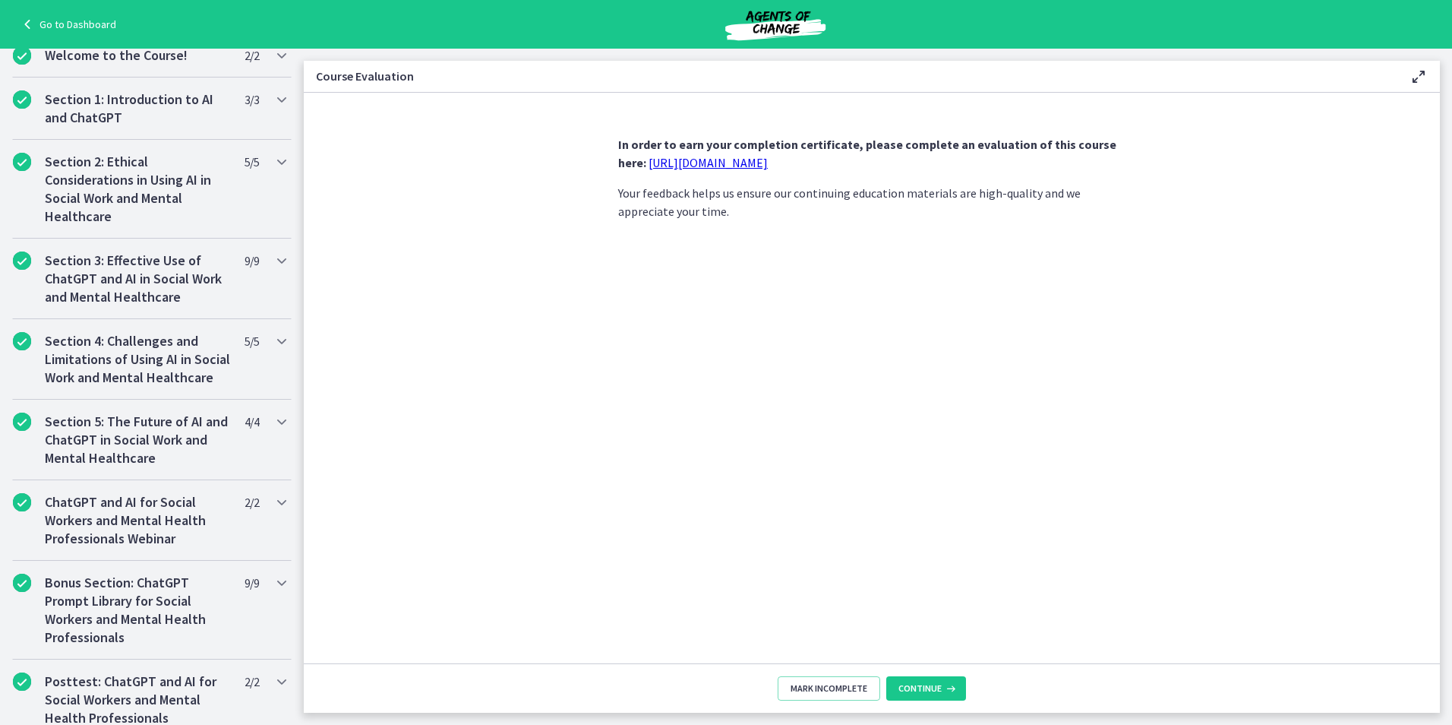
scroll to position [651, 0]
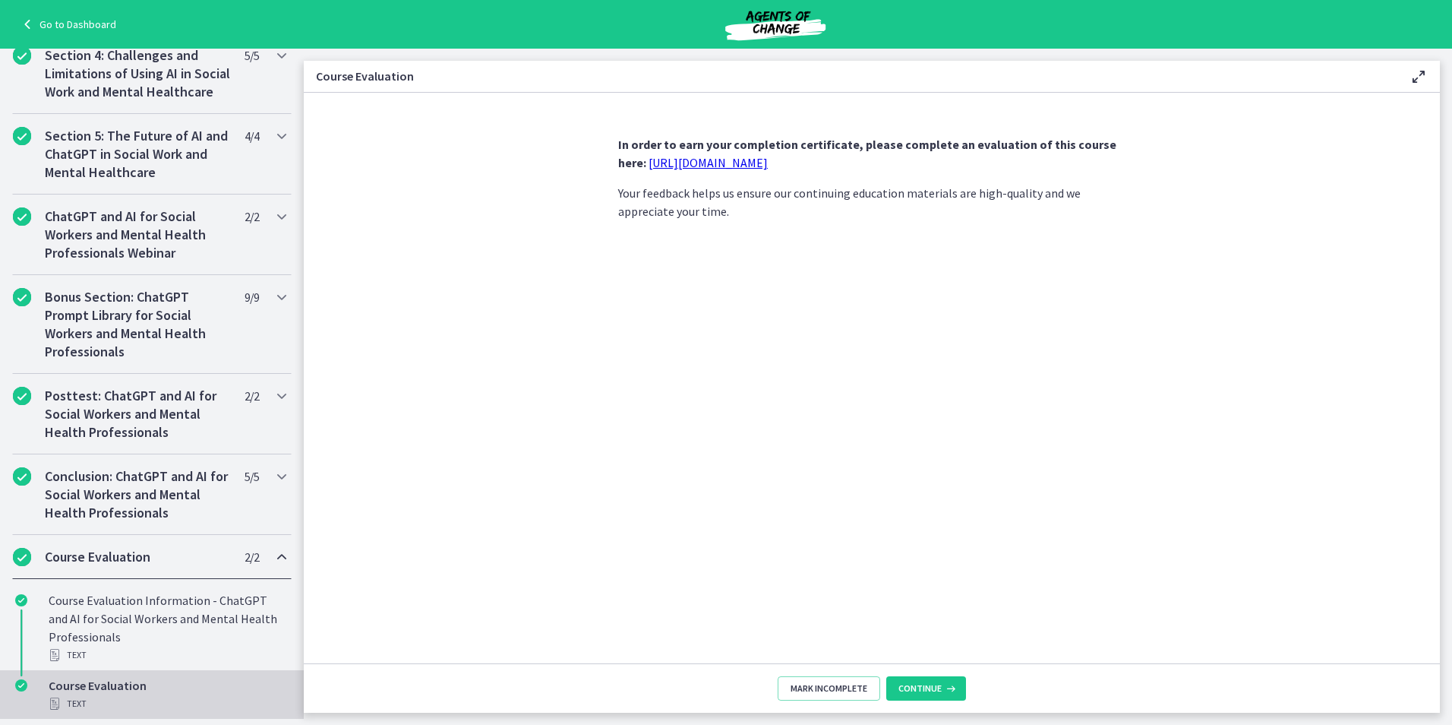
drag, startPoint x: 715, startPoint y: 447, endPoint x: 678, endPoint y: 437, distance: 38.5
click at [713, 453] on div "In order to earn your completion certificate, please complete an evaluation of …" at bounding box center [872, 393] width 532 height 540
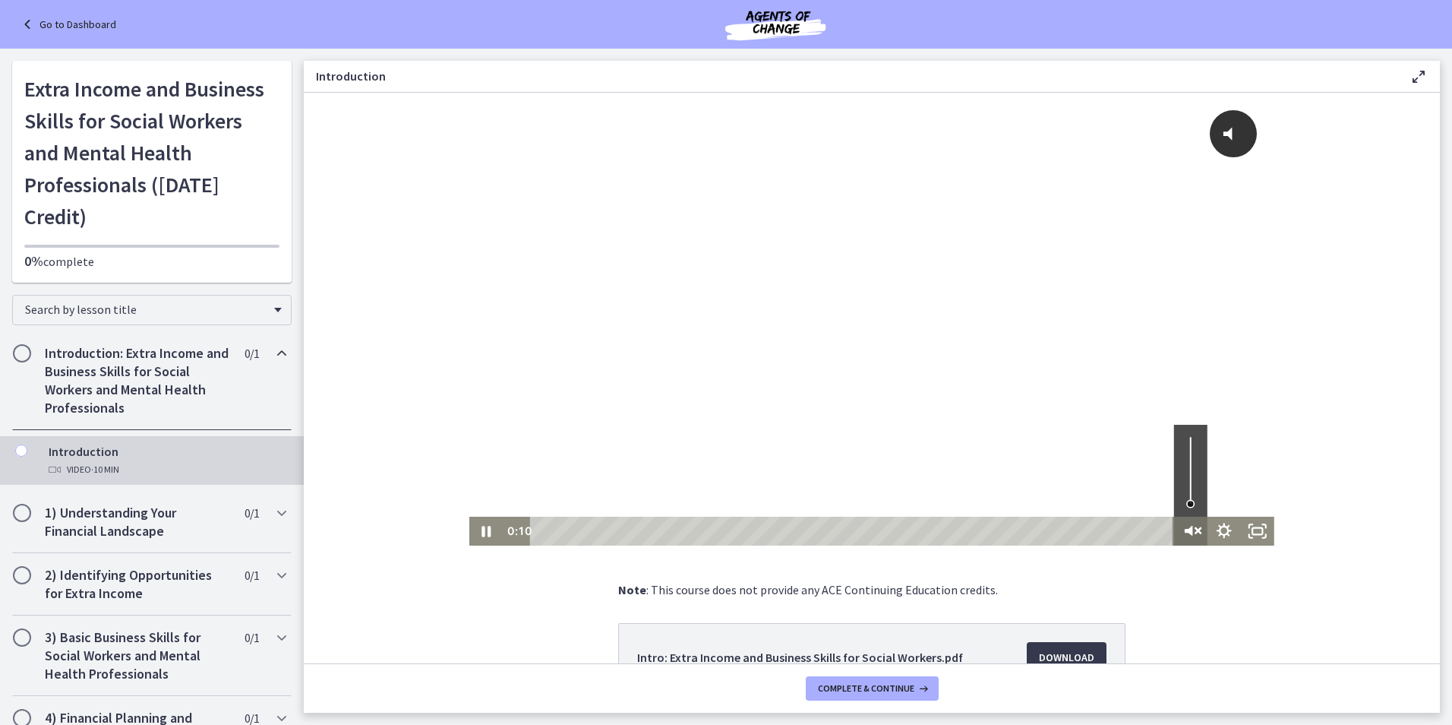
click at [1185, 530] on icon "Unmute" at bounding box center [1188, 531] width 8 height 10
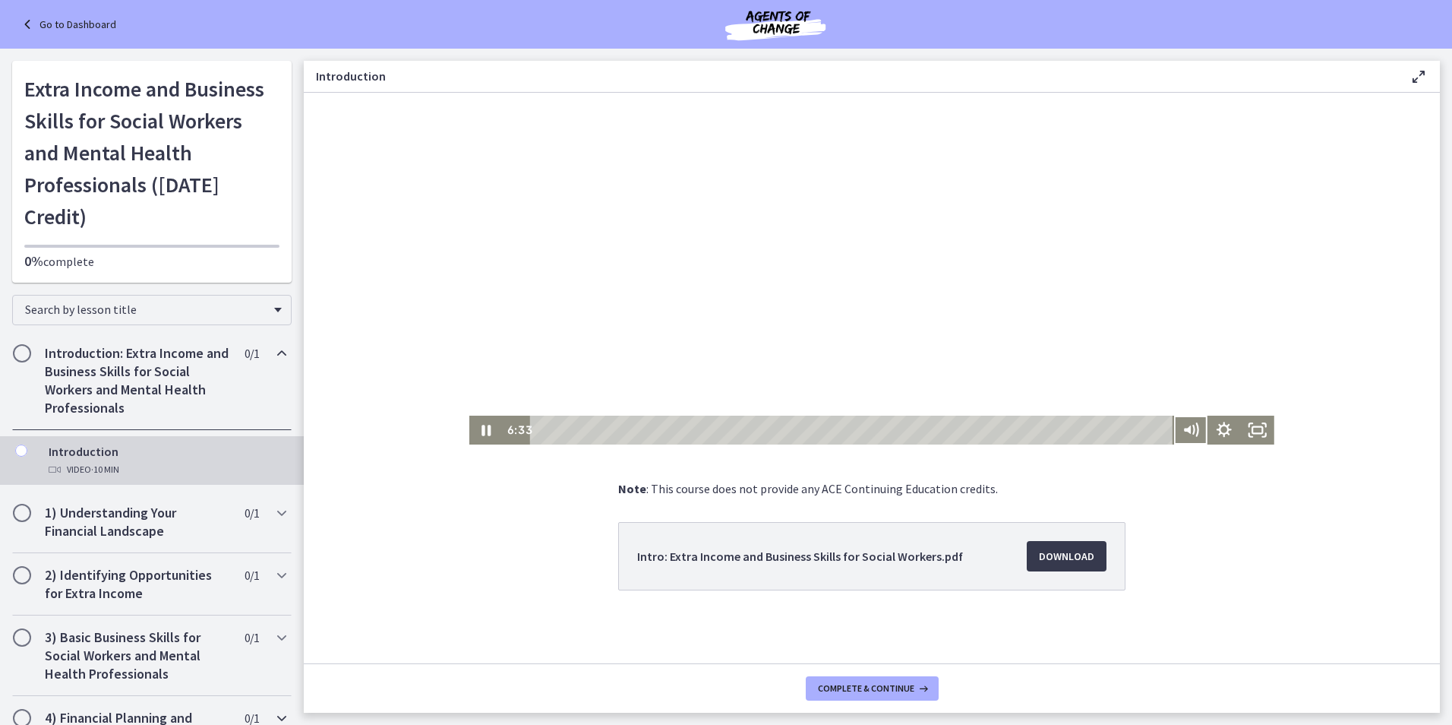
scroll to position [188, 0]
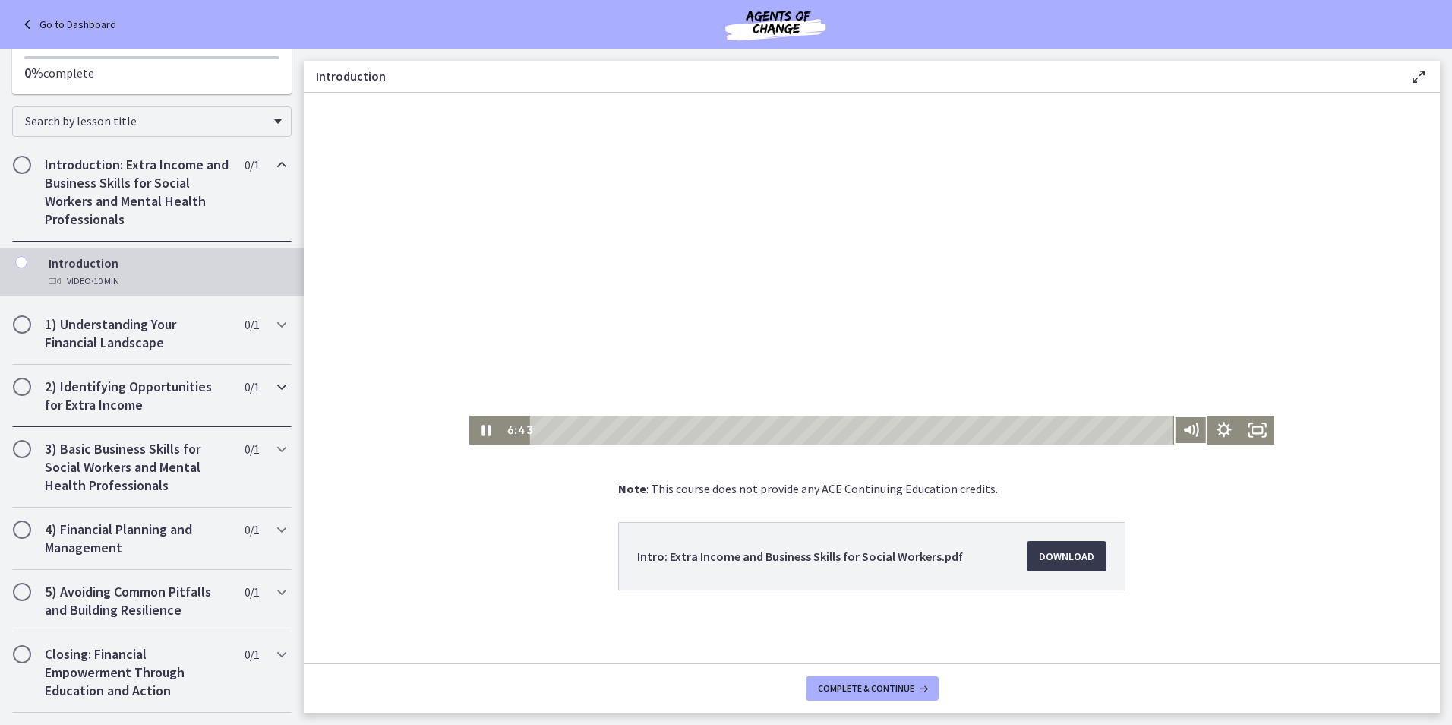
click at [55, 377] on h2 "2) Identifying Opportunities for Extra Income" at bounding box center [137, 395] width 185 height 36
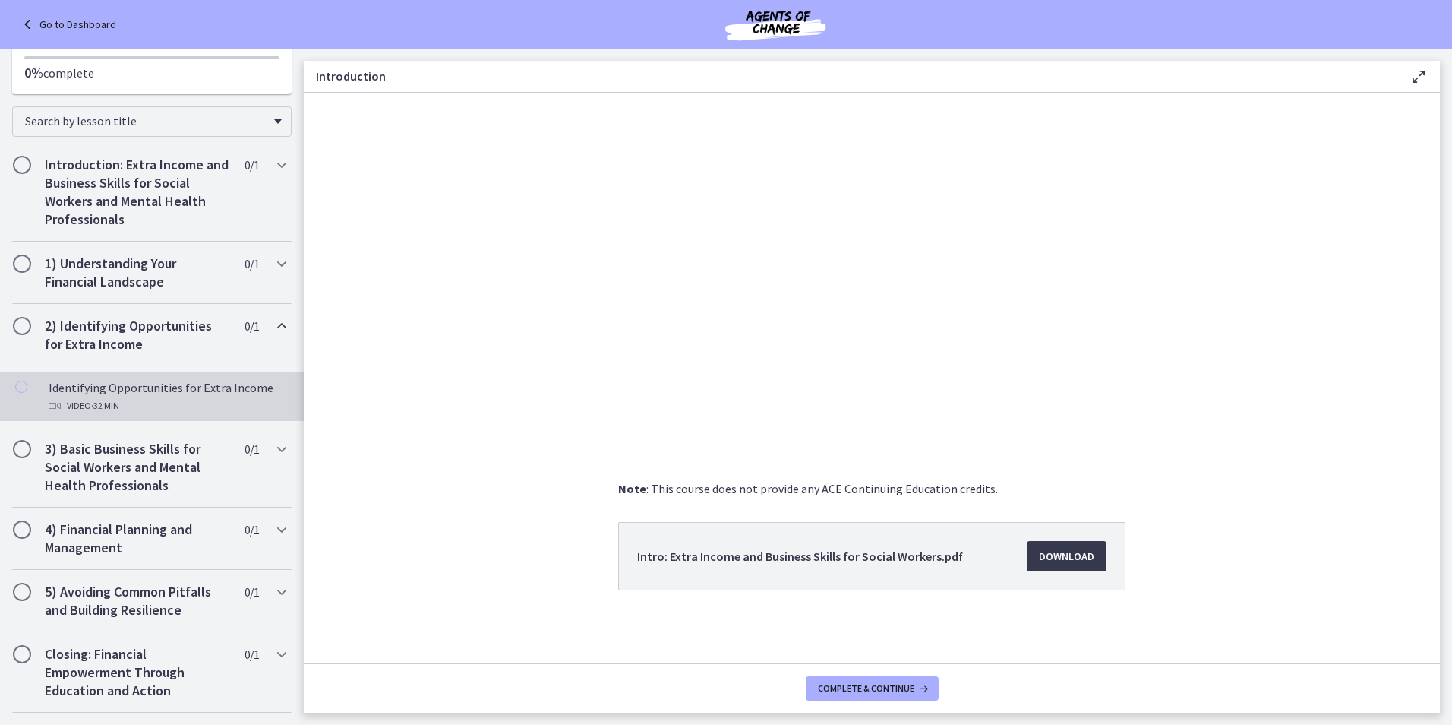
click at [53, 400] on icon "Chapters" at bounding box center [55, 406] width 12 height 12
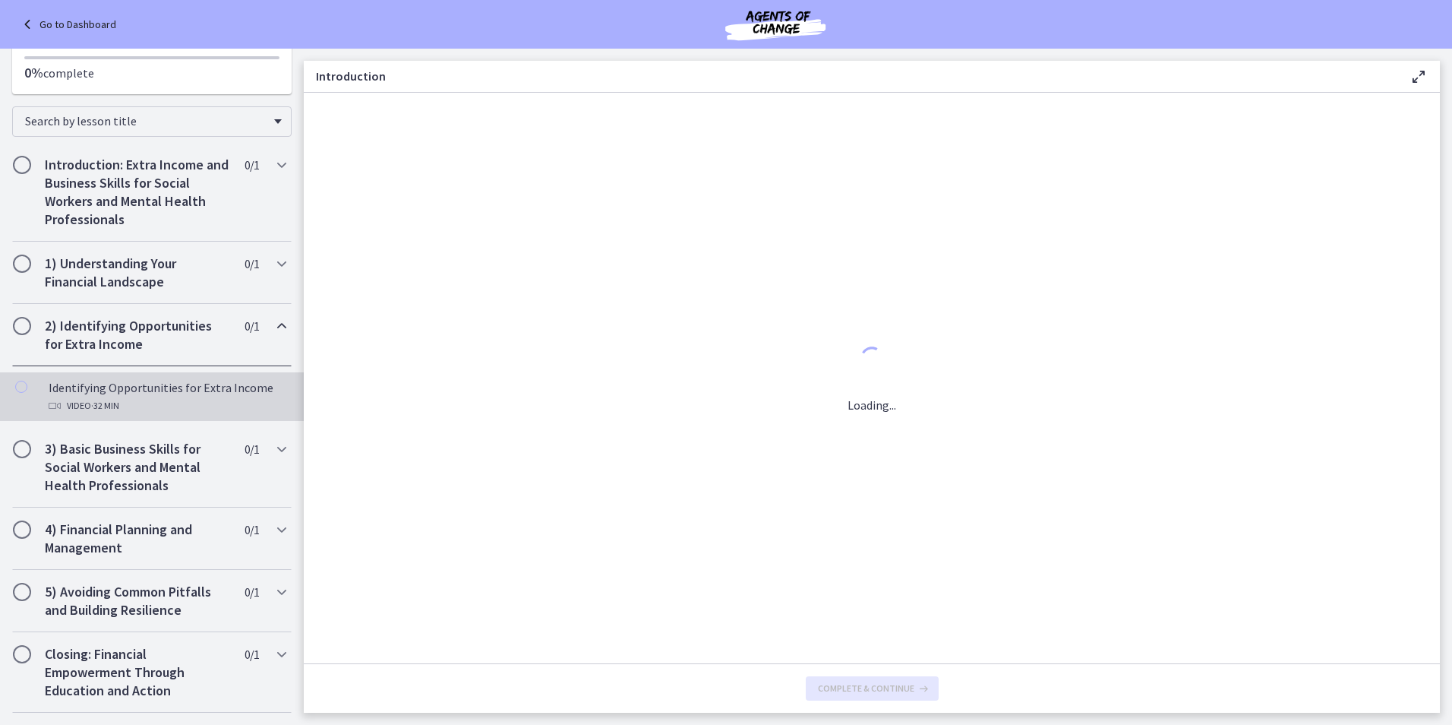
scroll to position [0, 0]
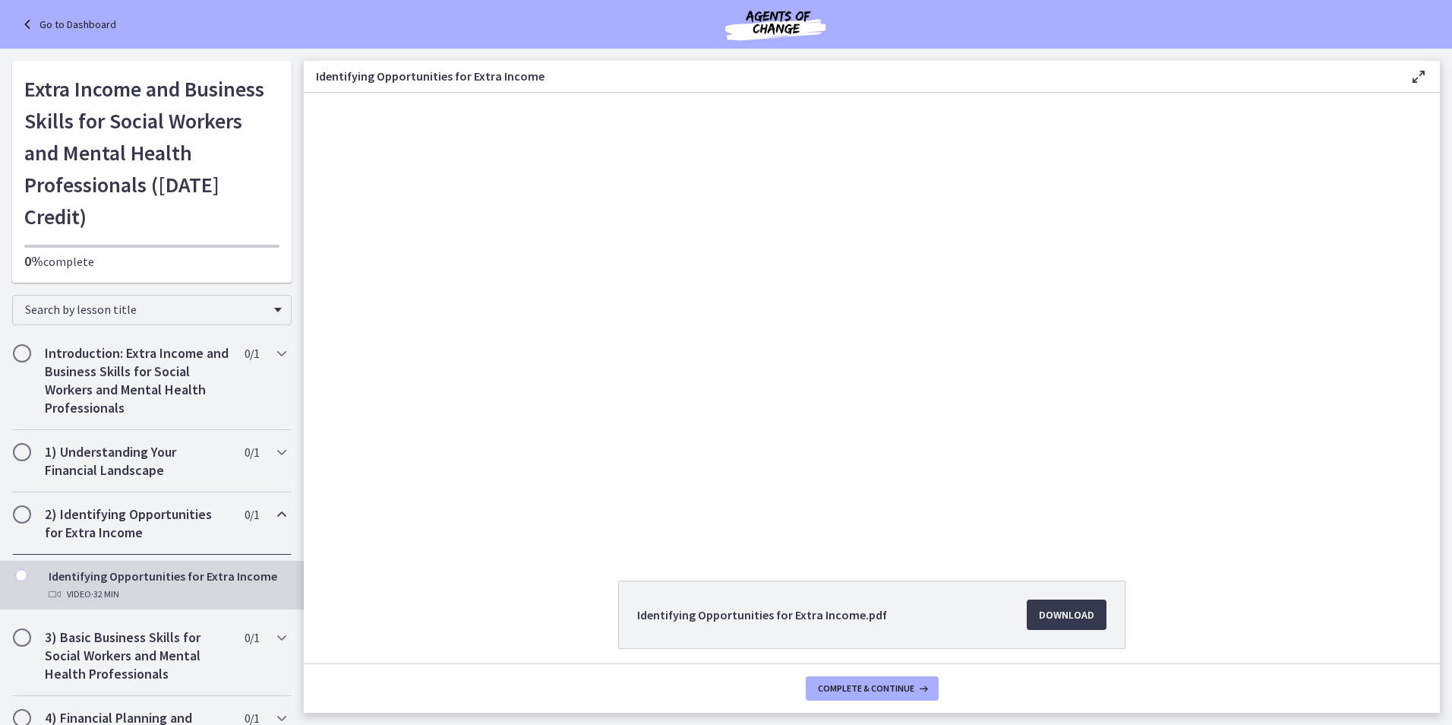
click at [24, 26] on icon at bounding box center [28, 24] width 21 height 18
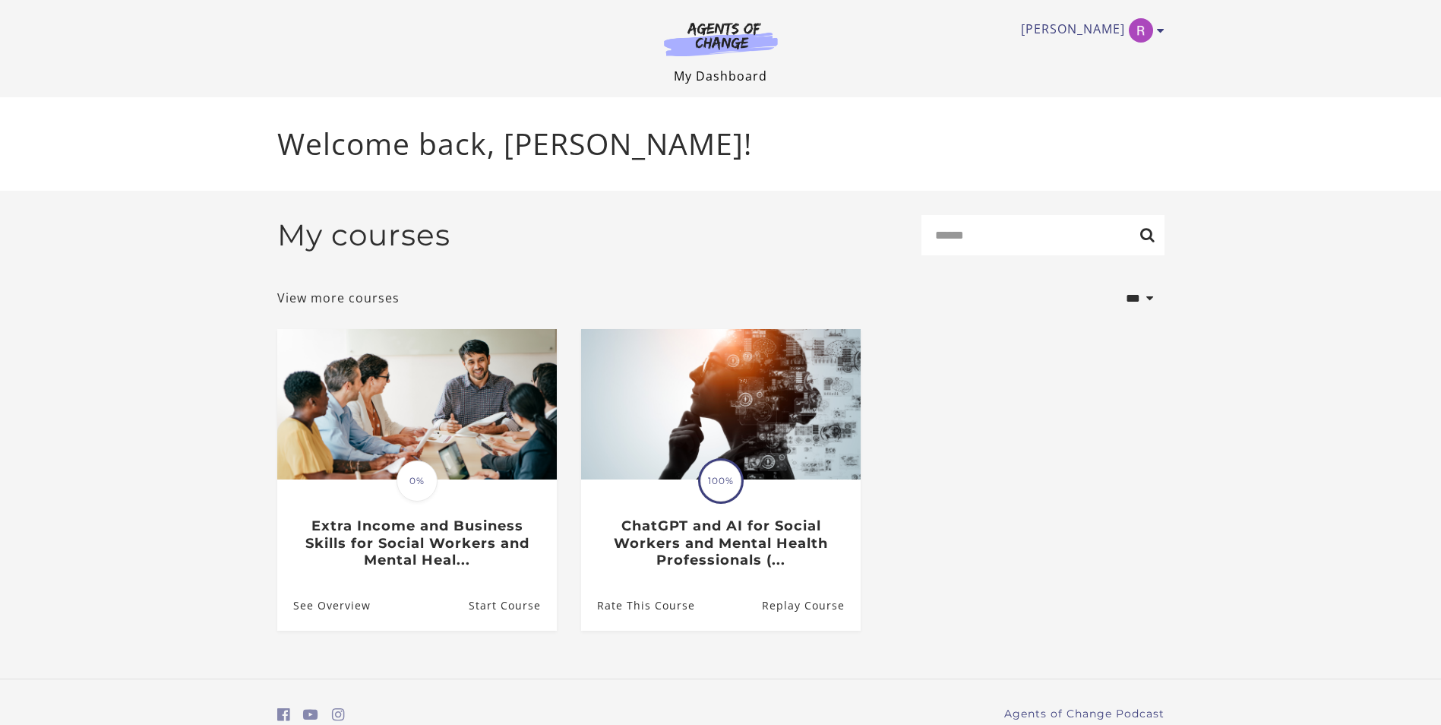
click at [715, 69] on link "My Dashboard" at bounding box center [720, 76] width 93 height 17
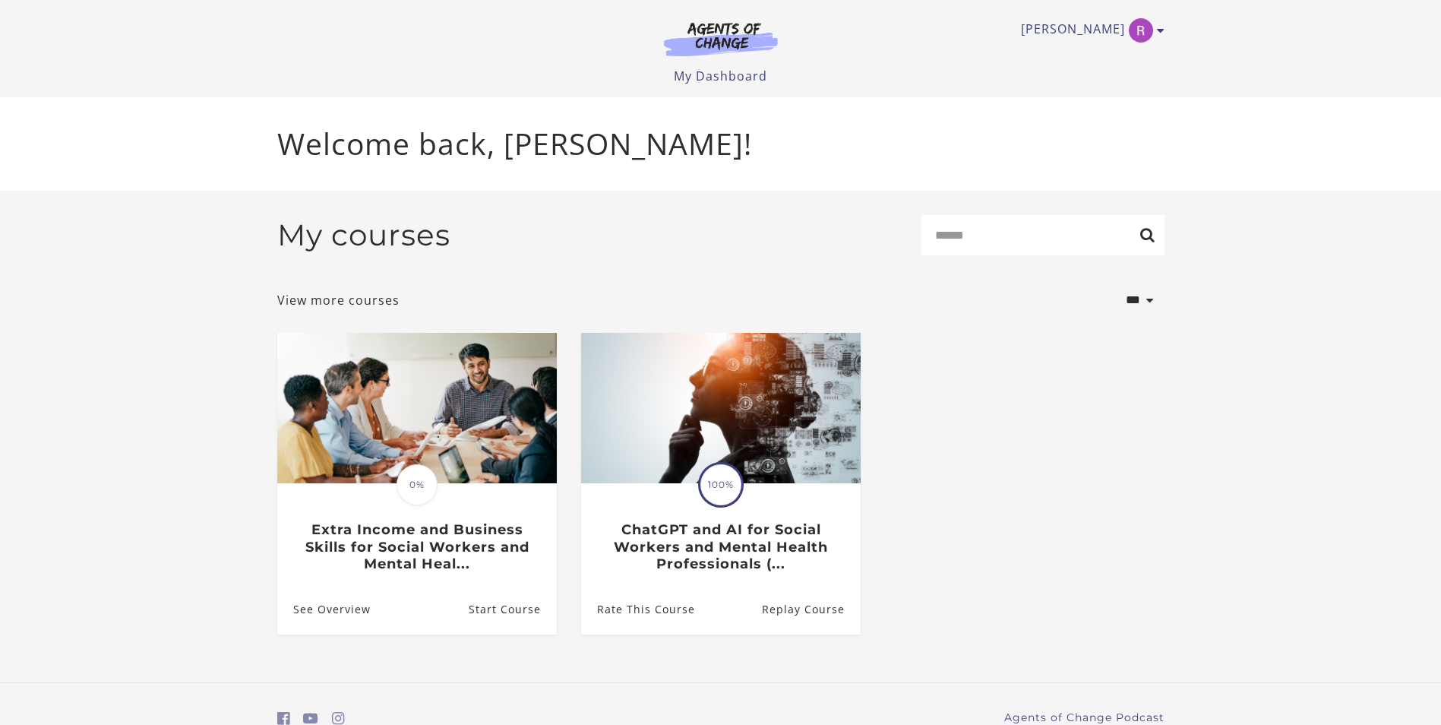
click at [719, 30] on img at bounding box center [721, 38] width 146 height 35
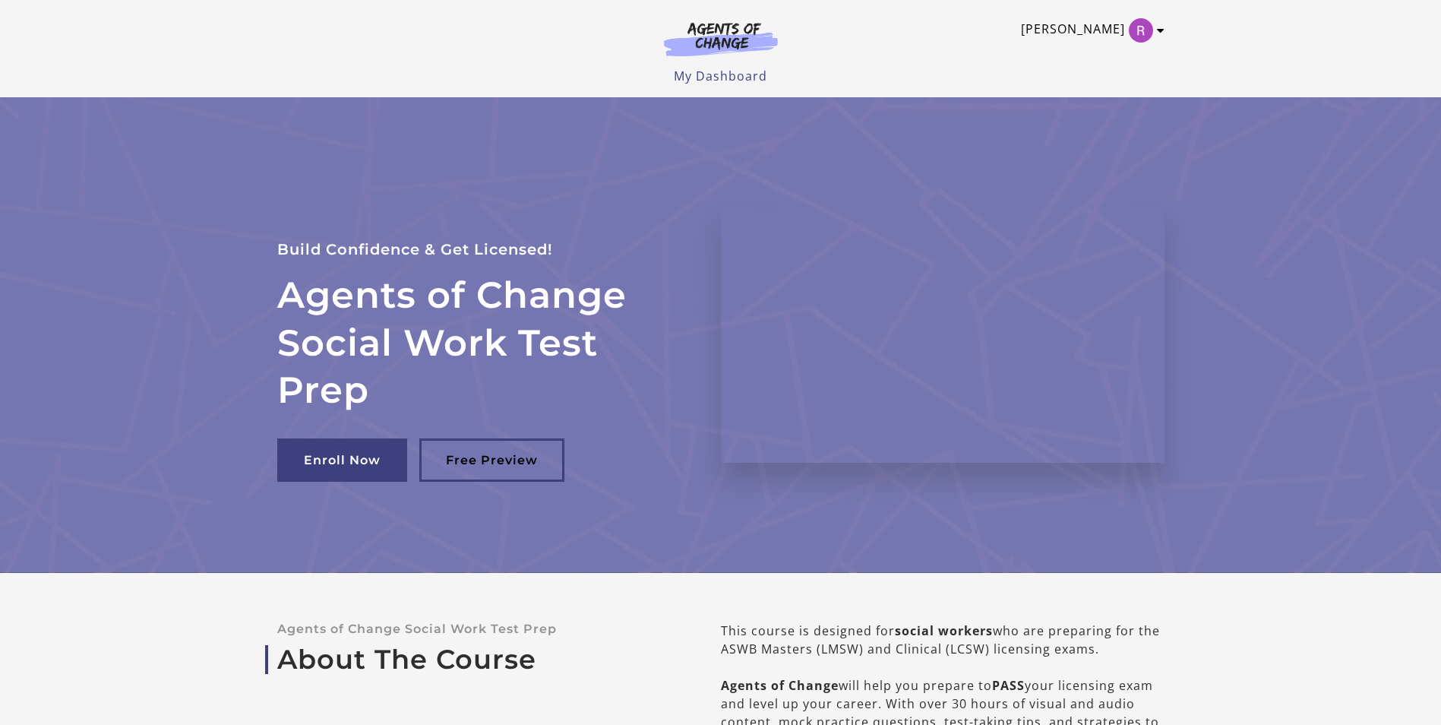
click at [1162, 32] on icon "Toggle menu" at bounding box center [1161, 30] width 8 height 12
click at [880, 49] on div "Rebecca G My Account Support Sign Out Toggle menu Menu My Dashboard My Account …" at bounding box center [720, 42] width 887 height 85
click at [701, 81] on link "My Dashboard" at bounding box center [720, 76] width 93 height 17
